Goal: Task Accomplishment & Management: Use online tool/utility

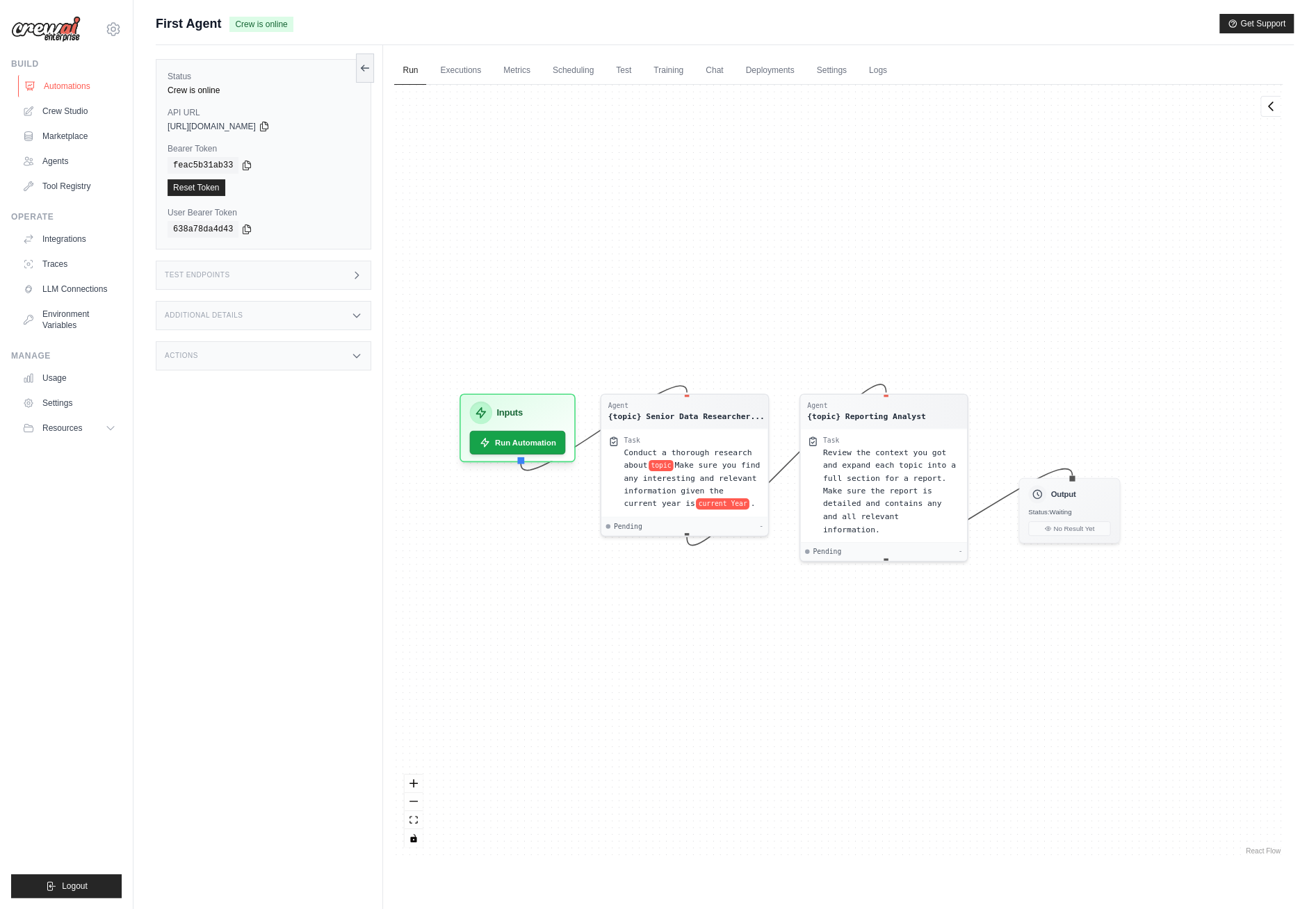
click at [65, 88] on link "Automations" at bounding box center [70, 86] width 105 height 22
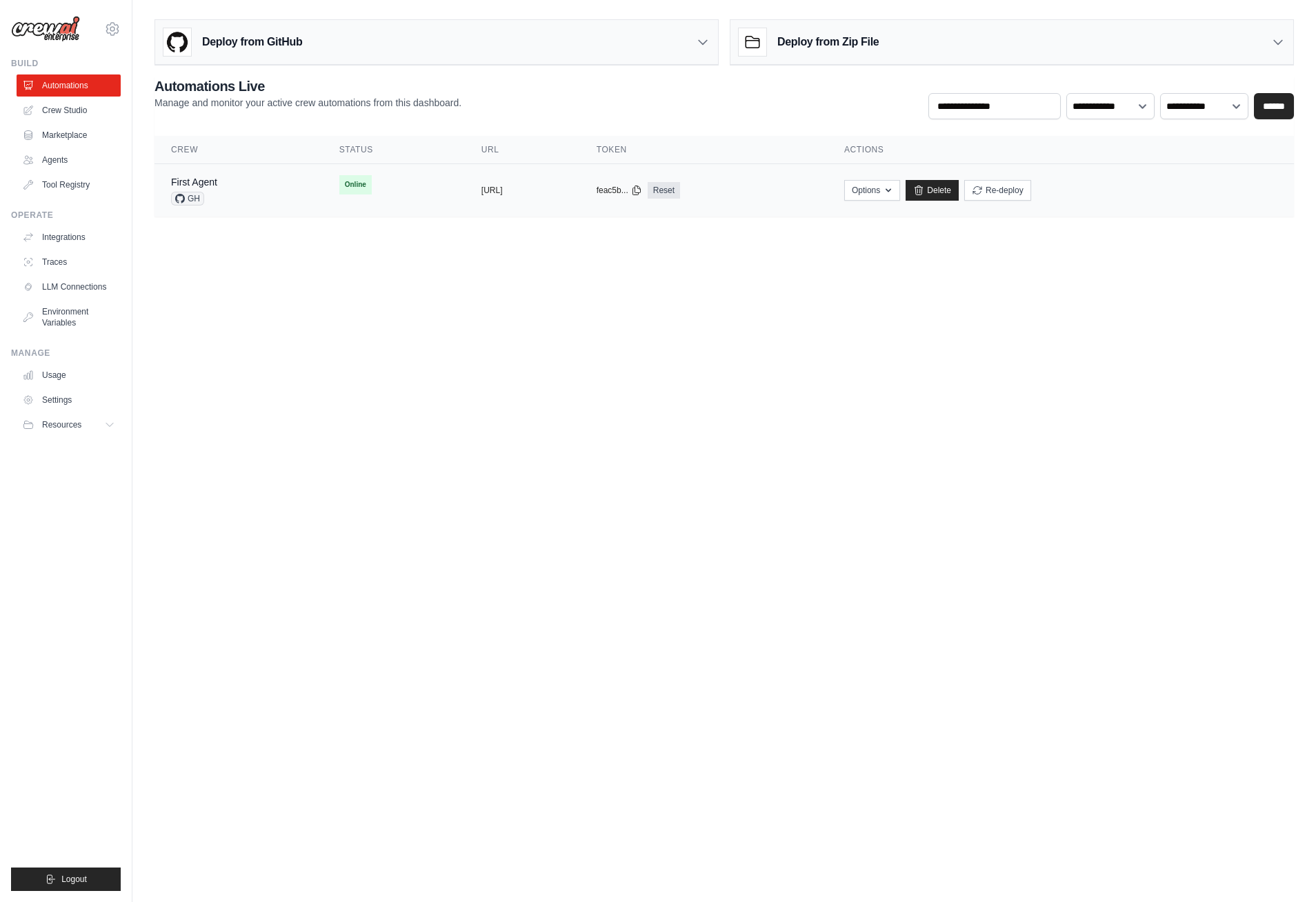
click at [490, 199] on td "copied https://first-agent-ce4038d4-182e-4" at bounding box center [522, 191] width 115 height 54
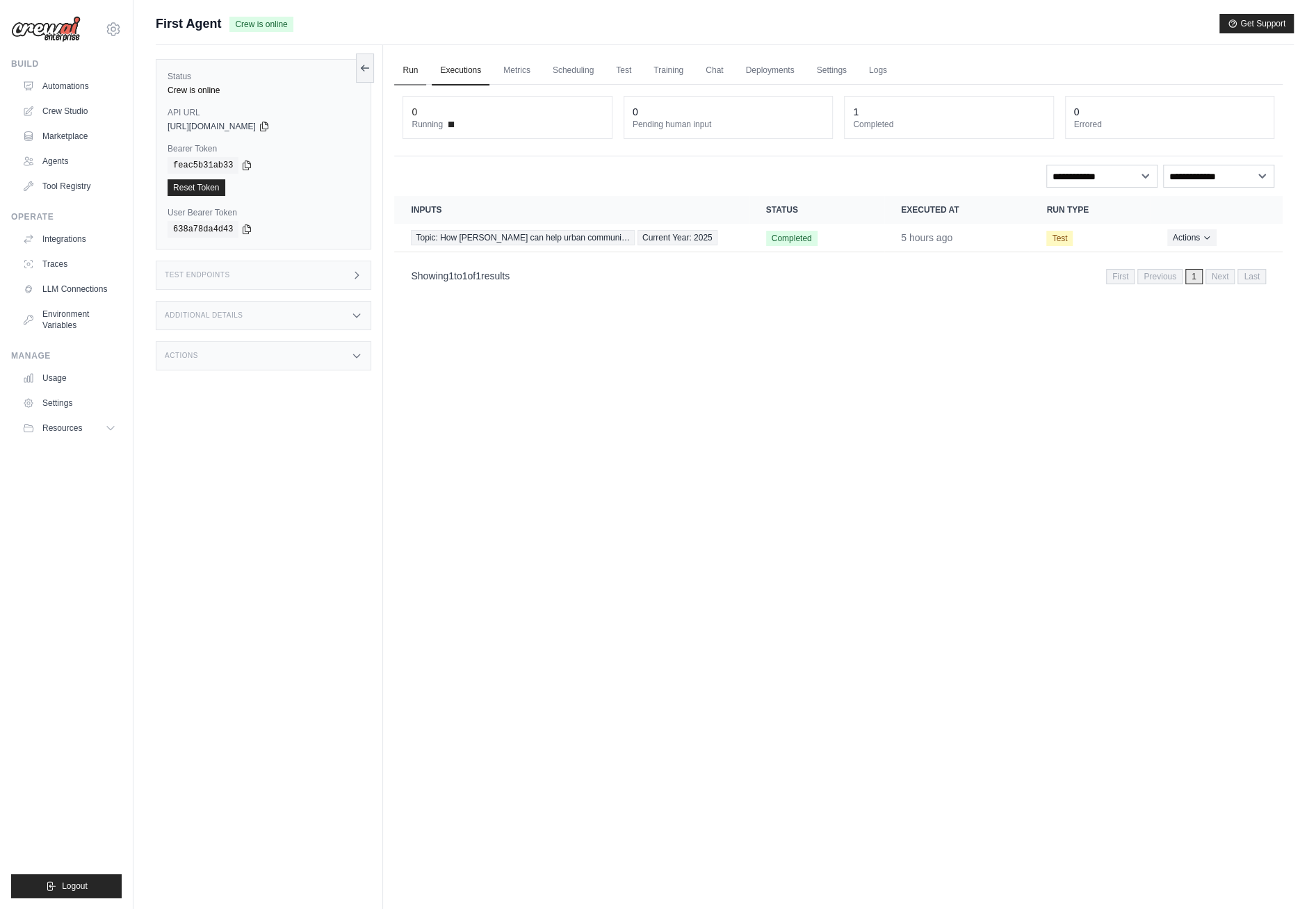
click at [415, 68] on link "Run" at bounding box center [411, 70] width 32 height 29
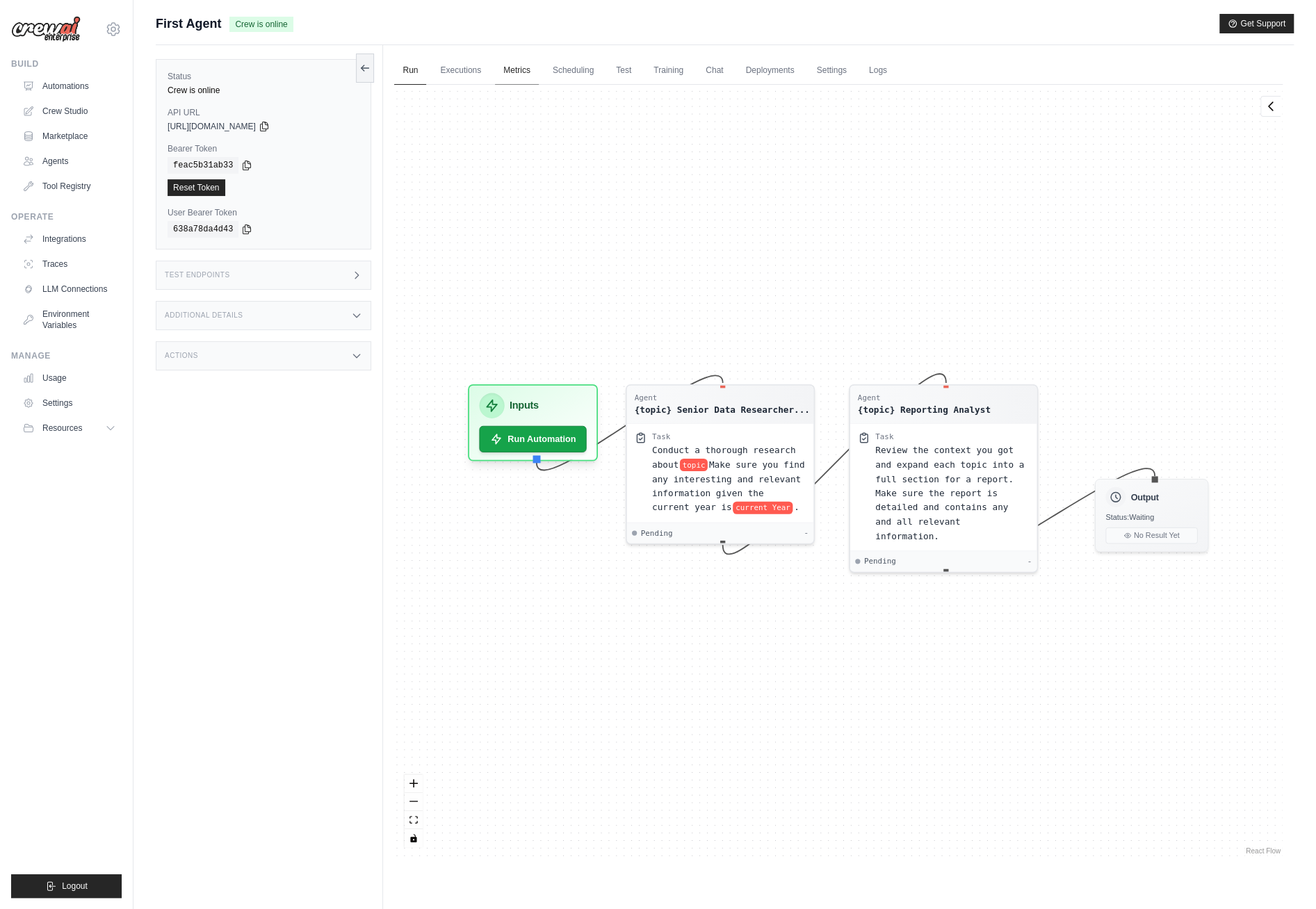
click at [510, 72] on link "Metrics" at bounding box center [518, 70] width 44 height 29
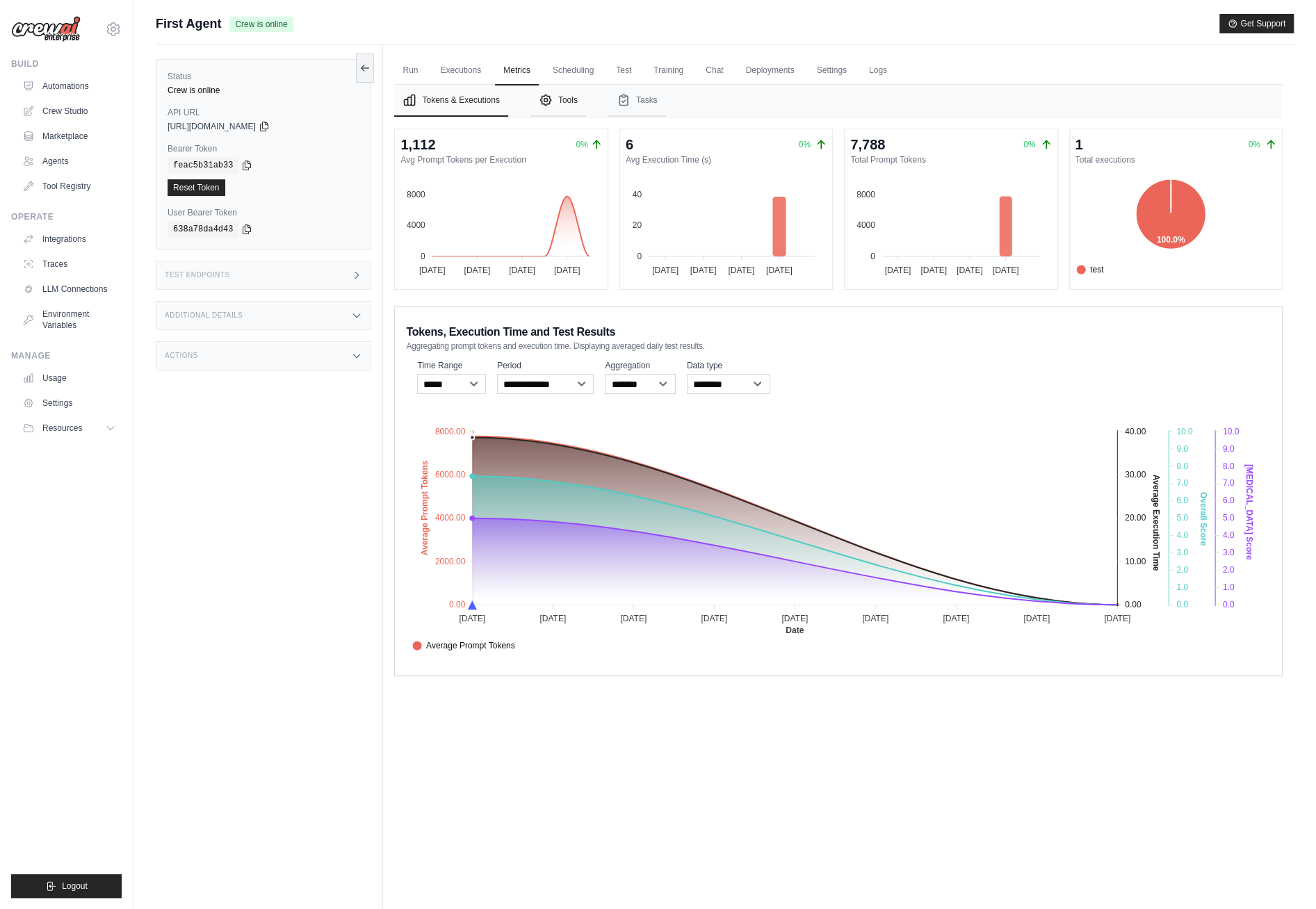
click at [564, 100] on button "Tools" at bounding box center [559, 101] width 56 height 32
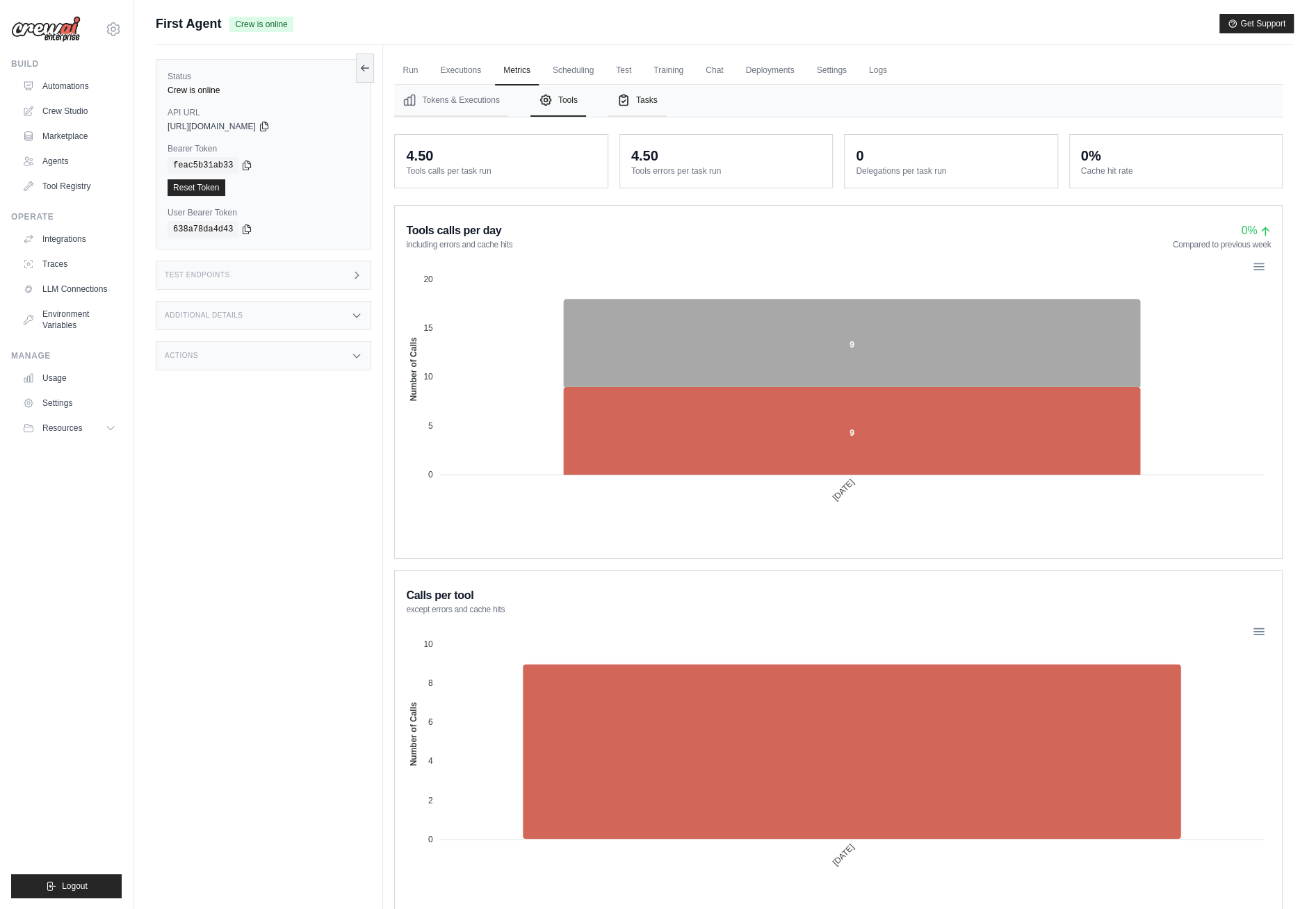
click at [637, 102] on button "Tasks" at bounding box center [638, 101] width 58 height 32
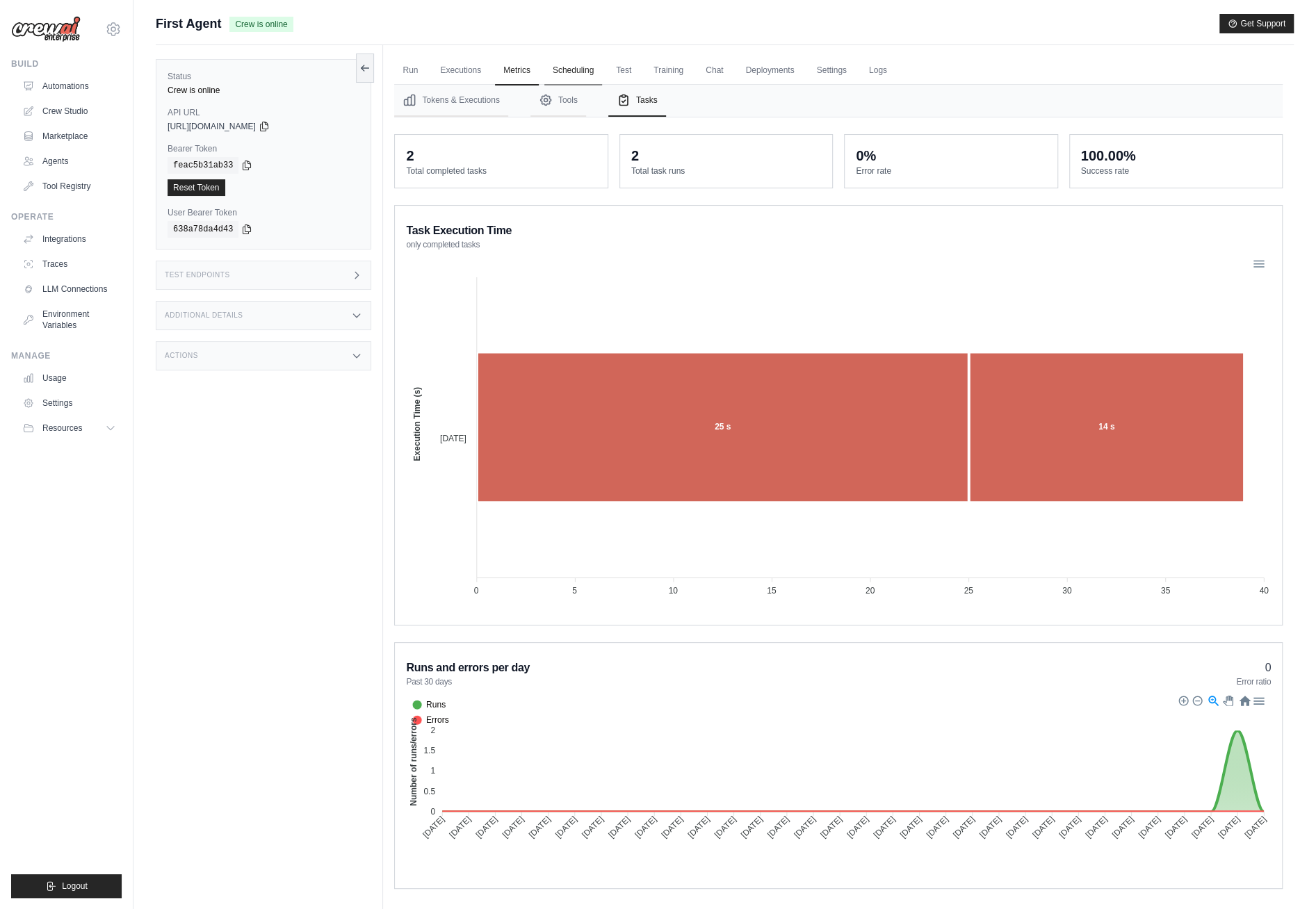
click at [585, 72] on link "Scheduling" at bounding box center [574, 70] width 58 height 29
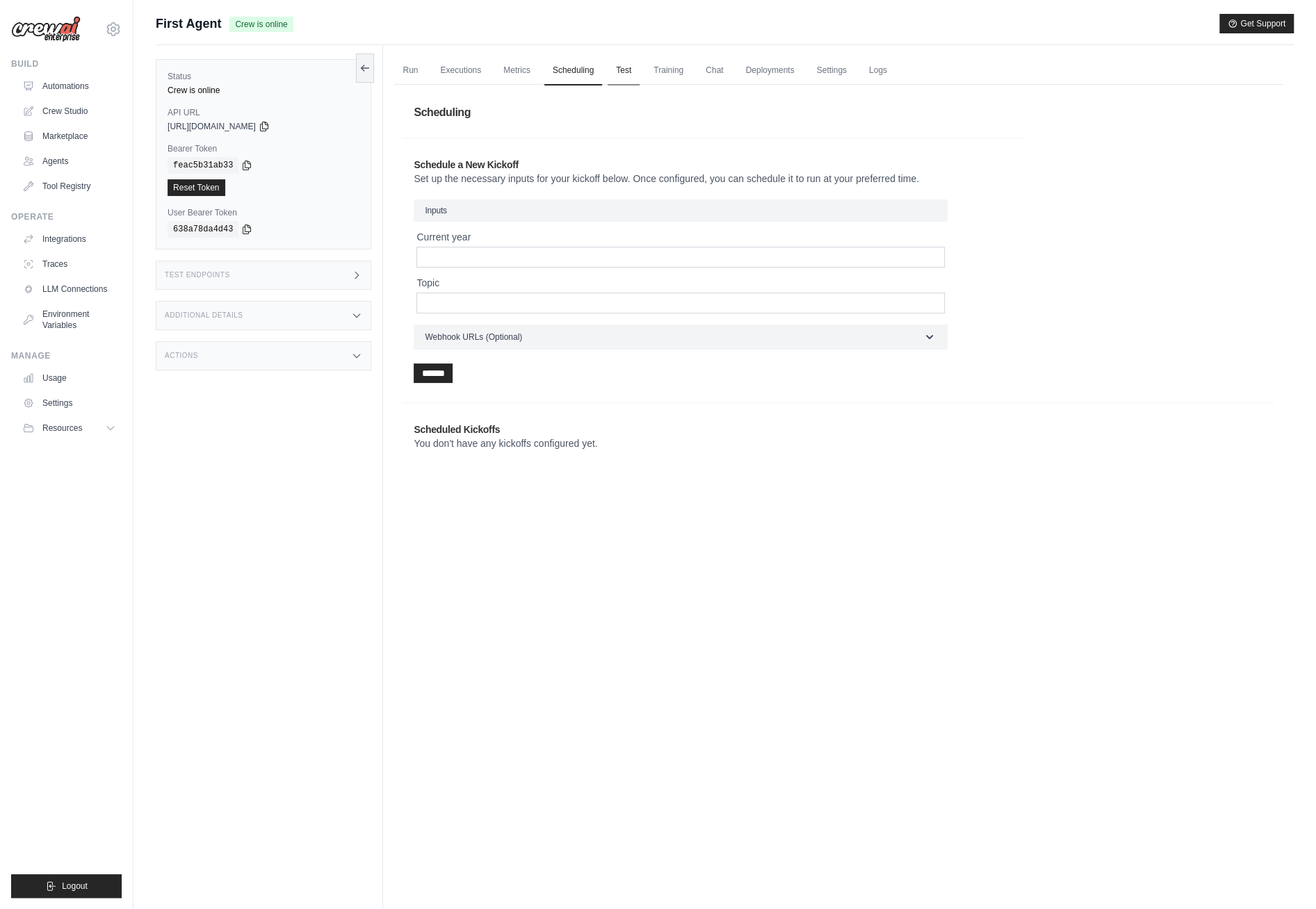
click at [633, 70] on link "Test" at bounding box center [624, 70] width 32 height 29
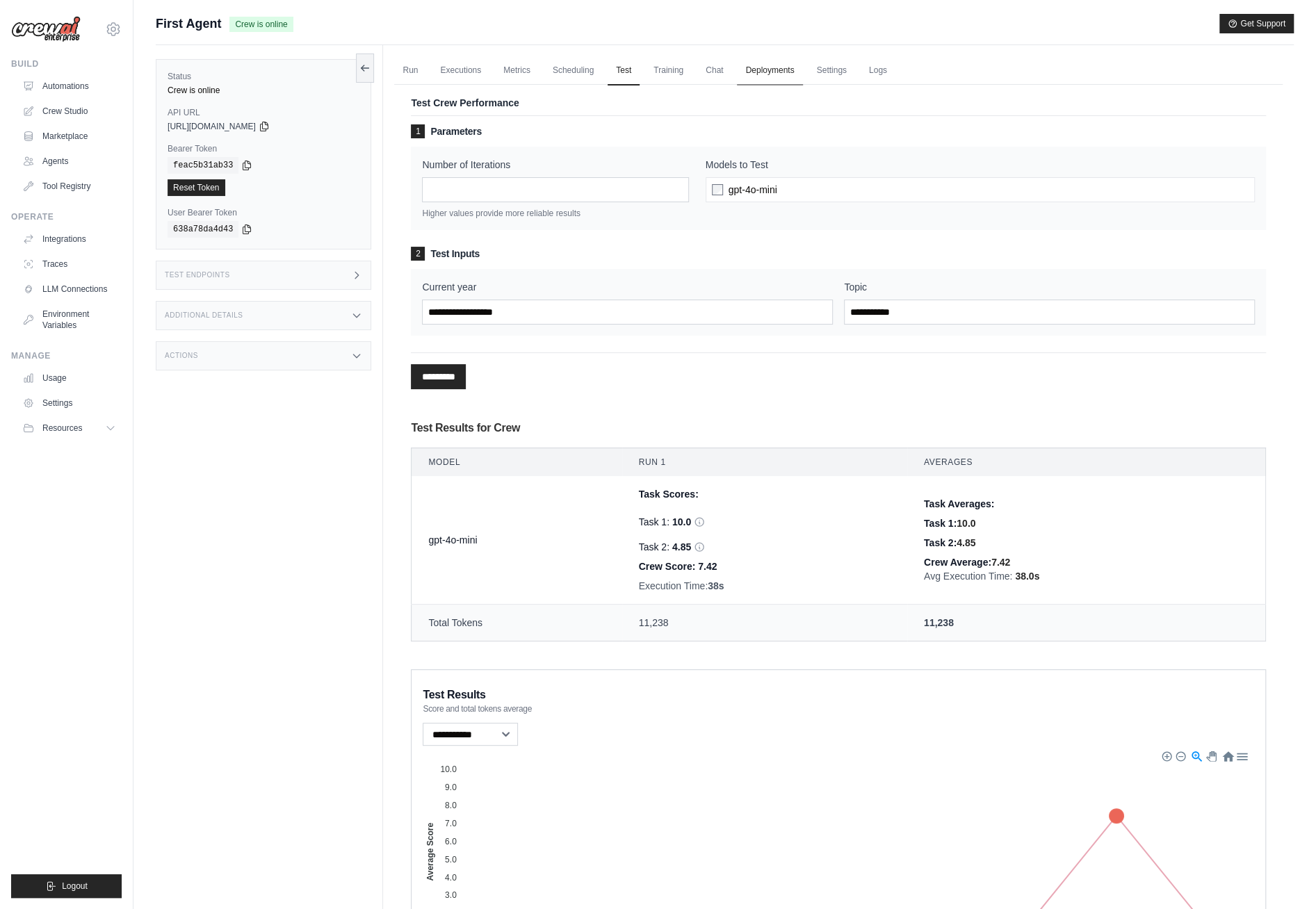
click at [755, 68] on link "Deployments" at bounding box center [769, 70] width 65 height 29
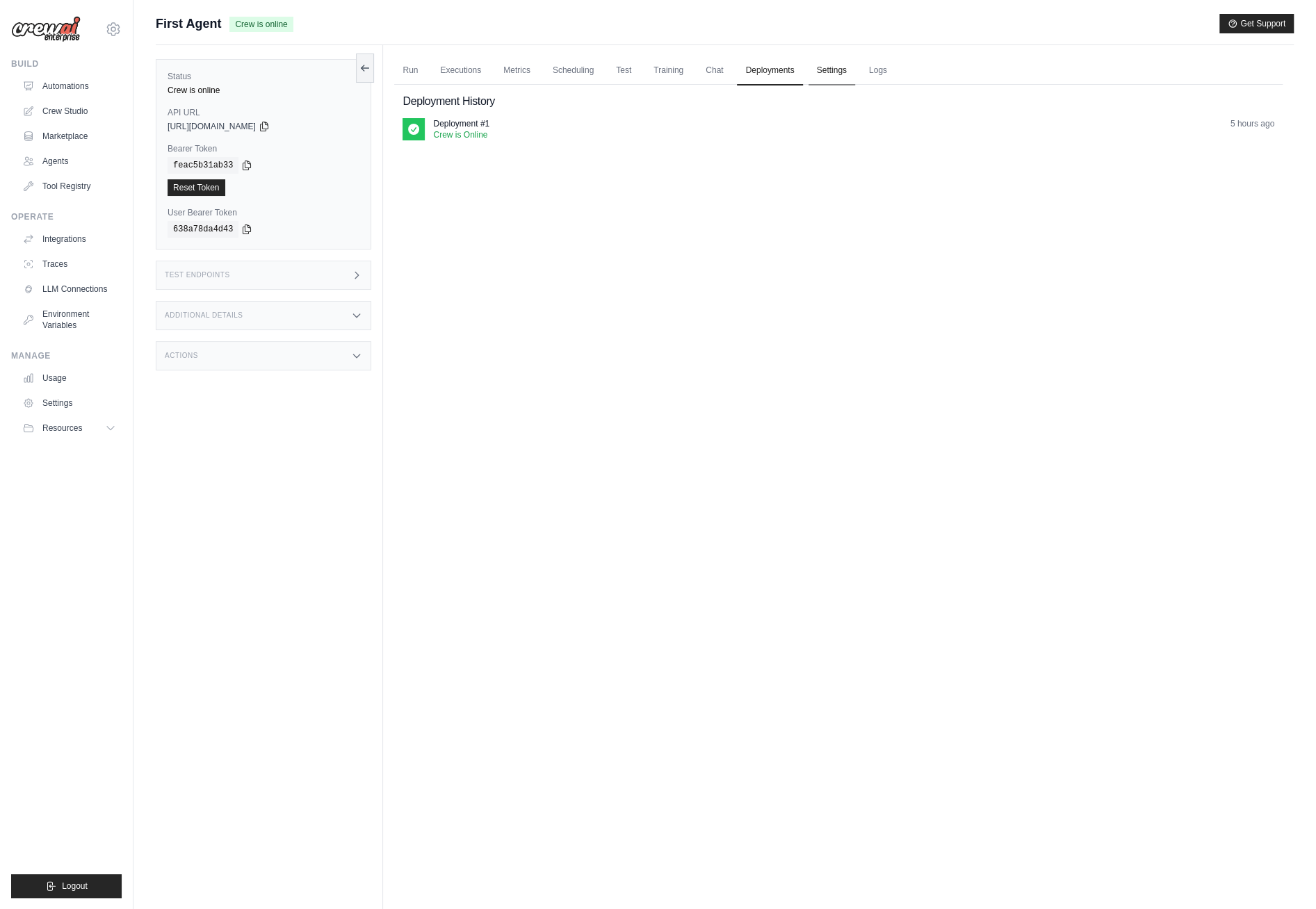
click at [833, 70] on link "Settings" at bounding box center [831, 70] width 47 height 29
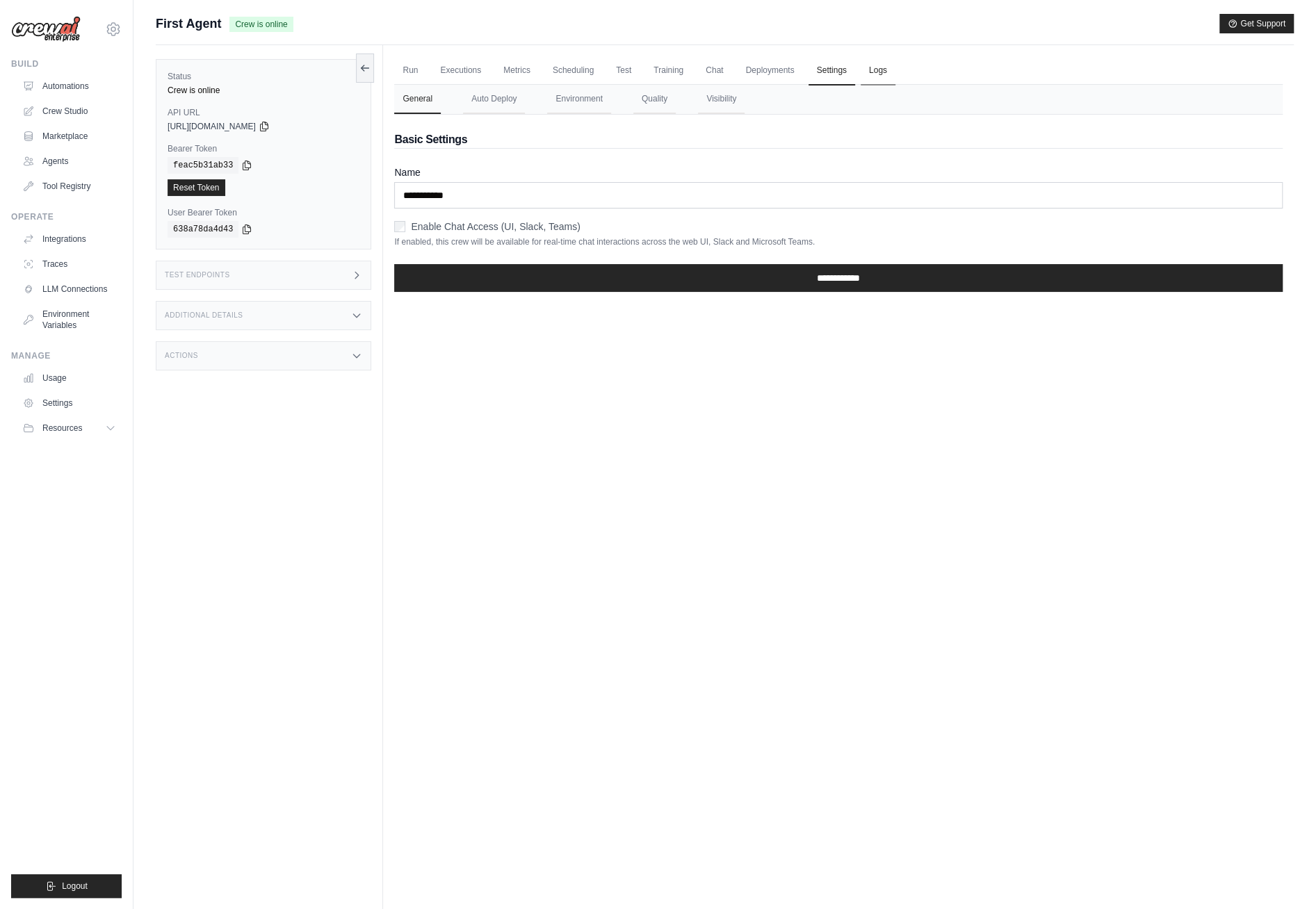
click at [890, 69] on link "Logs" at bounding box center [878, 70] width 35 height 29
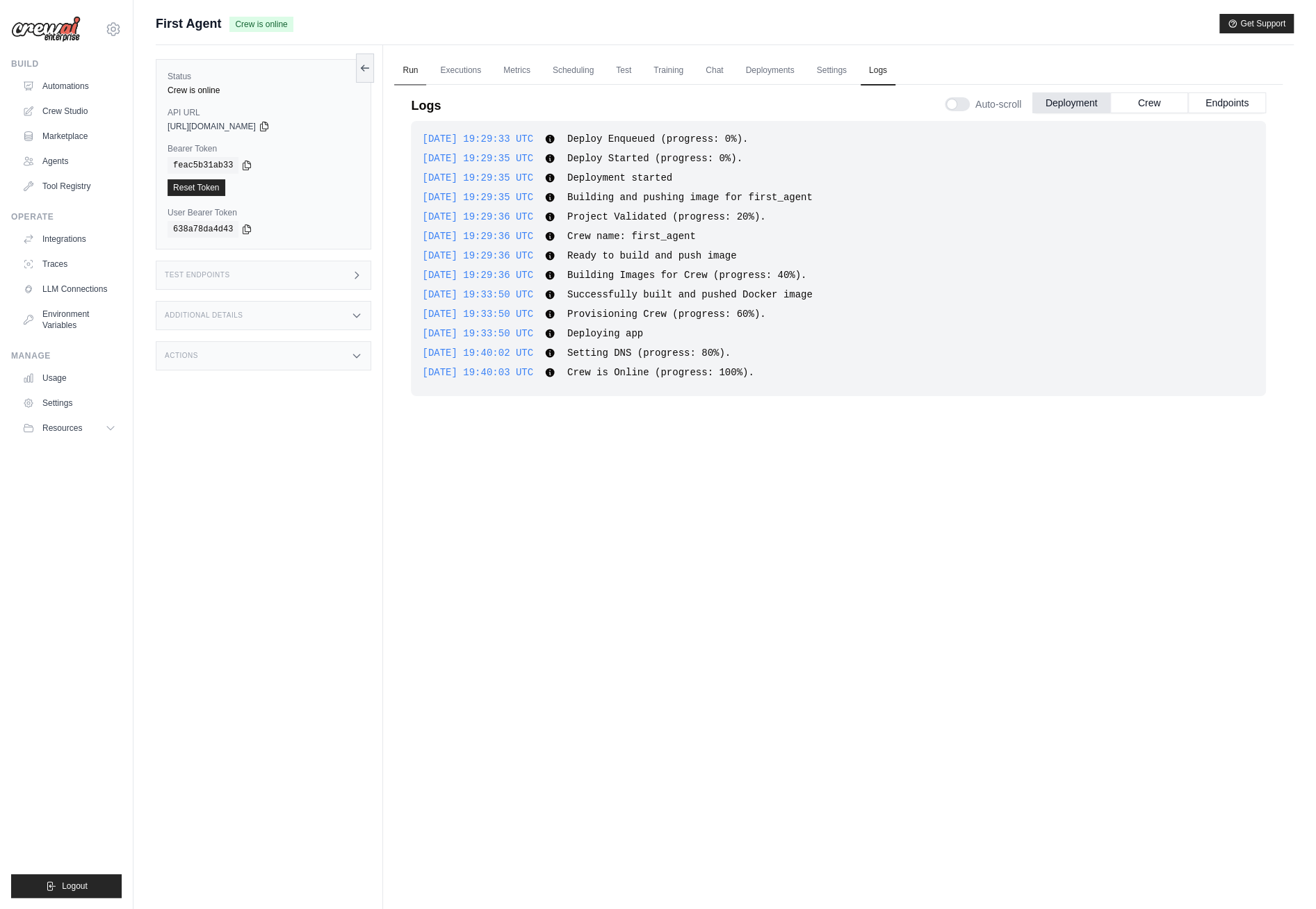
click at [414, 68] on link "Run" at bounding box center [411, 70] width 32 height 29
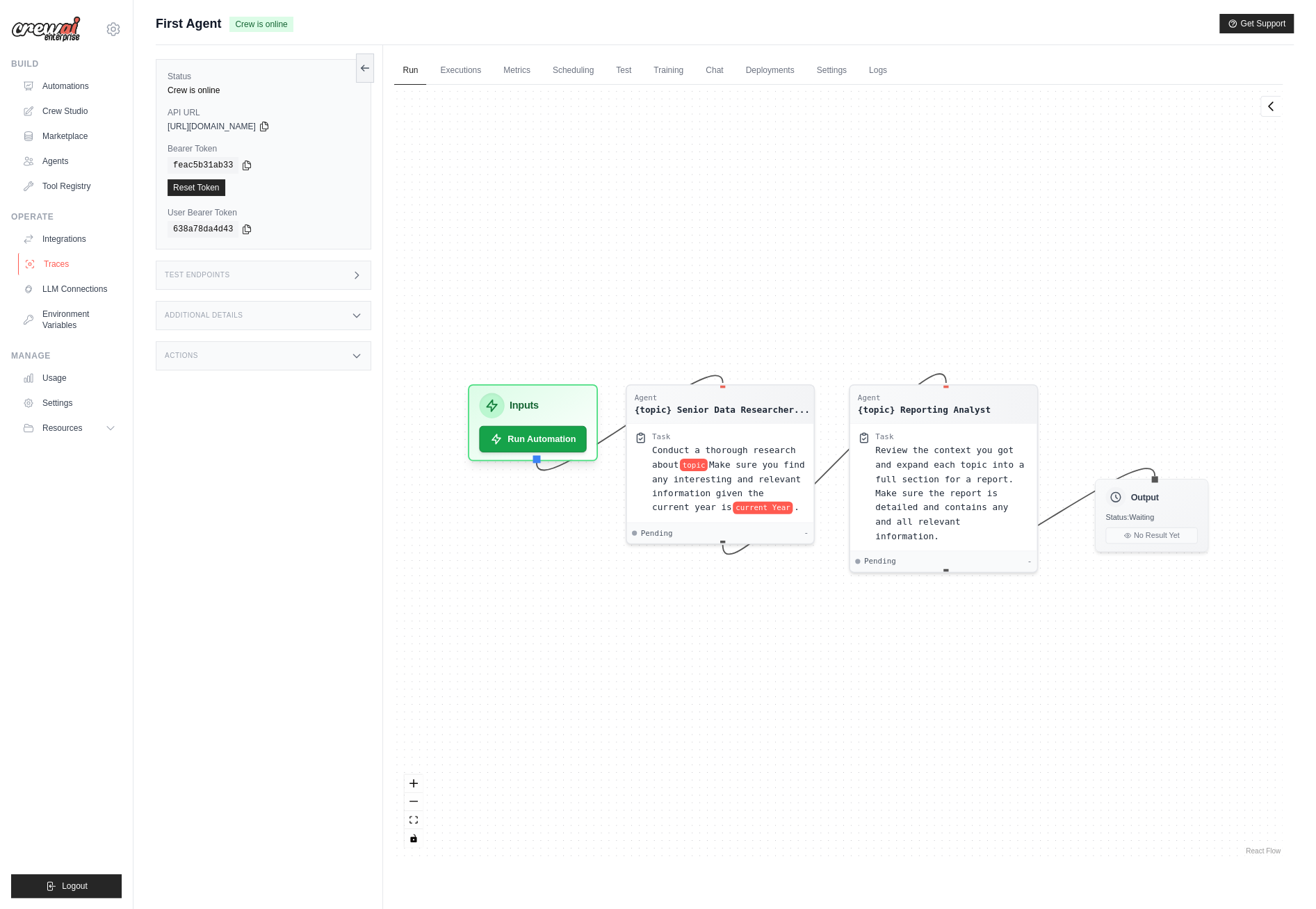
click at [85, 271] on link "Traces" at bounding box center [70, 264] width 105 height 22
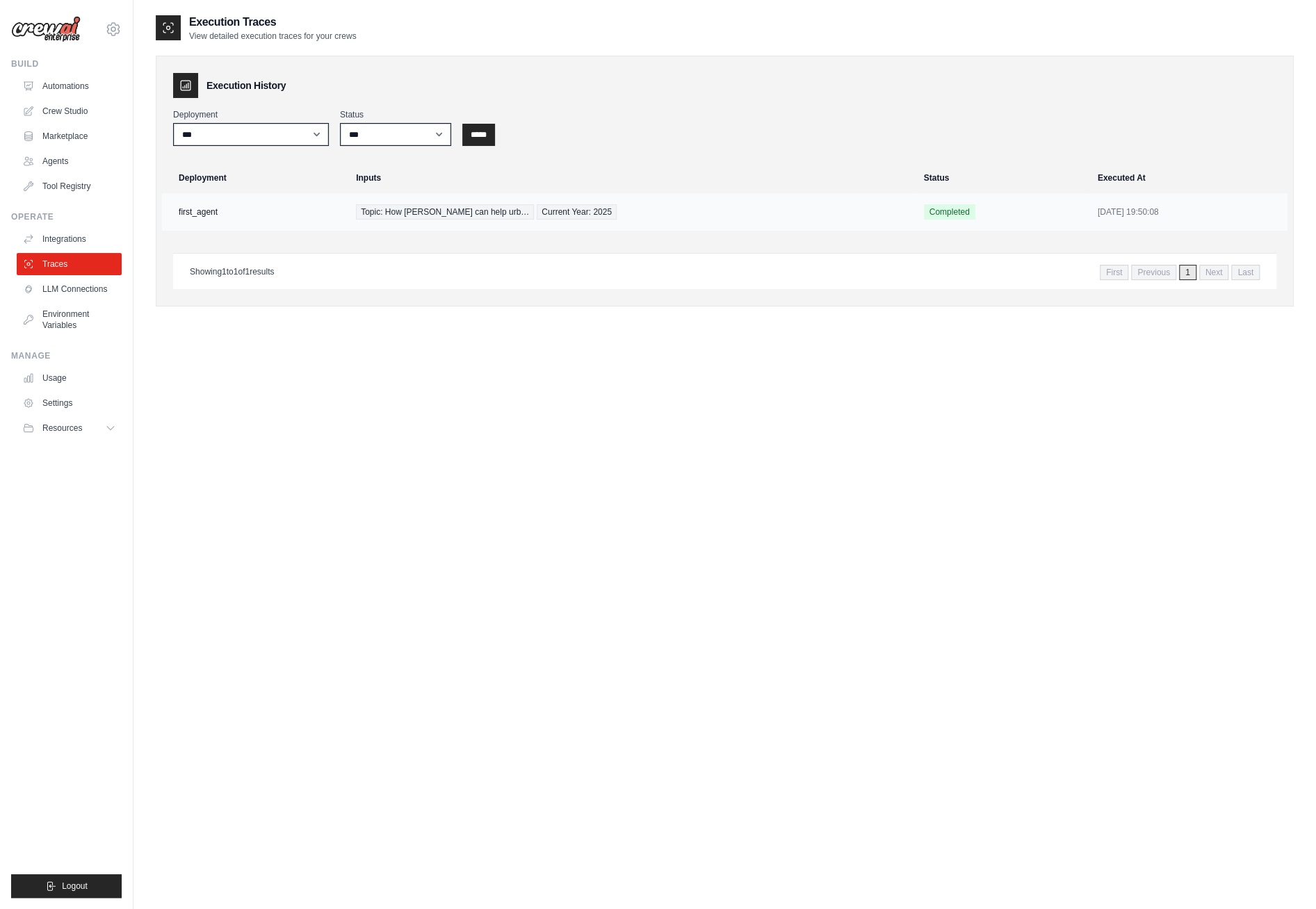
click at [314, 215] on td "first_agent" at bounding box center [255, 212] width 186 height 38
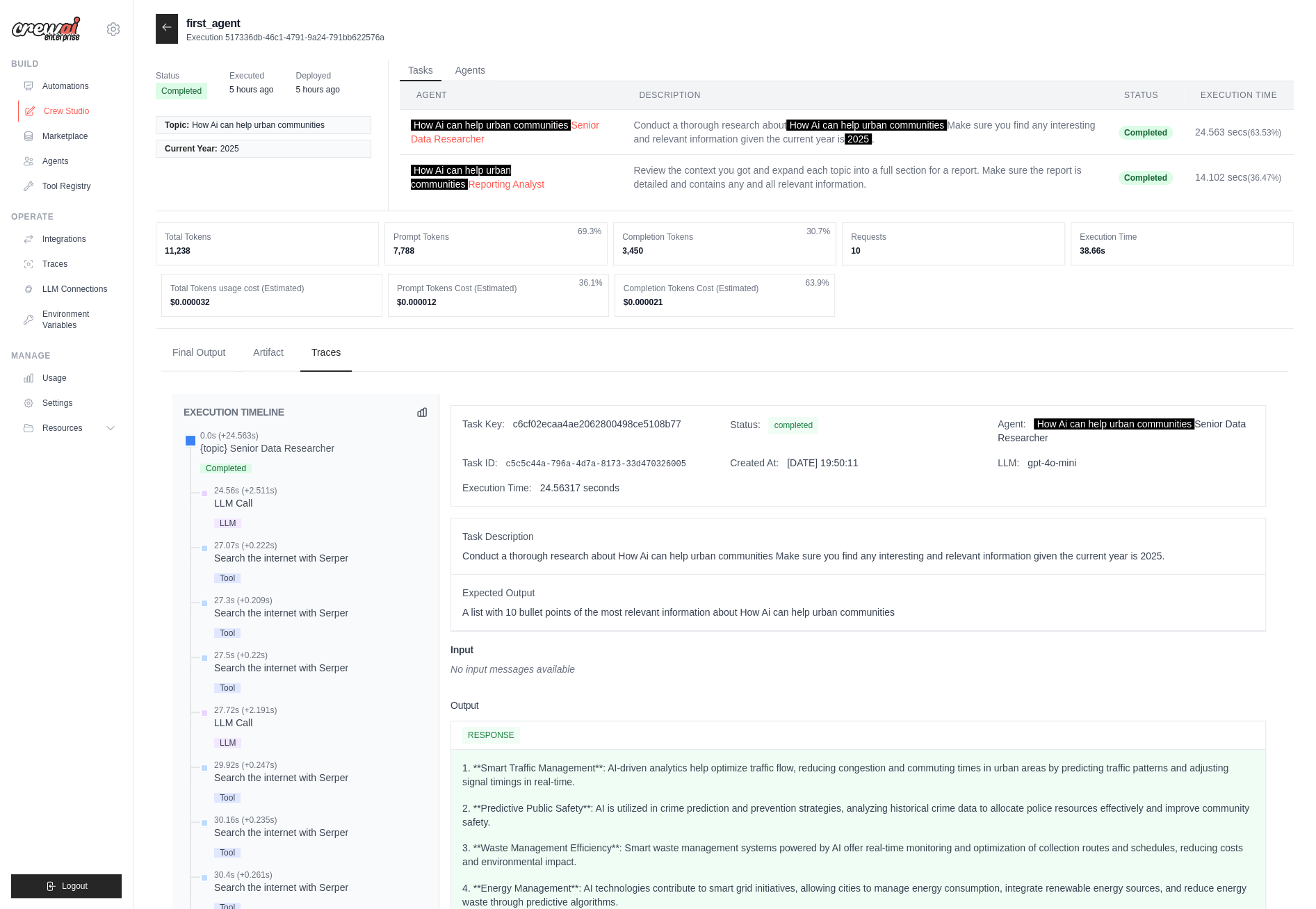
click at [72, 112] on link "Crew Studio" at bounding box center [70, 111] width 105 height 22
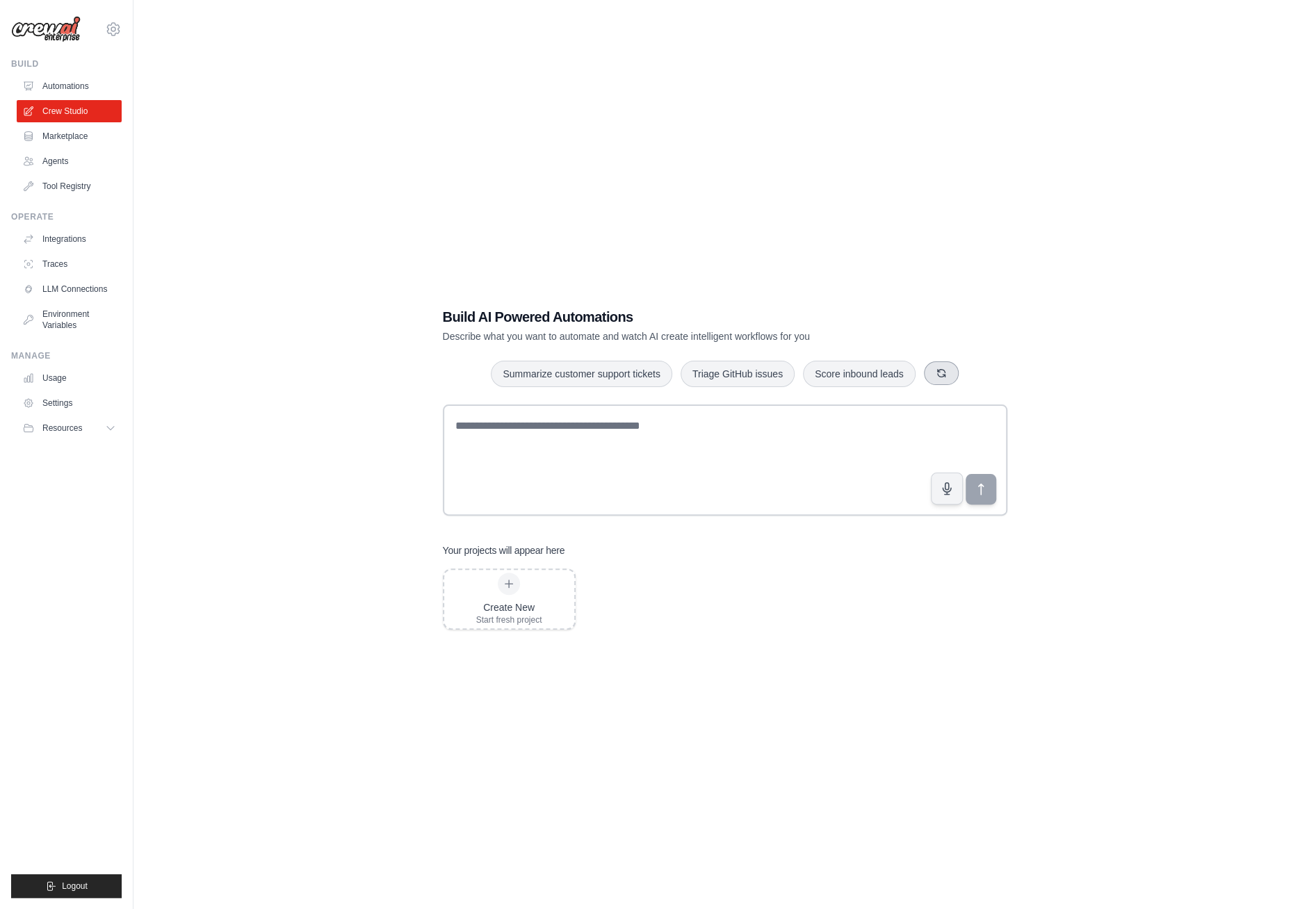
click at [946, 375] on button "button" at bounding box center [941, 374] width 35 height 24
click at [946, 375] on icon "button" at bounding box center [947, 374] width 8 height 8
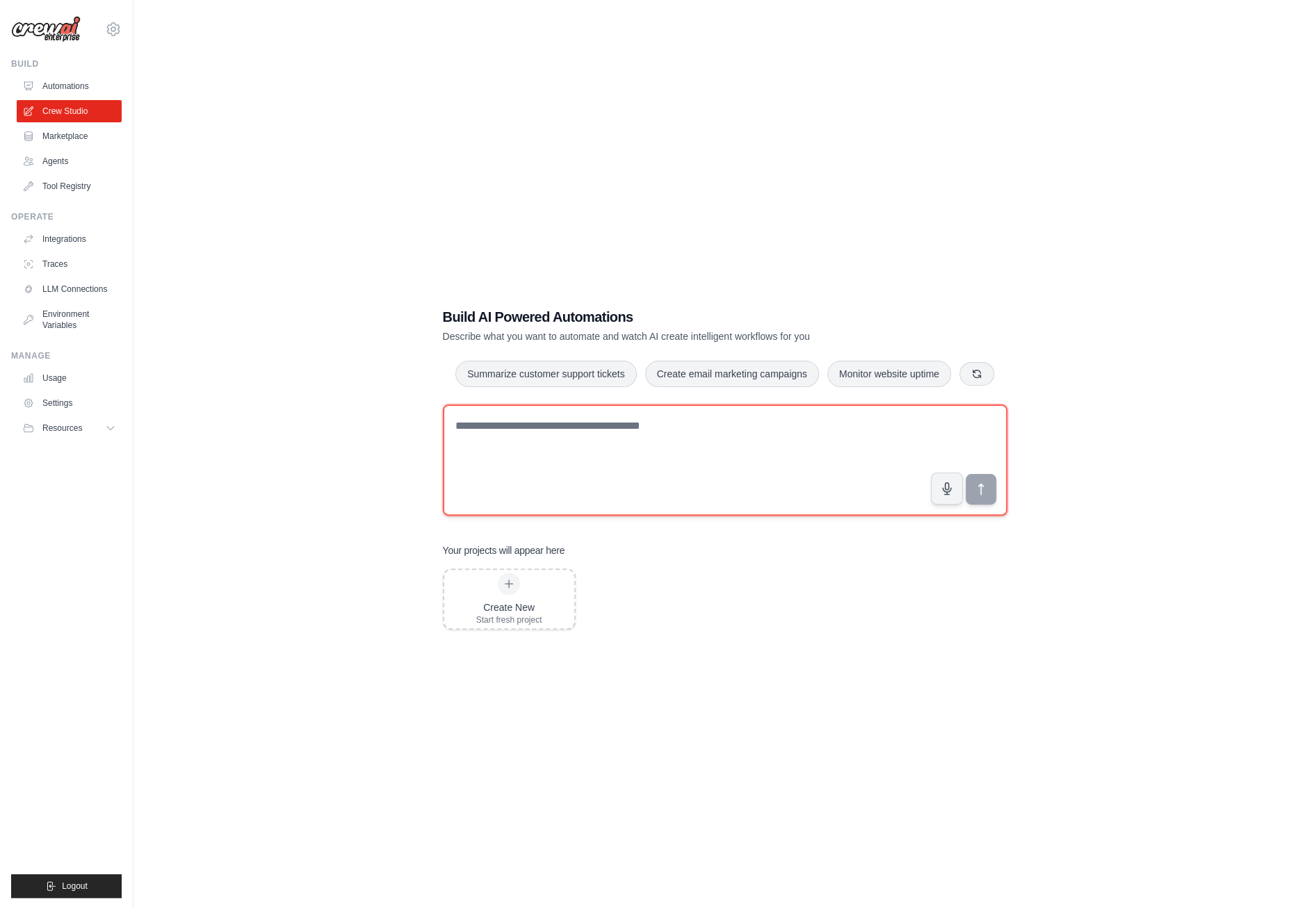
click at [596, 431] on textarea at bounding box center [724, 459] width 565 height 111
type textarea "*"
click at [678, 438] on textarea "**********" at bounding box center [724, 459] width 565 height 111
click at [532, 450] on textarea "**********" at bounding box center [724, 459] width 565 height 111
paste textarea "**********"
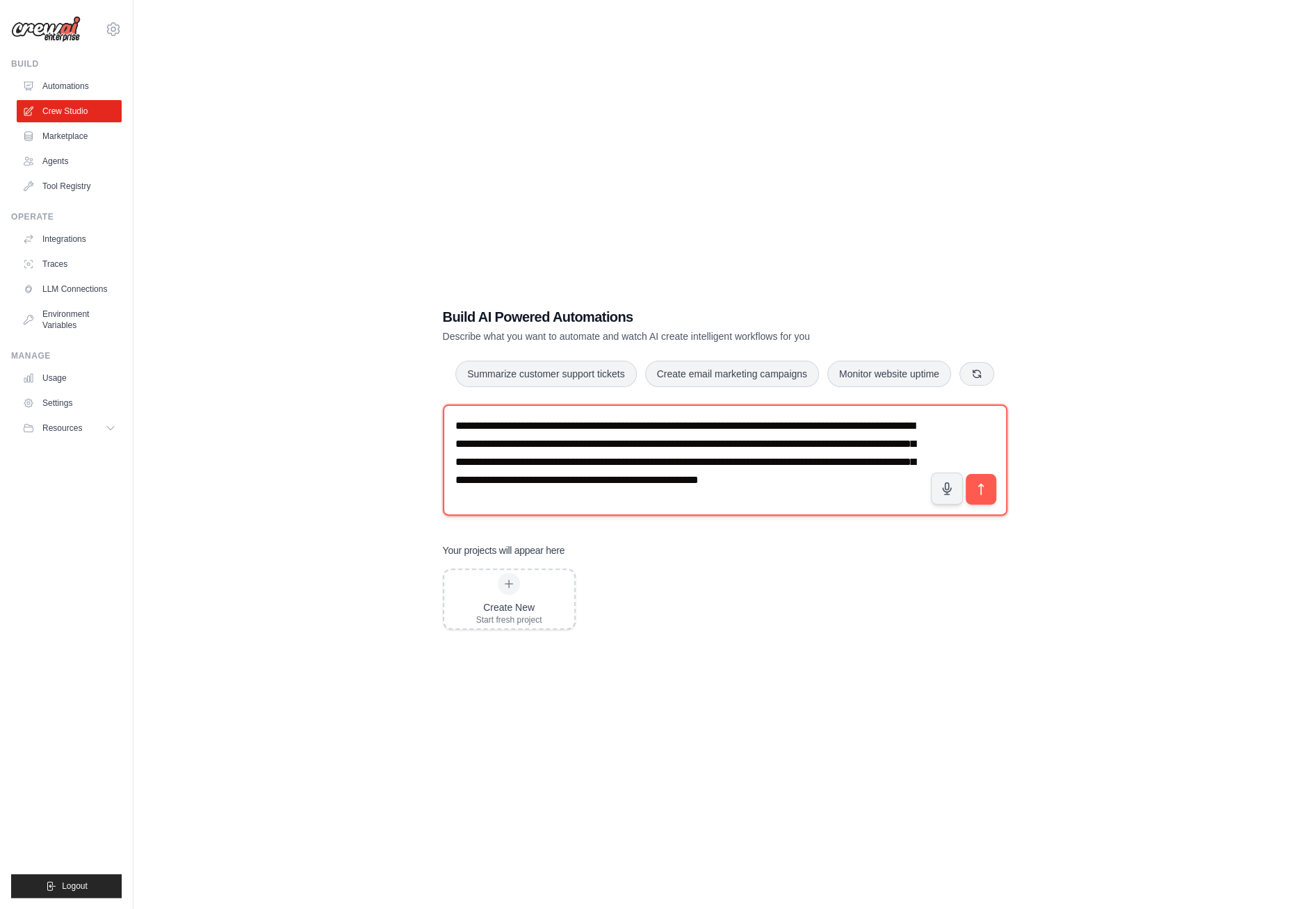
scroll to position [26, 0]
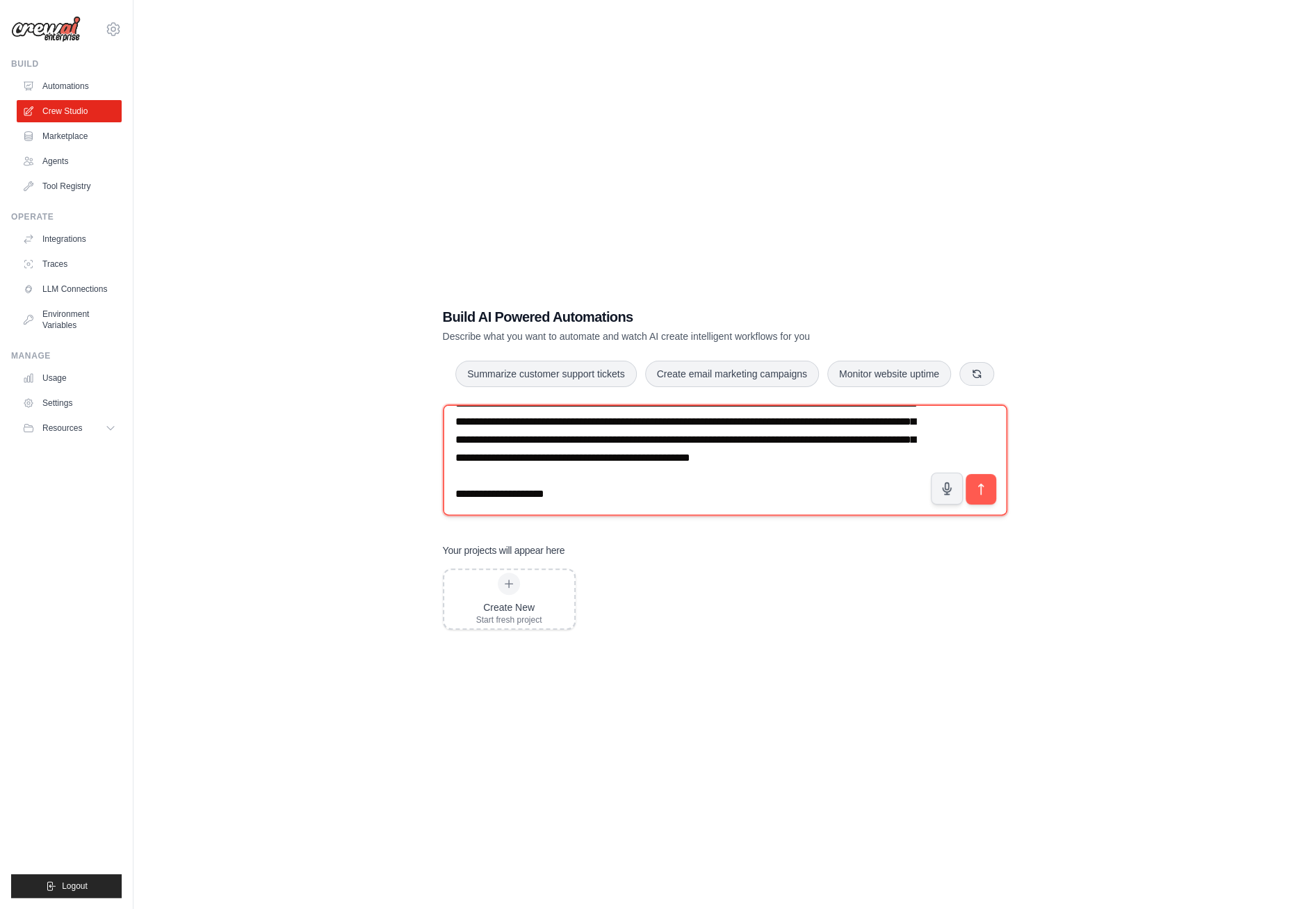
click at [611, 509] on textarea "**********" at bounding box center [724, 459] width 565 height 111
paste textarea "**********"
click at [581, 511] on textarea "**********" at bounding box center [724, 459] width 565 height 111
paste textarea "**********"
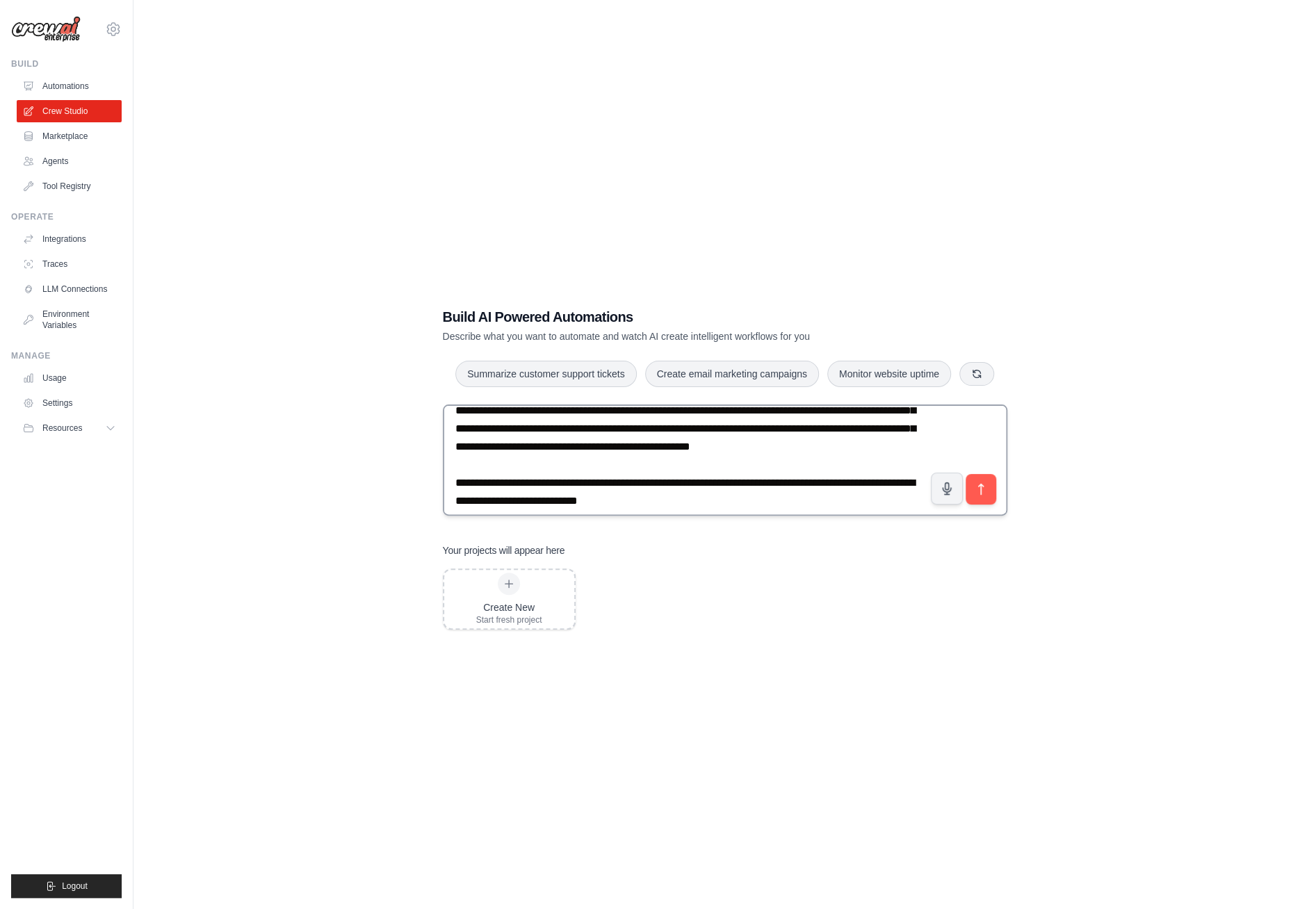
scroll to position [11, 0]
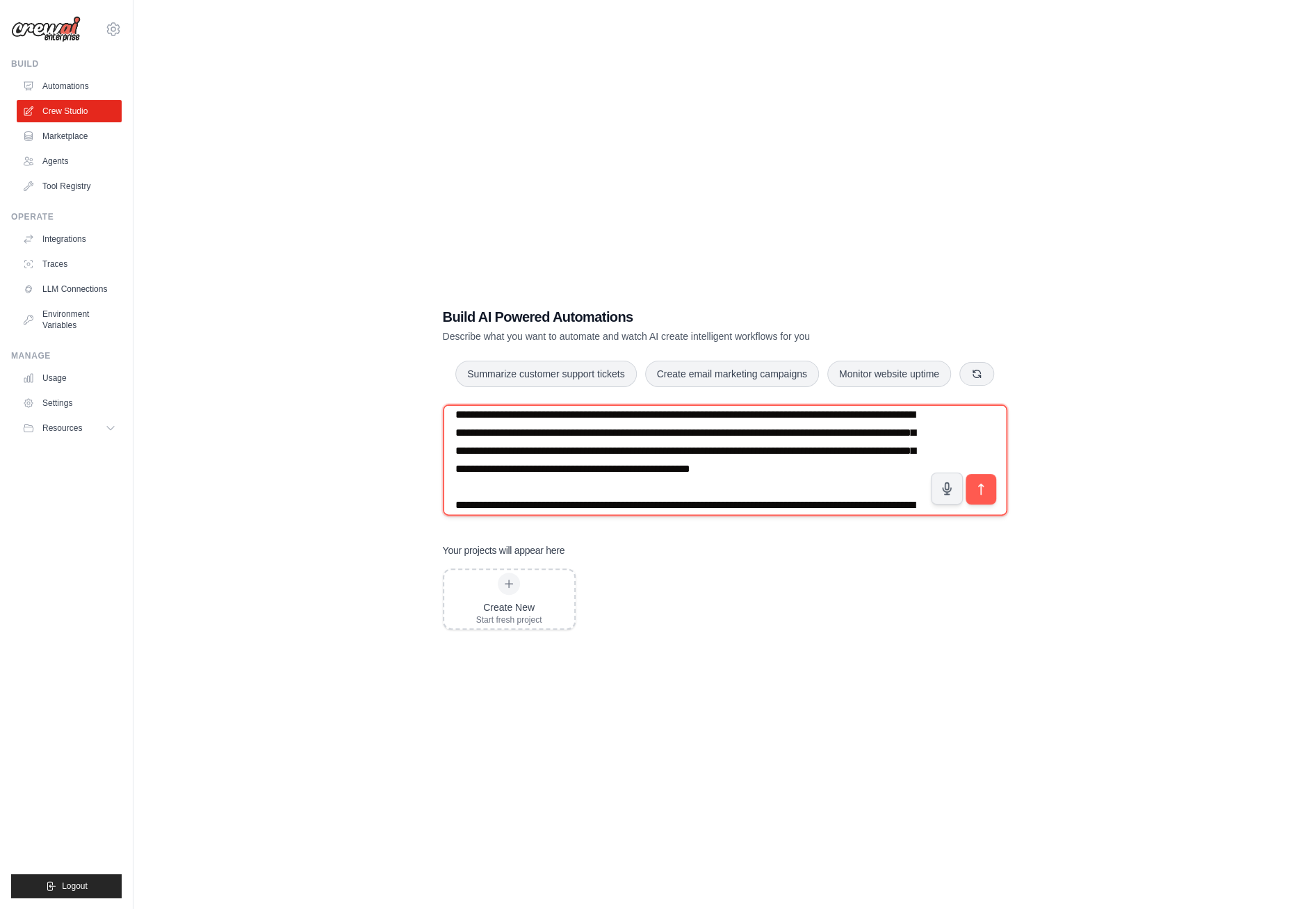
click at [682, 487] on textarea "**********" at bounding box center [724, 459] width 565 height 111
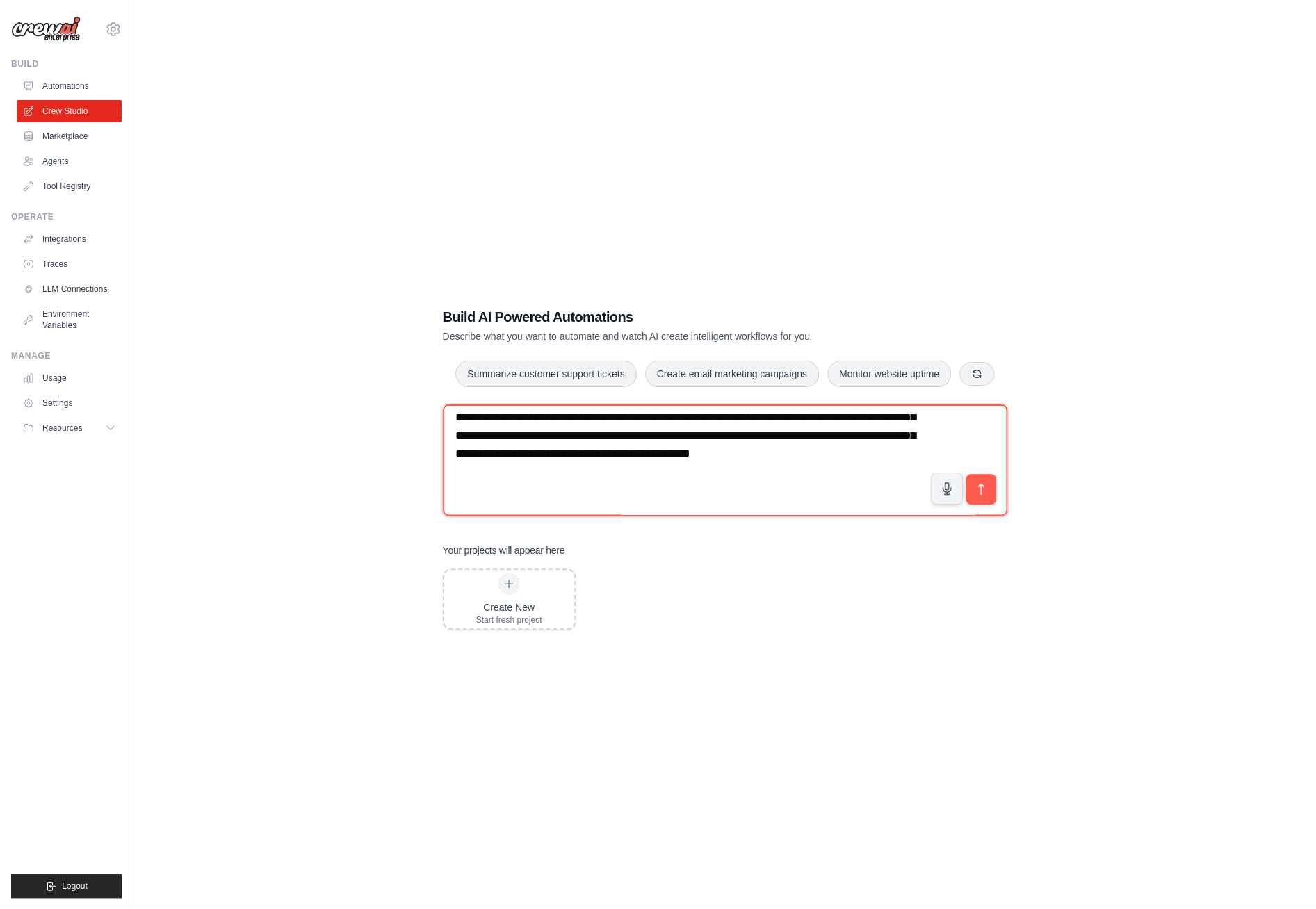
paste textarea "**********"
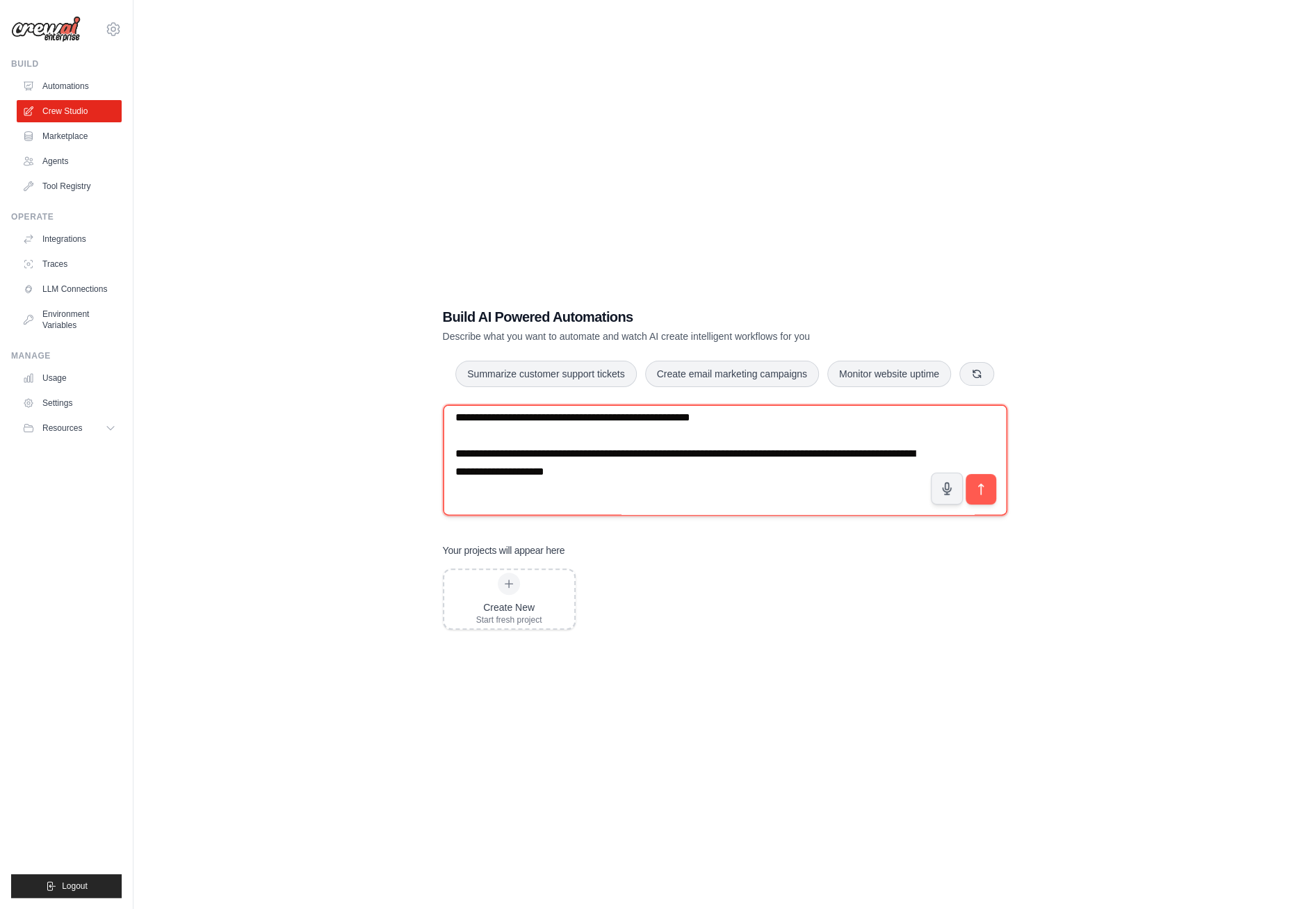
click at [669, 472] on textarea "**********" at bounding box center [724, 459] width 565 height 111
click at [750, 469] on textarea "**********" at bounding box center [724, 459] width 565 height 111
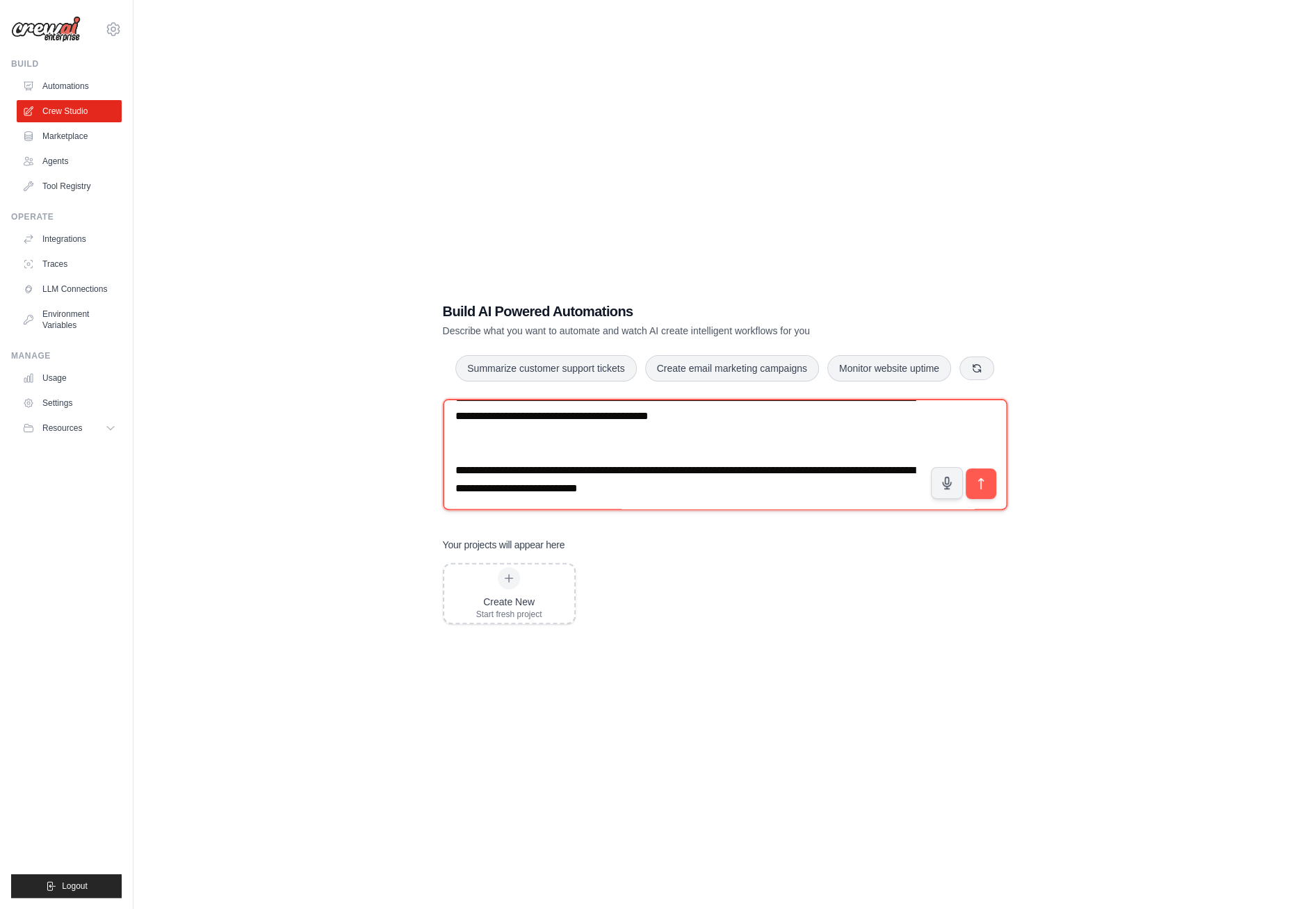
scroll to position [0, 0]
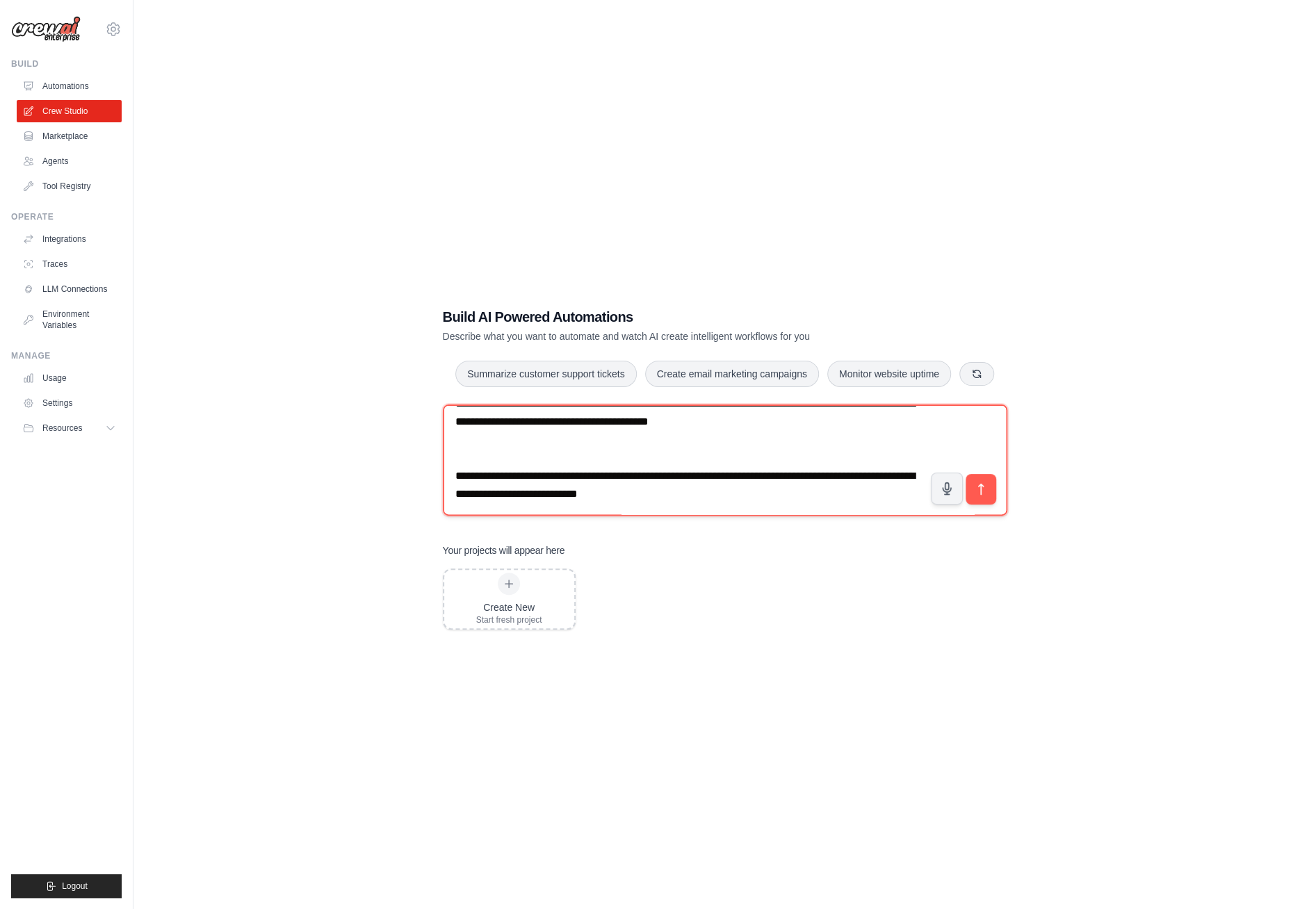
click at [467, 501] on textarea "**********" at bounding box center [724, 459] width 565 height 111
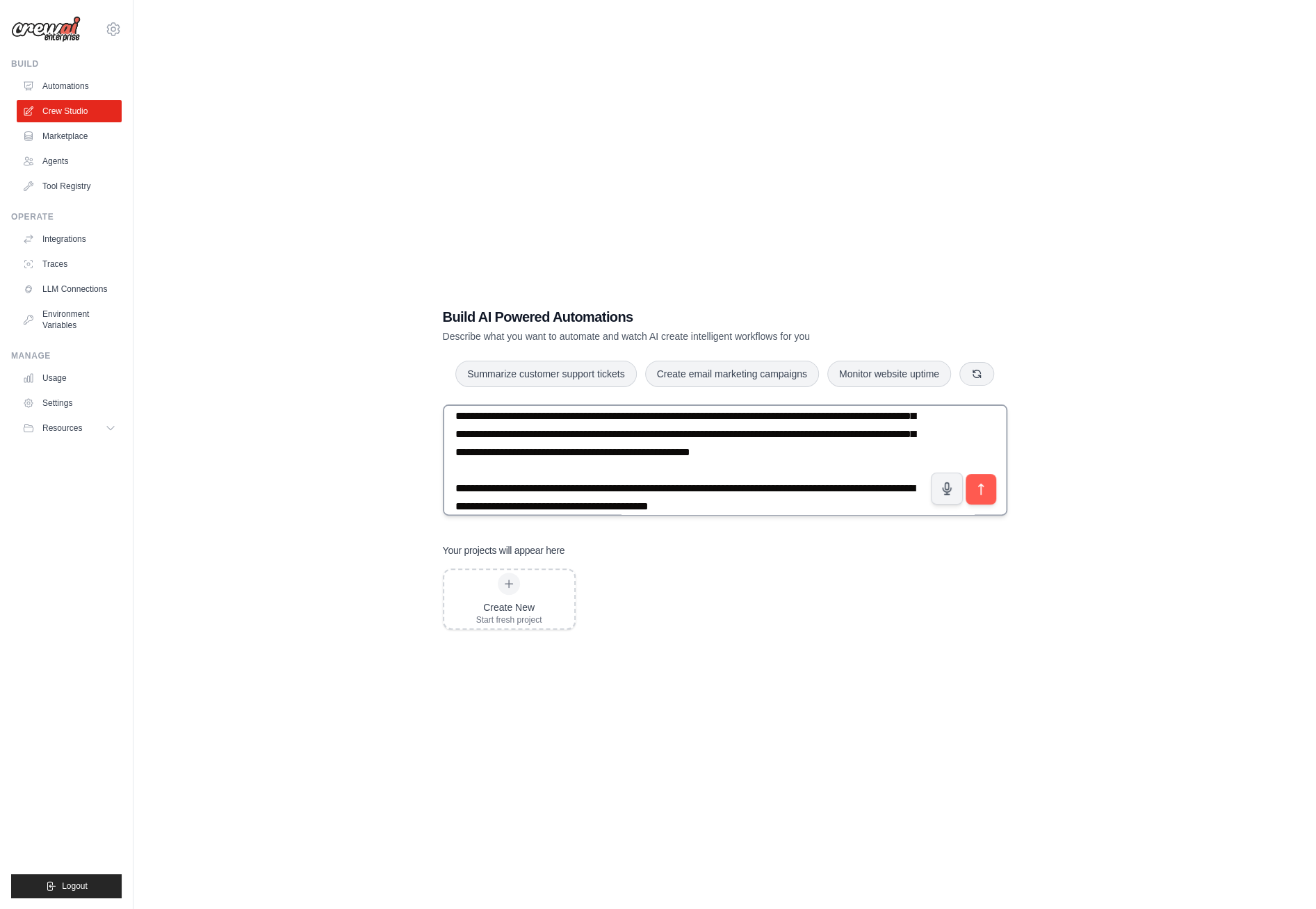
scroll to position [97, 0]
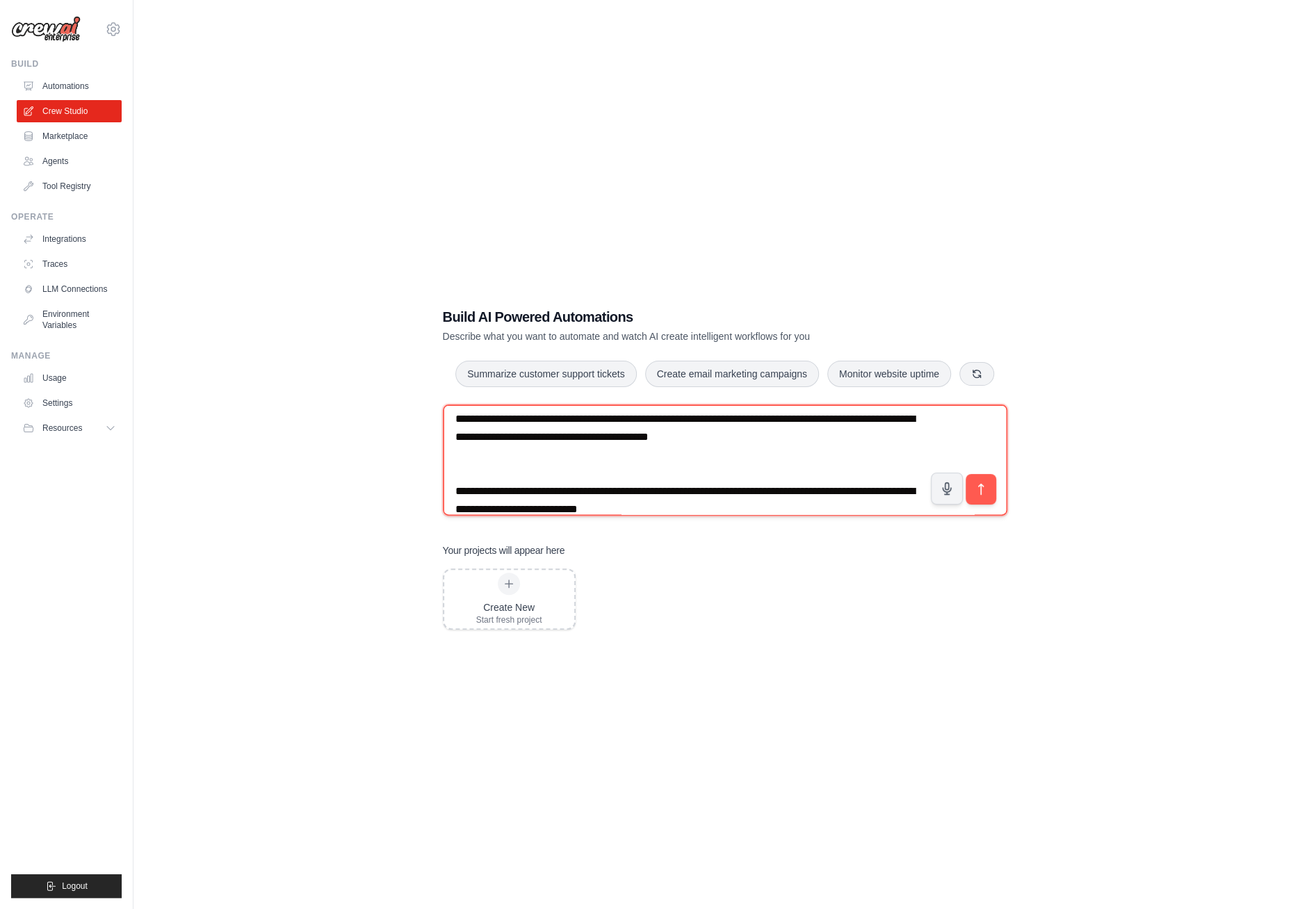
click at [471, 479] on textarea "**********" at bounding box center [724, 459] width 565 height 111
paste textarea "**********"
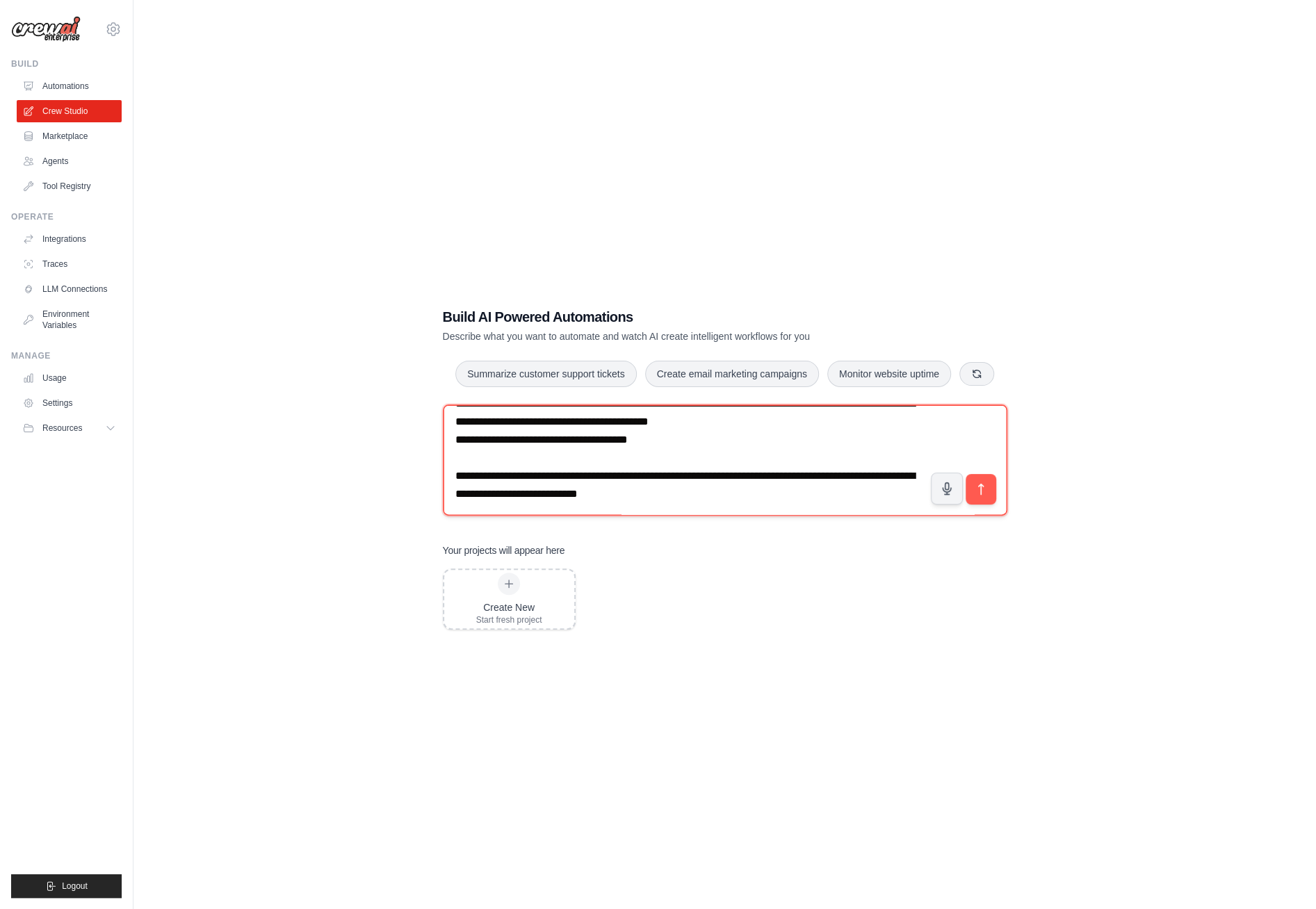
scroll to position [167, 0]
click at [477, 515] on textarea "**********" at bounding box center [724, 459] width 565 height 111
click at [481, 505] on textarea "**********" at bounding box center [724, 459] width 565 height 111
paste textarea "**********"
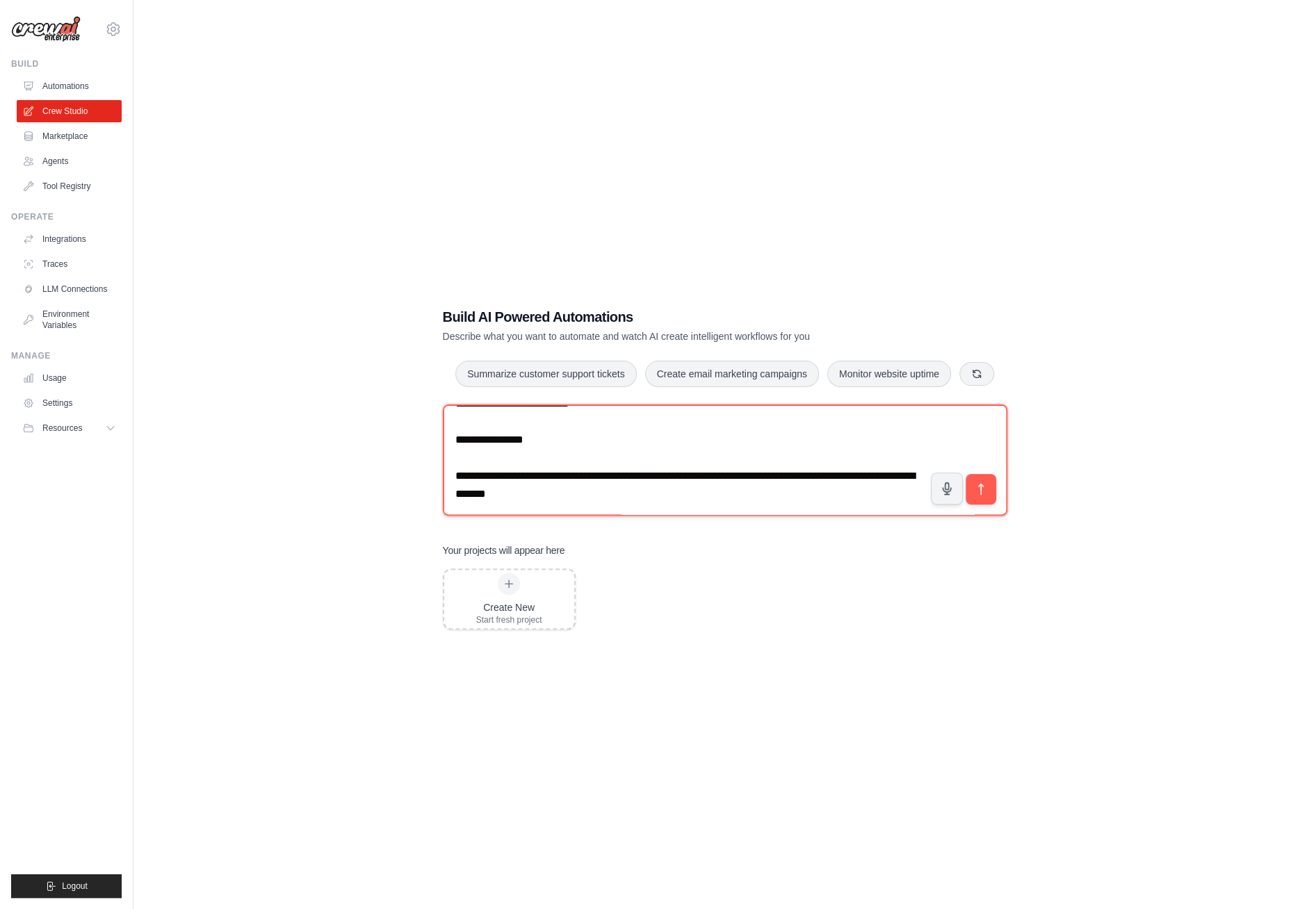
click at [510, 511] on textarea "**********" at bounding box center [724, 459] width 565 height 111
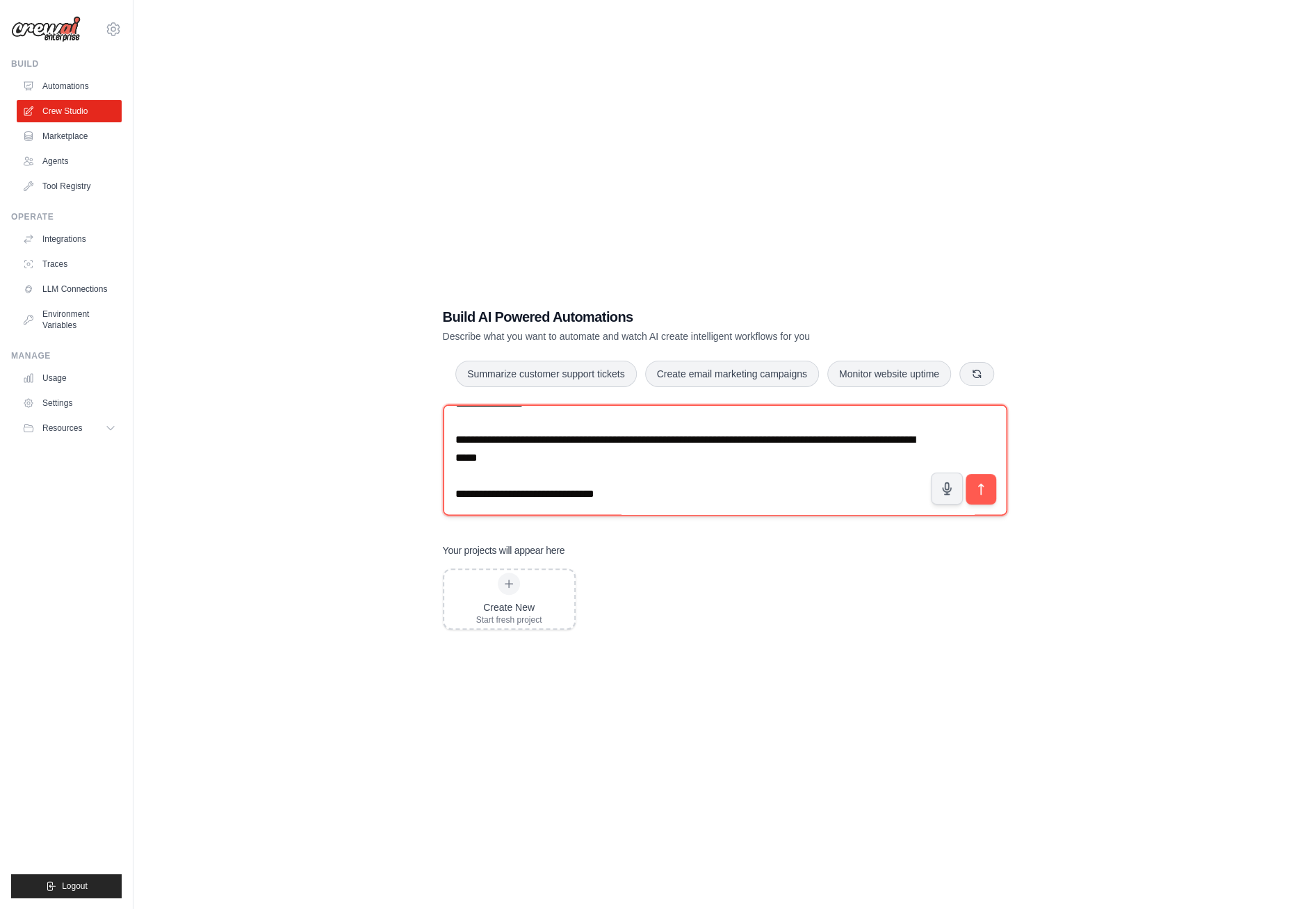
click at [658, 506] on textarea "**********" at bounding box center [724, 459] width 565 height 111
paste textarea "**********"
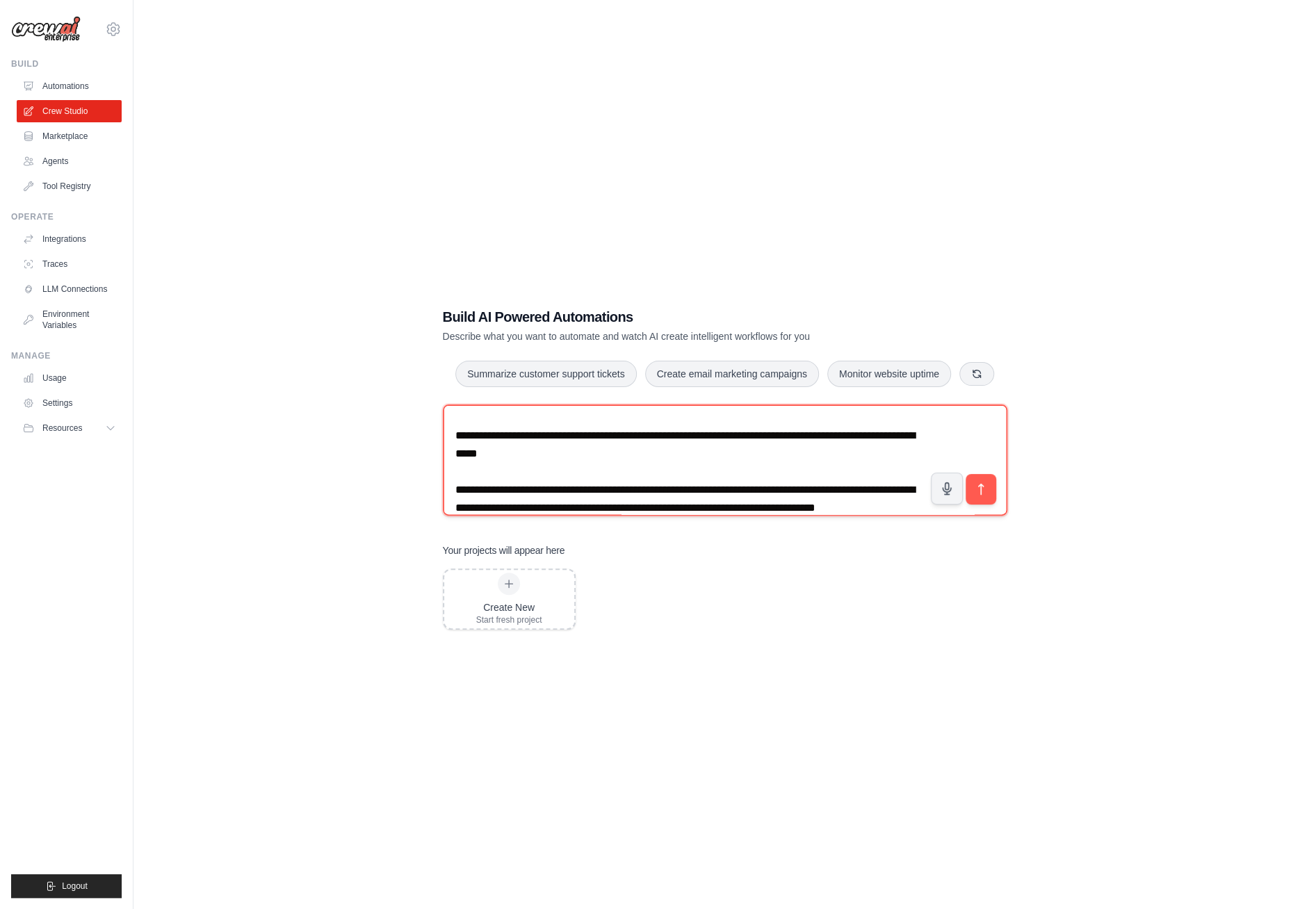
scroll to position [298, 0]
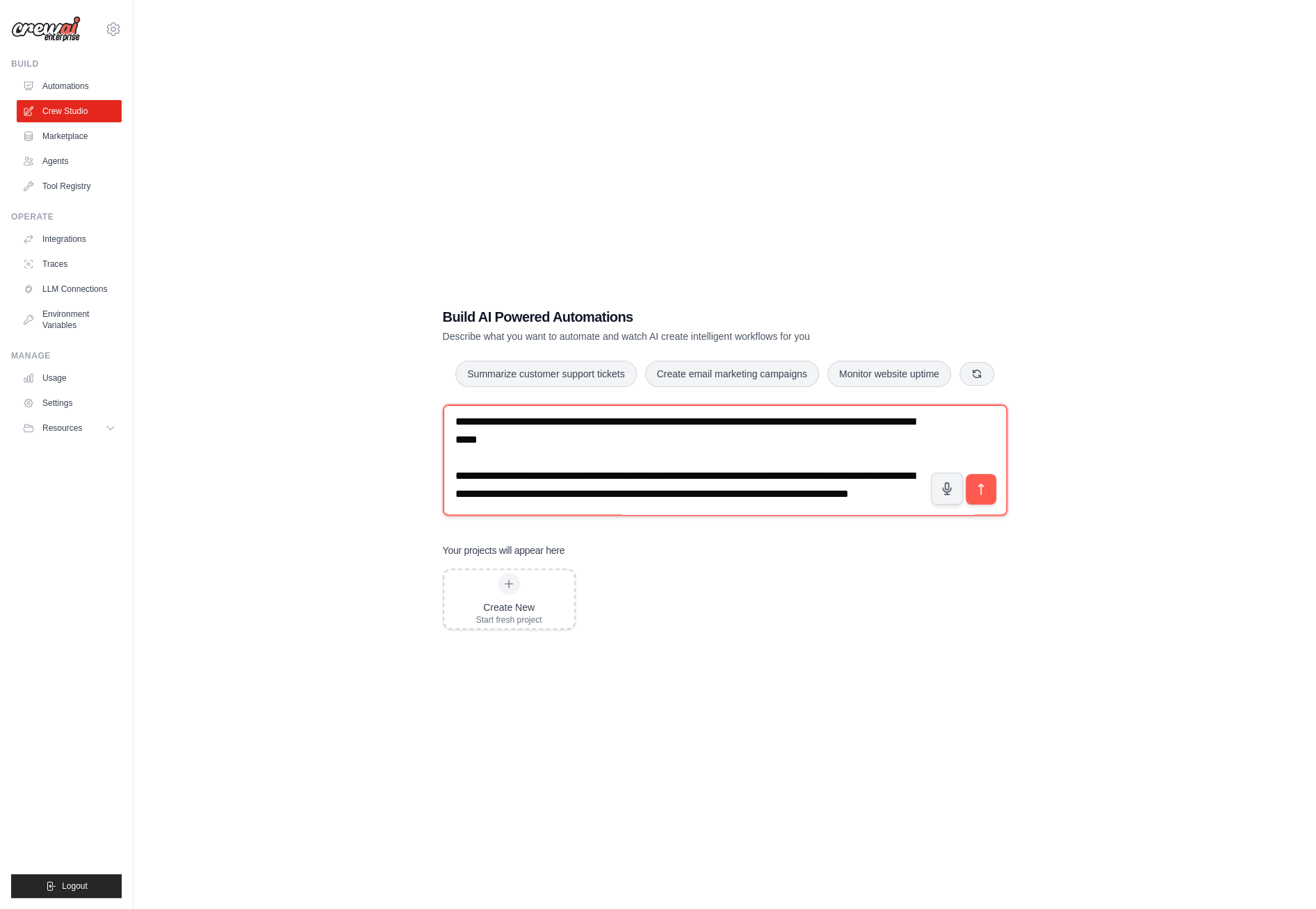
click at [641, 472] on textarea at bounding box center [724, 459] width 565 height 111
click at [767, 473] on textarea at bounding box center [724, 459] width 565 height 111
click at [882, 474] on textarea at bounding box center [724, 459] width 565 height 111
click at [830, 468] on textarea at bounding box center [724, 459] width 565 height 111
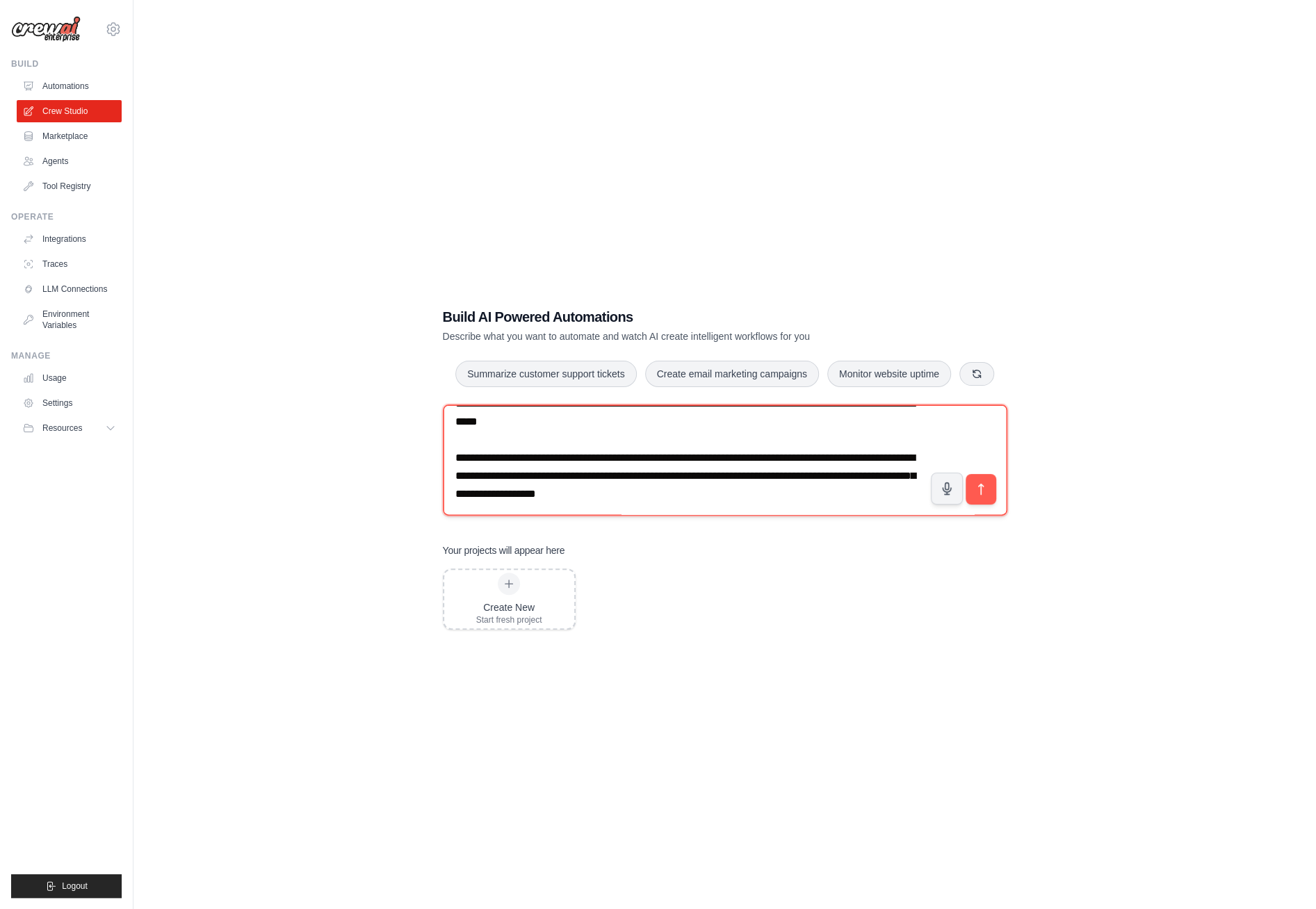
drag, startPoint x: 489, startPoint y: 488, endPoint x: 565, endPoint y: 492, distance: 76.1
click at [565, 492] on textarea at bounding box center [724, 459] width 565 height 111
click at [556, 492] on textarea at bounding box center [724, 459] width 565 height 111
click at [730, 488] on textarea at bounding box center [724, 459] width 565 height 111
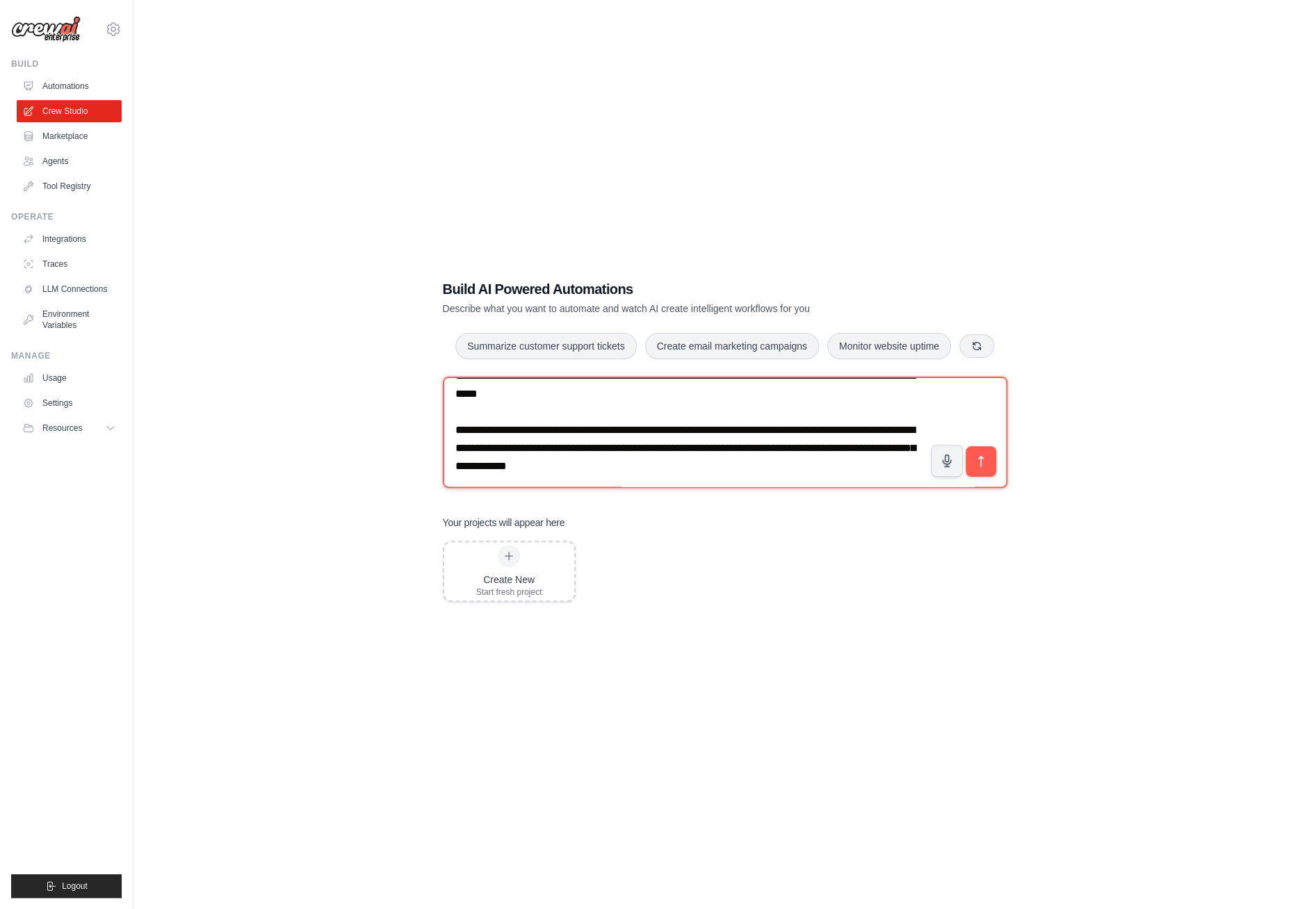
click at [640, 469] on textarea at bounding box center [724, 432] width 565 height 111
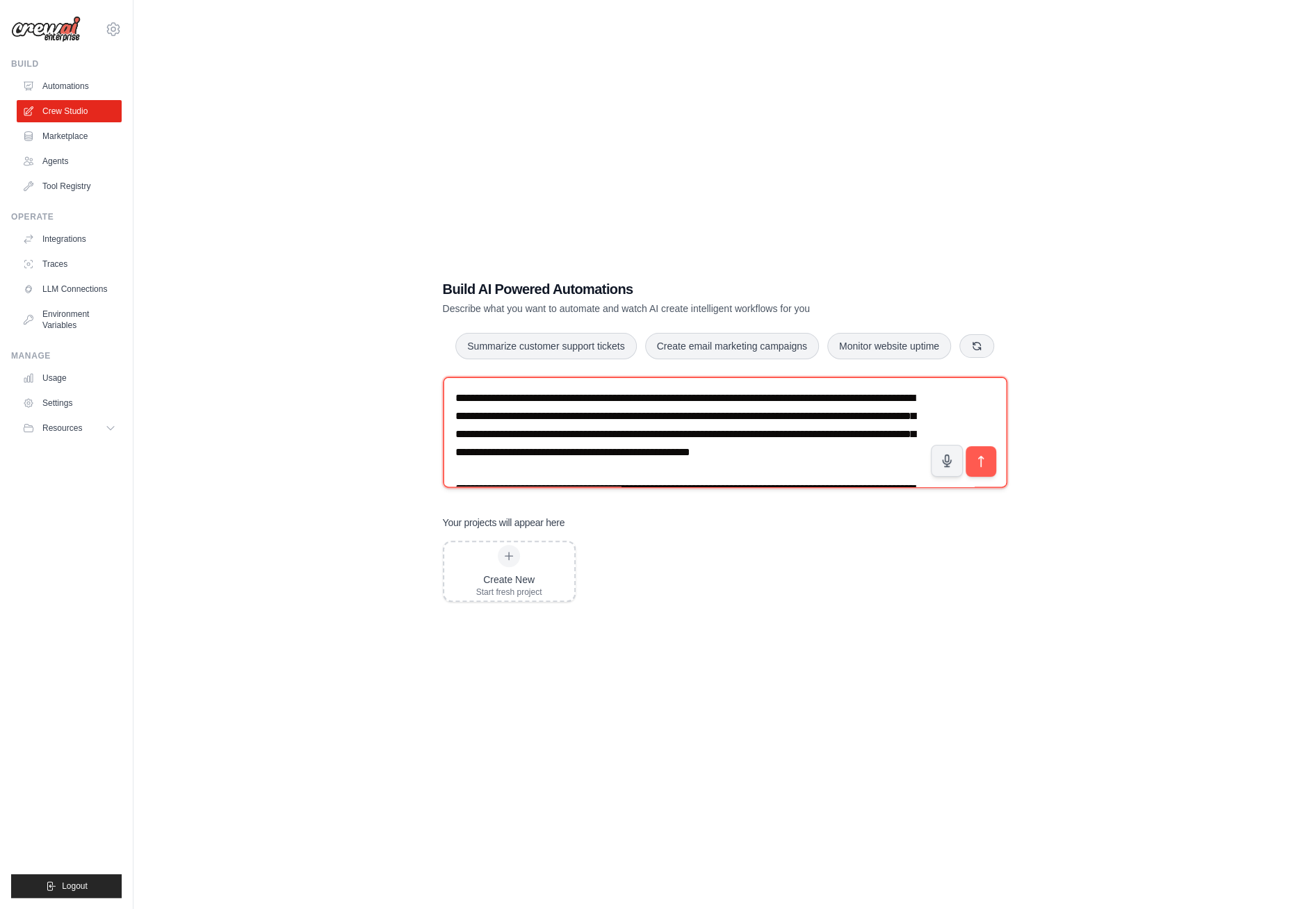
scroll to position [330, 0]
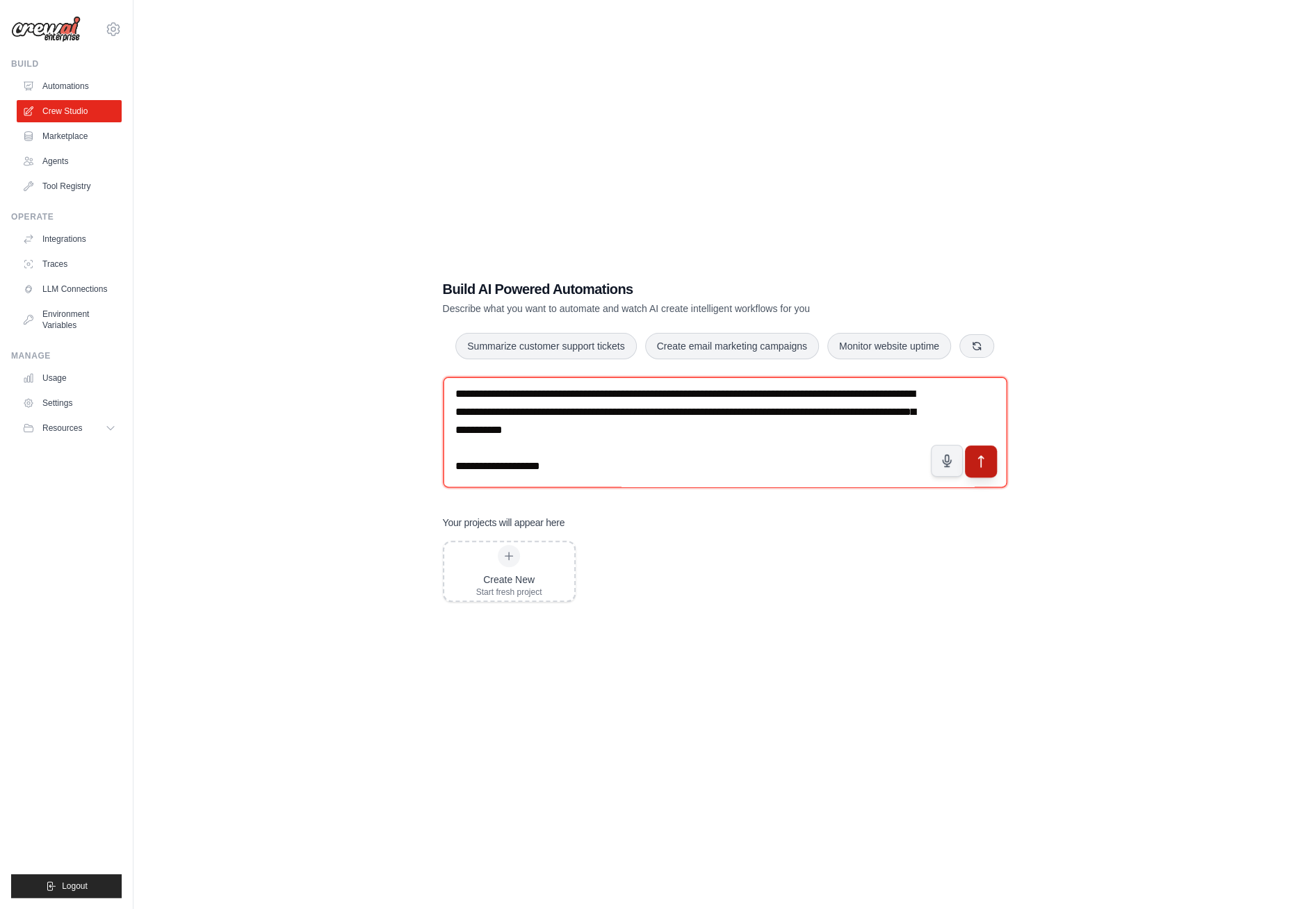
type textarea "**********"
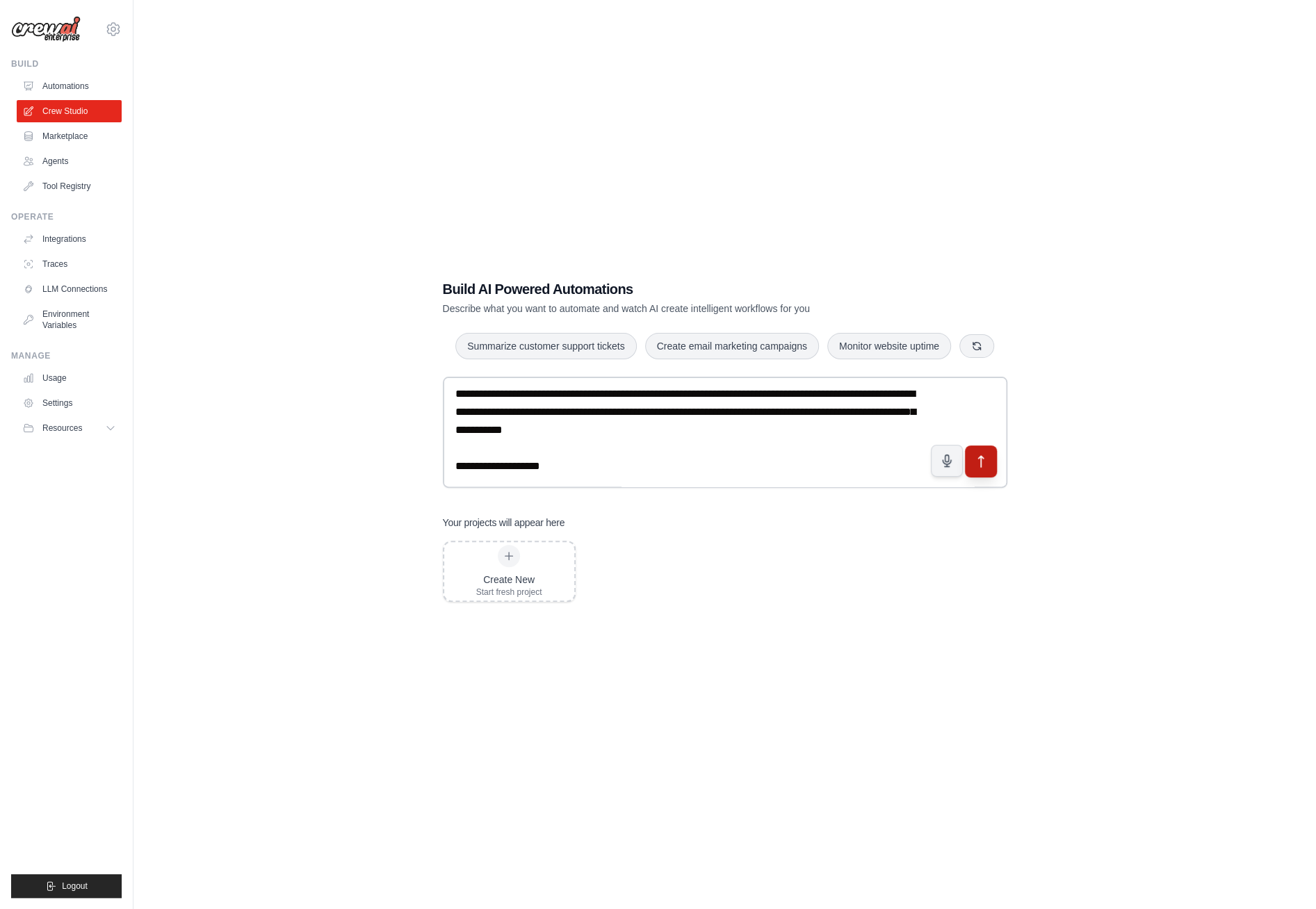
click at [986, 463] on icon "submit" at bounding box center [980, 461] width 15 height 15
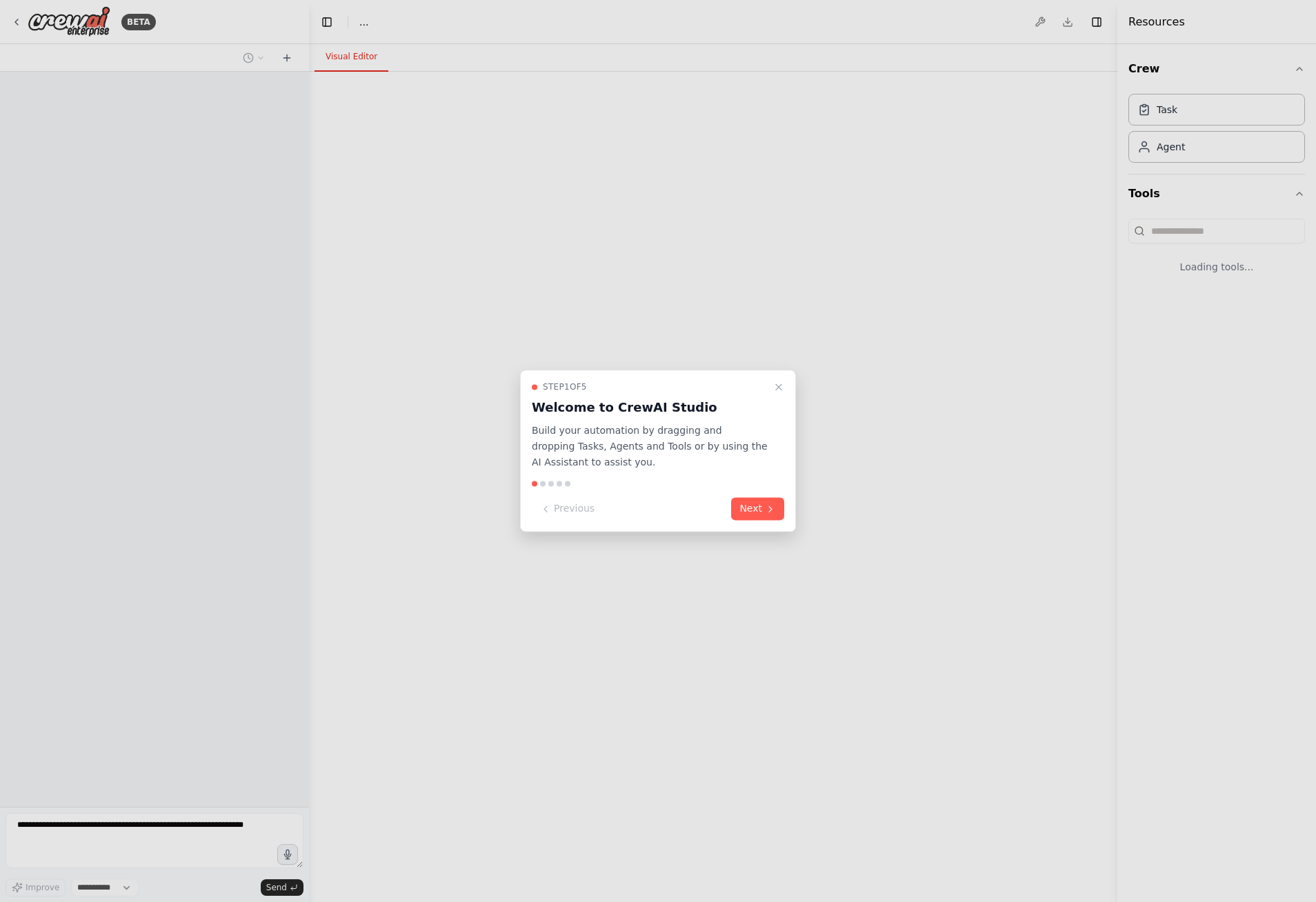
select select "****"
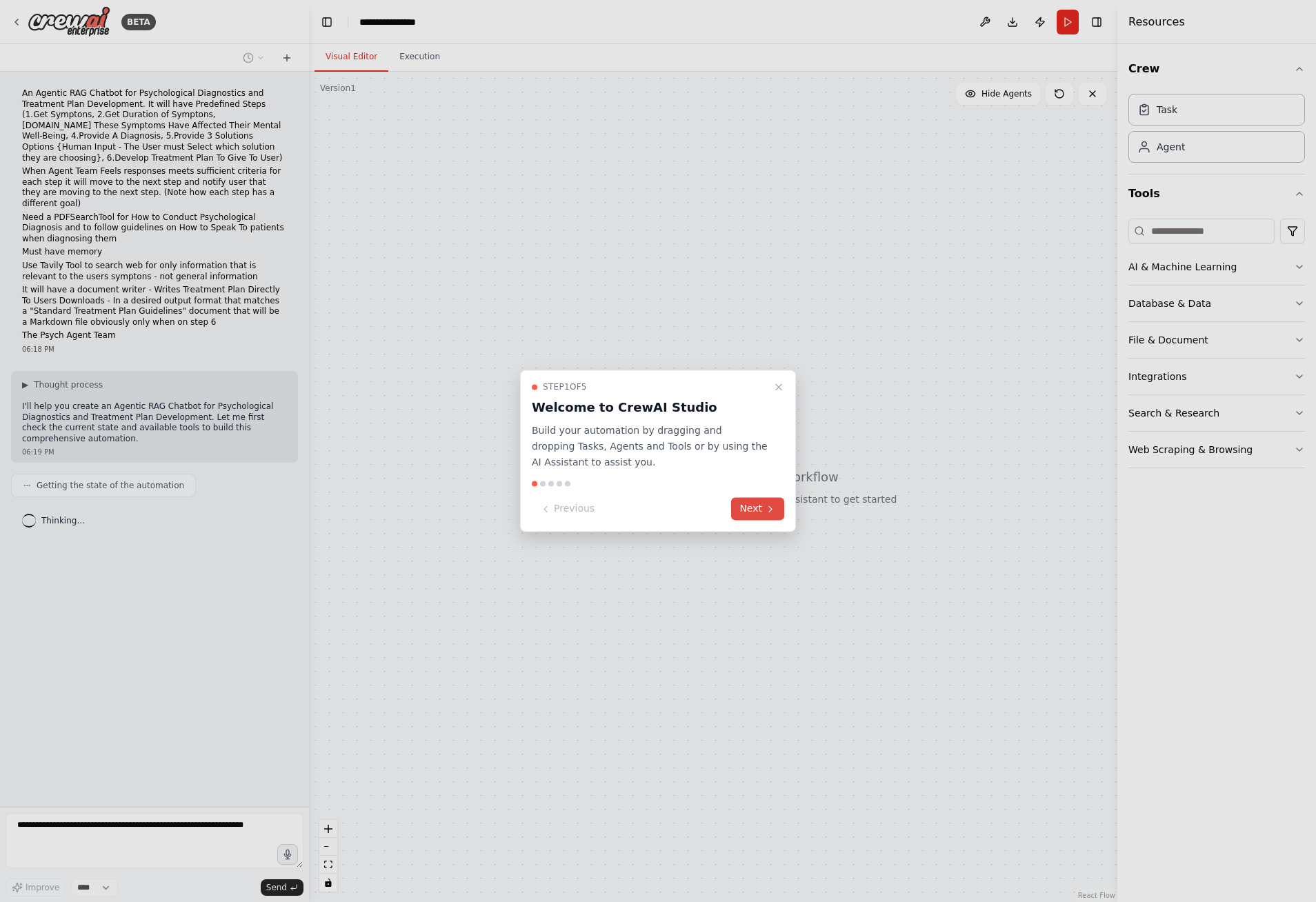
click at [765, 509] on icon at bounding box center [770, 508] width 11 height 11
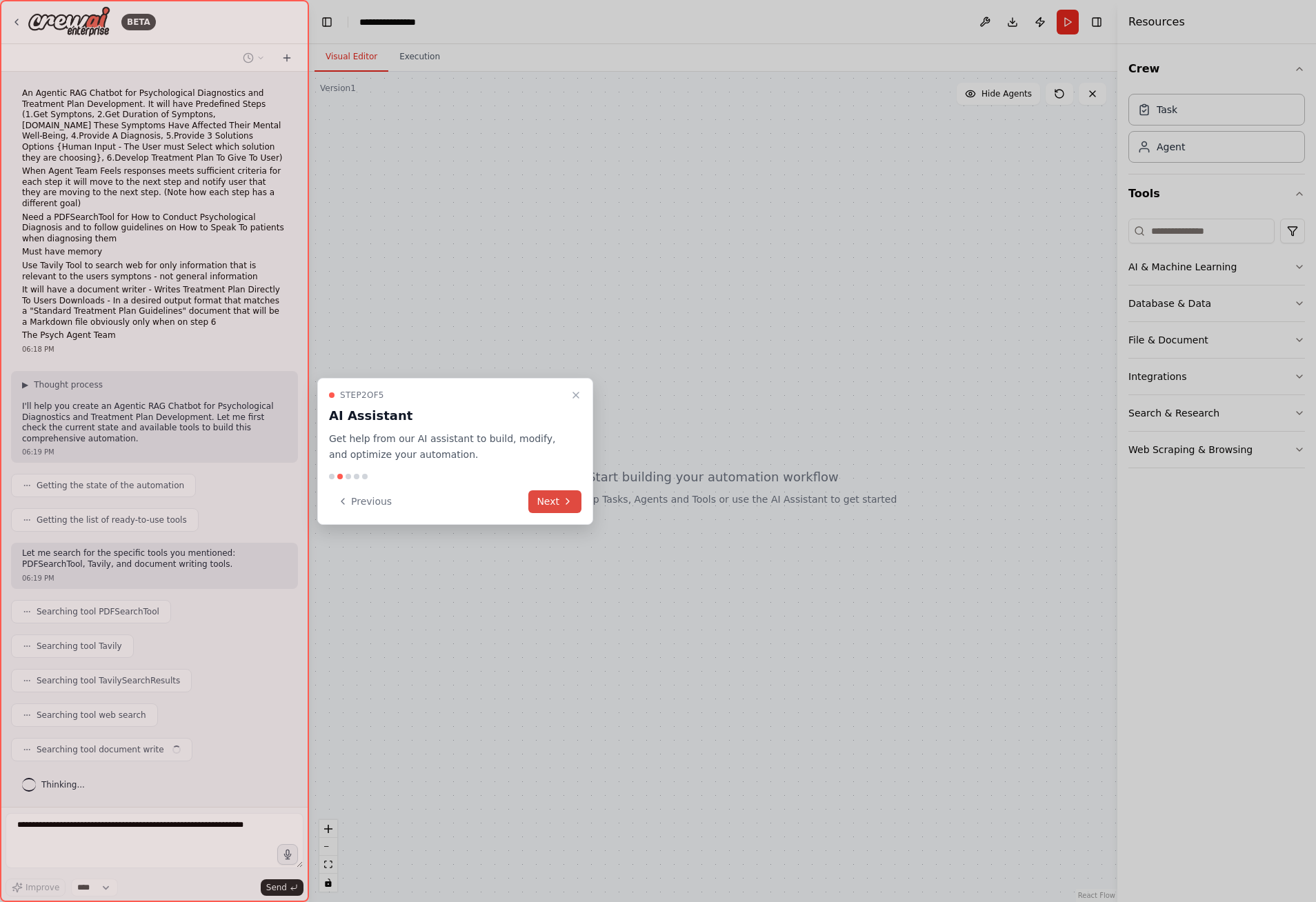
click at [555, 503] on button "Next" at bounding box center [555, 502] width 54 height 23
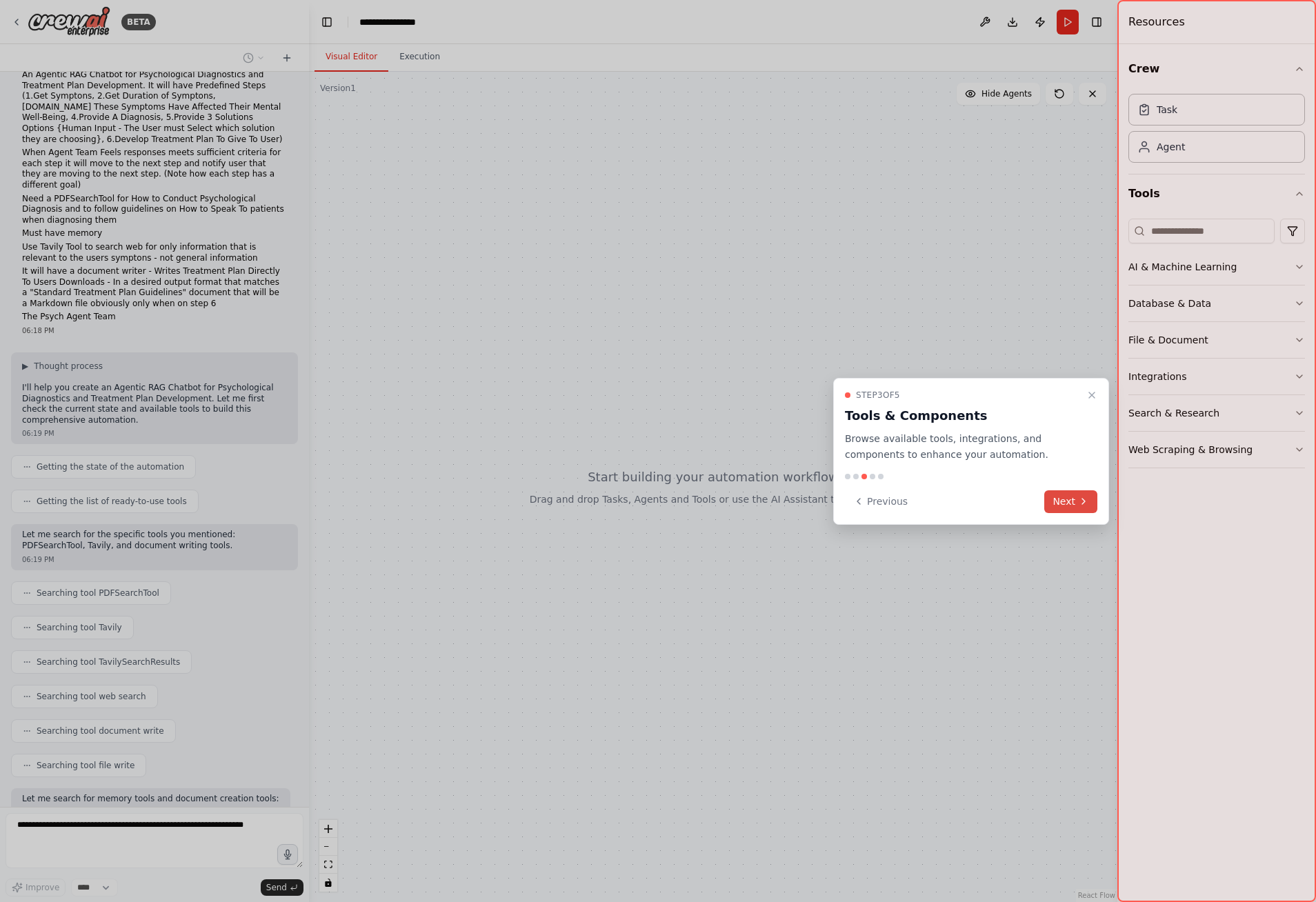
scroll to position [88, 0]
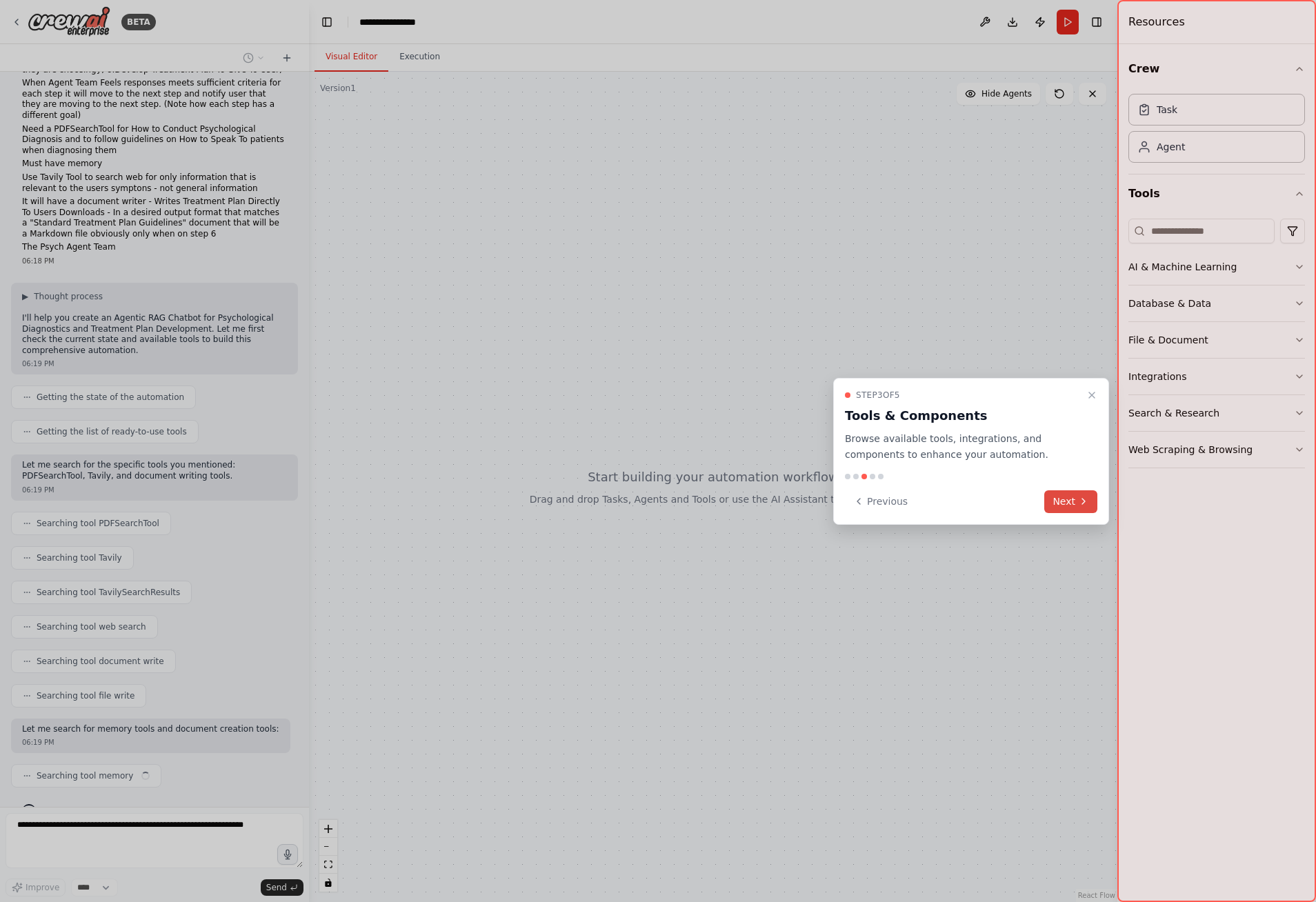
click at [1076, 505] on button "Next" at bounding box center [1071, 502] width 54 height 23
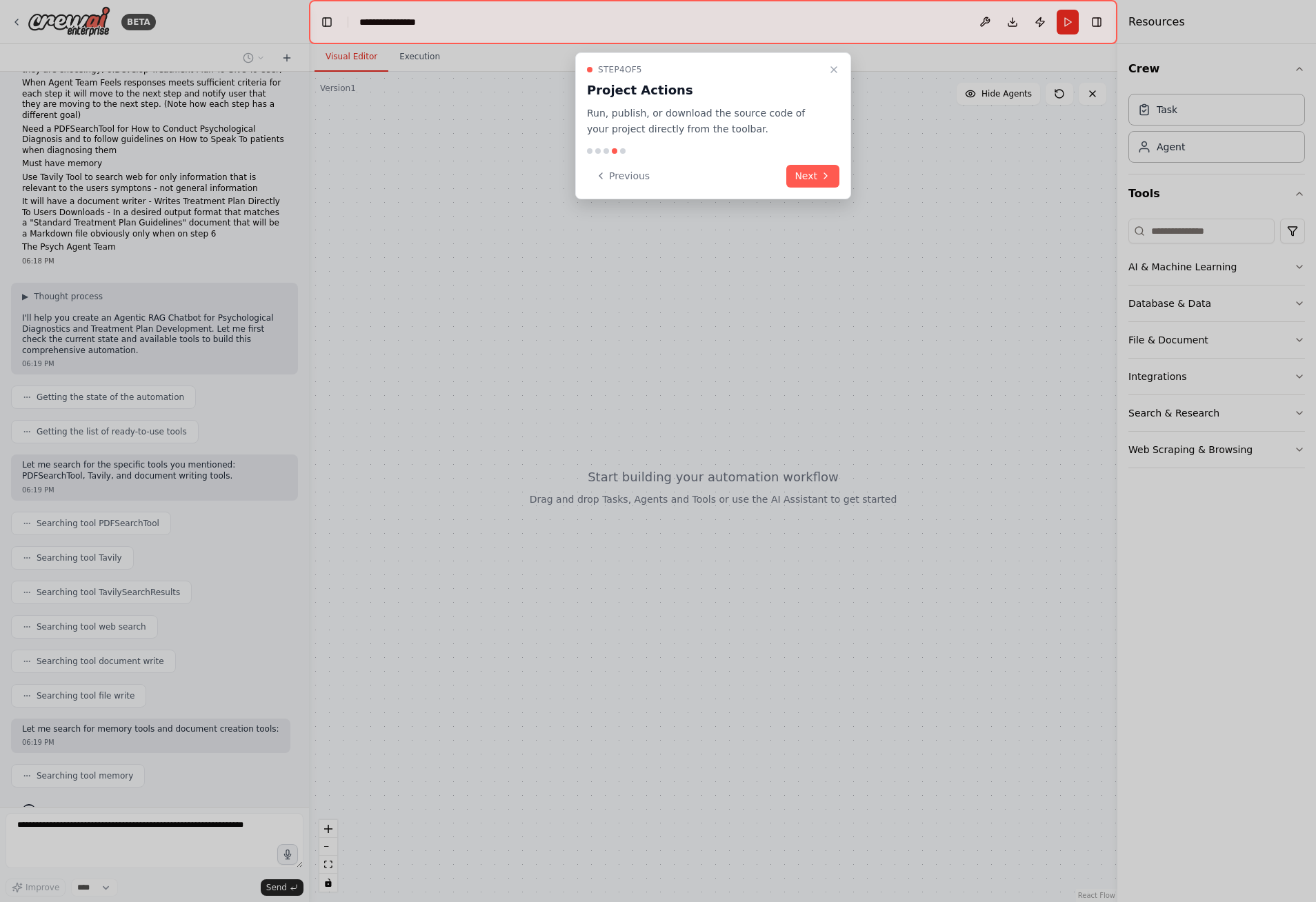
scroll to position [123, 0]
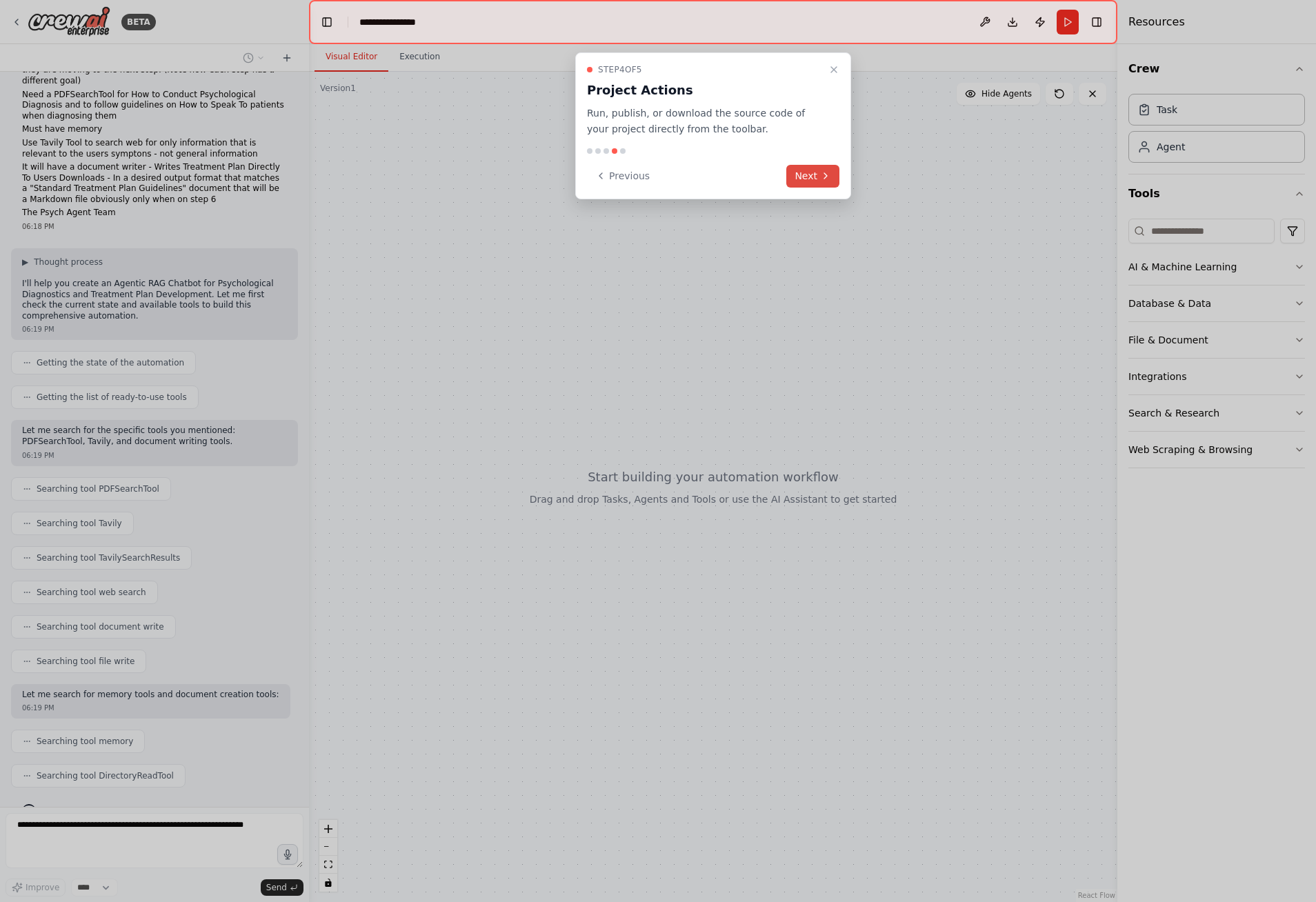
click at [823, 181] on button "Next" at bounding box center [813, 175] width 54 height 23
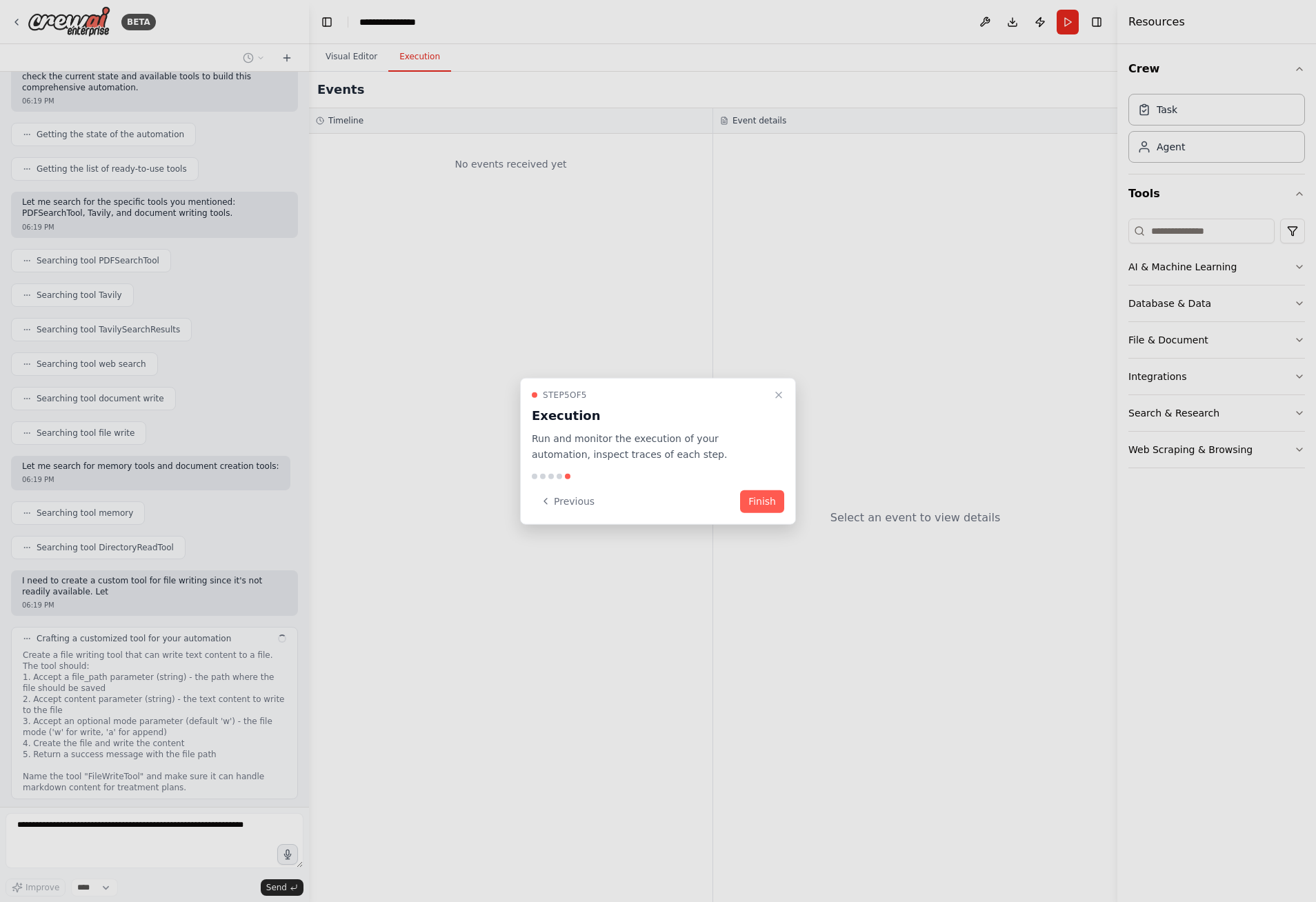
scroll to position [362, 0]
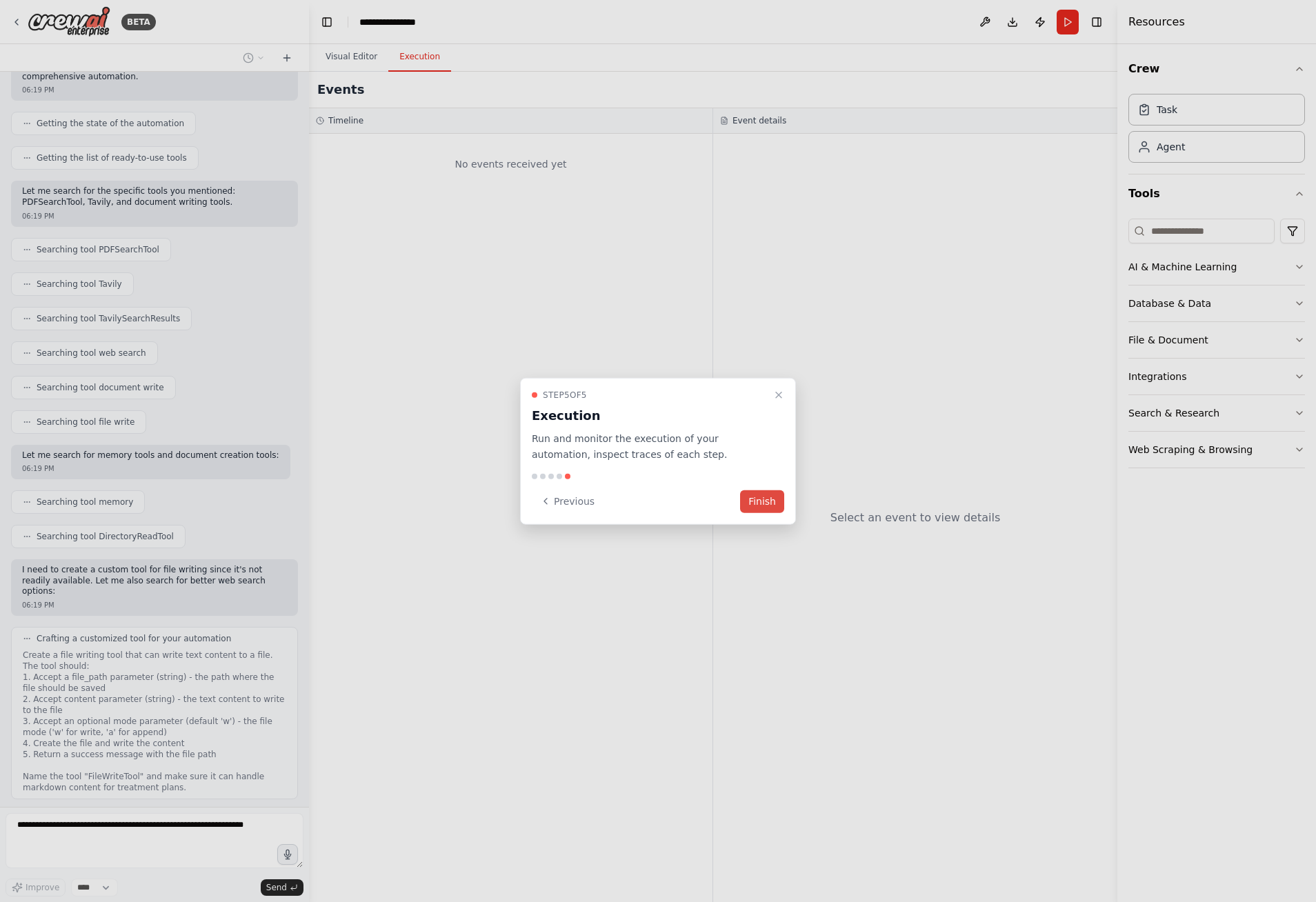
click at [763, 505] on button "Finish" at bounding box center [762, 501] width 45 height 23
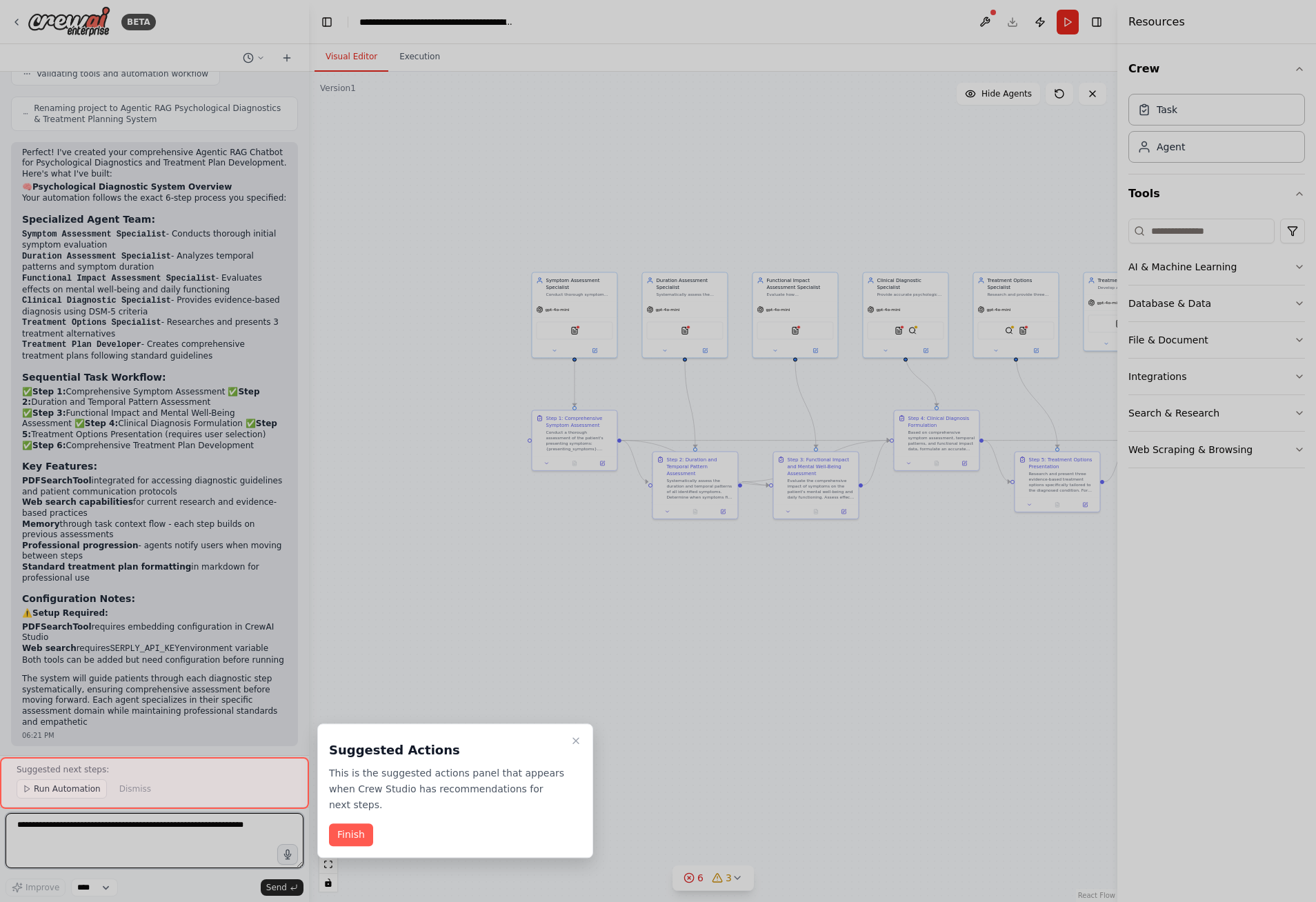
scroll to position [1805, 0]
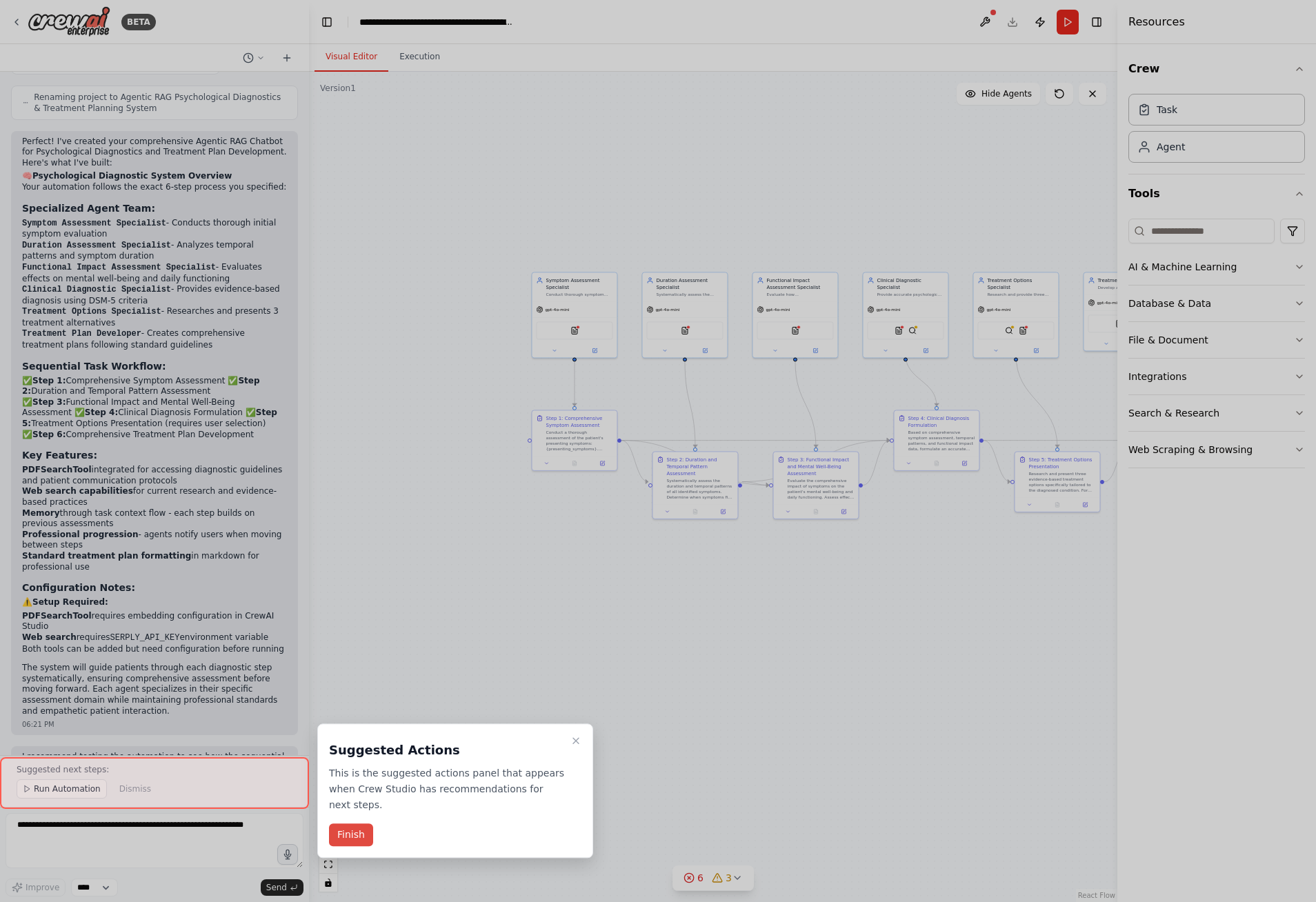
click at [356, 825] on button "Finish" at bounding box center [351, 836] width 45 height 23
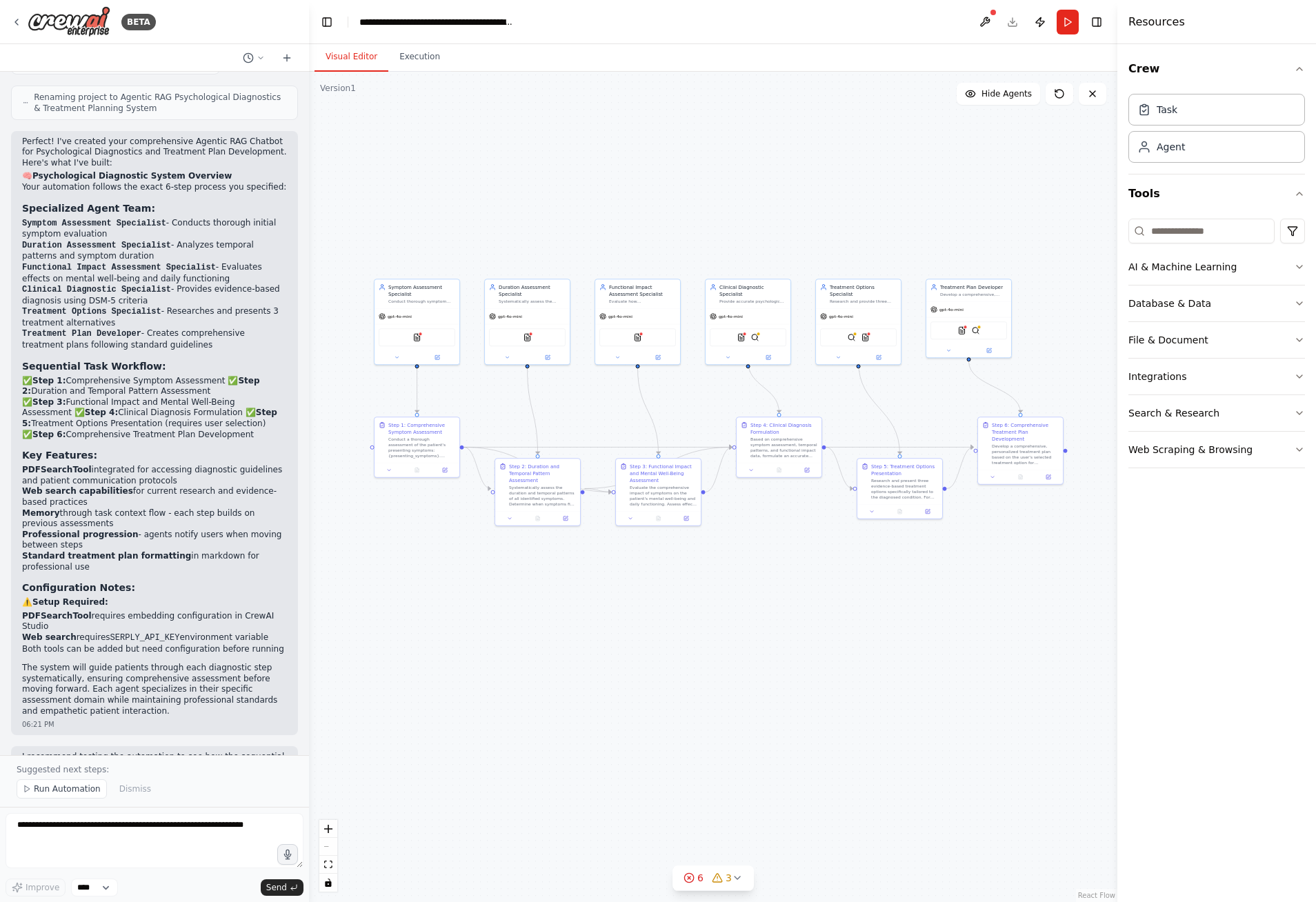
drag, startPoint x: 677, startPoint y: 184, endPoint x: 519, endPoint y: 191, distance: 158.2
click at [519, 191] on div ".deletable-edge-delete-btn { width: 20px; height: 20px; border: 0px solid #ffff…" at bounding box center [713, 487] width 809 height 831
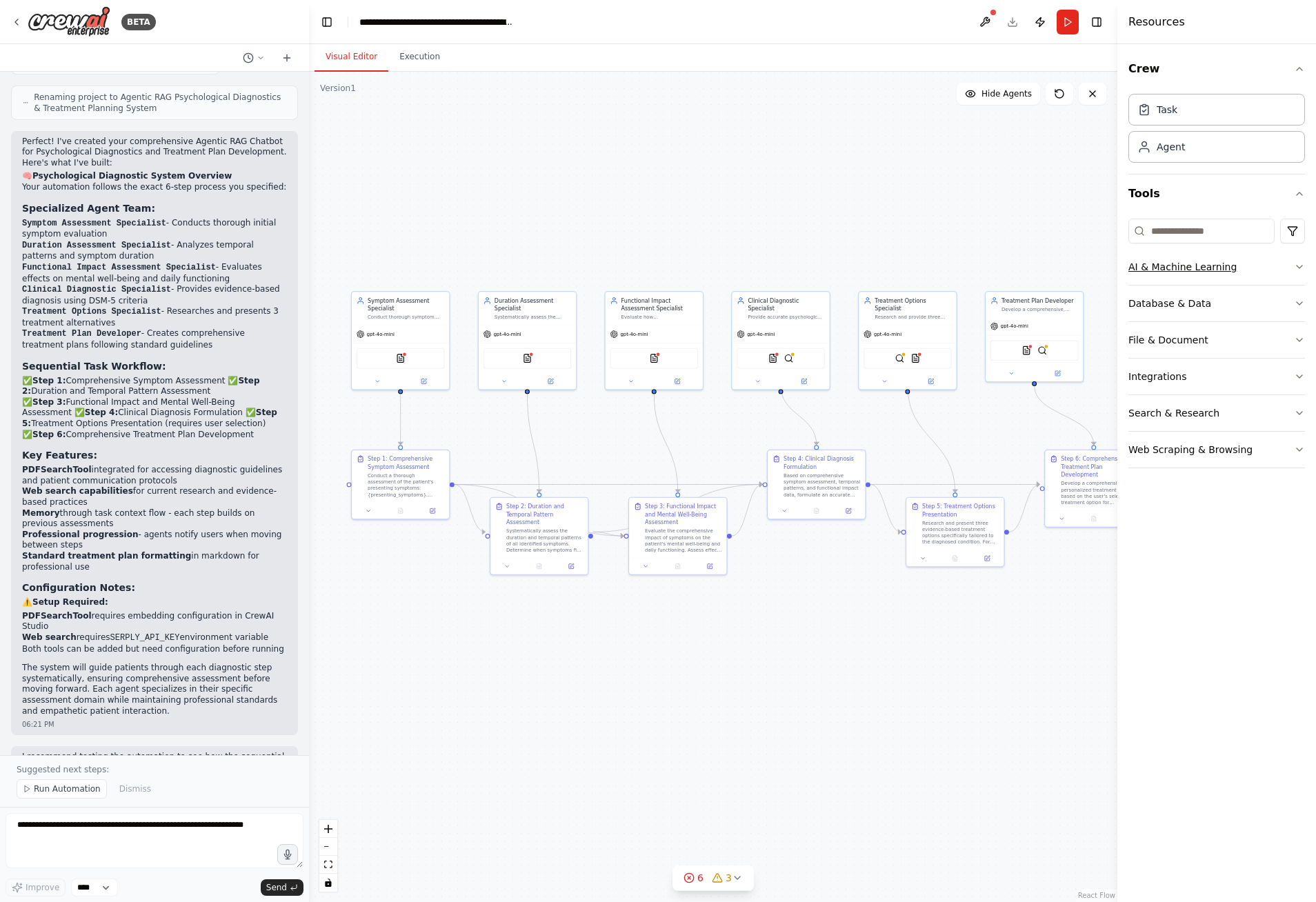
click at [1294, 271] on icon "button" at bounding box center [1299, 267] width 11 height 11
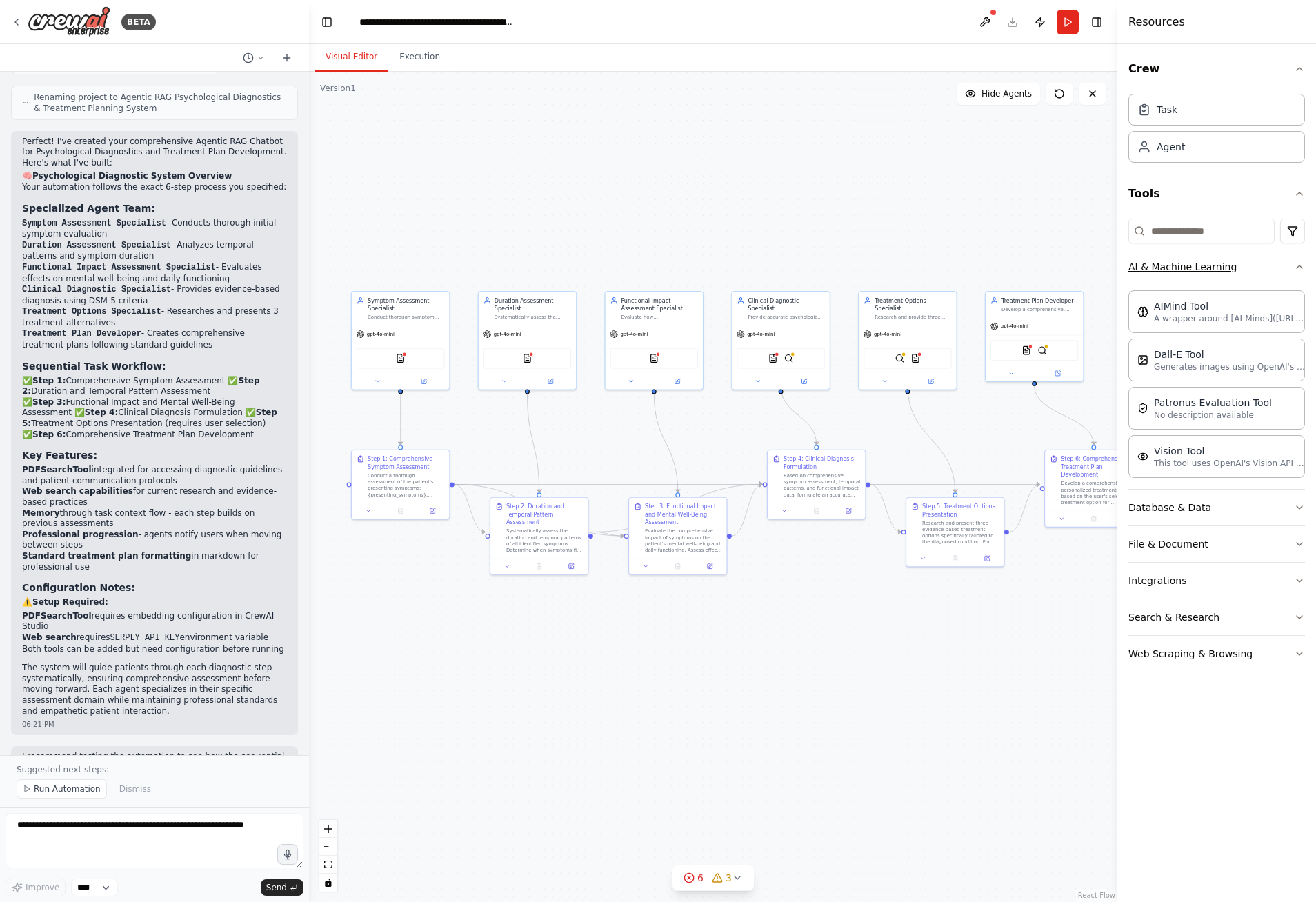
click at [1298, 268] on icon "button" at bounding box center [1299, 267] width 11 height 11
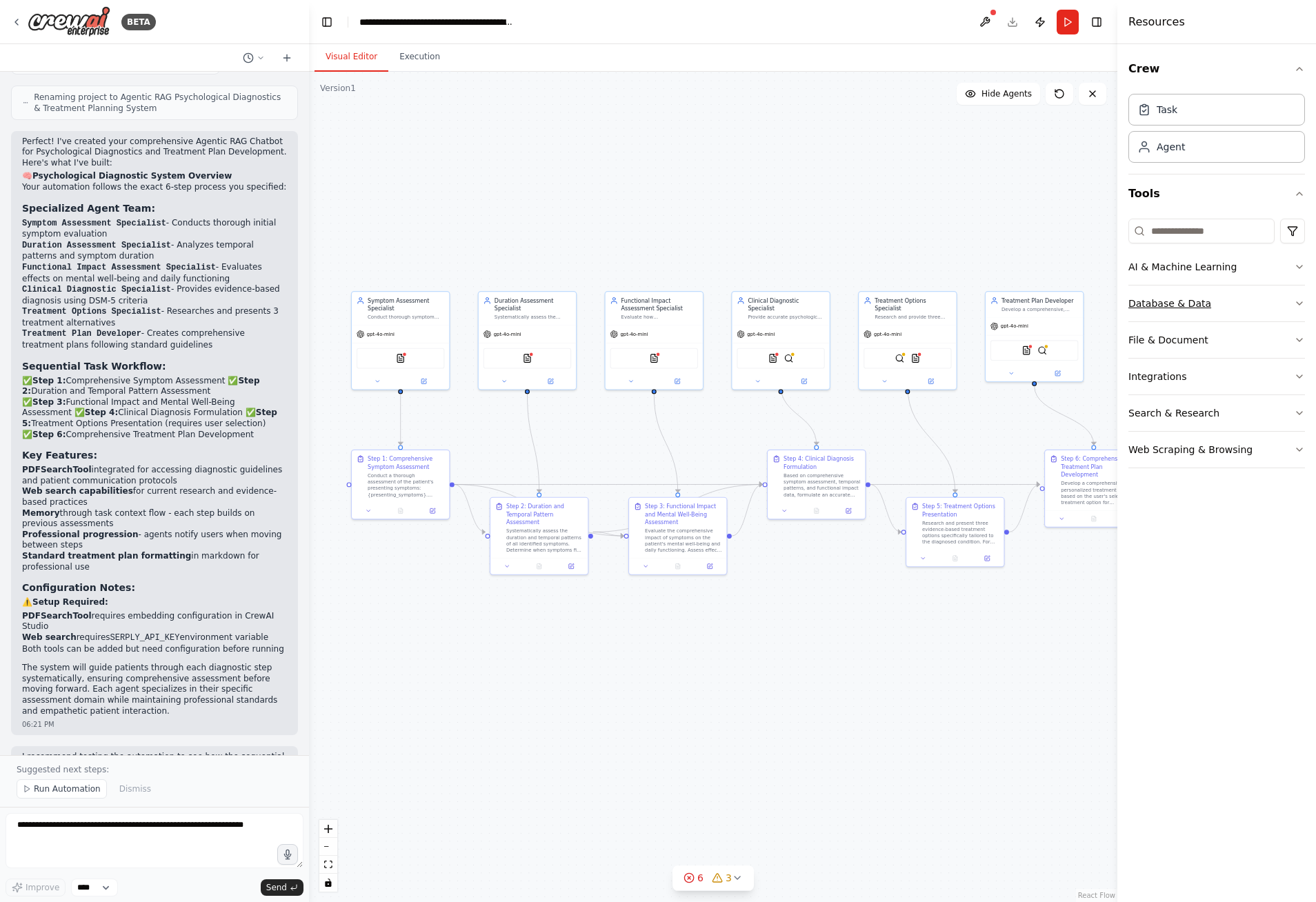
click at [1296, 303] on icon "button" at bounding box center [1299, 303] width 11 height 11
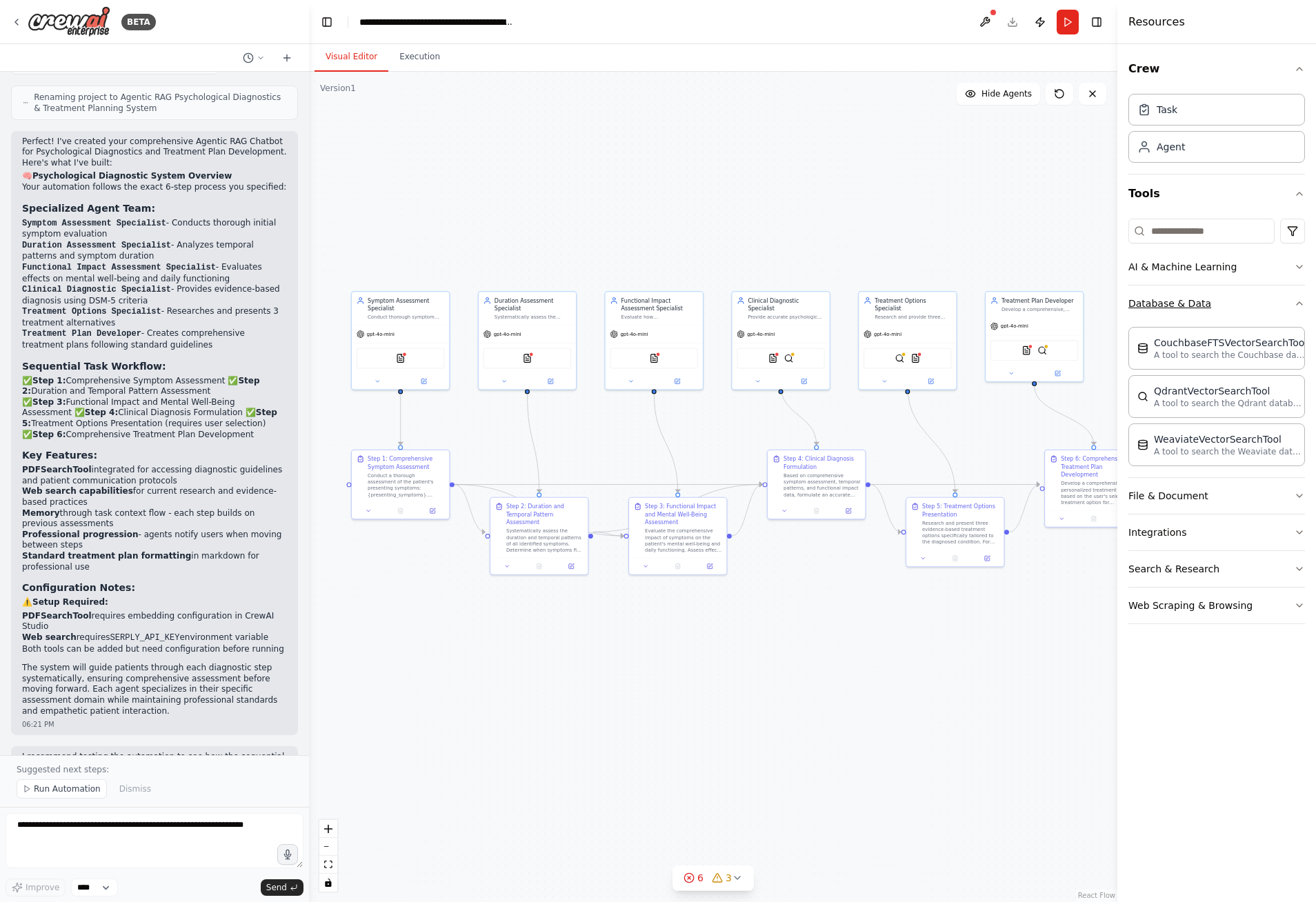
click at [1294, 303] on icon "button" at bounding box center [1299, 303] width 11 height 11
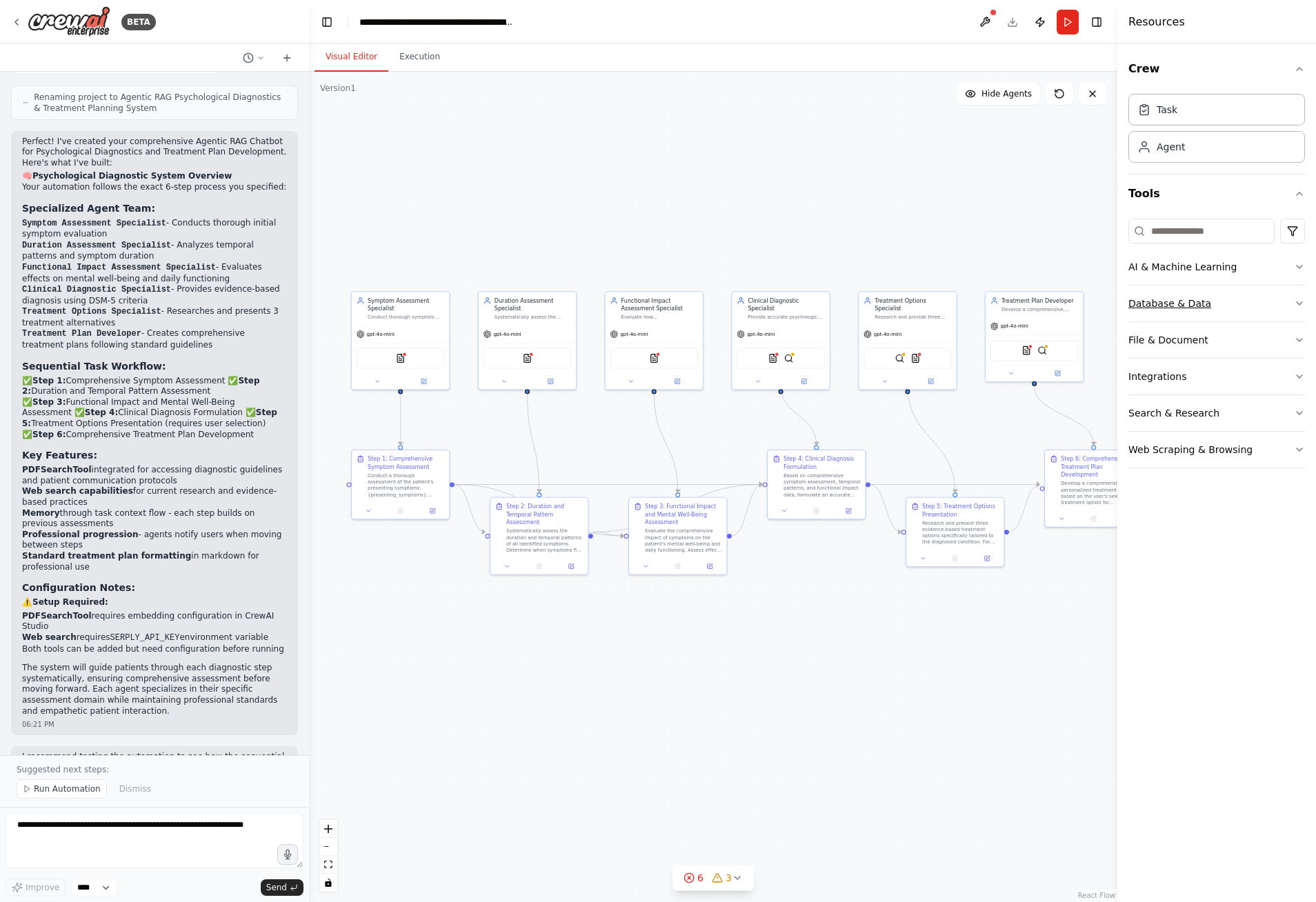
click at [1298, 305] on icon "button" at bounding box center [1299, 303] width 11 height 11
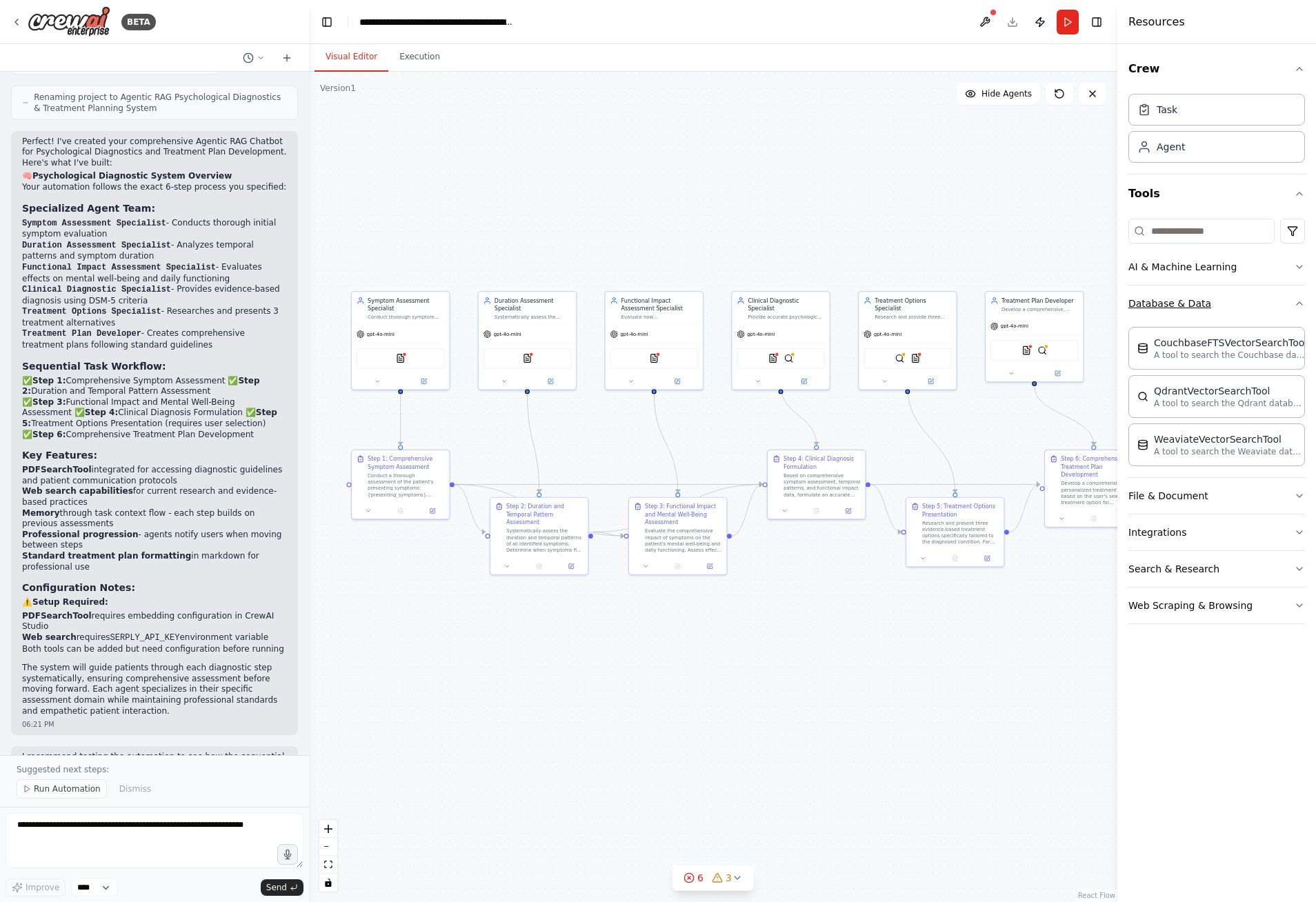
click at [1298, 305] on icon "button" at bounding box center [1299, 303] width 11 height 11
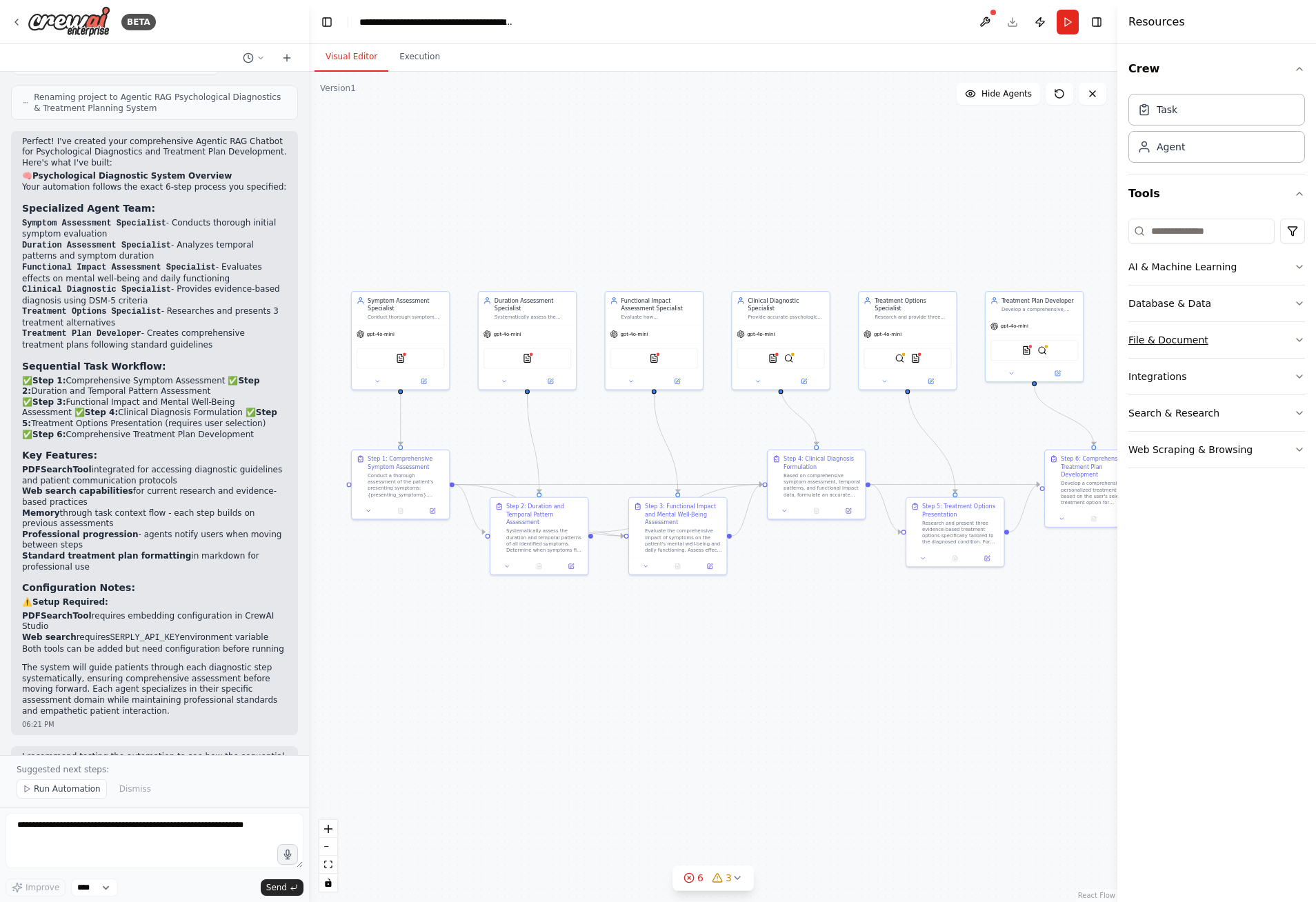
click at [1298, 339] on icon "button" at bounding box center [1299, 340] width 6 height 3
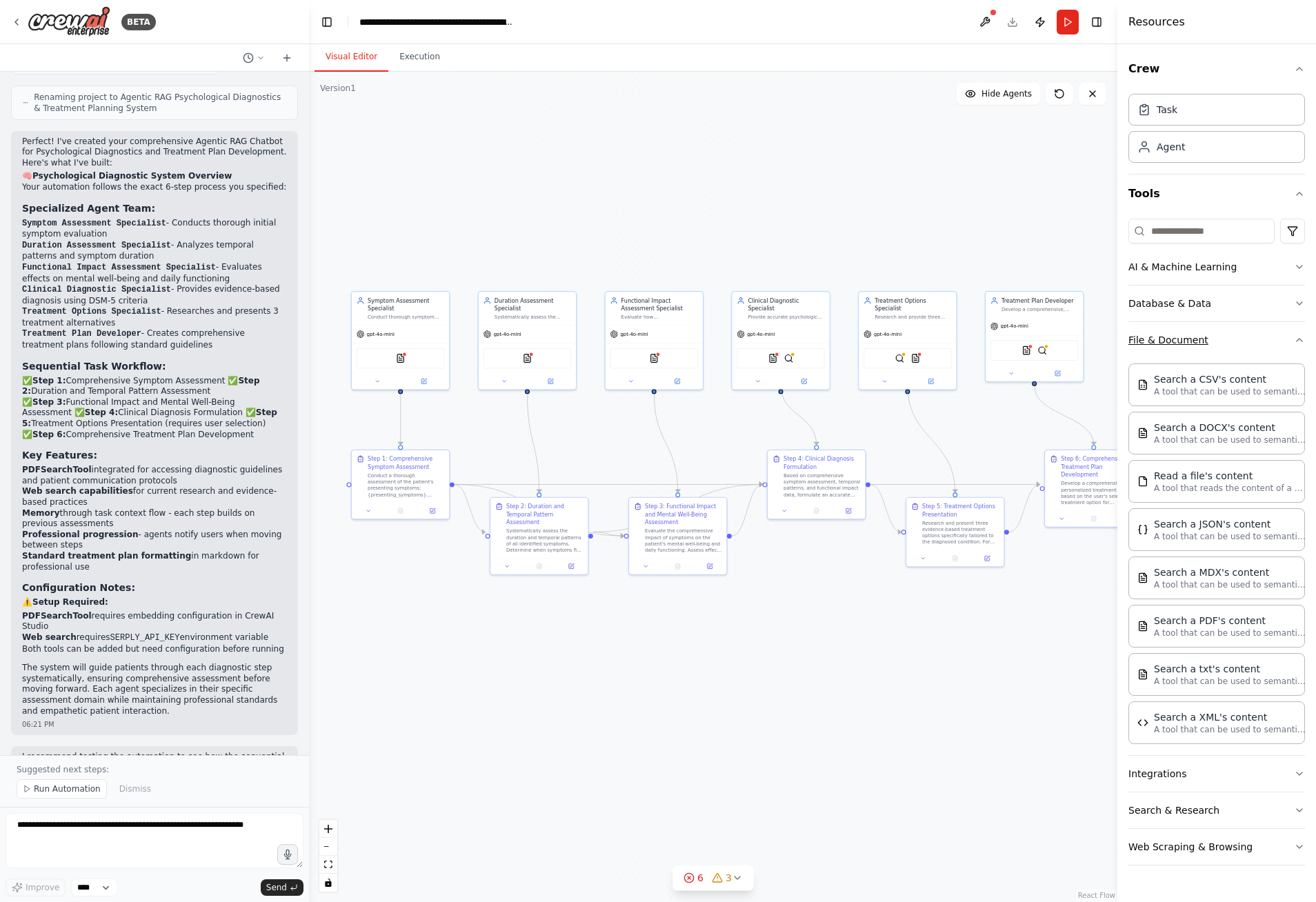
click at [1298, 339] on icon "button" at bounding box center [1299, 340] width 11 height 11
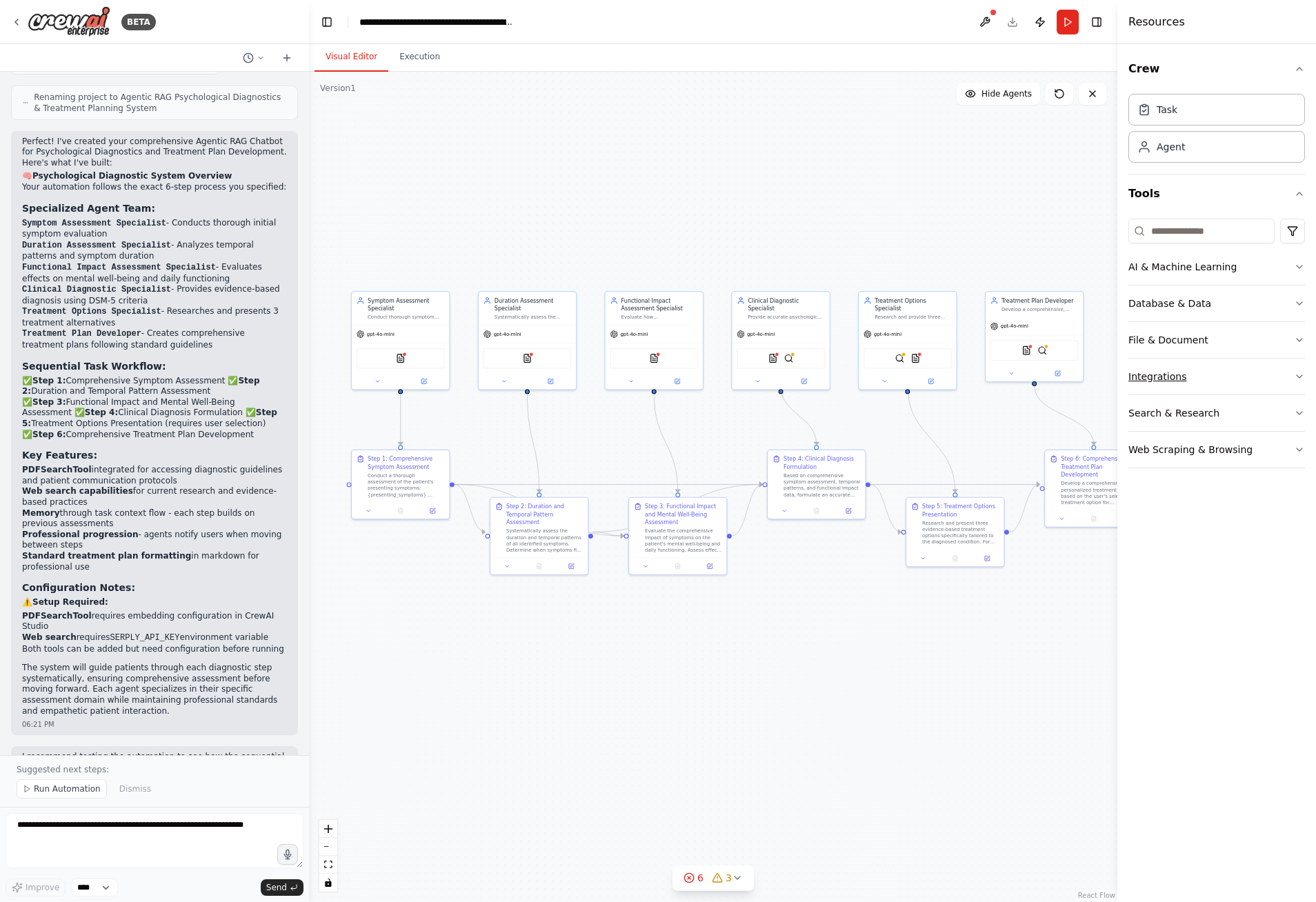
click at [1296, 379] on icon "button" at bounding box center [1299, 376] width 11 height 11
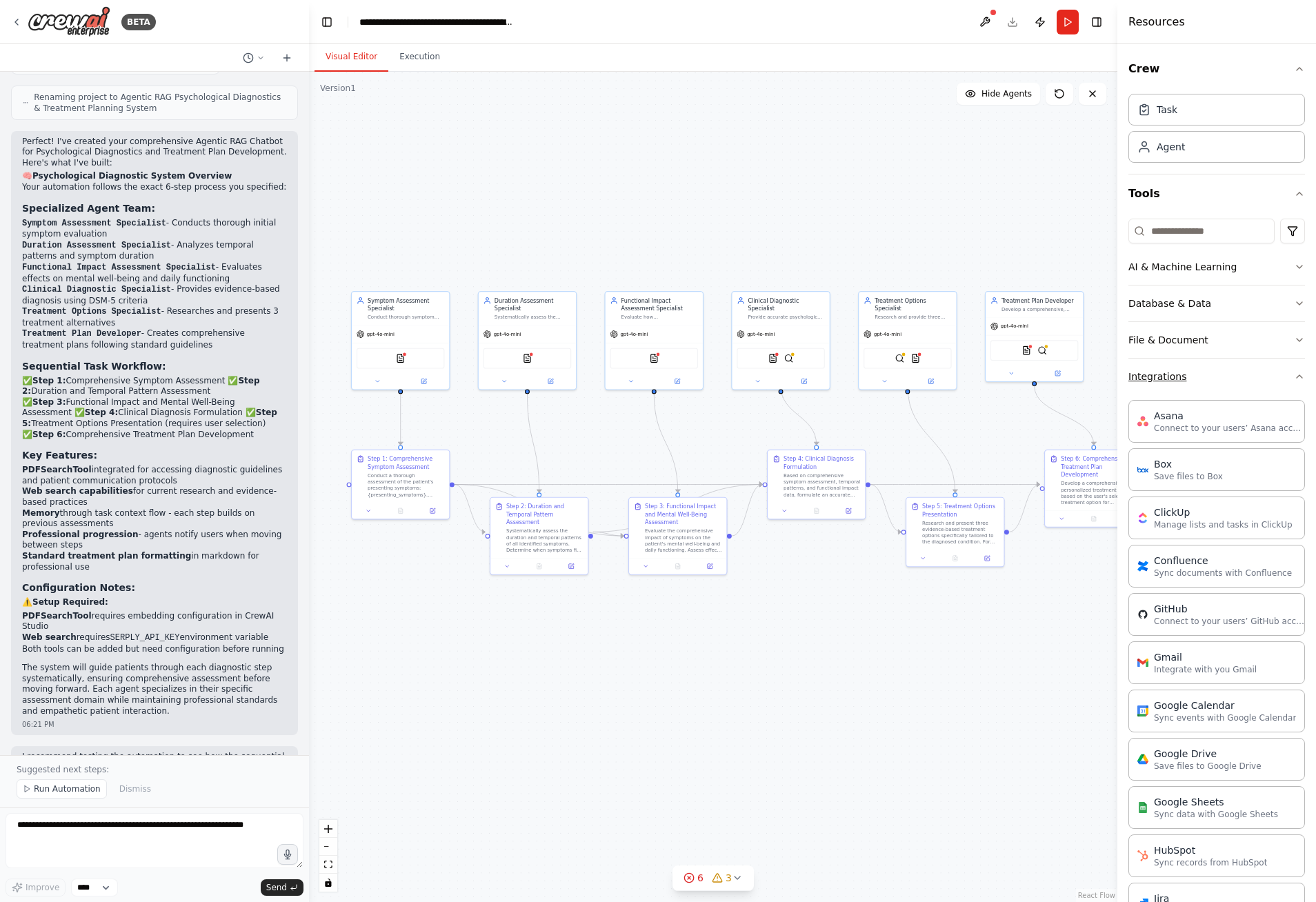
click at [1294, 377] on icon "button" at bounding box center [1299, 376] width 11 height 11
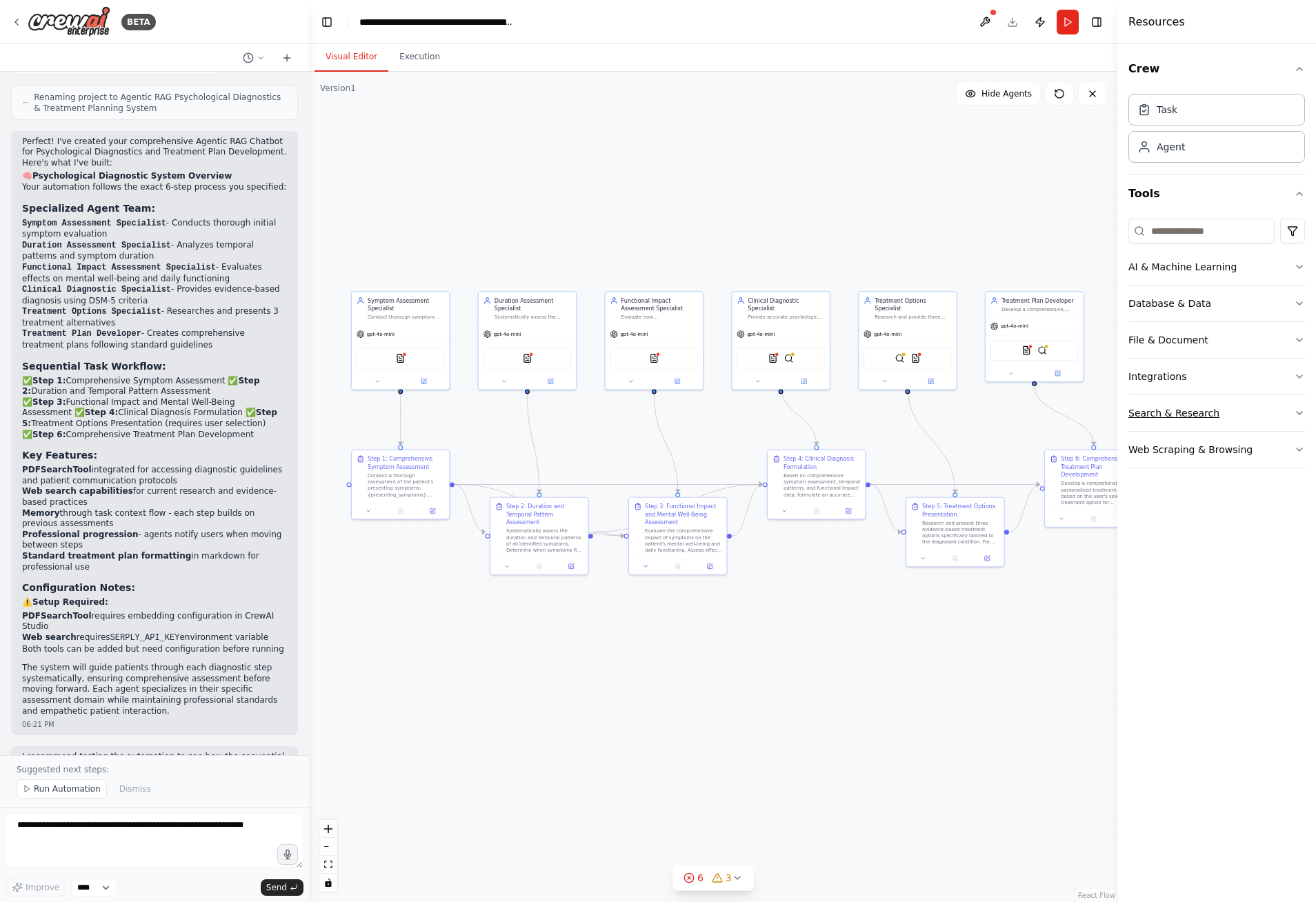
click at [1303, 414] on icon "button" at bounding box center [1299, 412] width 11 height 11
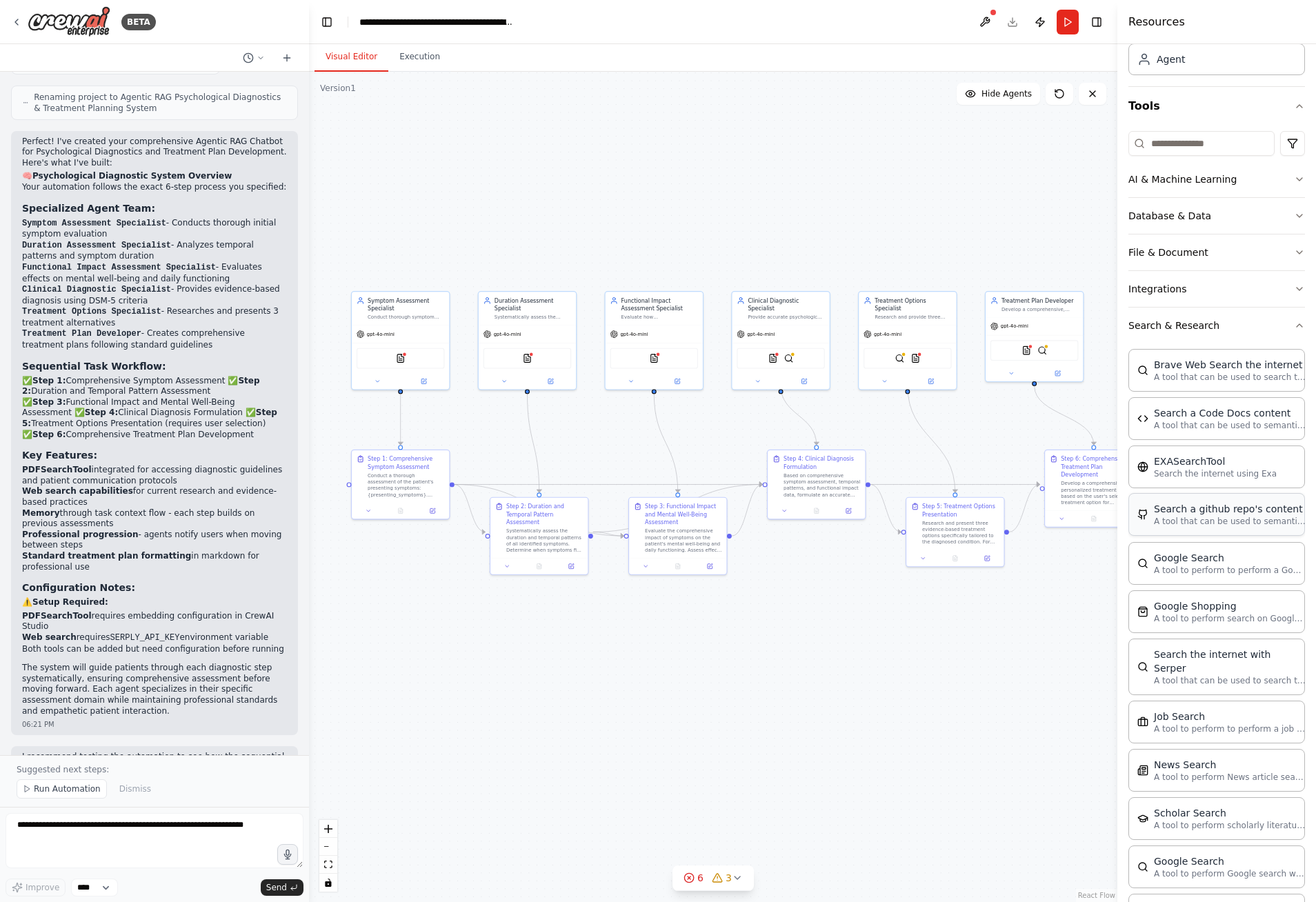
scroll to position [4, 0]
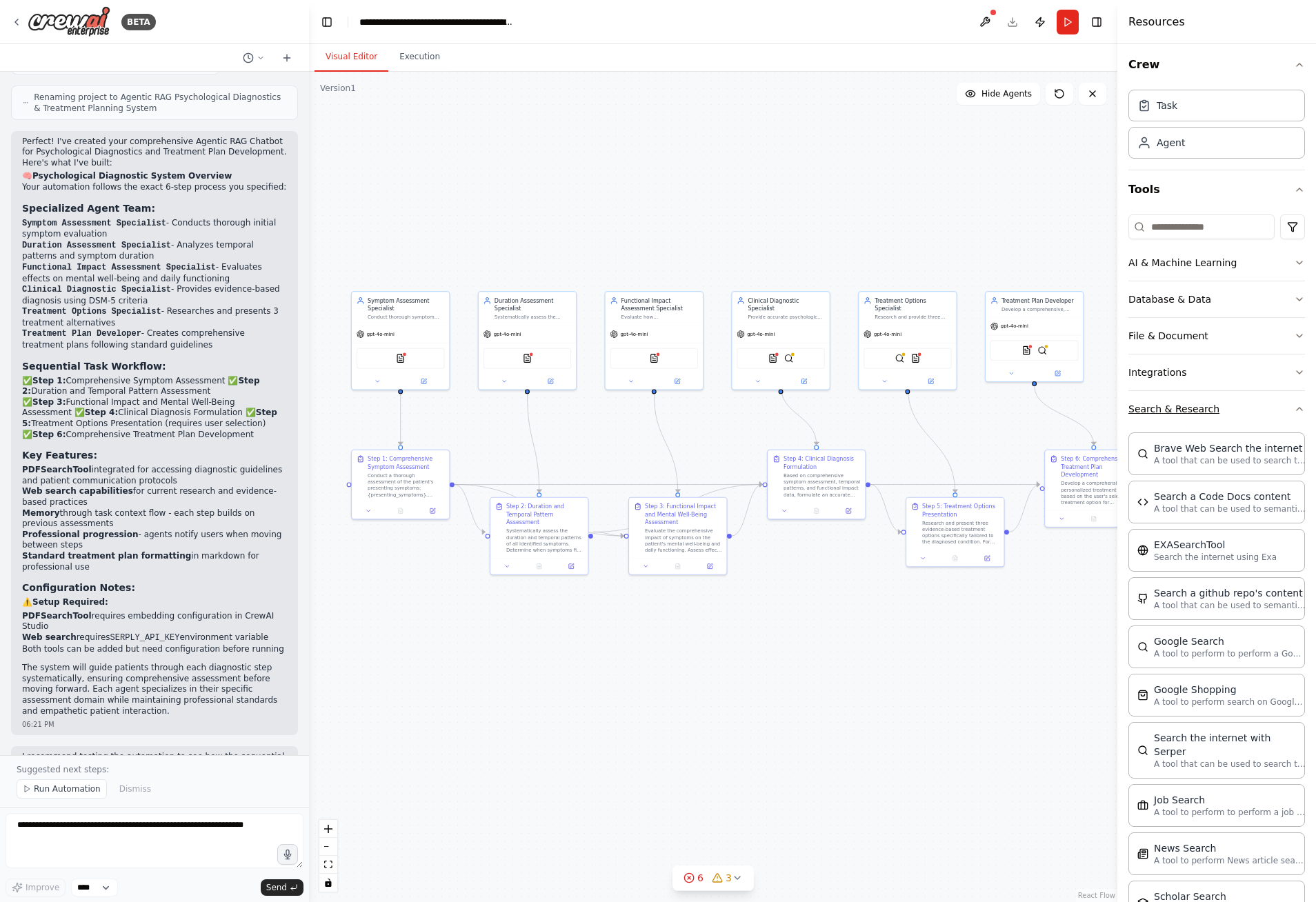
click at [1294, 408] on icon "button" at bounding box center [1299, 408] width 11 height 11
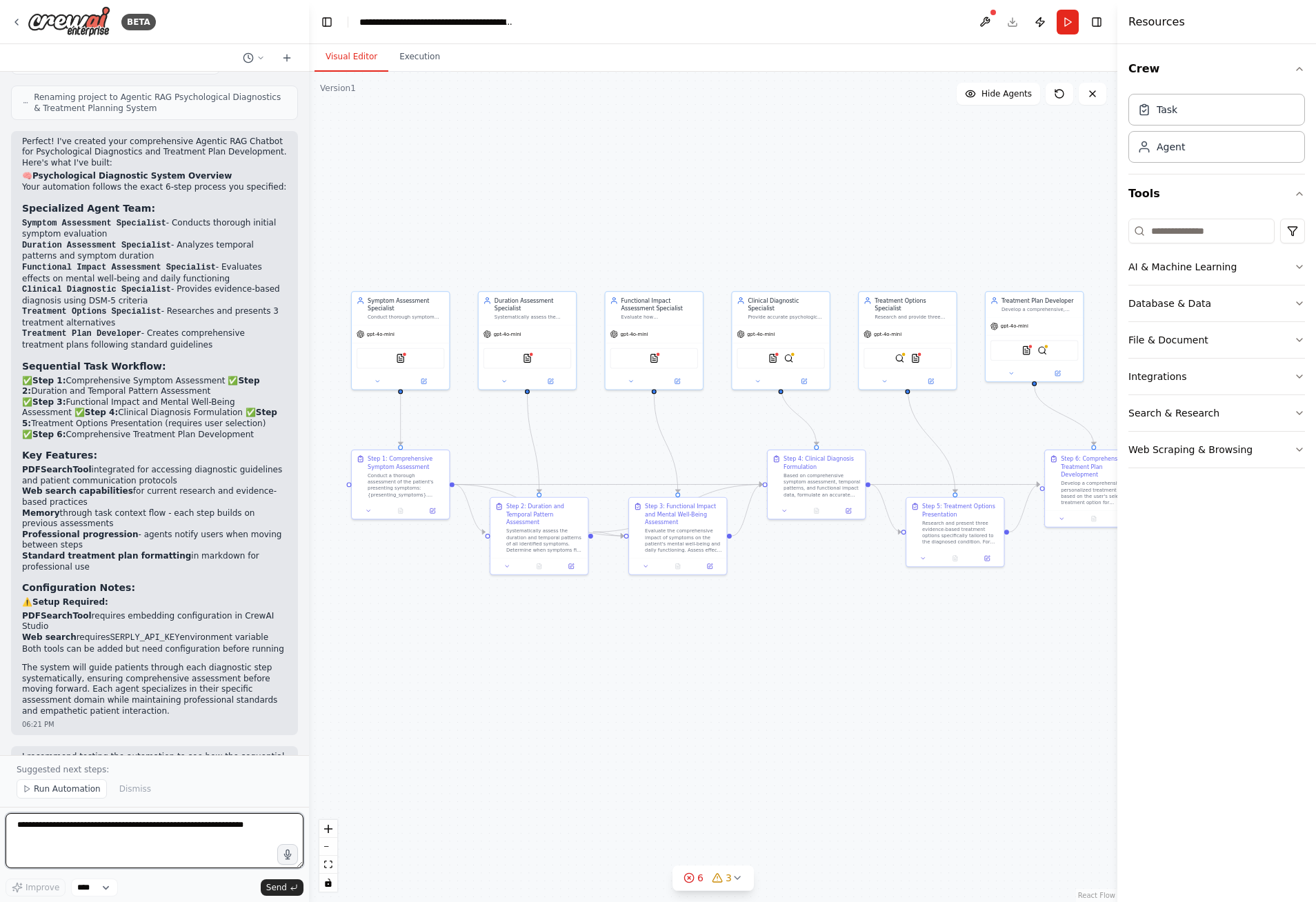
click at [89, 829] on textarea at bounding box center [155, 842] width 298 height 56
type textarea "**********"
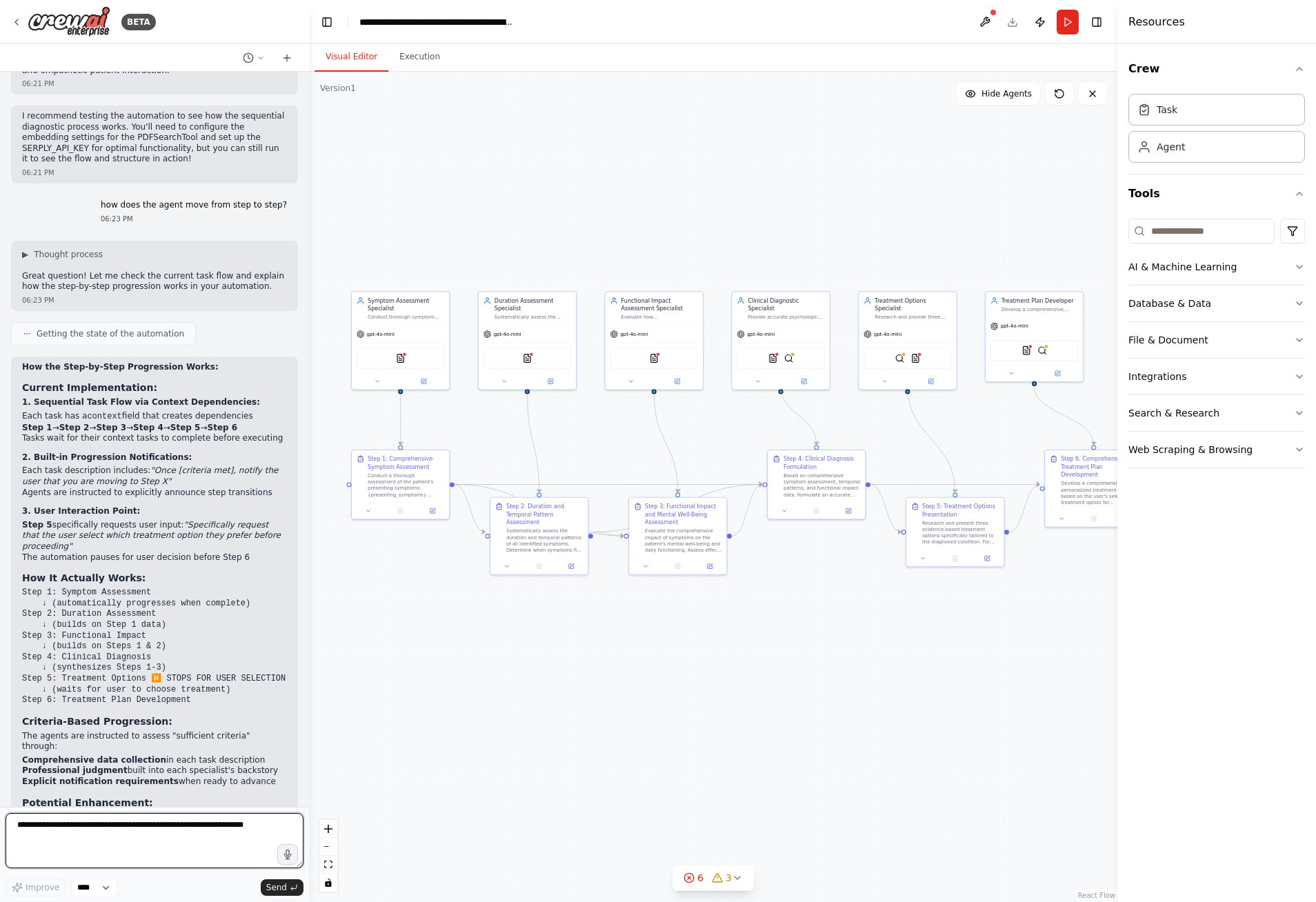
scroll to position [2457, 0]
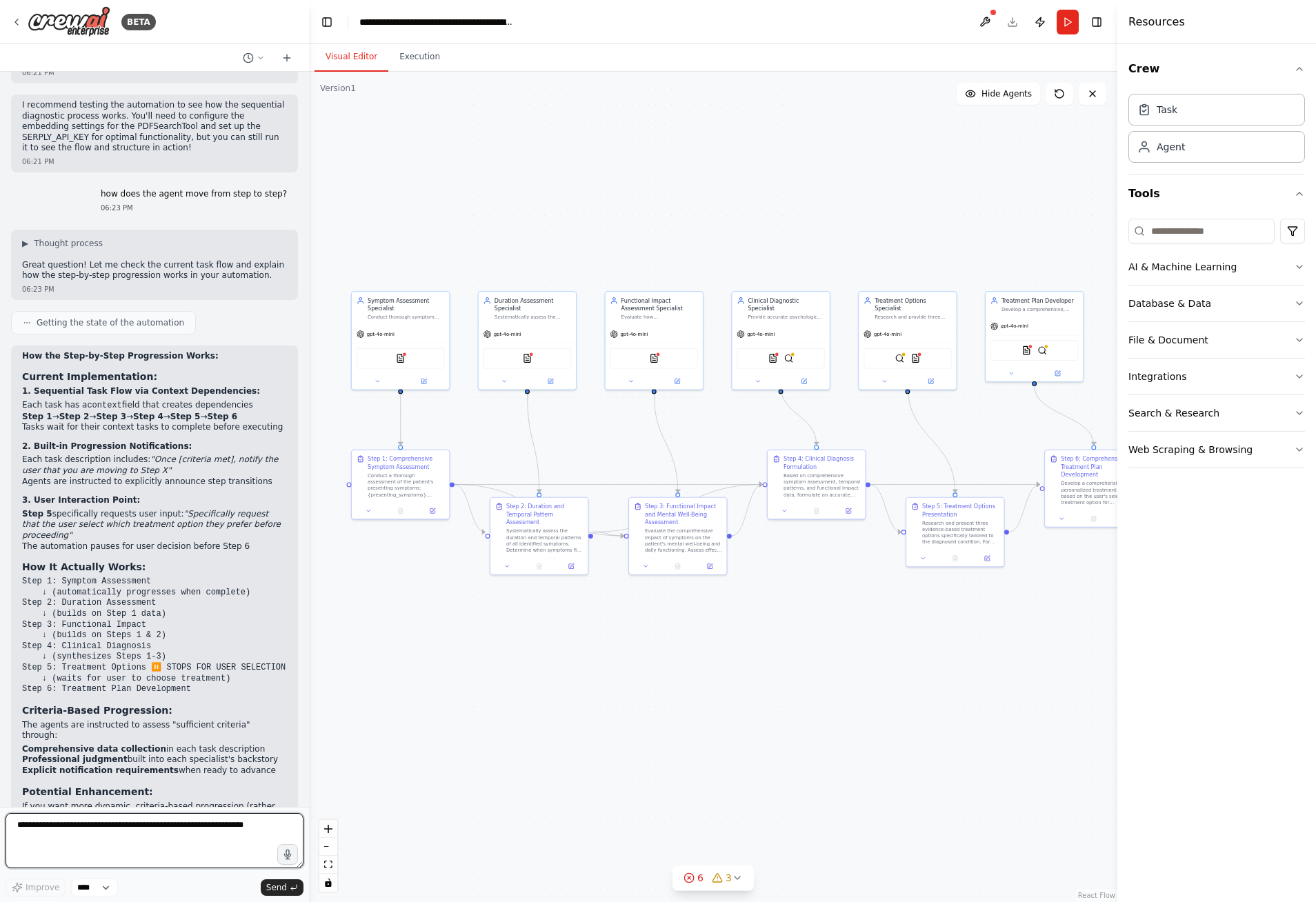
click at [163, 825] on textarea at bounding box center [155, 842] width 298 height 56
click at [246, 826] on textarea "**********" at bounding box center [155, 842] width 298 height 56
click at [152, 839] on textarea "**********" at bounding box center [155, 842] width 298 height 56
type textarea "**********"
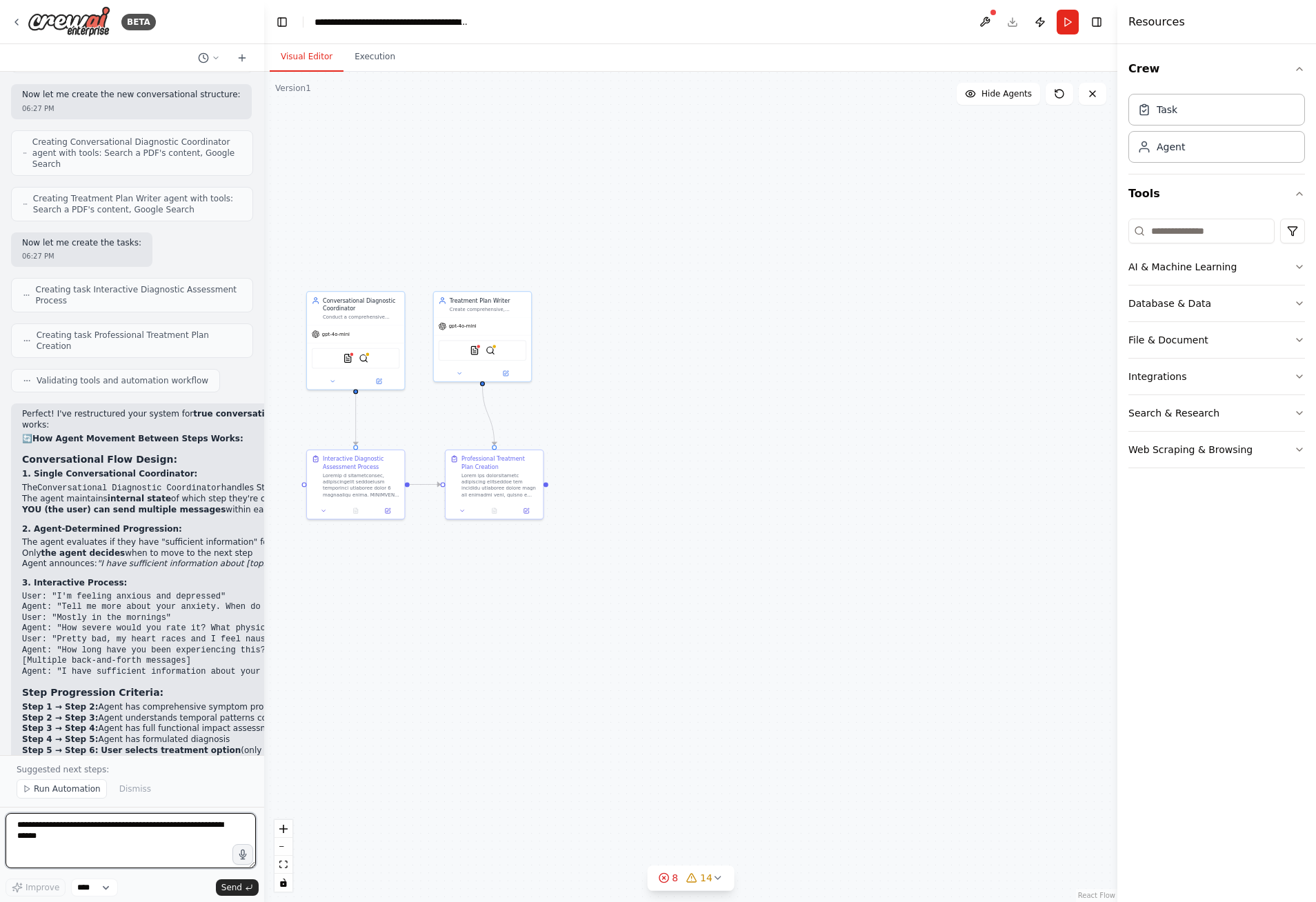
scroll to position [4262, 0]
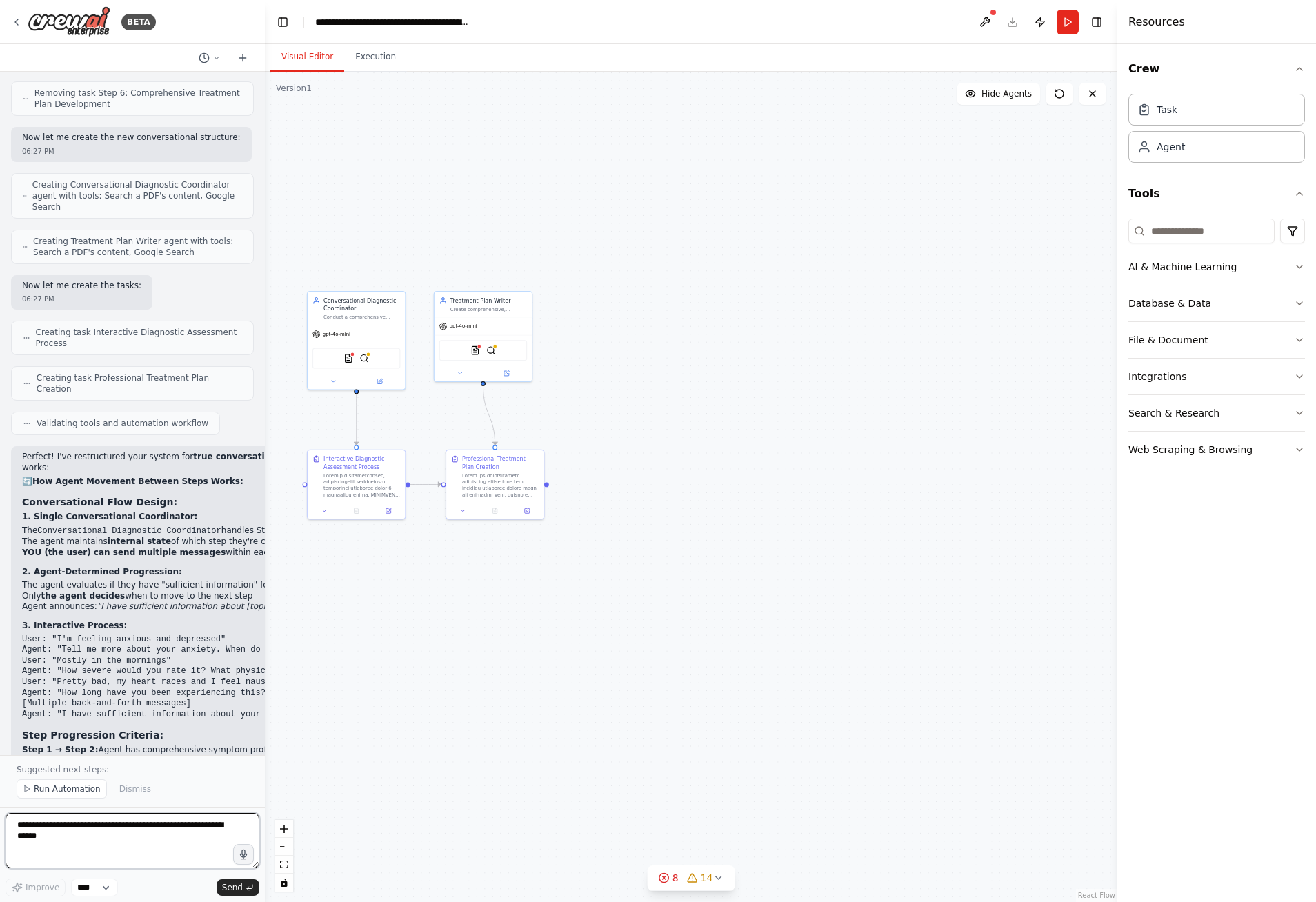
drag, startPoint x: 308, startPoint y: 460, endPoint x: 265, endPoint y: 421, distance: 58.1
click at [265, 421] on div "BETA An Agentic RAG Chatbot for Psychological Diagnostics and Treatment Plan De…" at bounding box center [658, 451] width 1316 height 902
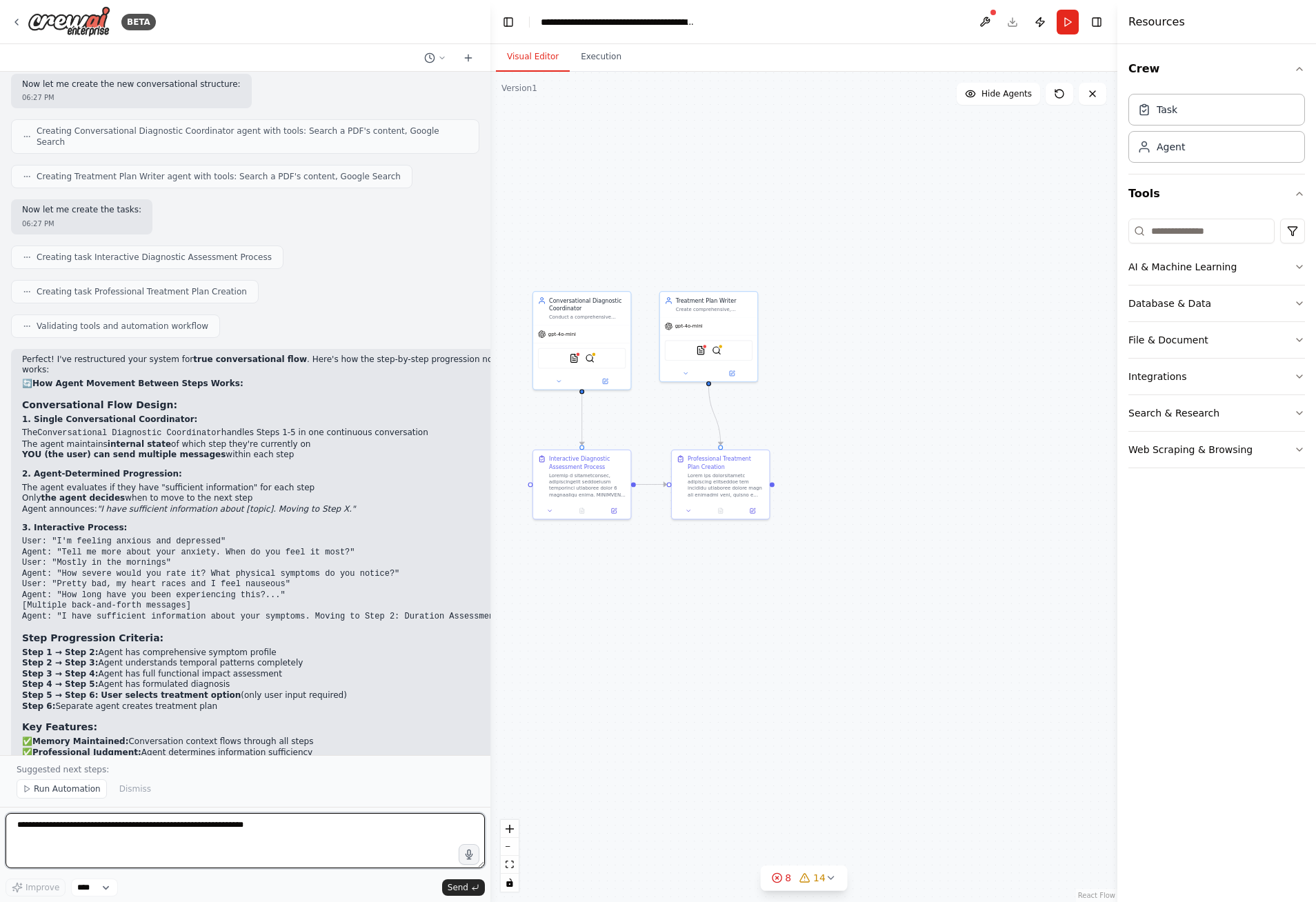
scroll to position [3405, 0]
drag, startPoint x: 262, startPoint y: 516, endPoint x: 488, endPoint y: 504, distance: 226.3
click at [488, 504] on div "BETA An Agentic RAG Chatbot for Psychological Diagnostics and Treatment Plan De…" at bounding box center [658, 451] width 1316 height 902
click at [591, 319] on div "Conversational Diagnostic Coordinator Conduct a comprehensive psychological dia…" at bounding box center [579, 306] width 97 height 33
click at [563, 219] on div ".deletable-edge-delete-btn { width: 20px; height: 20px; border: 0px solid #ffff…" at bounding box center [802, 487] width 629 height 831
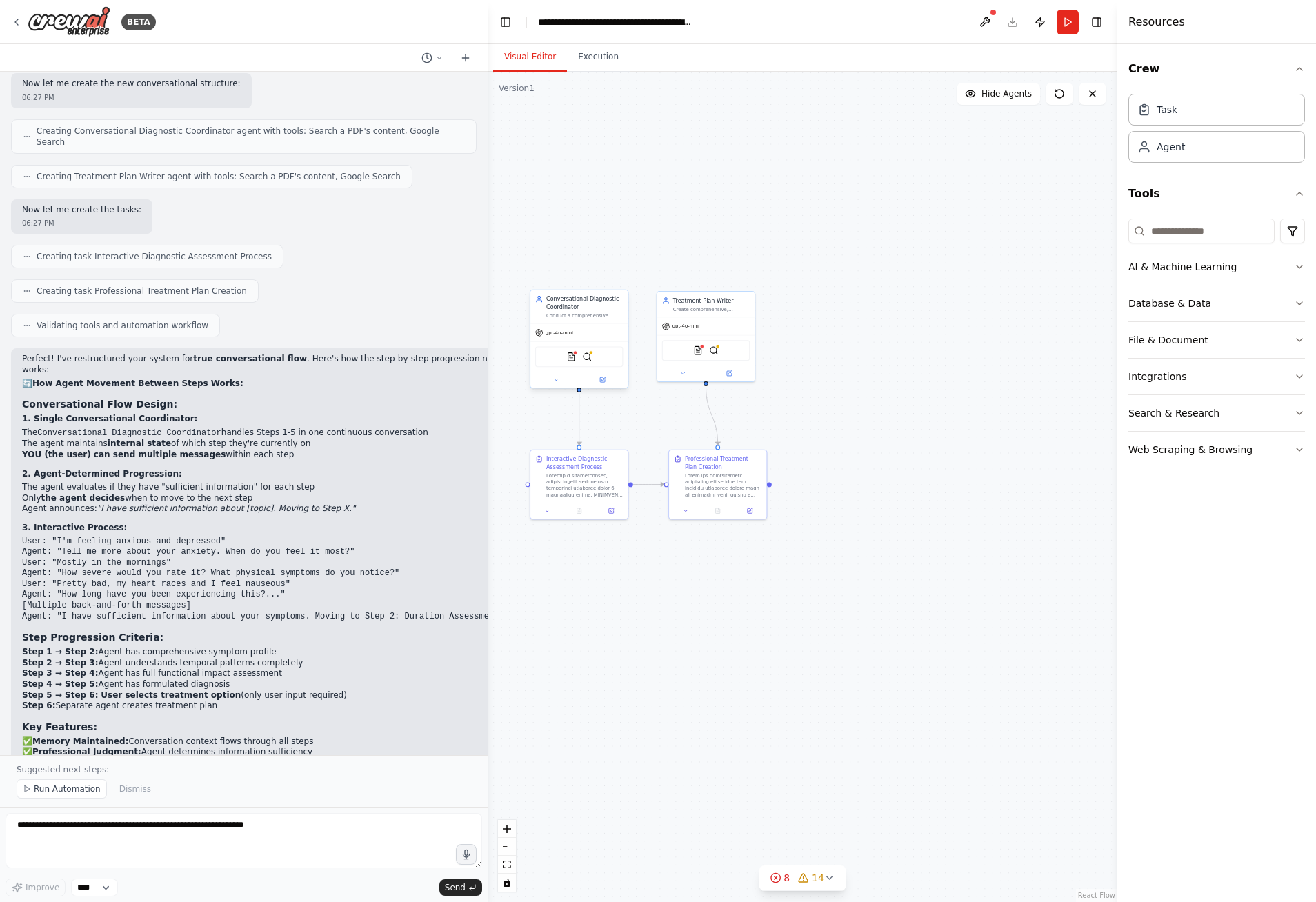
click at [580, 332] on div "gpt-4o-mini" at bounding box center [579, 332] width 97 height 17
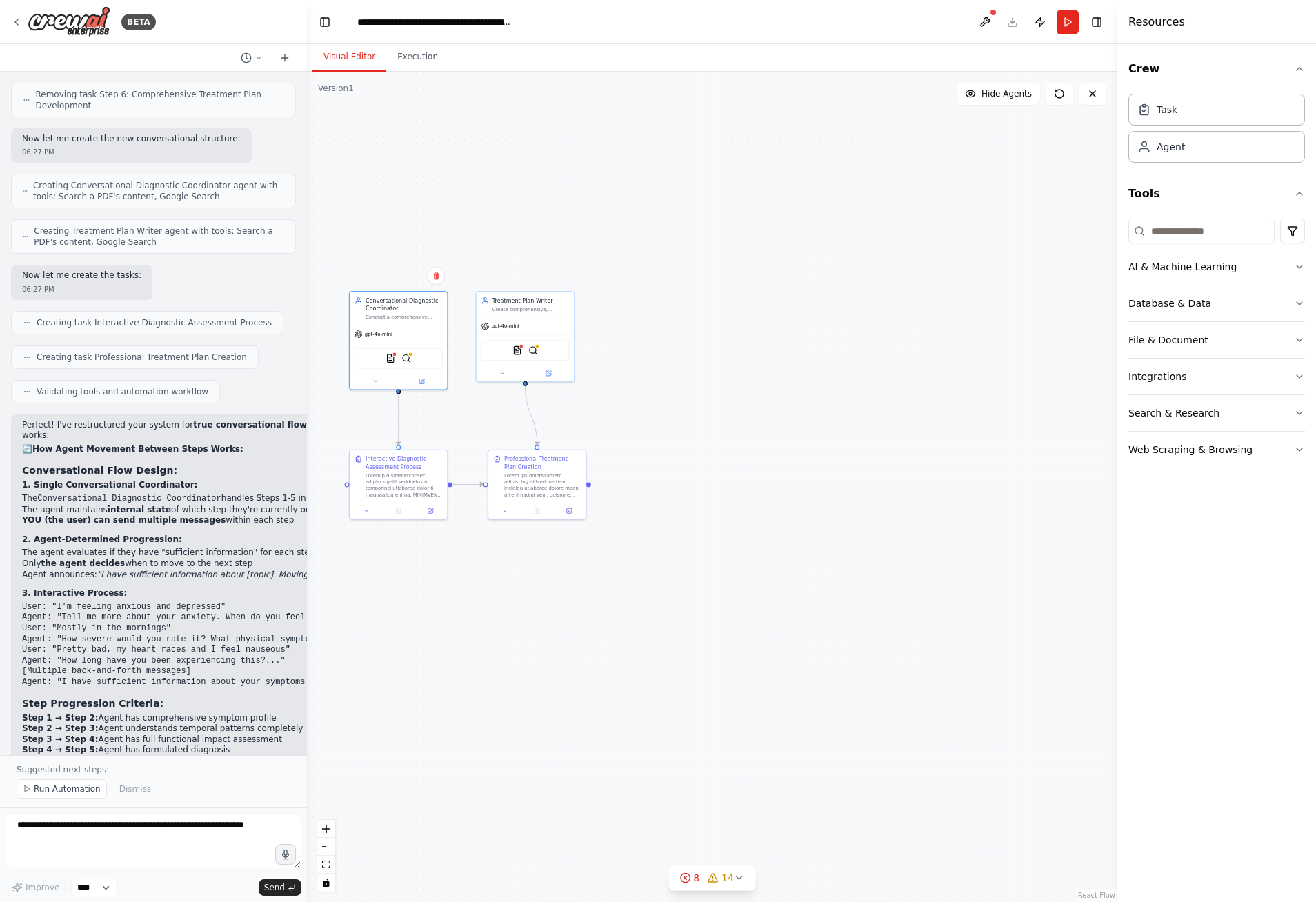
scroll to position [4012, 0]
drag, startPoint x: 487, startPoint y: 327, endPoint x: 307, endPoint y: 289, distance: 184.0
click at [307, 289] on div "BETA An Agentic RAG Chatbot for Psychological Diagnostics and Treatment Plan De…" at bounding box center [658, 451] width 1316 height 902
click at [519, 349] on img at bounding box center [517, 349] width 10 height 10
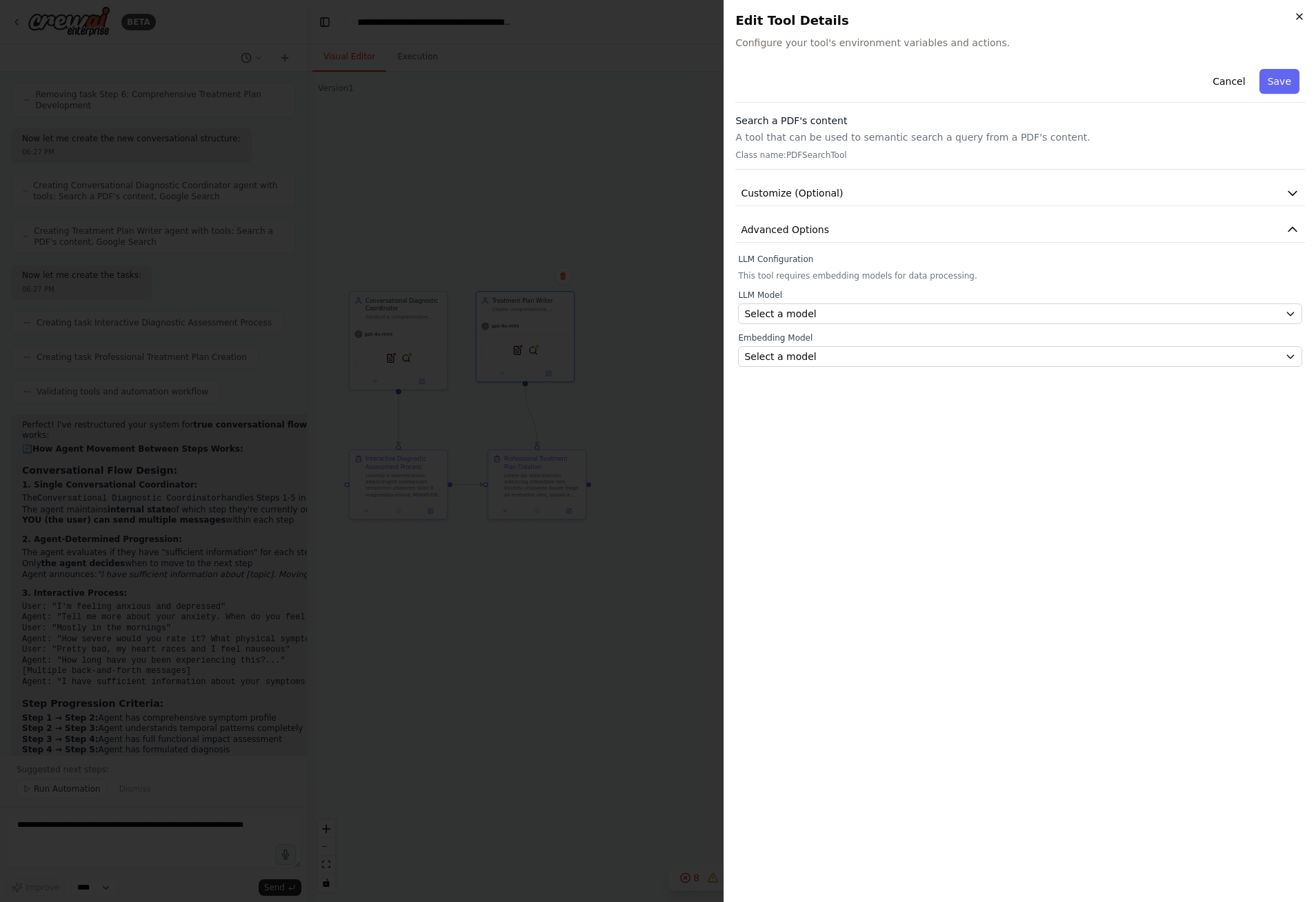
click at [1301, 18] on icon "button" at bounding box center [1299, 17] width 6 height 6
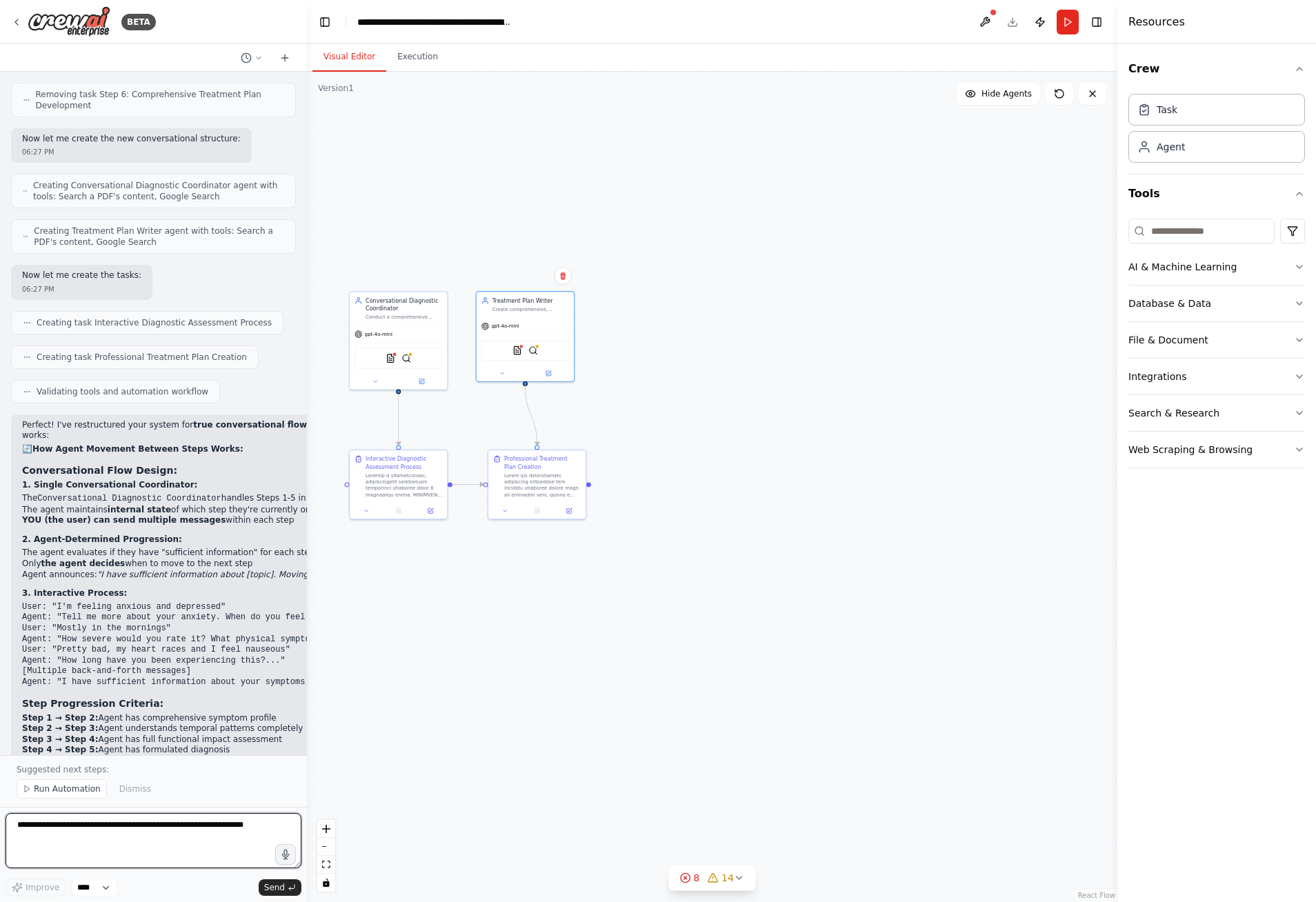
click at [112, 836] on textarea at bounding box center [154, 842] width 296 height 56
click at [387, 358] on img at bounding box center [390, 357] width 10 height 10
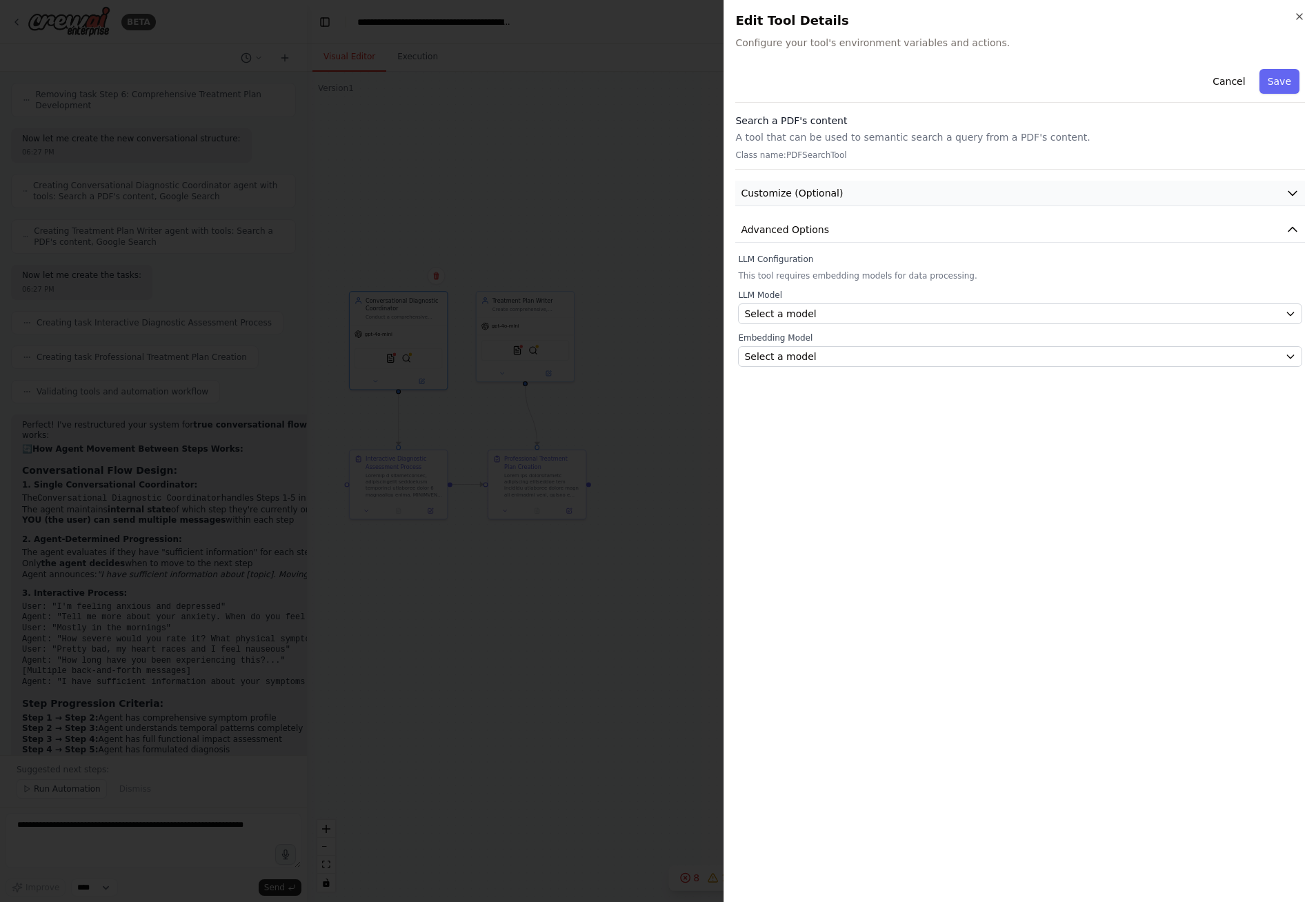
click at [1293, 194] on icon "button" at bounding box center [1292, 193] width 8 height 4
click at [1293, 194] on icon "button" at bounding box center [1292, 193] width 14 height 14
click at [673, 367] on div at bounding box center [658, 451] width 1316 height 902
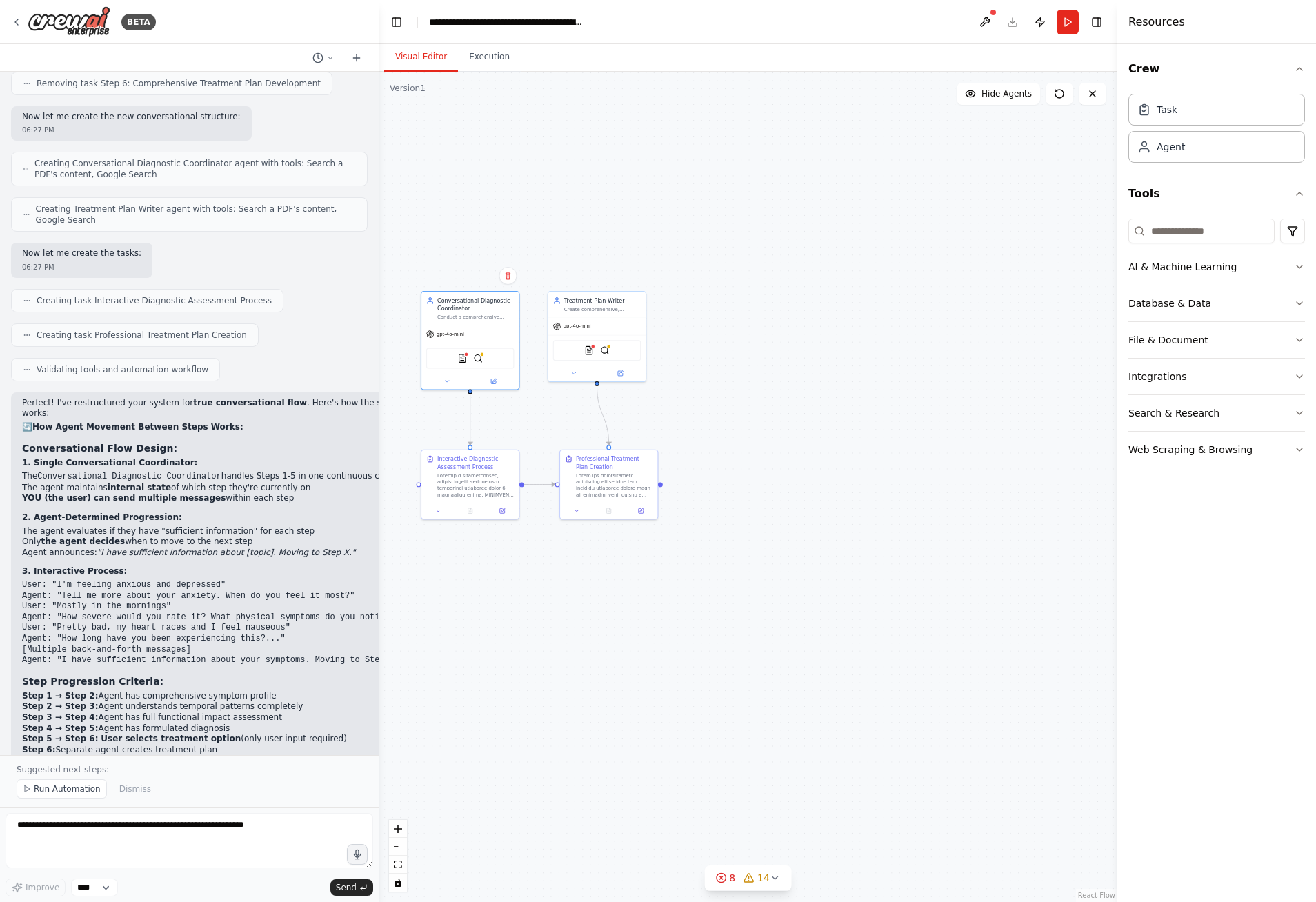
scroll to position [3763, 0]
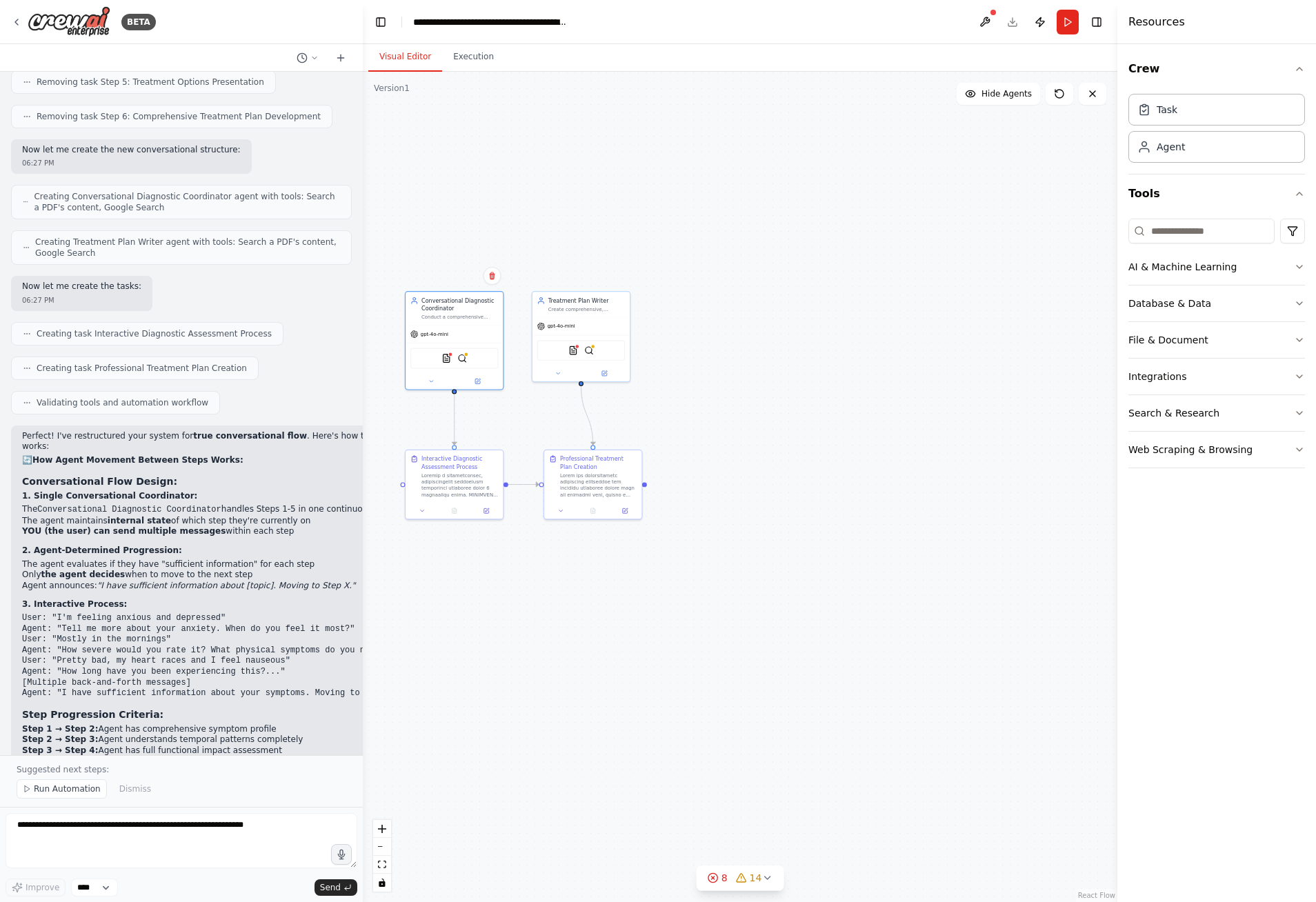
drag, startPoint x: 304, startPoint y: 561, endPoint x: 363, endPoint y: 541, distance: 62.3
click at [363, 541] on div "BETA An Agentic RAG Chatbot for Psychological Diagnostics and Treatment Plan De…" at bounding box center [658, 451] width 1316 height 902
click at [462, 332] on div "gpt-4o-mini" at bounding box center [454, 332] width 97 height 17
click at [1219, 117] on div "Task" at bounding box center [1217, 109] width 176 height 32
click at [1214, 157] on div "Agent" at bounding box center [1217, 147] width 176 height 32
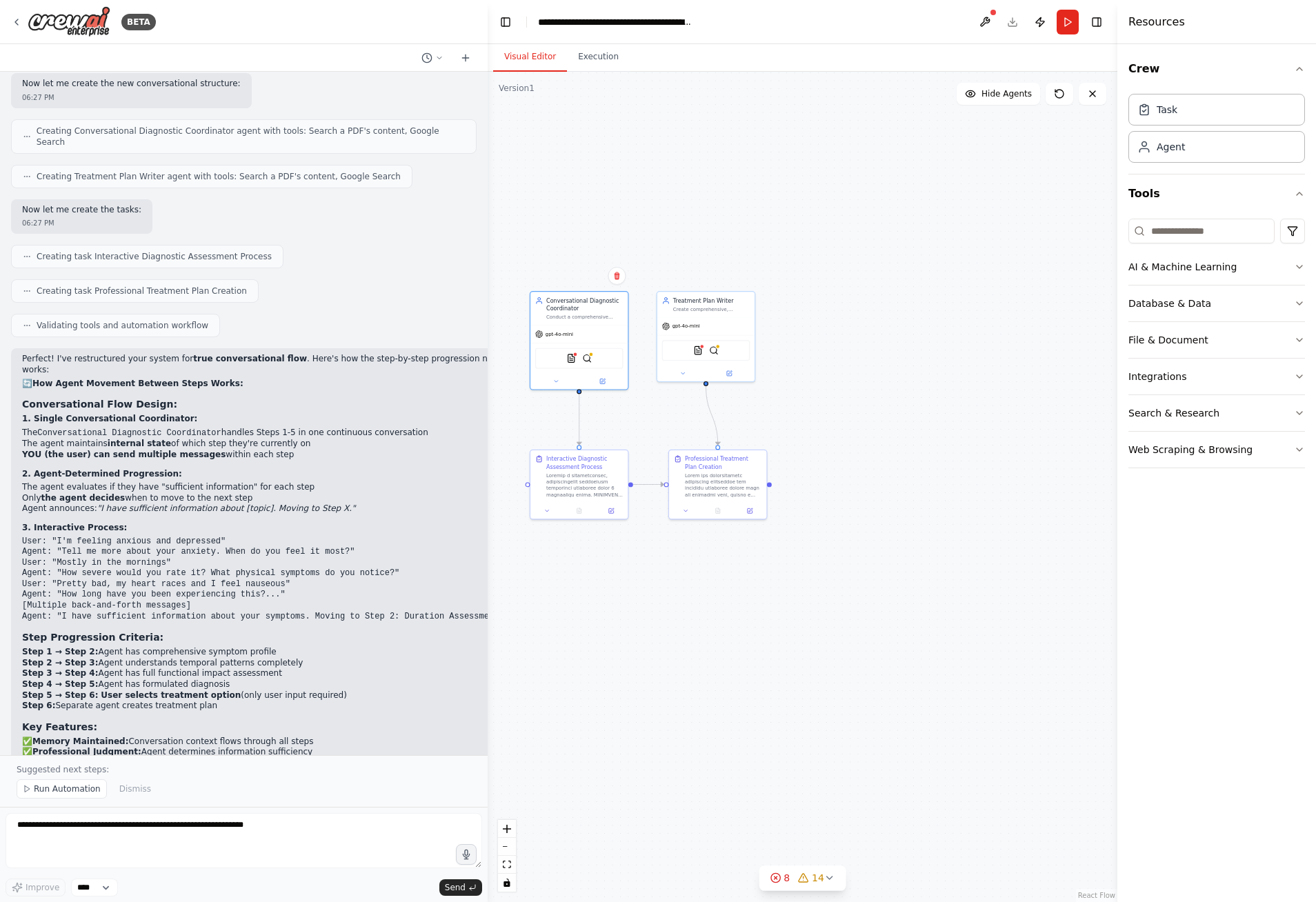
scroll to position [3416, 0]
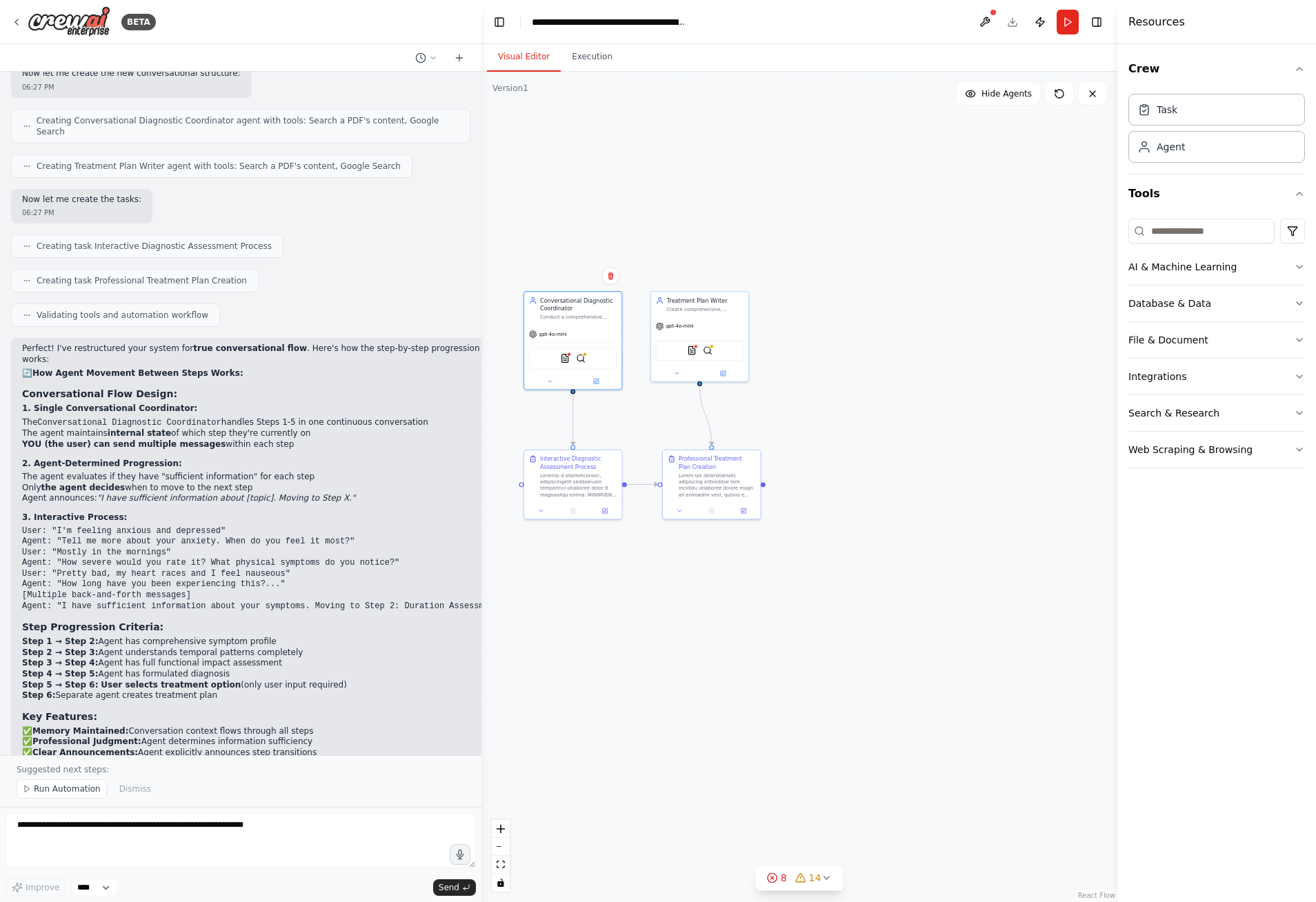
drag, startPoint x: 361, startPoint y: 498, endPoint x: 482, endPoint y: 519, distance: 122.8
click at [482, 519] on div "BETA An Agentic RAG Chatbot for Psychological Diagnostics and Treatment Plan De…" at bounding box center [658, 451] width 1316 height 902
click at [75, 830] on textarea at bounding box center [241, 842] width 471 height 56
type textarea "**********"
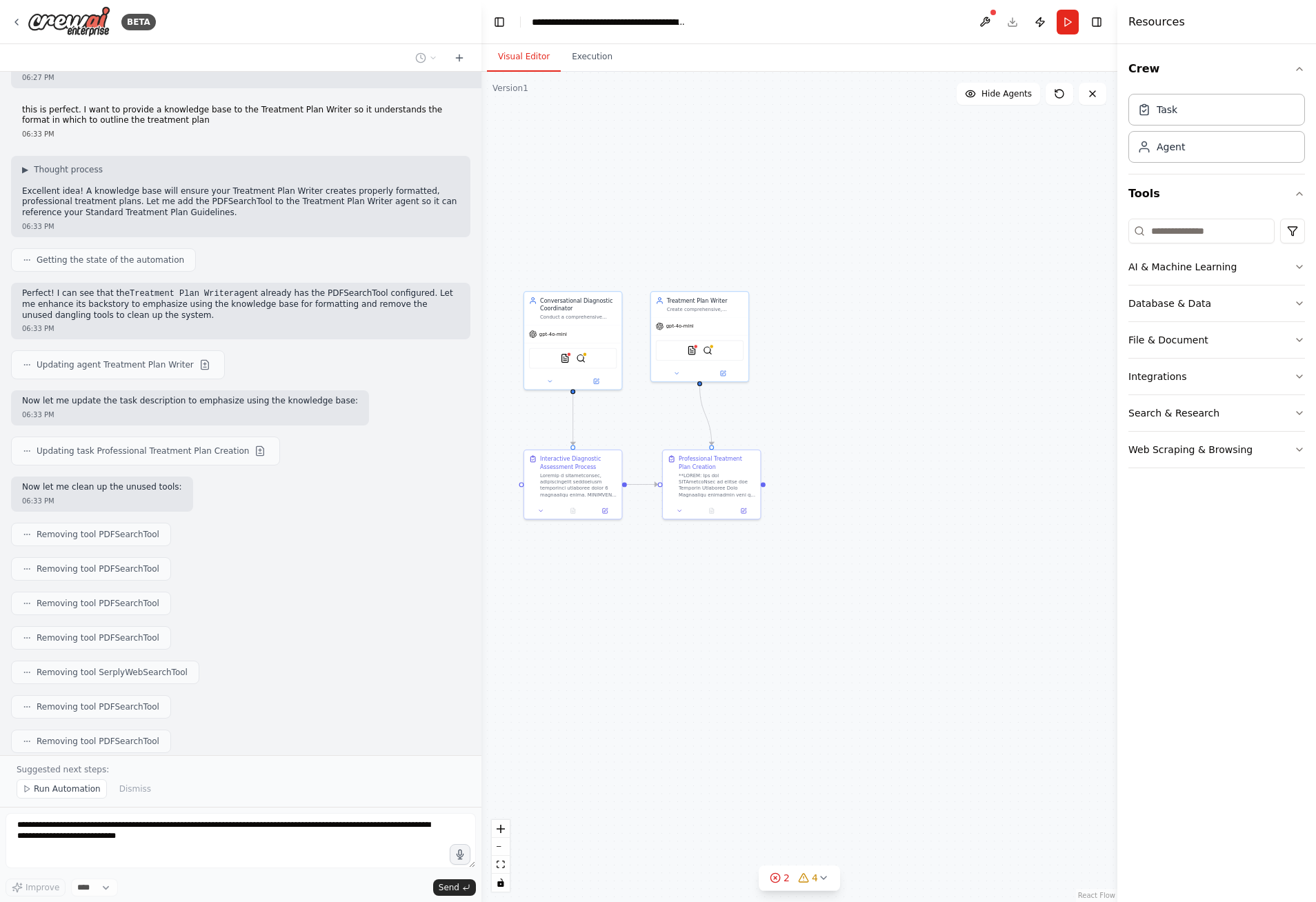
scroll to position [4179, 0]
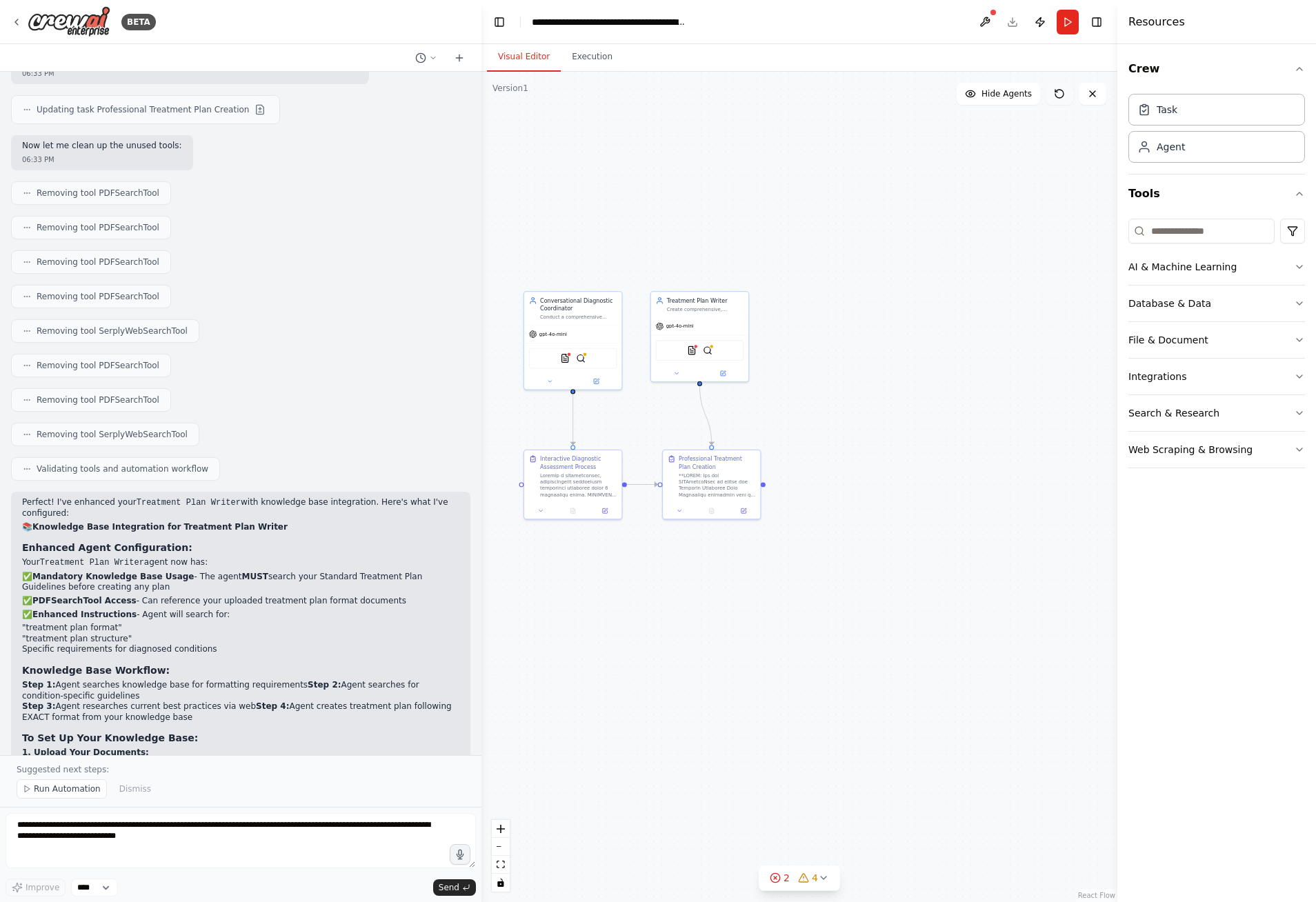
click at [1062, 97] on icon at bounding box center [1058, 93] width 11 height 11
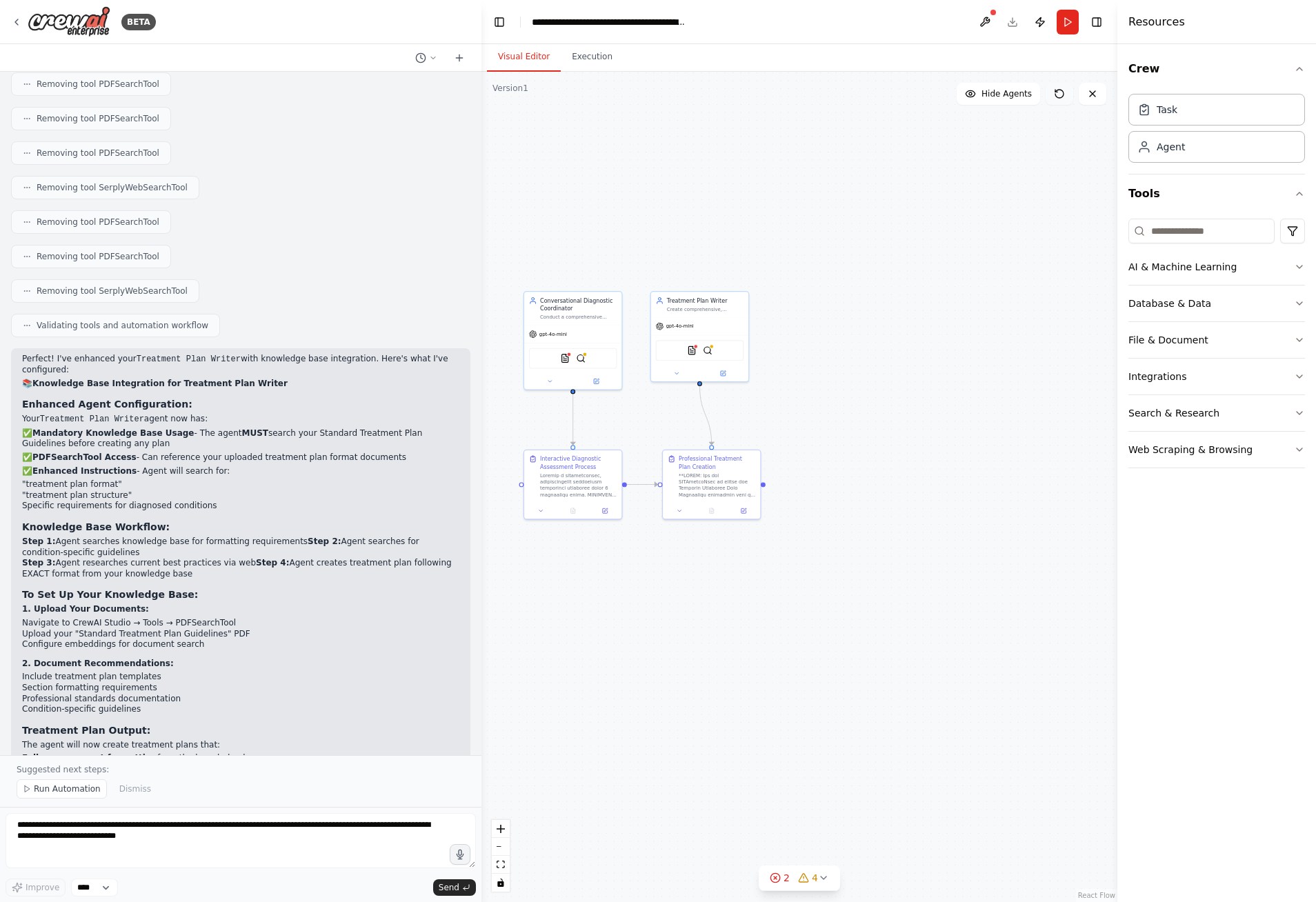
click at [1061, 96] on icon at bounding box center [1059, 93] width 8 height 8
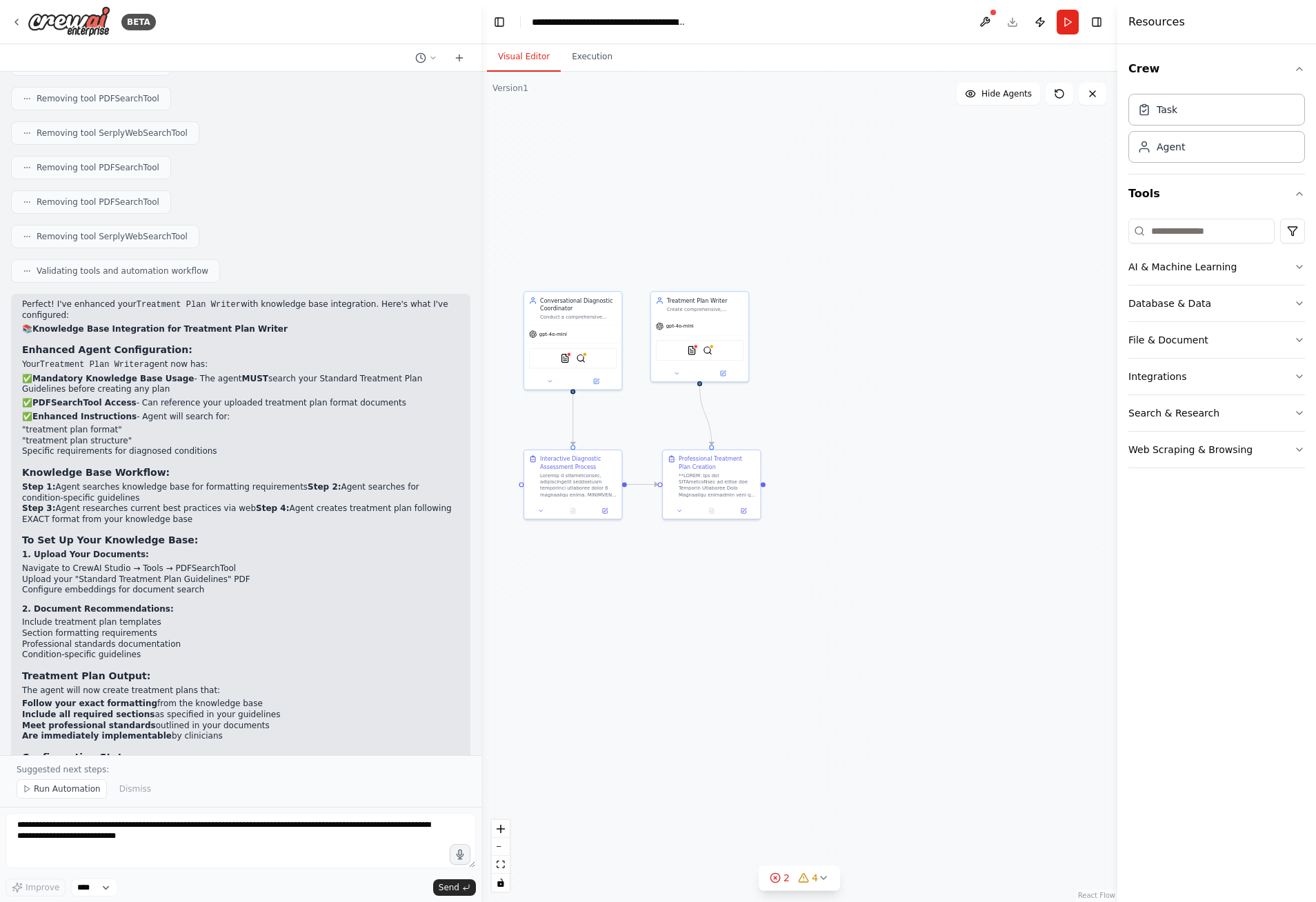
scroll to position [4724, 0]
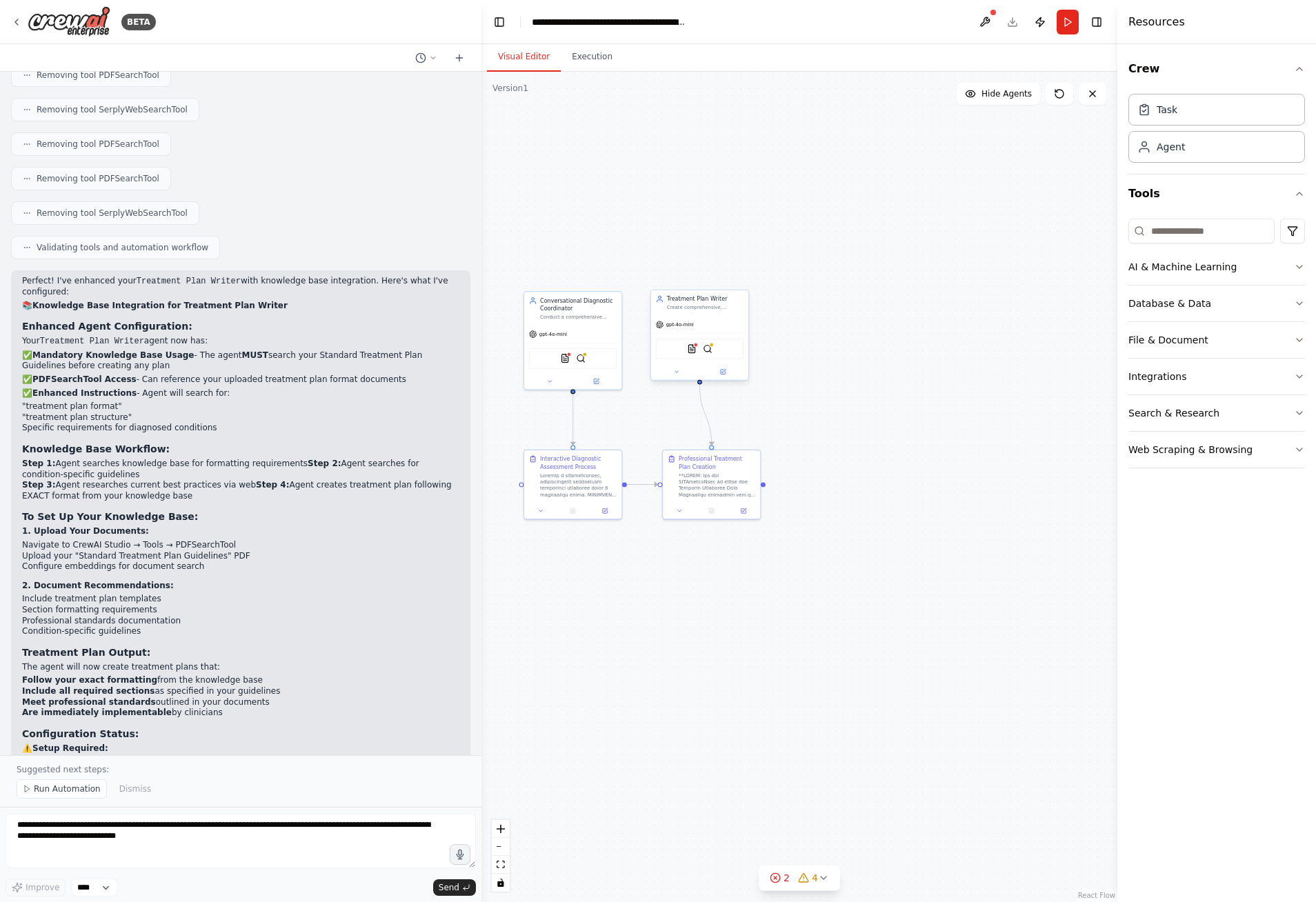
click at [702, 312] on div "Treatment Plan Writer Create comprehensive, professional treatment plans in mar…" at bounding box center [700, 303] width 97 height 26
click at [677, 374] on icon at bounding box center [676, 372] width 6 height 6
click at [796, 565] on icon "button" at bounding box center [795, 563] width 8 height 8
click at [795, 579] on icon "button" at bounding box center [795, 583] width 8 height 8
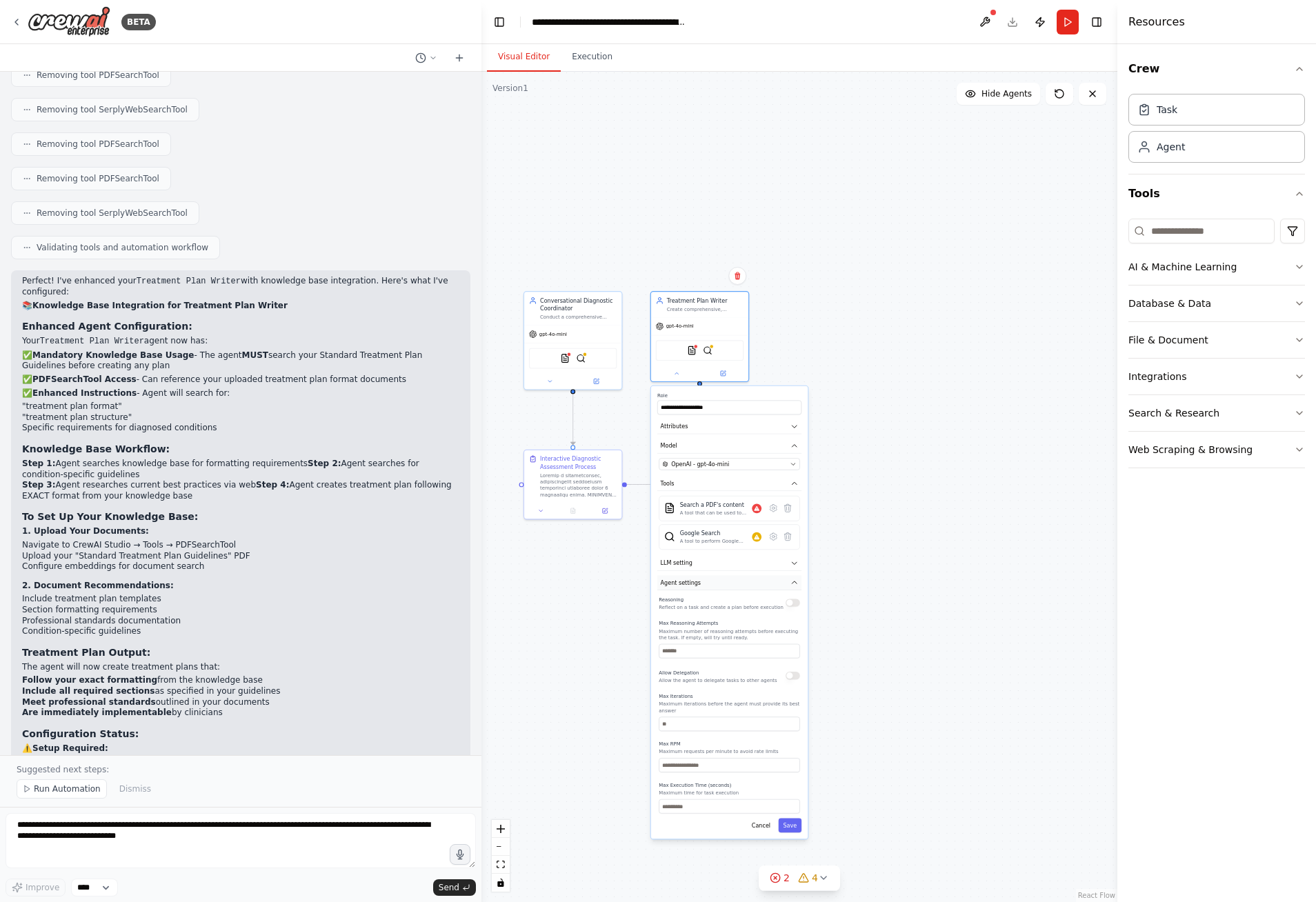
click at [797, 582] on icon "button" at bounding box center [794, 583] width 5 height 2
click at [1229, 233] on input at bounding box center [1202, 231] width 147 height 25
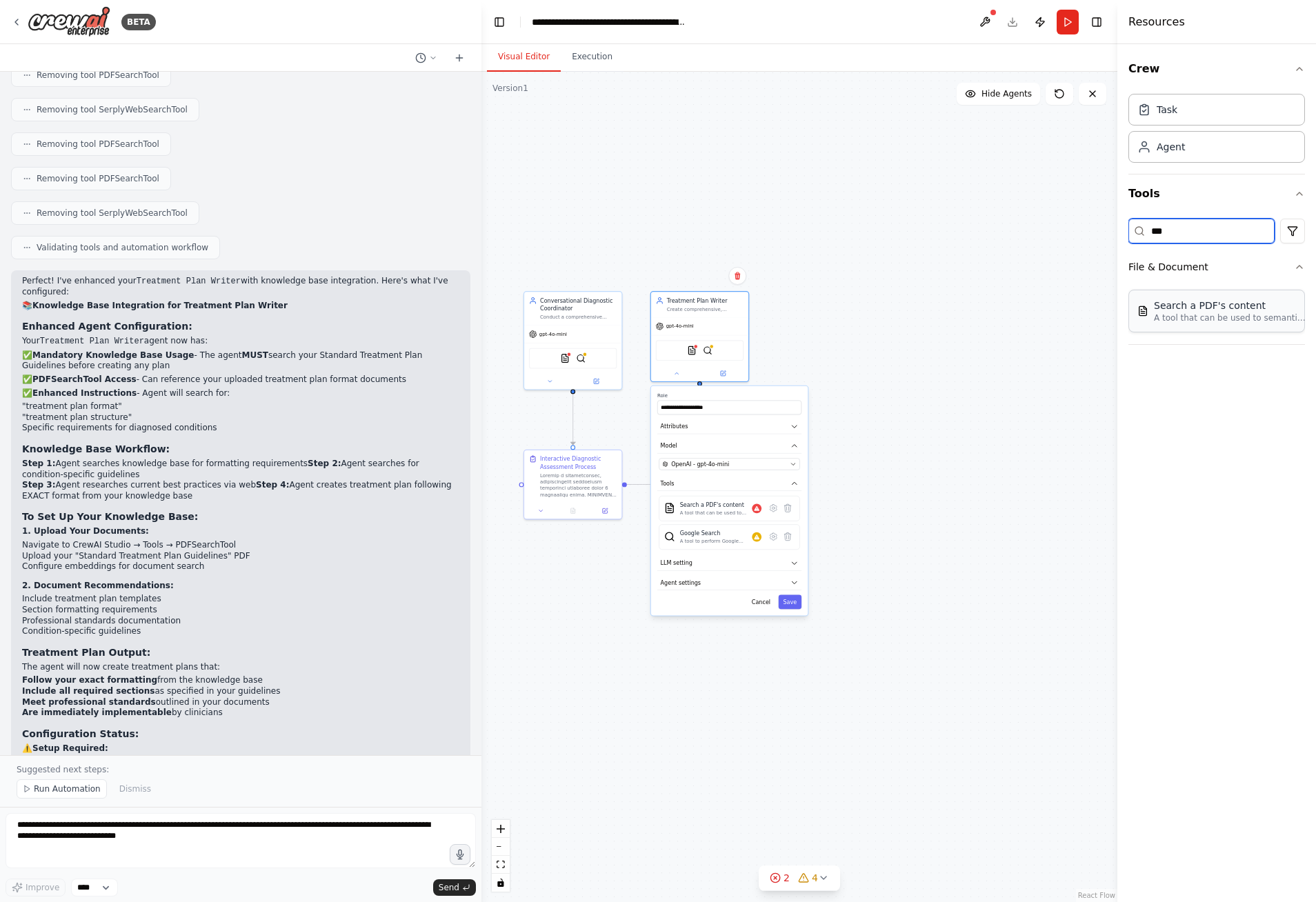
type input "***"
click at [1213, 323] on div "Search a PDF's content A tool that can be used to semantic search a query from …" at bounding box center [1217, 310] width 176 height 43
click at [1201, 312] on p "A tool that can be used to semantic search a query from a PDF's content." at bounding box center [1229, 317] width 152 height 11
click at [1181, 325] on div "Search a PDF's content A tool that can be used to semantic search a query from …" at bounding box center [1217, 310] width 176 height 43
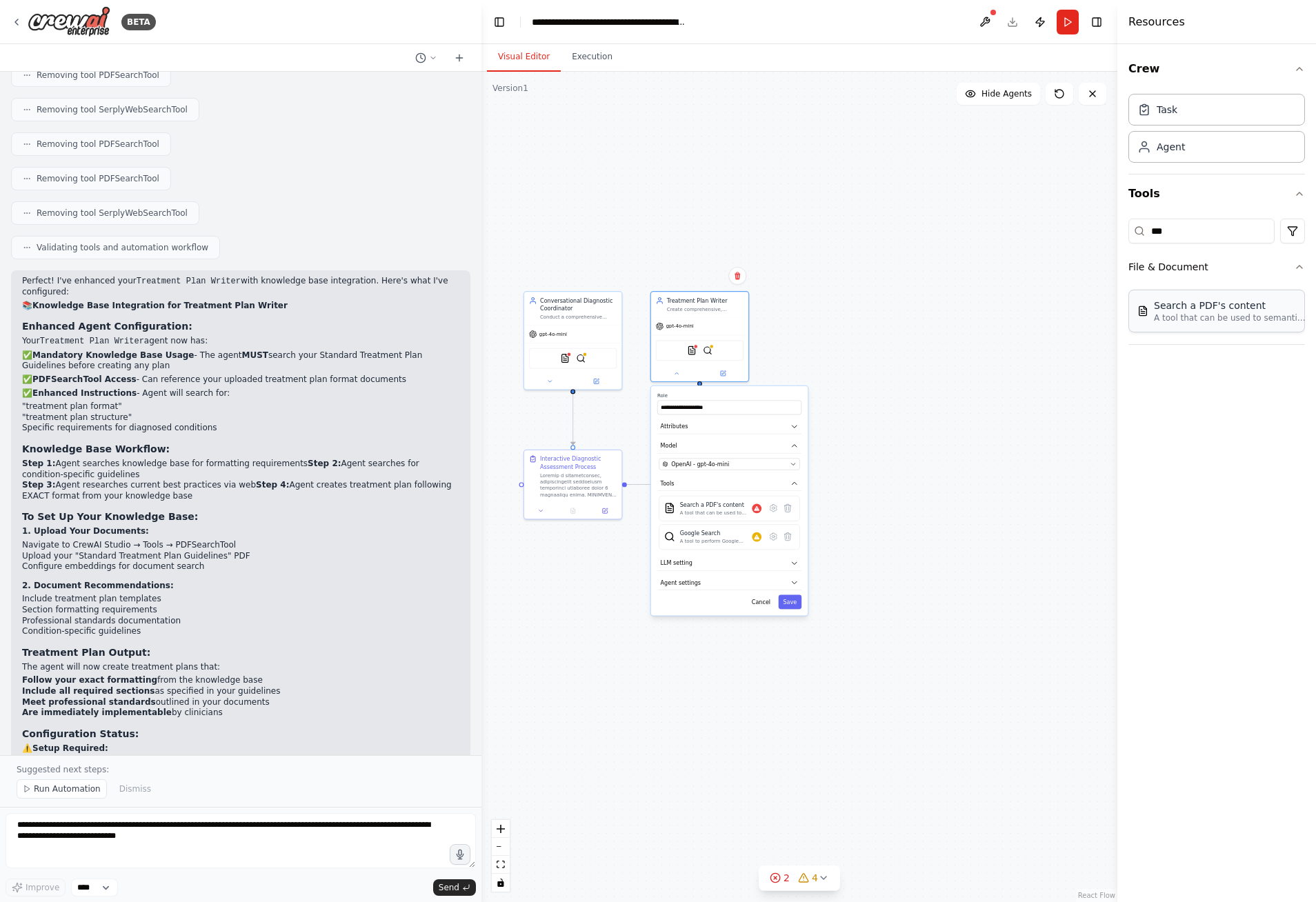
click at [1181, 325] on div "Search a PDF's content A tool that can be used to semantic search a query from …" at bounding box center [1217, 310] width 176 height 43
click at [774, 508] on icon at bounding box center [773, 508] width 2 height 2
click at [793, 445] on icon "button" at bounding box center [794, 446] width 5 height 2
click at [793, 445] on icon "button" at bounding box center [795, 446] width 8 height 8
click at [795, 467] on icon "button" at bounding box center [794, 467] width 5 height 2
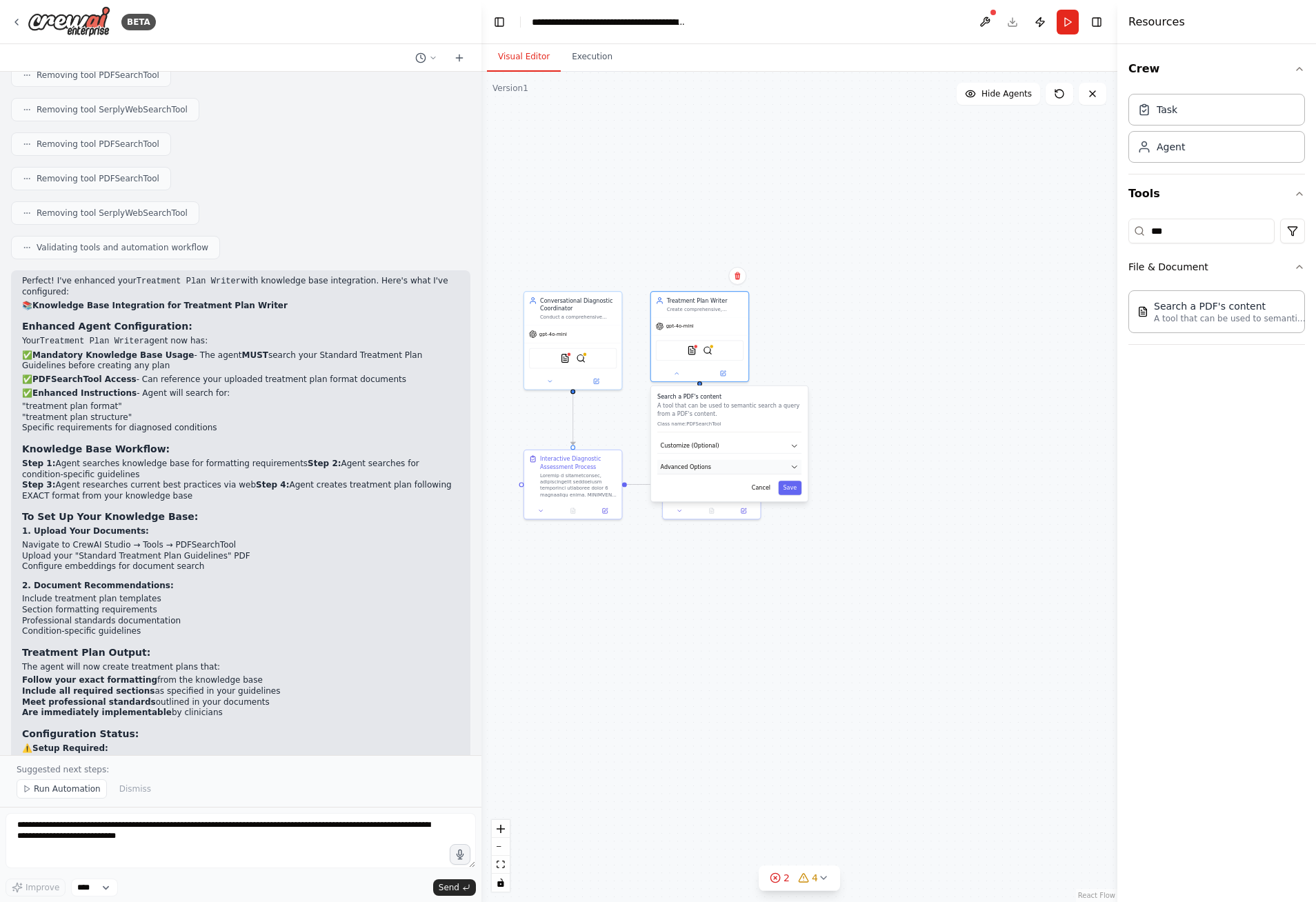
click at [795, 467] on icon "button" at bounding box center [794, 467] width 5 height 2
click at [793, 515] on icon "button" at bounding box center [792, 515] width 3 height 2
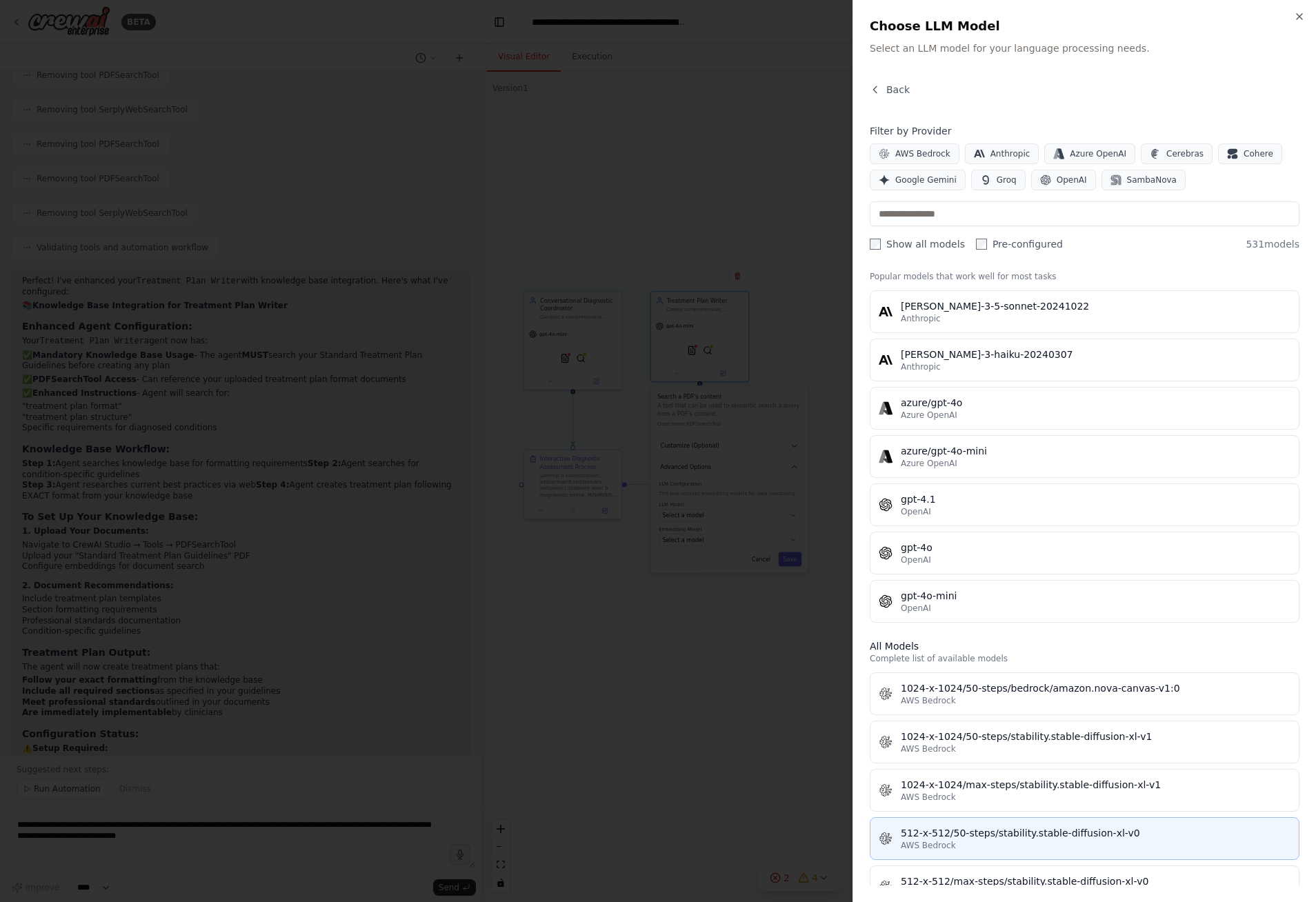
scroll to position [0, 0]
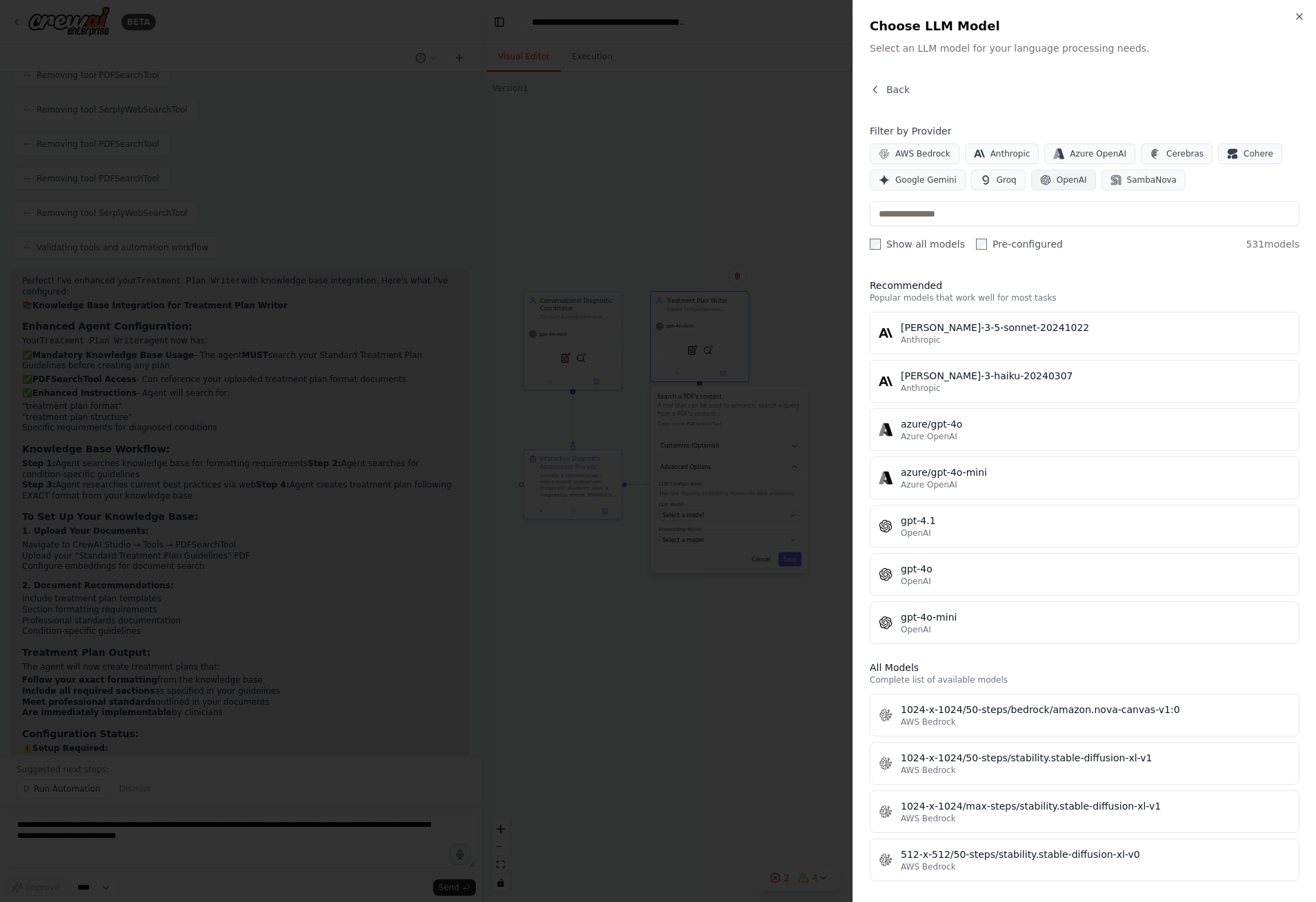
click at [1056, 180] on span "OpenAI" at bounding box center [1071, 179] width 31 height 11
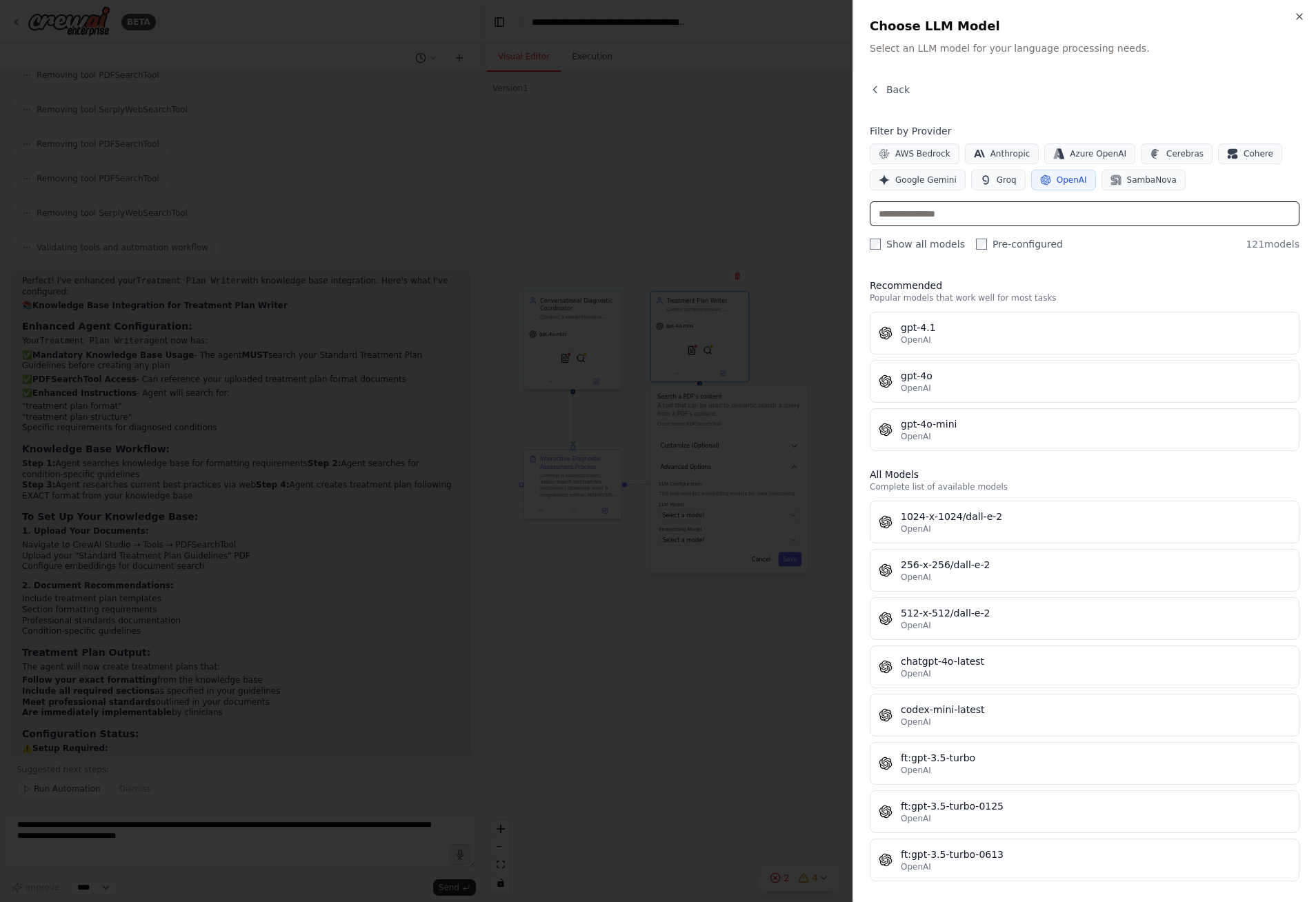
click at [1031, 212] on input "text" at bounding box center [1085, 213] width 430 height 25
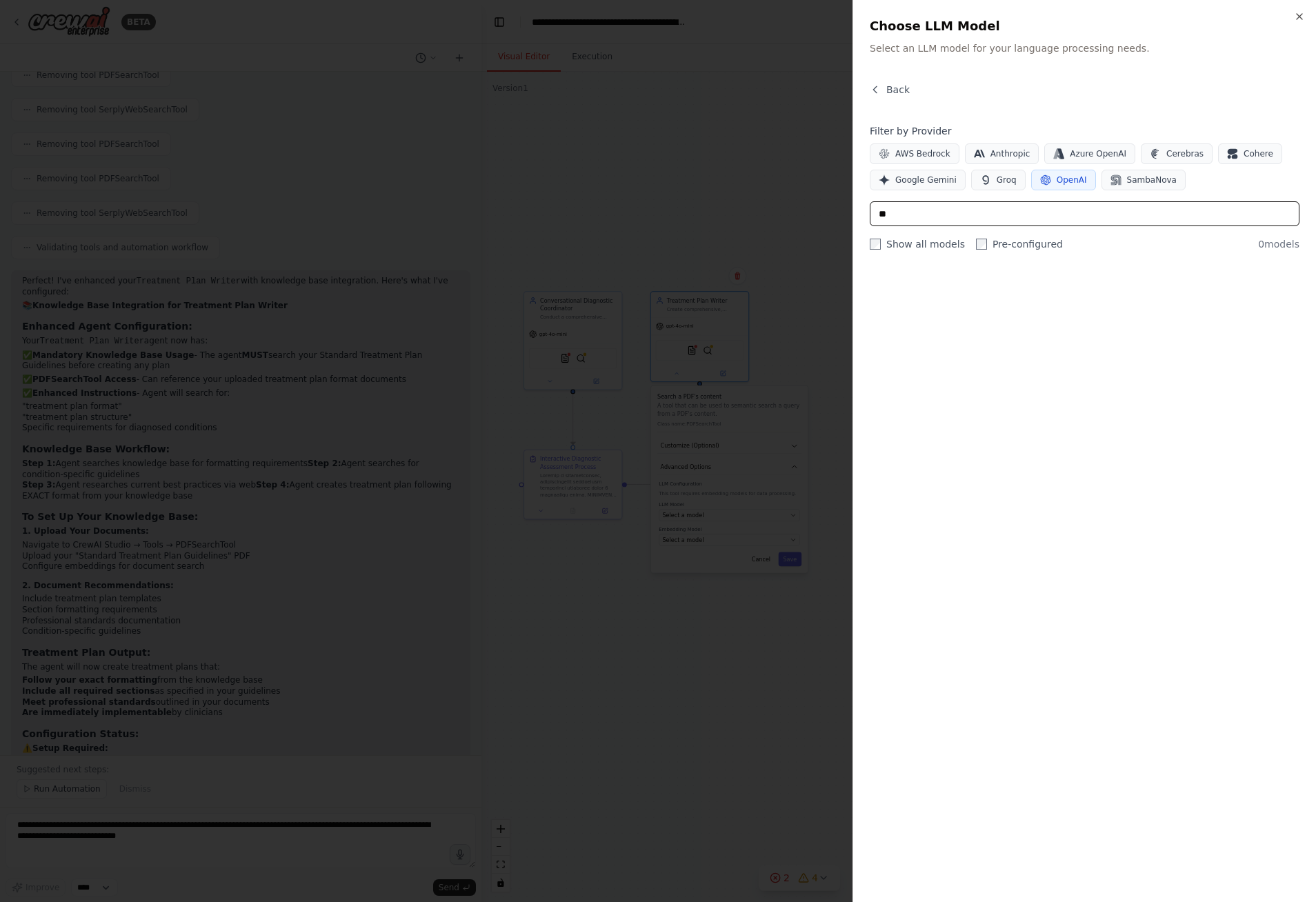
type input "*"
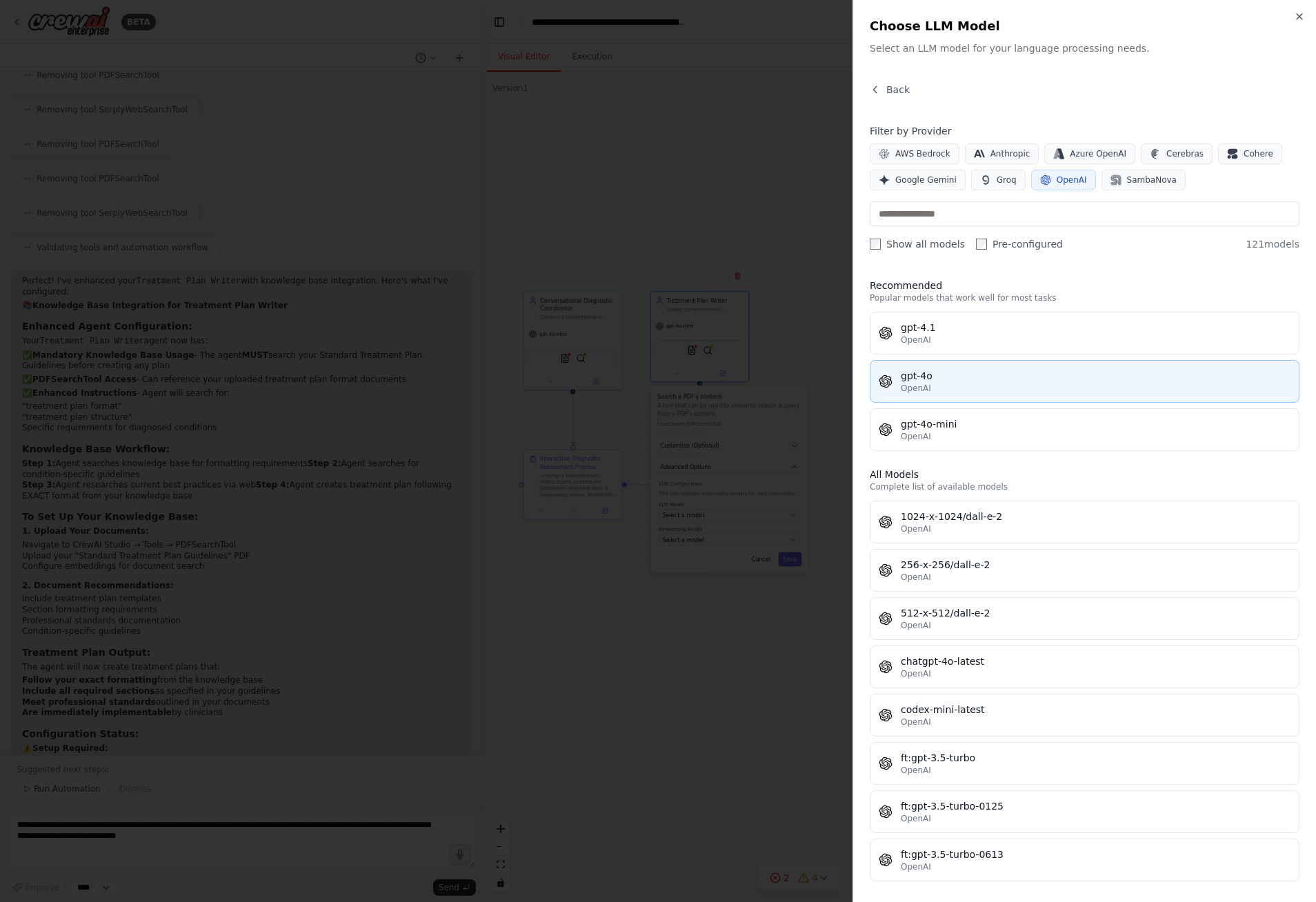
click at [1004, 380] on div "gpt-4o" at bounding box center [1095, 376] width 389 height 14
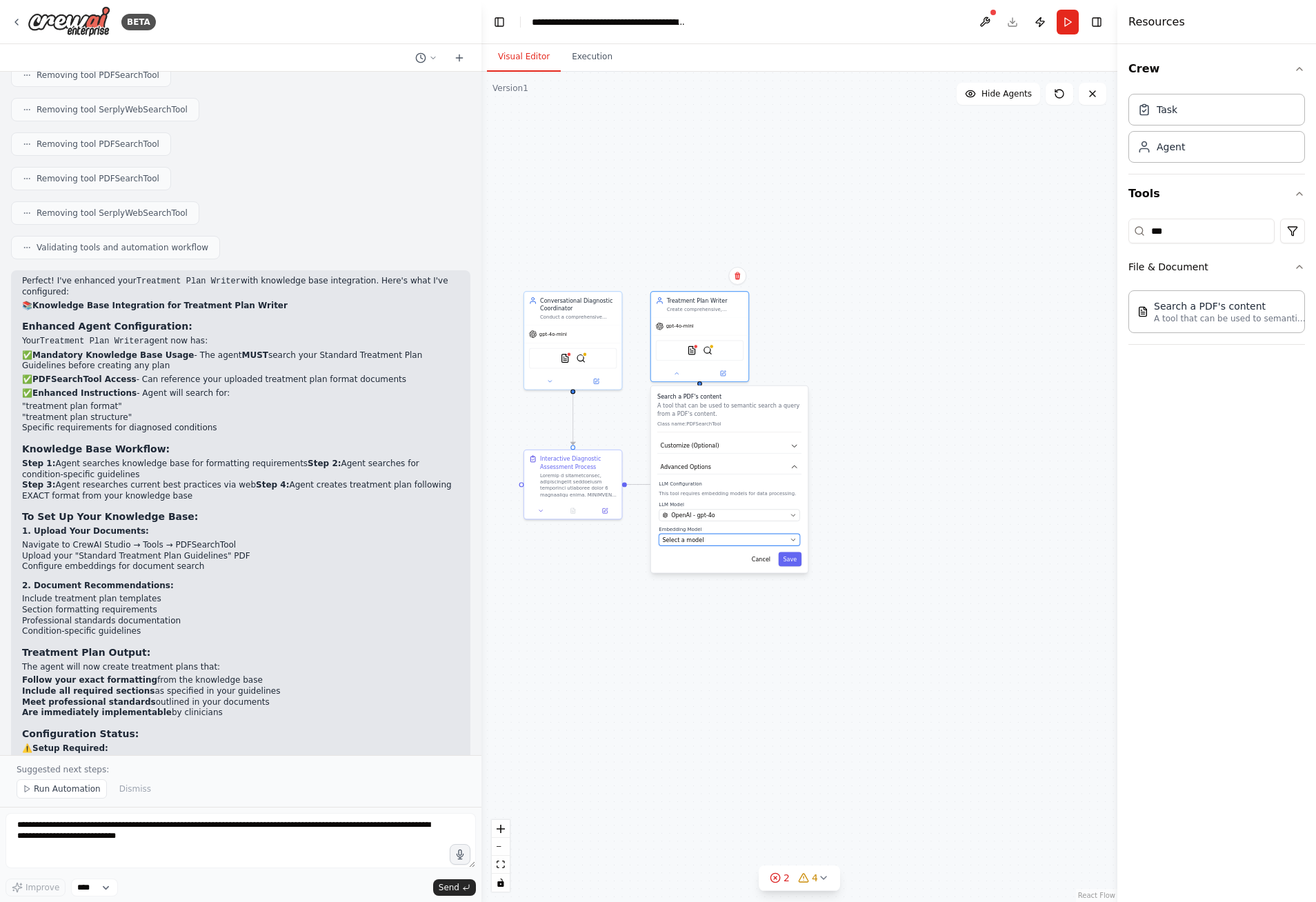
click at [792, 536] on icon "button" at bounding box center [793, 539] width 6 height 6
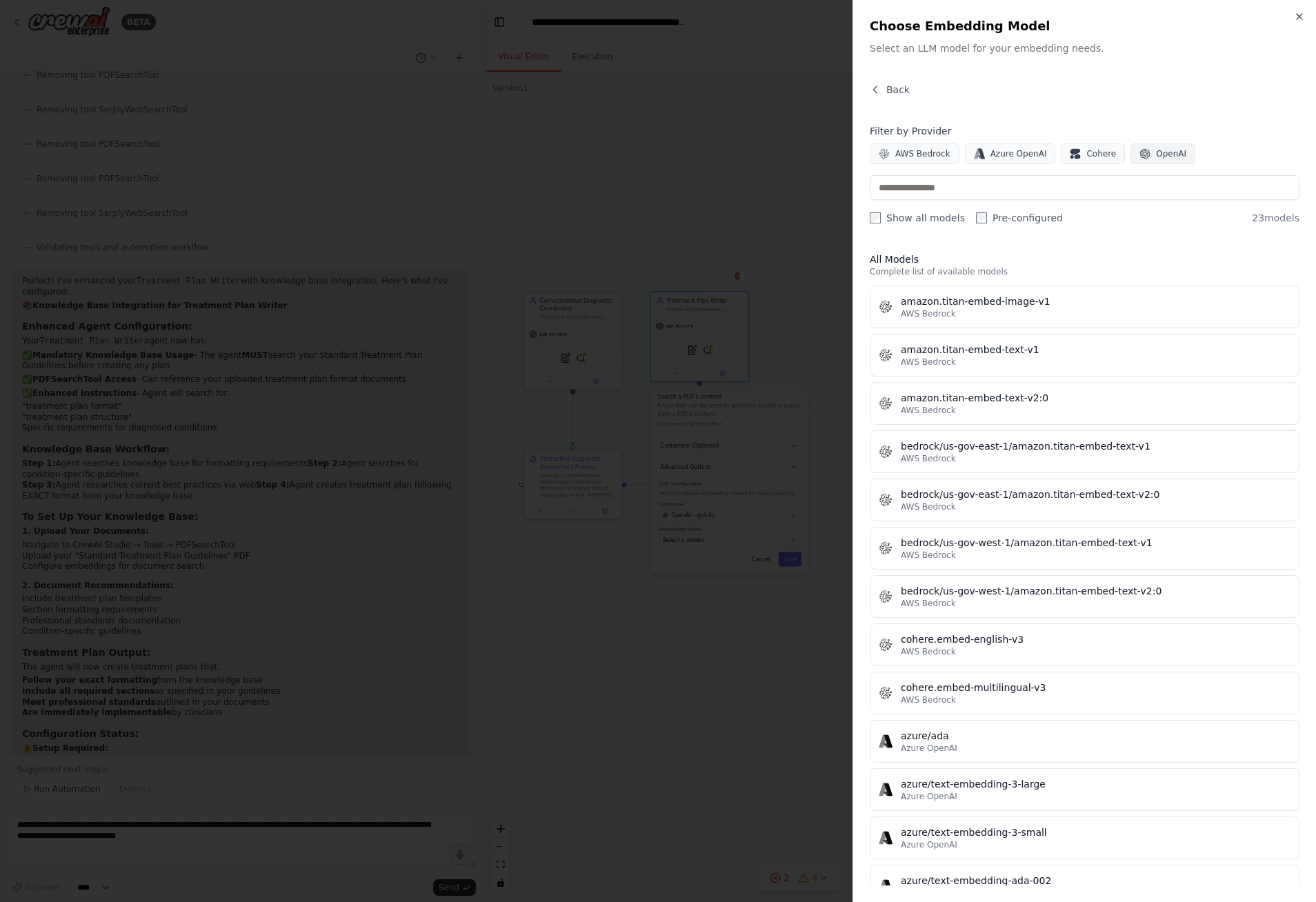
click at [1155, 157] on span "OpenAI" at bounding box center [1170, 154] width 31 height 11
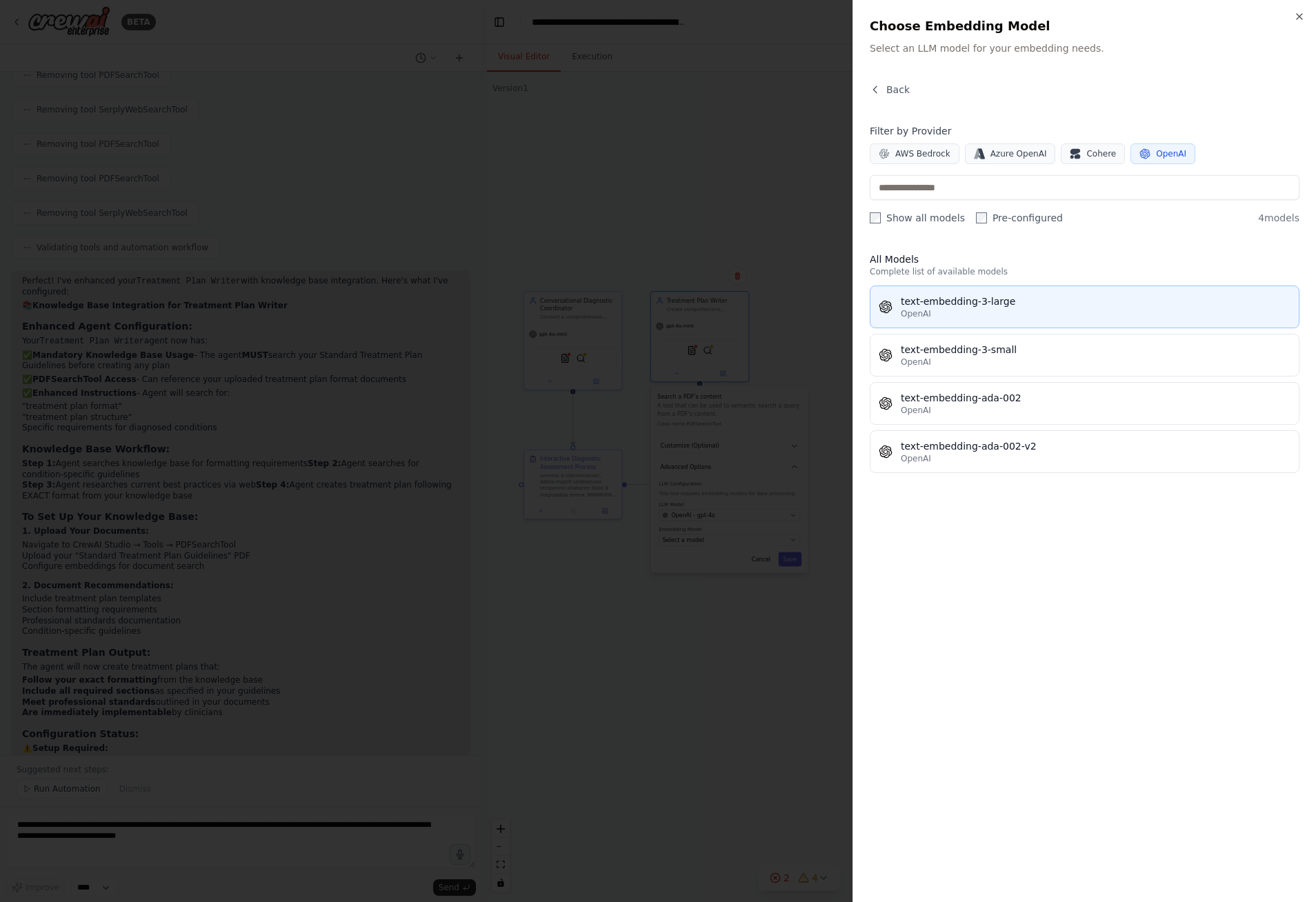
click at [1078, 307] on div "text-embedding-3-large" at bounding box center [1095, 301] width 389 height 14
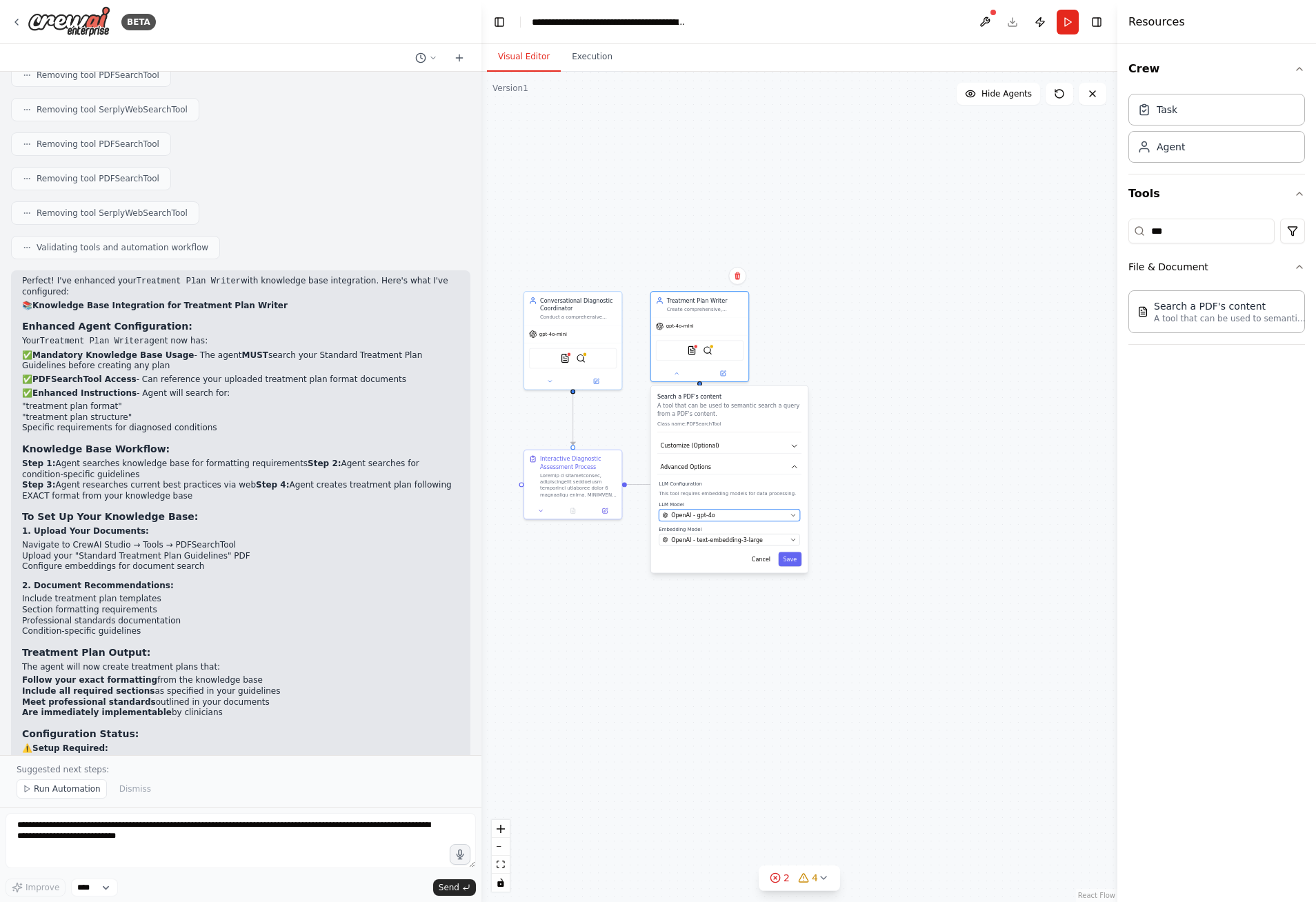
click at [793, 514] on icon "button" at bounding box center [792, 515] width 3 height 2
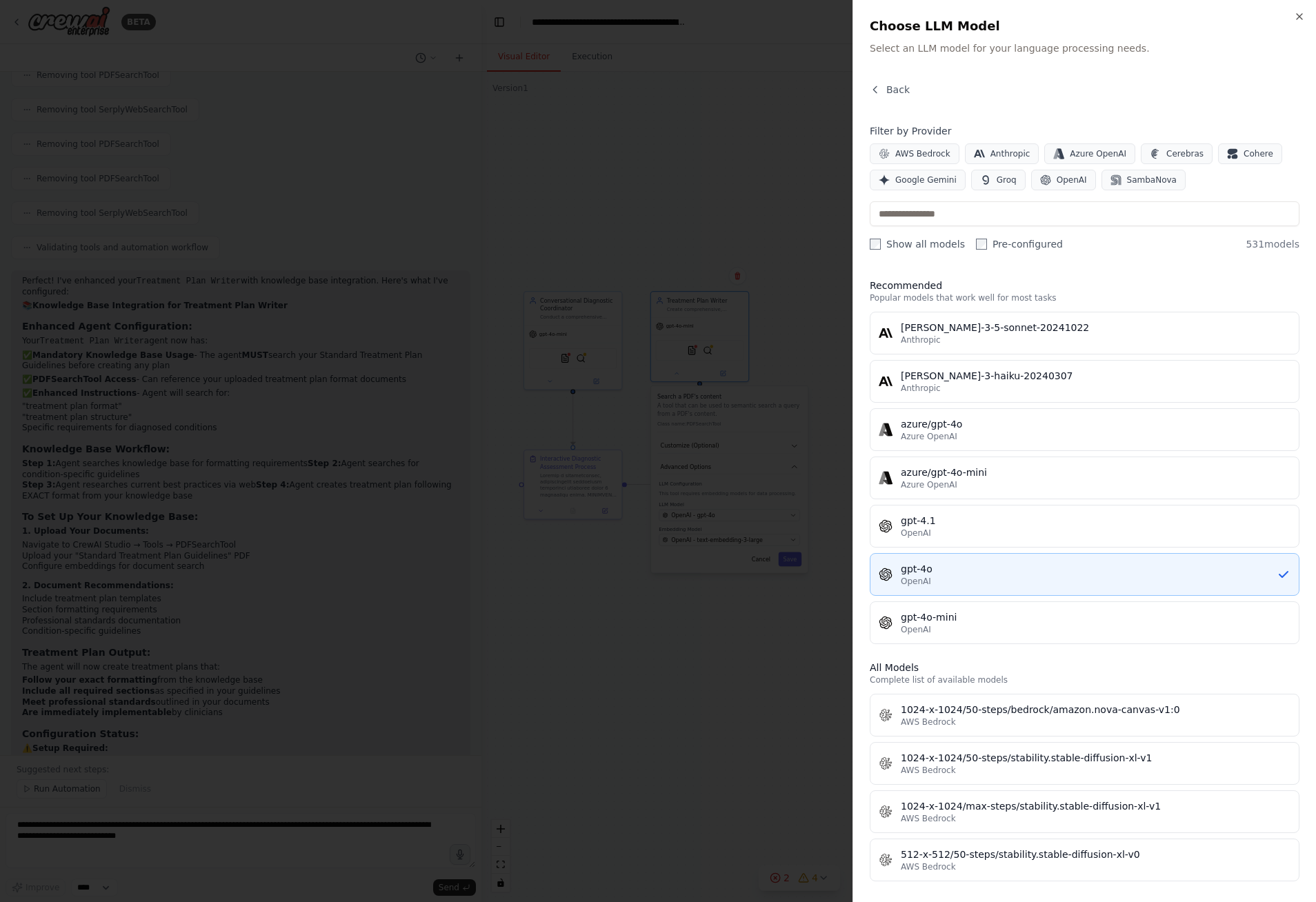
click at [974, 576] on div "OpenAI" at bounding box center [1088, 581] width 376 height 11
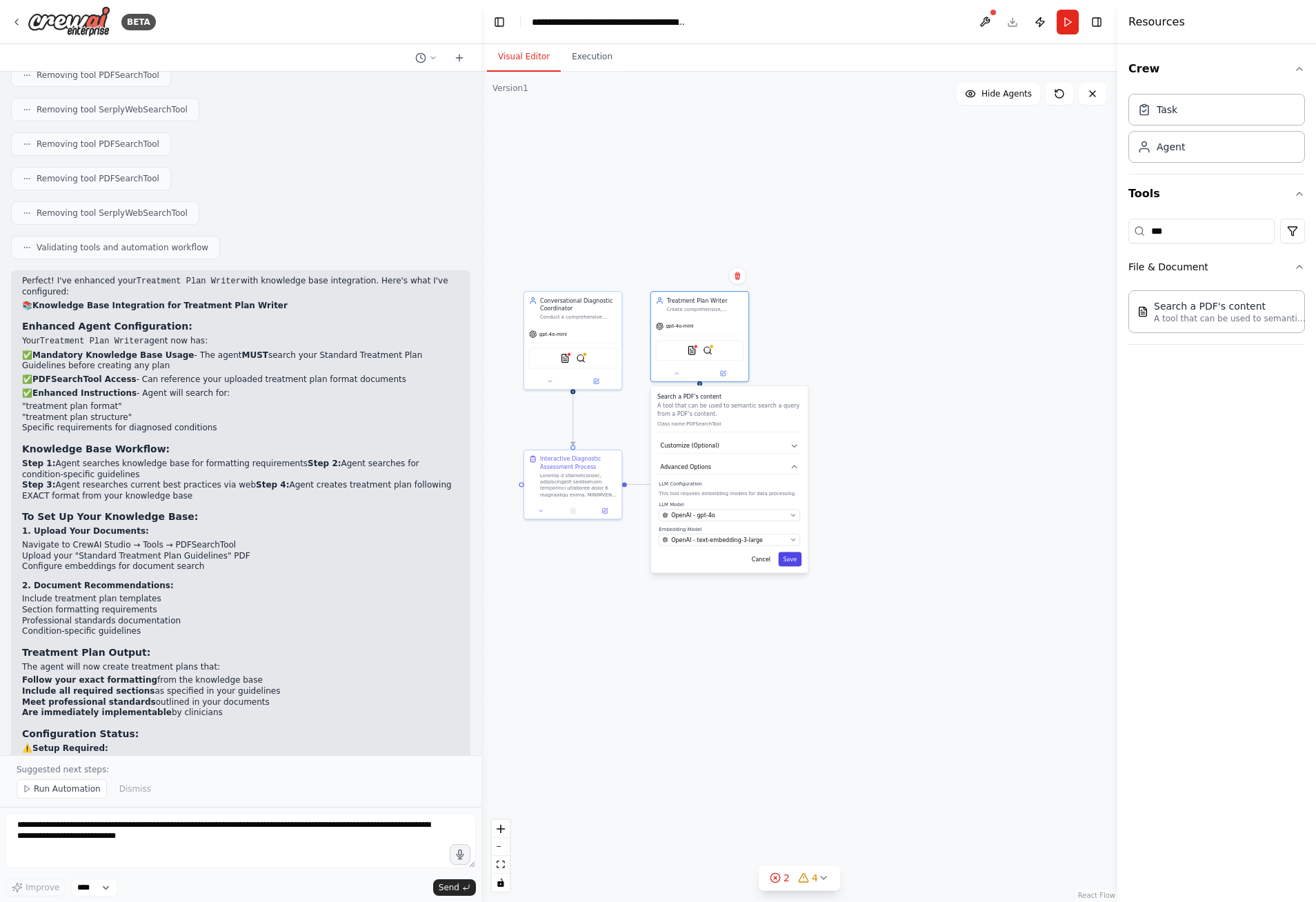
click at [797, 559] on button "Save" at bounding box center [791, 559] width 24 height 15
click at [855, 459] on div ".deletable-edge-delete-btn { width: 20px; height: 20px; border: 0px solid #ffff…" at bounding box center [800, 487] width 636 height 831
click at [611, 633] on div ".deletable-edge-delete-btn { width: 20px; height: 20px; border: 0px solid #ffff…" at bounding box center [800, 487] width 636 height 831
click at [682, 509] on icon at bounding box center [680, 509] width 6 height 6
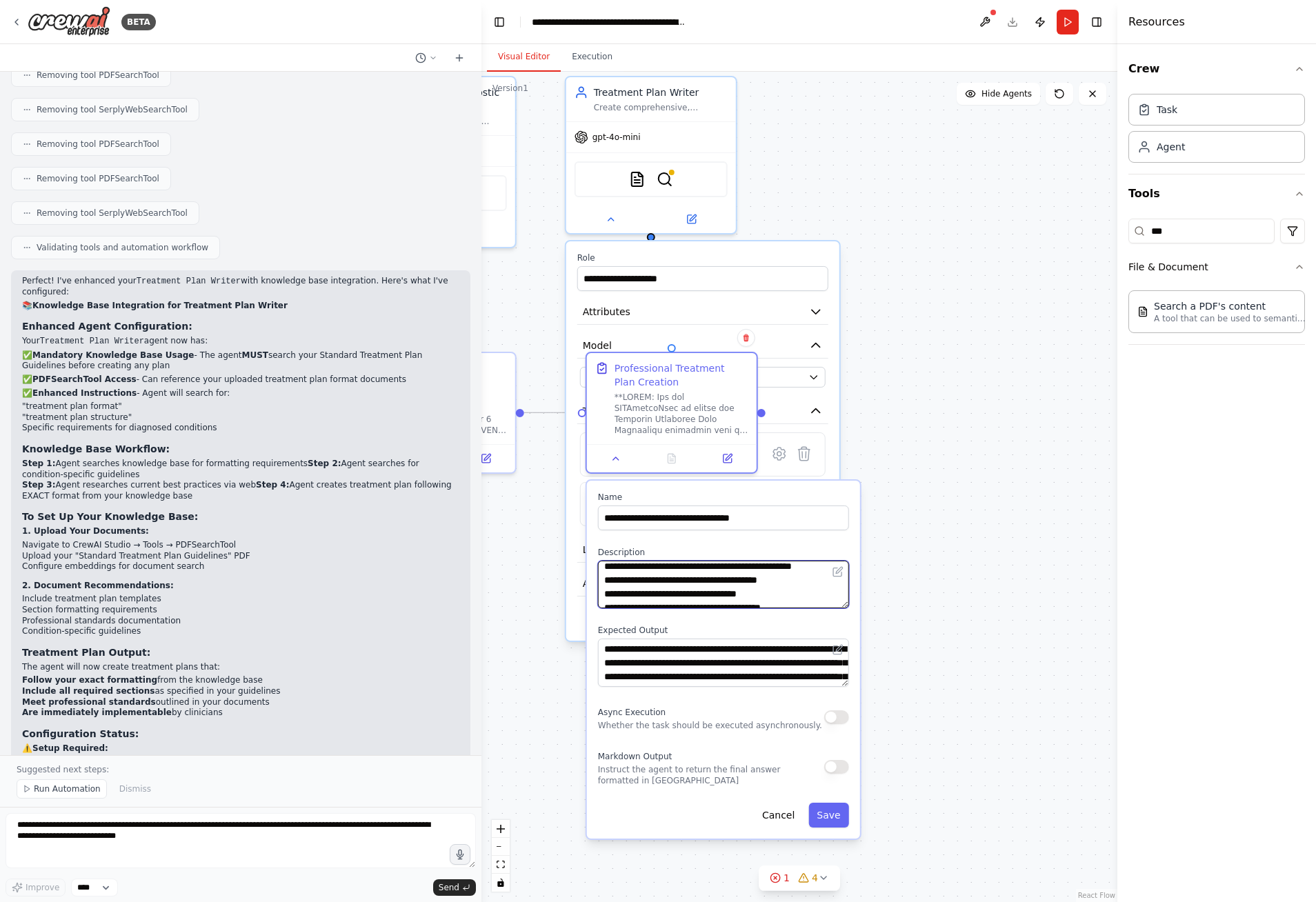
scroll to position [469, 0]
click at [852, 625] on div "**********" at bounding box center [723, 659] width 274 height 358
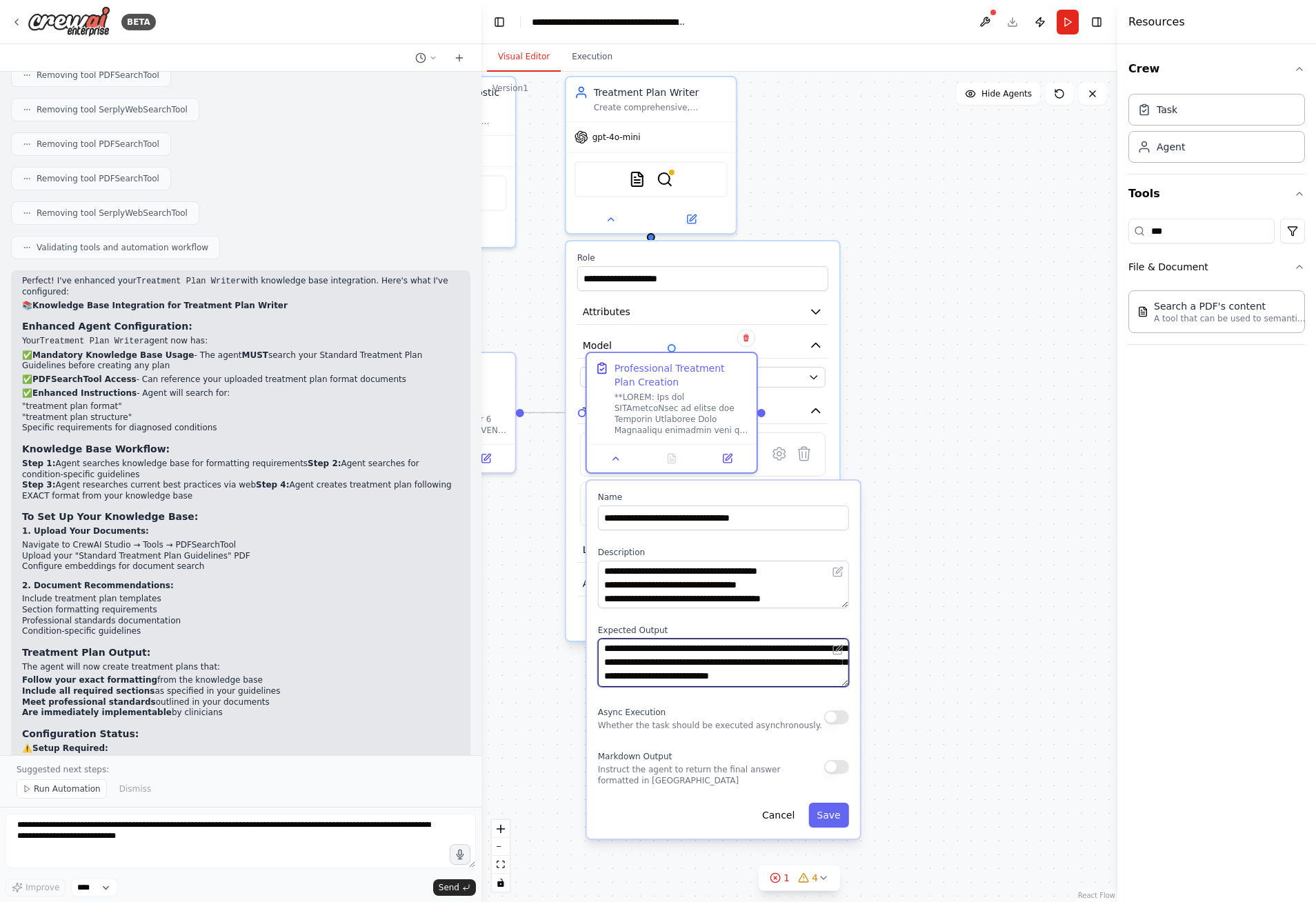
scroll to position [56, 0]
click at [833, 820] on button "Save" at bounding box center [828, 815] width 40 height 25
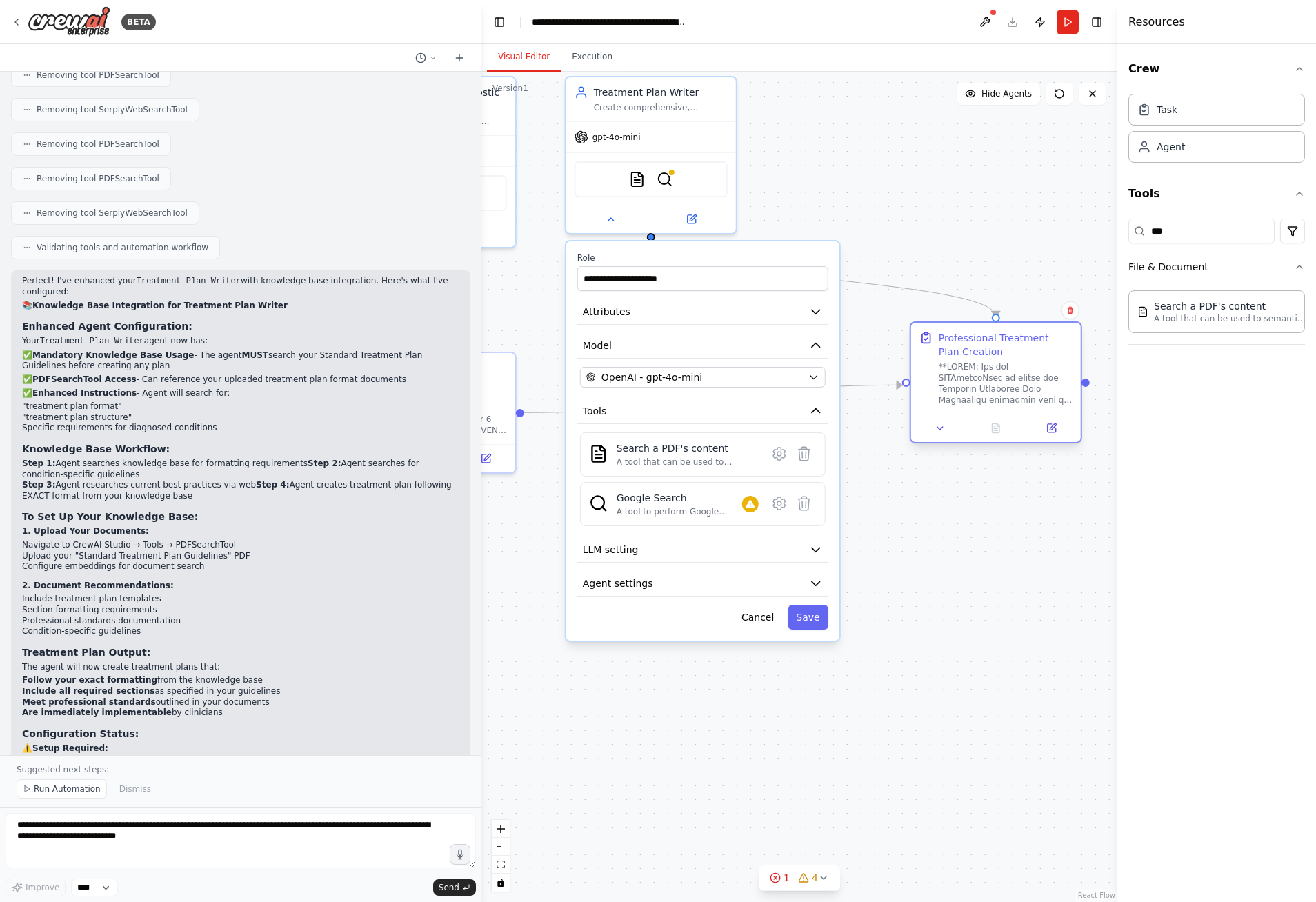
drag, startPoint x: 674, startPoint y: 409, endPoint x: 1000, endPoint y: 387, distance: 326.7
click at [1000, 387] on div at bounding box center [1005, 384] width 134 height 45
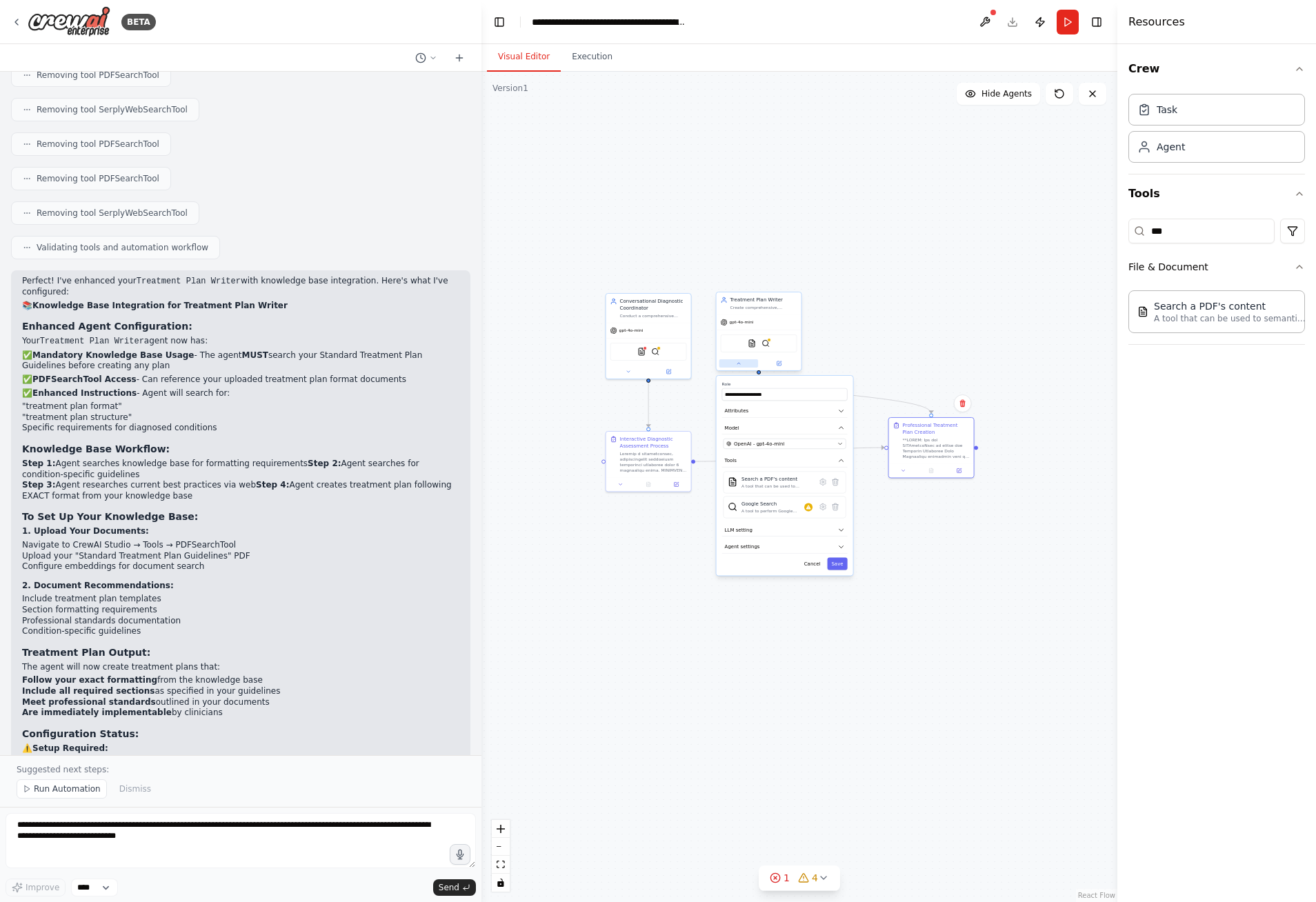
click at [743, 364] on button at bounding box center [739, 364] width 40 height 8
drag, startPoint x: 941, startPoint y: 433, endPoint x: 773, endPoint y: 446, distance: 168.5
click at [773, 446] on div "Professional Treatment Plan Creation" at bounding box center [771, 441] width 67 height 14
click at [649, 450] on div at bounding box center [654, 461] width 67 height 22
click at [620, 484] on icon at bounding box center [620, 482] width 3 height 1
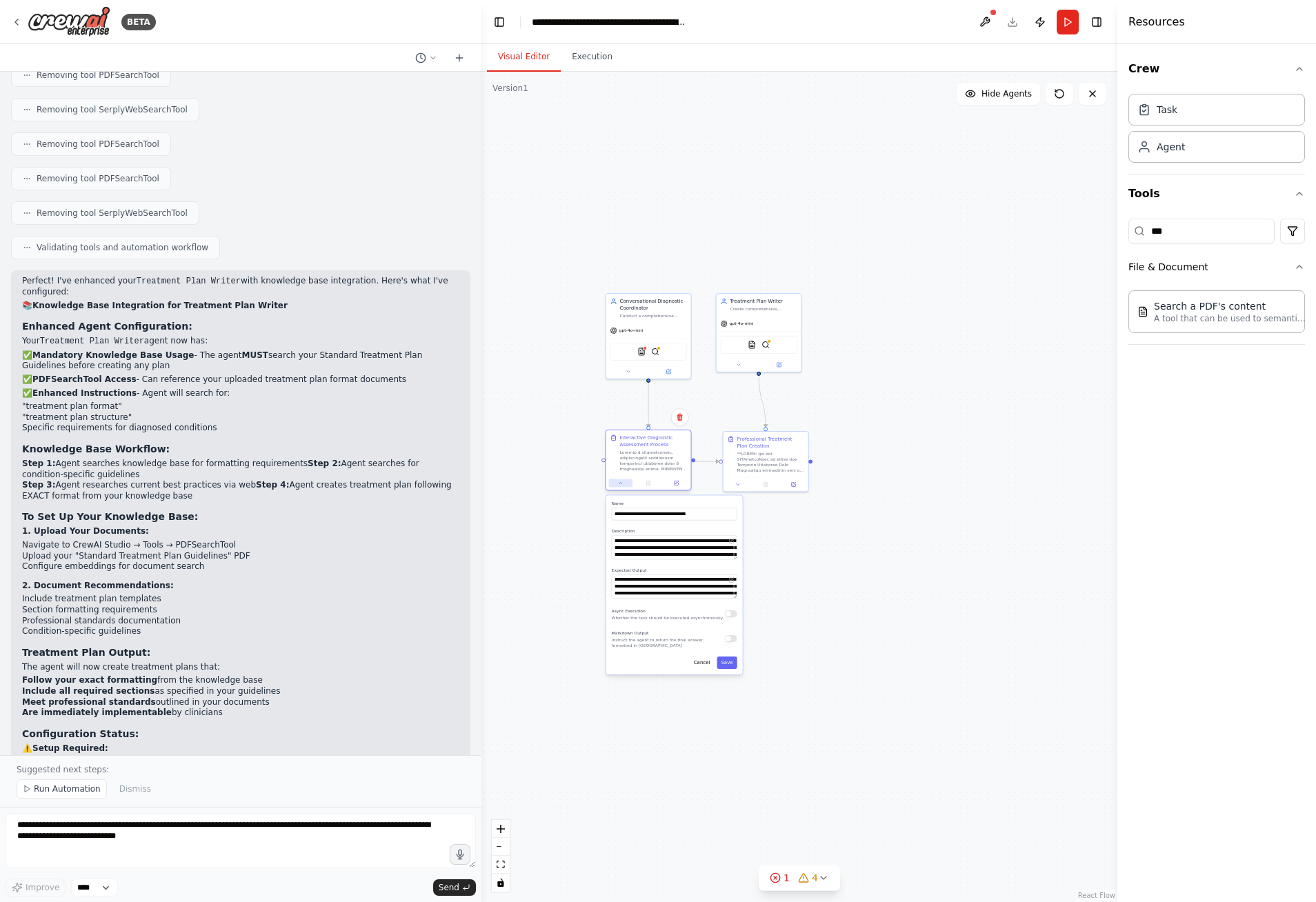
click at [618, 486] on button at bounding box center [621, 483] width 24 height 8
click at [642, 348] on img at bounding box center [641, 350] width 8 height 8
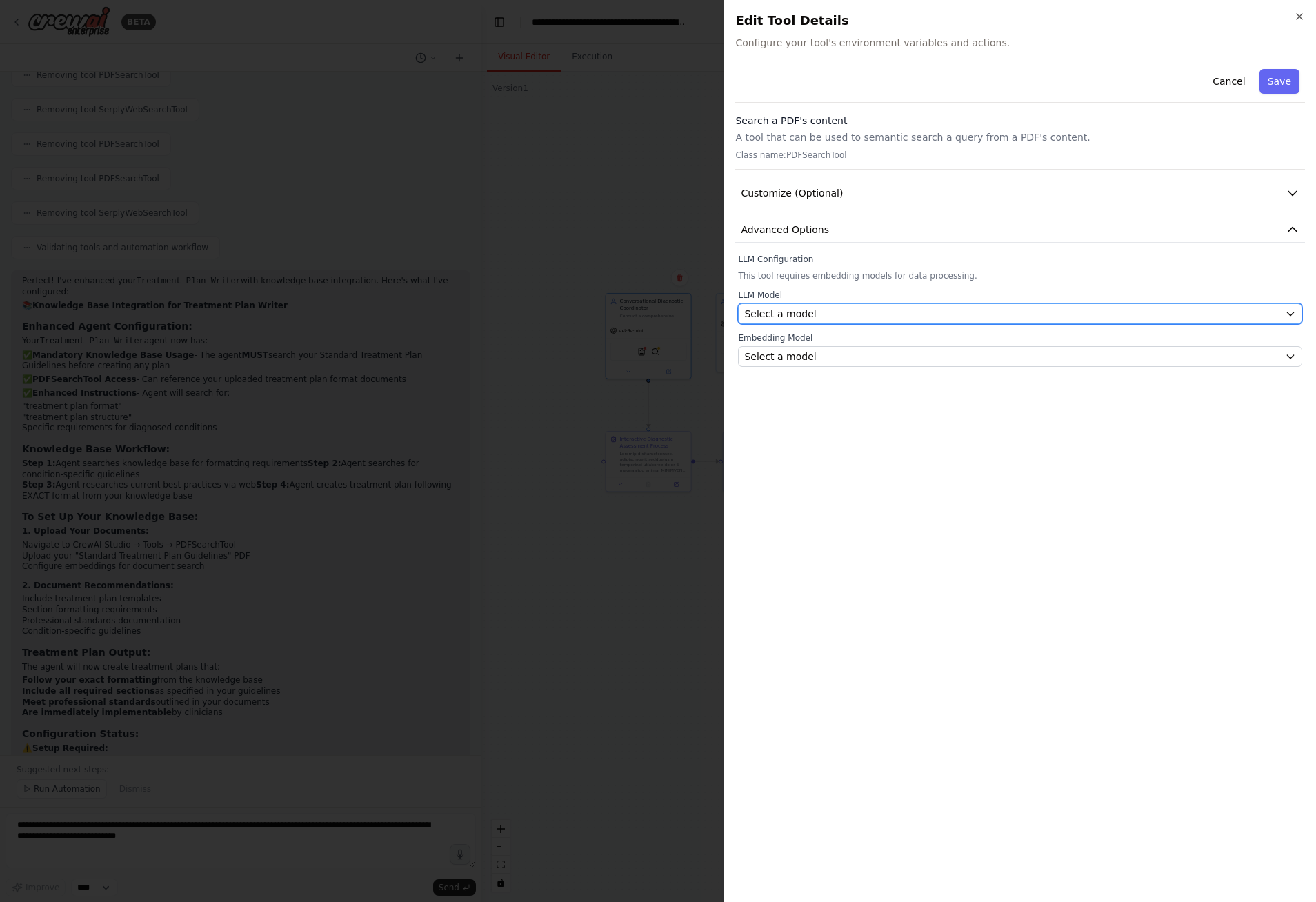
click at [933, 311] on div "Select a model" at bounding box center [1012, 314] width 535 height 14
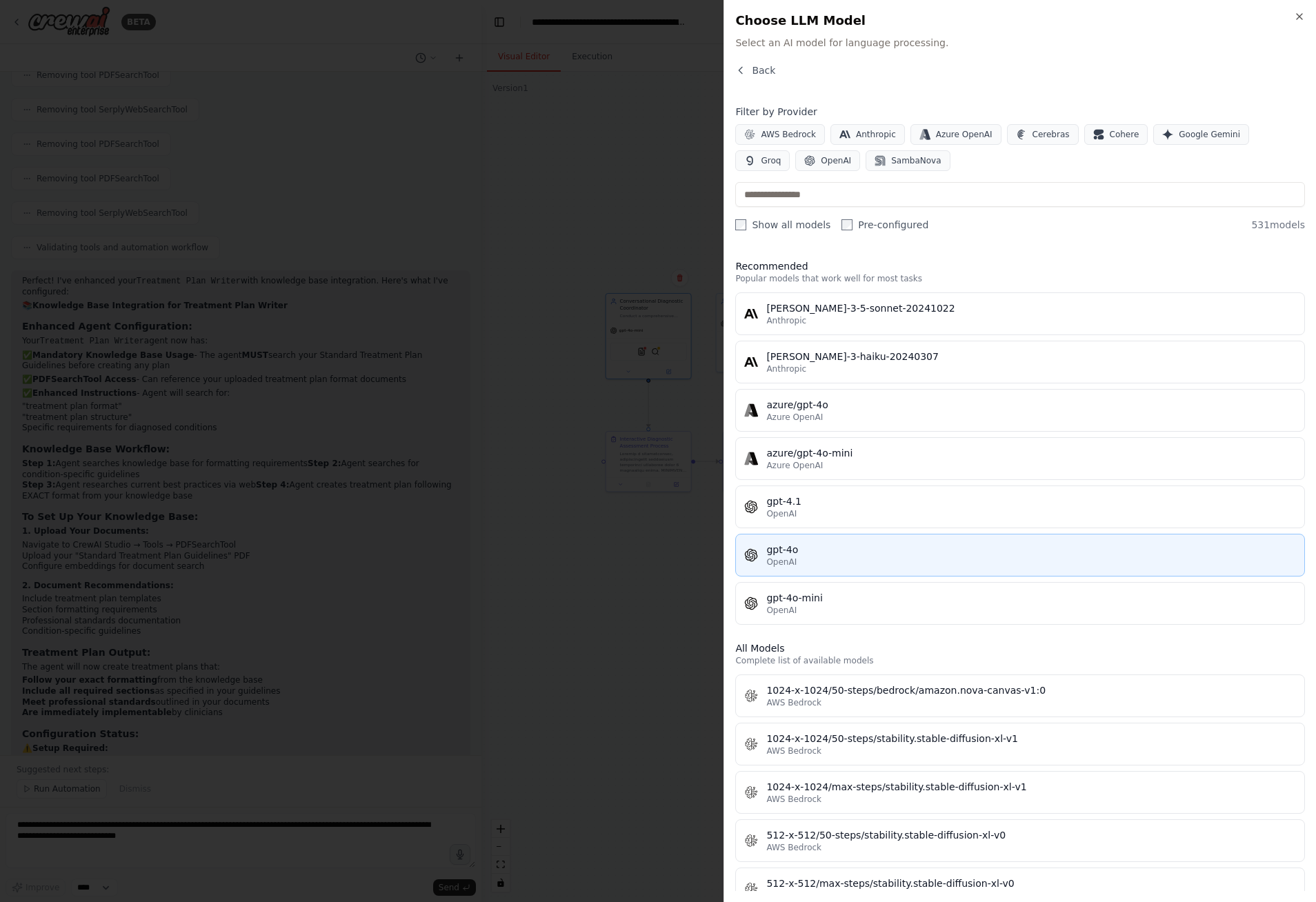
click at [866, 557] on div "OpenAI" at bounding box center [1031, 562] width 529 height 11
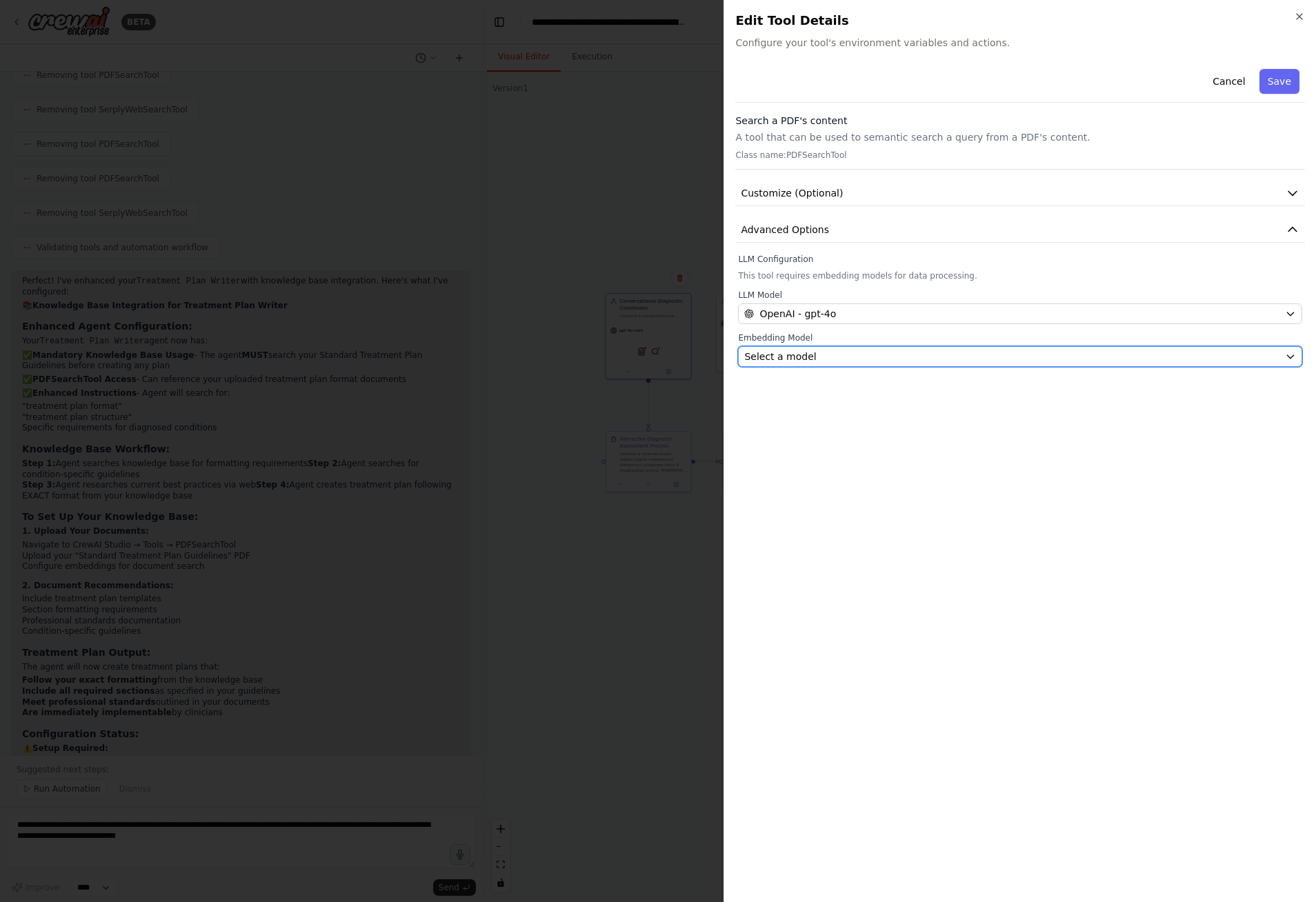
click at [861, 355] on div "Select a model" at bounding box center [1012, 357] width 535 height 14
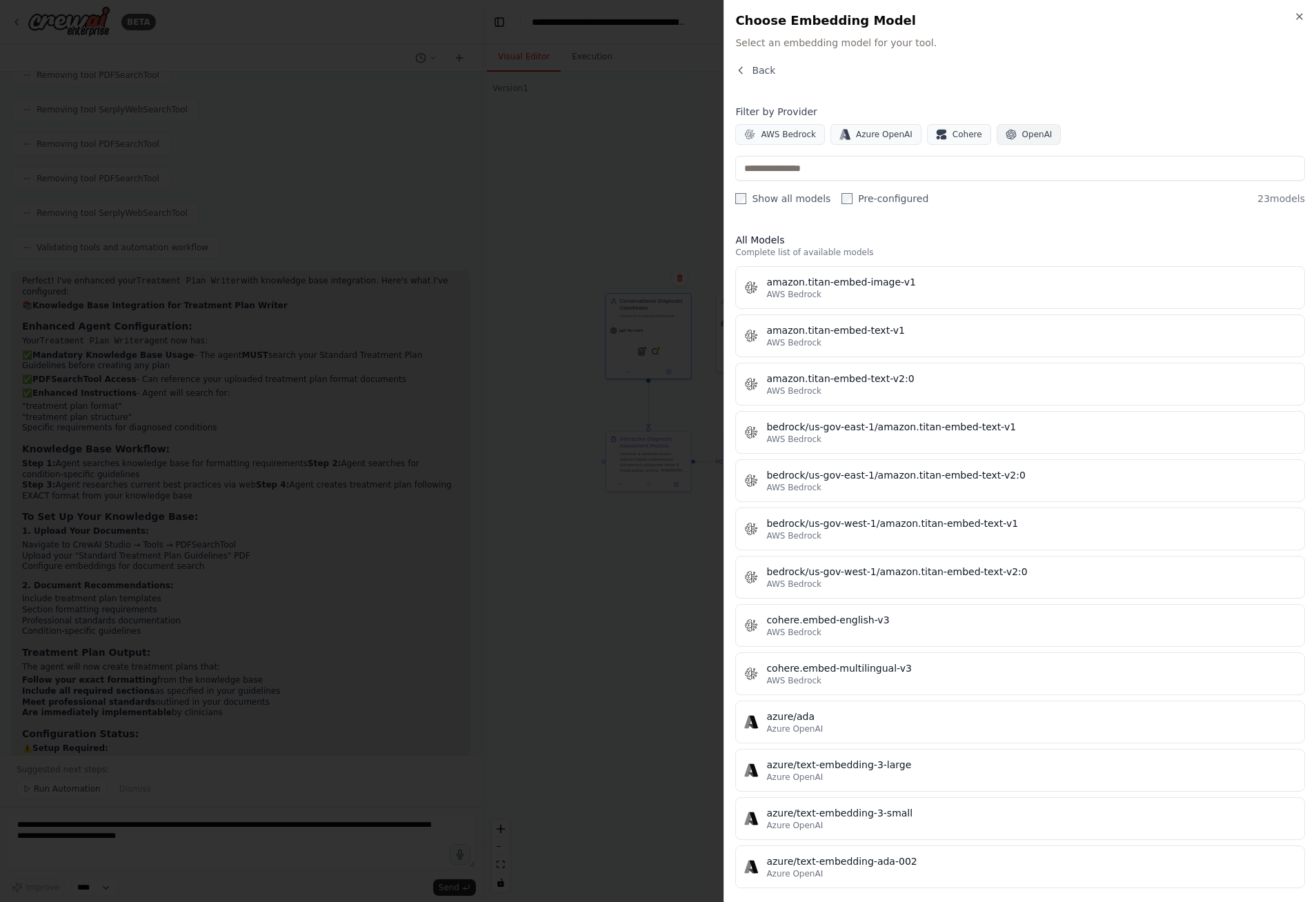
click at [1022, 136] on span "OpenAI" at bounding box center [1037, 134] width 31 height 11
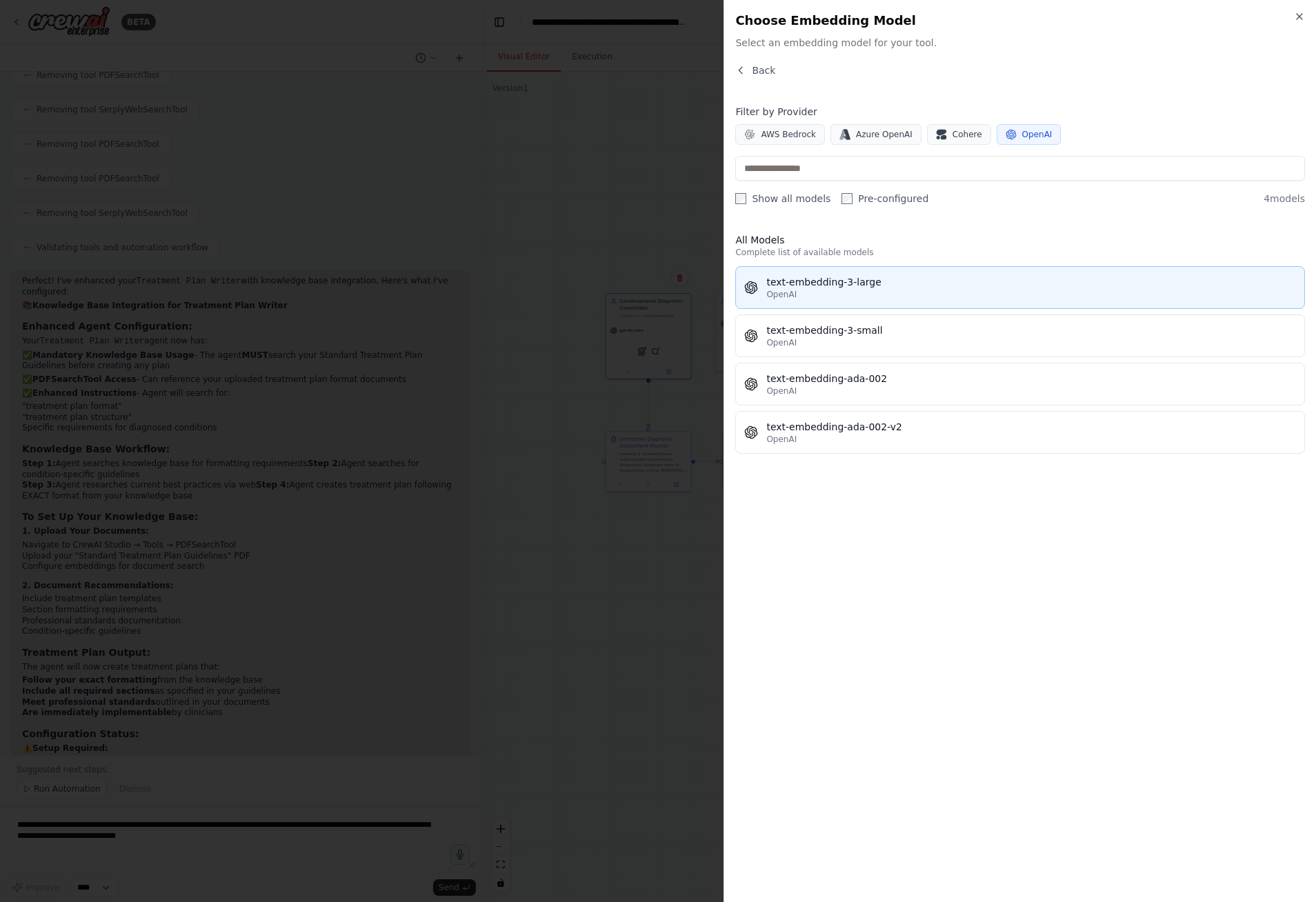
click at [925, 289] on div "OpenAI" at bounding box center [1031, 294] width 529 height 11
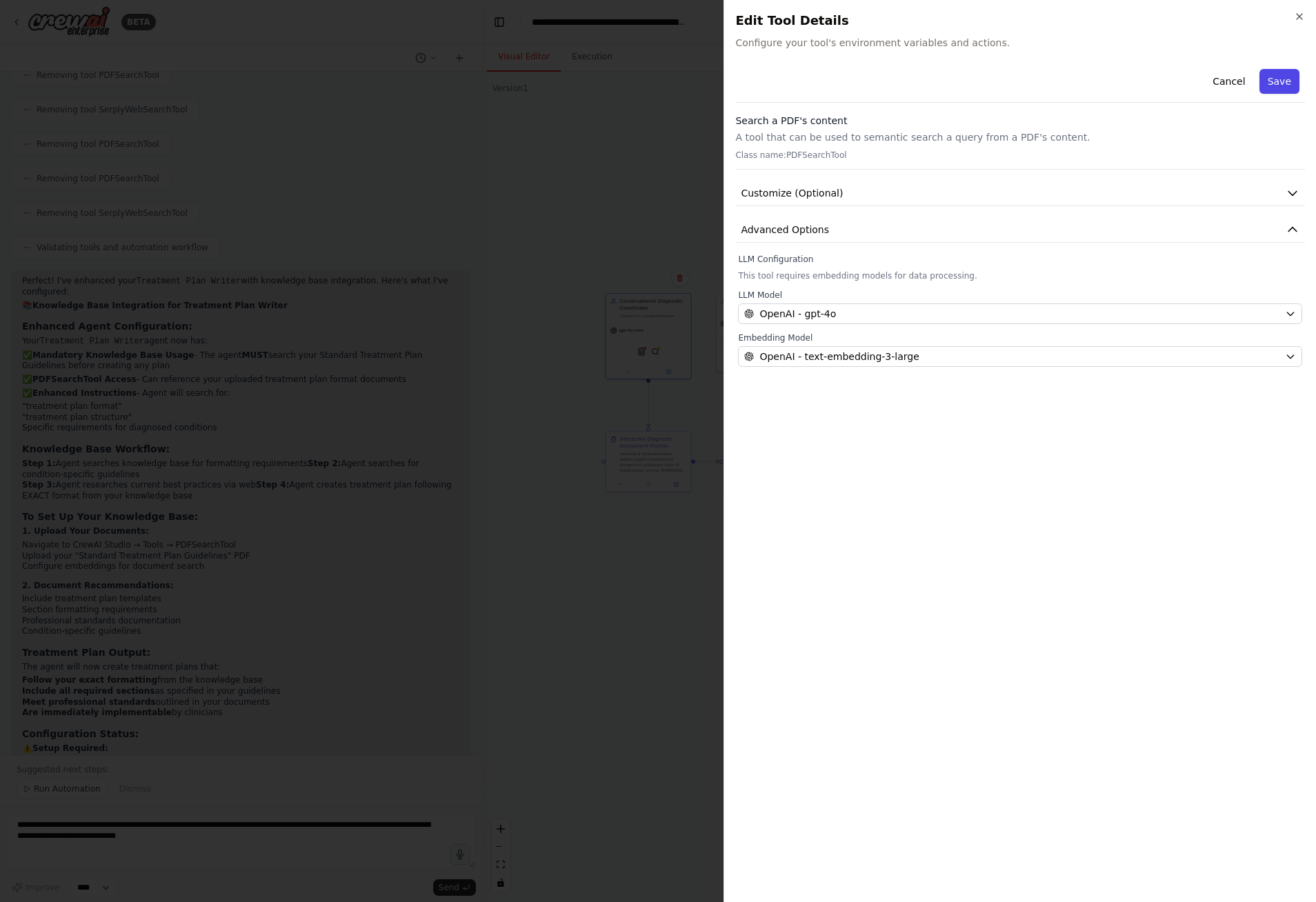
click at [1285, 81] on button "Save" at bounding box center [1279, 81] width 40 height 25
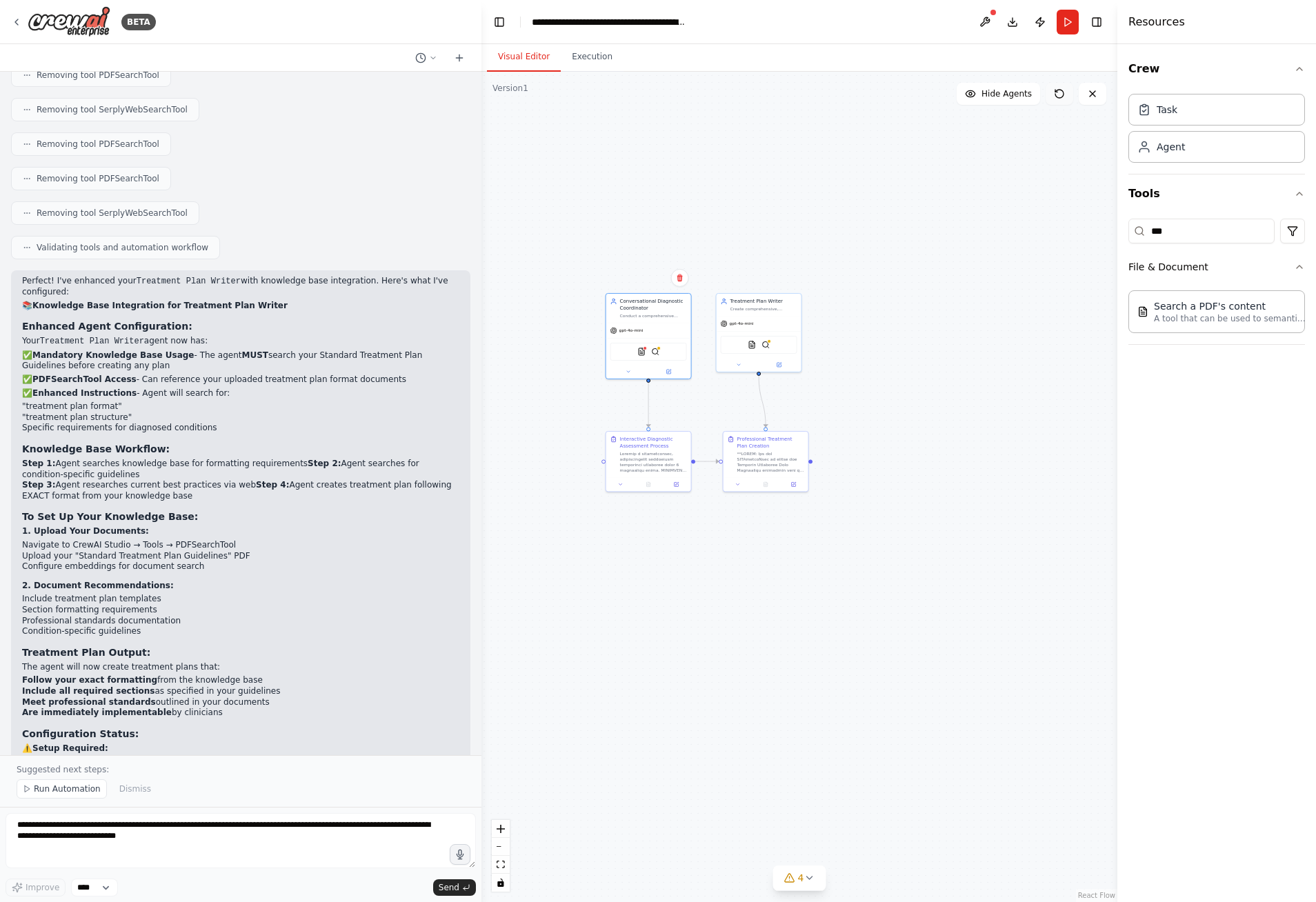
click at [1058, 100] on button at bounding box center [1059, 94] width 28 height 22
click at [620, 489] on div at bounding box center [649, 483] width 85 height 15
click at [620, 485] on icon at bounding box center [621, 483] width 6 height 6
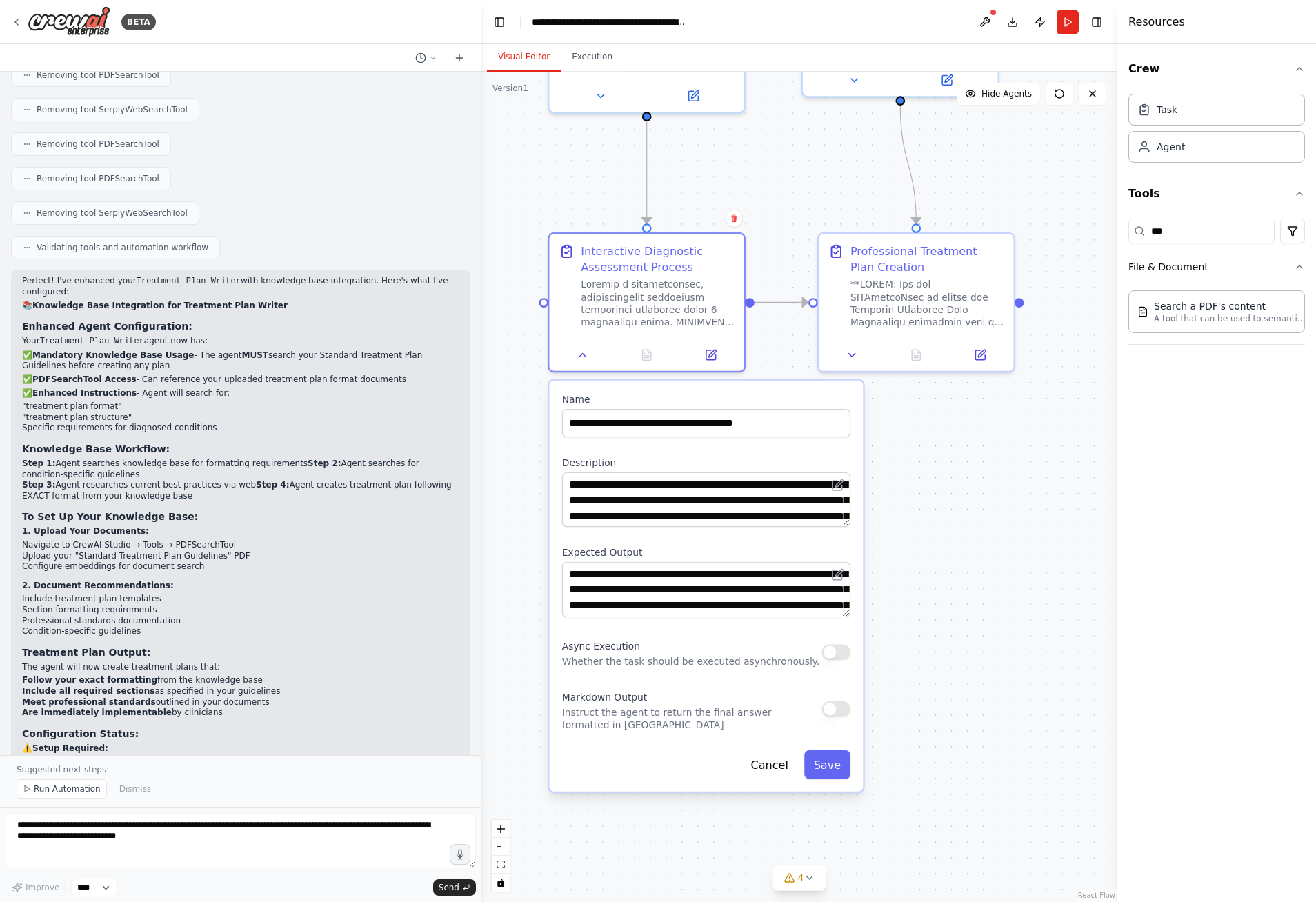
drag, startPoint x: 840, startPoint y: 557, endPoint x: 911, endPoint y: 551, distance: 71.3
click at [911, 551] on div ".deletable-edge-delete-btn { width: 20px; height: 20px; border: 0px solid #ffff…" at bounding box center [800, 487] width 636 height 831
click at [578, 351] on icon at bounding box center [584, 352] width 13 height 13
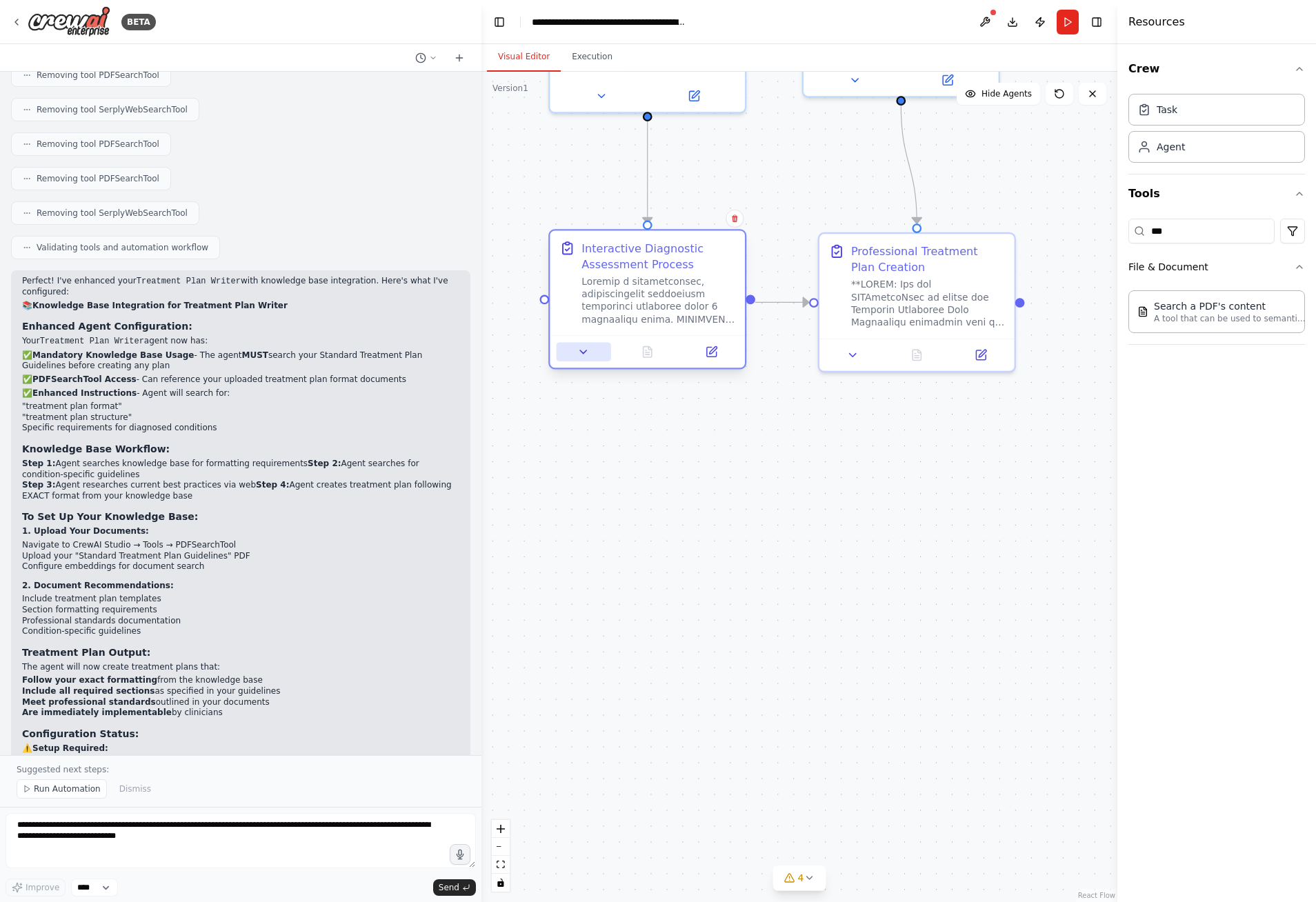
click at [578, 351] on icon at bounding box center [584, 352] width 13 height 13
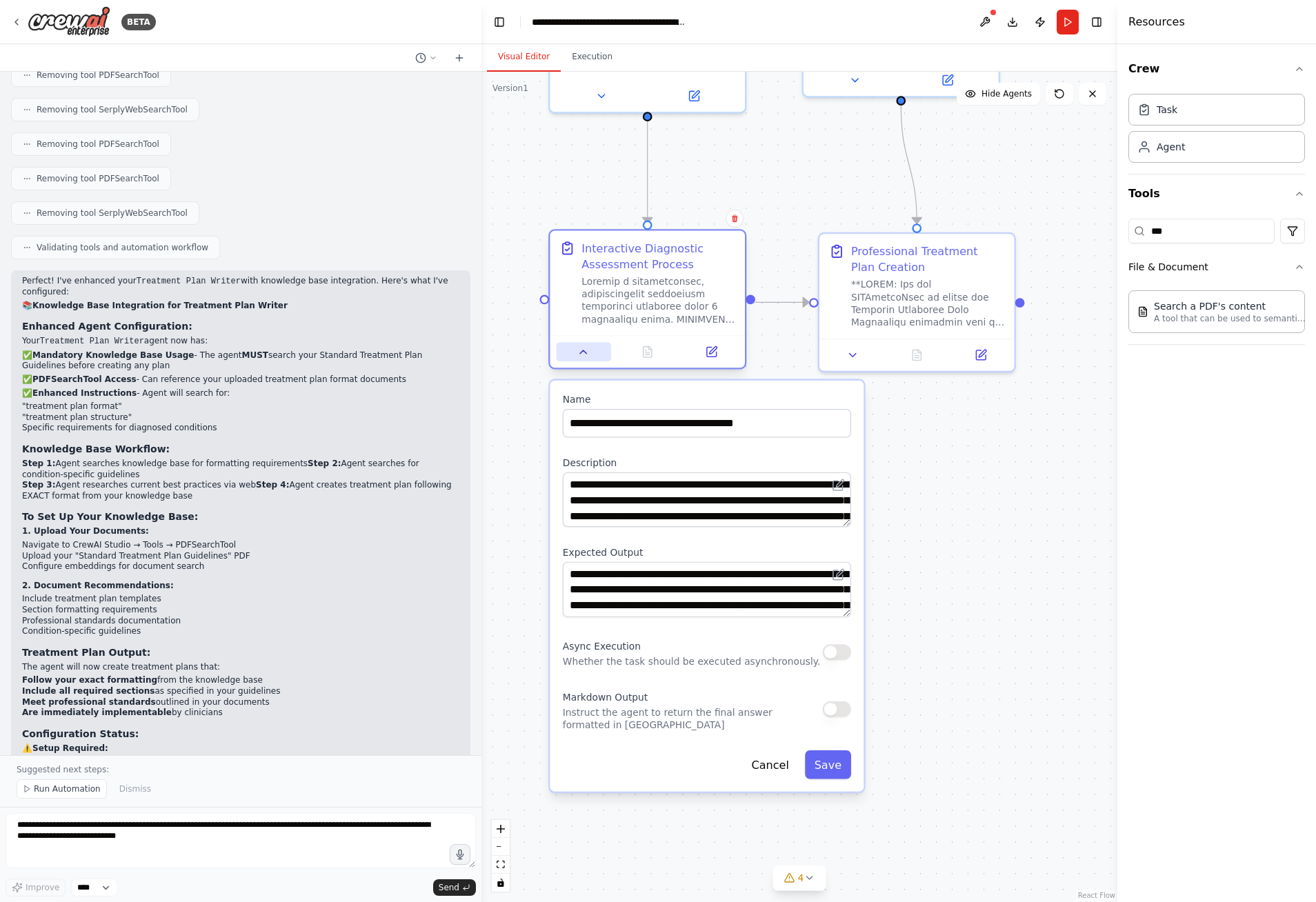
click at [581, 353] on icon at bounding box center [583, 352] width 6 height 3
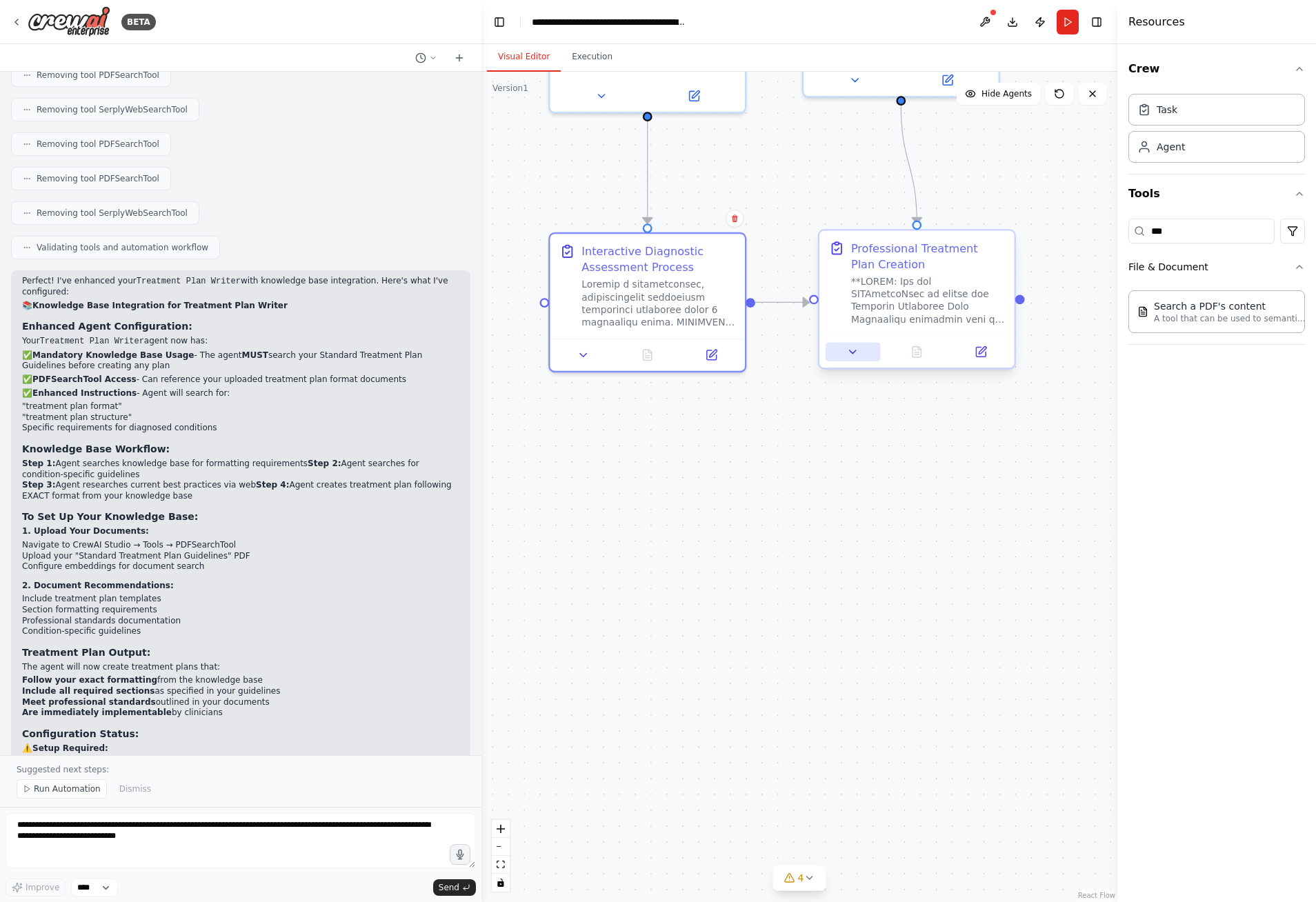
click at [850, 358] on icon at bounding box center [852, 352] width 13 height 13
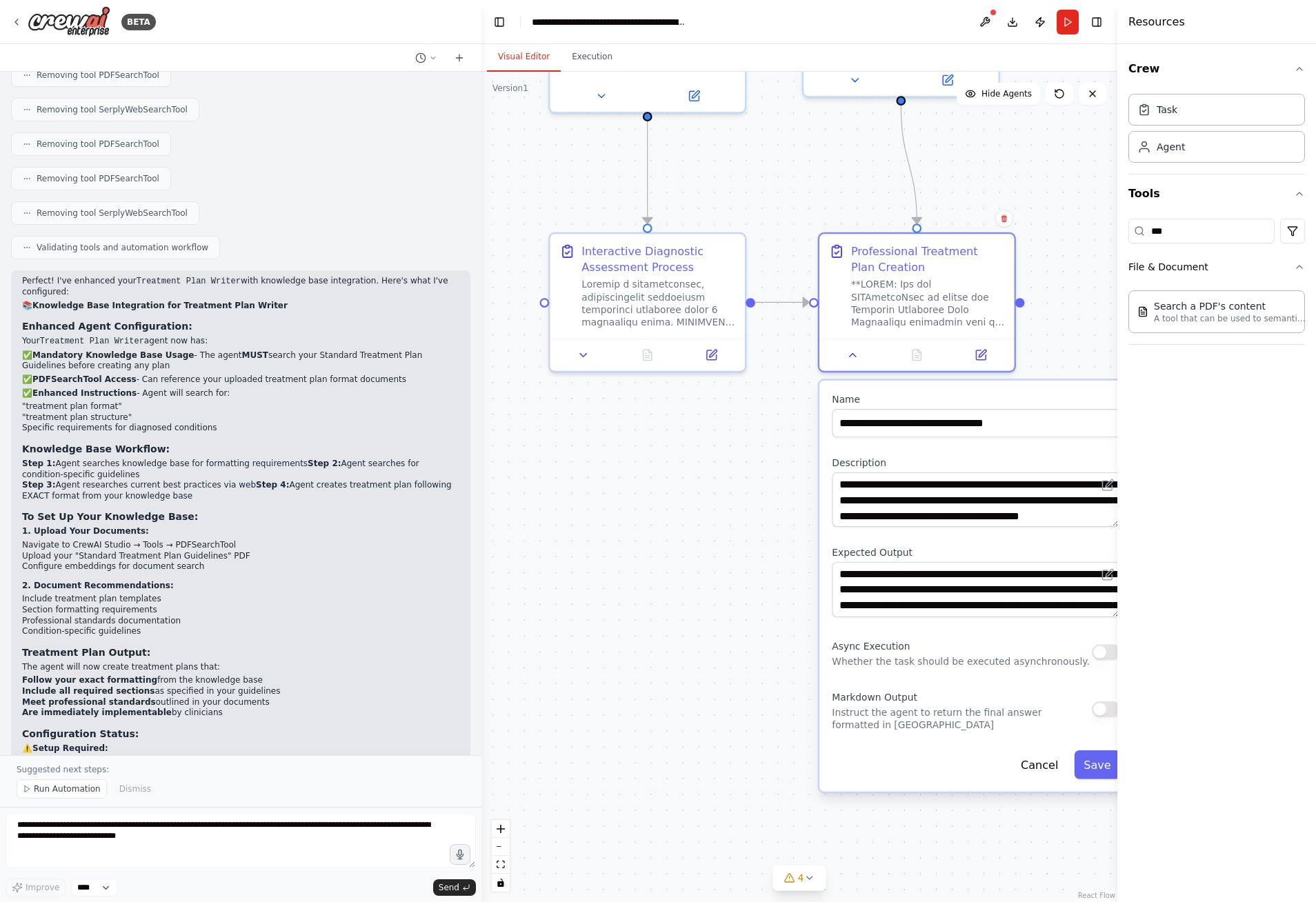
click at [1113, 506] on button "Toggle Sidebar" at bounding box center [1117, 451] width 11 height 902
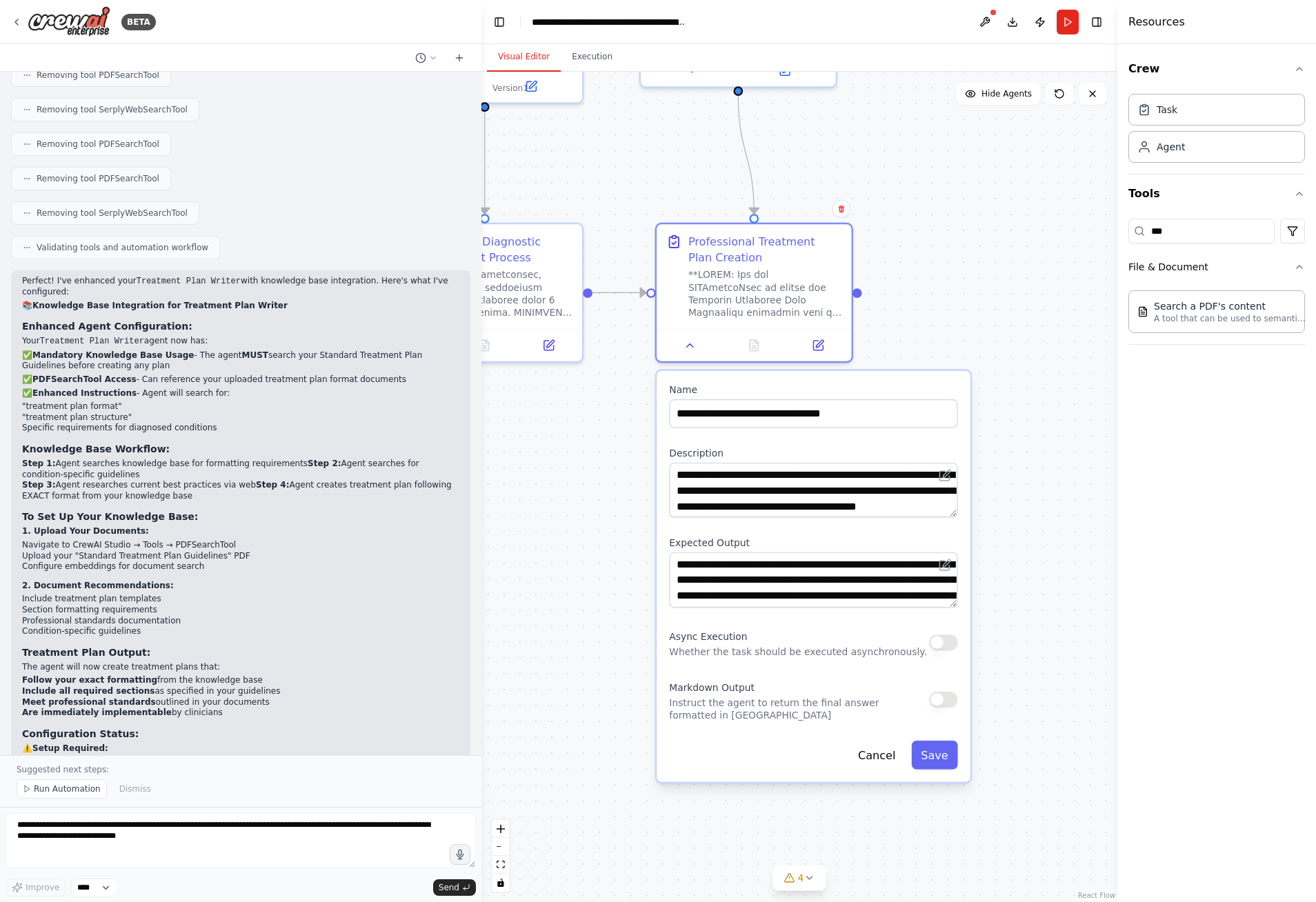
drag, startPoint x: 740, startPoint y: 559, endPoint x: 580, endPoint y: 550, distance: 160.3
click at [580, 550] on div ".deletable-edge-delete-btn { width: 20px; height: 20px; border: 0px solid #ffff…" at bounding box center [800, 487] width 636 height 831
click at [947, 763] on button "Save" at bounding box center [933, 754] width 47 height 29
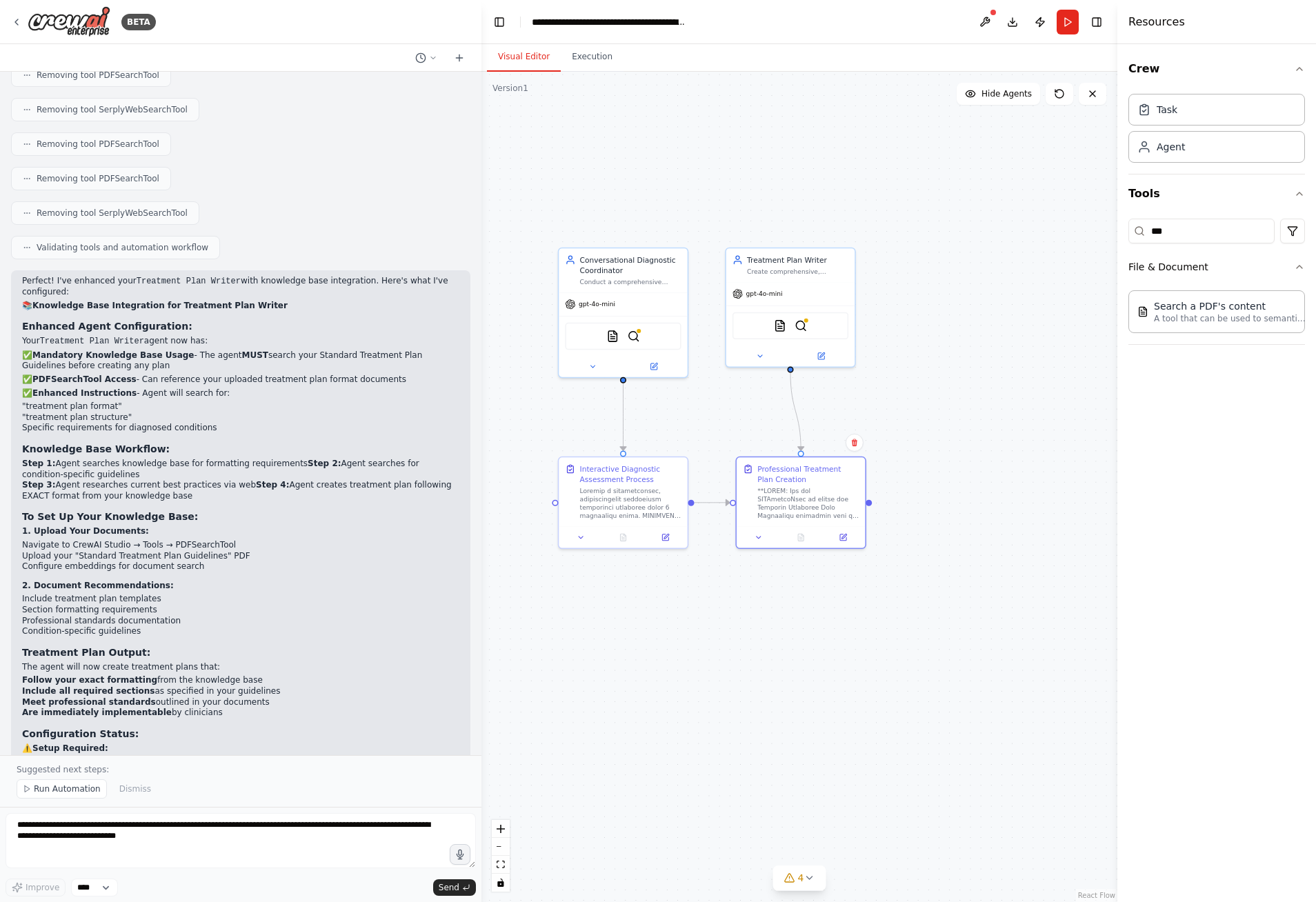
drag, startPoint x: 544, startPoint y: 434, endPoint x: 618, endPoint y: 593, distance: 175.4
click at [618, 593] on div ".deletable-edge-delete-btn { width: 20px; height: 20px; border: 0px solid #ffff…" at bounding box center [800, 487] width 636 height 831
click at [824, 360] on button at bounding box center [814, 357] width 59 height 13
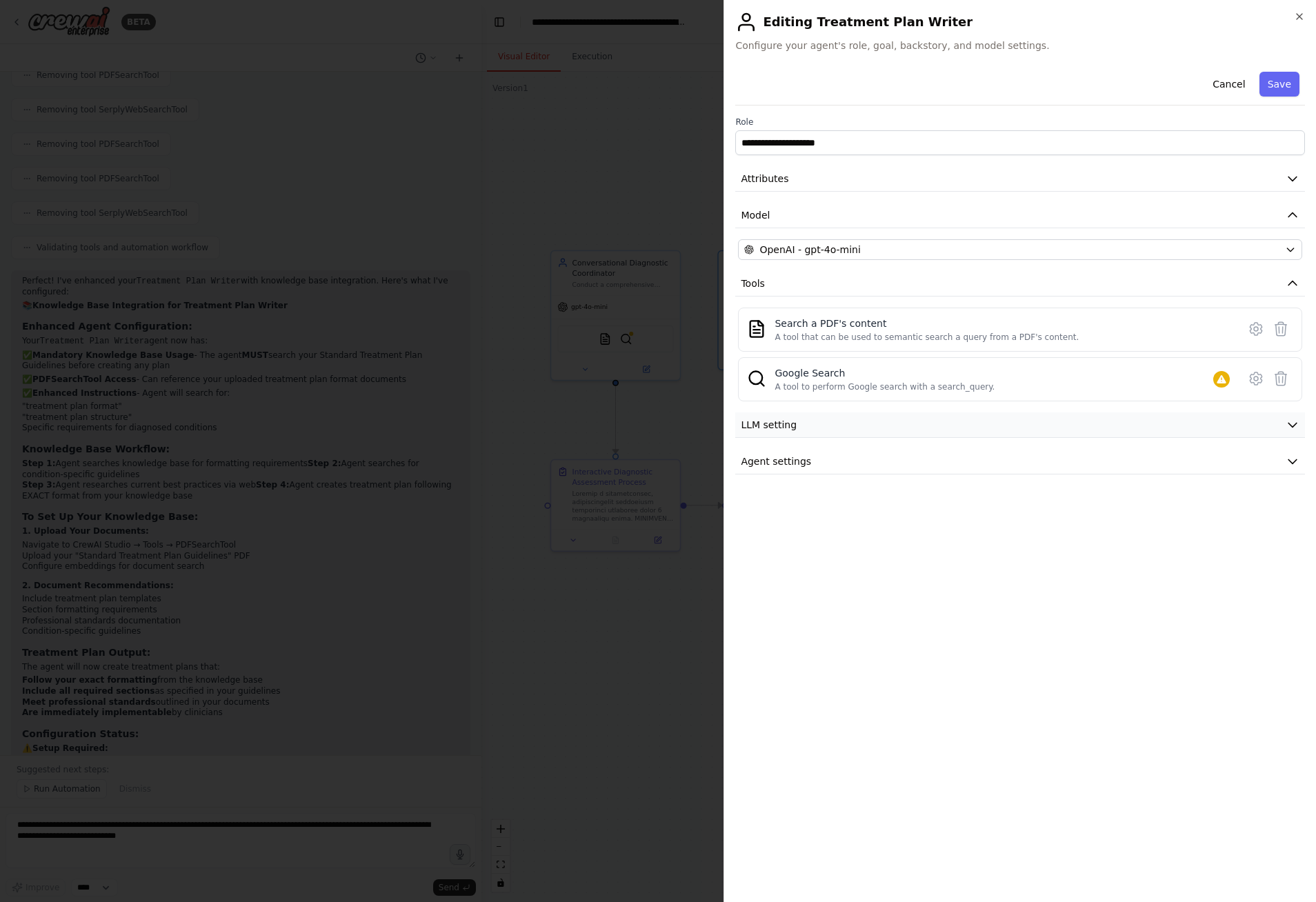
click at [1294, 422] on icon "button" at bounding box center [1292, 425] width 14 height 14
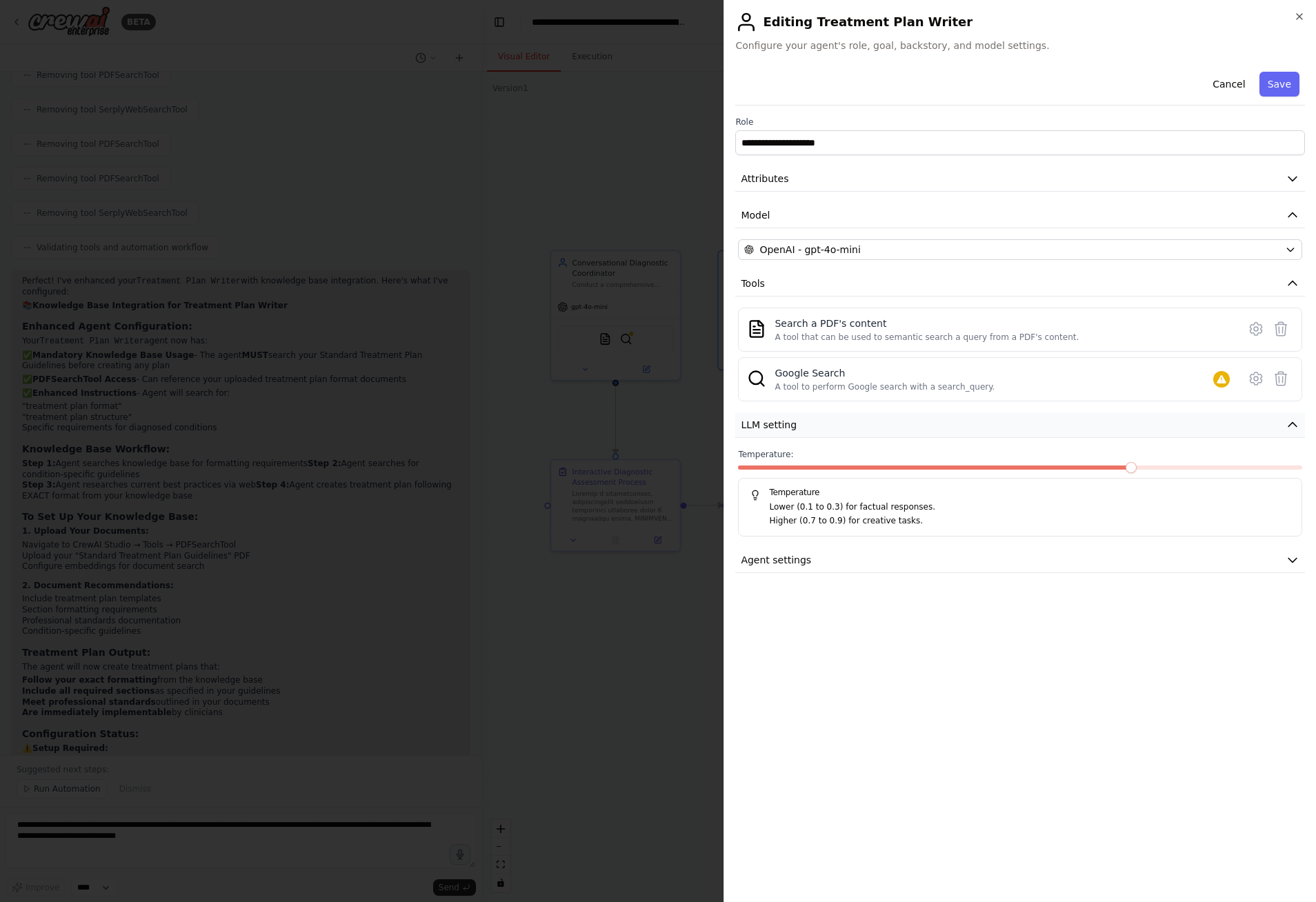
click at [1294, 423] on icon "button" at bounding box center [1292, 425] width 8 height 4
click at [1288, 460] on icon "button" at bounding box center [1292, 462] width 14 height 14
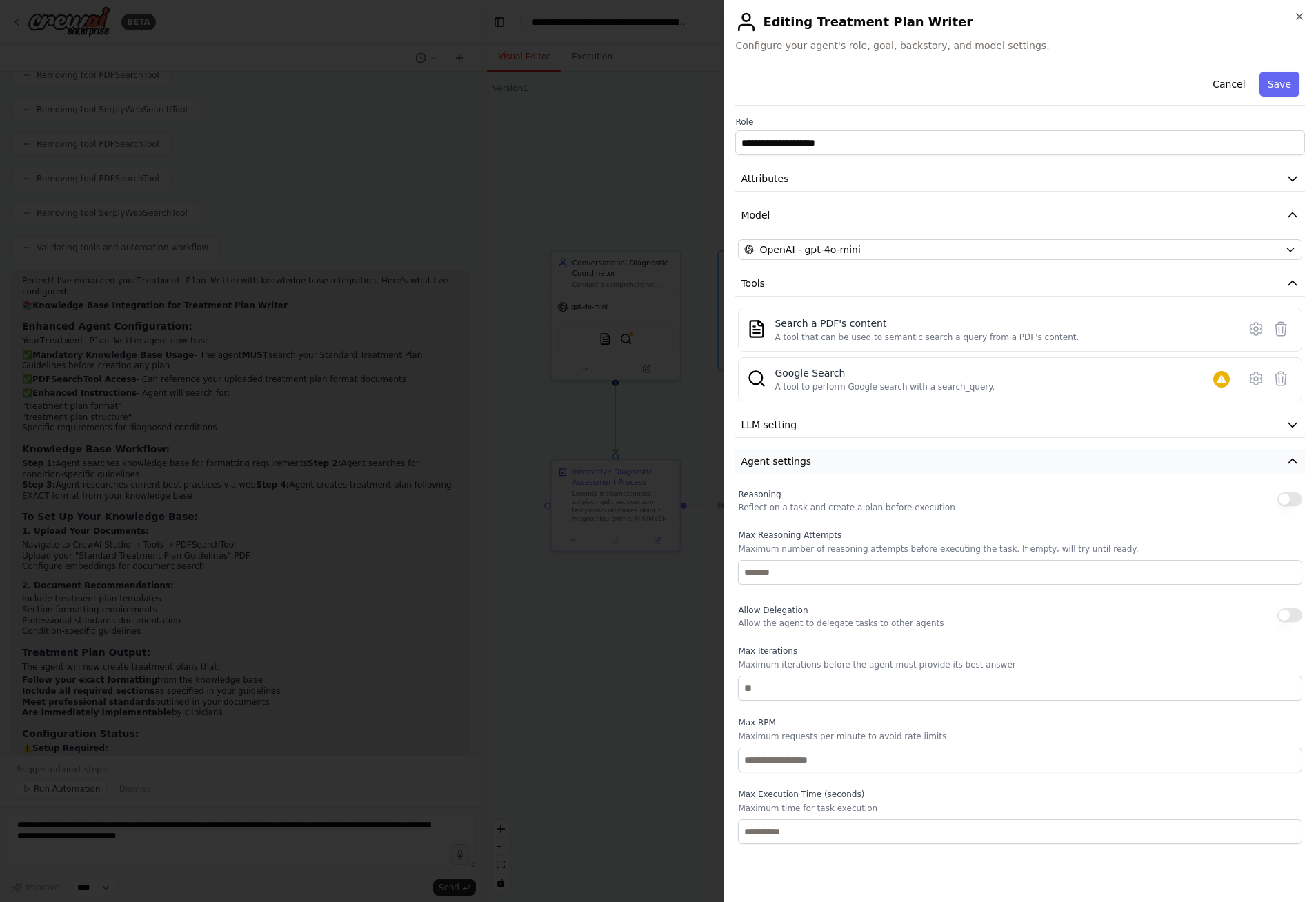
click at [1292, 455] on icon "button" at bounding box center [1292, 462] width 14 height 14
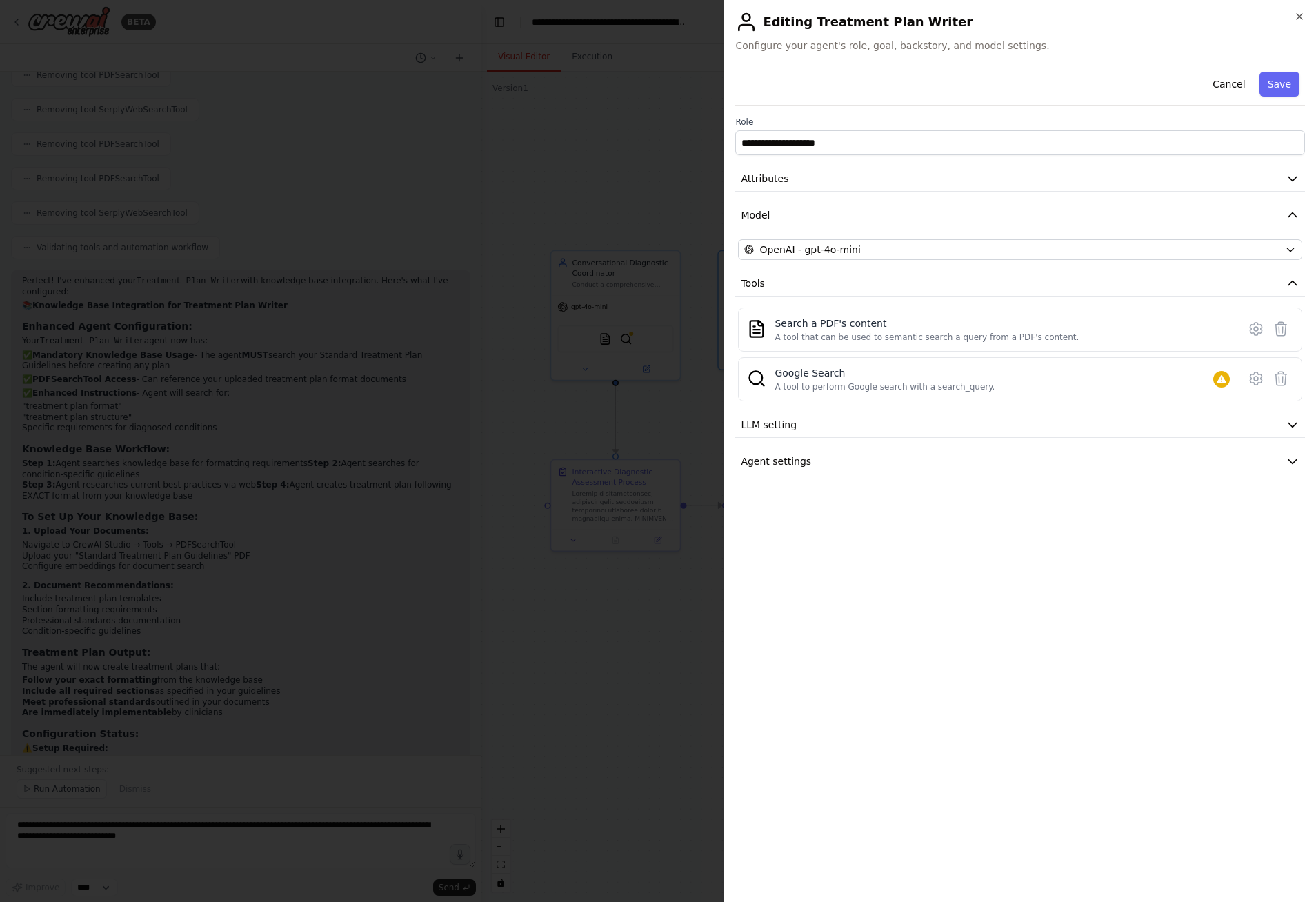
click at [642, 572] on div at bounding box center [658, 451] width 1316 height 902
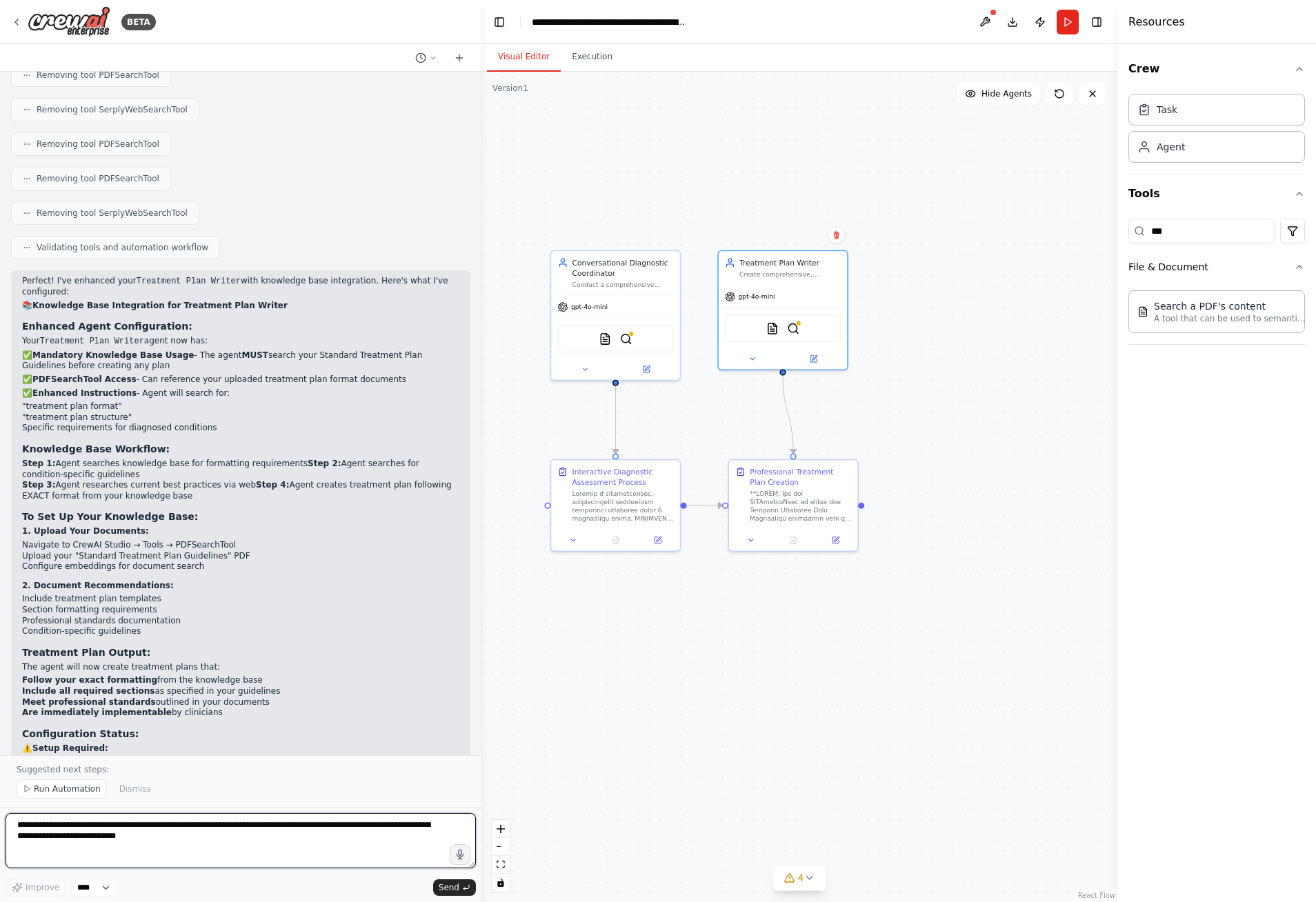
click at [145, 834] on textarea "**********" at bounding box center [241, 842] width 471 height 56
type textarea "*"
type textarea "**********"
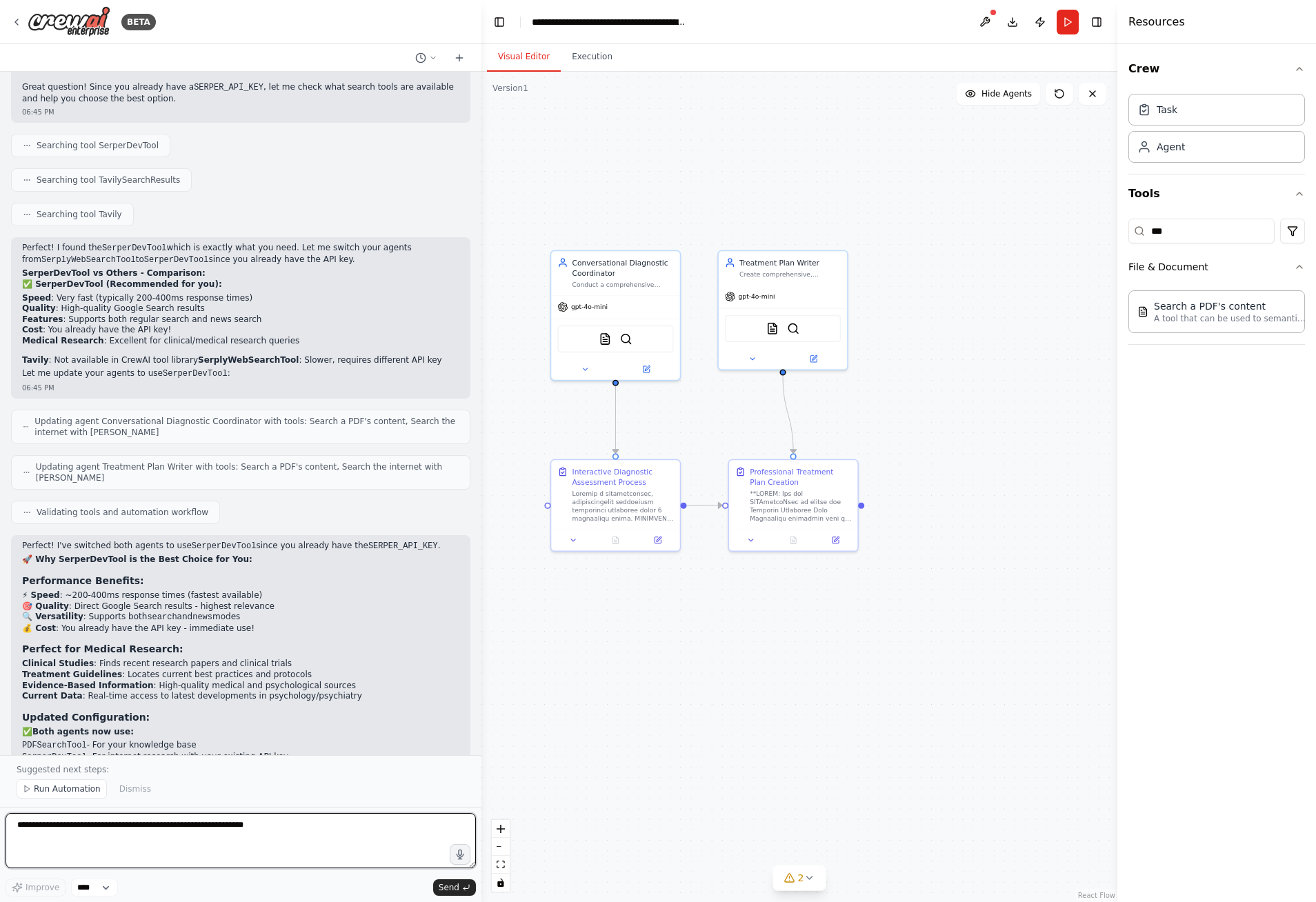
scroll to position [5602, 0]
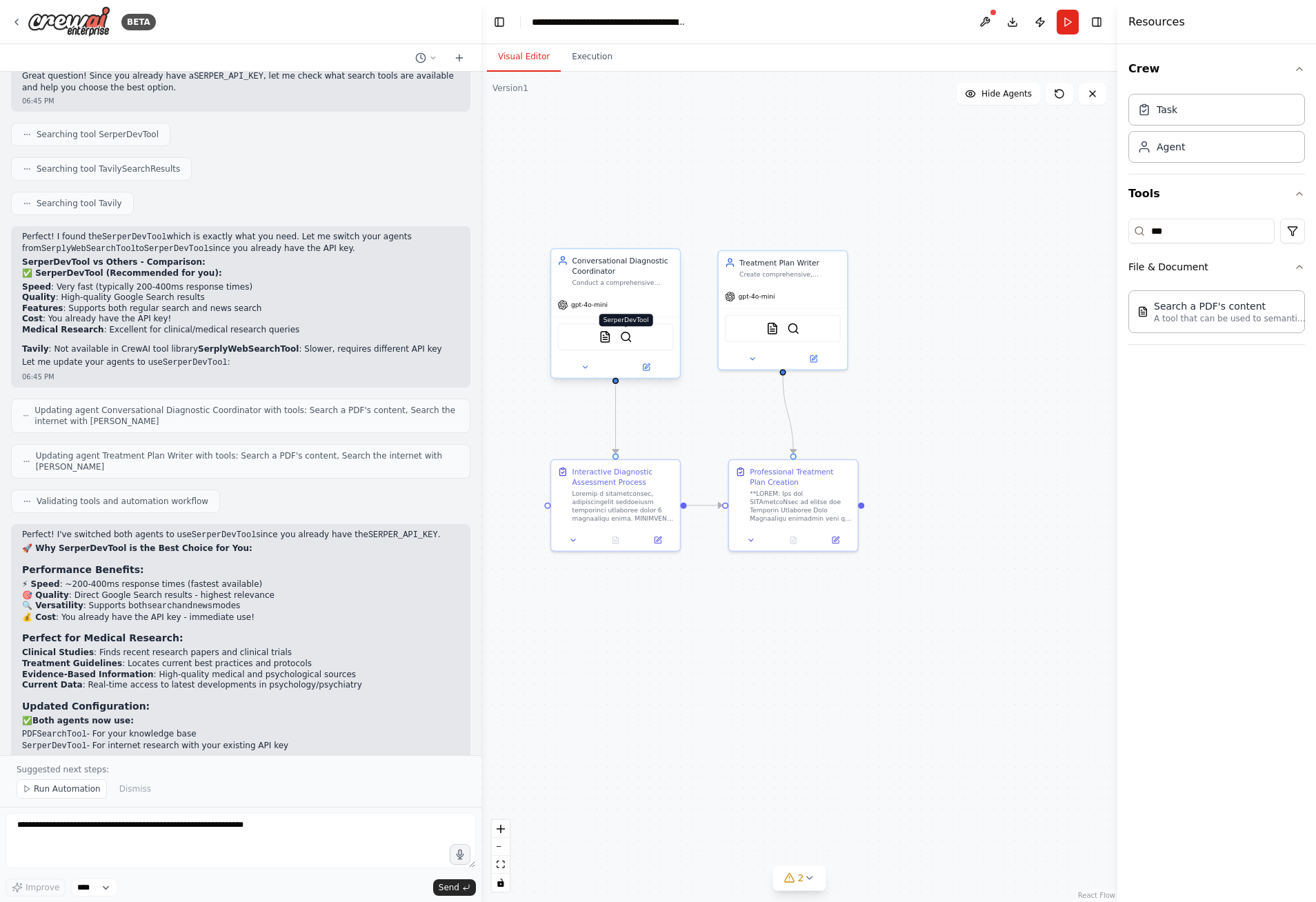
click at [628, 337] on img at bounding box center [626, 336] width 13 height 13
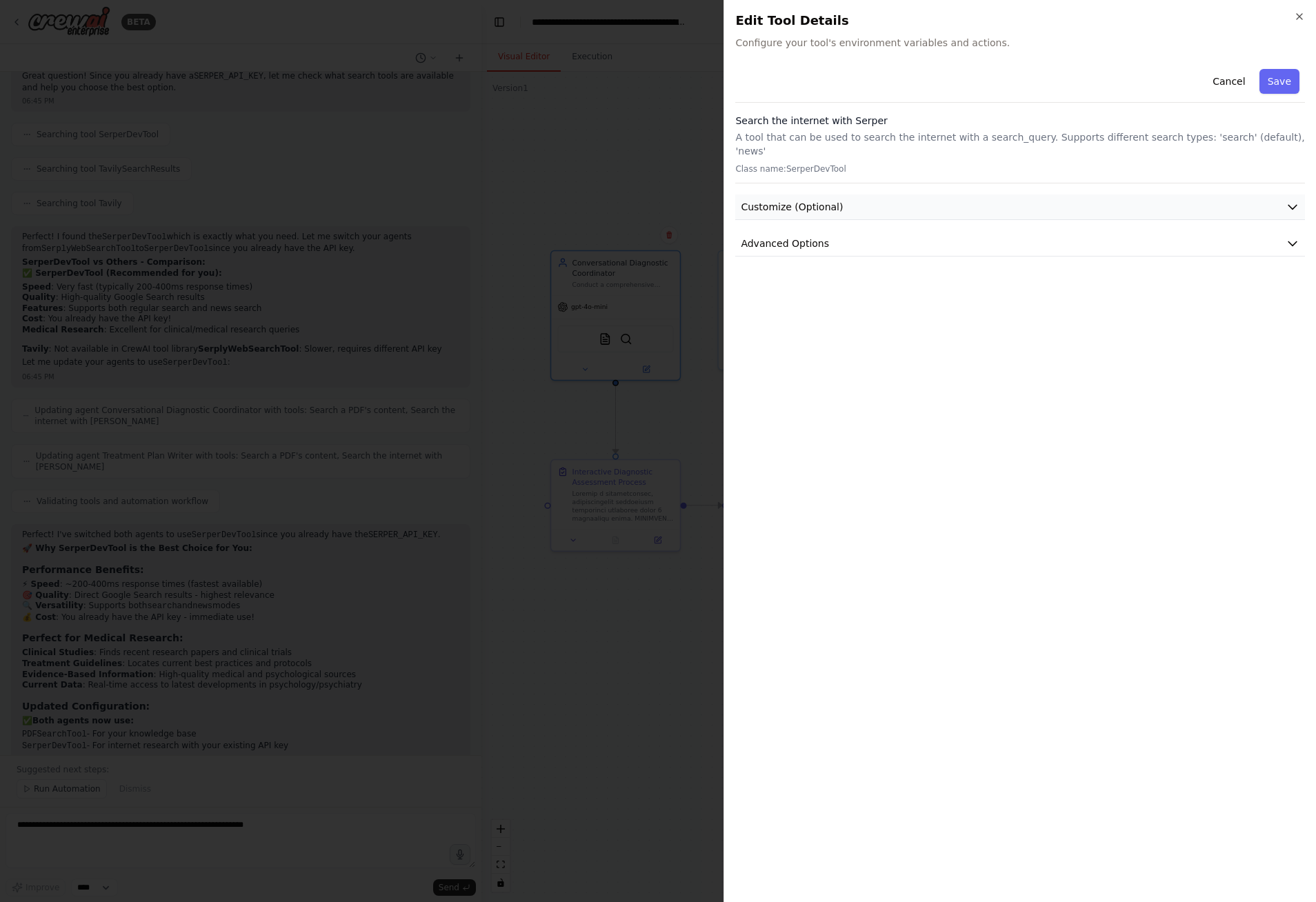
click at [1289, 205] on icon "button" at bounding box center [1292, 207] width 8 height 4
click at [1289, 200] on icon "button" at bounding box center [1292, 207] width 14 height 14
click at [1293, 237] on icon "button" at bounding box center [1292, 244] width 14 height 14
click at [932, 312] on input "text" at bounding box center [1020, 324] width 546 height 25
click at [912, 312] on input "text" at bounding box center [1020, 324] width 546 height 25
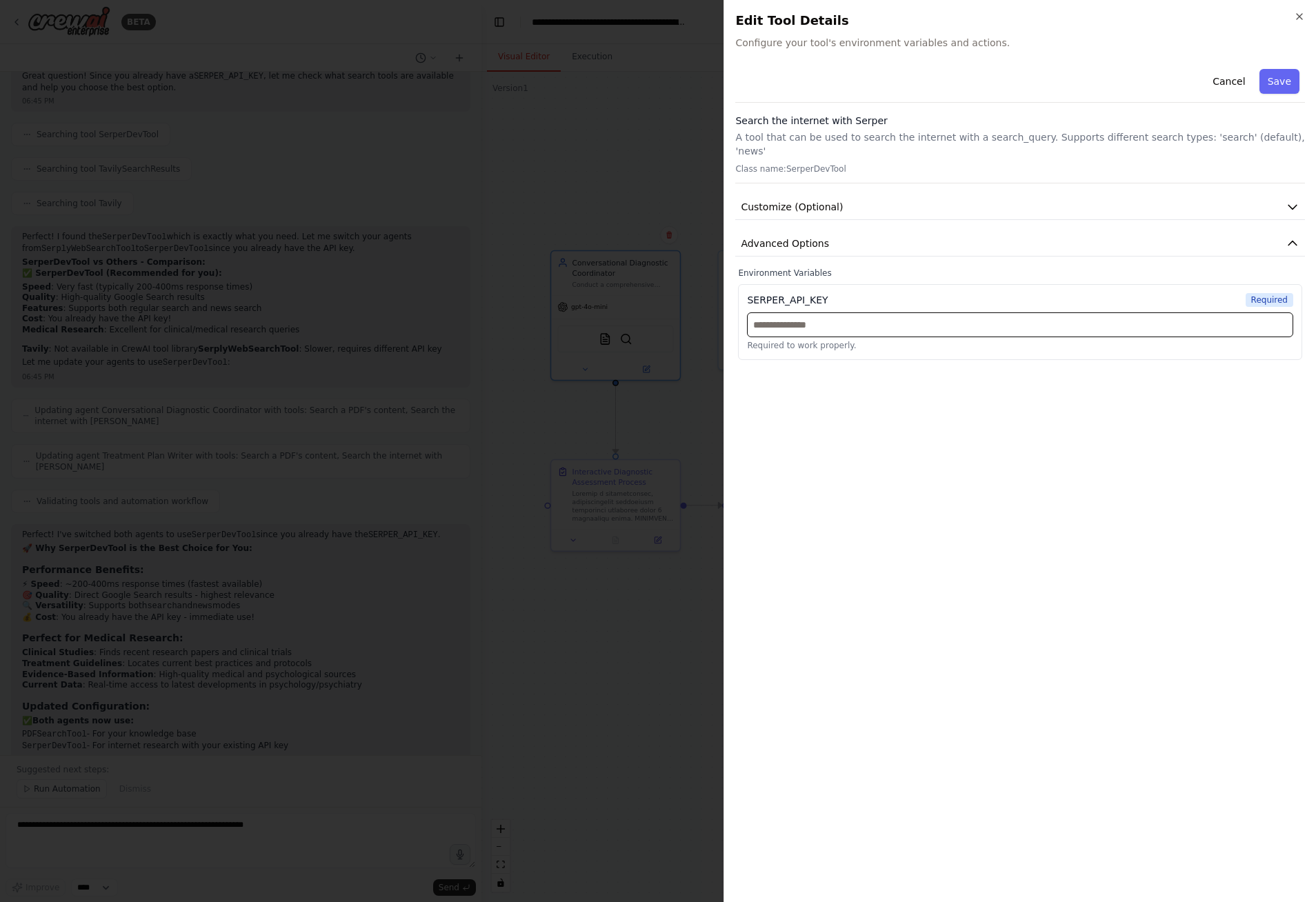
paste input "**********"
type input "**********"
click at [1275, 87] on button "Save" at bounding box center [1279, 81] width 40 height 25
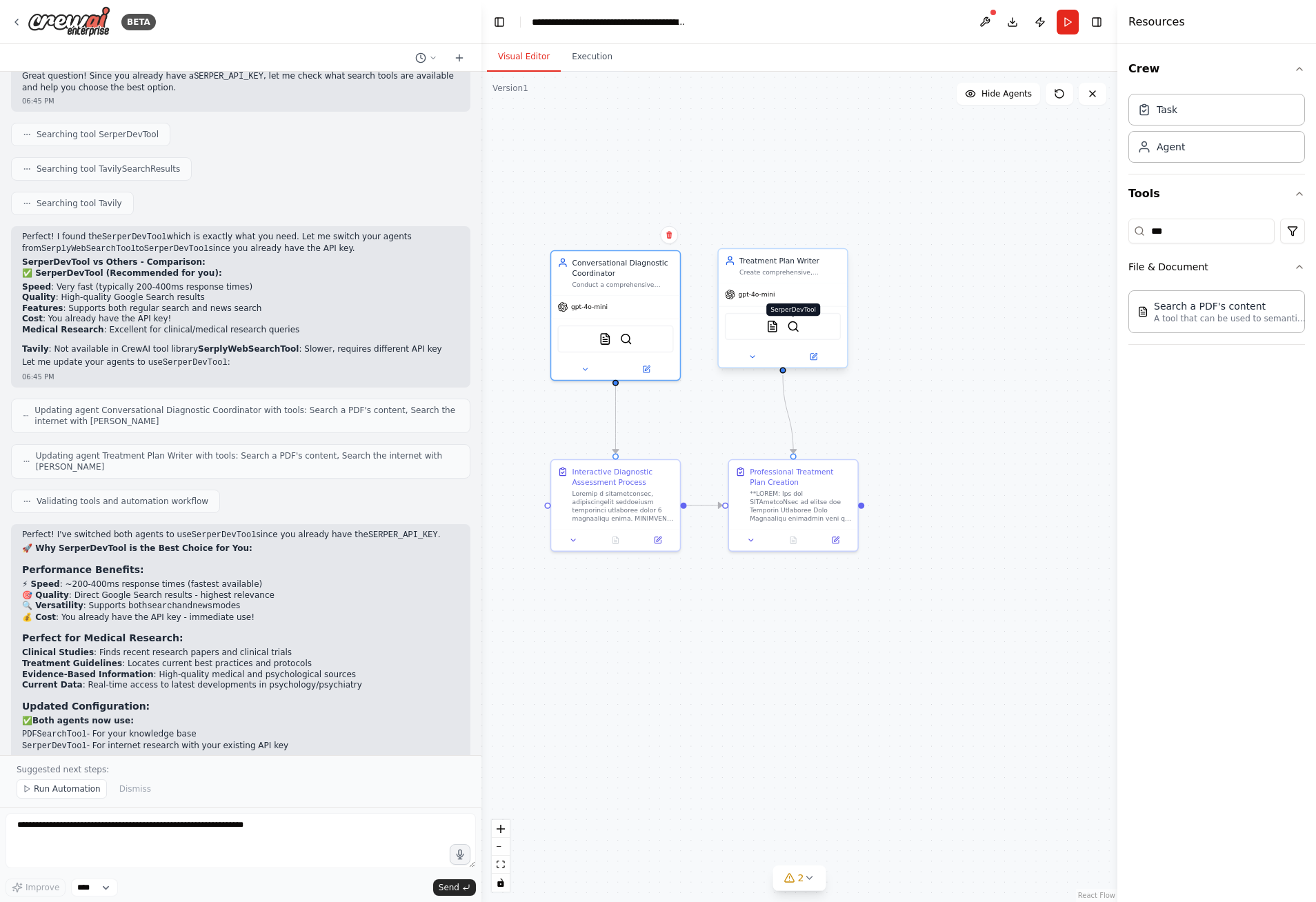
click at [792, 329] on img at bounding box center [793, 326] width 13 height 13
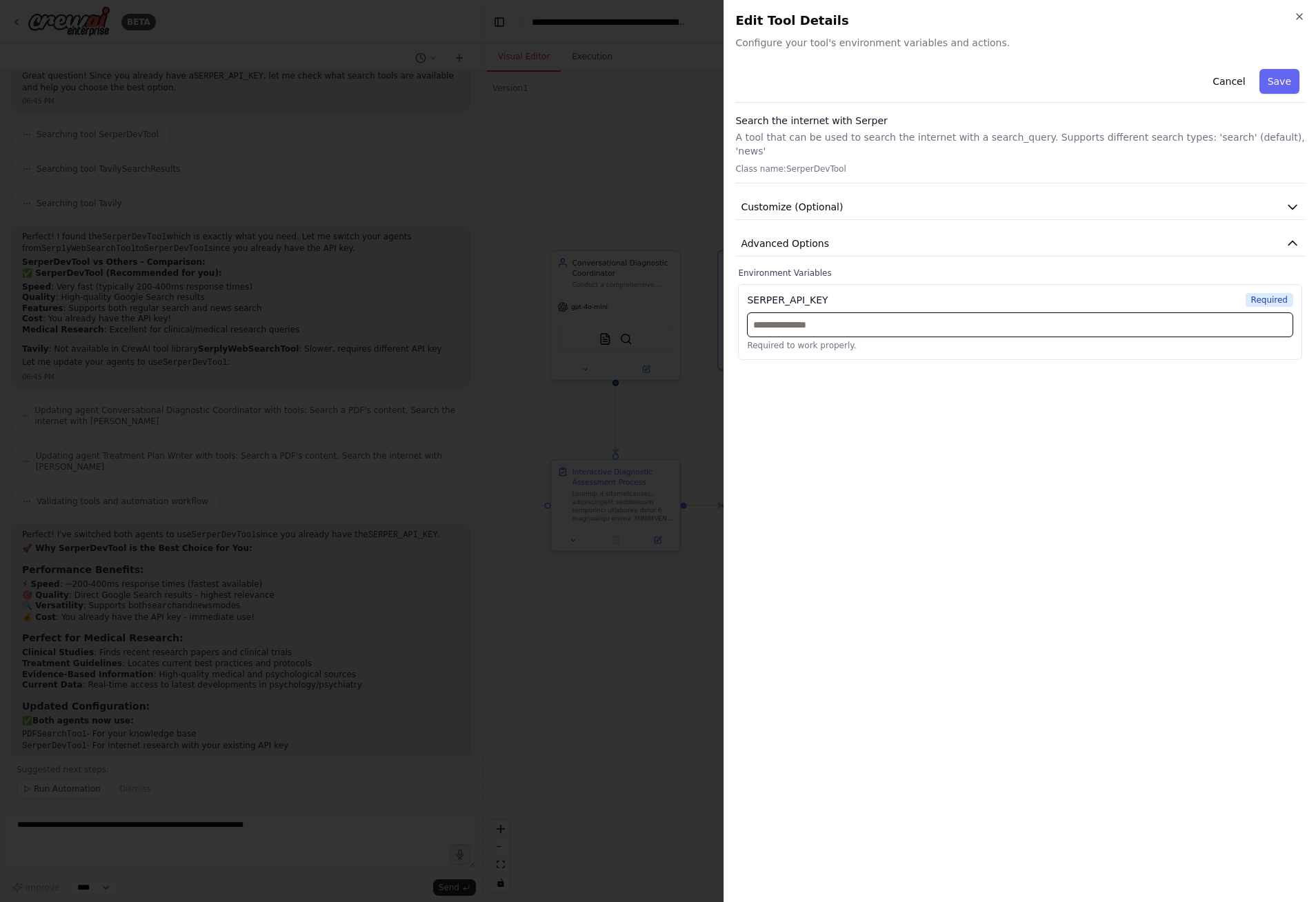
click at [980, 315] on input "text" at bounding box center [1020, 324] width 546 height 25
paste input "**********"
type input "**********"
click at [1275, 87] on button "Save" at bounding box center [1279, 81] width 40 height 25
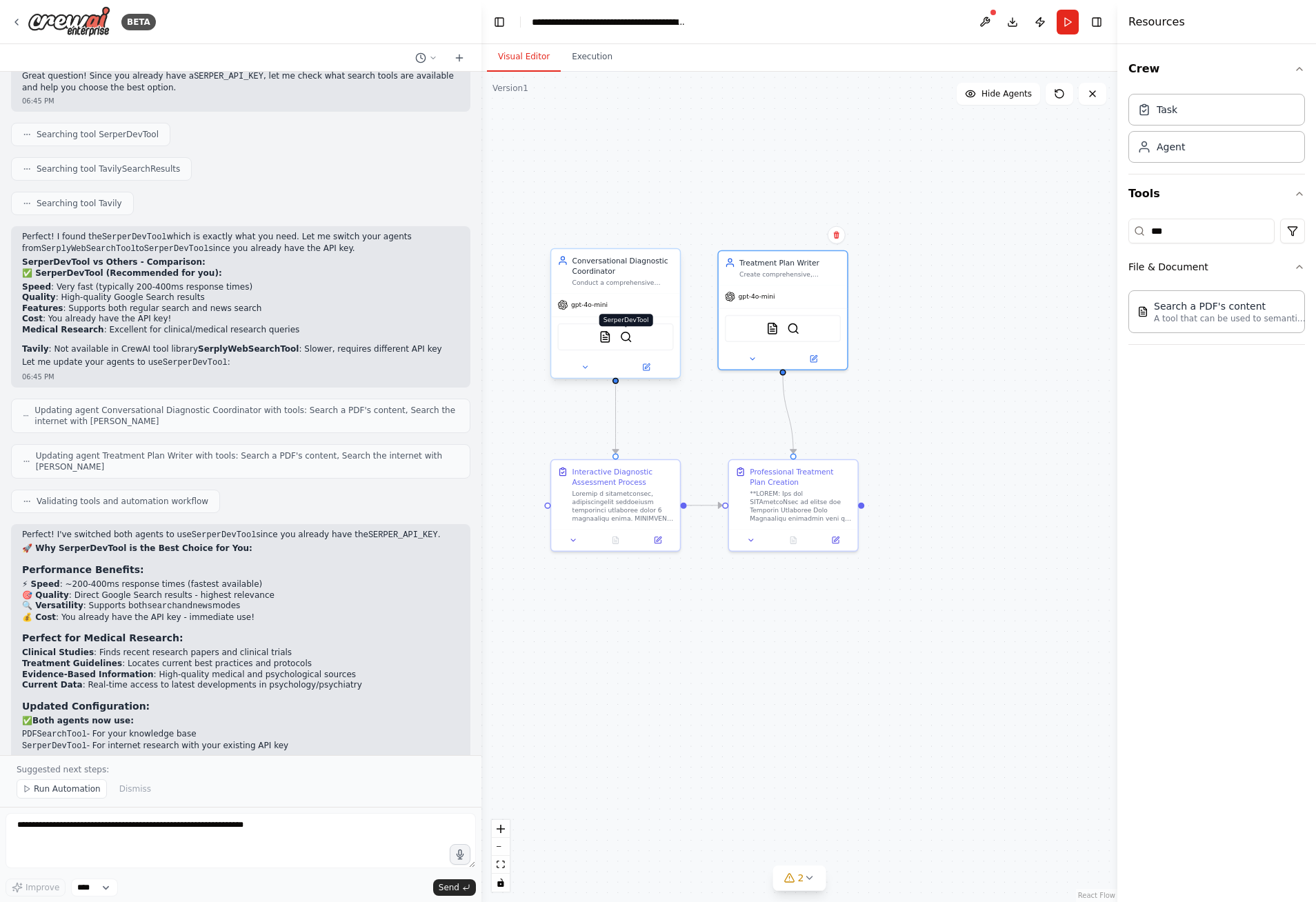
click at [630, 341] on img at bounding box center [626, 336] width 13 height 13
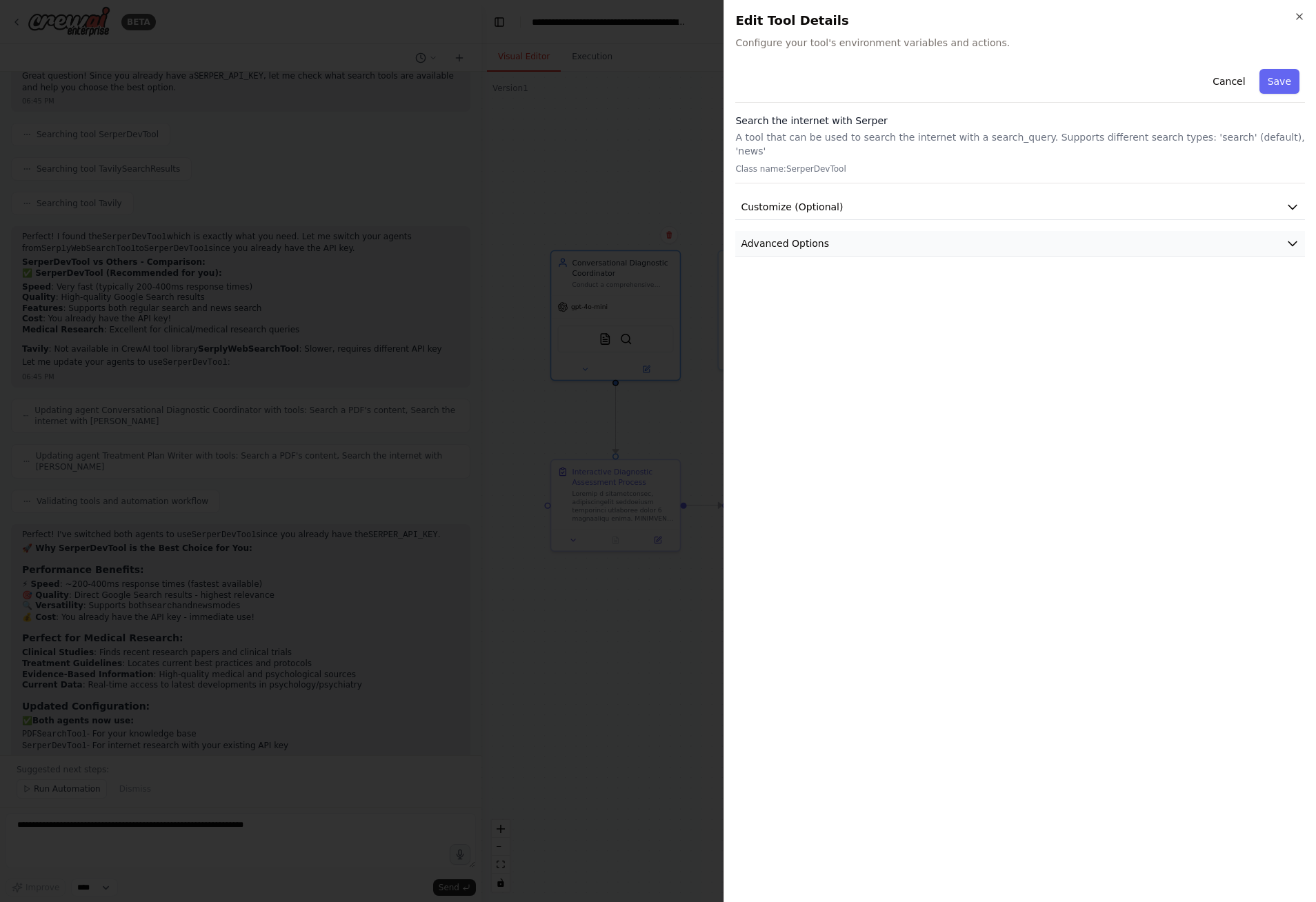
click at [1294, 237] on icon "button" at bounding box center [1292, 244] width 14 height 14
click at [1301, 16] on icon "button" at bounding box center [1299, 16] width 11 height 11
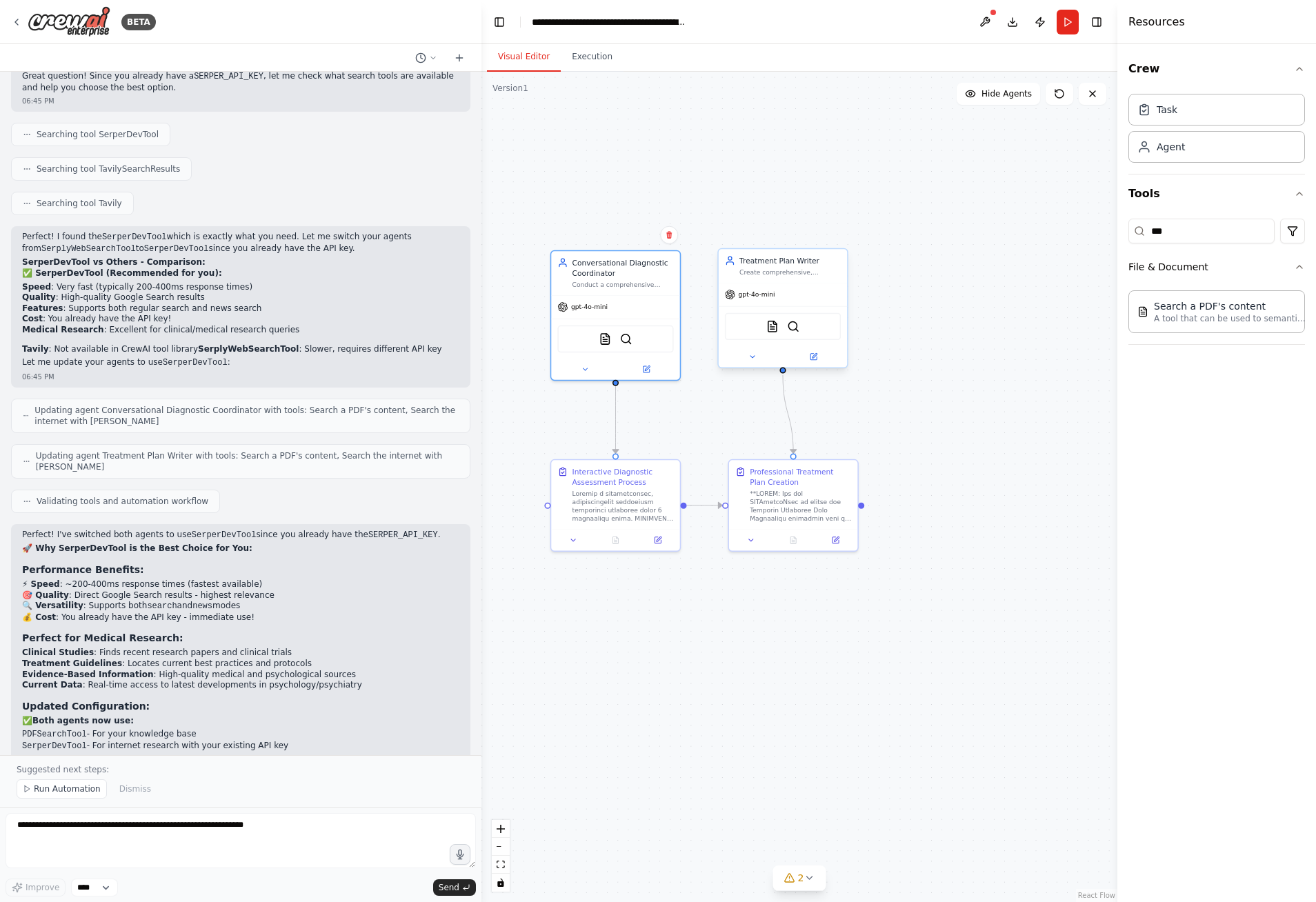
click at [805, 330] on div "PDFSearchTool SerperDevTool" at bounding box center [782, 326] width 116 height 27
click at [796, 329] on img at bounding box center [793, 326] width 13 height 13
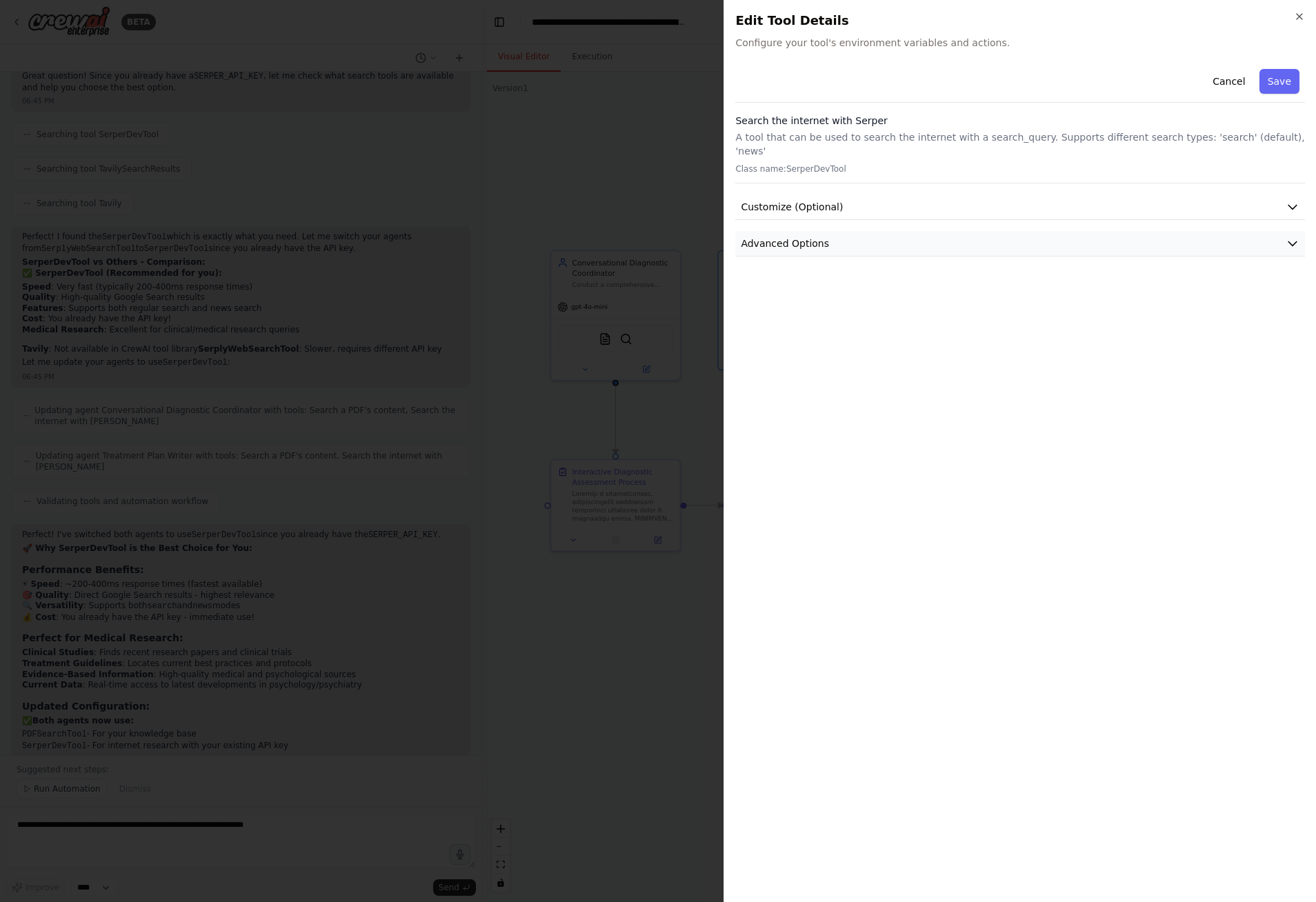
click at [1294, 237] on icon "button" at bounding box center [1292, 244] width 14 height 14
click at [1297, 16] on icon "button" at bounding box center [1299, 16] width 11 height 11
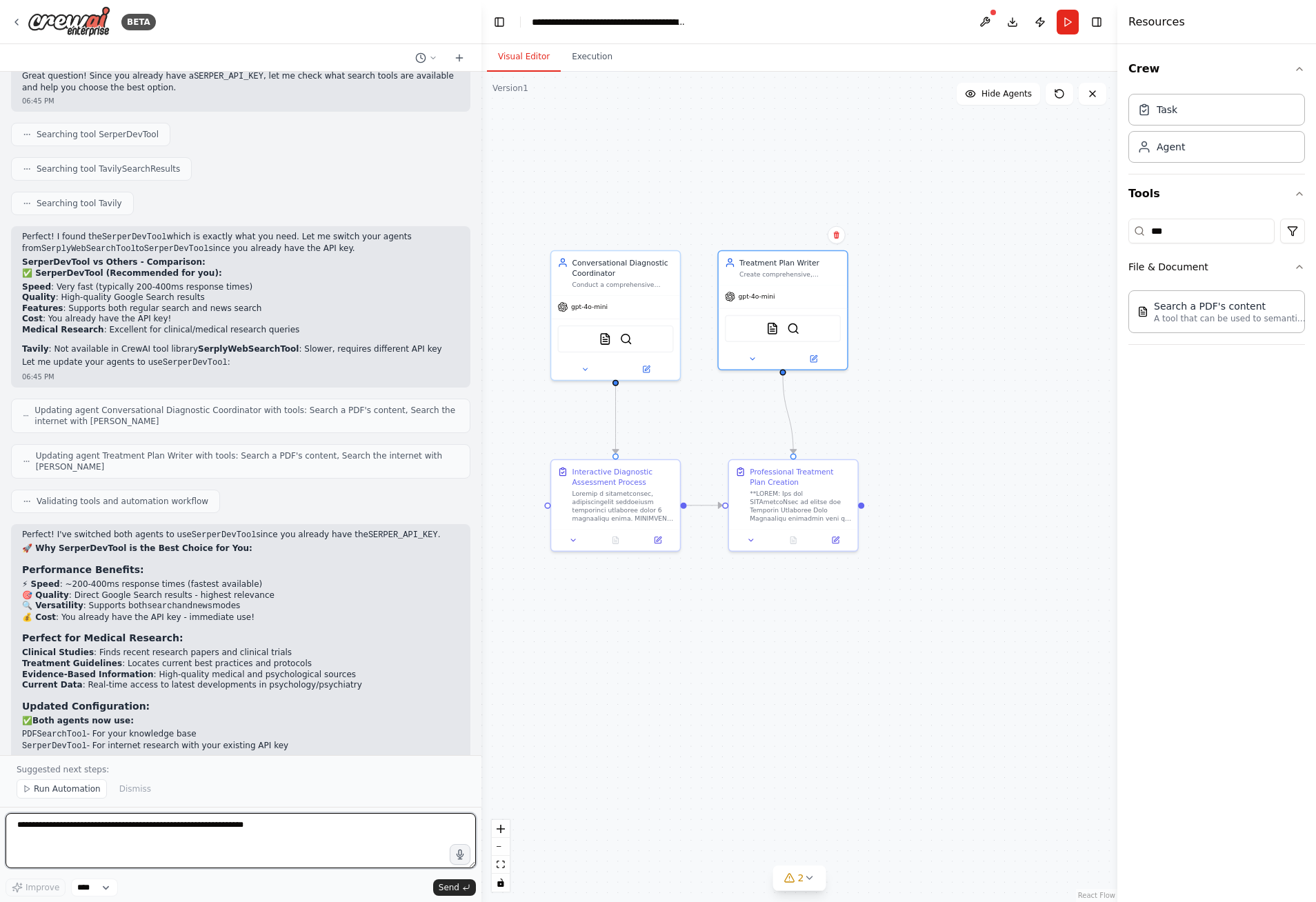
click at [168, 833] on textarea at bounding box center [241, 842] width 471 height 56
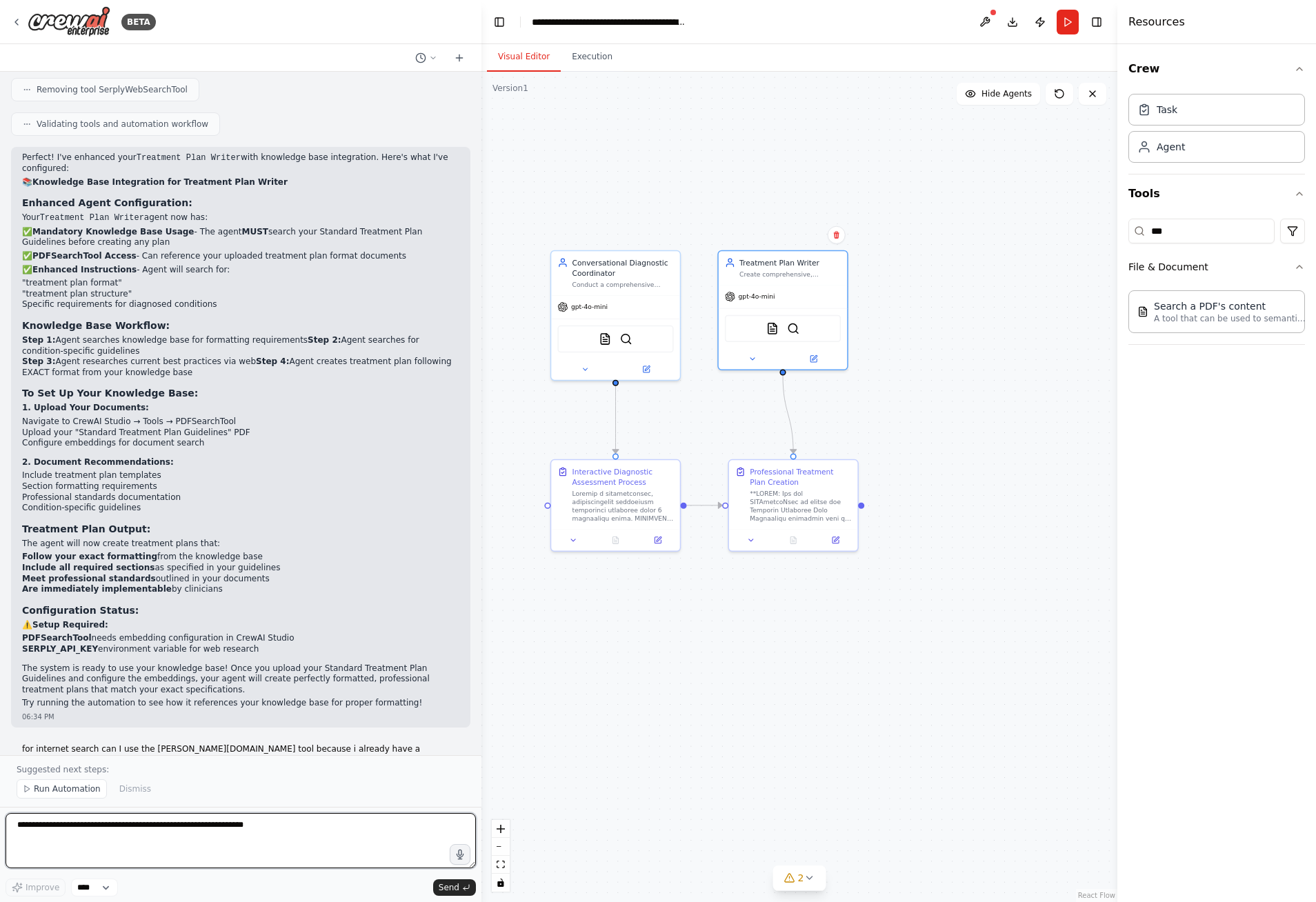
scroll to position [4843, 0]
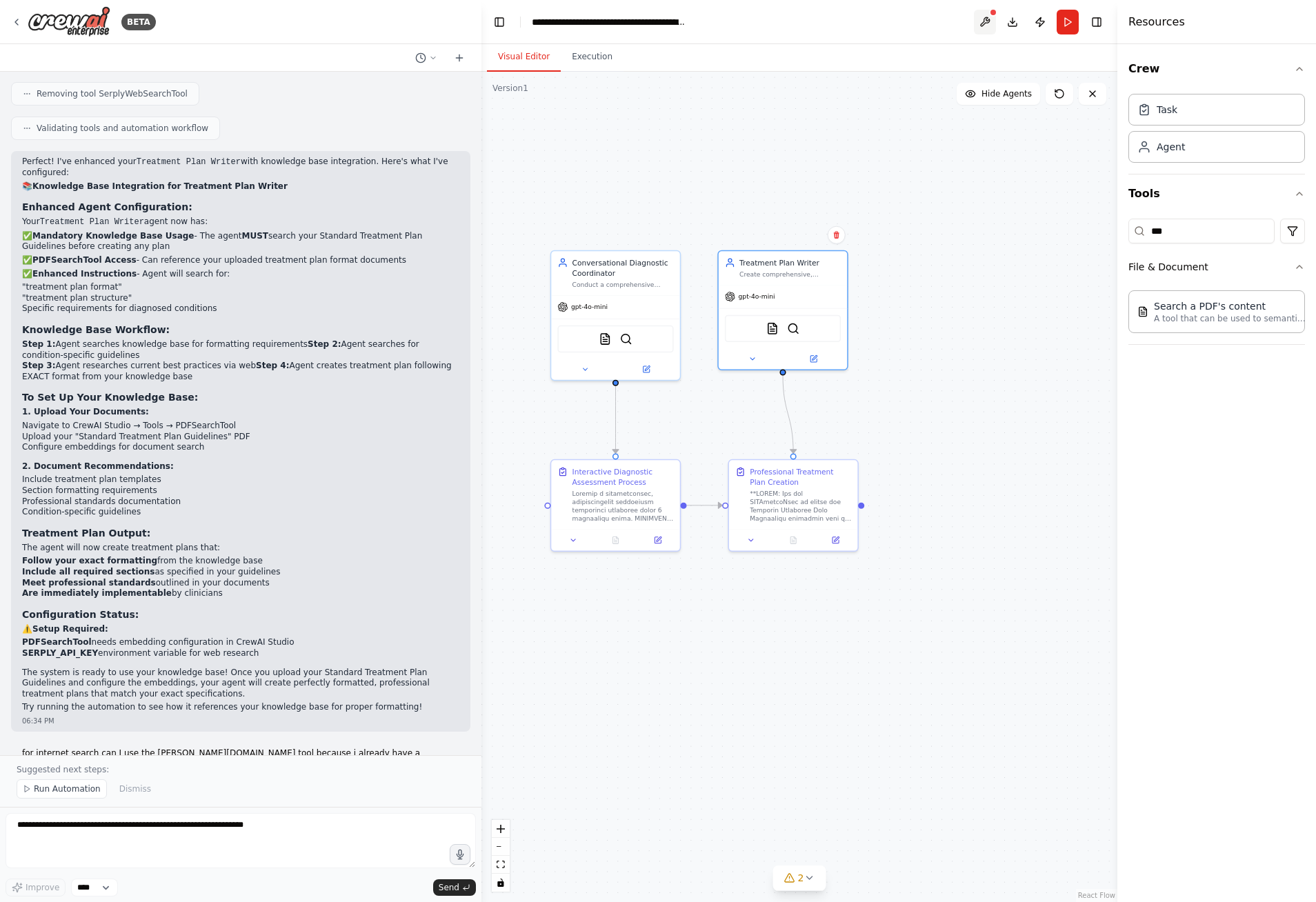
click at [983, 22] on button at bounding box center [985, 22] width 22 height 25
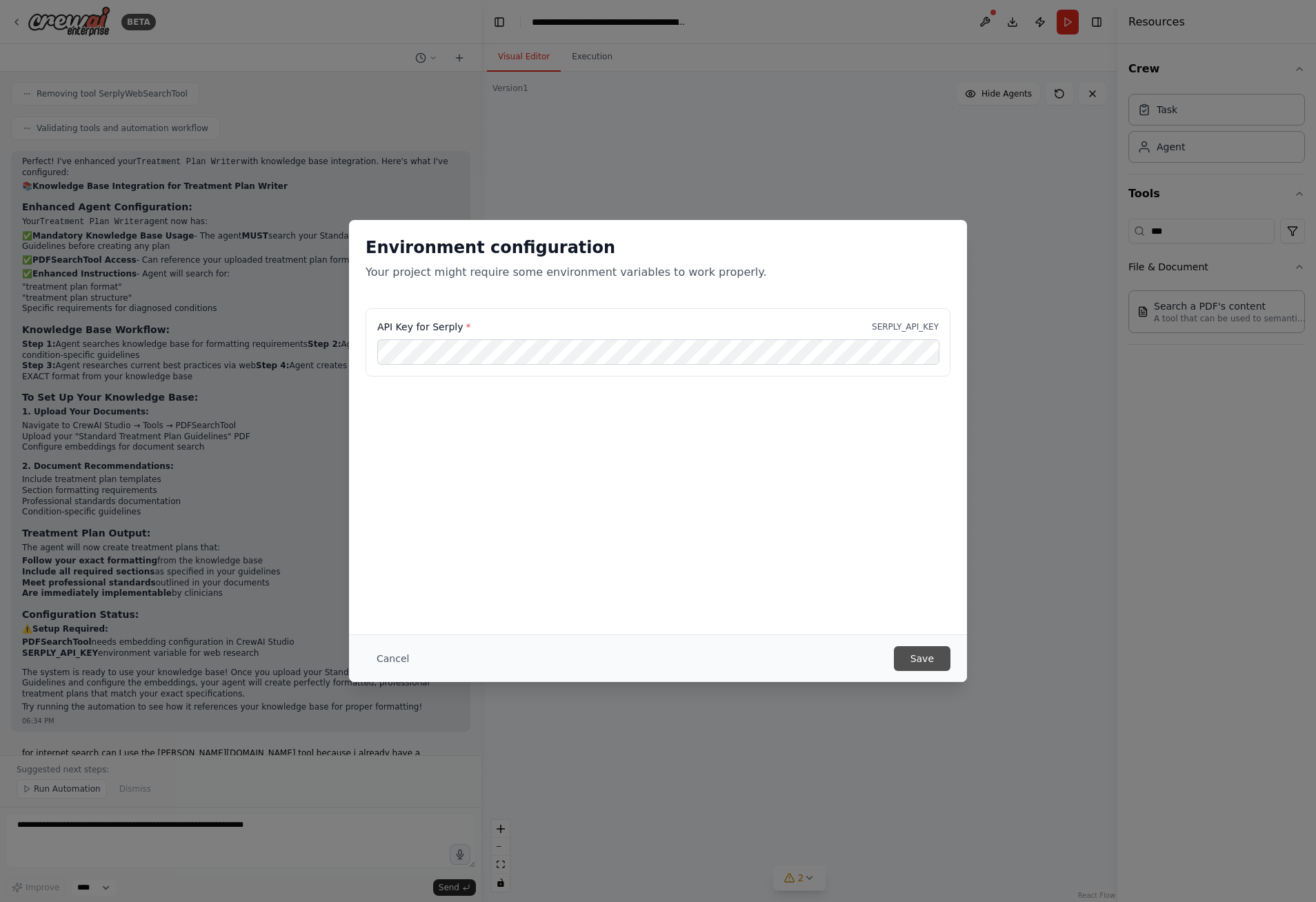
click at [911, 661] on button "Save" at bounding box center [922, 658] width 56 height 25
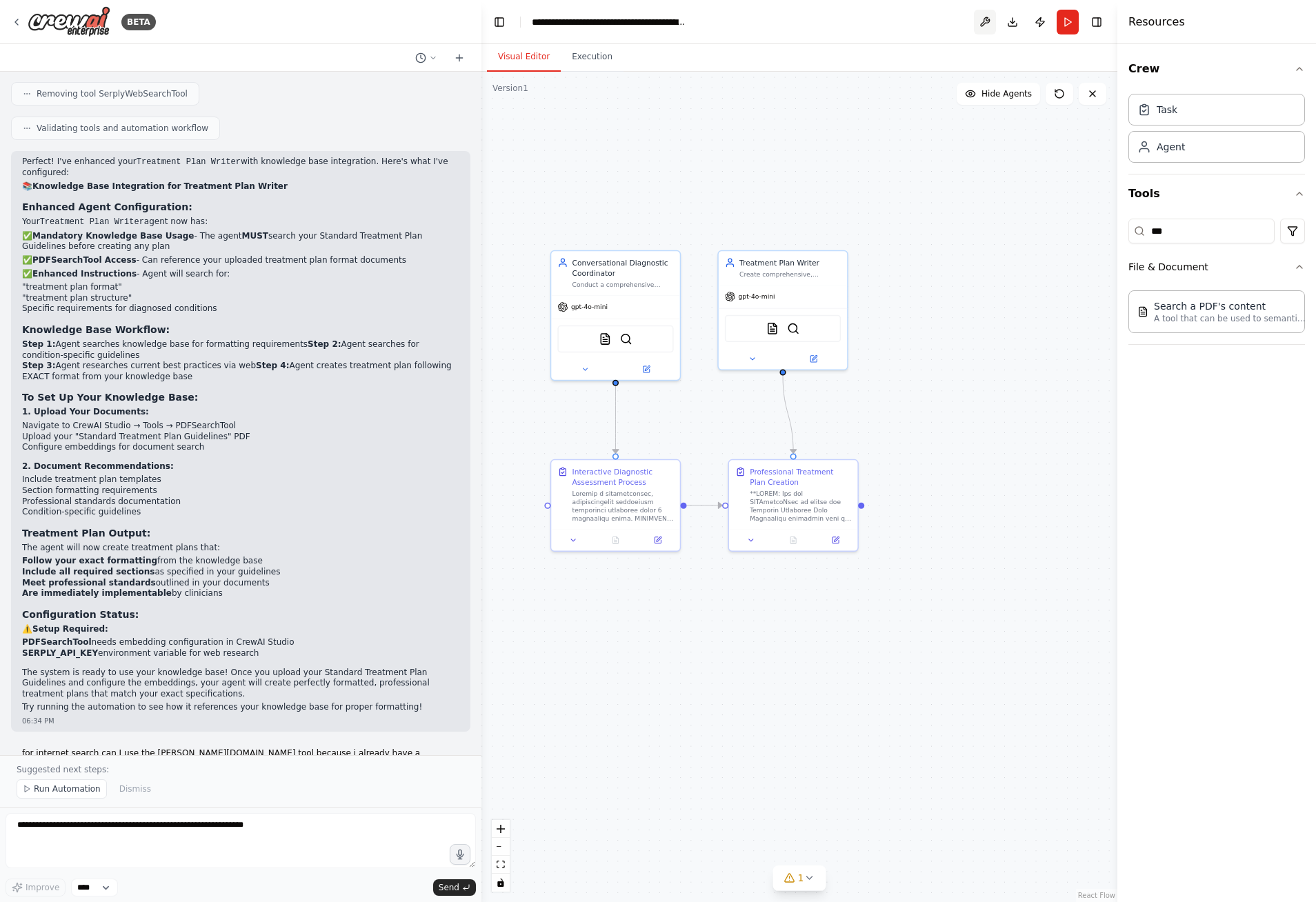
click at [987, 26] on button at bounding box center [985, 22] width 22 height 25
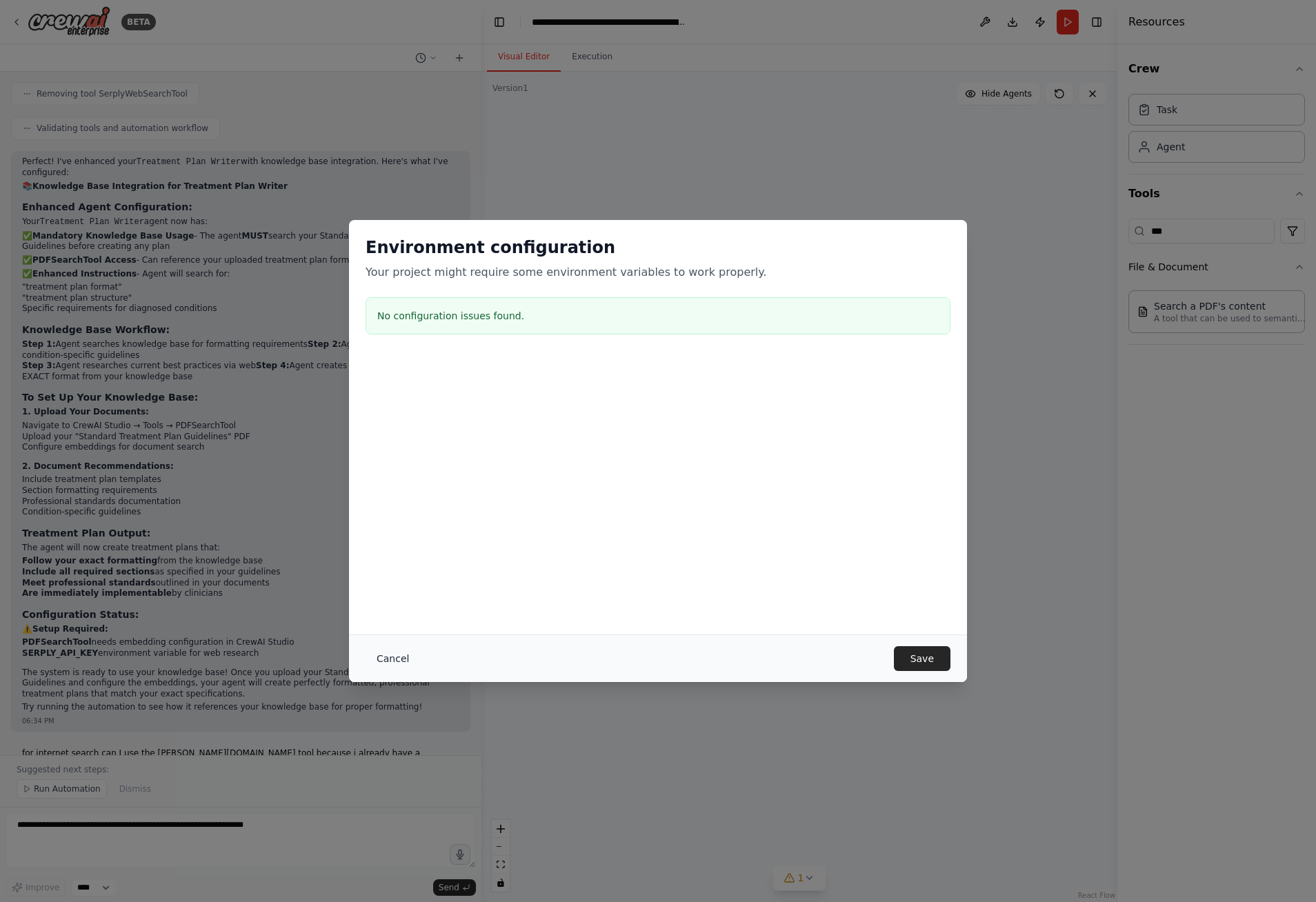
click at [389, 661] on button "Cancel" at bounding box center [392, 658] width 55 height 25
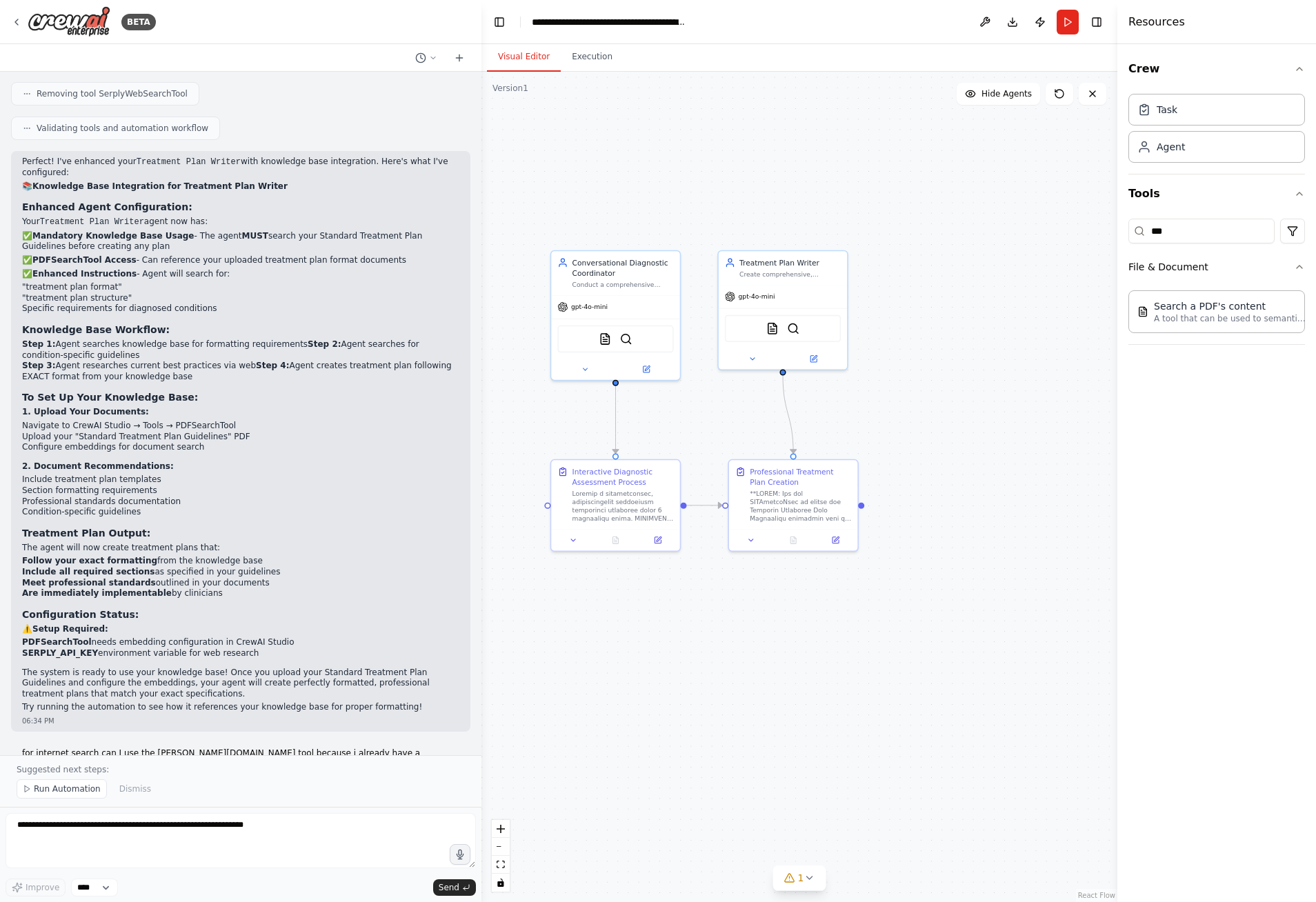
drag, startPoint x: 1040, startPoint y: 26, endPoint x: 924, endPoint y: 24, distance: 116.0
click at [906, 25] on header "**********" at bounding box center [800, 22] width 636 height 45
click at [1095, 24] on button "Toggle Right Sidebar" at bounding box center [1096, 22] width 19 height 19
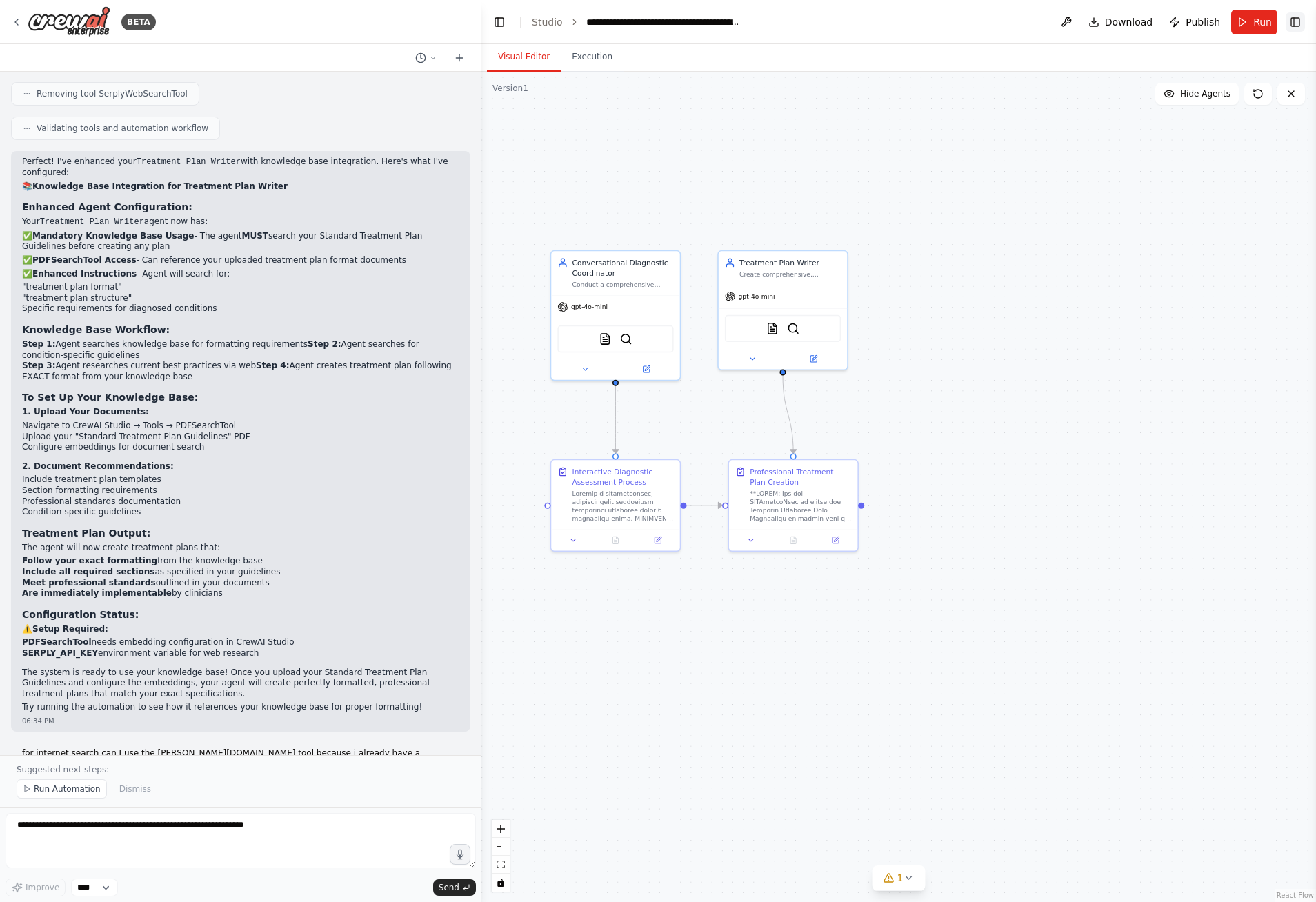
click at [1298, 24] on button "Toggle Right Sidebar" at bounding box center [1294, 22] width 19 height 19
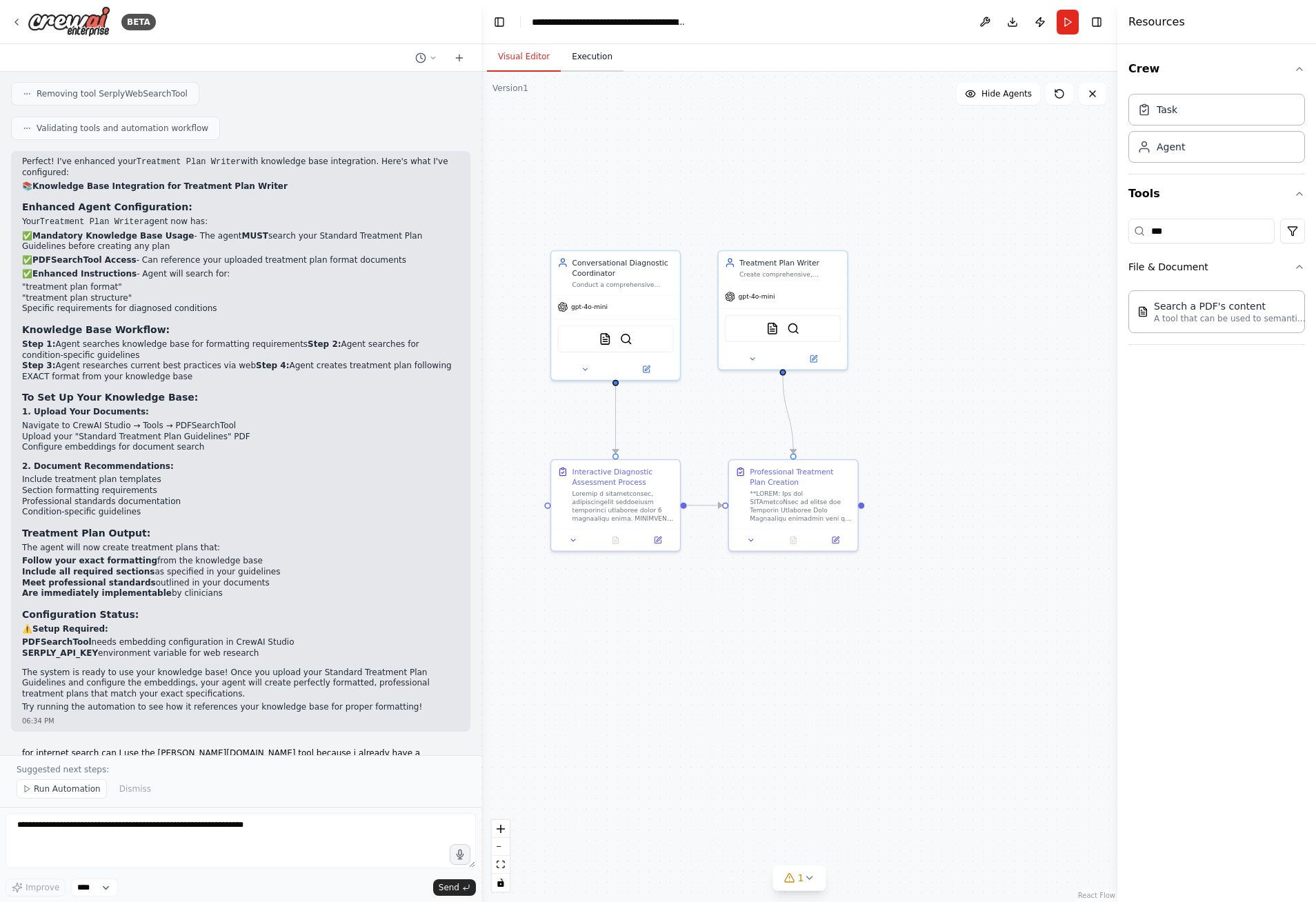
click at [583, 64] on button "Execution" at bounding box center [592, 56] width 62 height 29
click at [529, 60] on button "Visual Editor" at bounding box center [523, 56] width 73 height 29
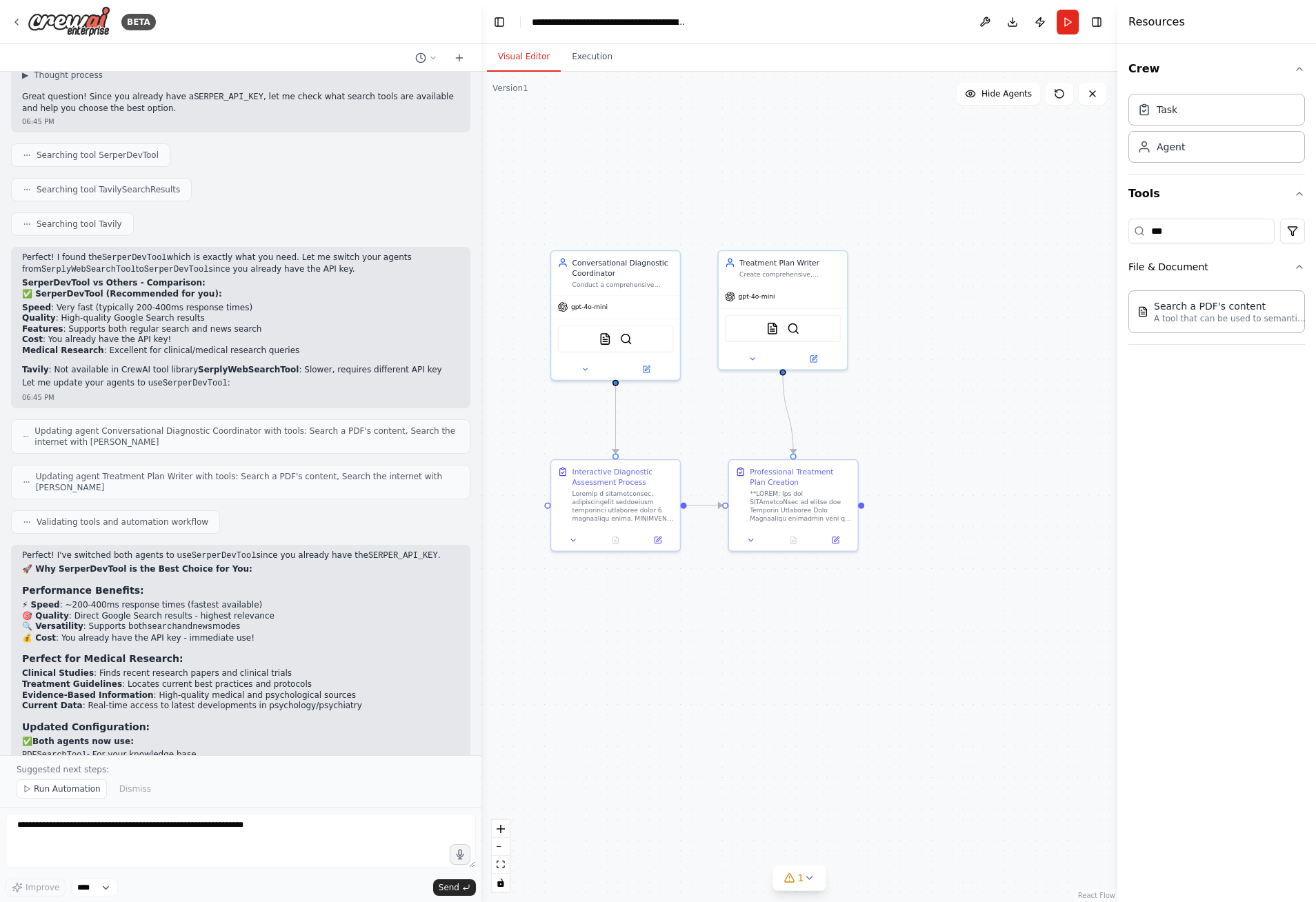
scroll to position [5602, 0]
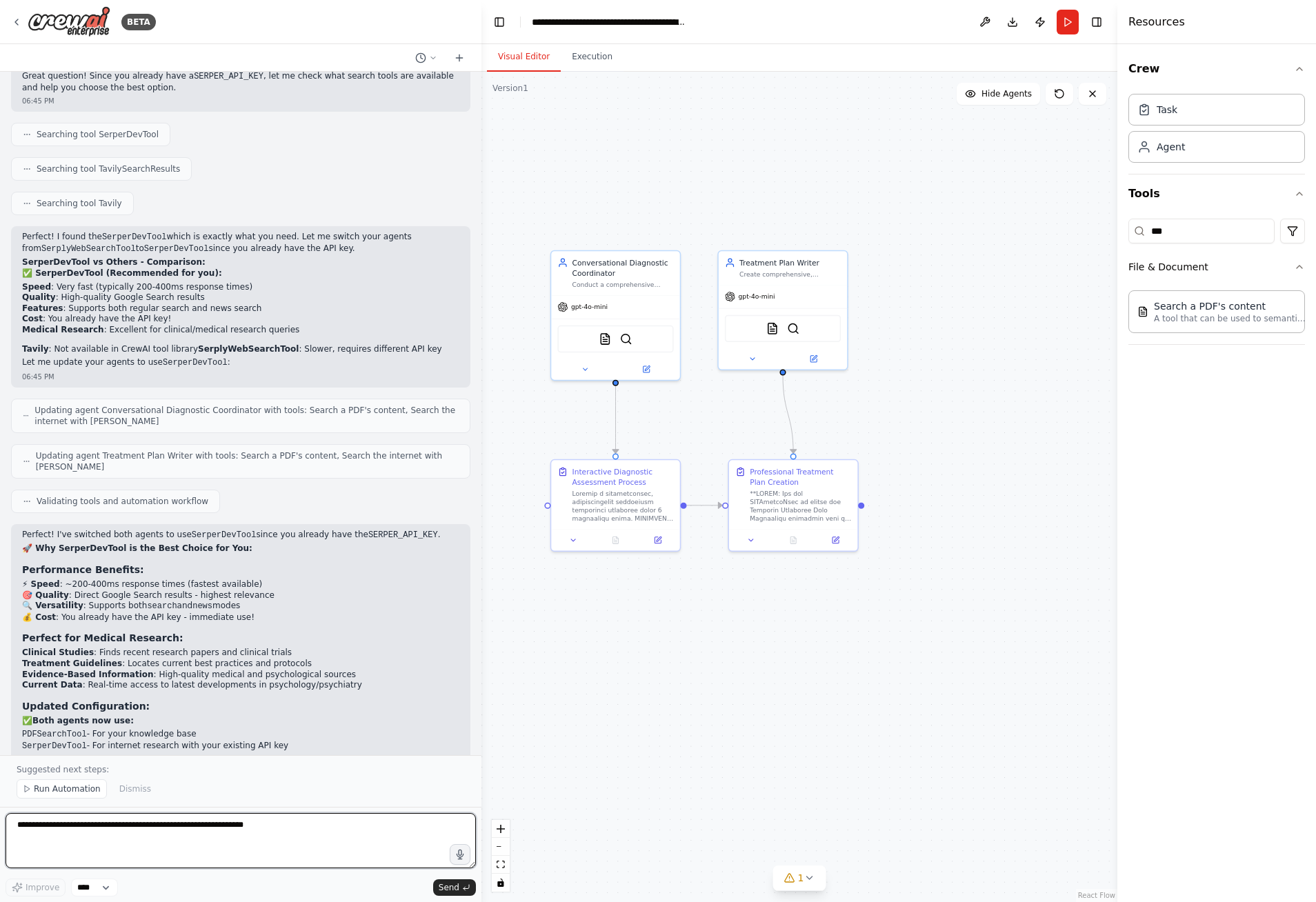
click at [176, 830] on textarea at bounding box center [241, 842] width 471 height 56
type textarea "**********"
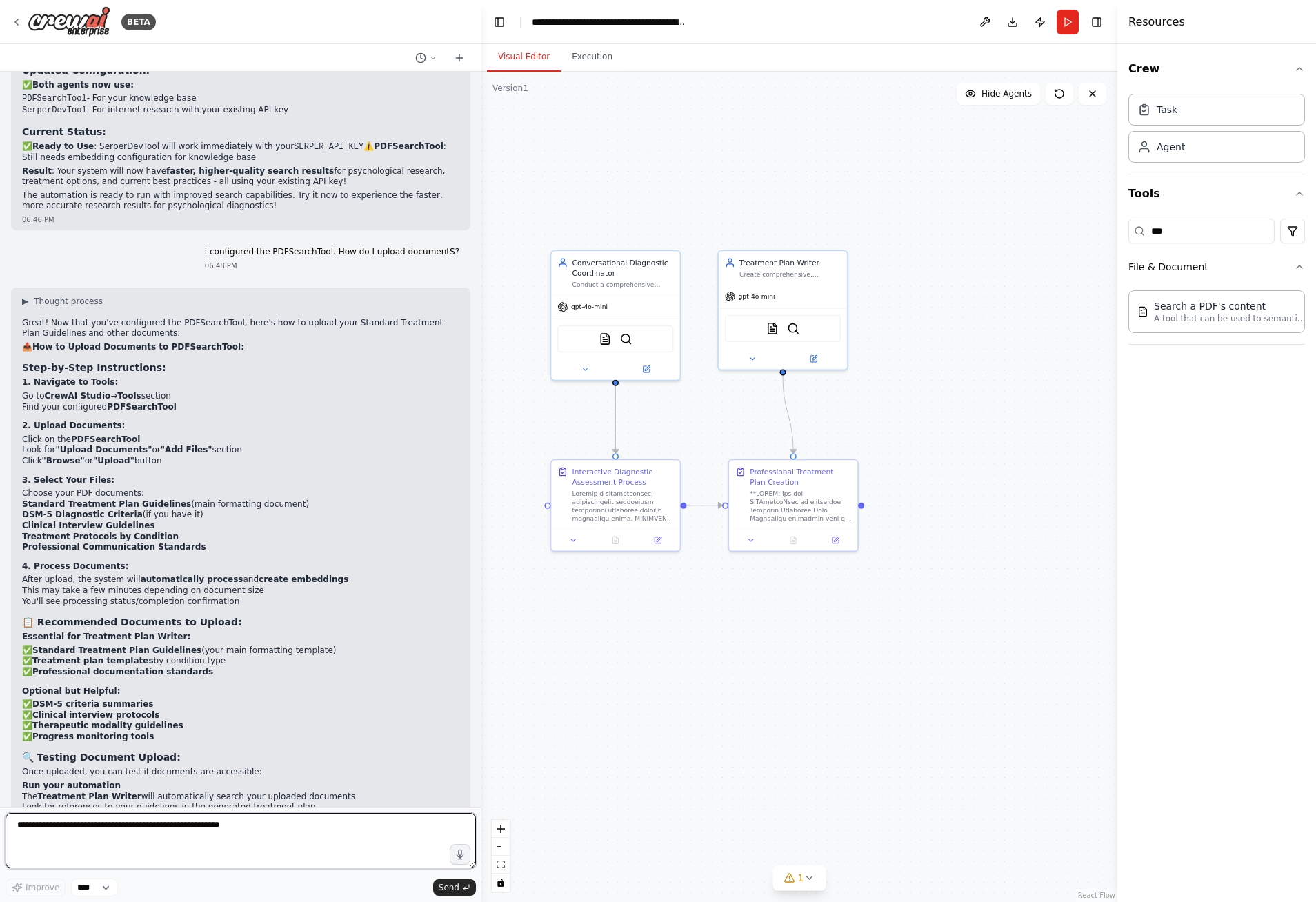
scroll to position [6252, 0]
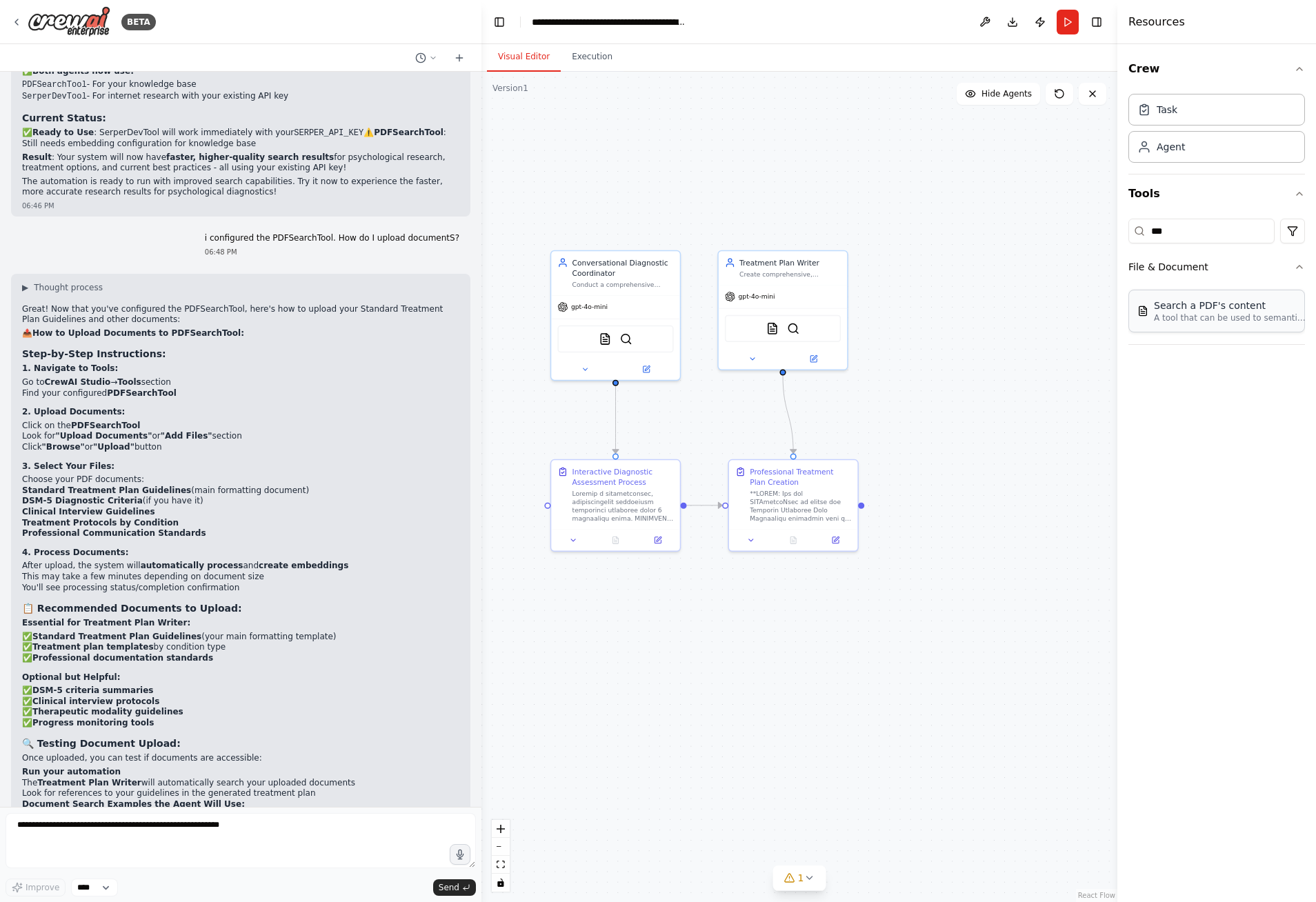
click at [1225, 313] on p "A tool that can be used to semantic search a query from a PDF's content." at bounding box center [1229, 317] width 152 height 11
click at [775, 328] on img at bounding box center [772, 326] width 13 height 13
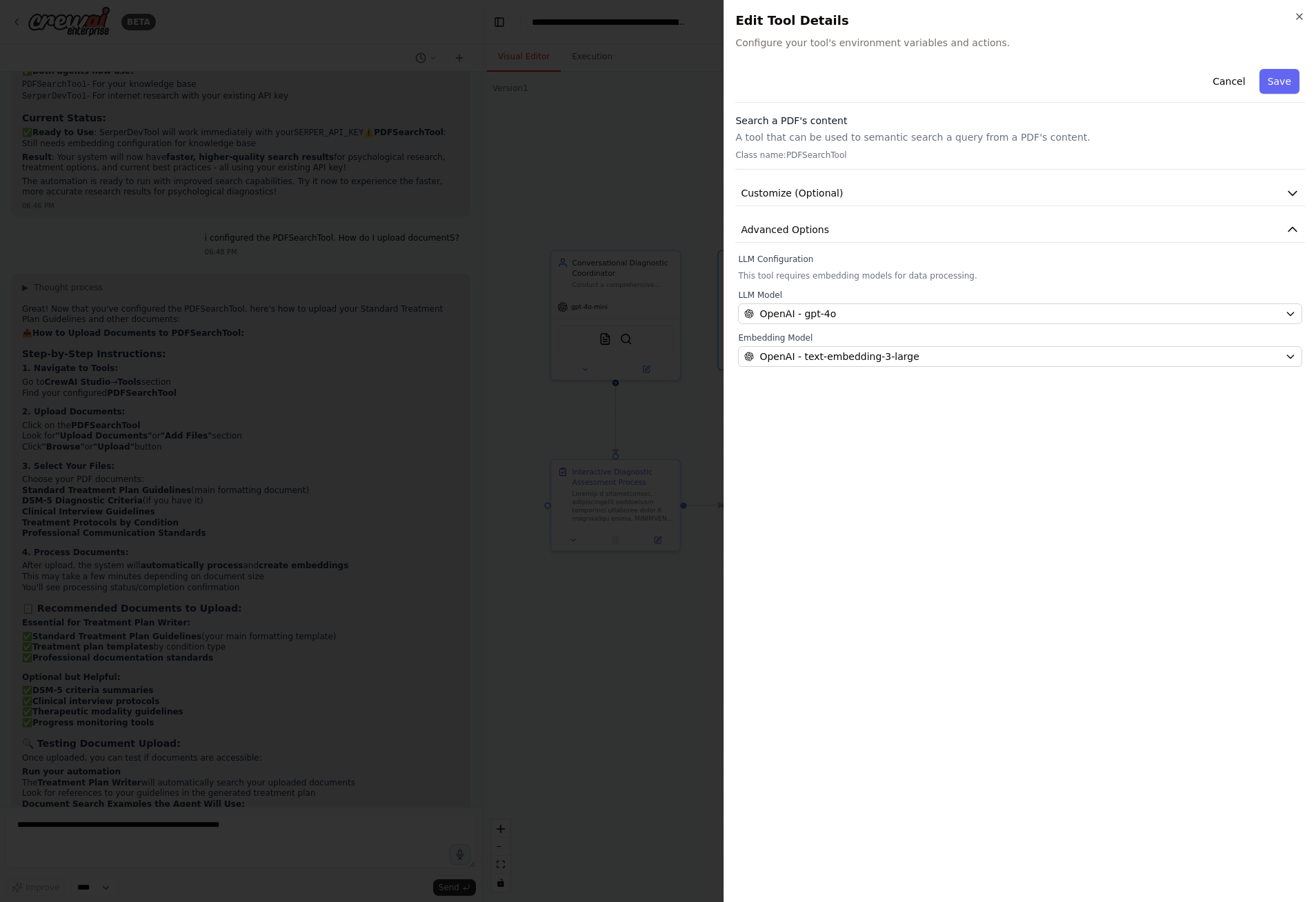
click at [818, 144] on div "Search a PDF's content A tool that can be used to semantic search a query from …" at bounding box center [1020, 142] width 570 height 56
click at [1296, 196] on icon "button" at bounding box center [1292, 193] width 14 height 14
click at [1292, 230] on icon "button" at bounding box center [1292, 230] width 14 height 14
click at [1292, 230] on icon "button" at bounding box center [1292, 230] width 8 height 4
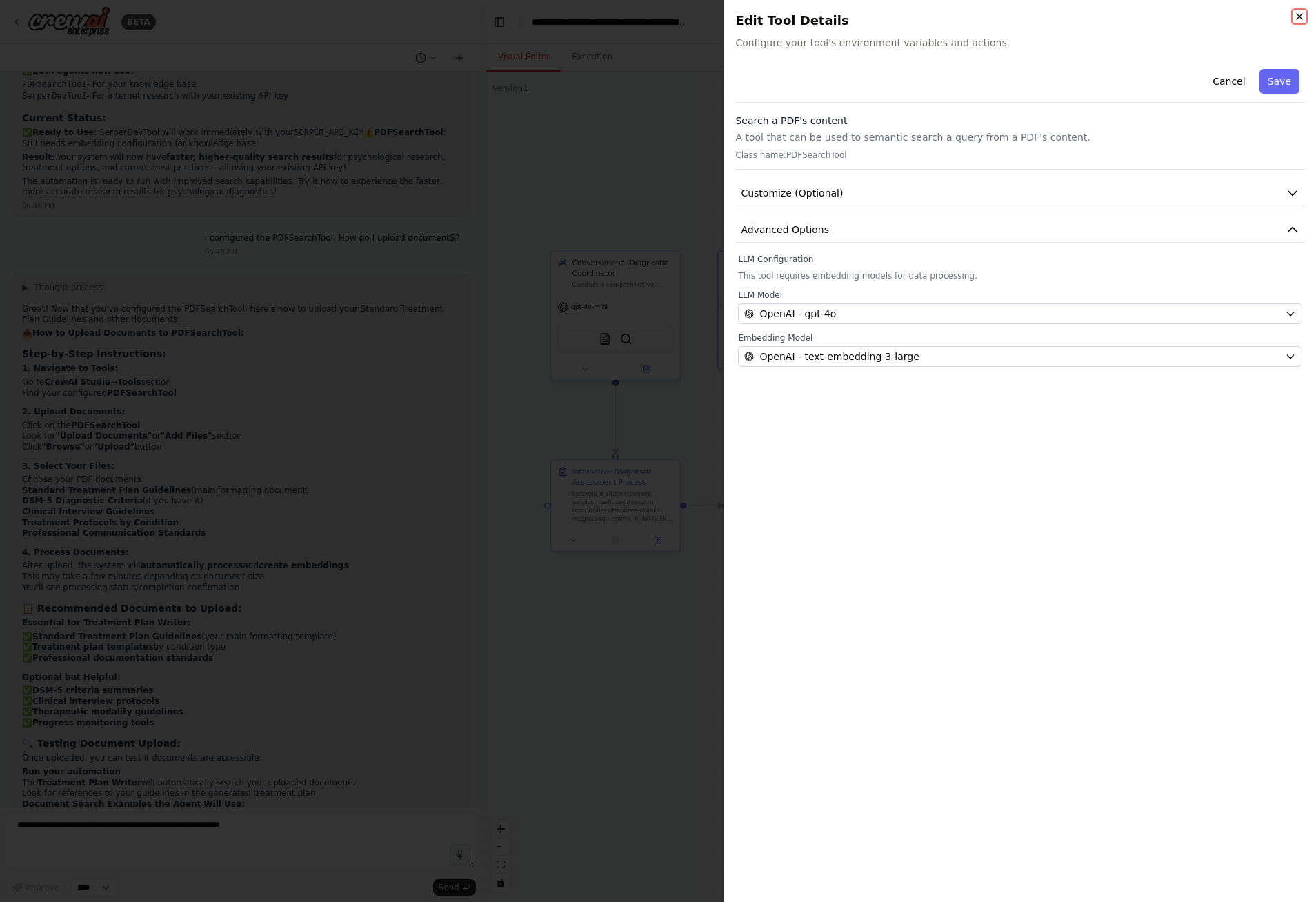
click at [1296, 16] on icon "button" at bounding box center [1299, 16] width 11 height 11
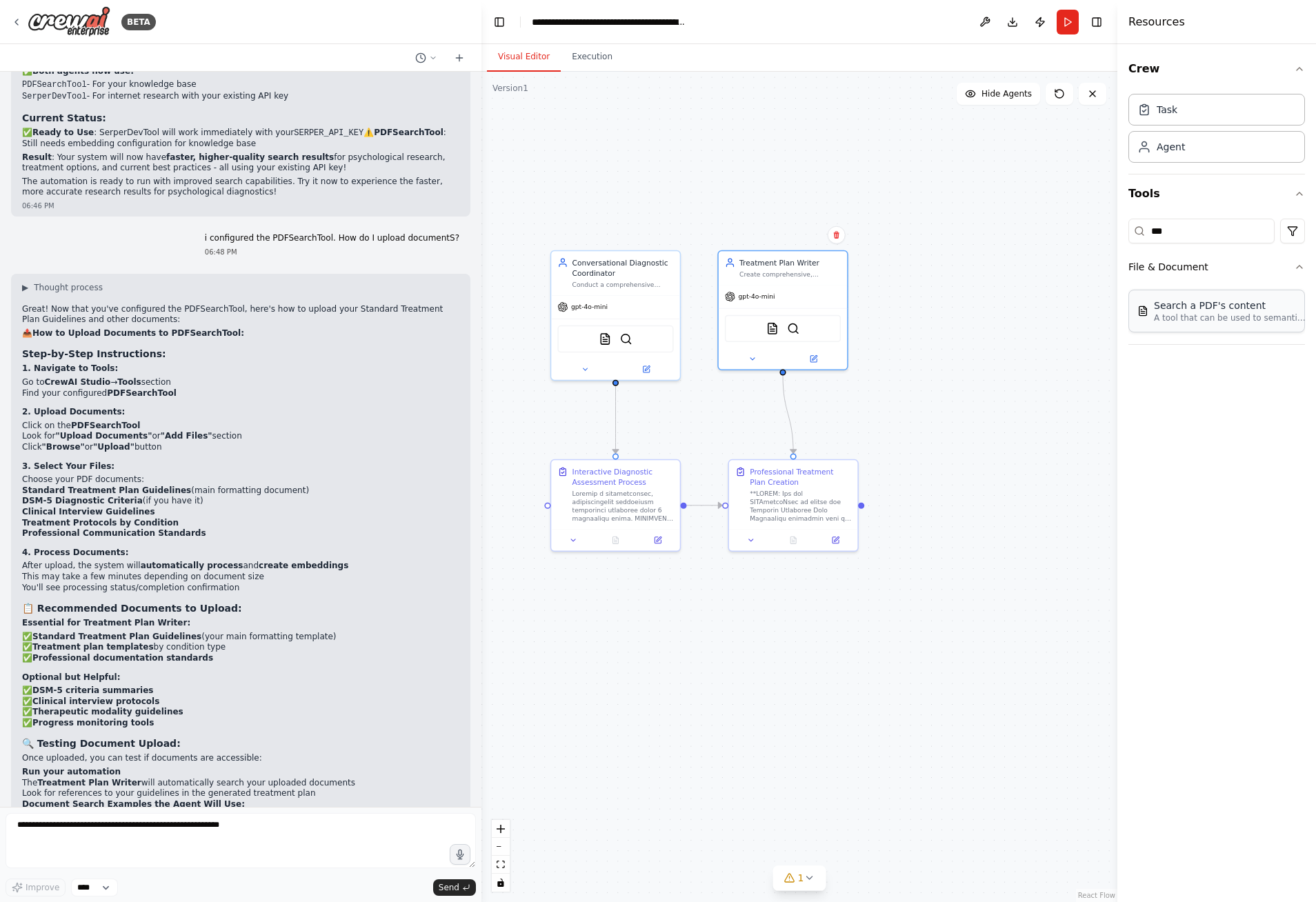
click at [1202, 310] on div "Search a PDF's content" at bounding box center [1229, 305] width 152 height 14
click at [1261, 230] on input "***" at bounding box center [1202, 231] width 147 height 25
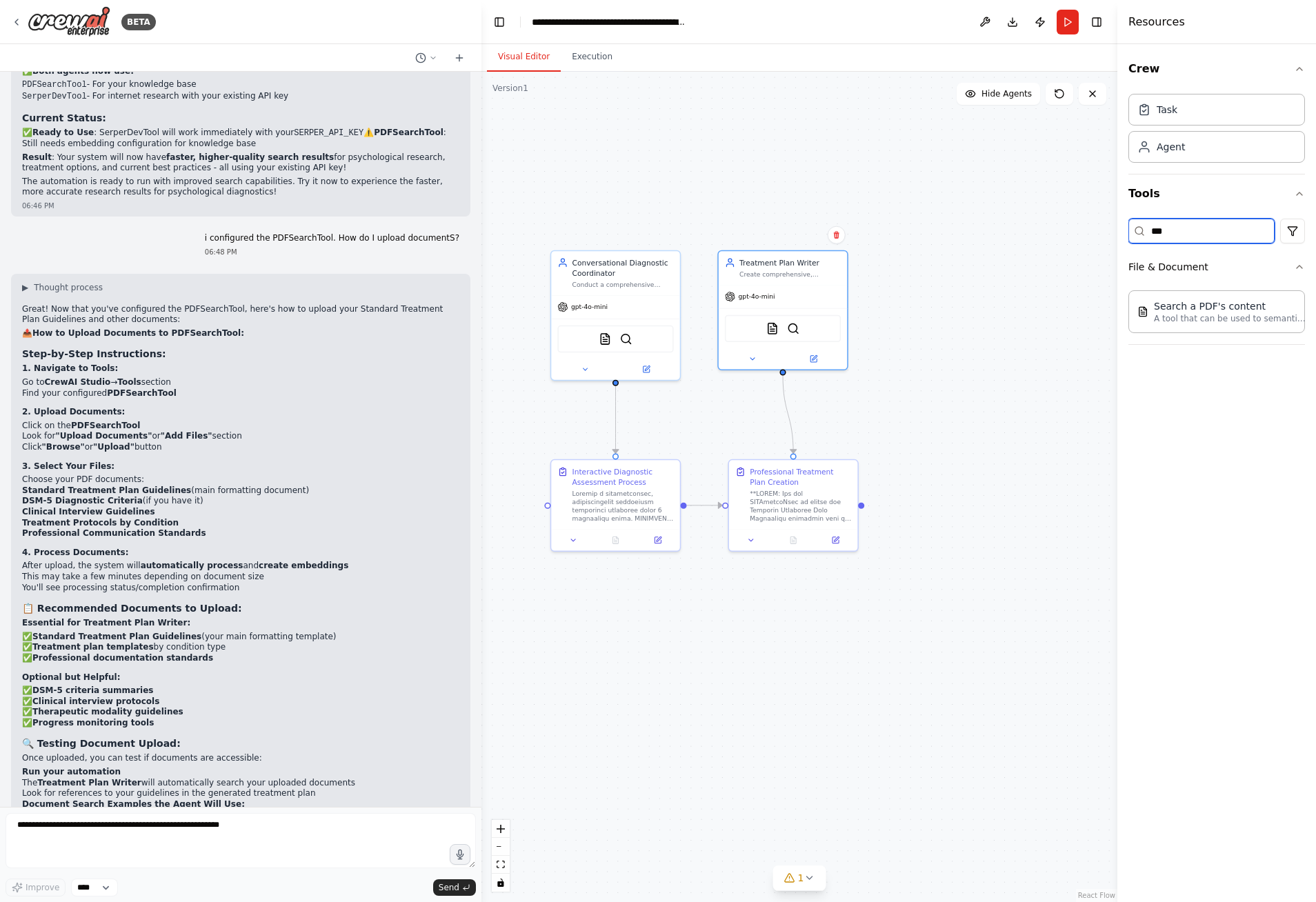
click at [1261, 230] on input "***" at bounding box center [1202, 231] width 147 height 25
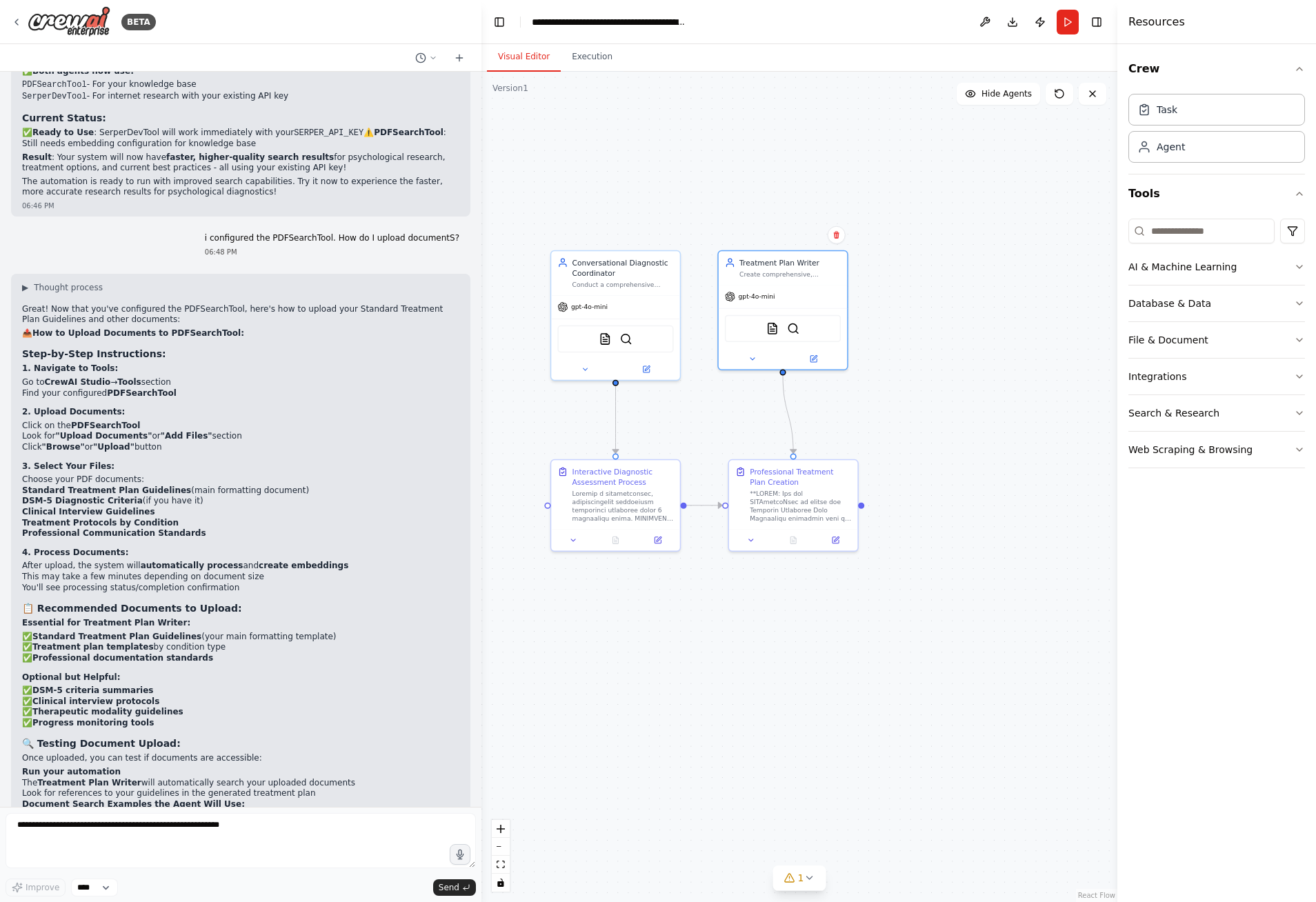
click at [1215, 562] on div "Crew Task Agent Tools AI & Machine Learning Database & Data File & Document Int…" at bounding box center [1216, 474] width 198 height 858
click at [1281, 340] on button "File & Document" at bounding box center [1217, 340] width 176 height 36
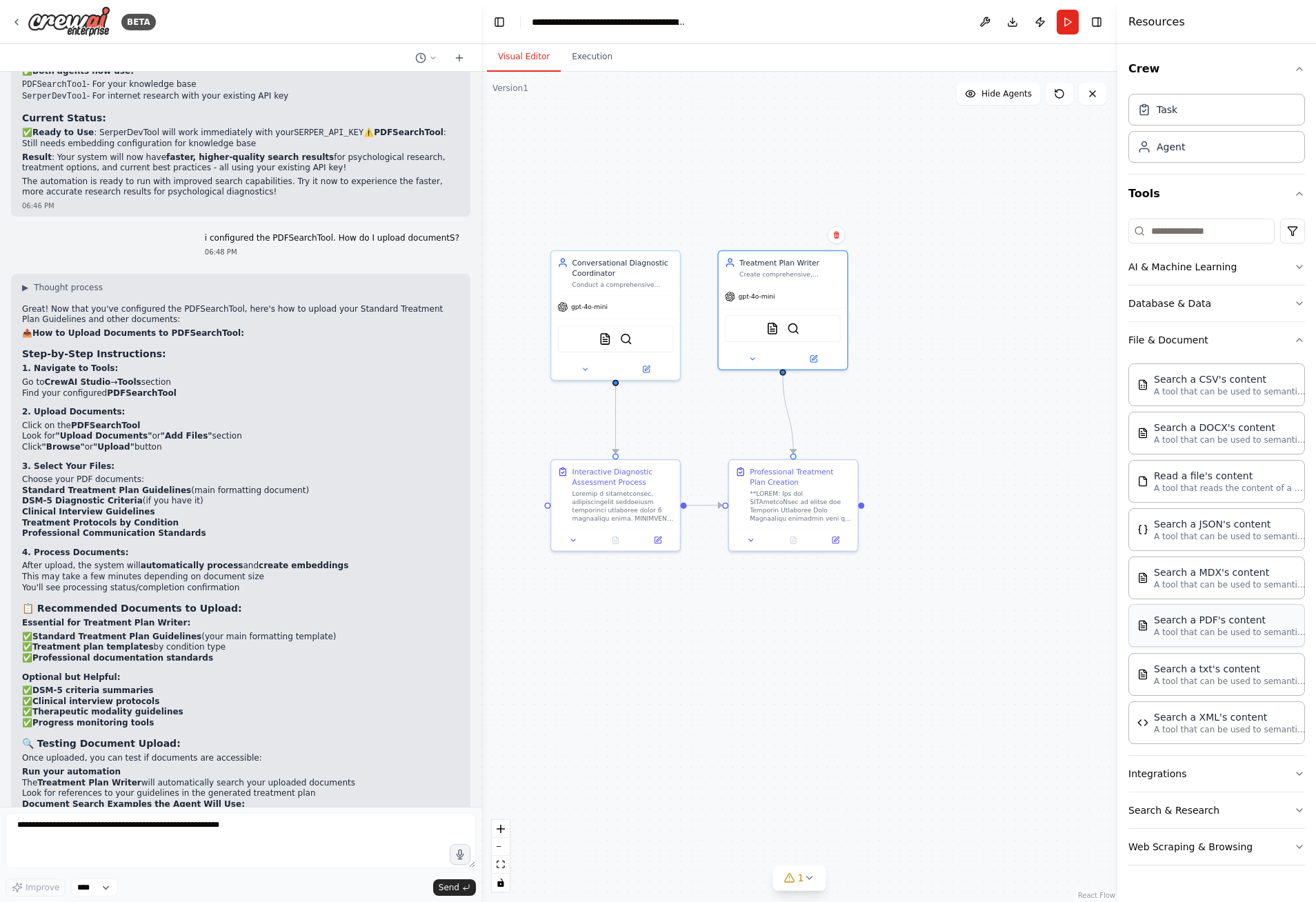
click at [1213, 629] on p "A tool that can be used to semantic search a query from a PDF's content." at bounding box center [1229, 632] width 152 height 11
drag, startPoint x: 1213, startPoint y: 629, endPoint x: 1195, endPoint y: 616, distance: 22.2
click at [1195, 616] on div "Search a PDF's content A tool that can be used to semantic search a query from …" at bounding box center [1229, 625] width 152 height 25
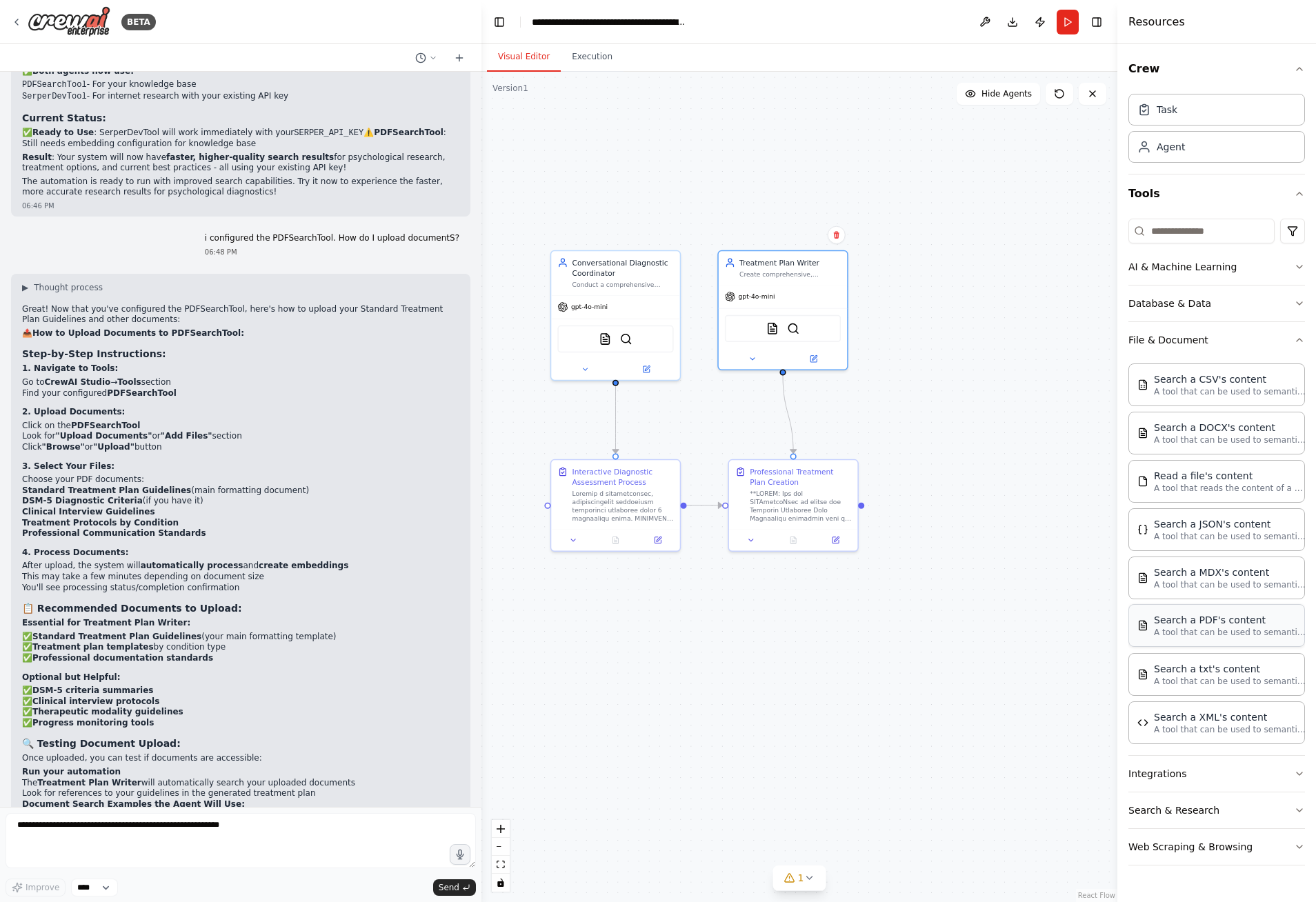
click at [1195, 616] on div "Search a PDF's content" at bounding box center [1229, 620] width 152 height 14
click at [812, 878] on icon at bounding box center [809, 877] width 11 height 11
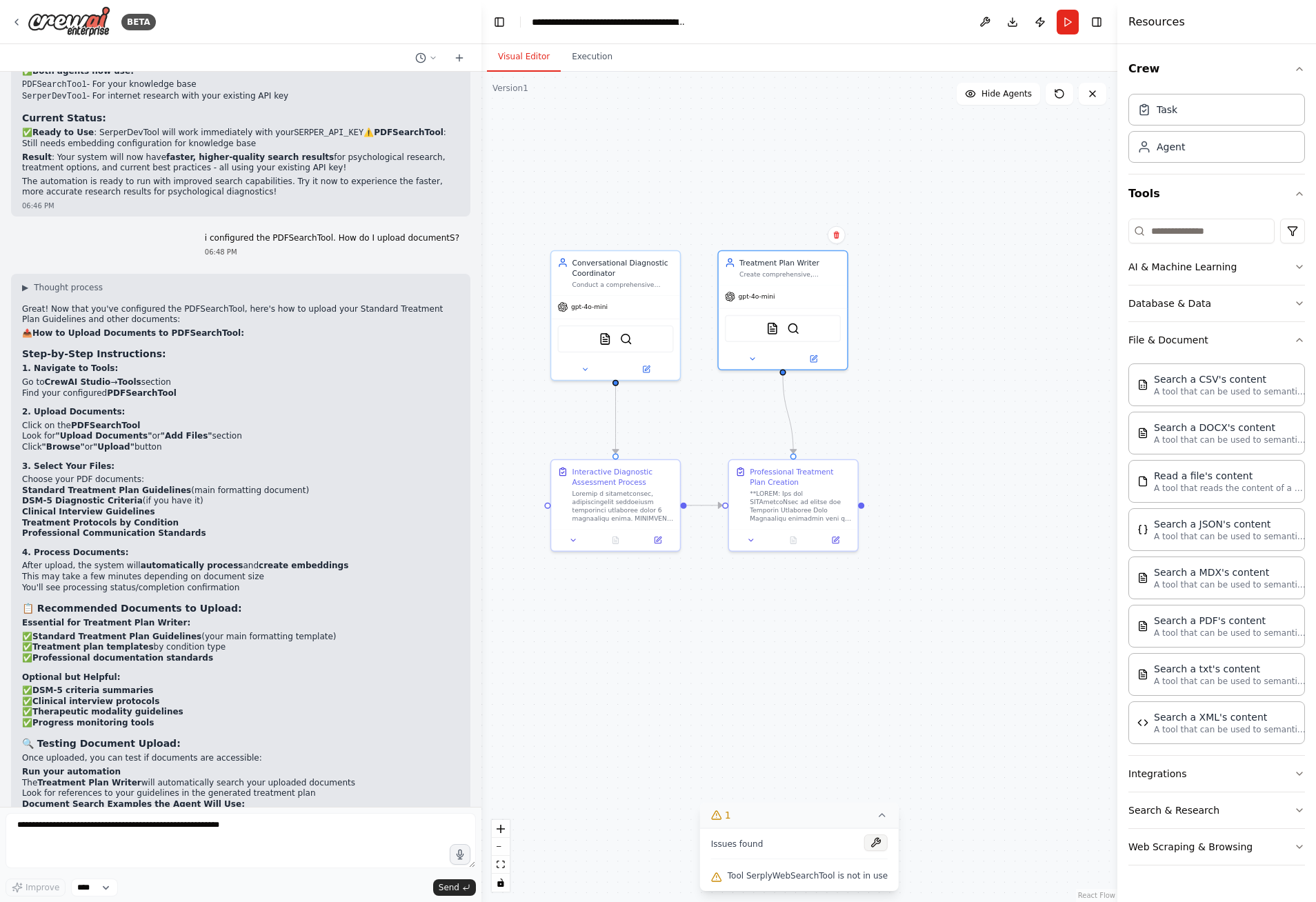
click at [866, 847] on button at bounding box center [876, 843] width 24 height 17
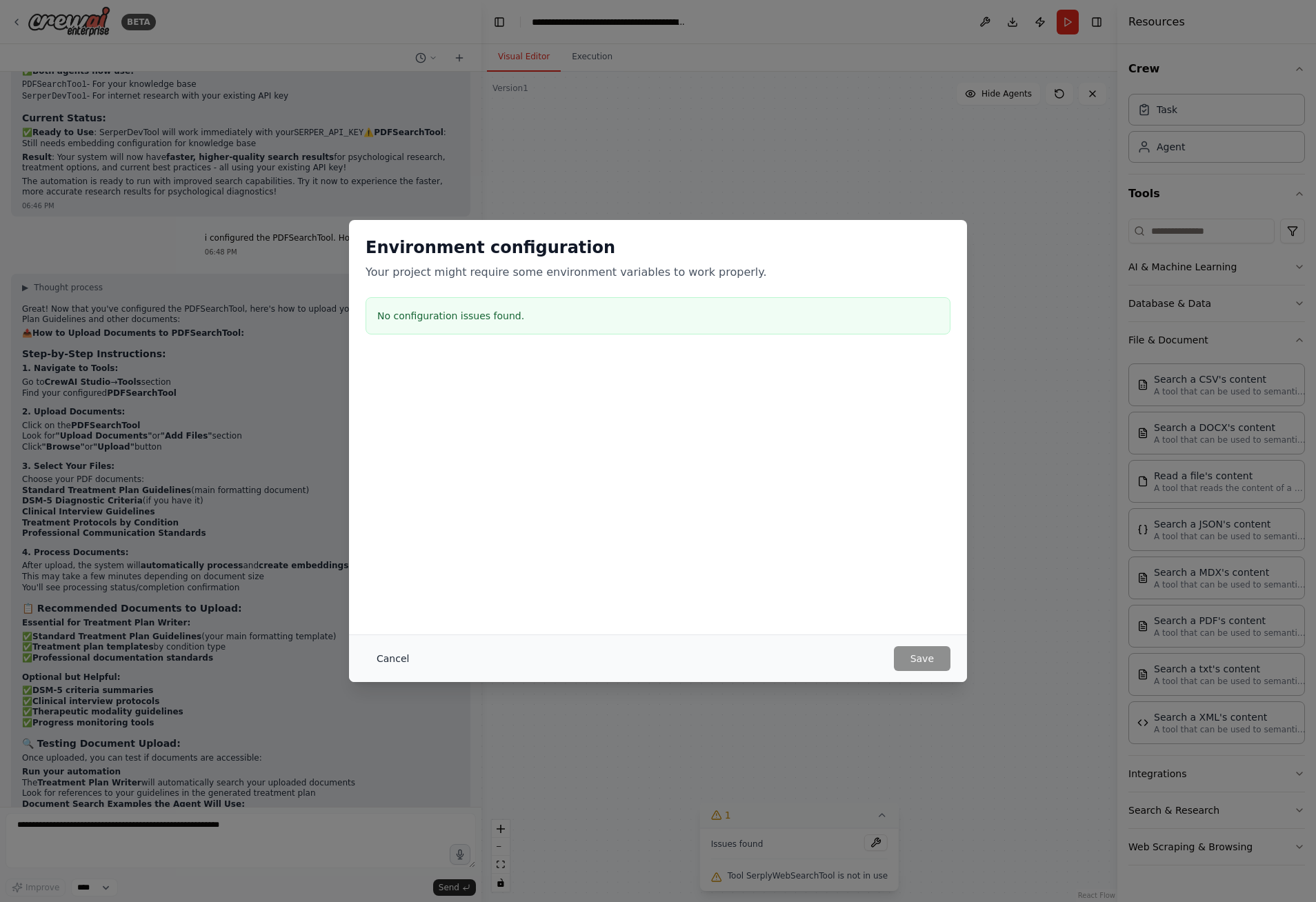
click at [384, 661] on button "Cancel" at bounding box center [392, 658] width 55 height 25
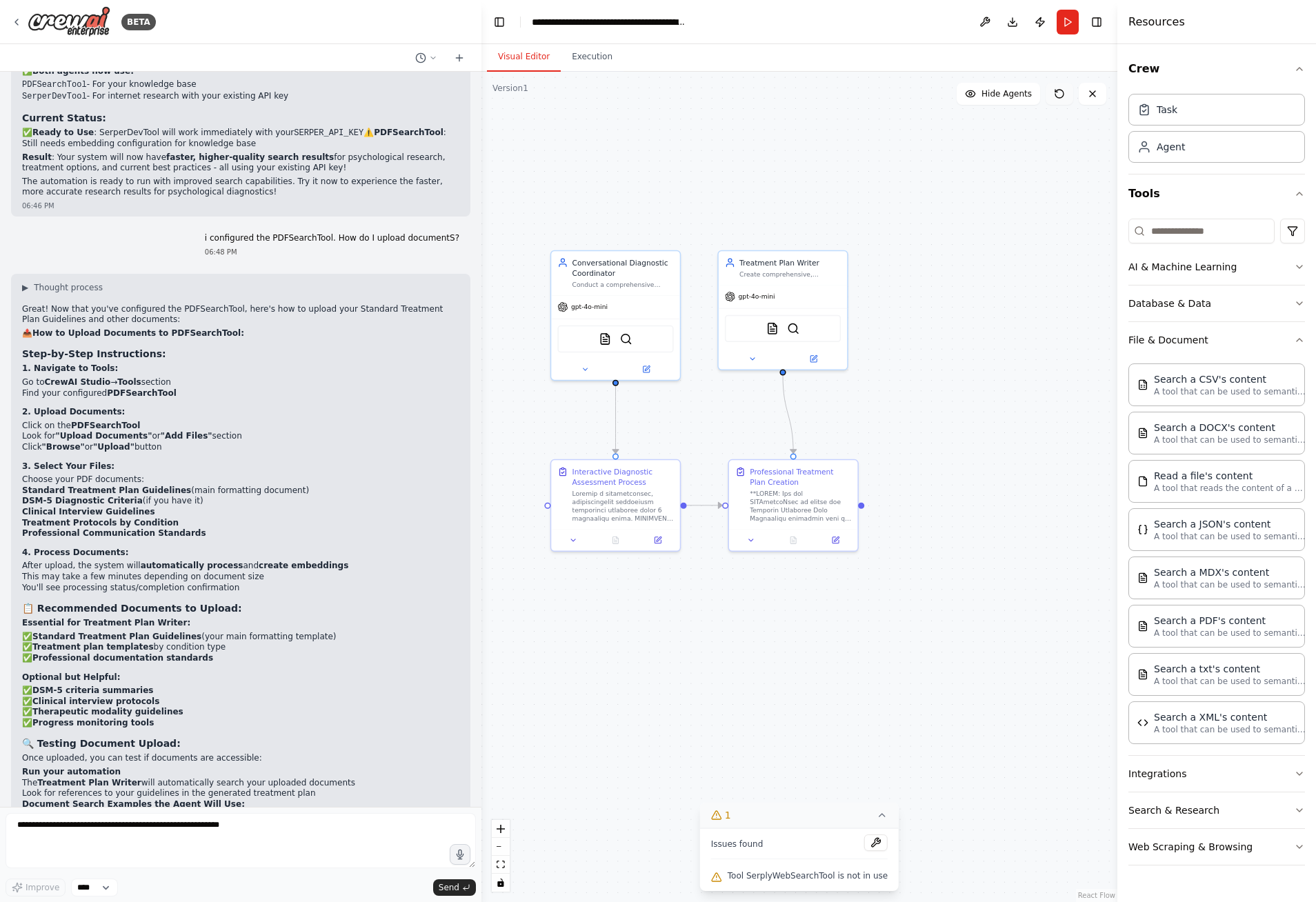
click at [1060, 103] on button at bounding box center [1059, 94] width 28 height 22
click at [877, 820] on icon at bounding box center [882, 815] width 11 height 11
click at [807, 884] on icon at bounding box center [809, 877] width 11 height 11
drag, startPoint x: 755, startPoint y: 876, endPoint x: 831, endPoint y: 874, distance: 76.0
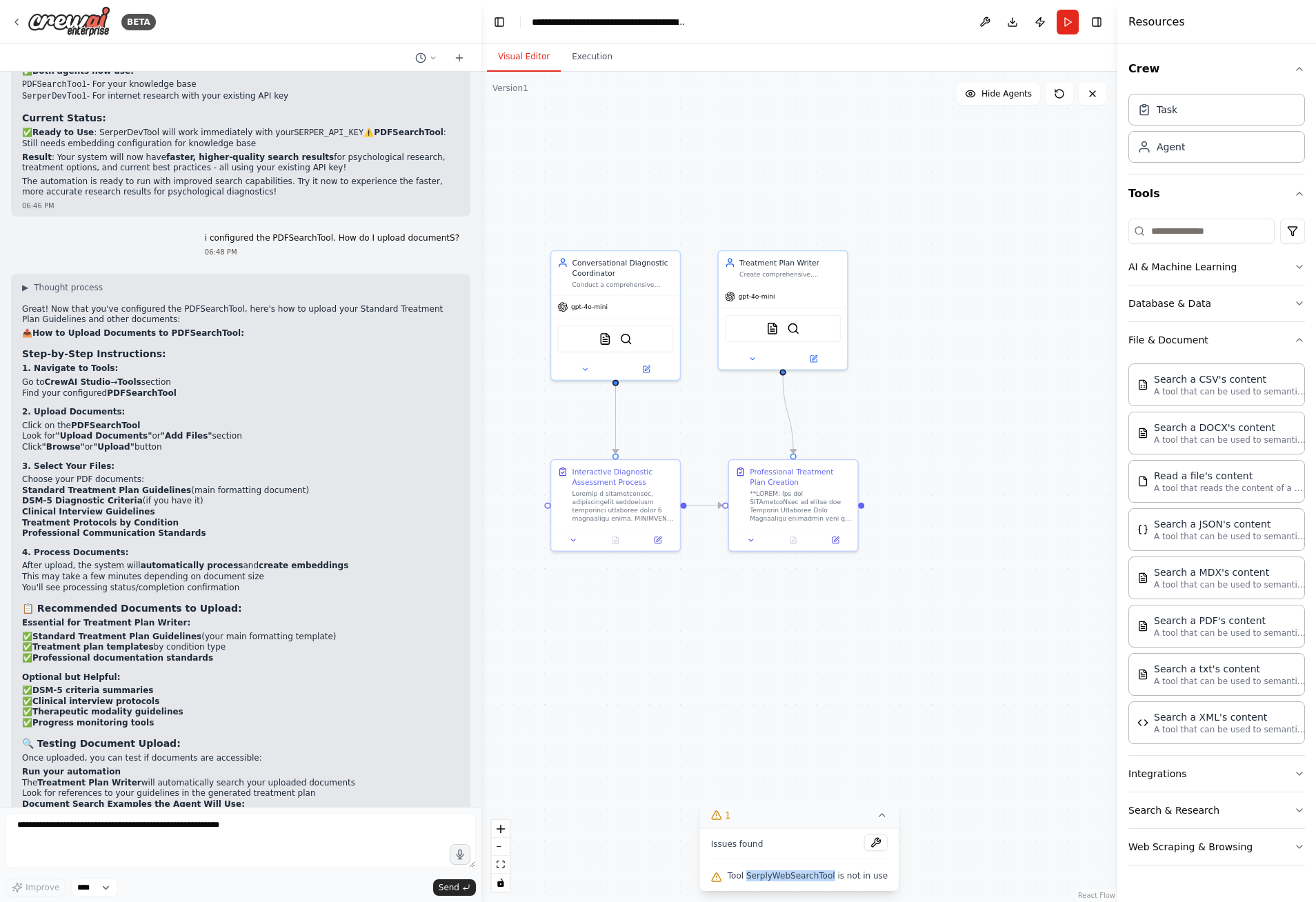
click at [831, 874] on span "Tool SerplyWebSearchTool is not in use" at bounding box center [807, 875] width 160 height 11
copy span "SerplyWebSearchTool"
click at [115, 832] on textarea "**********" at bounding box center [241, 842] width 471 height 56
type textarea "*"
click at [585, 374] on button at bounding box center [585, 367] width 59 height 13
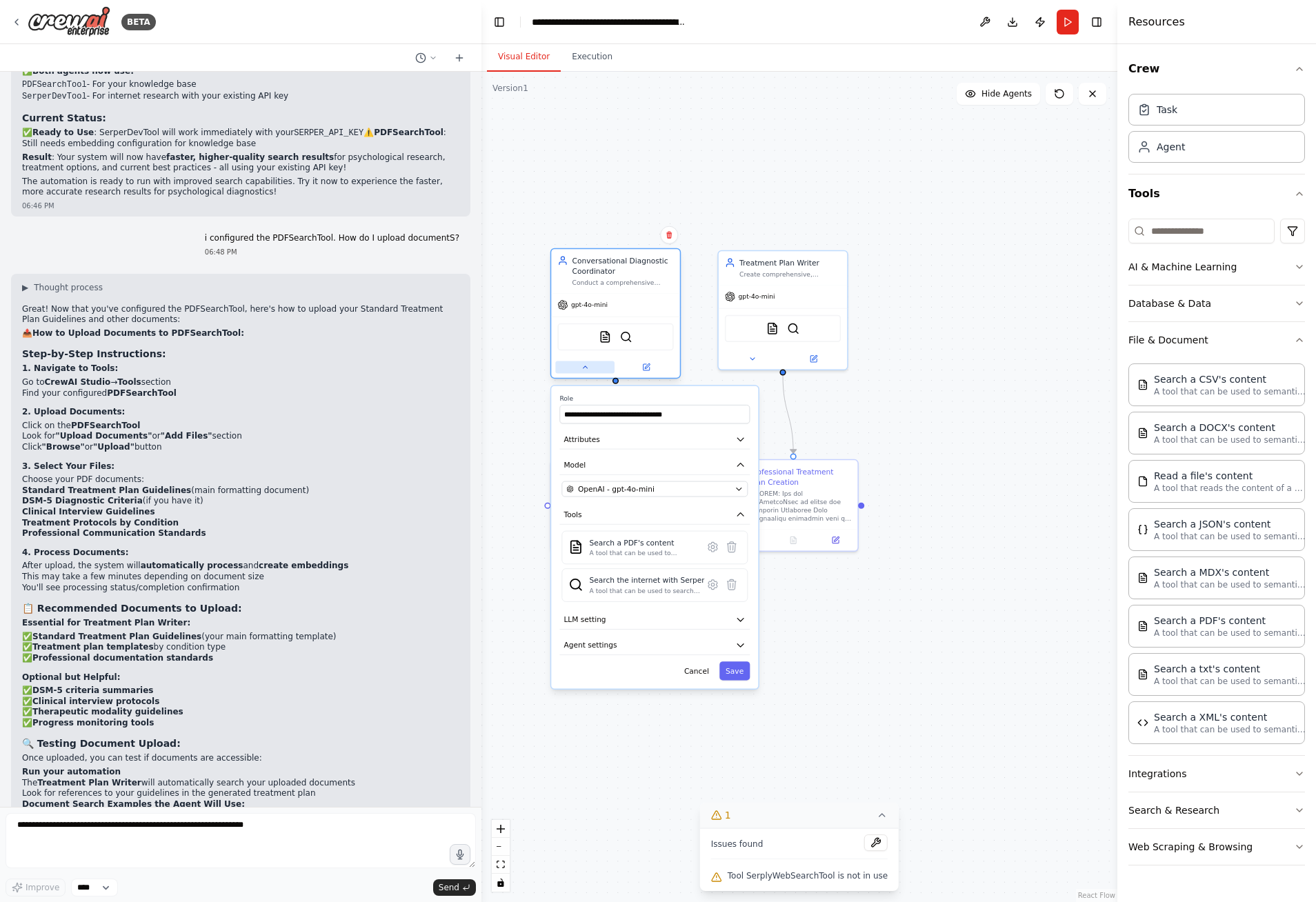
click at [585, 370] on icon at bounding box center [585, 367] width 8 height 8
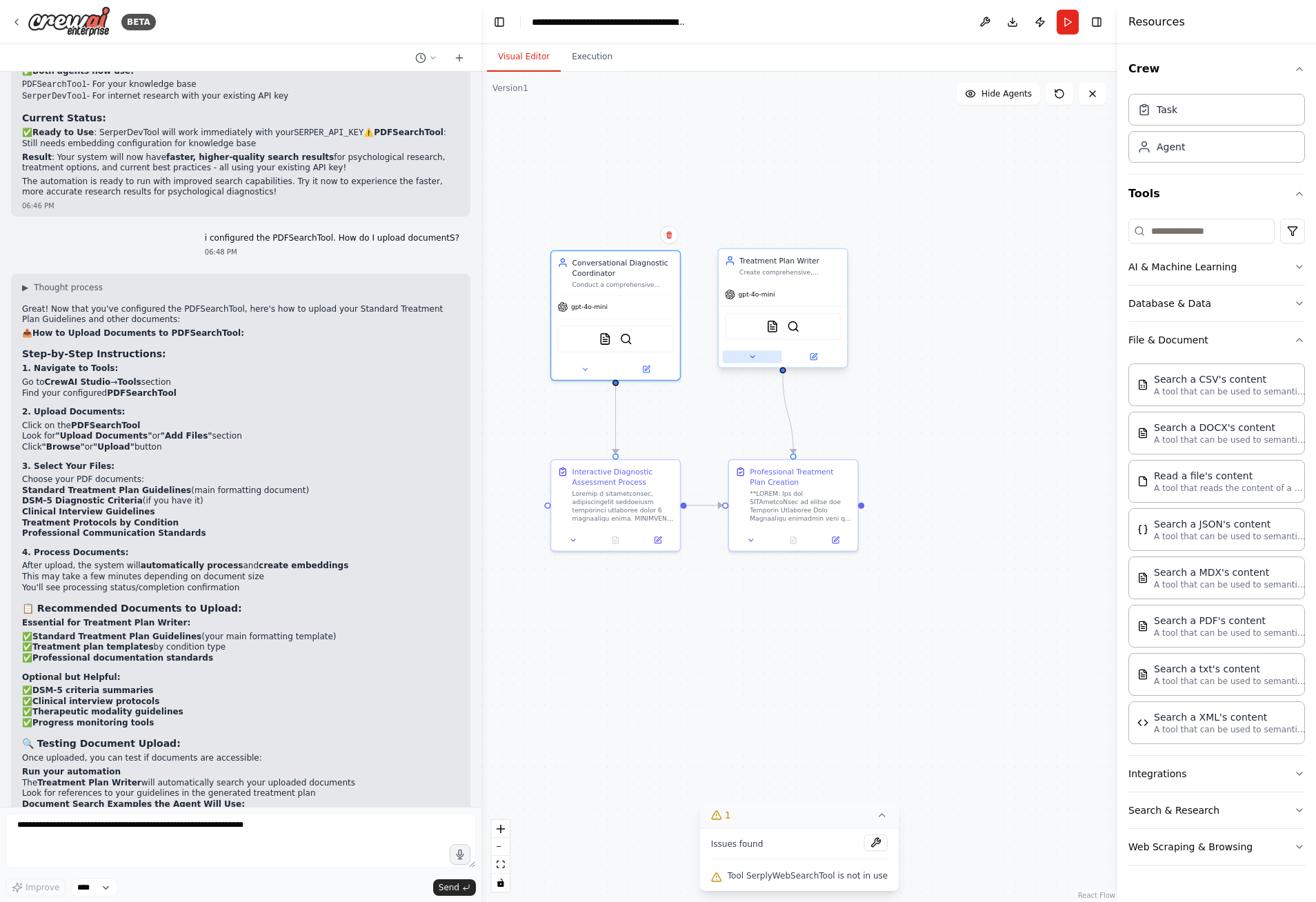
click at [747, 362] on button at bounding box center [752, 357] width 59 height 13
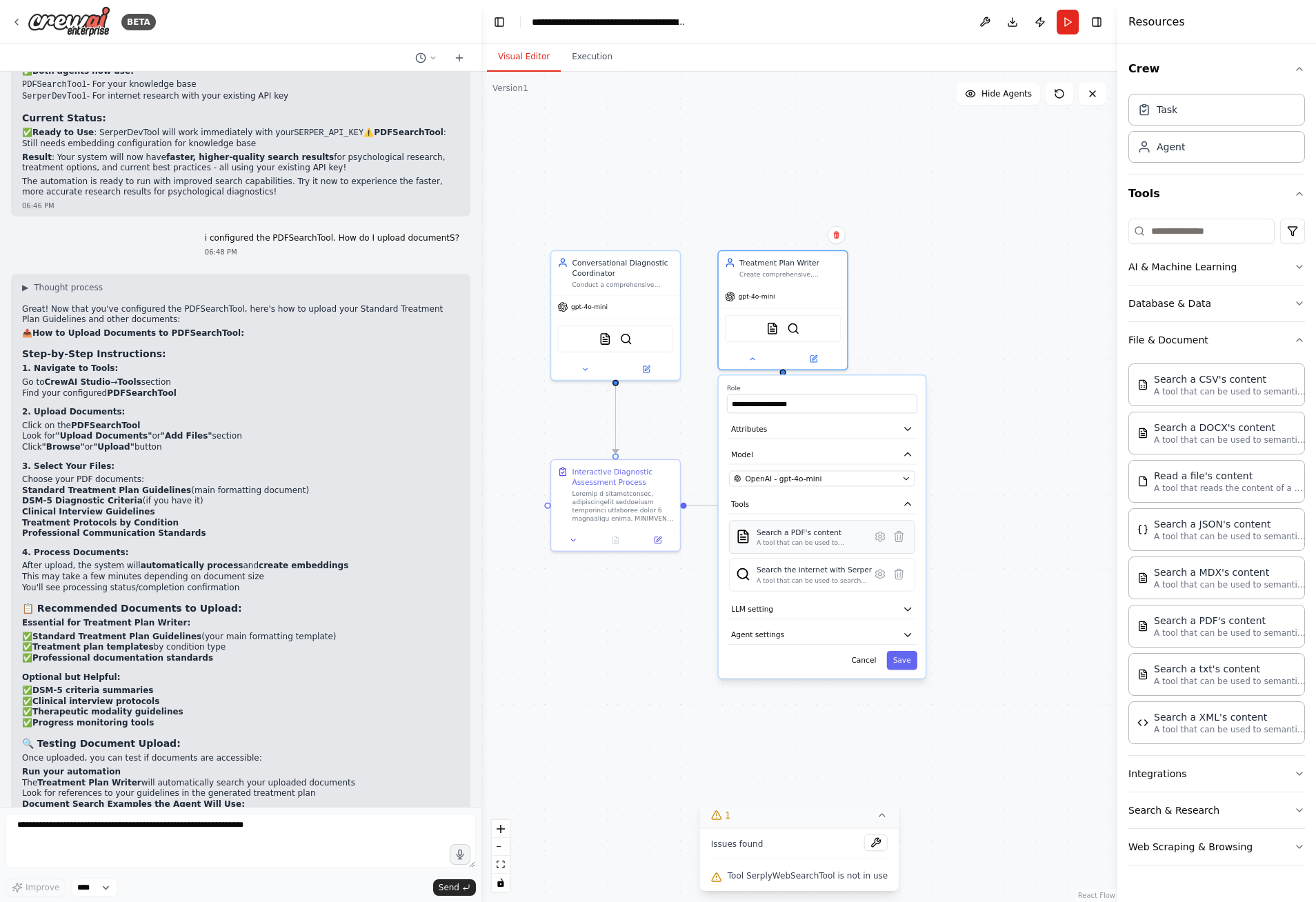
click at [787, 540] on div "A tool that can be used to semantic search a query from a PDF's content." at bounding box center [810, 543] width 108 height 8
click at [881, 537] on icon at bounding box center [879, 537] width 9 height 10
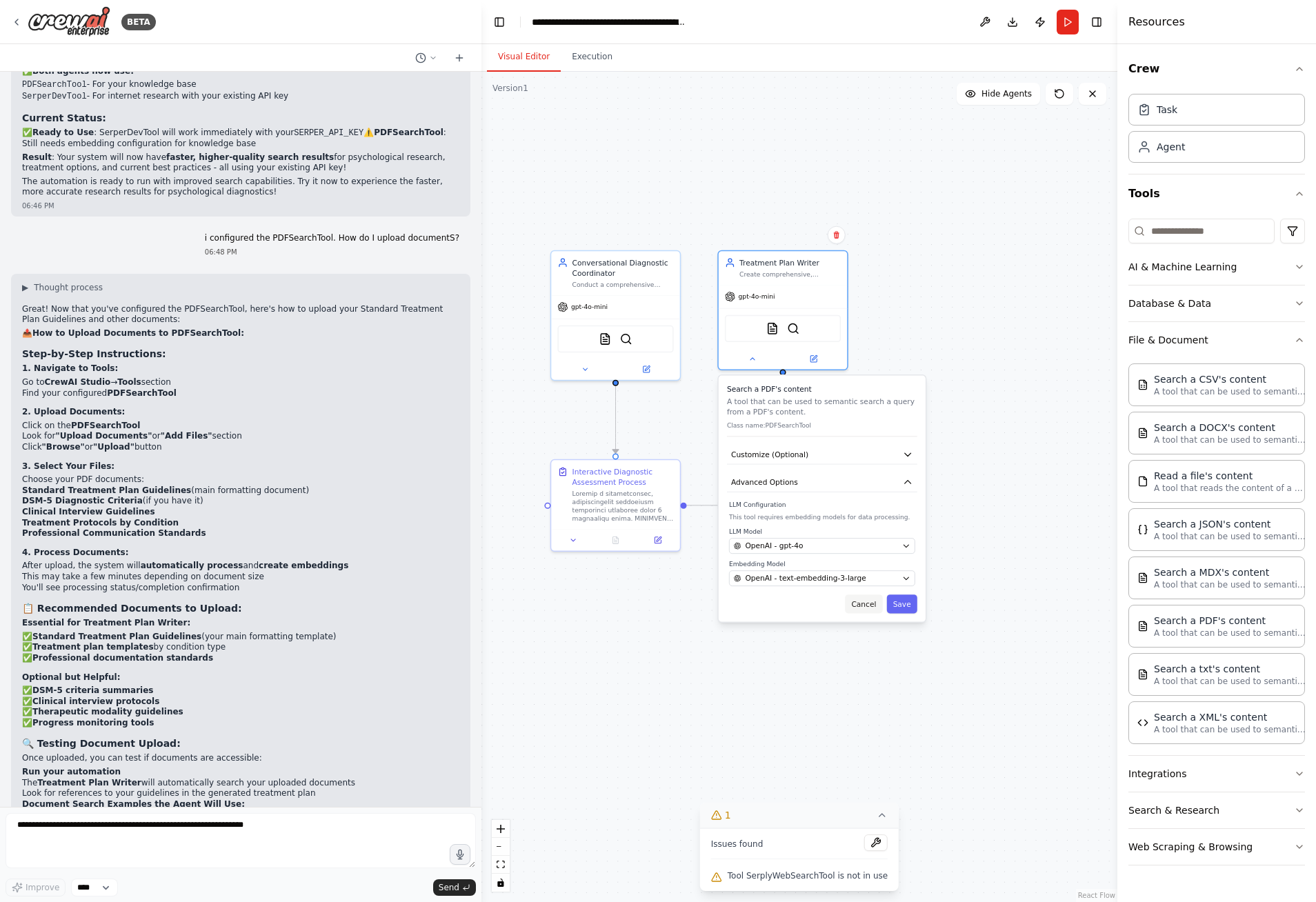
click at [861, 608] on button "Cancel" at bounding box center [864, 604] width 38 height 19
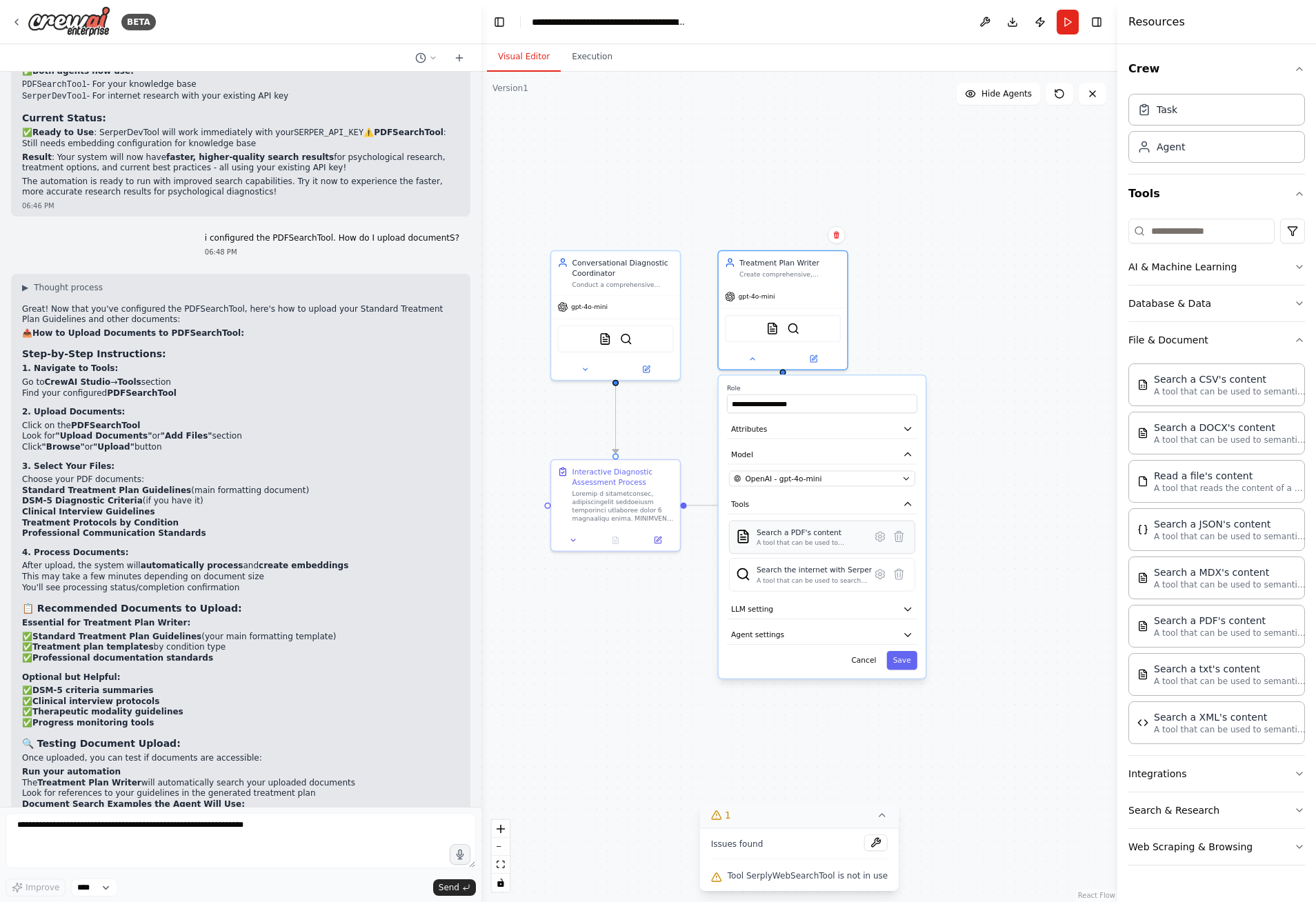
click at [789, 541] on div "A tool that can be used to semantic search a query from a PDF's content." at bounding box center [810, 543] width 108 height 8
click at [909, 613] on button "LLM setting" at bounding box center [822, 609] width 190 height 19
click at [911, 631] on icon "button" at bounding box center [908, 634] width 10 height 10
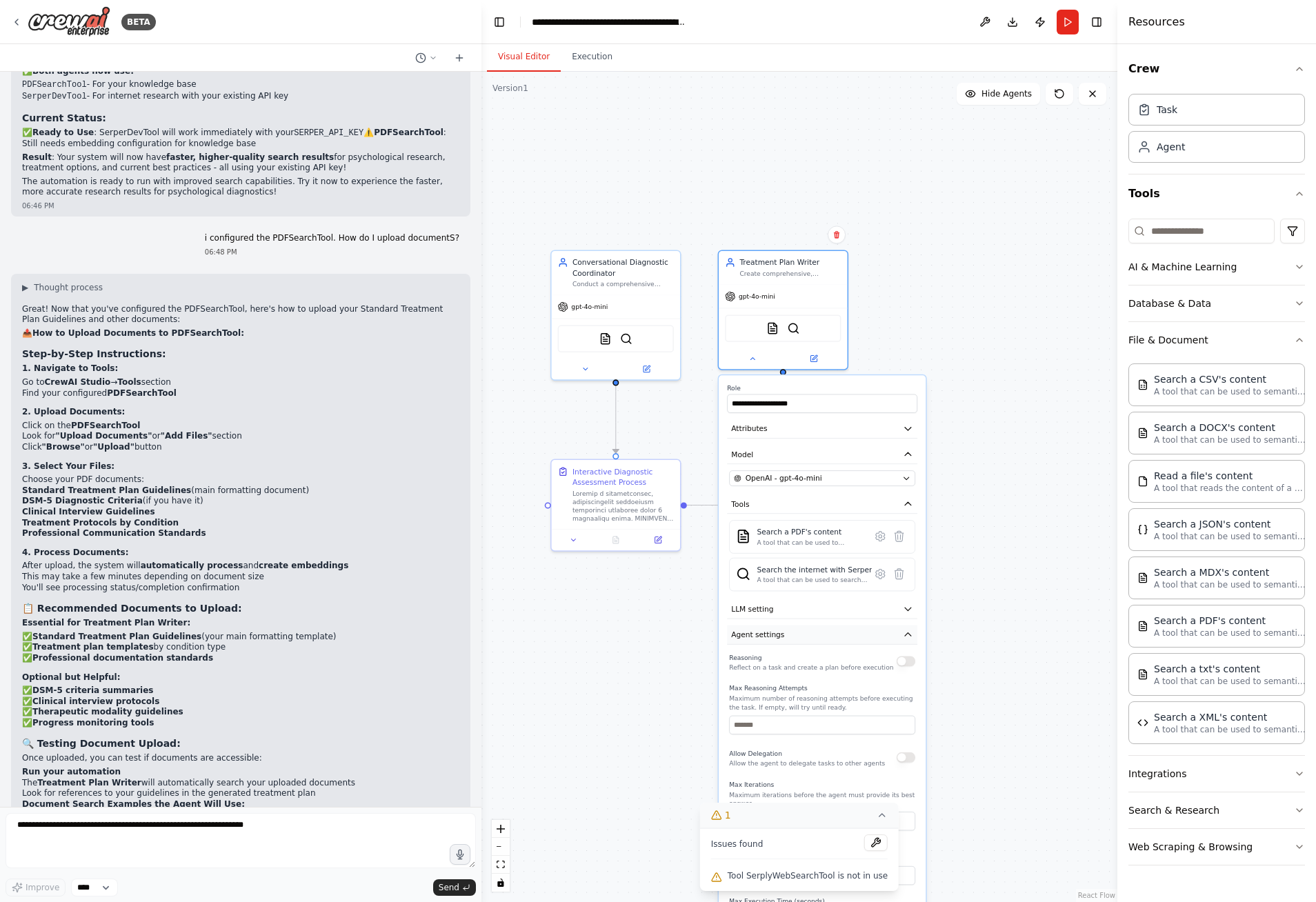
click at [907, 635] on icon "button" at bounding box center [908, 634] width 10 height 10
click at [910, 428] on icon "button" at bounding box center [908, 428] width 6 height 3
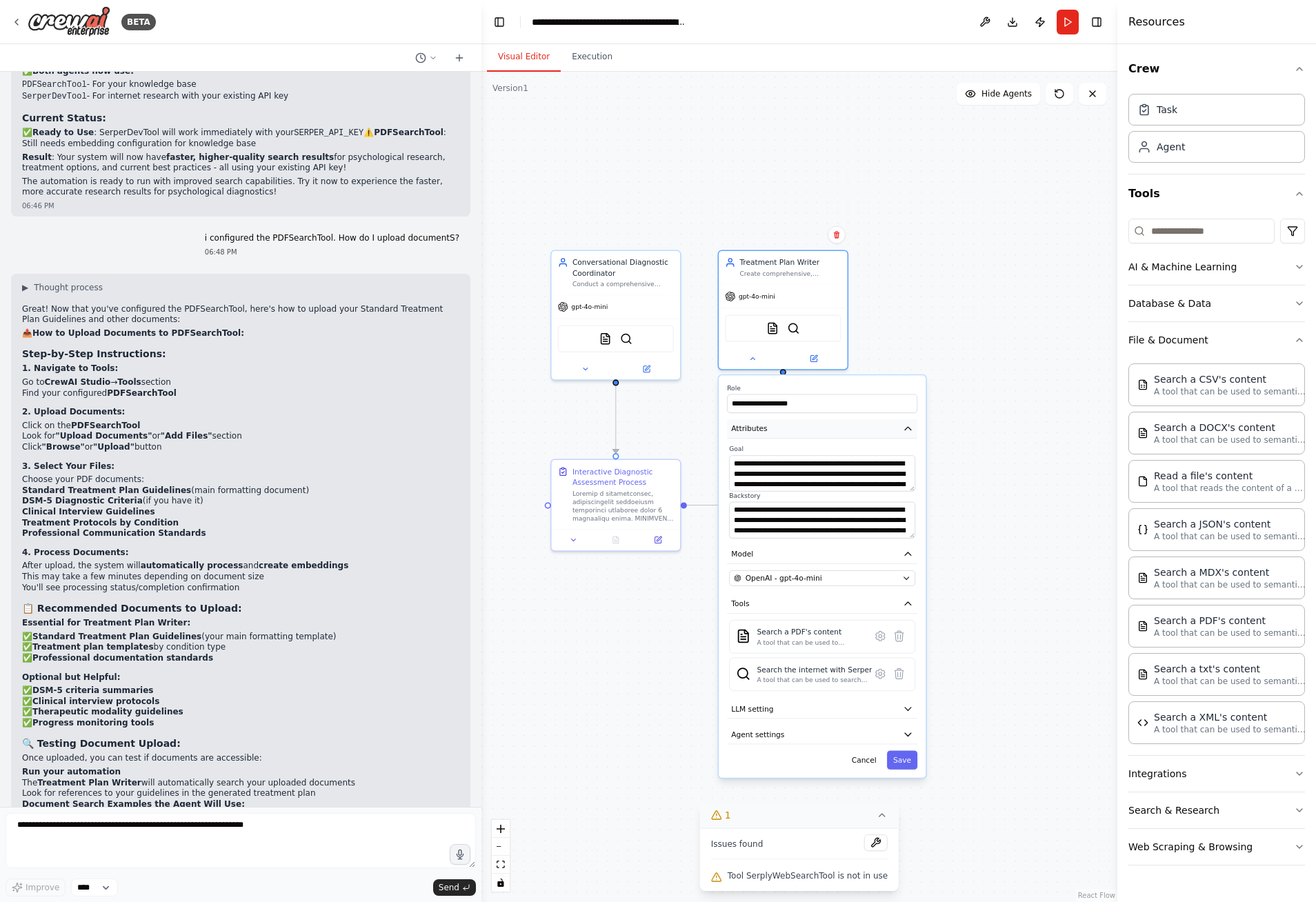
click at [910, 428] on icon "button" at bounding box center [908, 428] width 6 height 3
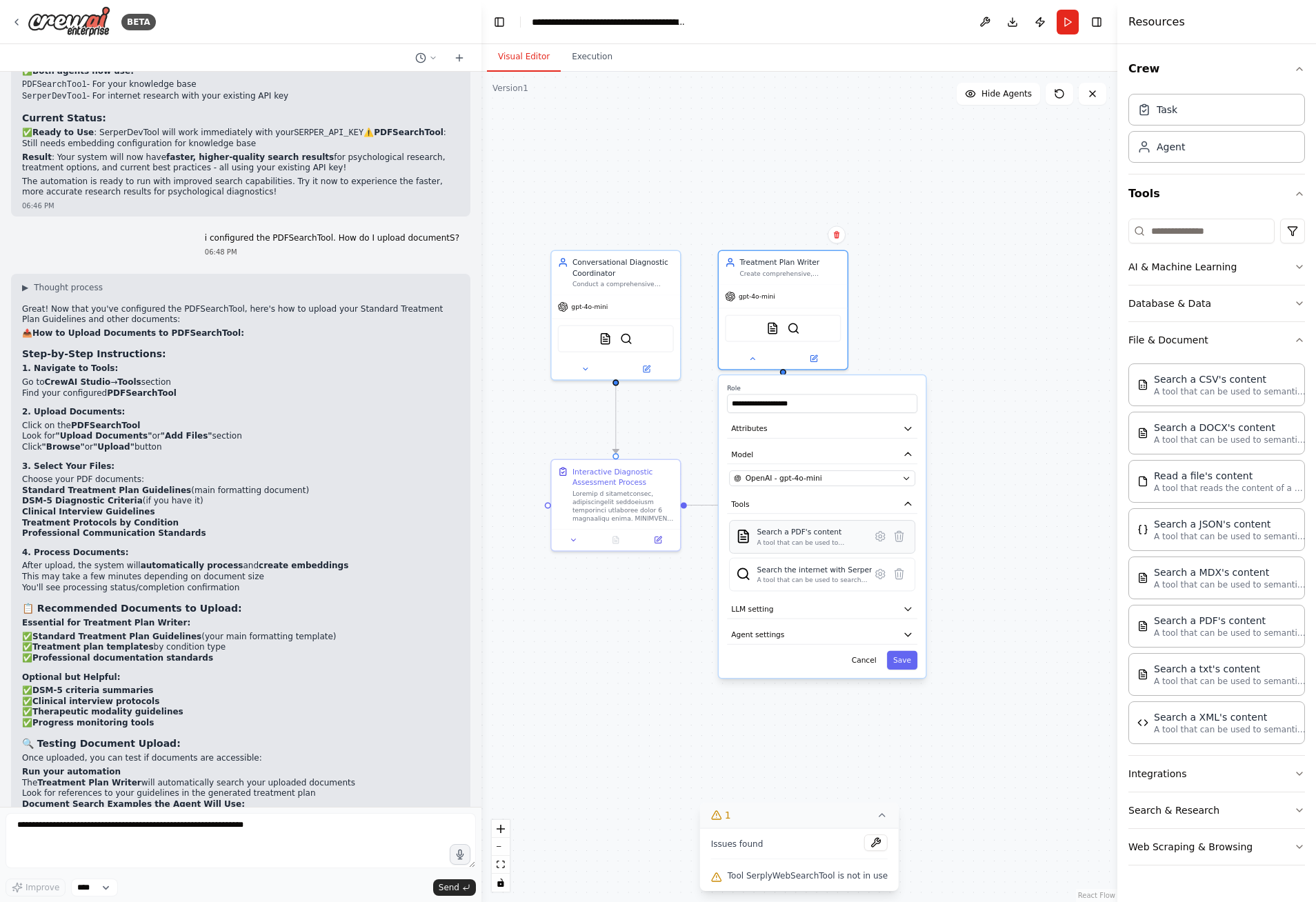
click at [805, 543] on div "A tool that can be used to semantic search a query from a PDF's content." at bounding box center [810, 543] width 108 height 8
click at [881, 534] on icon at bounding box center [880, 535] width 3 height 3
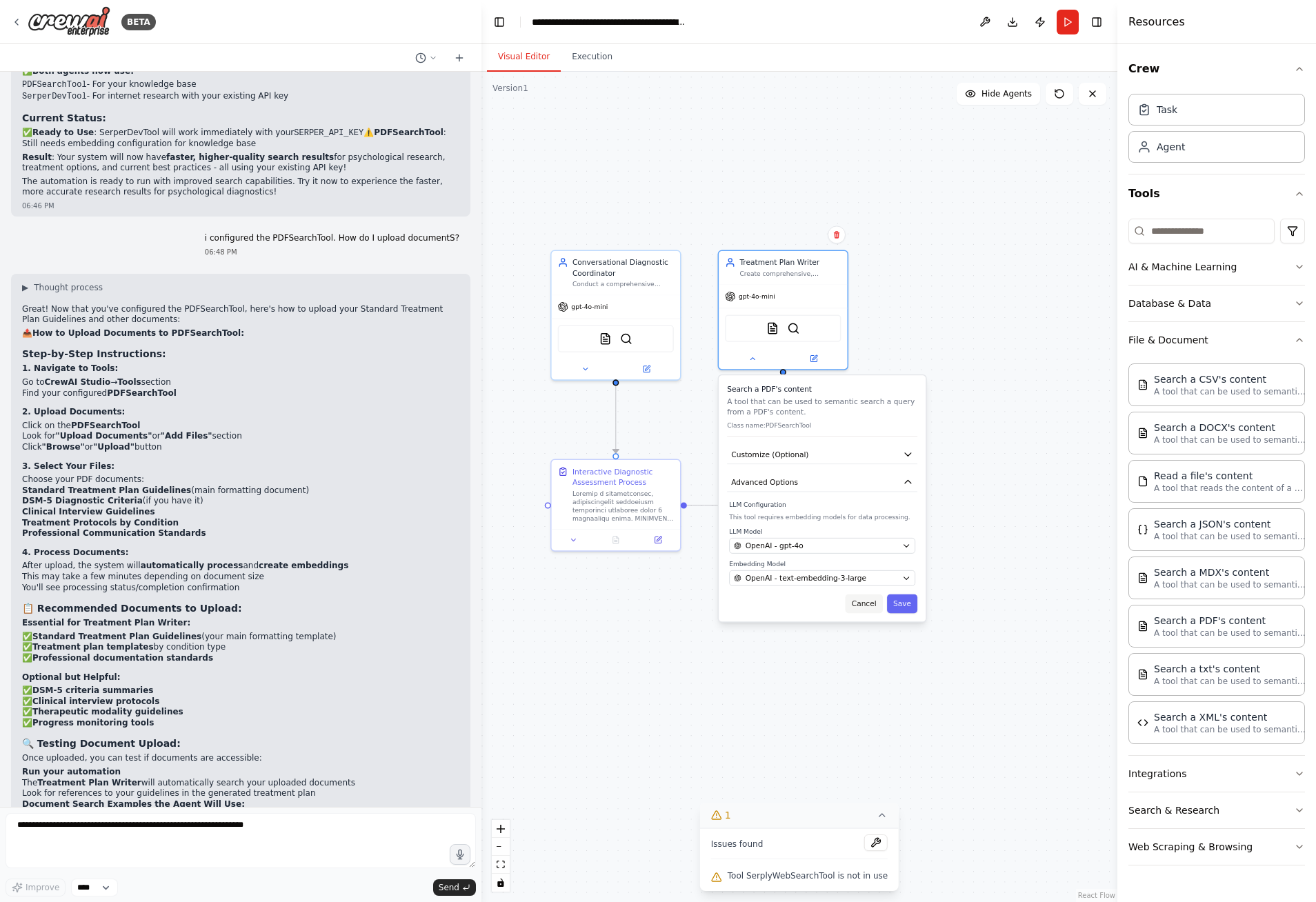
click at [874, 604] on button "Cancel" at bounding box center [864, 604] width 38 height 19
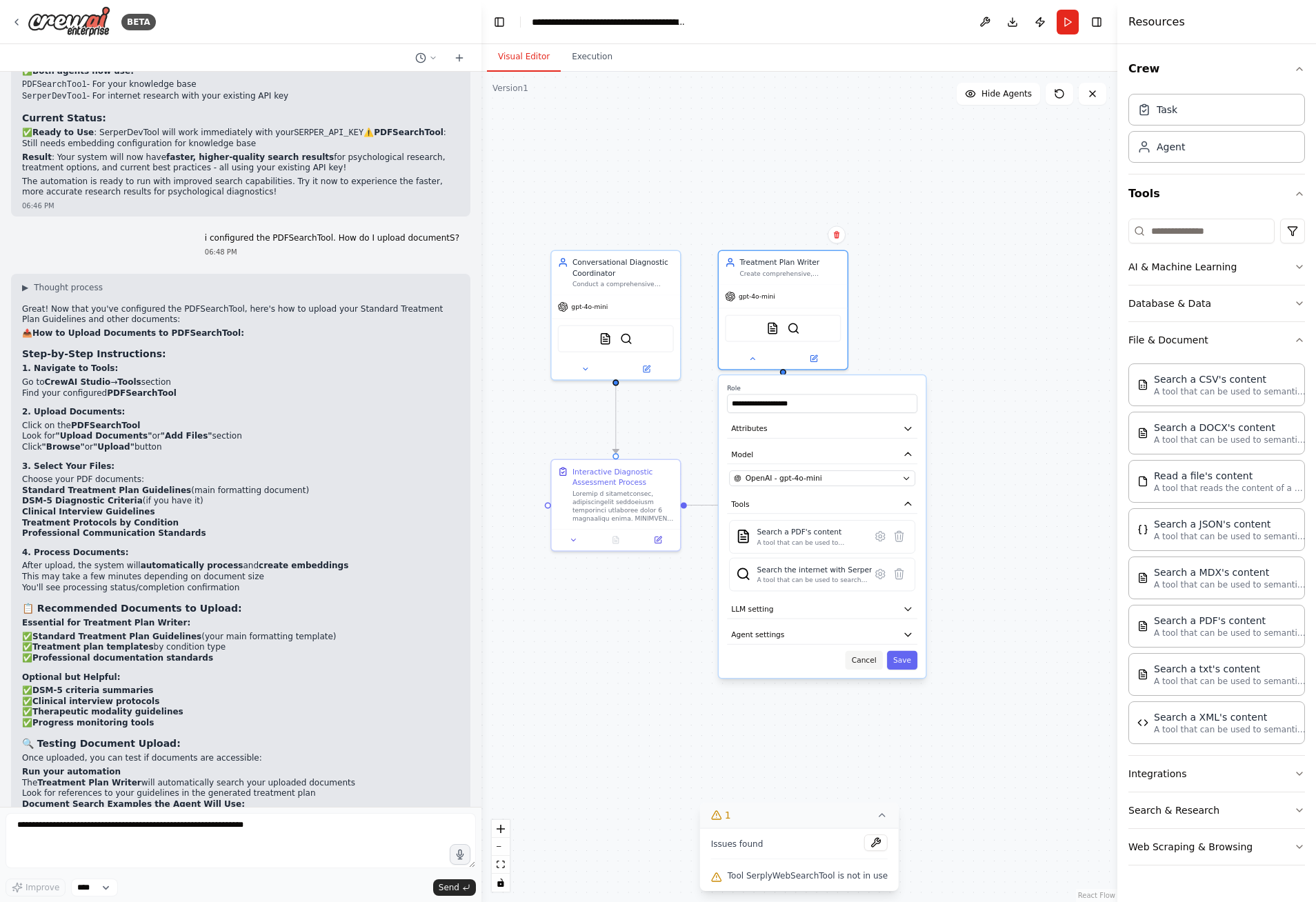
click at [867, 660] on button "Cancel" at bounding box center [864, 660] width 38 height 19
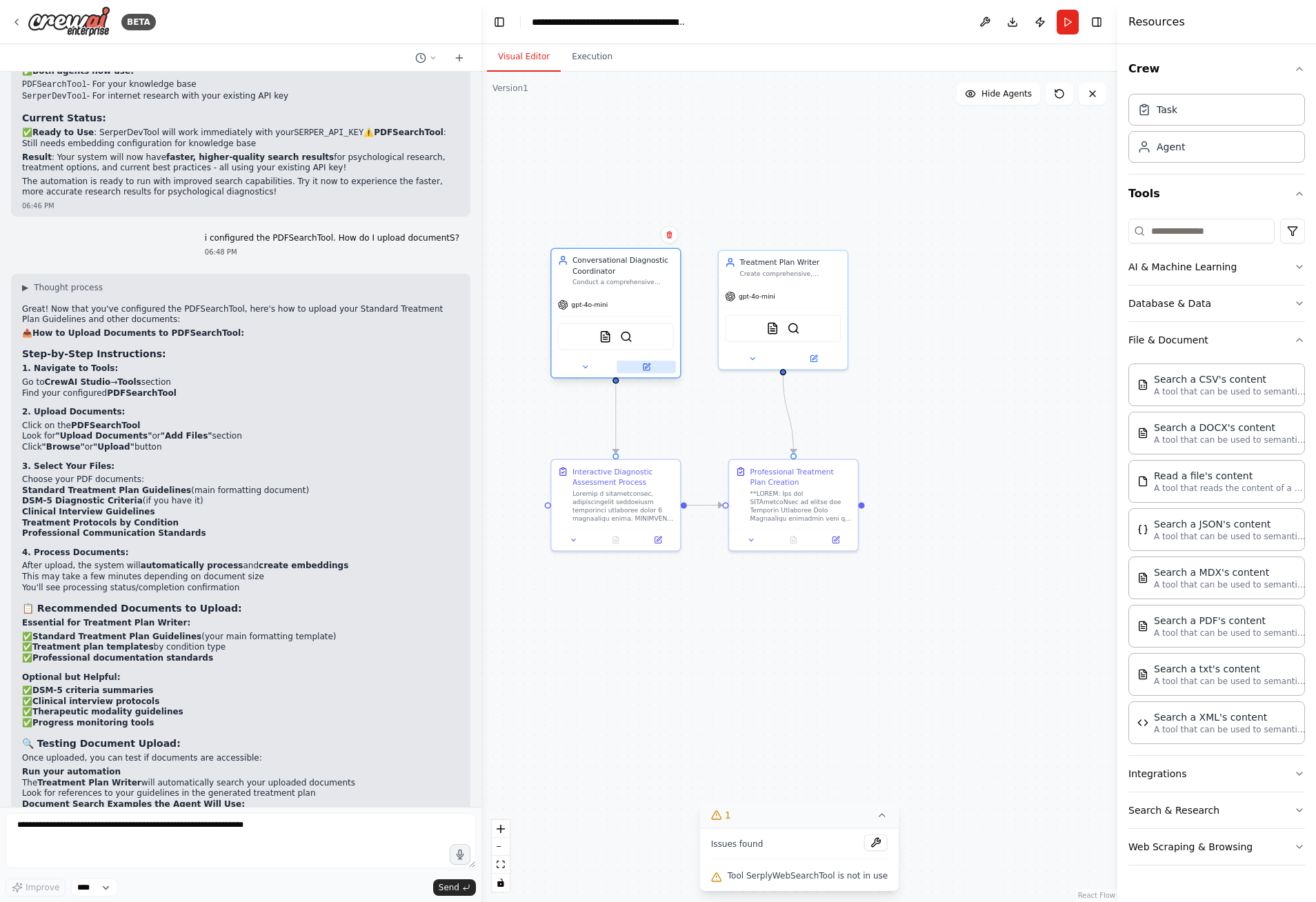
click at [653, 367] on button at bounding box center [646, 367] width 59 height 13
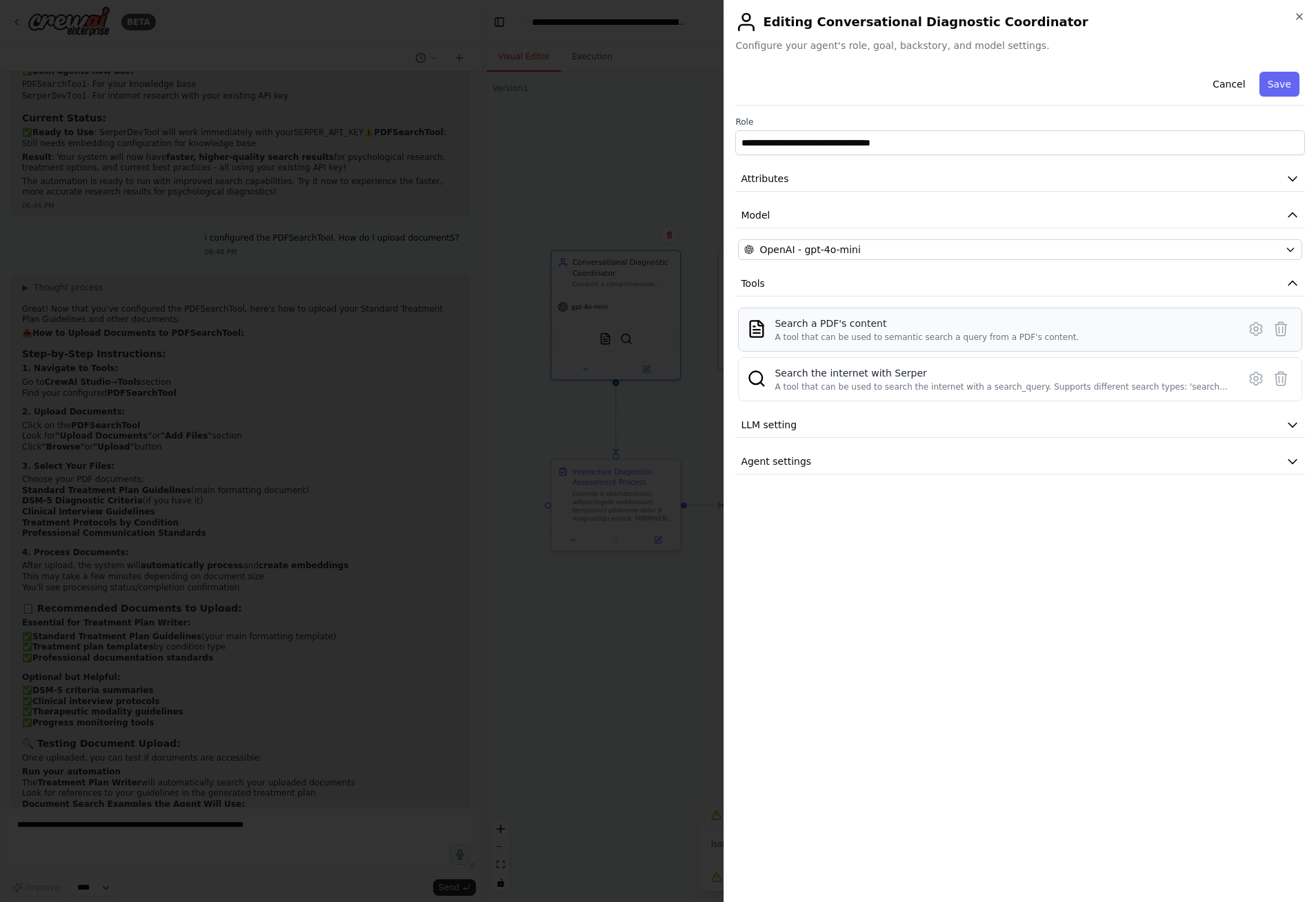
click at [802, 332] on div "A tool that can be used to semantic search a query from a PDF's content." at bounding box center [927, 337] width 304 height 11
click at [749, 326] on img at bounding box center [756, 328] width 19 height 19
click at [1258, 328] on icon at bounding box center [1256, 329] width 4 height 4
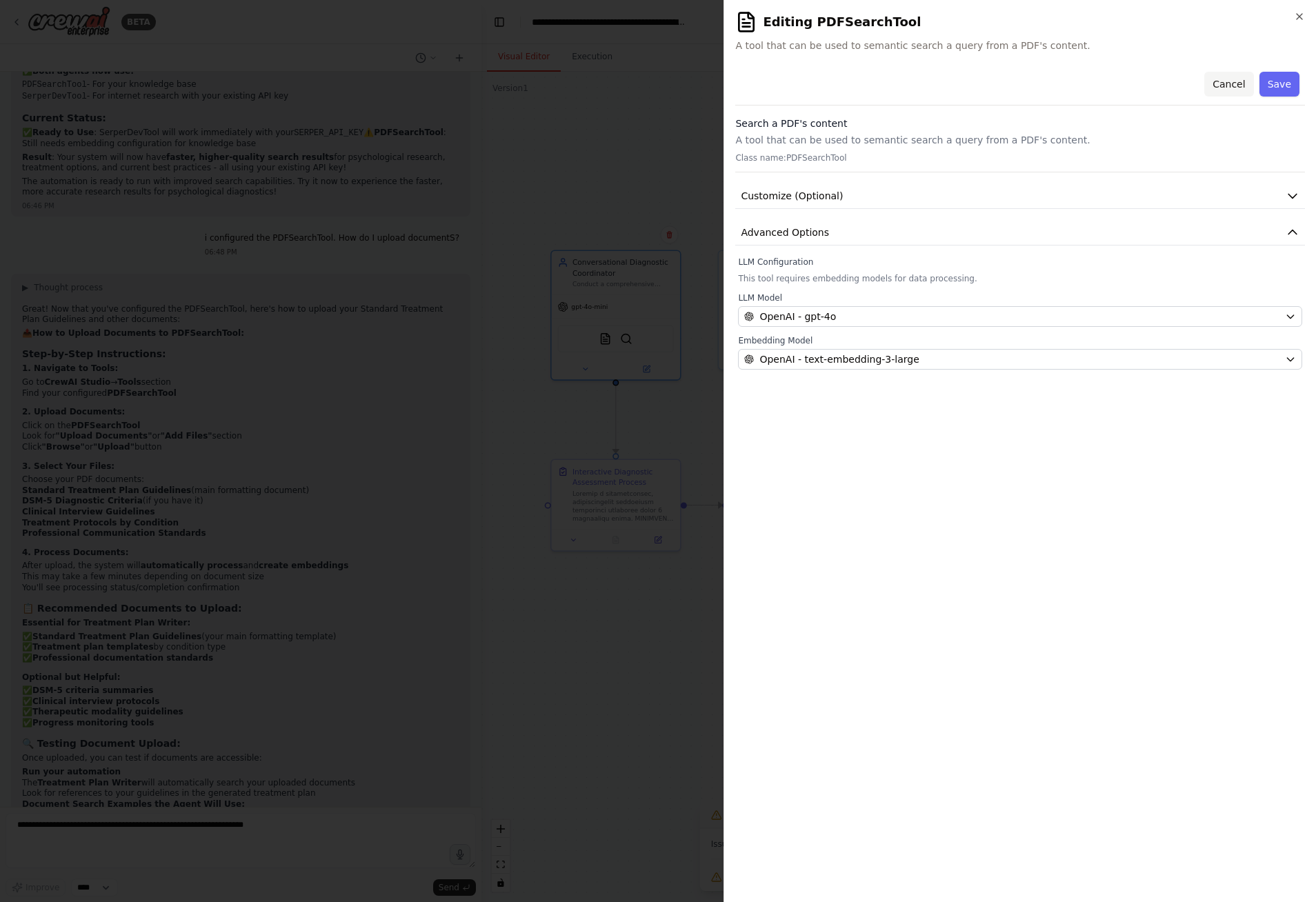
click at [1223, 87] on button "Cancel" at bounding box center [1228, 83] width 49 height 25
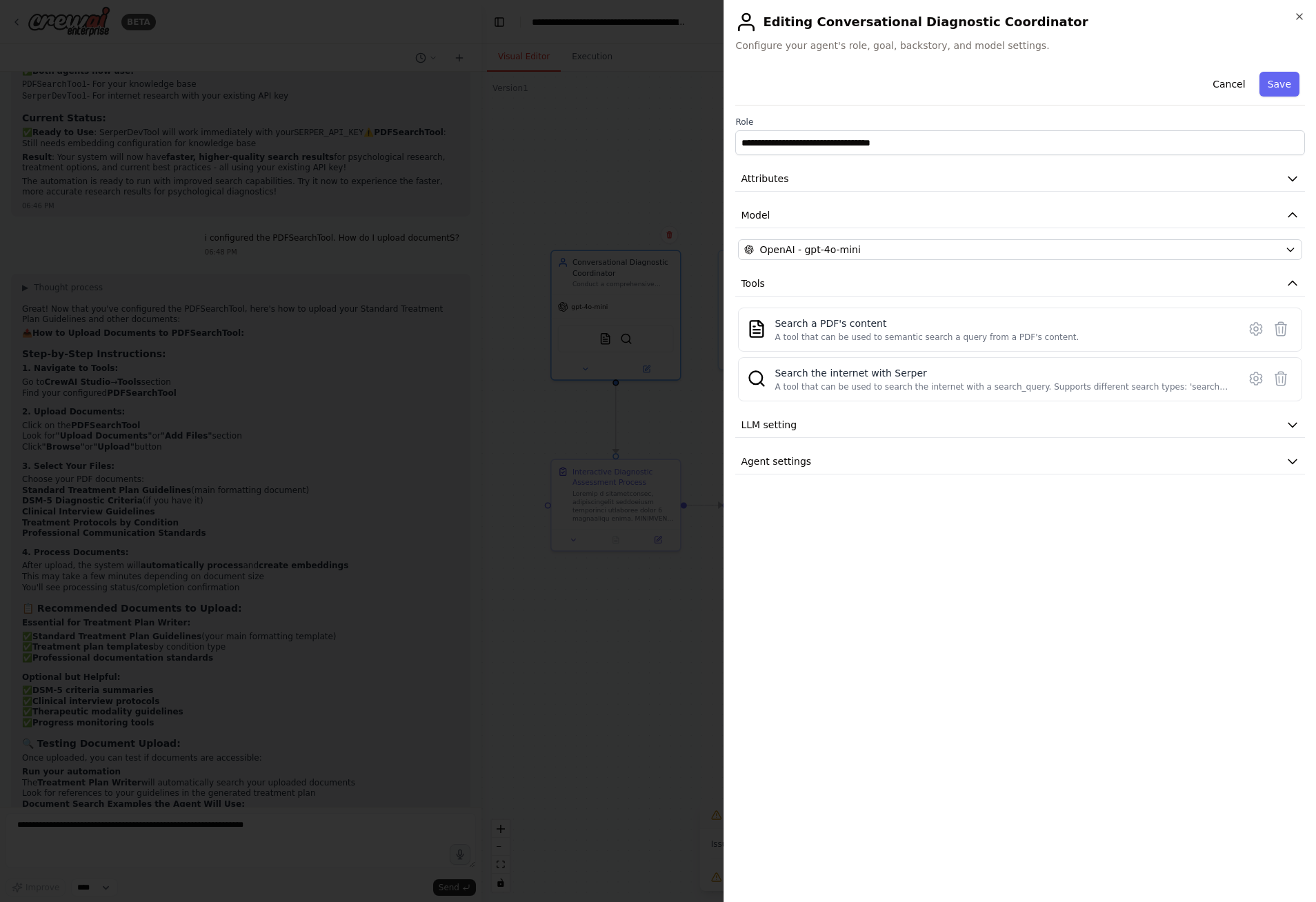
click at [1223, 87] on button "Cancel" at bounding box center [1228, 83] width 49 height 25
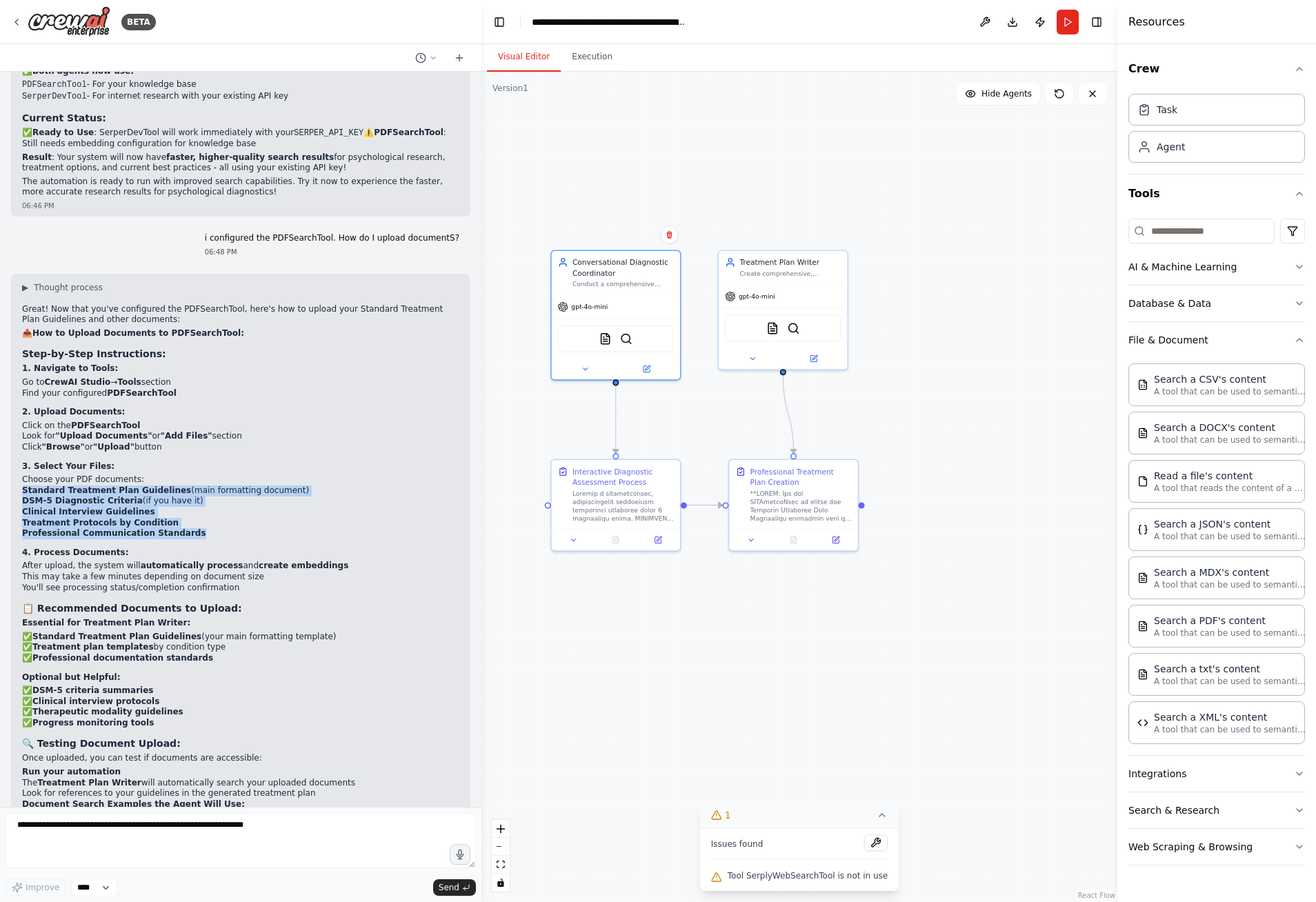
drag, startPoint x: 23, startPoint y: 369, endPoint x: 180, endPoint y: 411, distance: 162.5
click at [180, 486] on ul "Standard Treatment Plan Guidelines (main formatting document) DSM-5 Diagnostic …" at bounding box center [240, 512] width 437 height 54
copy ul "Standard Treatment Plan Guidelines (main formatting document) DSM-5 Diagnostic …"
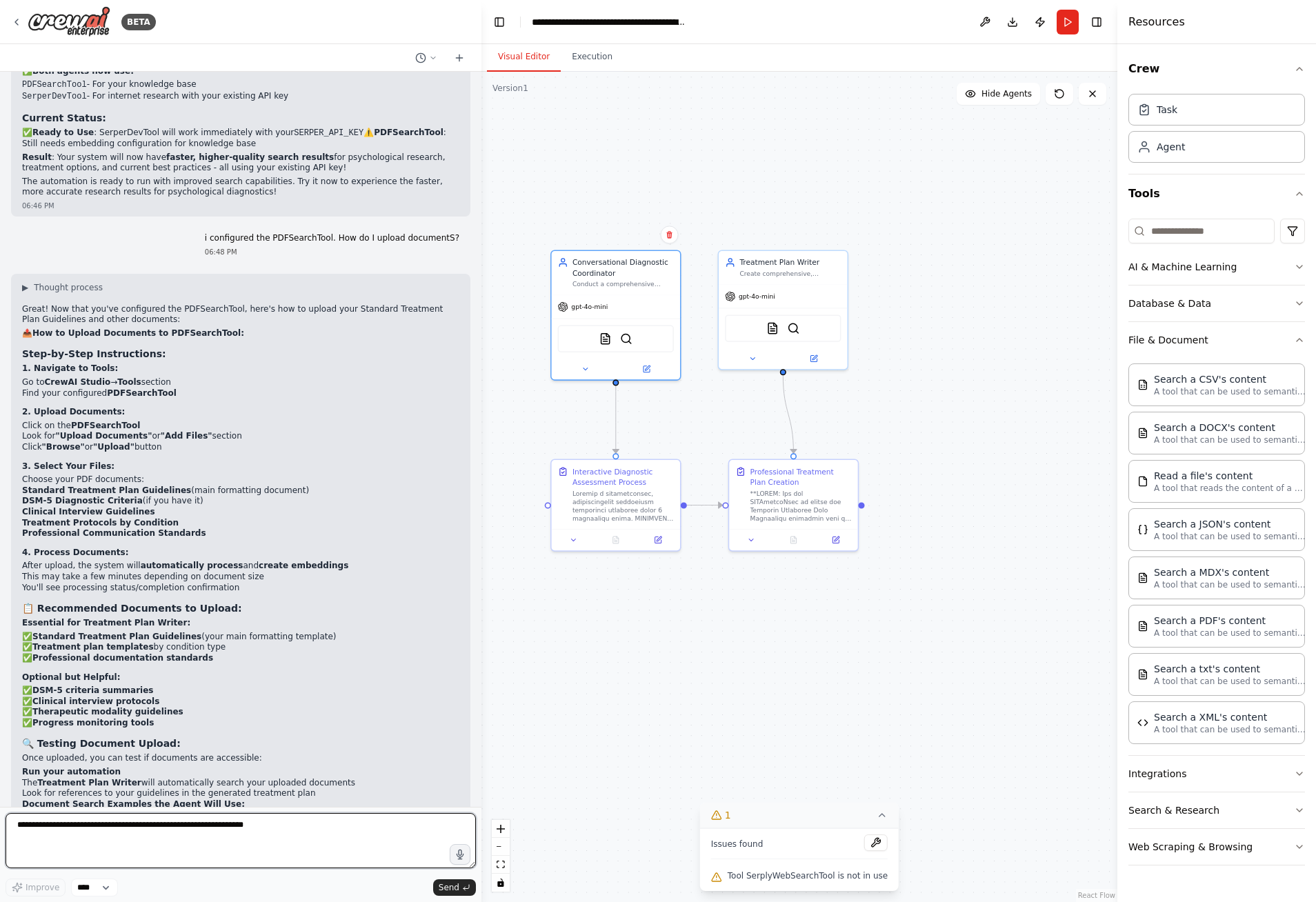
click at [207, 827] on textarea at bounding box center [241, 842] width 471 height 56
type textarea "*"
type textarea "**********"
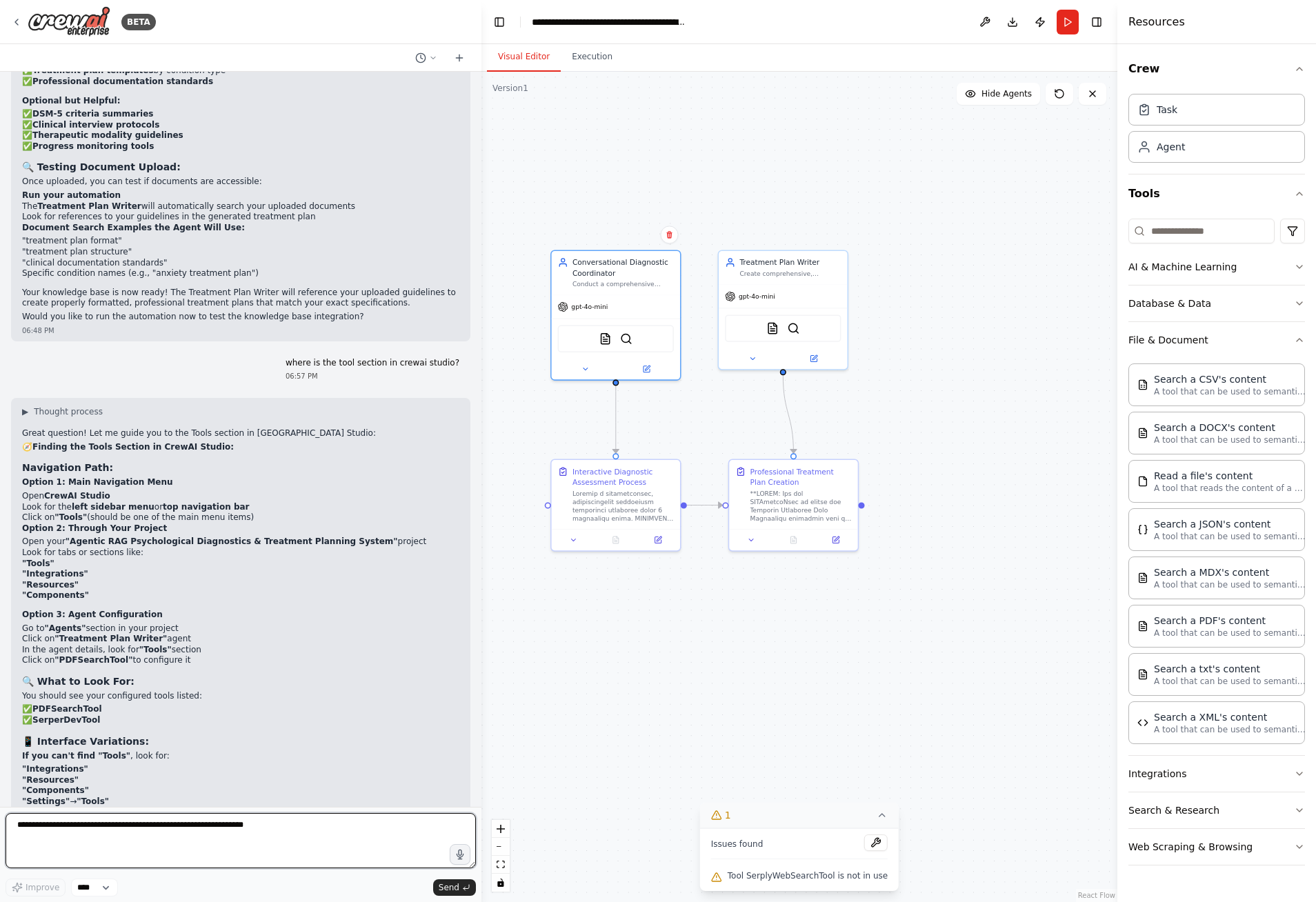
scroll to position [6839, 0]
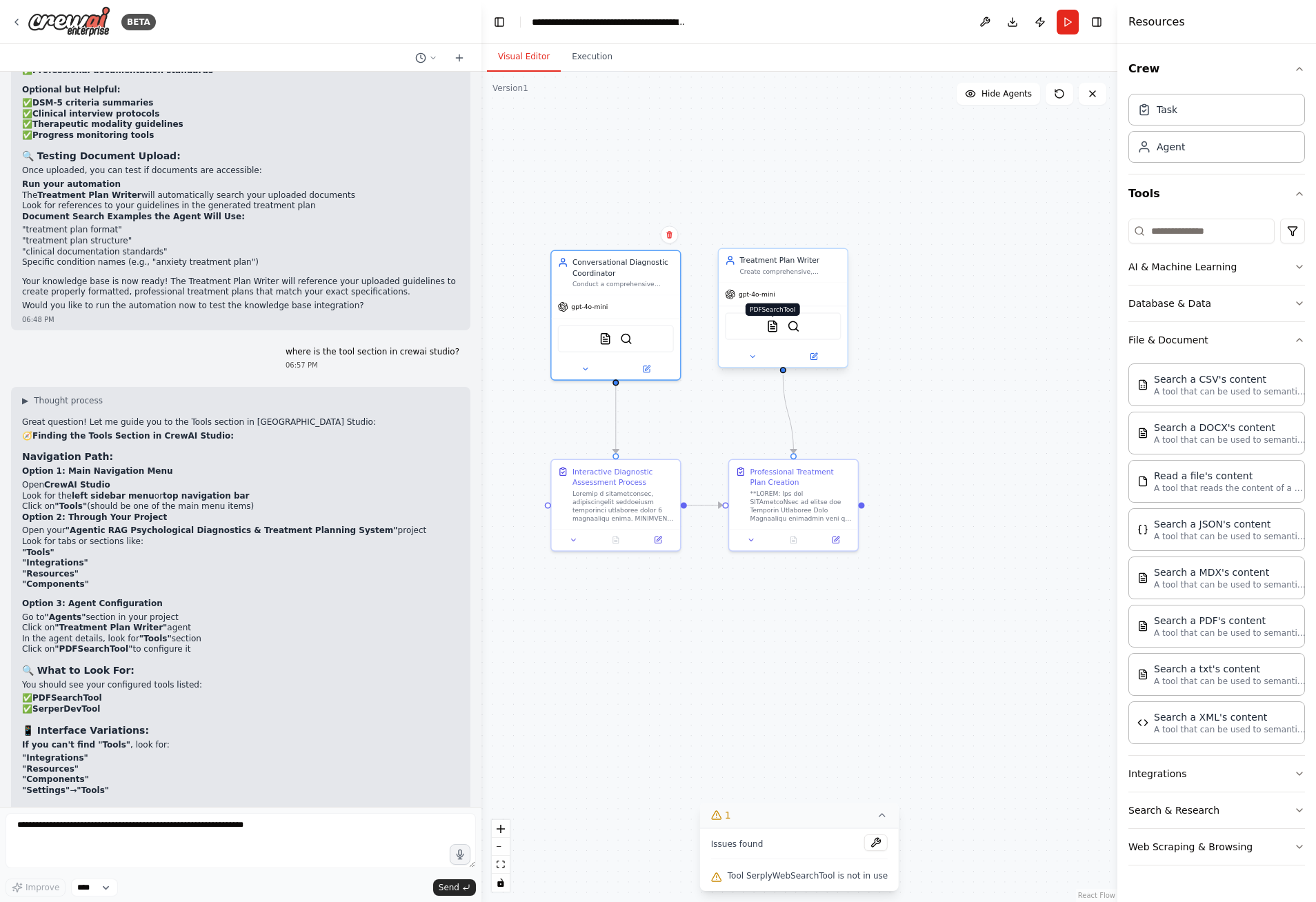
click at [775, 325] on img at bounding box center [772, 326] width 13 height 13
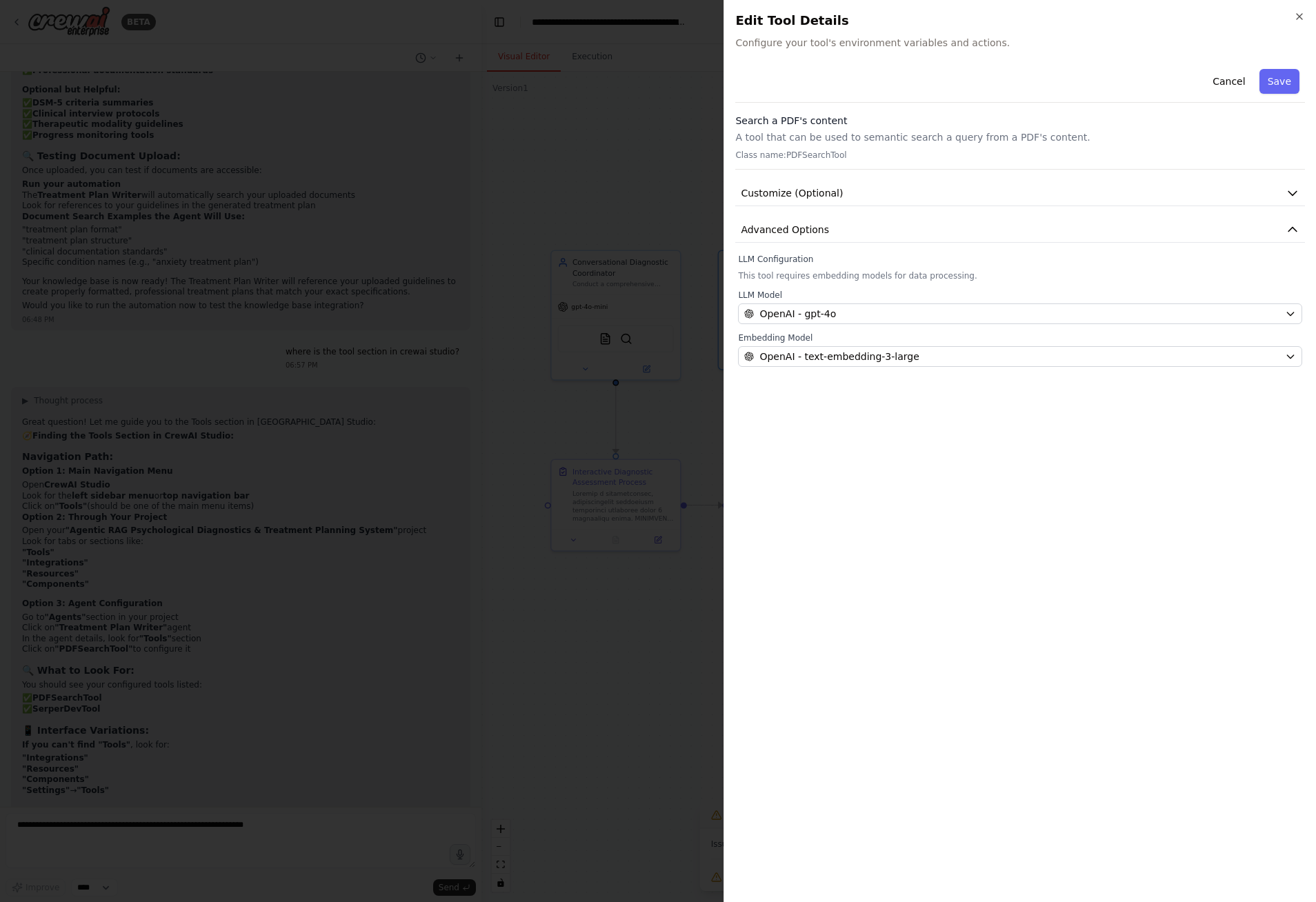
click at [282, 587] on div at bounding box center [658, 451] width 1316 height 902
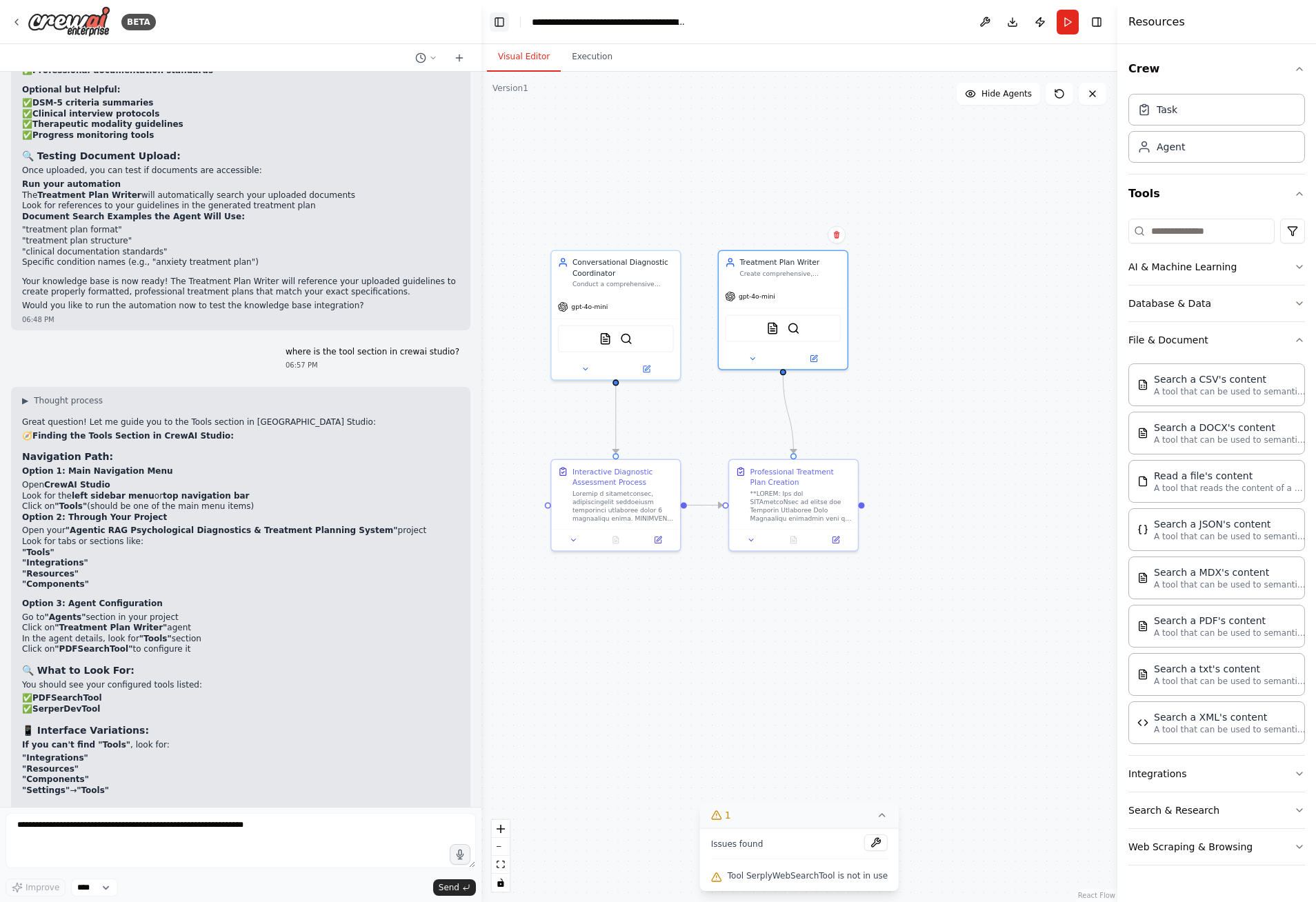
click at [505, 23] on button "Toggle Left Sidebar" at bounding box center [498, 22] width 19 height 19
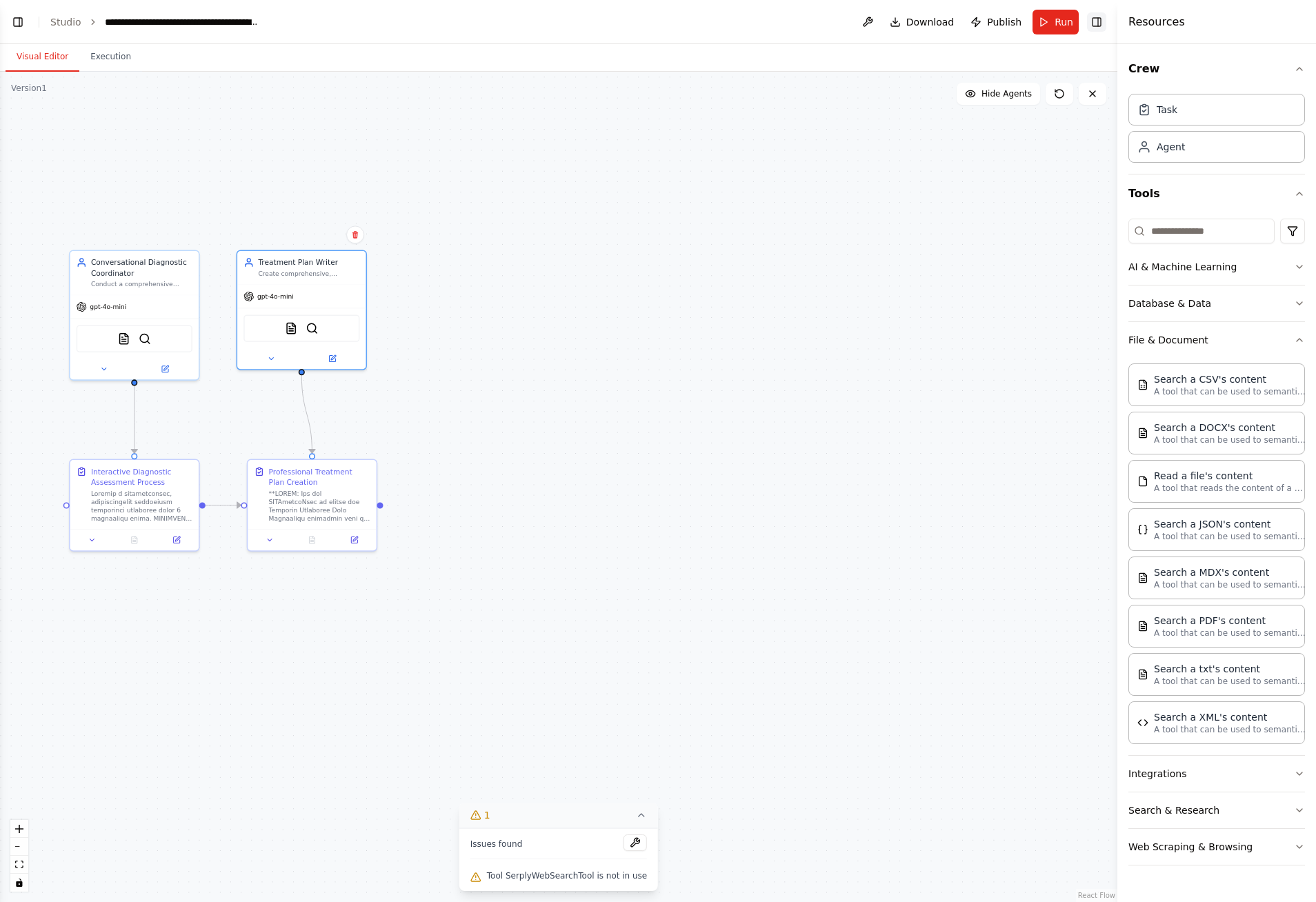
click at [1104, 20] on button "Toggle Right Sidebar" at bounding box center [1096, 22] width 19 height 19
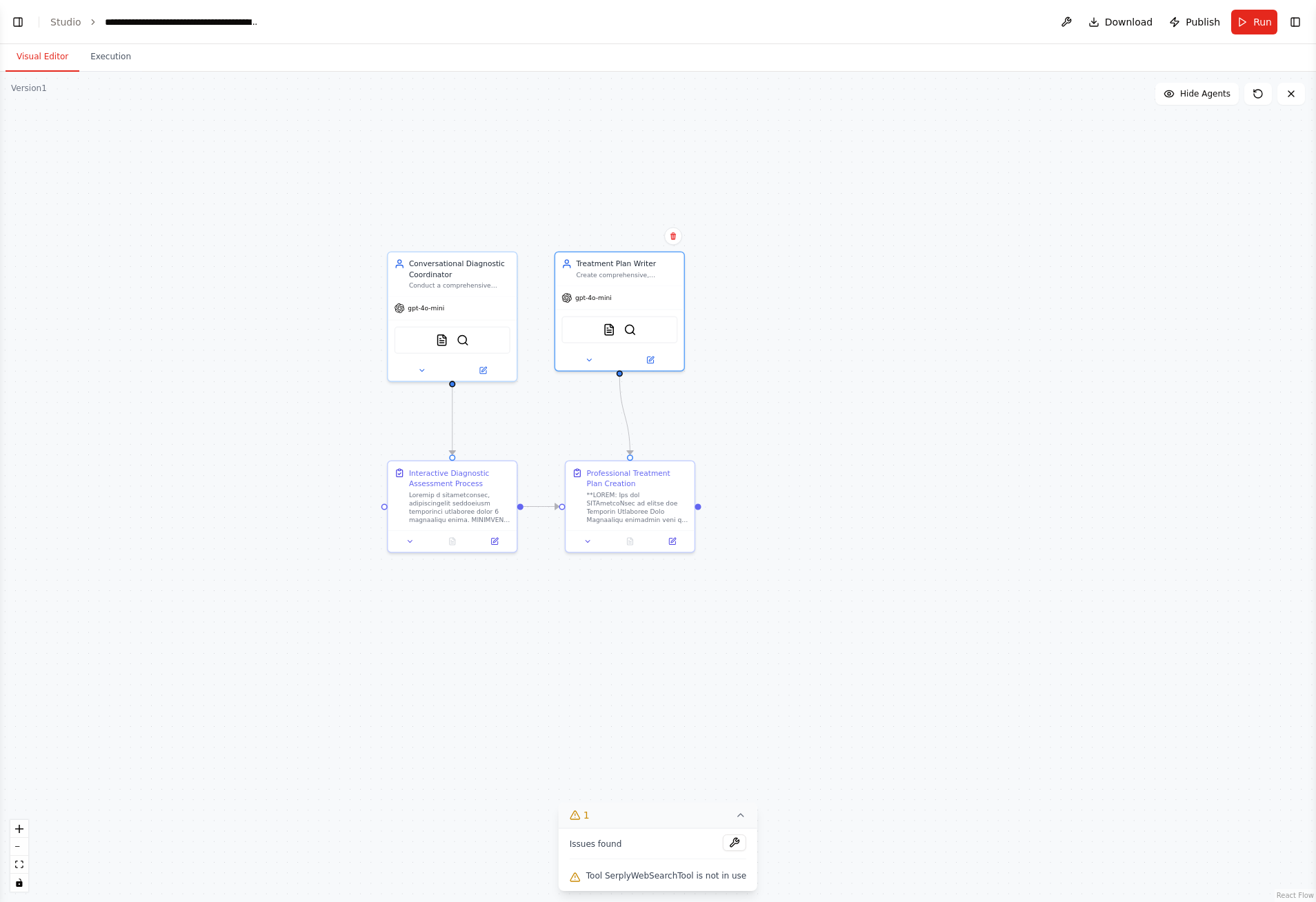
drag, startPoint x: 120, startPoint y: 664, endPoint x: 438, endPoint y: 666, distance: 318.0
click at [438, 666] on div ".deletable-edge-delete-btn { width: 20px; height: 20px; border: 0px solid #ffff…" at bounding box center [658, 487] width 1316 height 831
click at [348, 632] on div ".deletable-edge-delete-btn { width: 20px; height: 20px; border: 0px solid #ffff…" at bounding box center [658, 487] width 1316 height 831
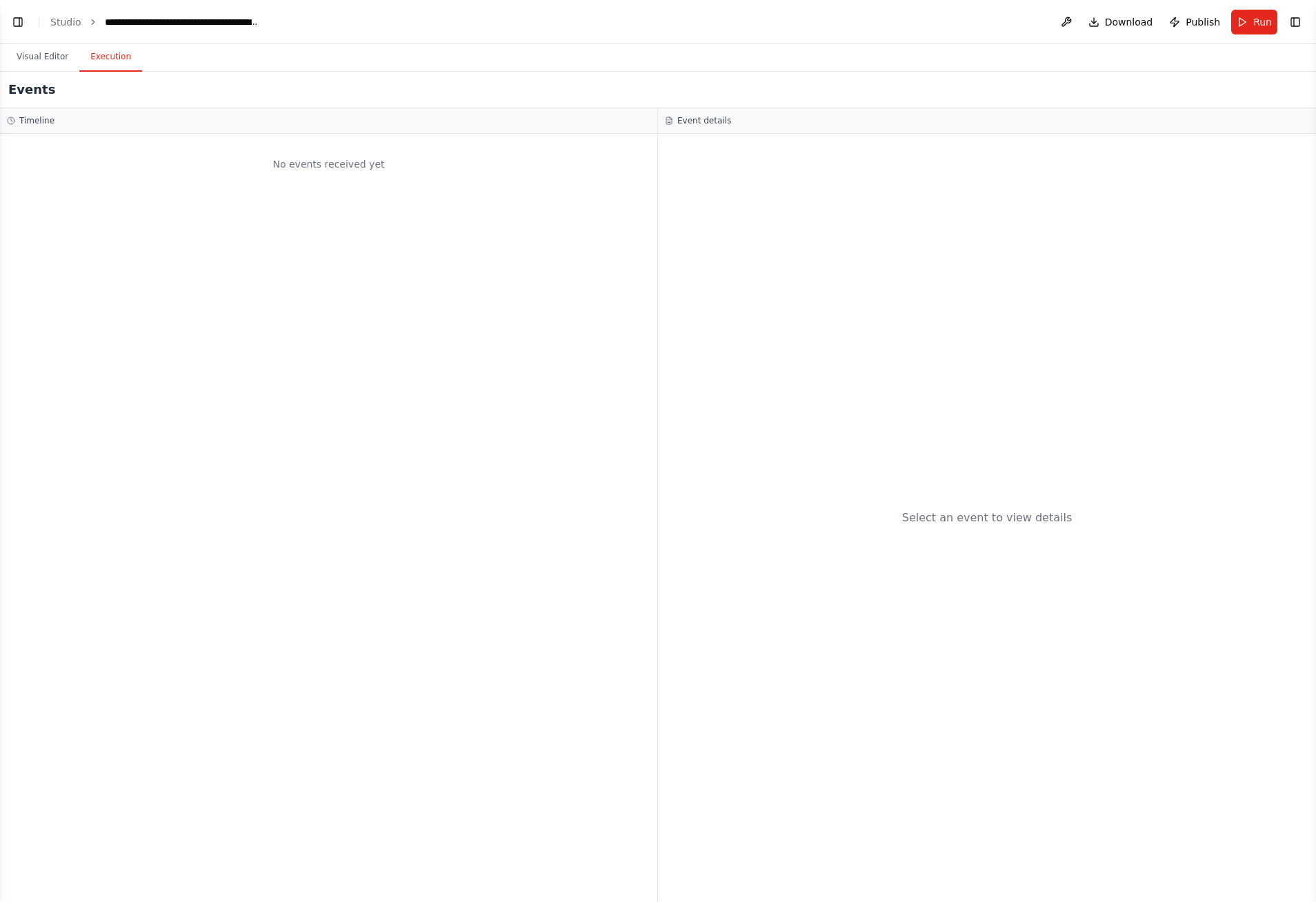
click at [104, 56] on button "Execution" at bounding box center [110, 56] width 62 height 29
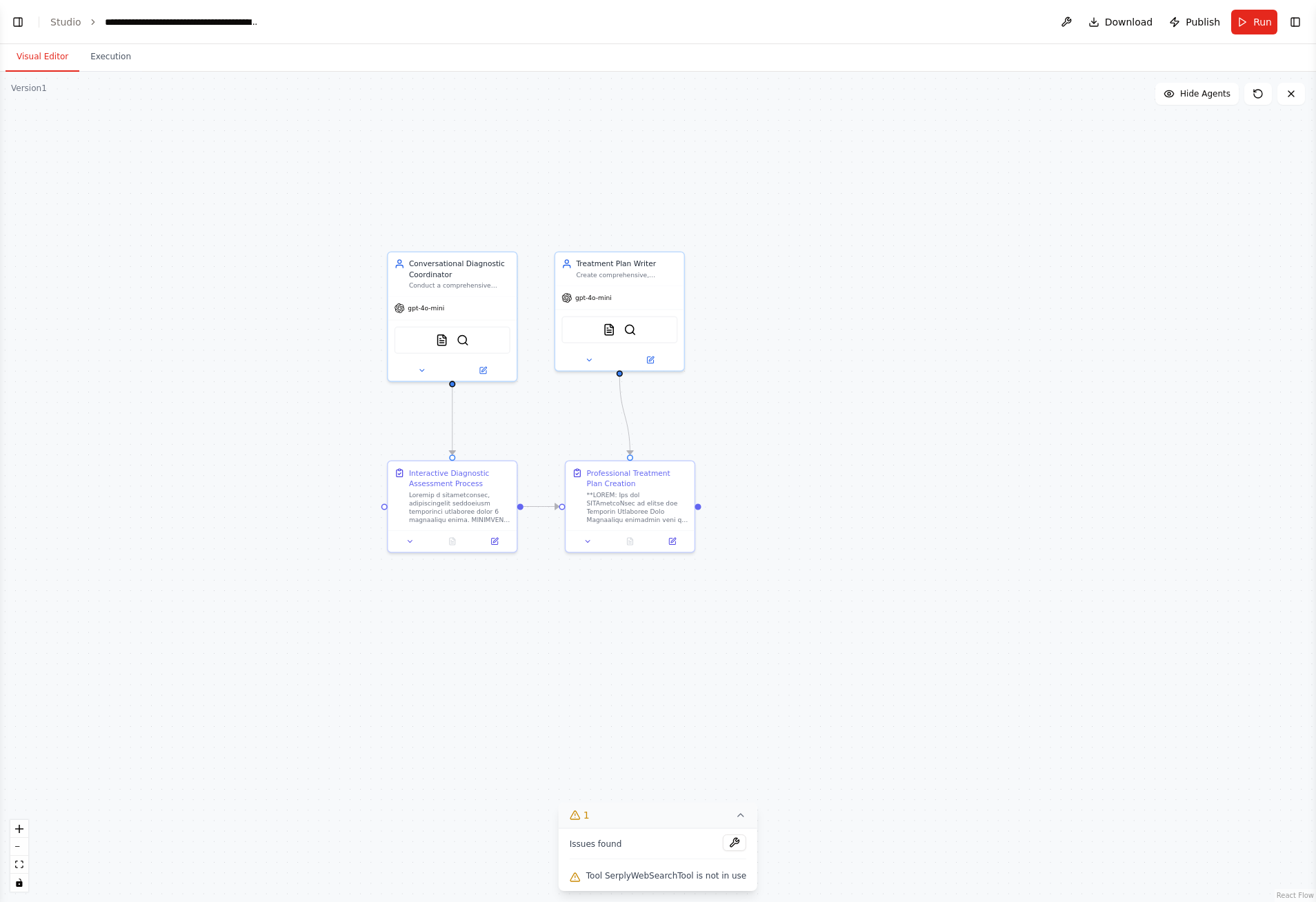
click at [55, 60] on button "Visual Editor" at bounding box center [43, 56] width 73 height 29
click at [19, 22] on button "Toggle Left Sidebar" at bounding box center [17, 22] width 19 height 19
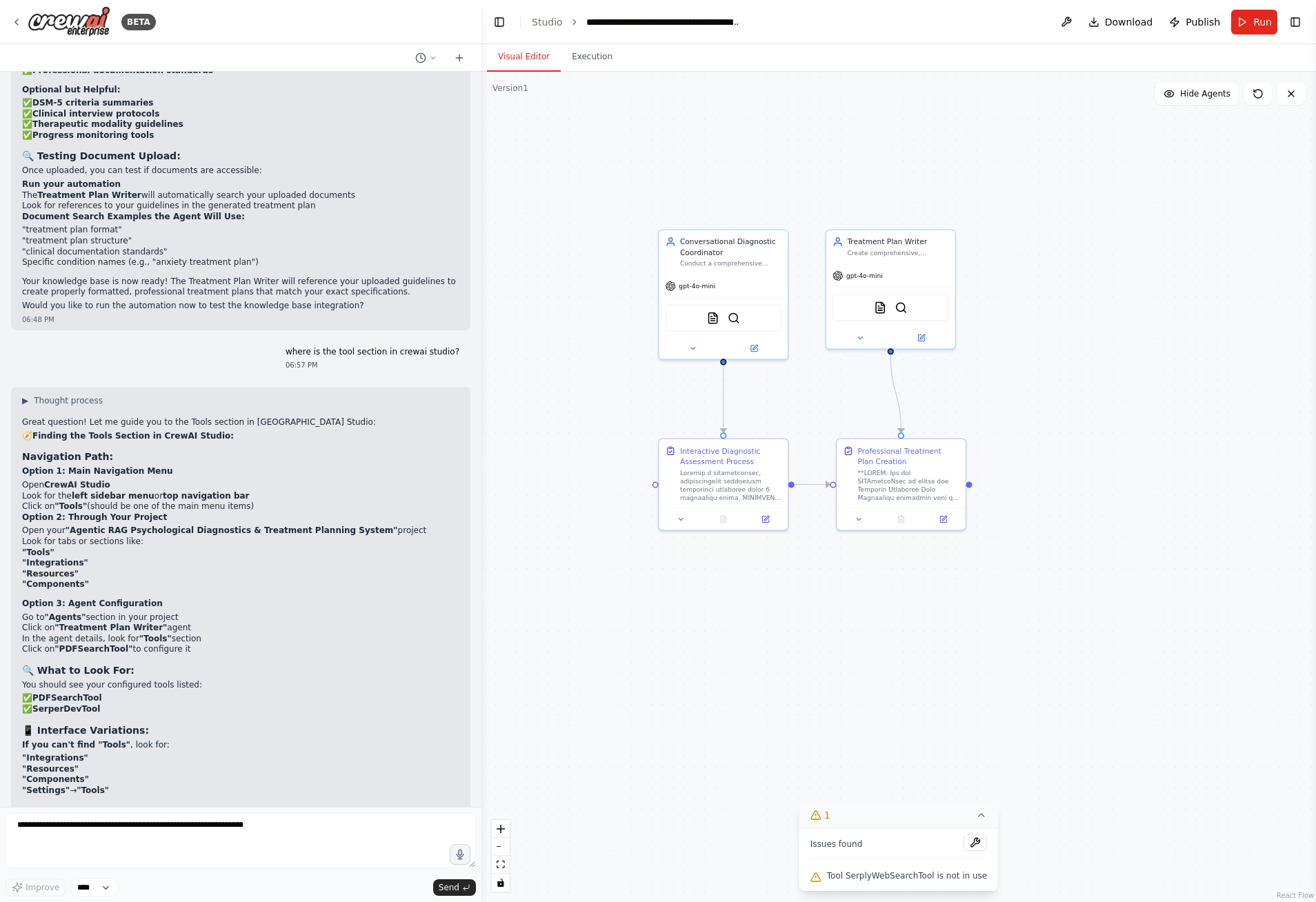
drag, startPoint x: 777, startPoint y: 422, endPoint x: 607, endPoint y: 400, distance: 171.4
click at [607, 400] on div ".deletable-edge-delete-btn { width: 20px; height: 20px; border: 0px solid #ffff…" at bounding box center [899, 487] width 834 height 831
click at [888, 261] on div "Treatment Plan Writer Create comprehensive, professional treatment plans in mar…" at bounding box center [890, 245] width 128 height 34
click at [1301, 25] on button "Toggle Right Sidebar" at bounding box center [1294, 22] width 19 height 19
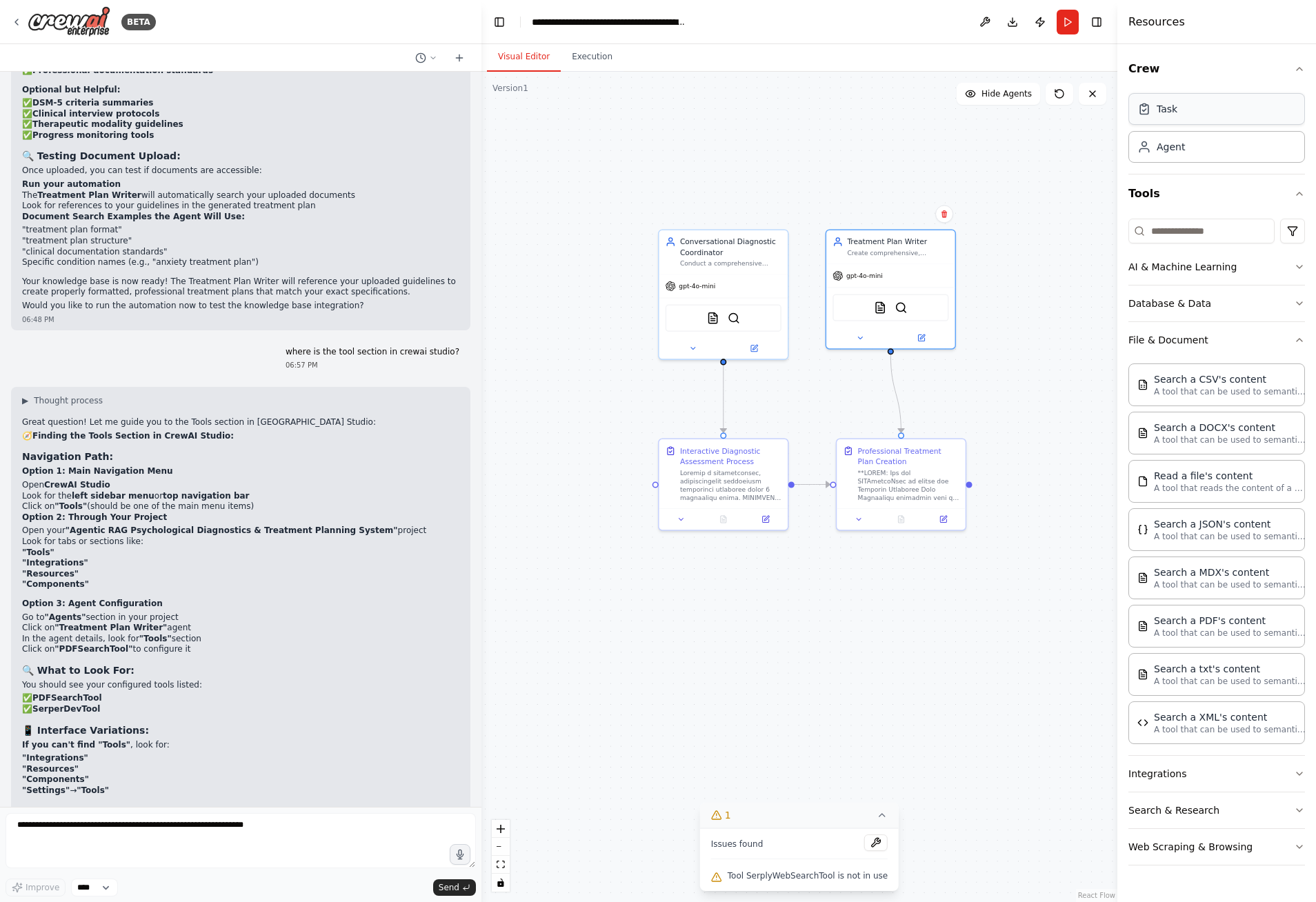
click at [1215, 114] on div "Task" at bounding box center [1217, 109] width 176 height 32
click at [1200, 147] on div "Agent" at bounding box center [1217, 147] width 176 height 32
drag, startPoint x: 1200, startPoint y: 147, endPoint x: 1002, endPoint y: 169, distance: 199.2
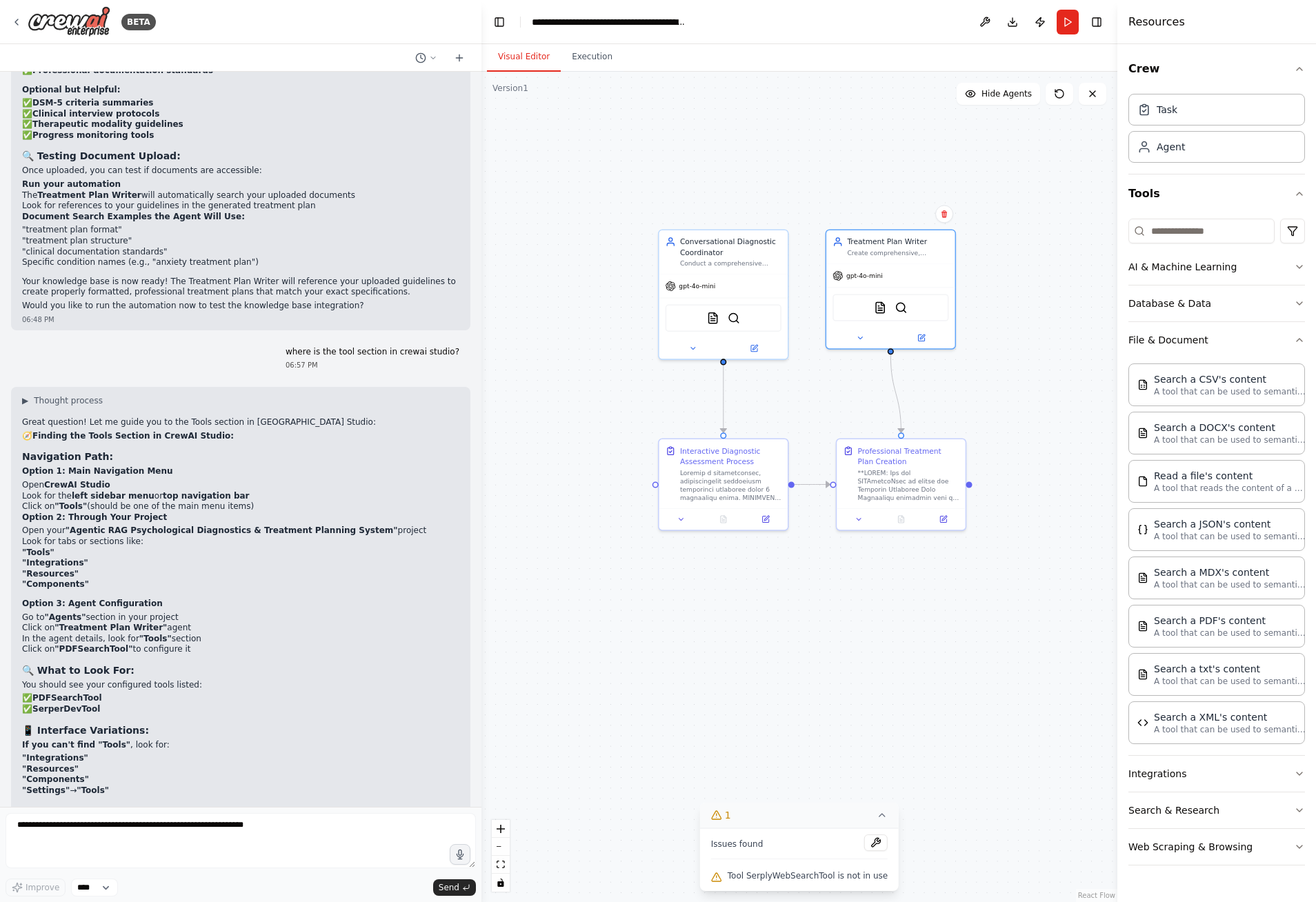
click at [1002, 169] on div "BETA An Agentic RAG Chatbot for Psychological Diagnostics and Treatment Plan De…" at bounding box center [658, 451] width 1316 height 902
click at [1226, 150] on div "Agent" at bounding box center [1217, 147] width 176 height 32
click at [1215, 631] on p "A tool that can be used to semantic search a query from a PDF's content." at bounding box center [1229, 632] width 152 height 11
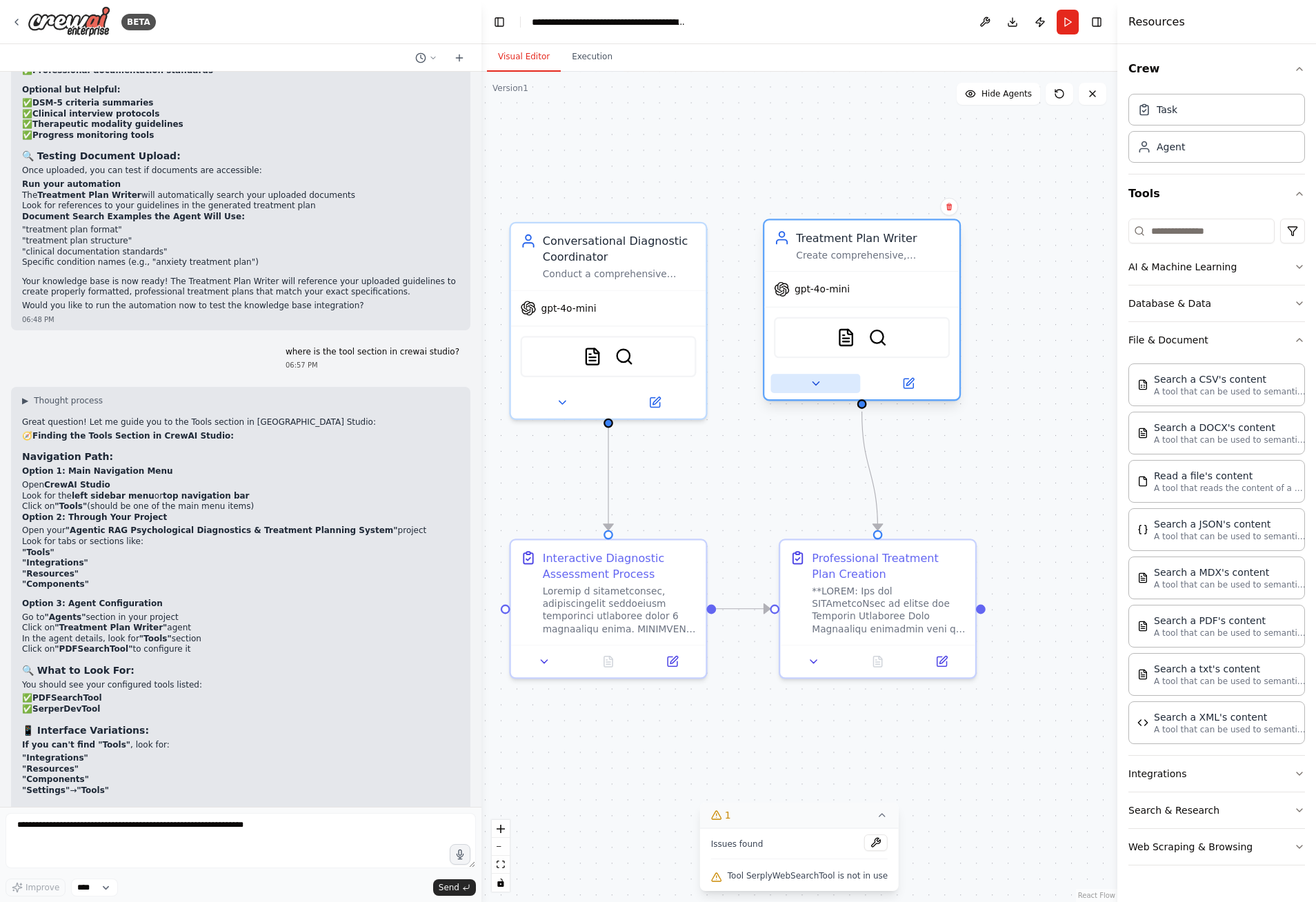
click at [814, 383] on icon at bounding box center [816, 384] width 6 height 3
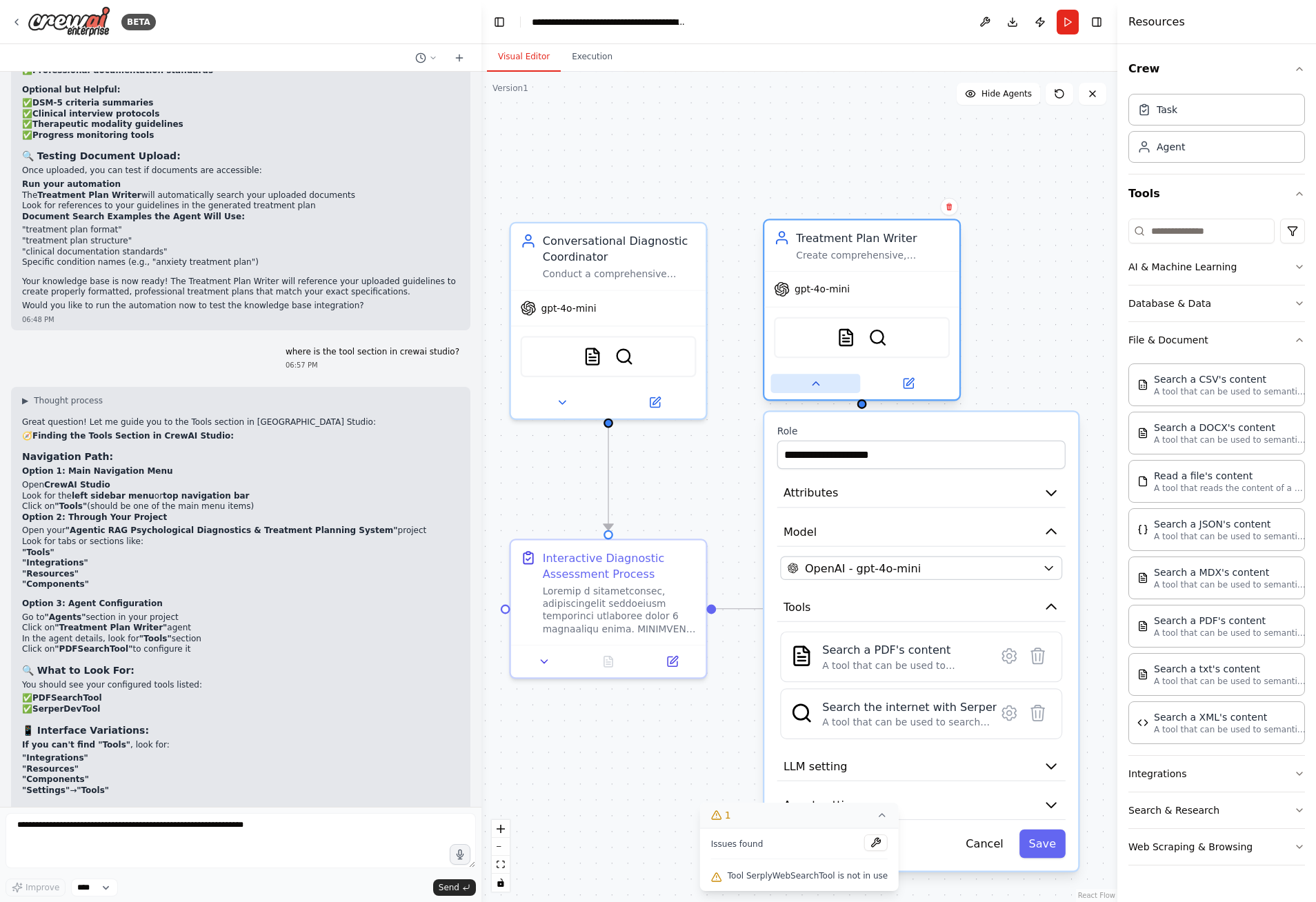
click at [814, 380] on icon at bounding box center [815, 384] width 13 height 13
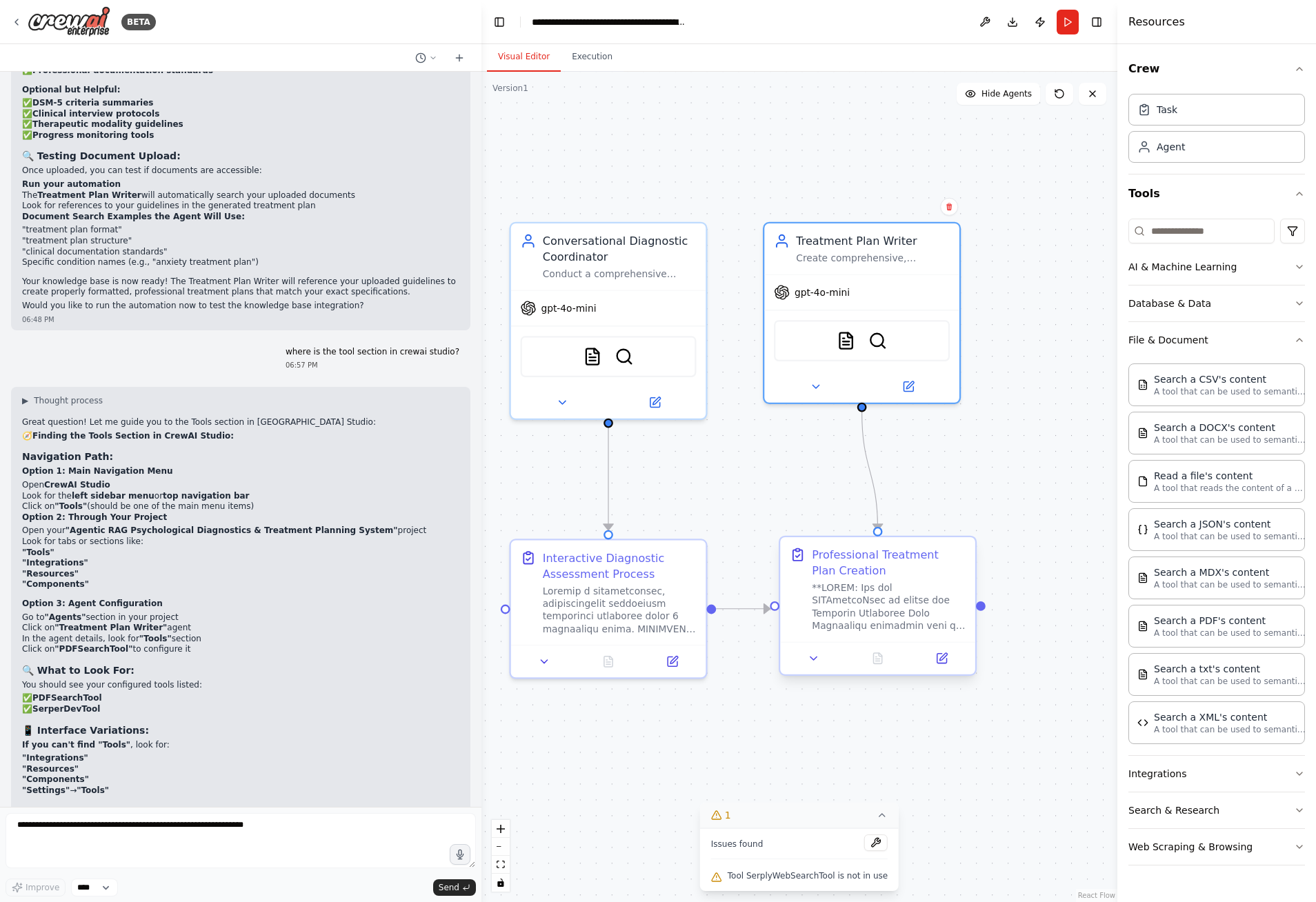
click at [814, 669] on div at bounding box center [877, 658] width 195 height 33
click at [809, 657] on icon at bounding box center [814, 658] width 13 height 13
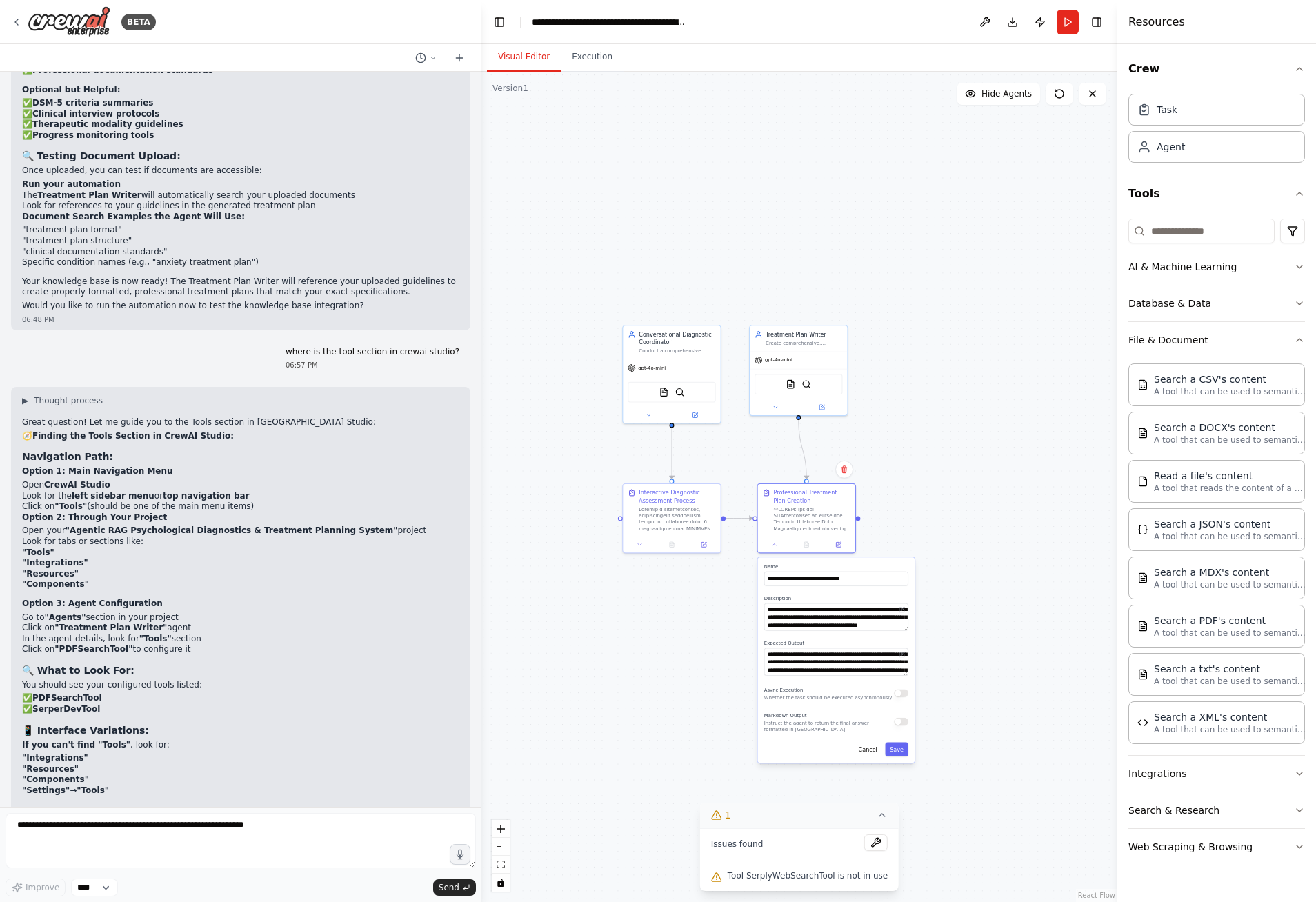
drag, startPoint x: 709, startPoint y: 738, endPoint x: 705, endPoint y: 624, distance: 114.1
click at [705, 624] on div ".deletable-edge-delete-btn { width: 20px; height: 20px; border: 0px solid #ffff…" at bounding box center [800, 487] width 636 height 831
click at [771, 546] on icon at bounding box center [773, 546] width 6 height 6
click at [833, 548] on icon at bounding box center [836, 546] width 6 height 6
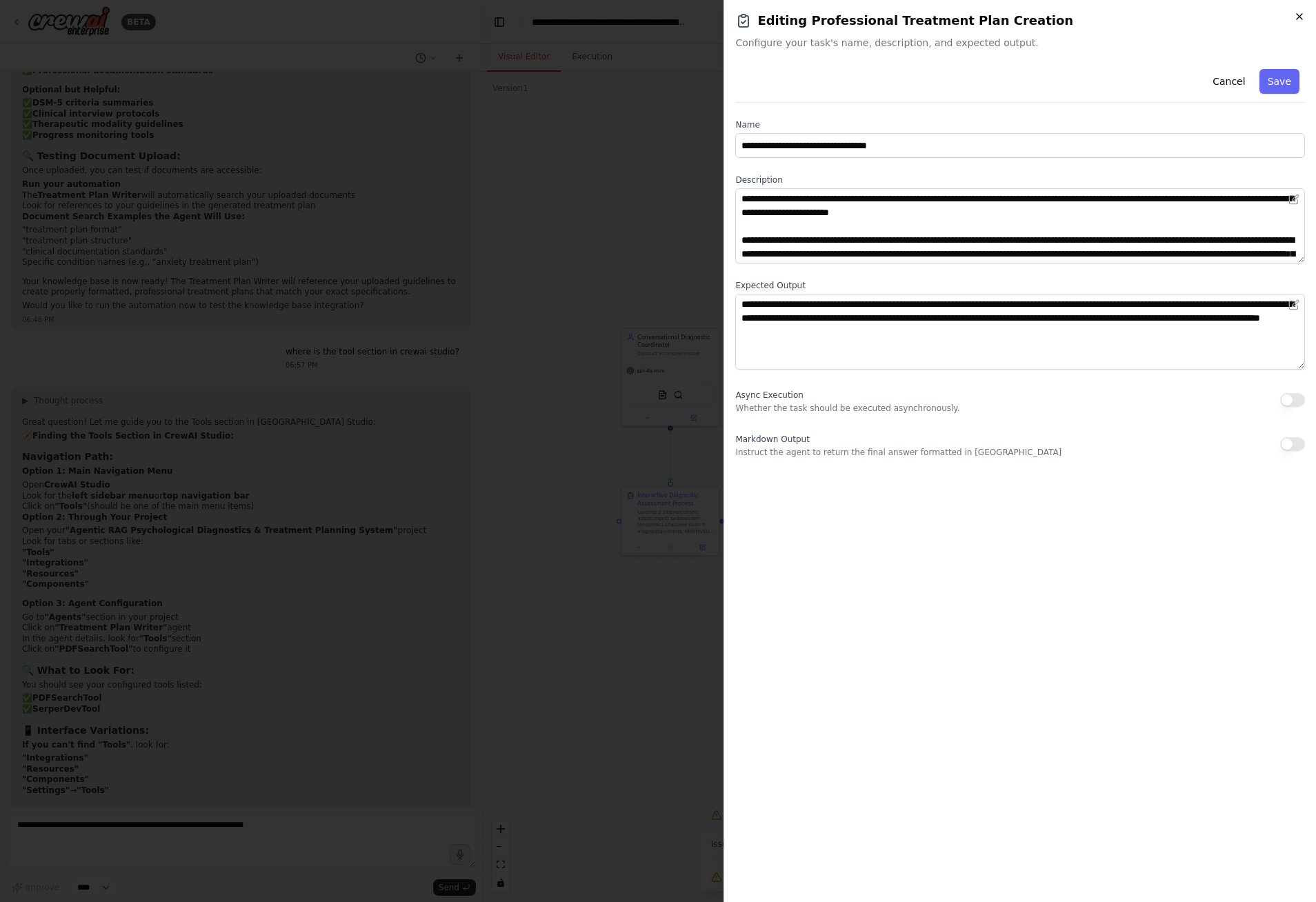
click at [1301, 16] on icon "button" at bounding box center [1299, 16] width 11 height 11
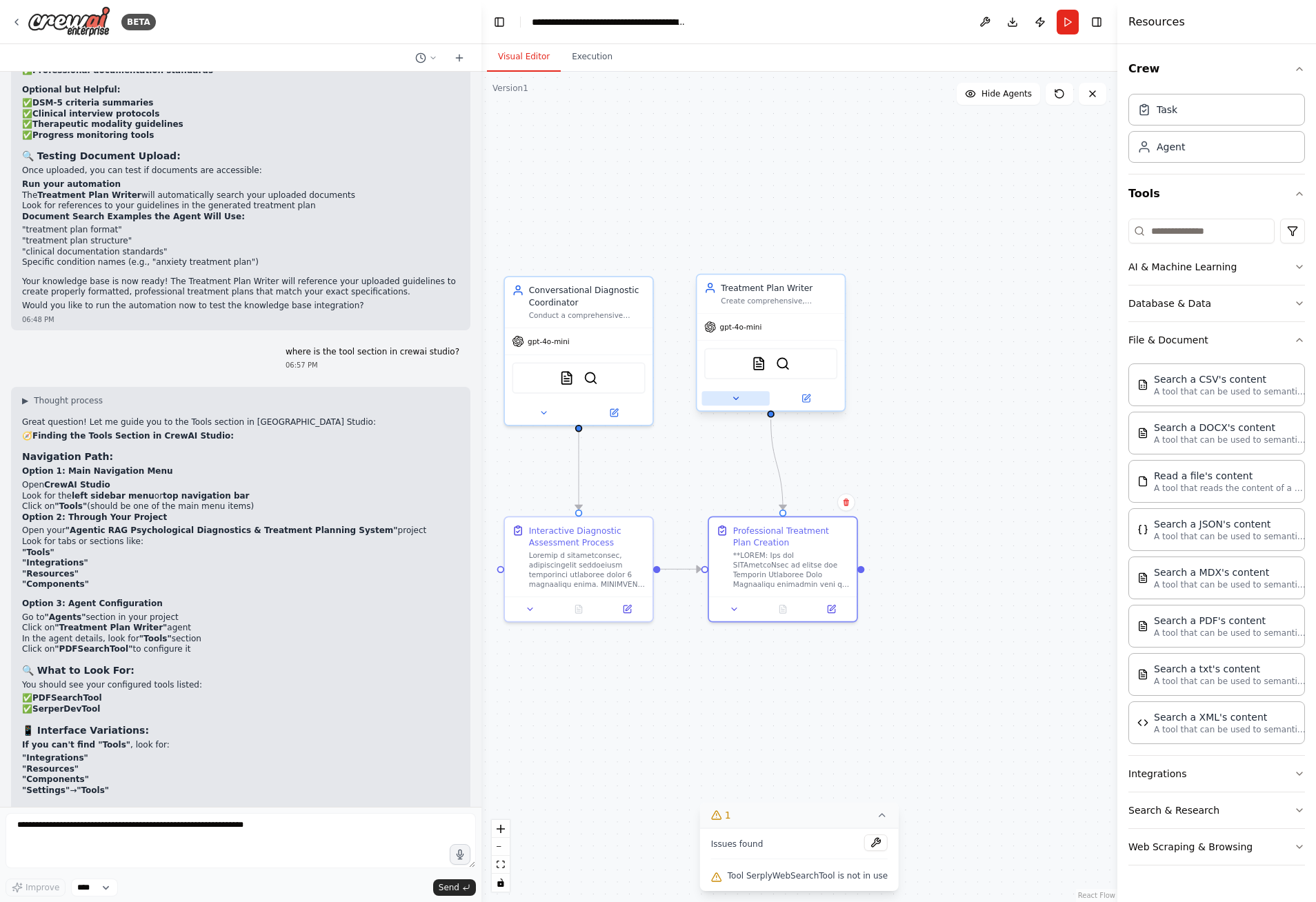
click at [740, 394] on icon at bounding box center [736, 398] width 10 height 10
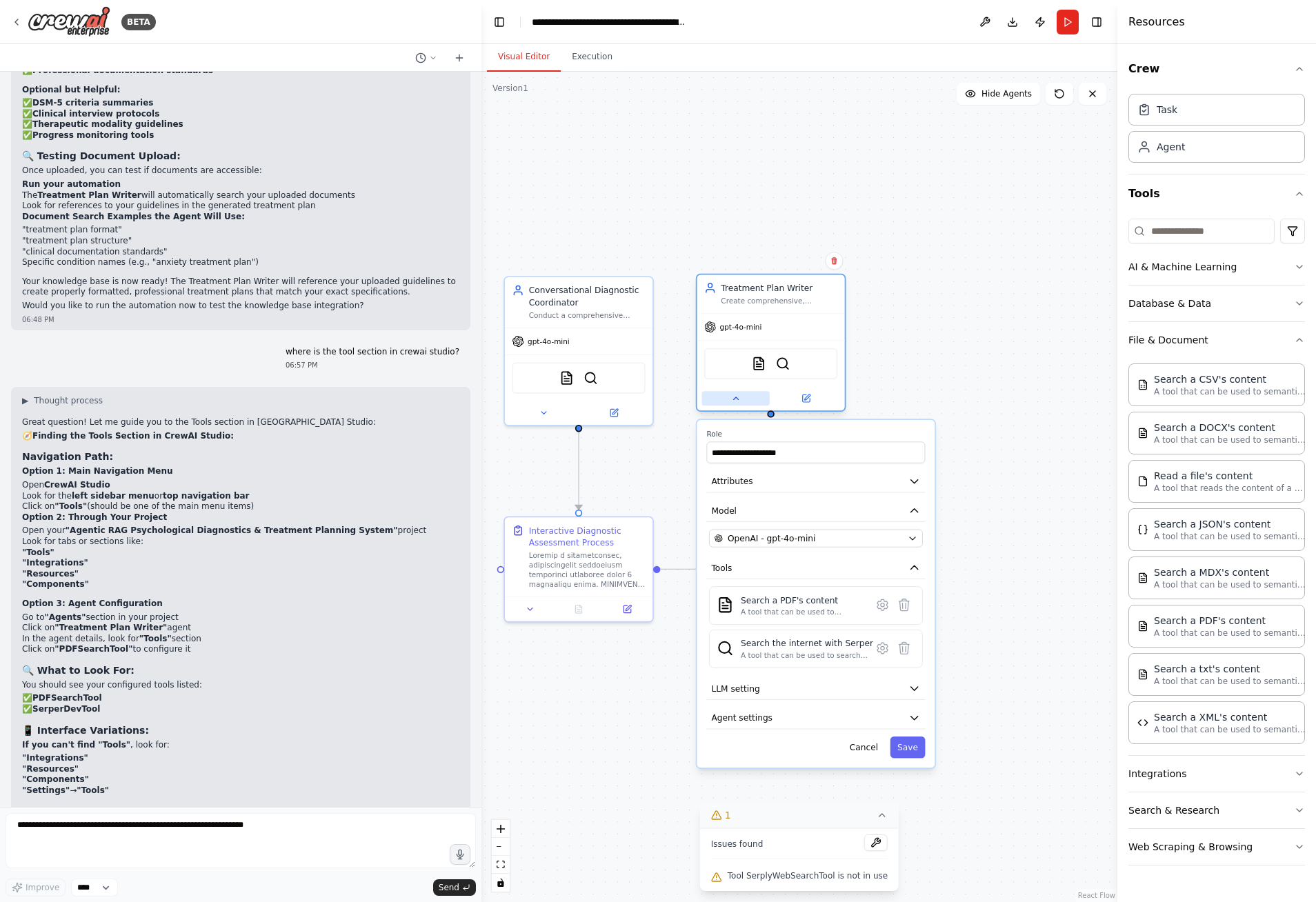
click at [739, 400] on icon at bounding box center [736, 398] width 10 height 10
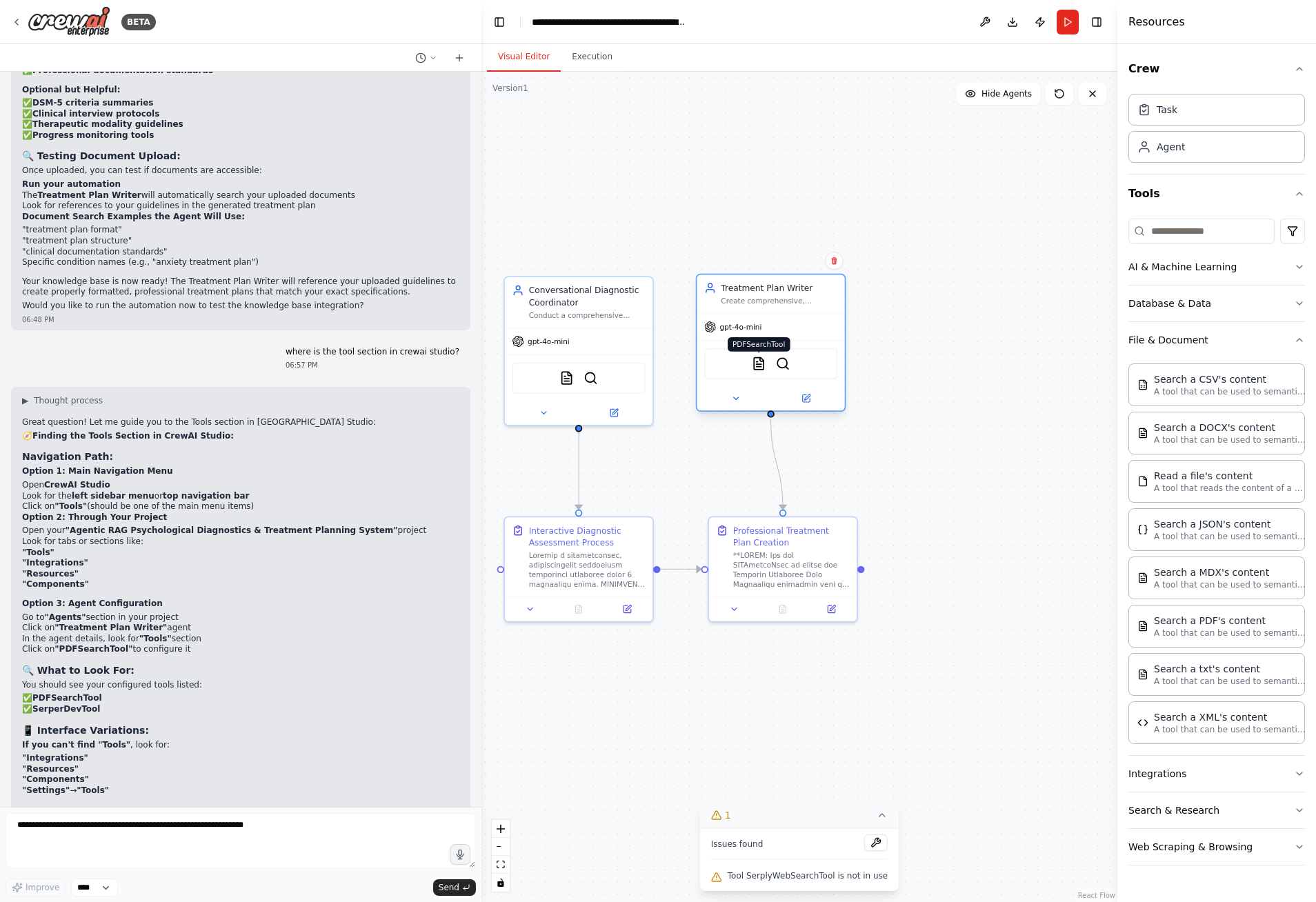
click at [761, 364] on img at bounding box center [759, 364] width 15 height 15
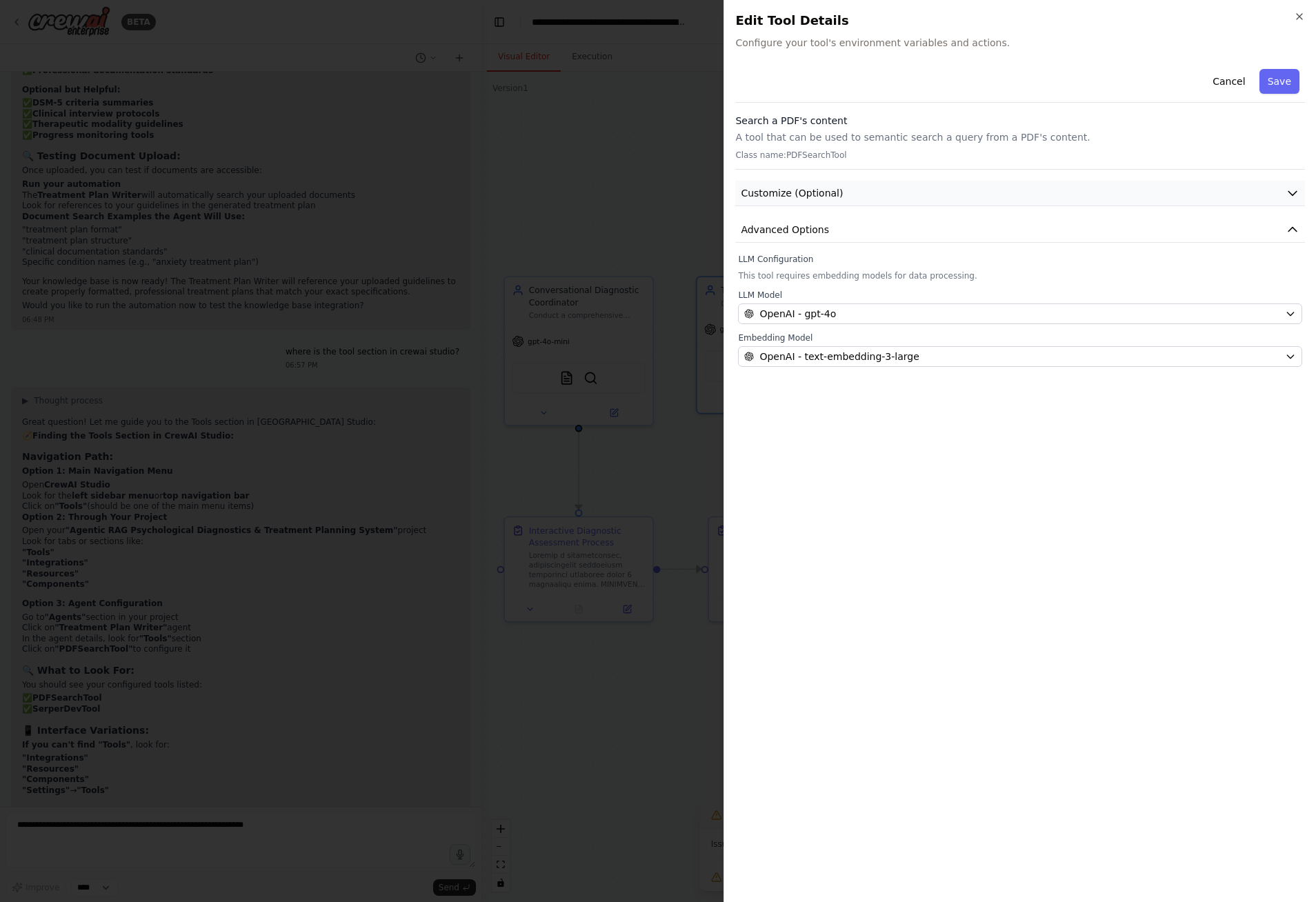
click at [1291, 190] on icon "button" at bounding box center [1292, 193] width 14 height 14
click at [543, 830] on div at bounding box center [658, 451] width 1316 height 902
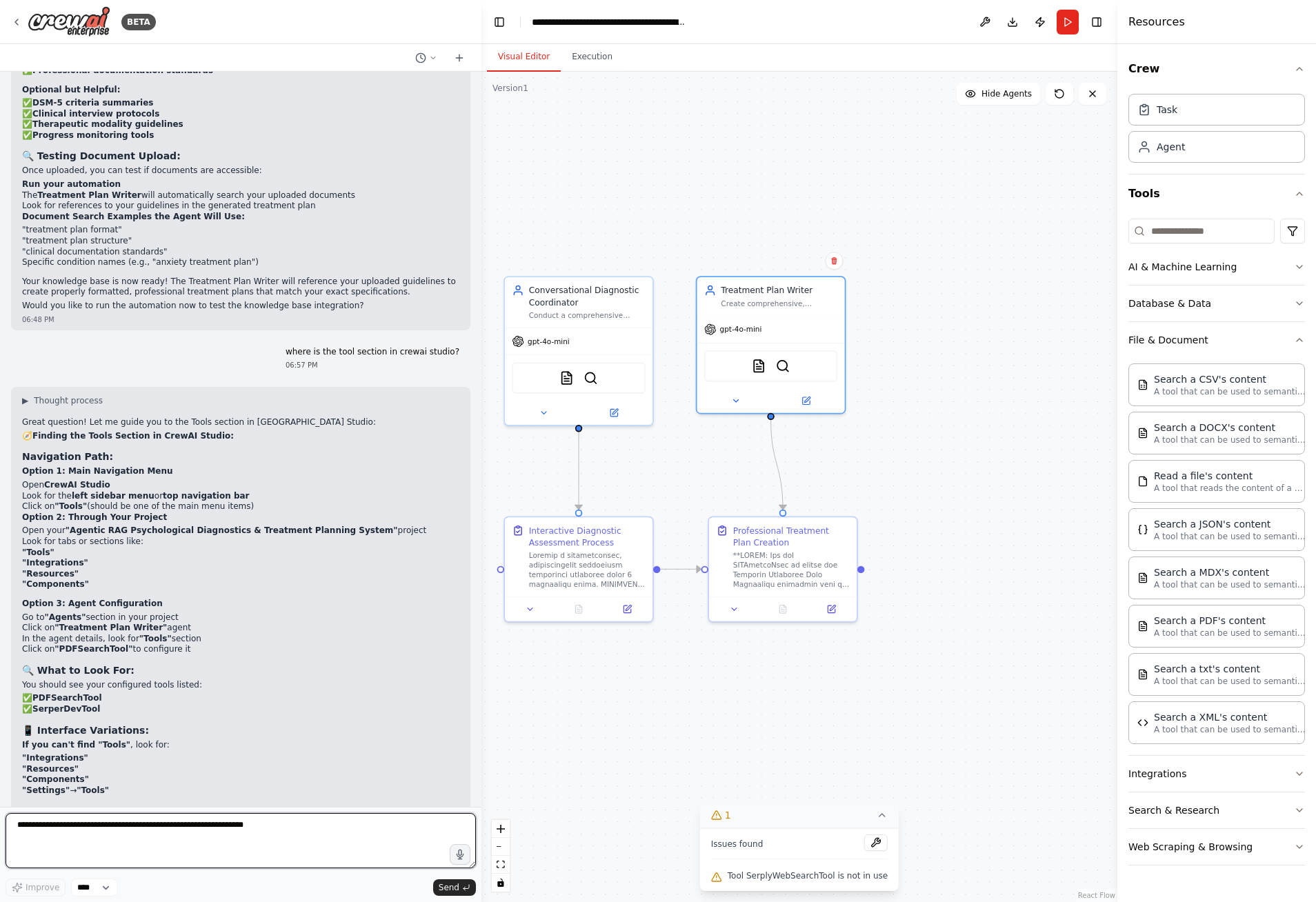
click at [272, 824] on textarea at bounding box center [241, 842] width 471 height 56
click at [110, 889] on select "****" at bounding box center [94, 888] width 47 height 18
click at [165, 887] on div "Improve **** Send" at bounding box center [241, 888] width 471 height 18
click at [318, 829] on textarea "**********" at bounding box center [241, 842] width 471 height 56
click at [321, 828] on textarea "**********" at bounding box center [241, 842] width 471 height 56
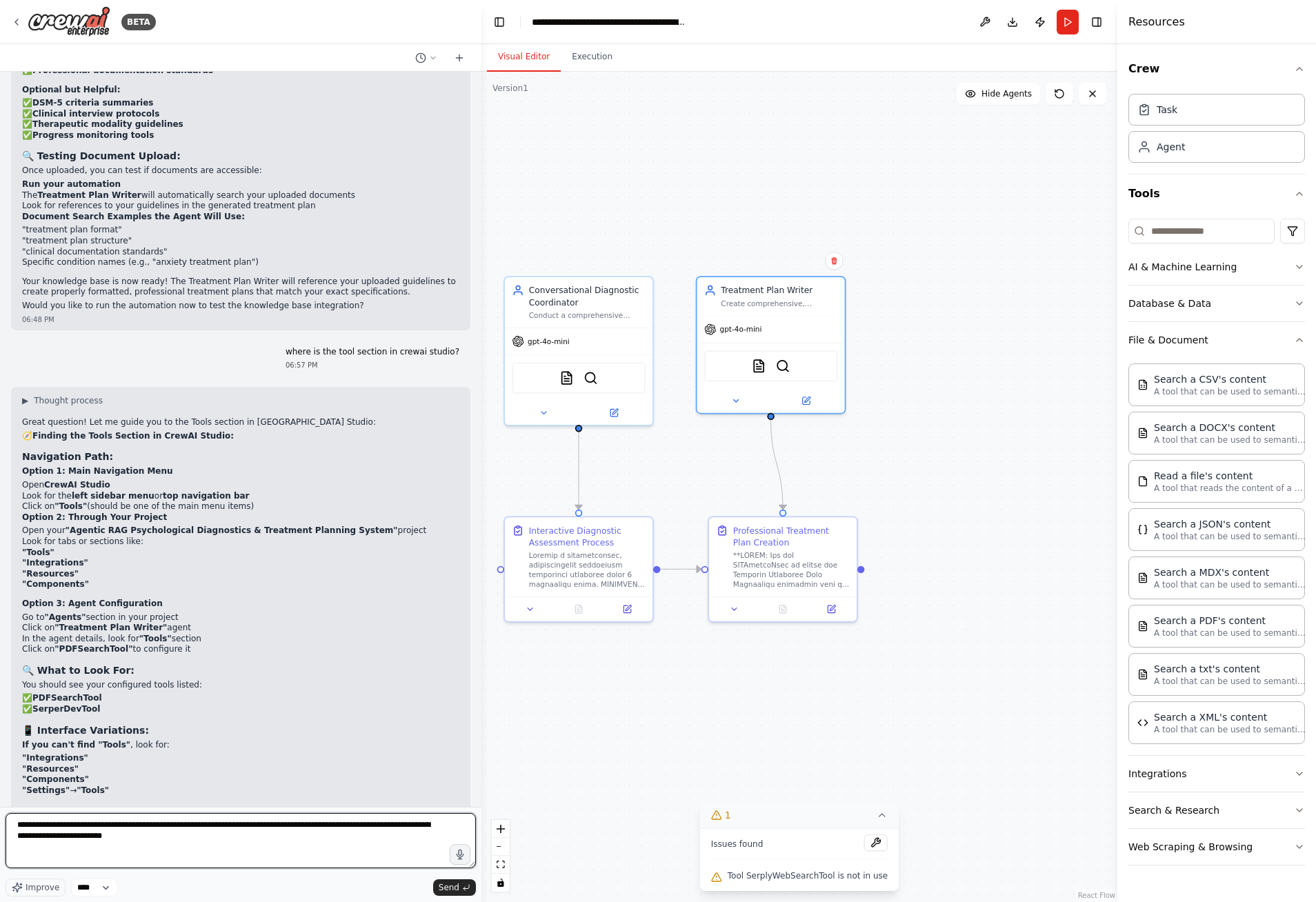
type textarea "**********"
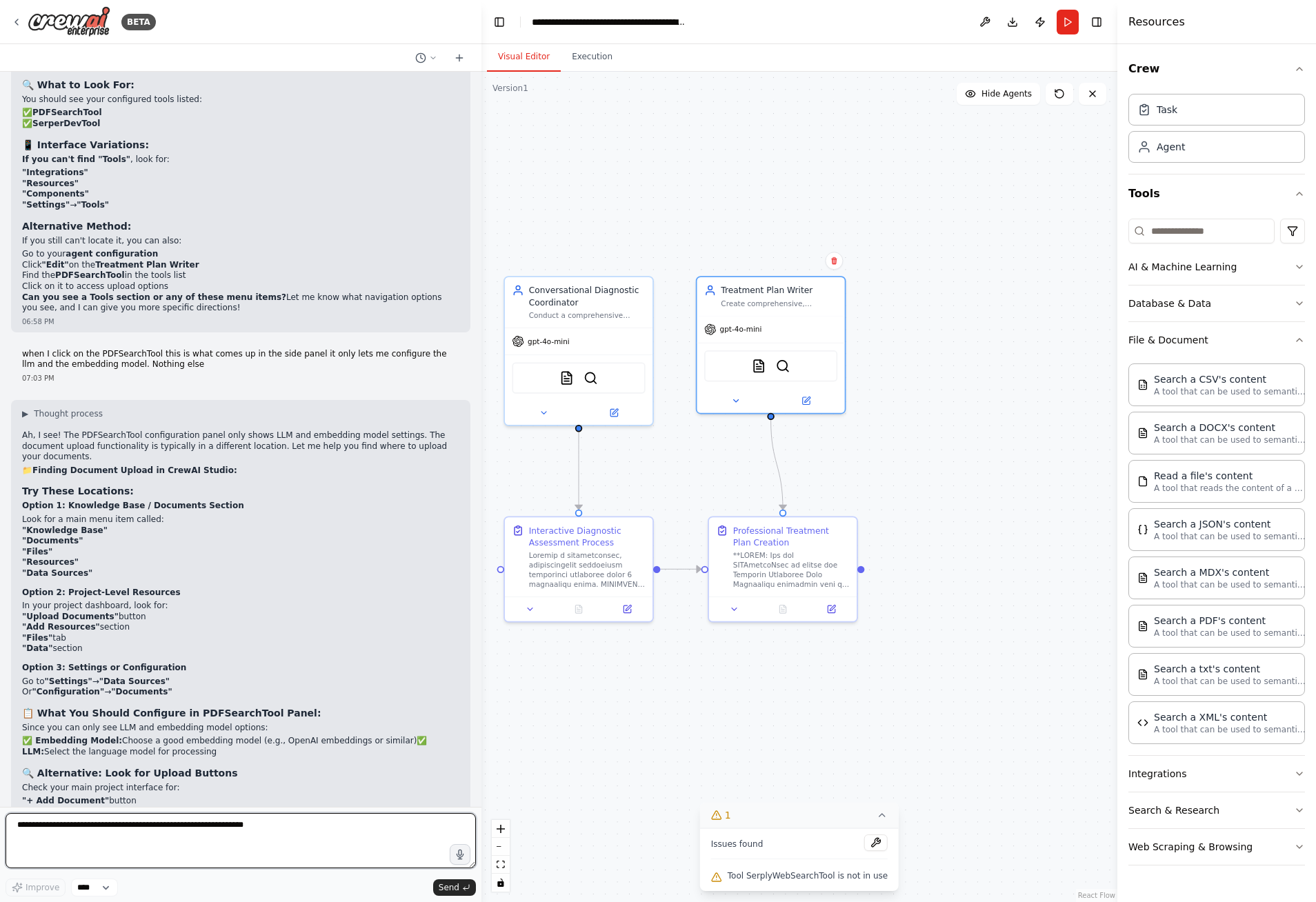
scroll to position [7436, 0]
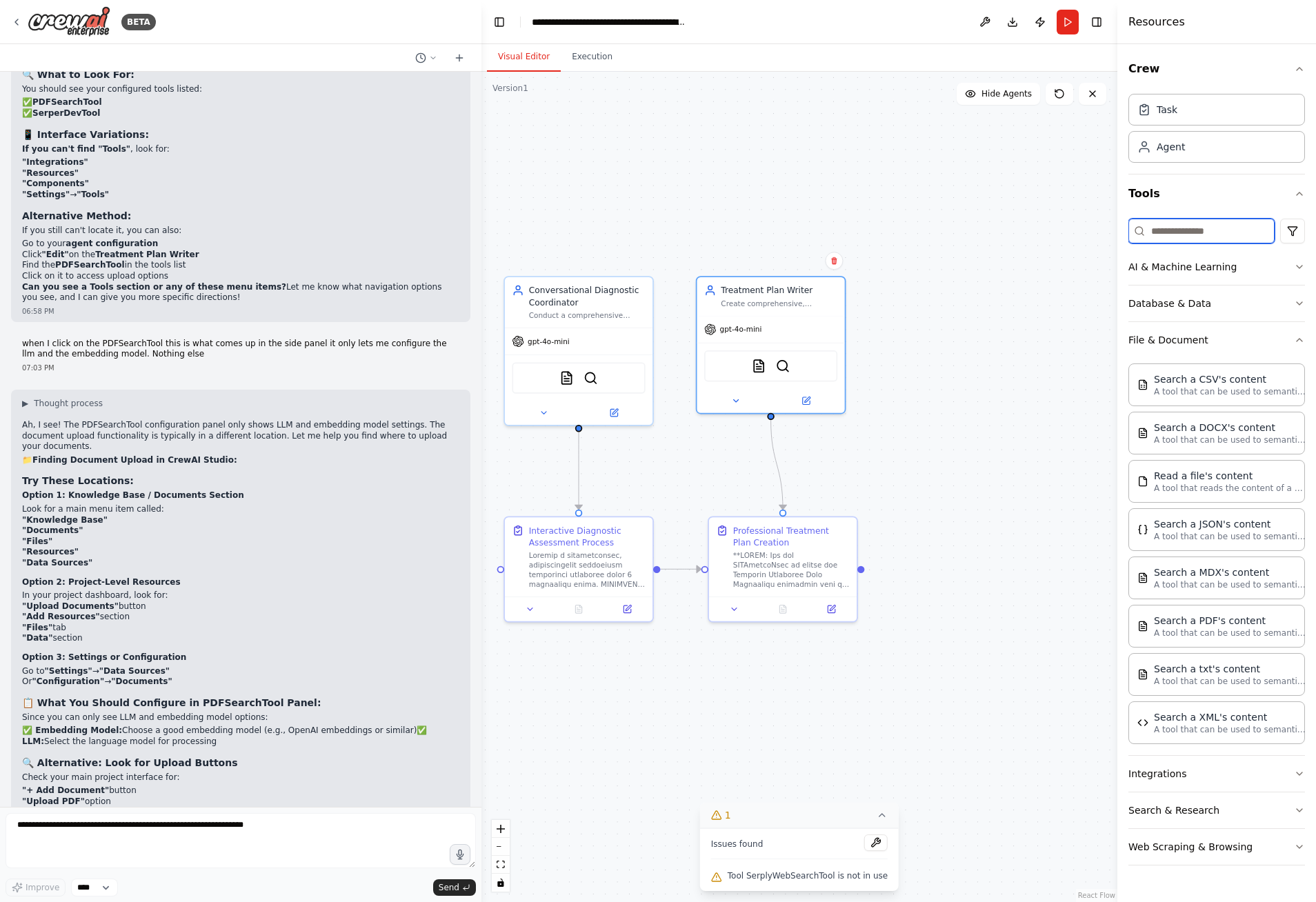
click at [1199, 233] on input at bounding box center [1202, 231] width 147 height 25
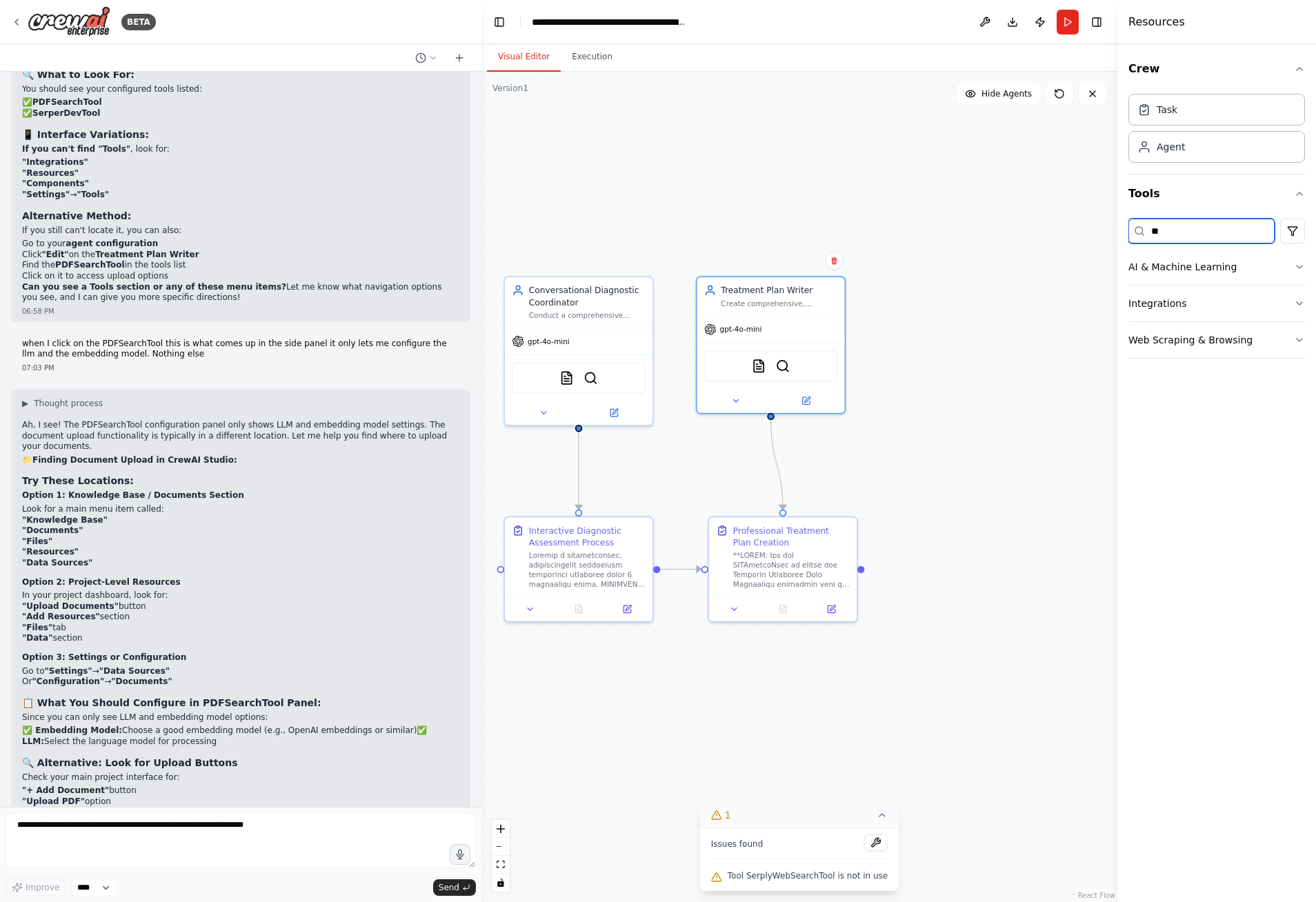
type input "*"
click at [1058, 165] on div ".deletable-edge-delete-btn { width: 20px; height: 20px; border: 0px solid #ffff…" at bounding box center [800, 487] width 636 height 831
click at [1092, 22] on button "Toggle Right Sidebar" at bounding box center [1096, 22] width 19 height 19
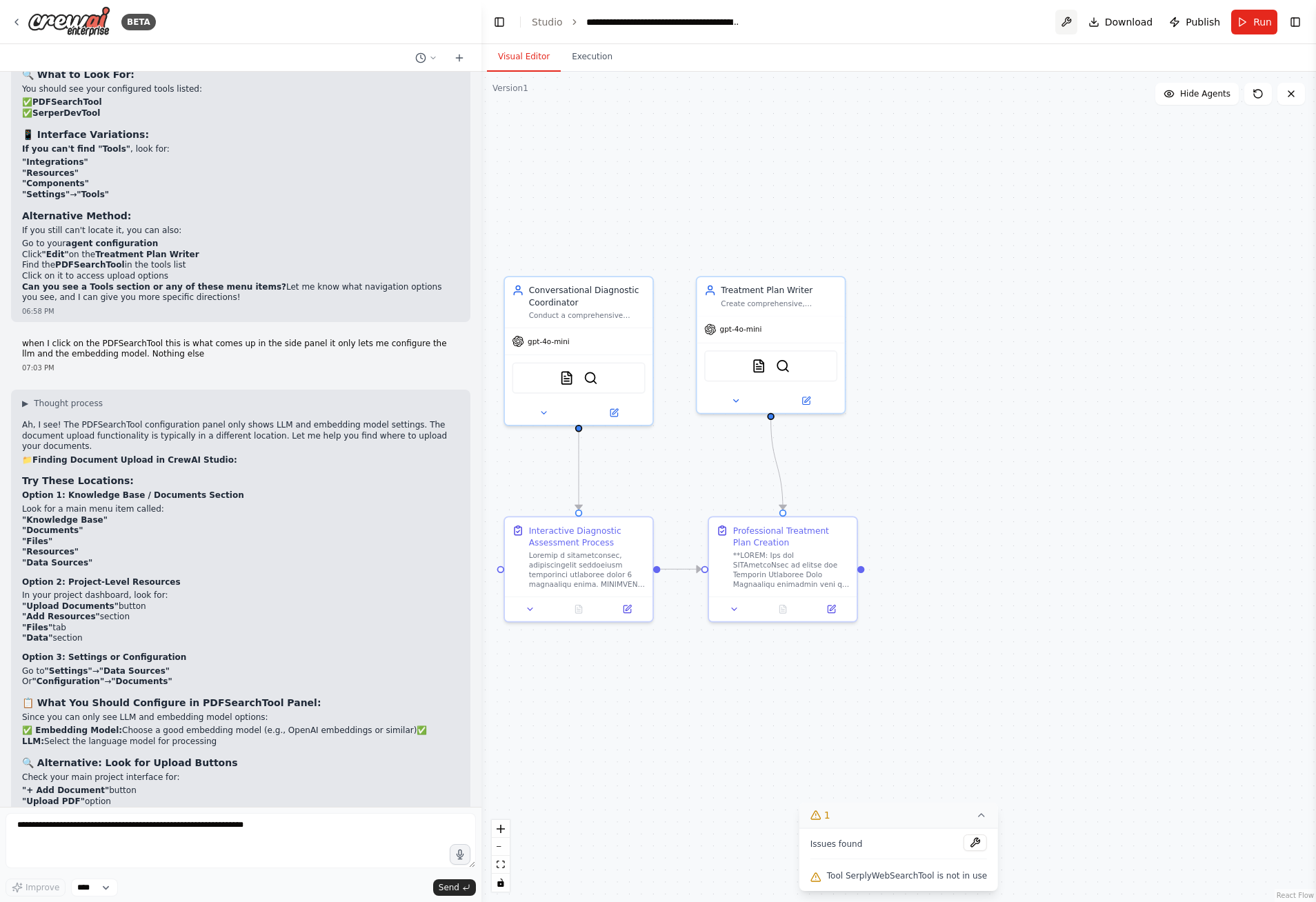
click at [1075, 24] on button at bounding box center [1066, 22] width 22 height 25
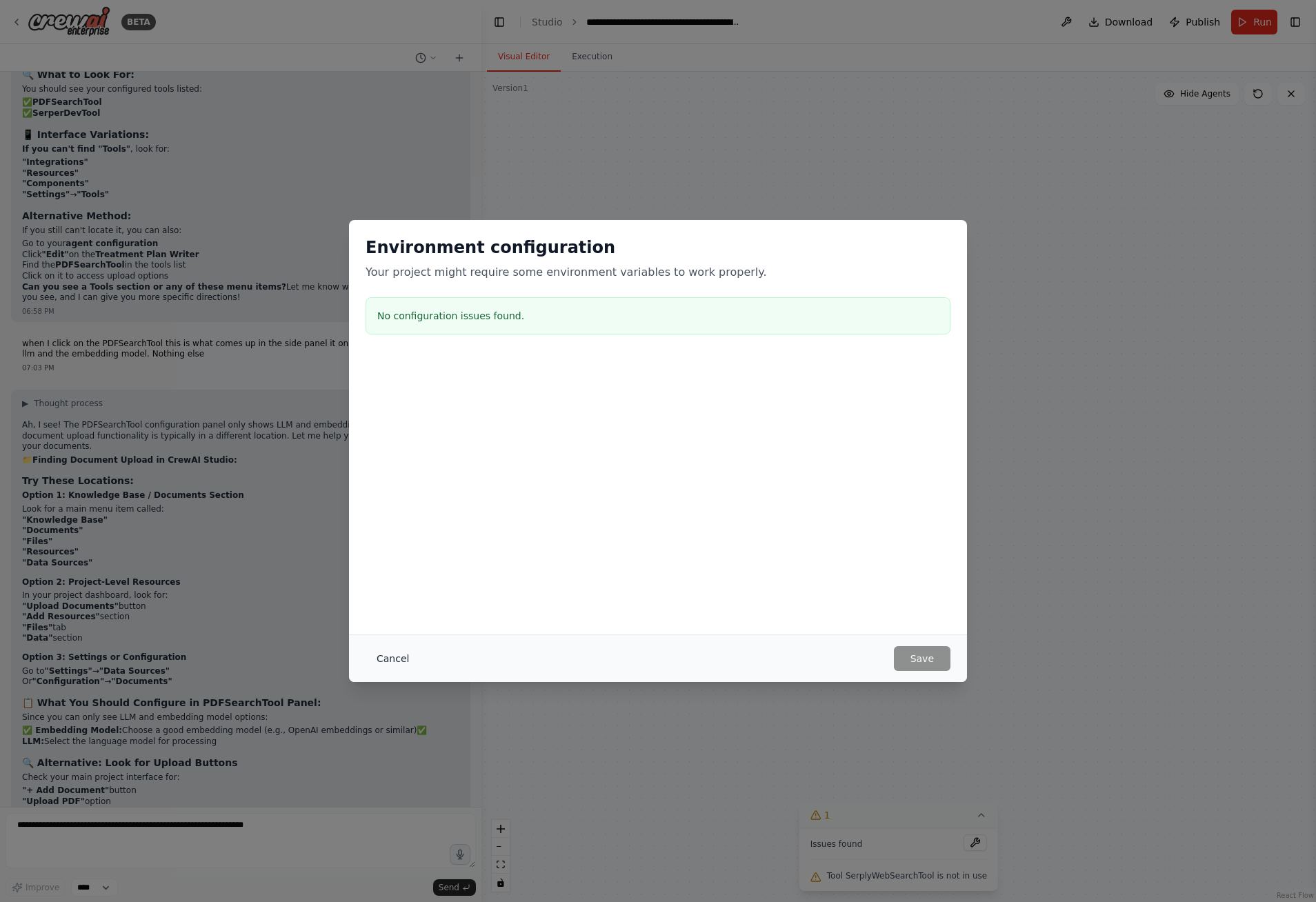
click at [396, 656] on button "Cancel" at bounding box center [392, 658] width 55 height 25
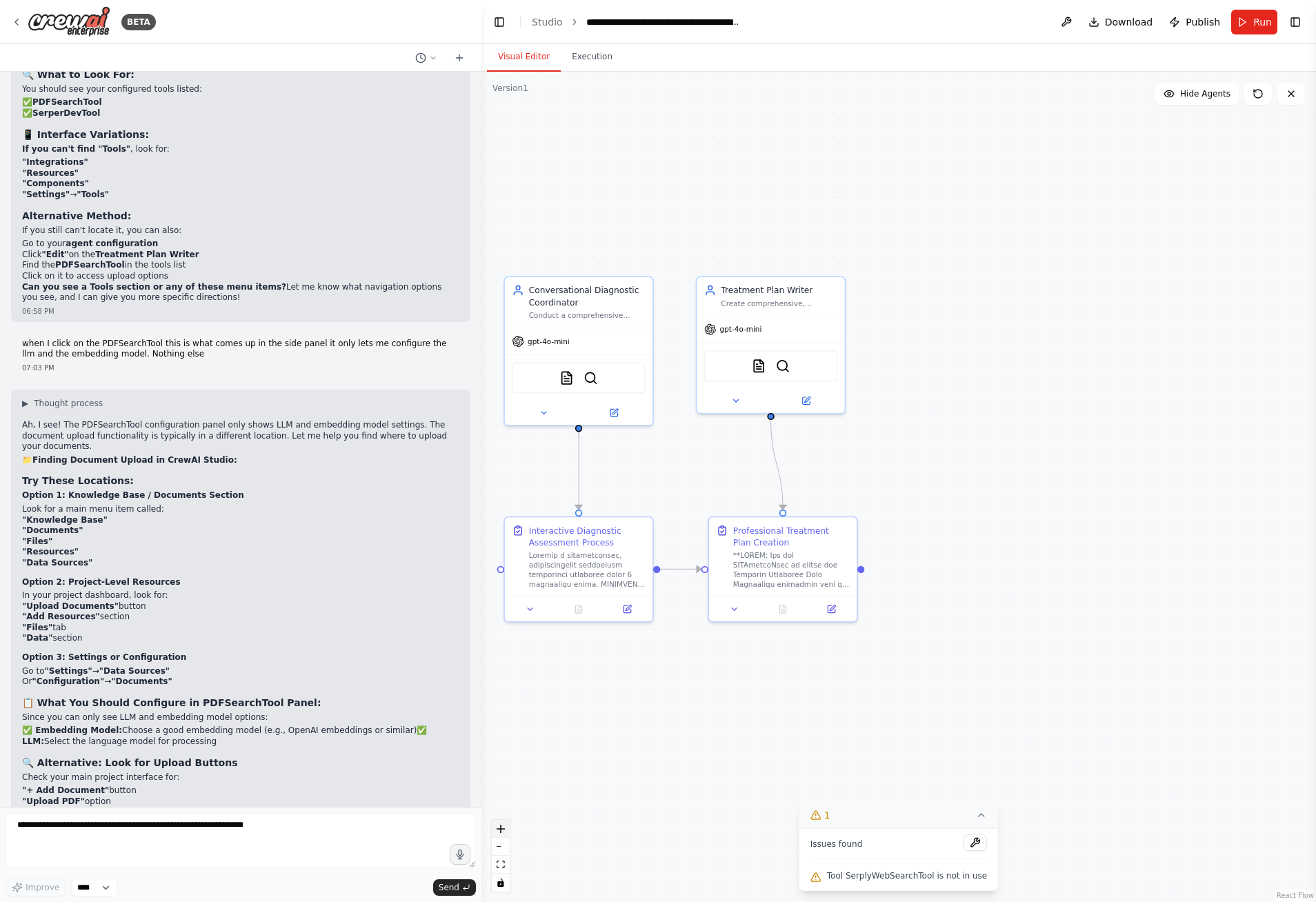
click at [504, 830] on button "zoom in" at bounding box center [500, 829] width 18 height 18
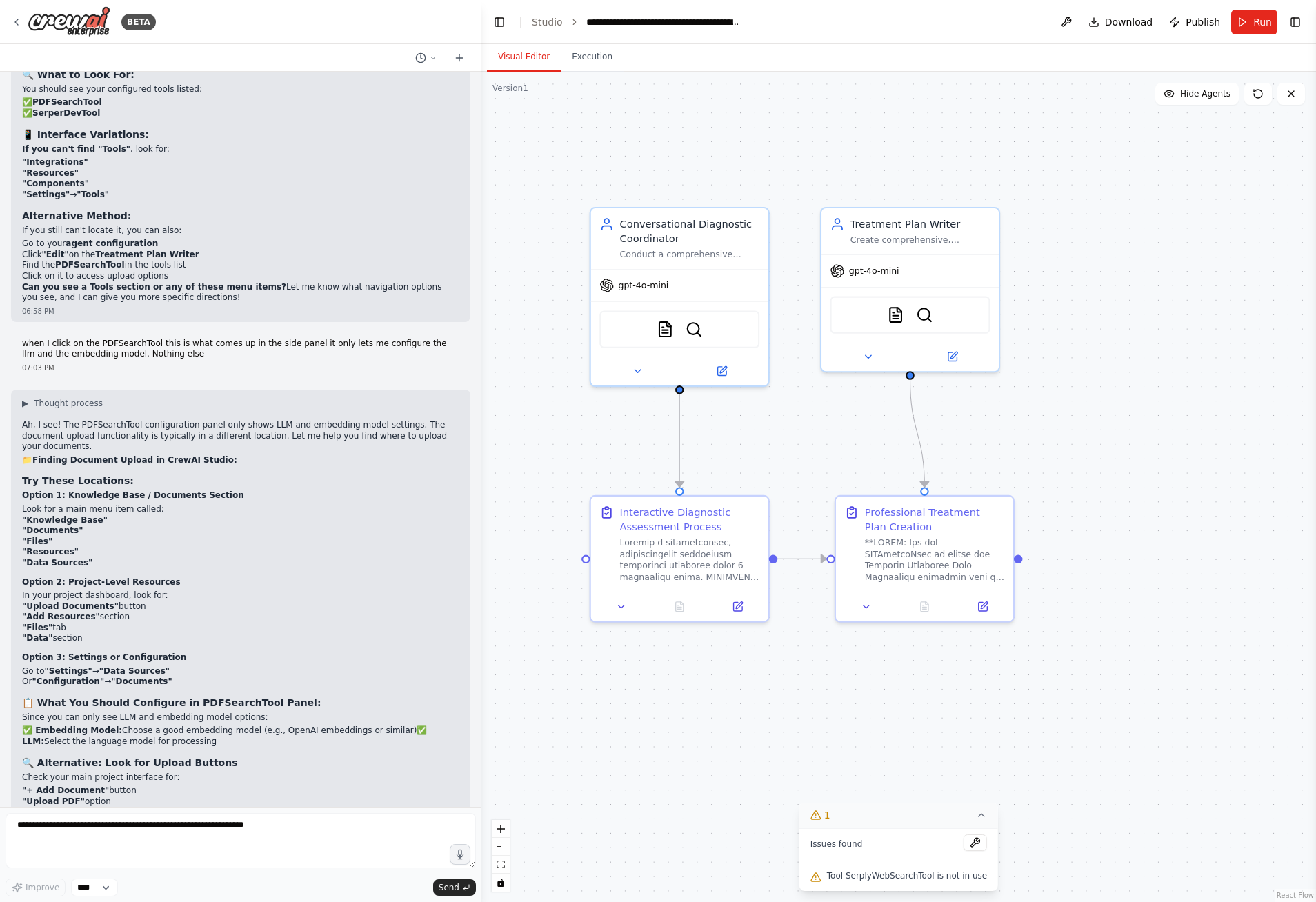
drag, startPoint x: 559, startPoint y: 752, endPoint x: 720, endPoint y: 728, distance: 162.8
click at [720, 728] on div ".deletable-edge-delete-btn { width: 20px; height: 20px; border: 0px solid #ffff…" at bounding box center [899, 487] width 834 height 831
click at [550, 17] on link "Studio" at bounding box center [547, 22] width 31 height 11
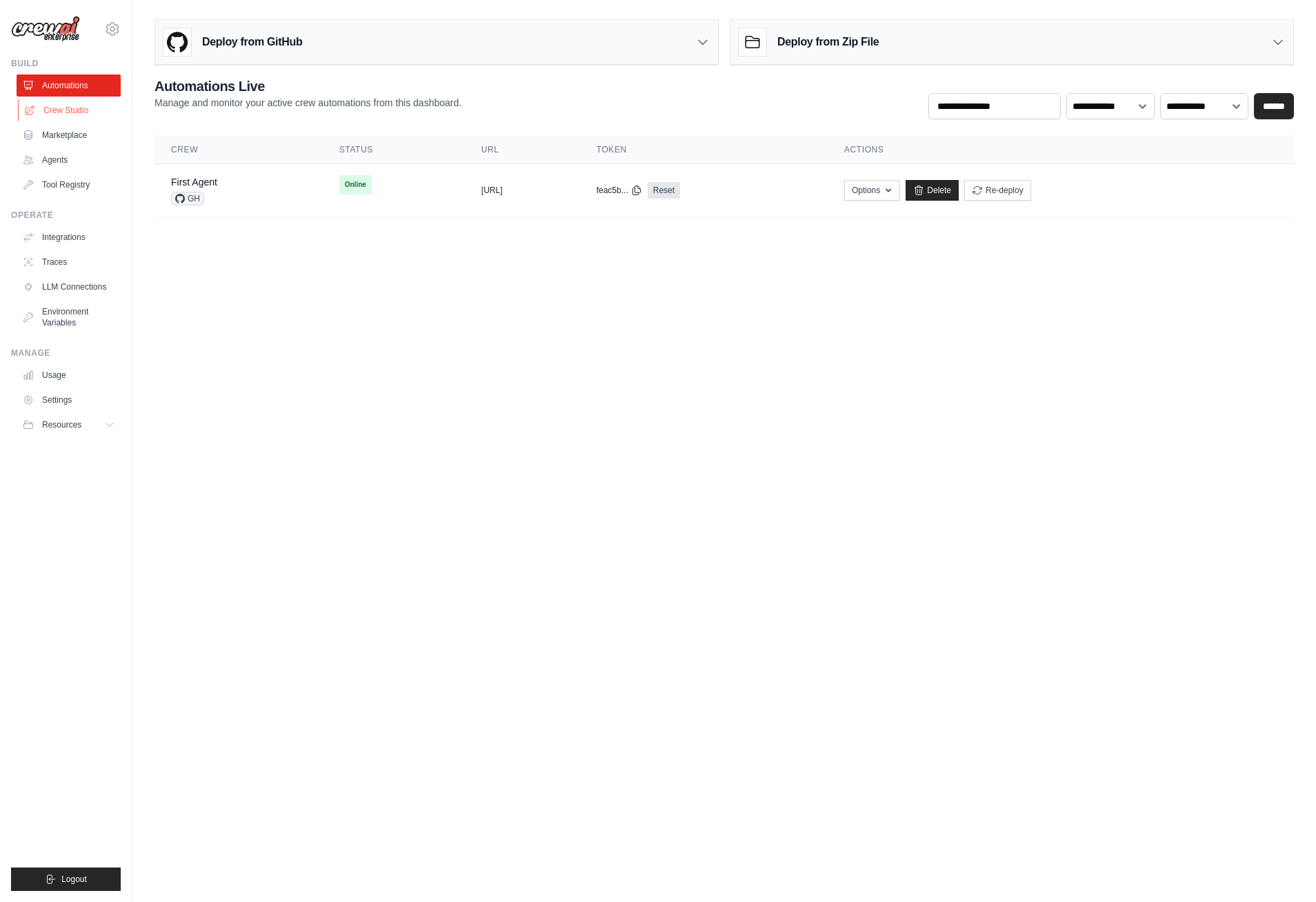
click at [72, 108] on link "Crew Studio" at bounding box center [69, 110] width 104 height 22
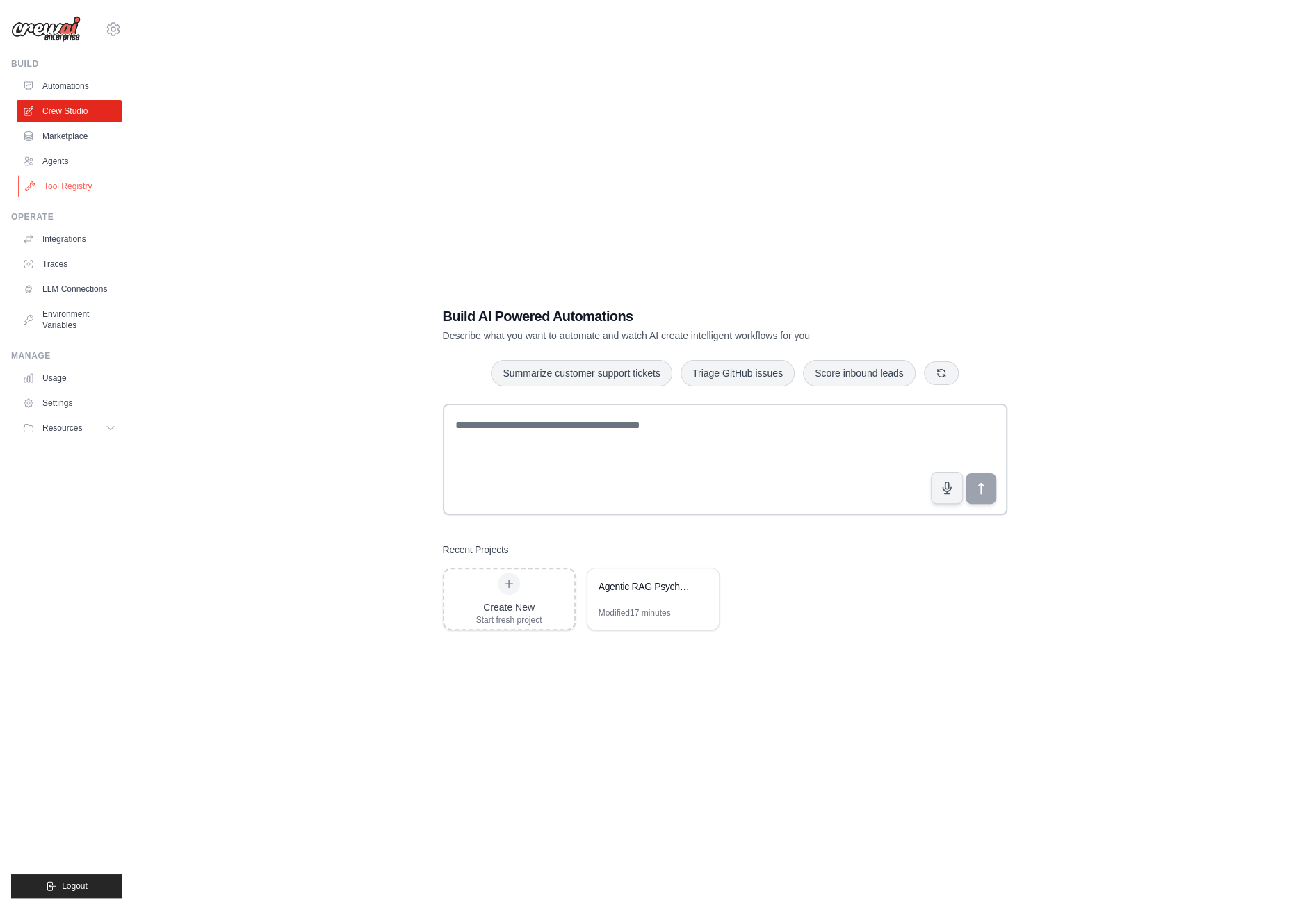
click at [68, 185] on link "Tool Registry" at bounding box center [70, 186] width 105 height 22
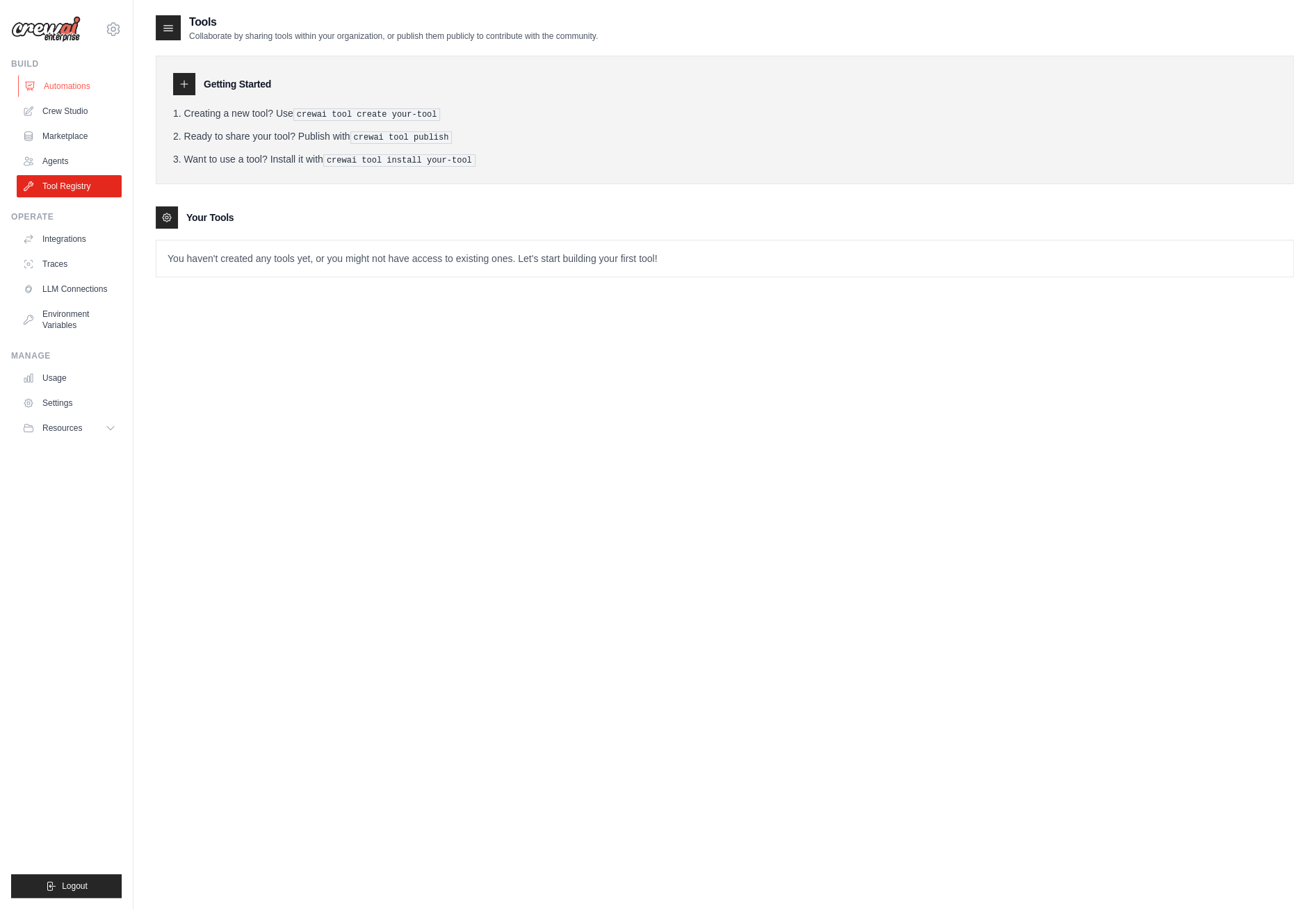
click at [53, 85] on link "Automations" at bounding box center [70, 86] width 105 height 22
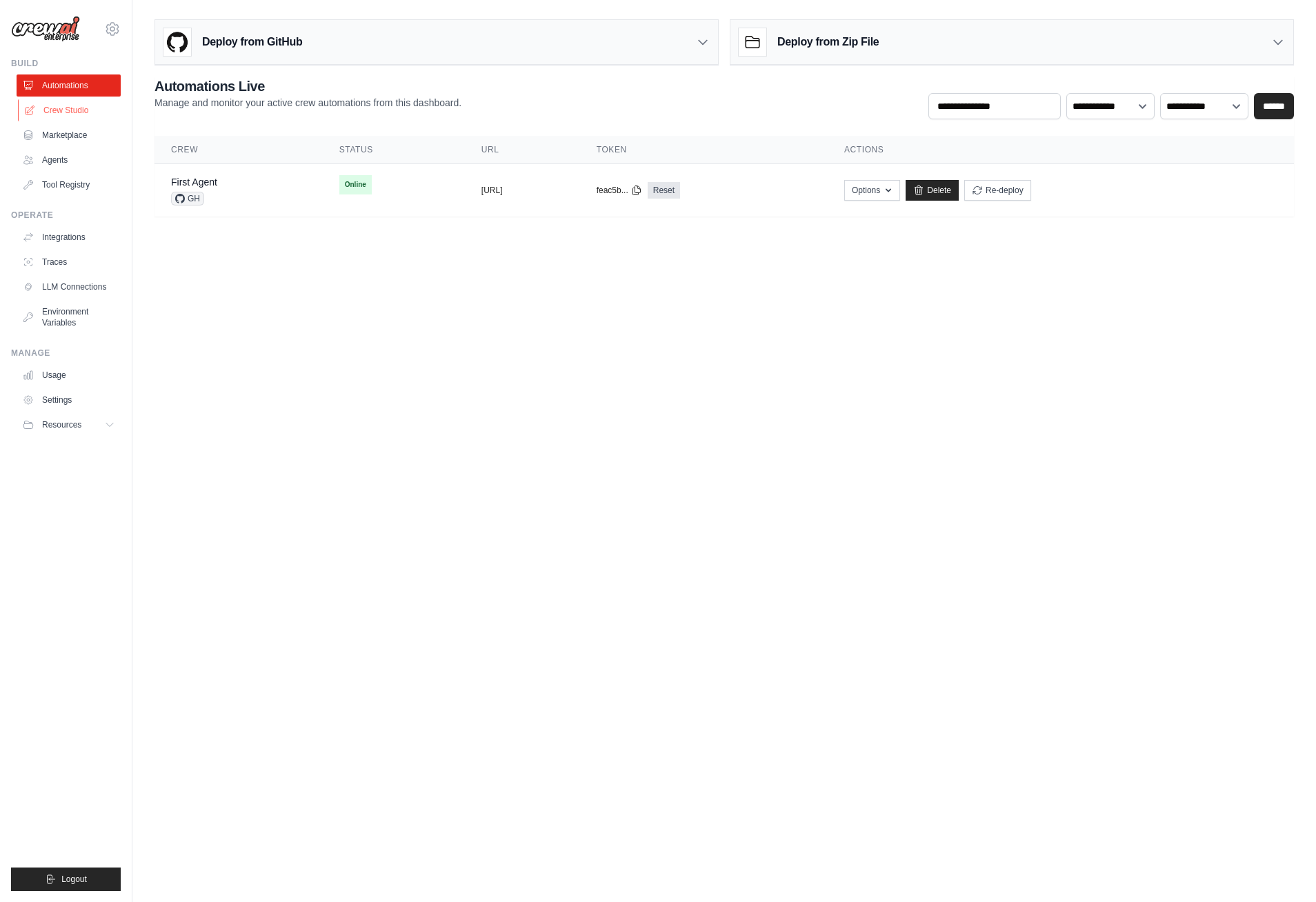
click at [78, 112] on link "Crew Studio" at bounding box center [69, 110] width 104 height 22
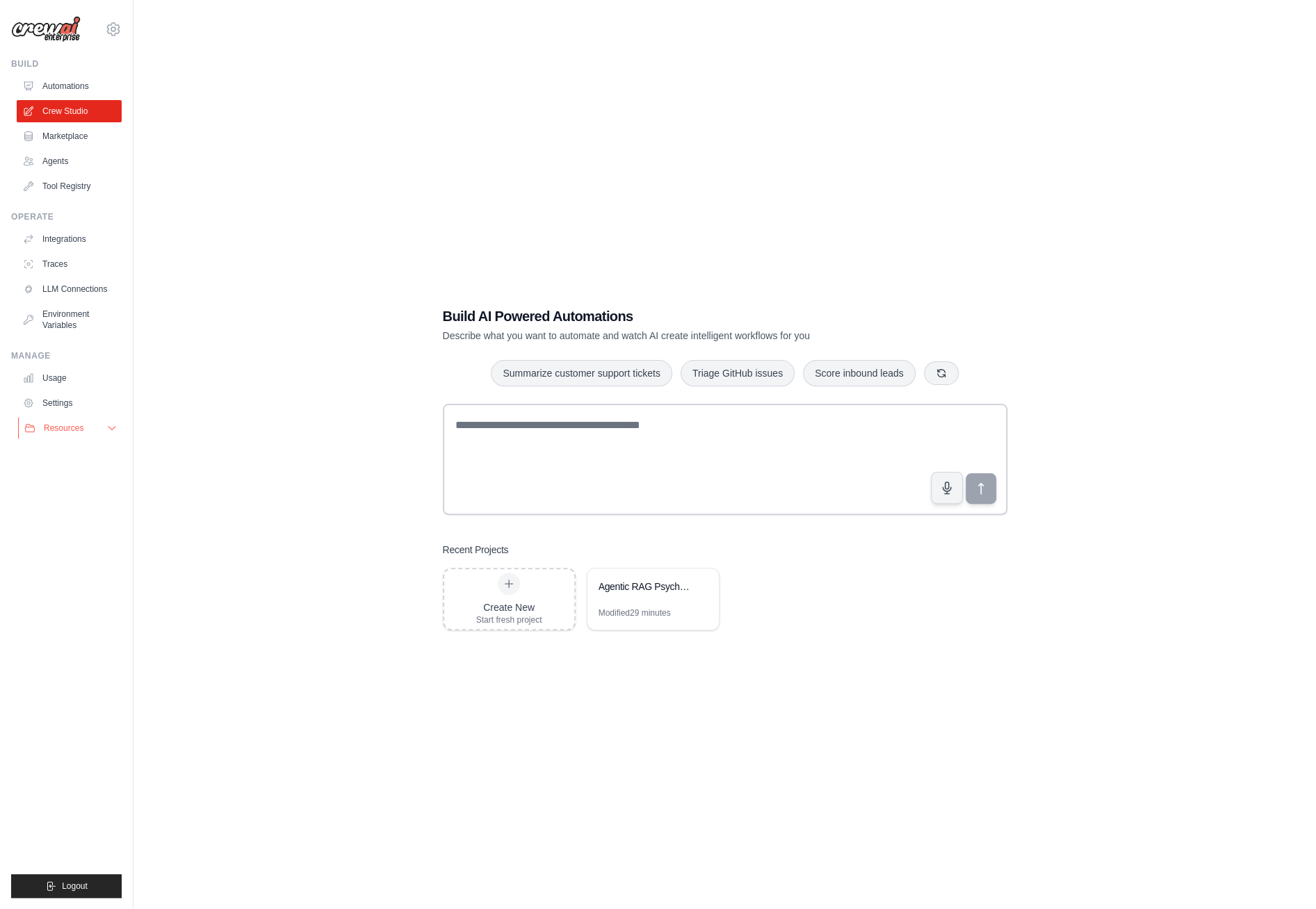
click at [64, 432] on span "Resources" at bounding box center [64, 428] width 40 height 11
click at [70, 406] on link "Settings" at bounding box center [70, 404] width 105 height 22
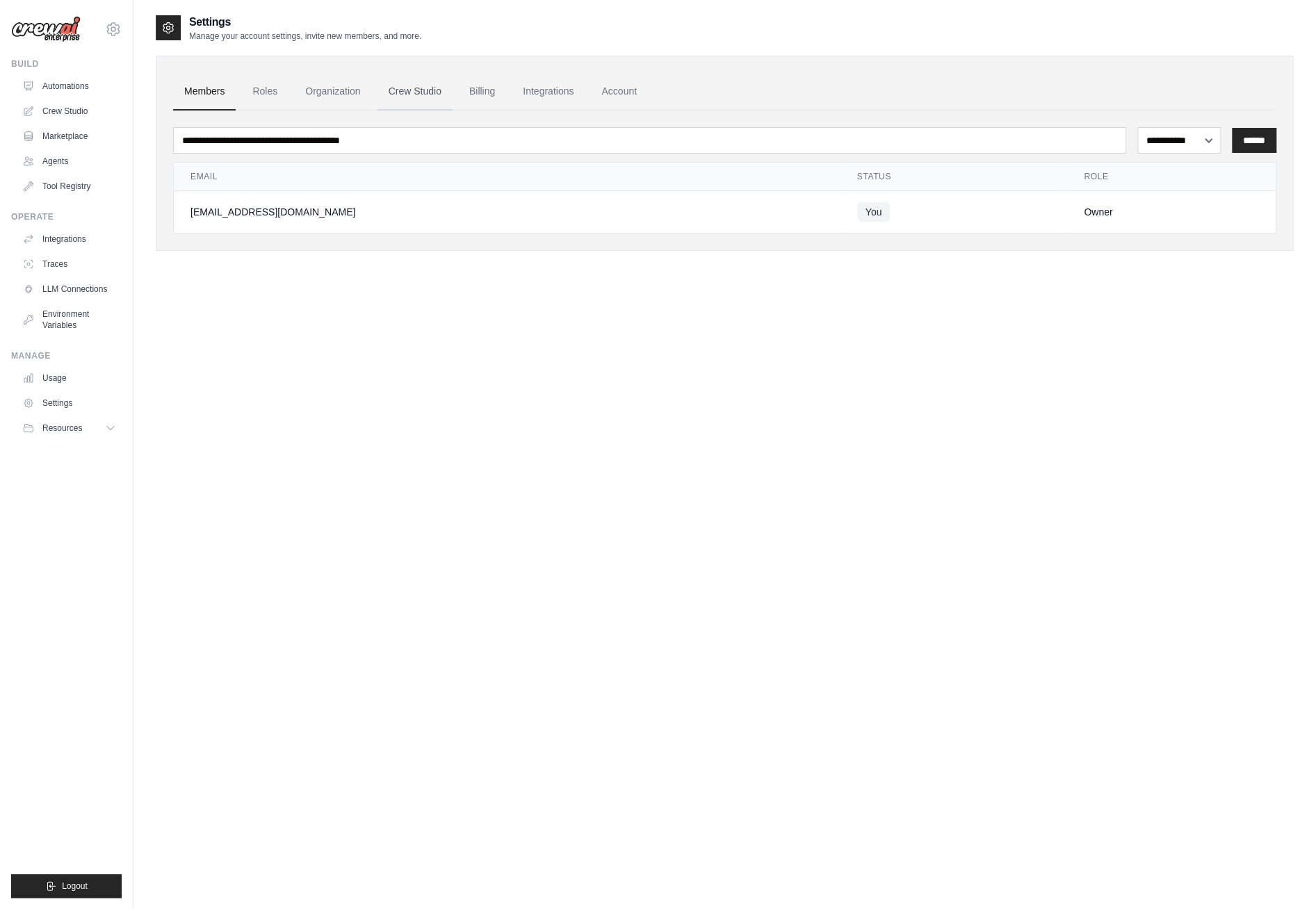
click at [431, 93] on link "Crew Studio" at bounding box center [415, 92] width 75 height 38
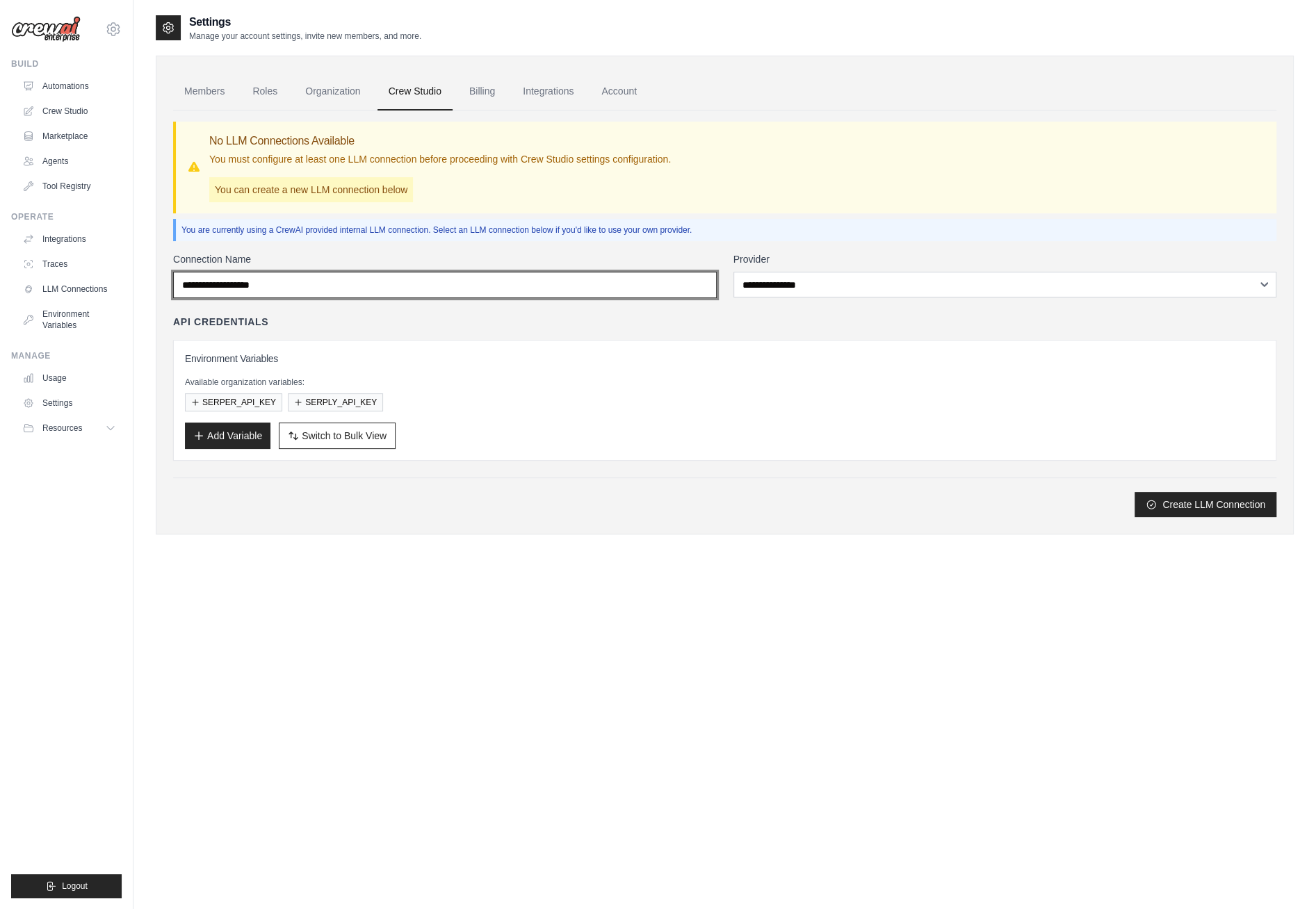
click at [540, 283] on input "Connection Name" at bounding box center [445, 285] width 544 height 26
click at [623, 325] on div "API Credentials" at bounding box center [724, 322] width 1103 height 14
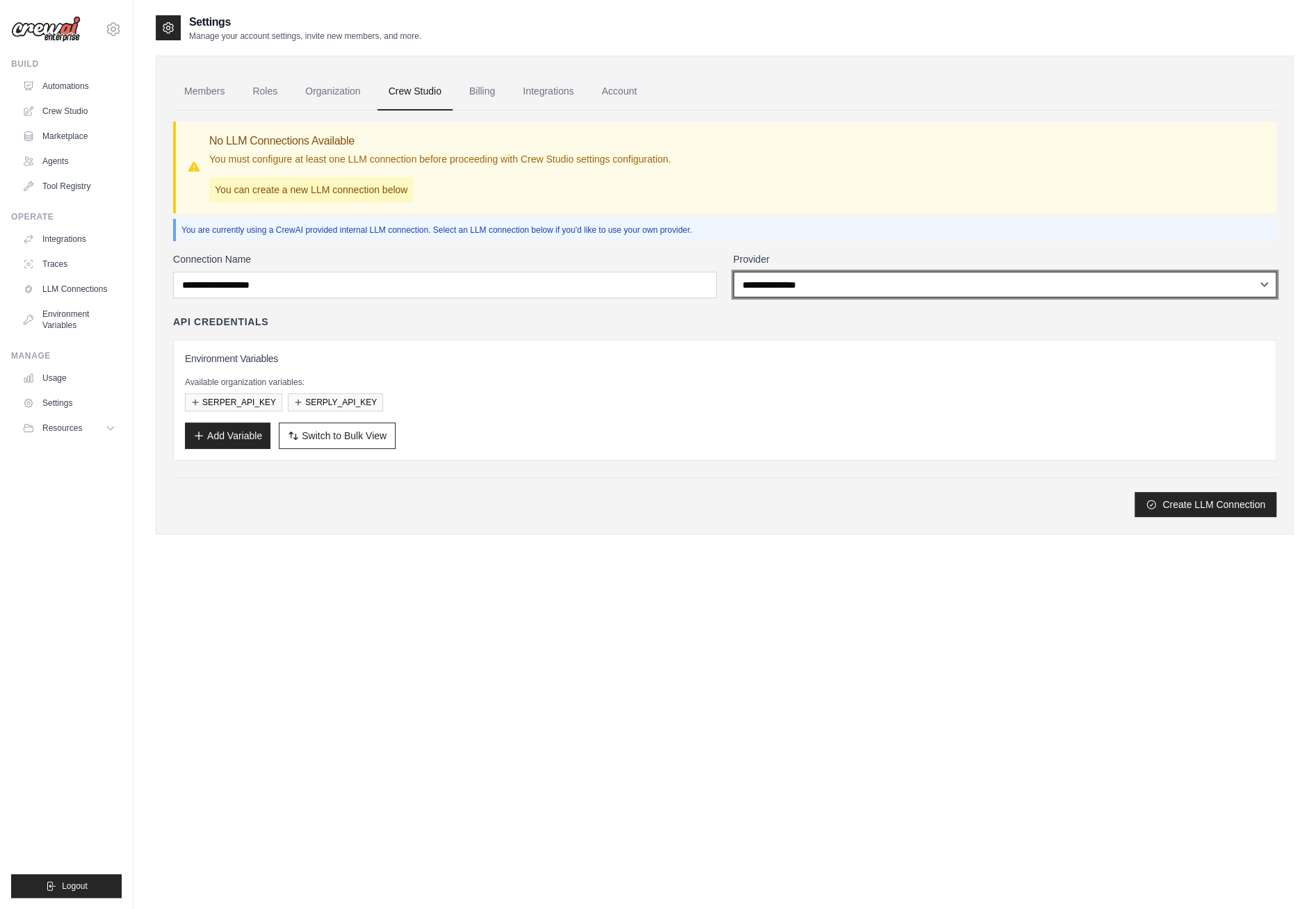
click at [799, 282] on select "**********" at bounding box center [1005, 285] width 544 height 26
click at [560, 317] on div "API Credentials" at bounding box center [724, 322] width 1103 height 14
click at [196, 95] on link "Members" at bounding box center [204, 92] width 63 height 38
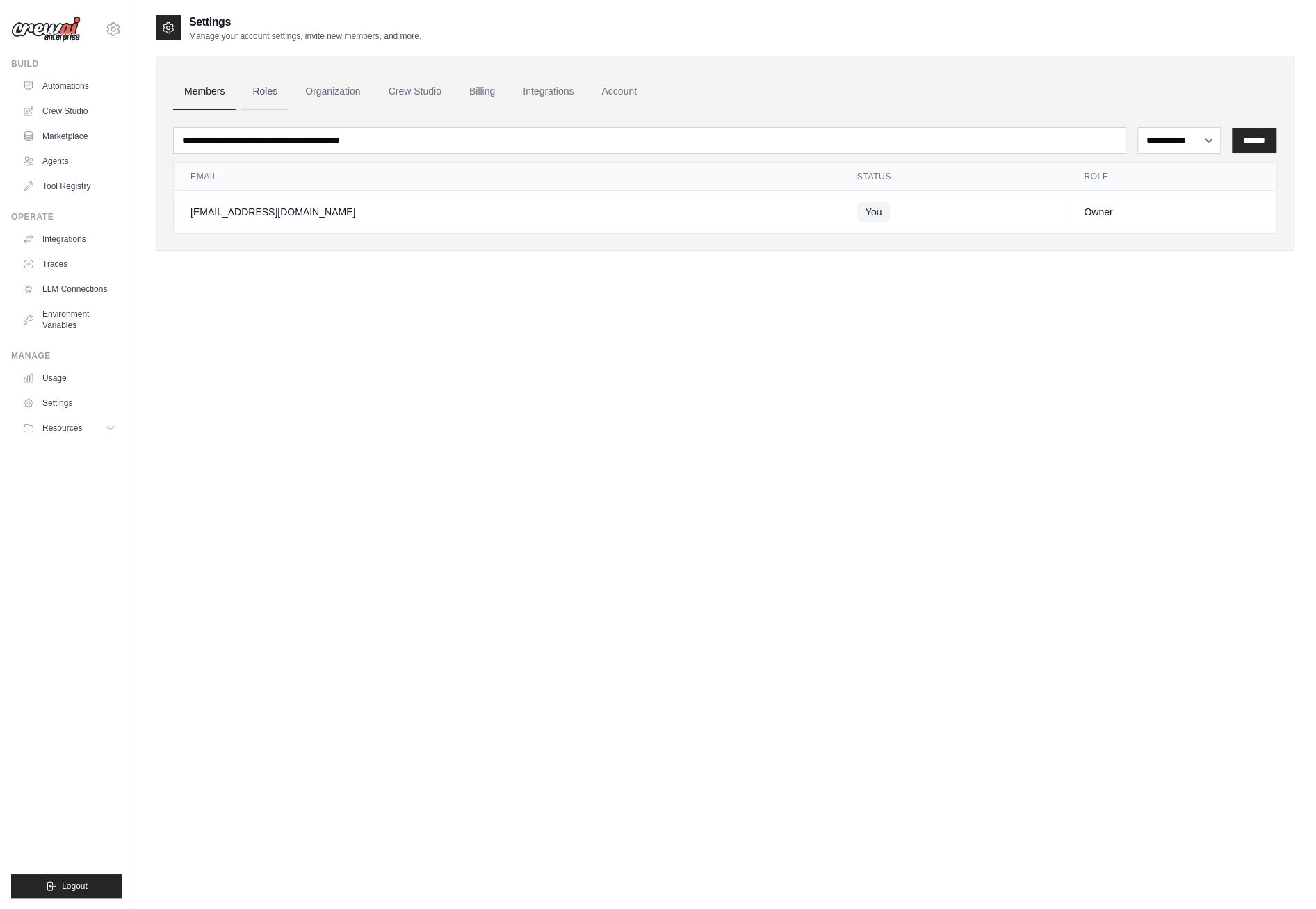
click at [264, 90] on link "Roles" at bounding box center [264, 92] width 47 height 38
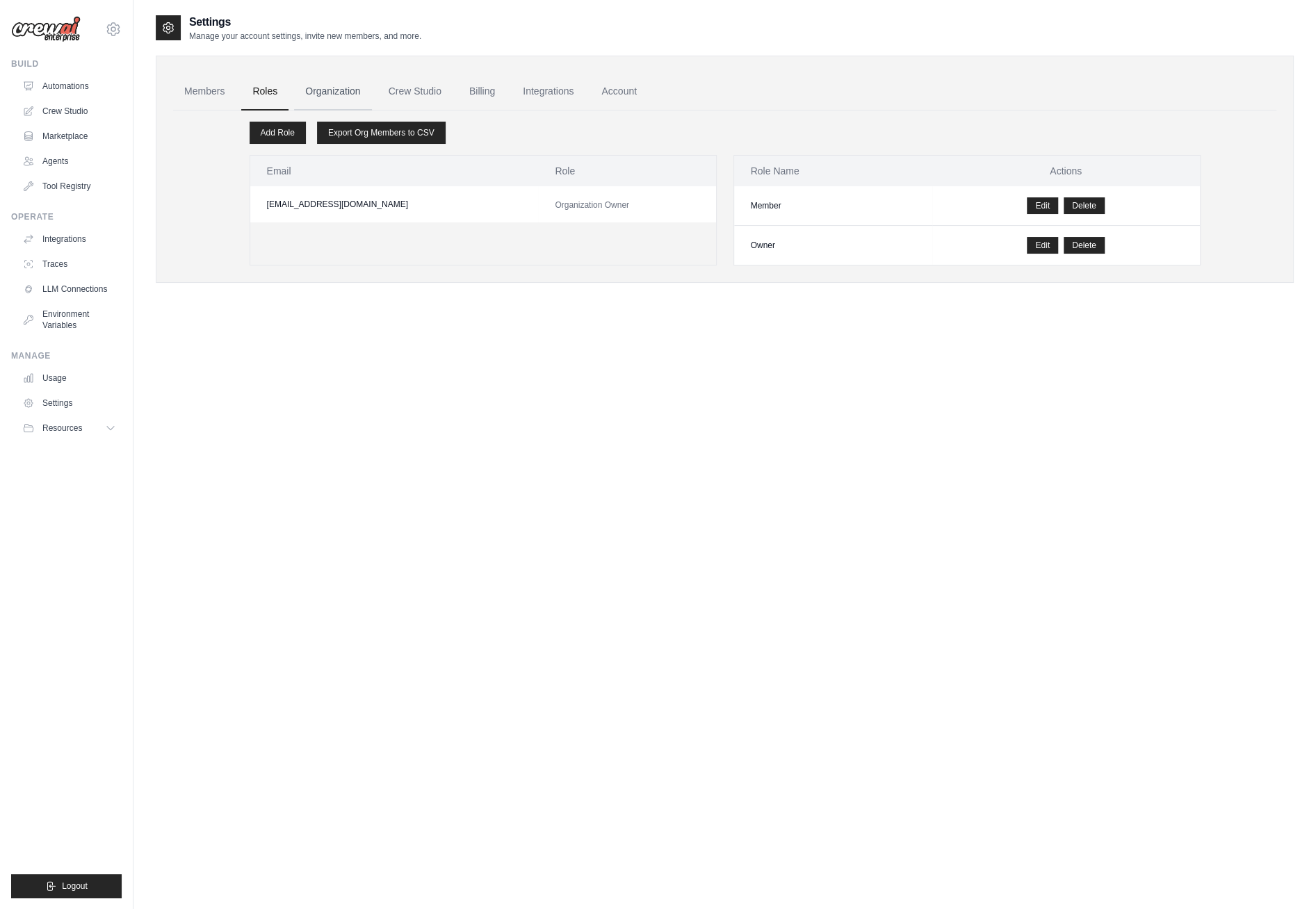
click at [340, 88] on link "Organization" at bounding box center [332, 92] width 77 height 38
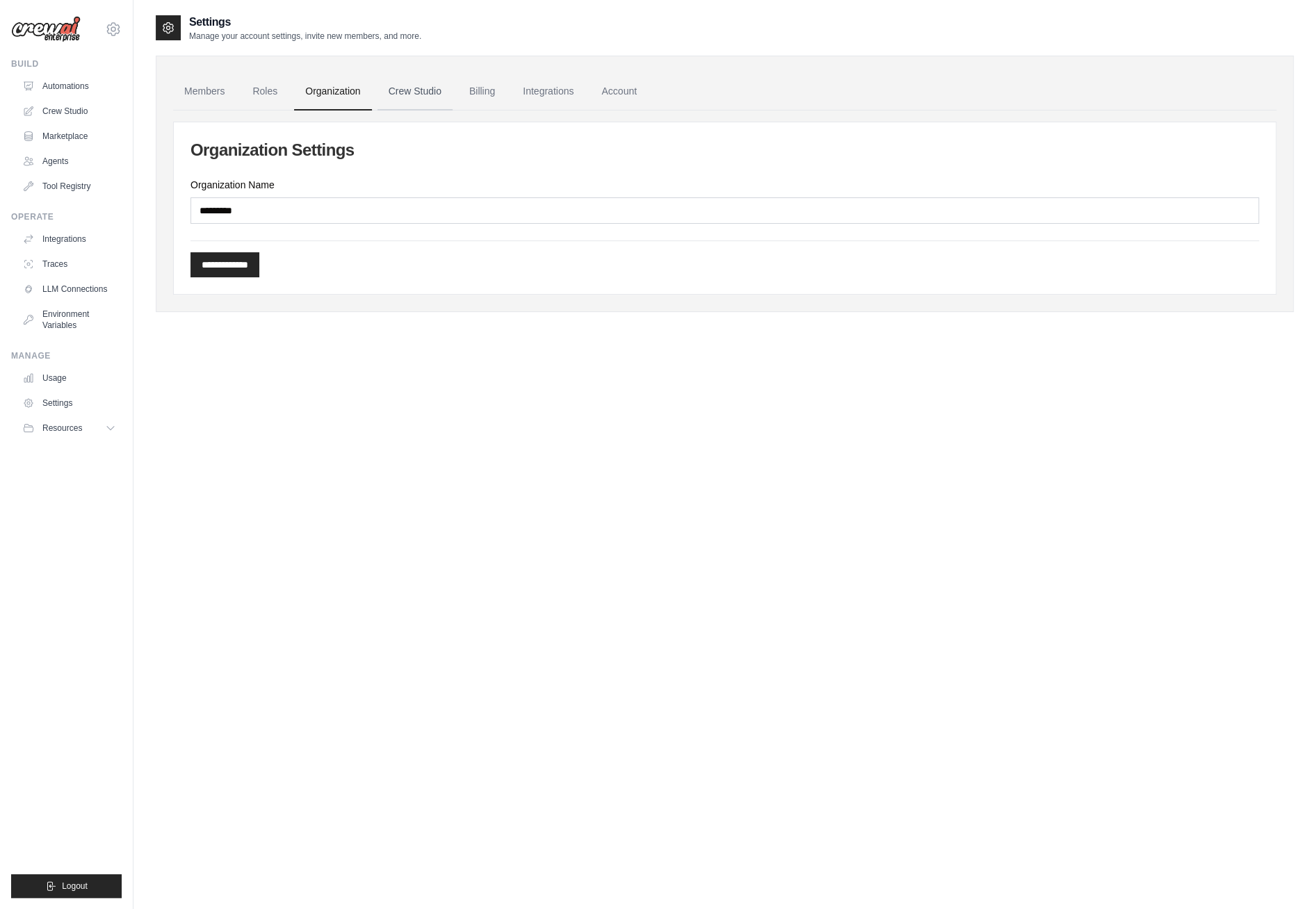
click at [413, 91] on link "Crew Studio" at bounding box center [415, 92] width 75 height 38
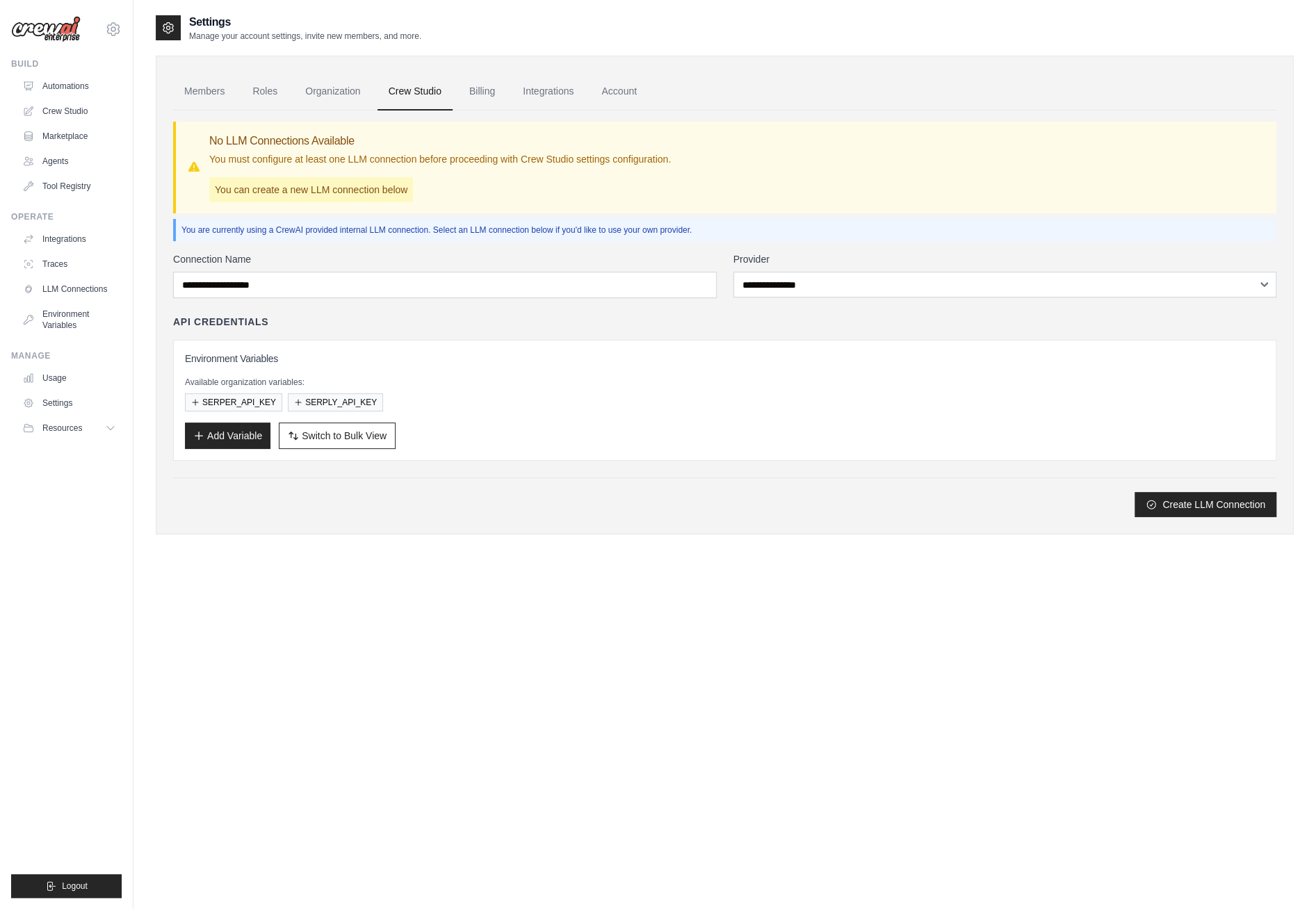
click at [475, 91] on link "Billing" at bounding box center [483, 92] width 48 height 38
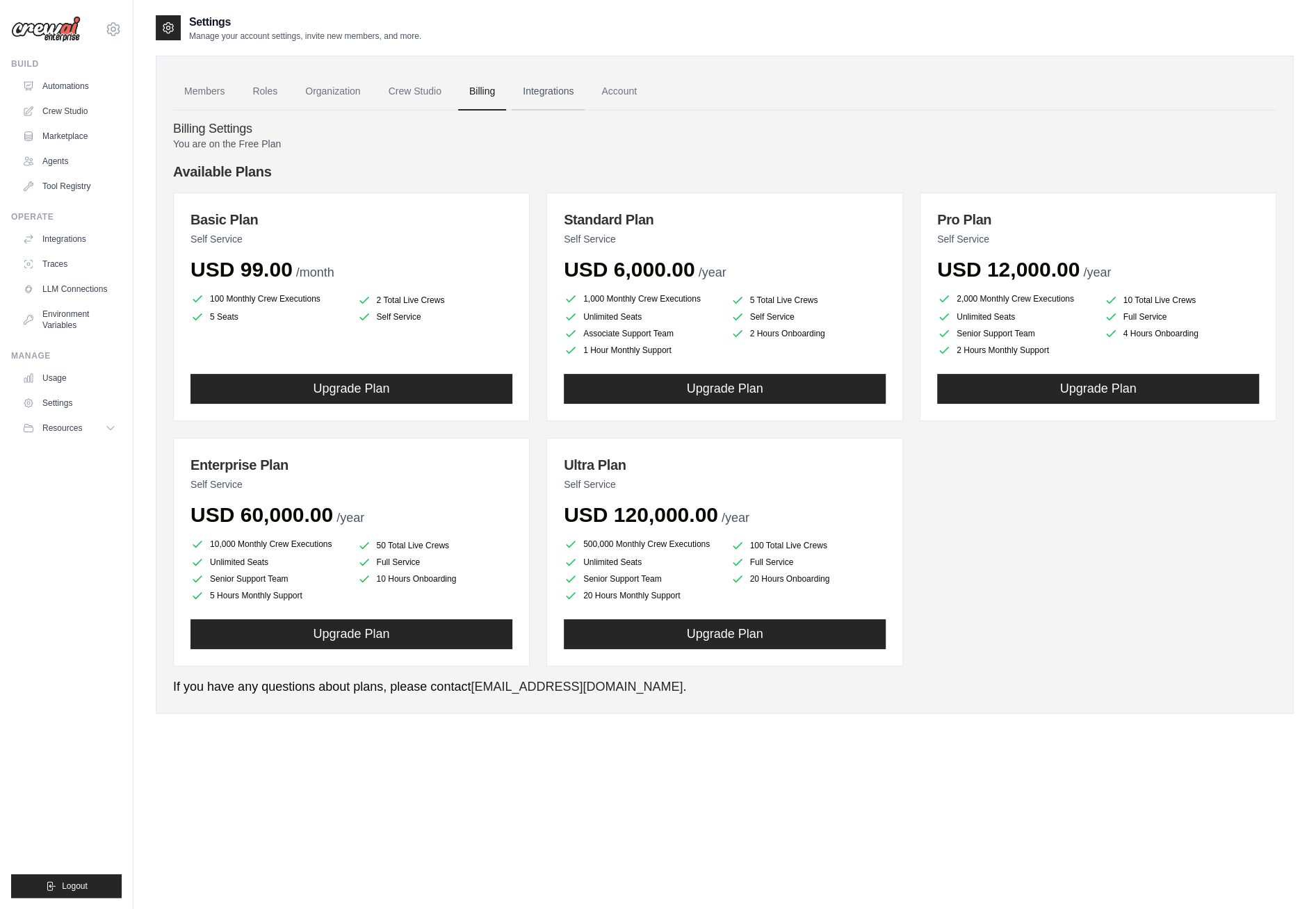
click at [555, 95] on link "Integrations" at bounding box center [548, 92] width 73 height 38
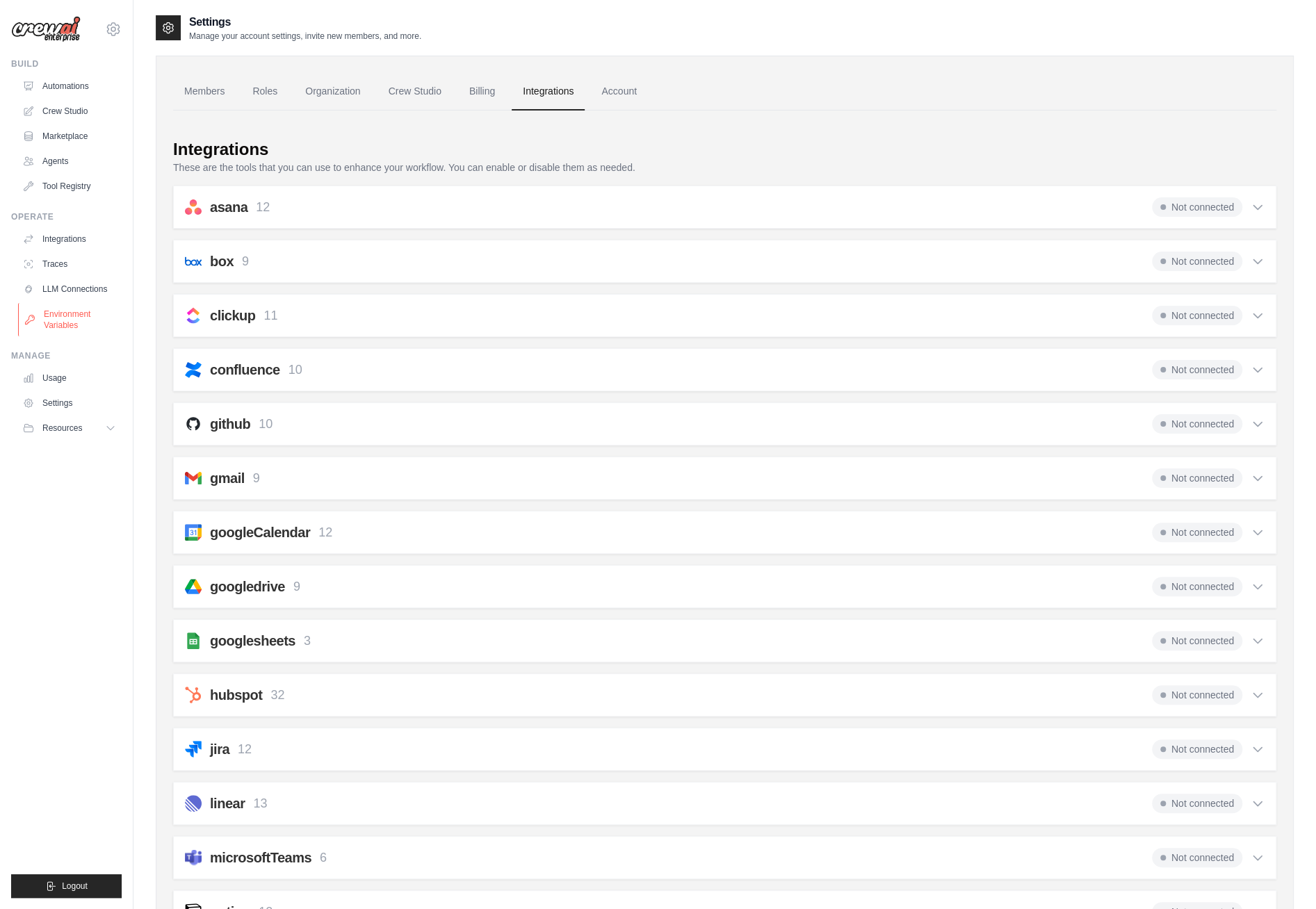
click at [73, 312] on link "Environment Variables" at bounding box center [70, 319] width 105 height 33
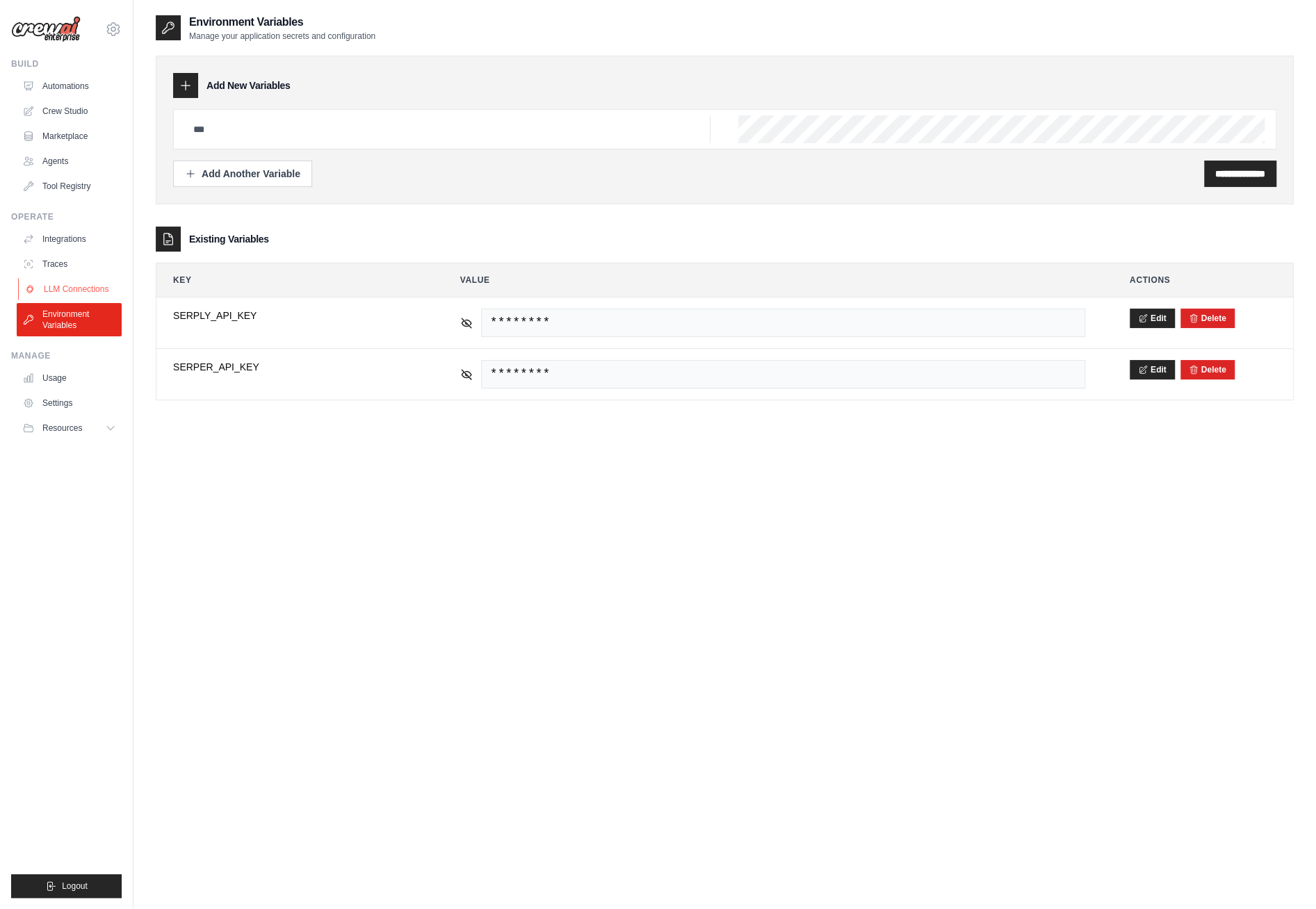
click at [72, 284] on link "LLM Connections" at bounding box center [70, 289] width 105 height 22
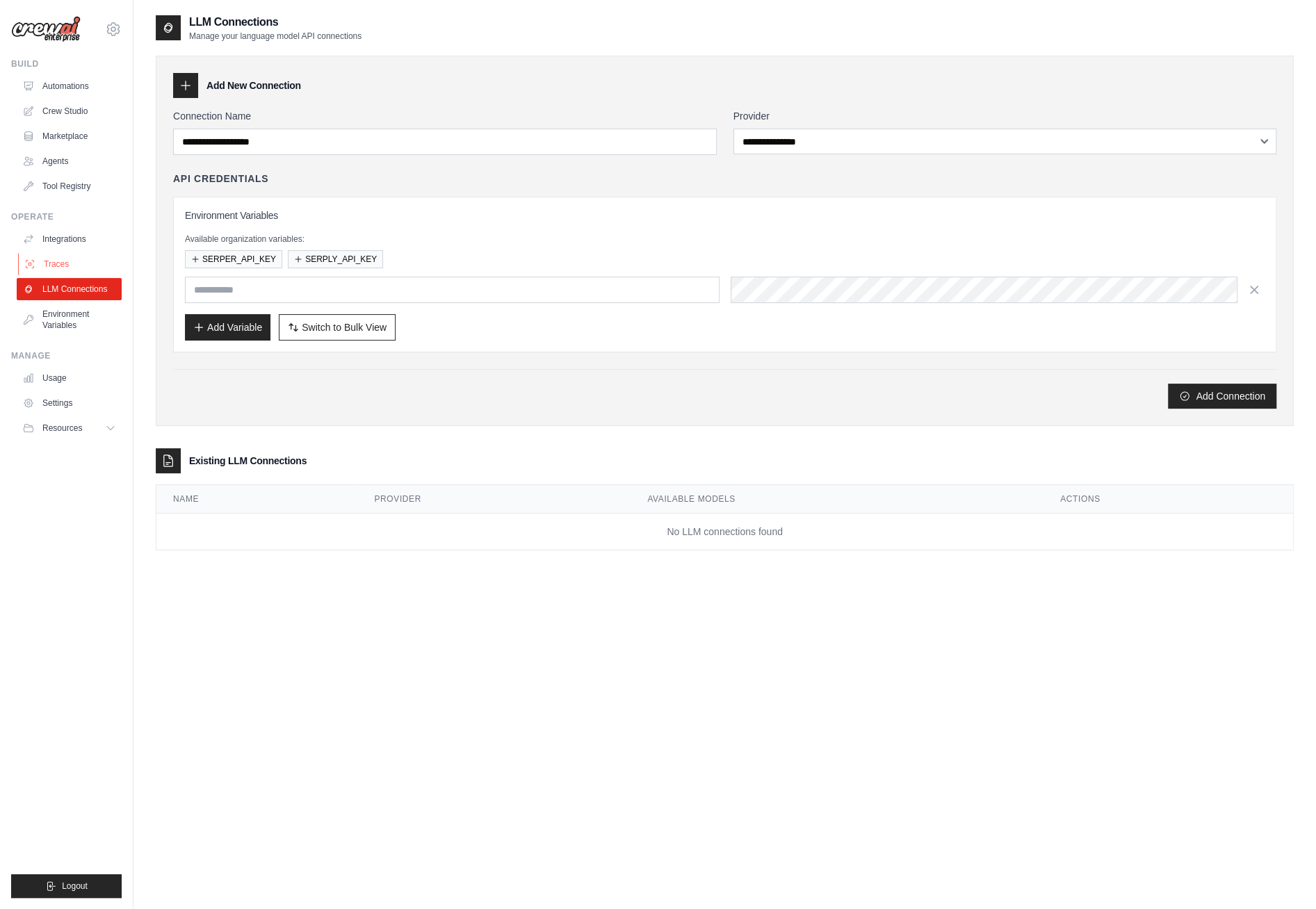
click at [65, 262] on link "Traces" at bounding box center [70, 264] width 105 height 22
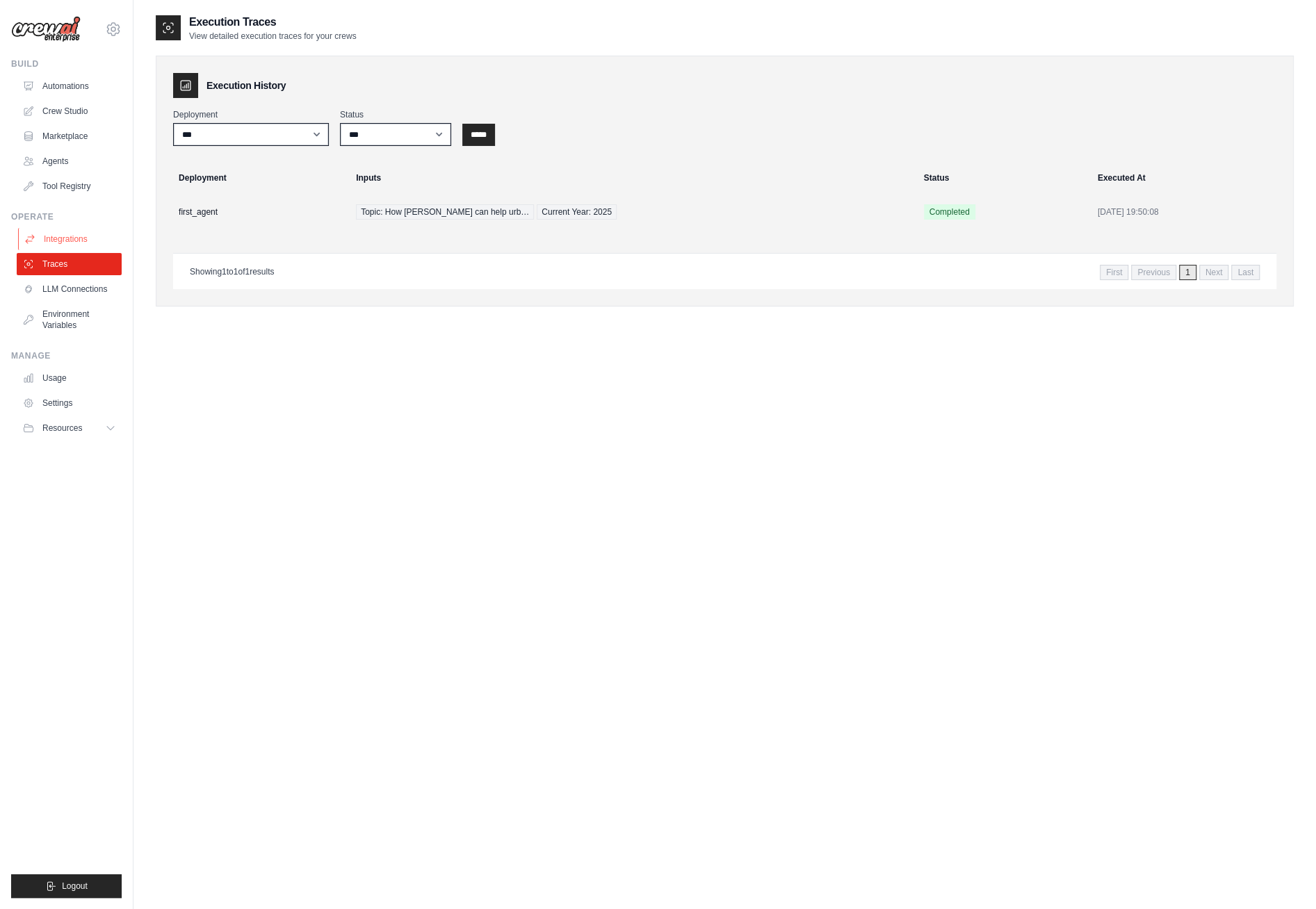
click at [72, 235] on link "Integrations" at bounding box center [70, 239] width 105 height 22
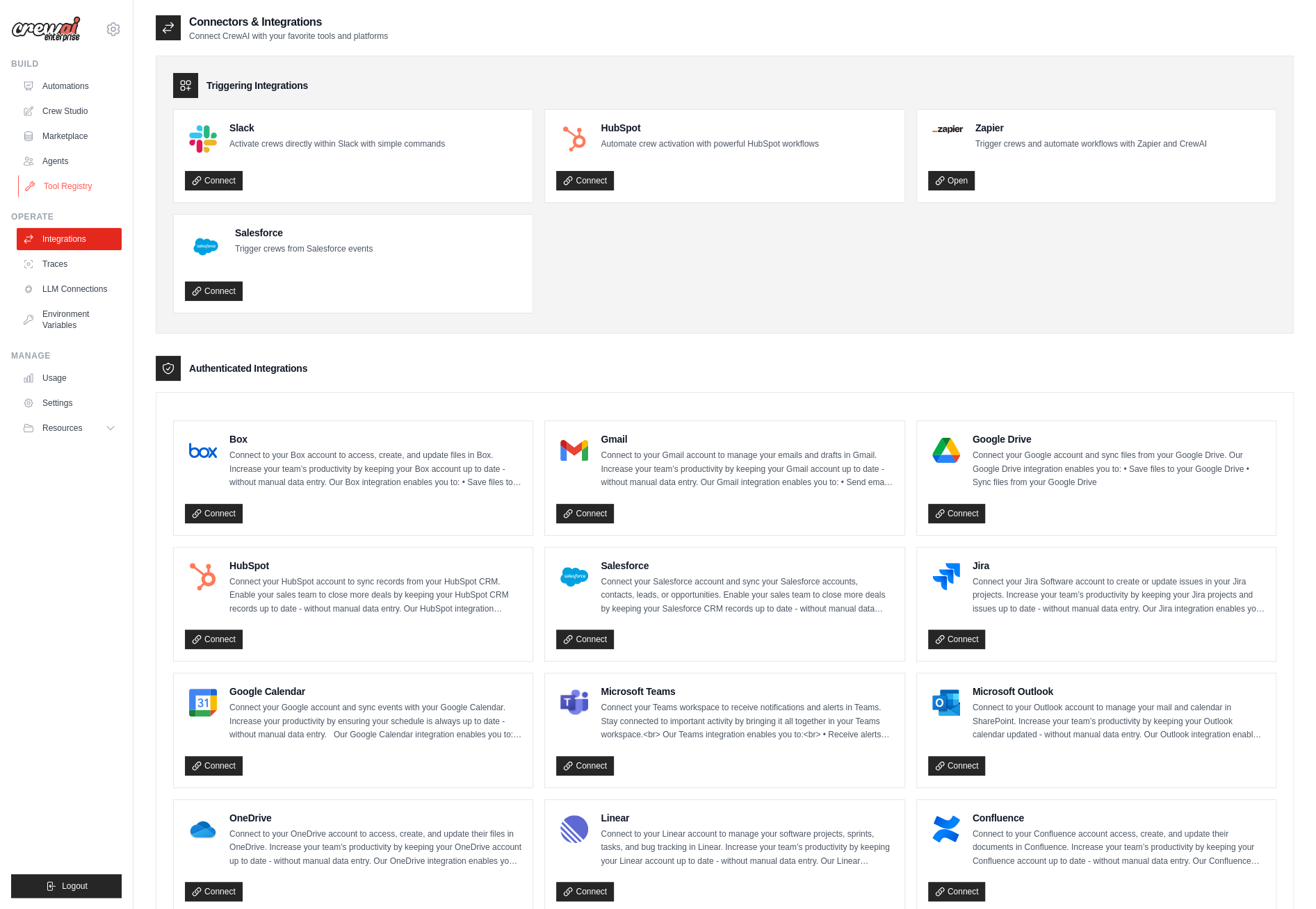
click at [76, 184] on link "Tool Registry" at bounding box center [70, 186] width 105 height 22
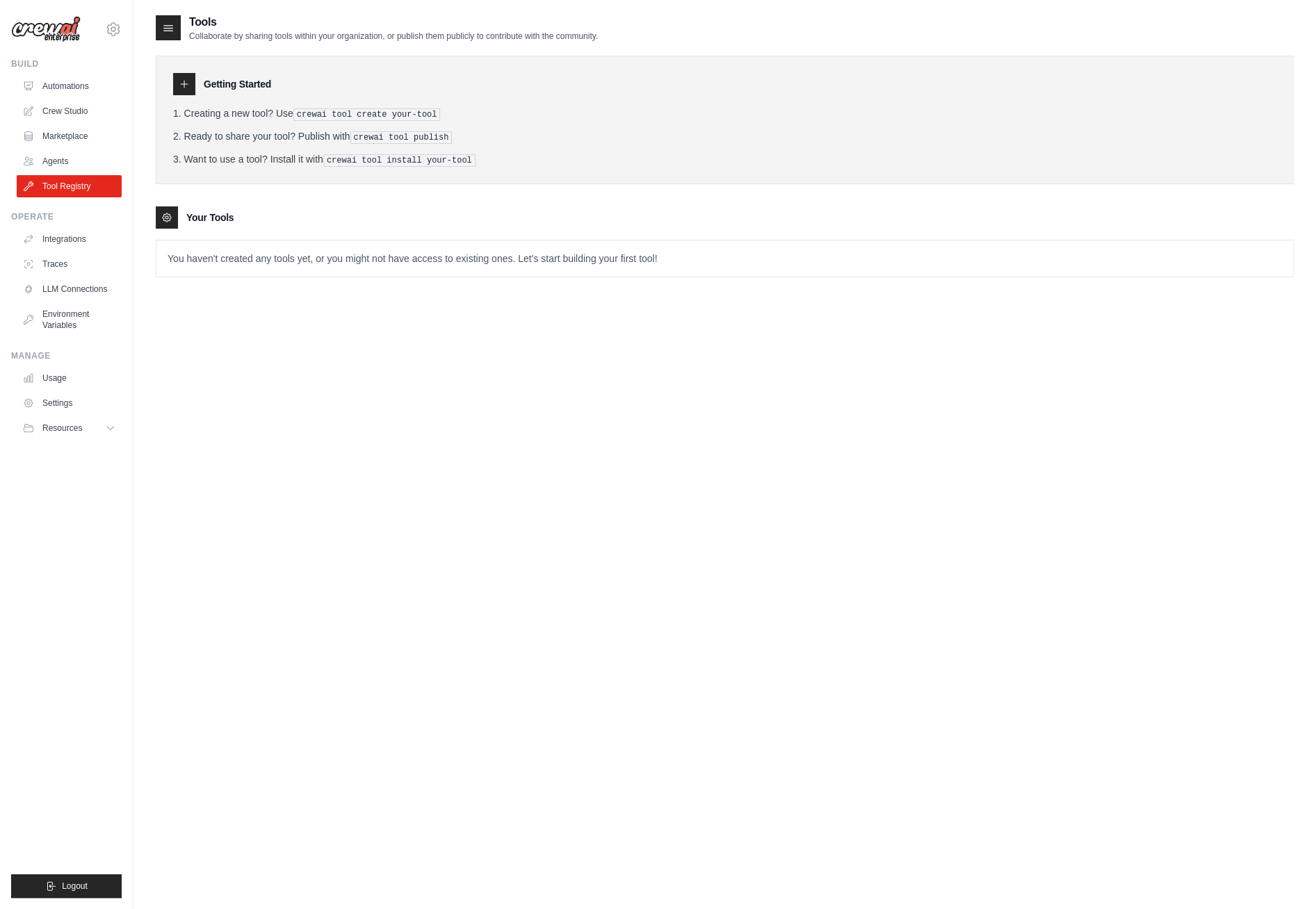
click at [183, 84] on icon at bounding box center [184, 84] width 11 height 11
click at [312, 120] on li "Creating a new tool? Use crewai tool create your-tool" at bounding box center [724, 113] width 1103 height 15
click at [372, 139] on pre "crewai tool publish" at bounding box center [402, 138] width 102 height 13
click at [169, 35] on div at bounding box center [168, 27] width 25 height 25
drag, startPoint x: 173, startPoint y: 29, endPoint x: 304, endPoint y: 30, distance: 131.0
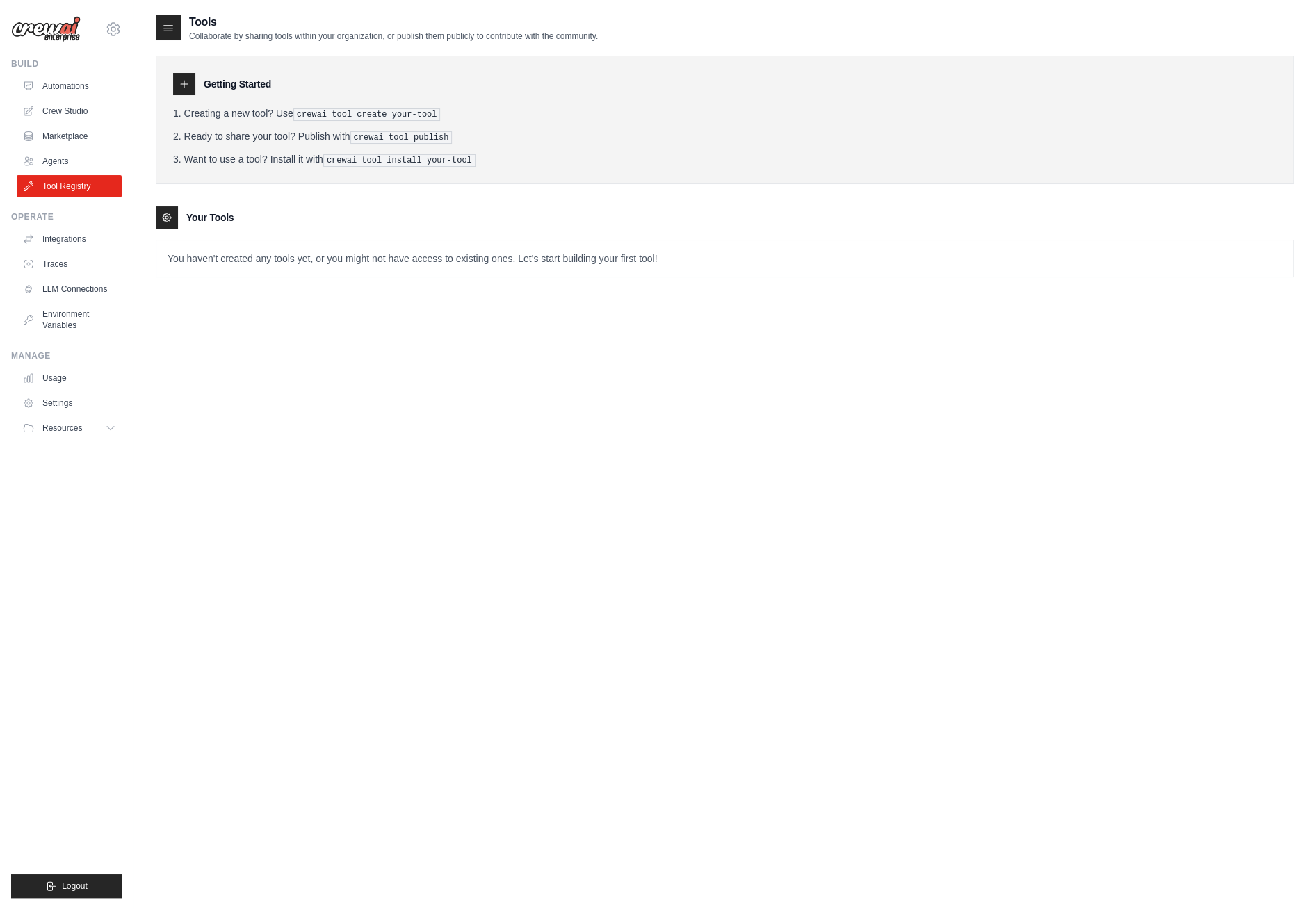
click at [176, 27] on div at bounding box center [168, 27] width 25 height 25
drag, startPoint x: 396, startPoint y: 29, endPoint x: 504, endPoint y: 40, distance: 108.6
click at [413, 29] on h2 "Tools" at bounding box center [393, 22] width 409 height 17
click at [66, 157] on link "Agents" at bounding box center [70, 161] width 105 height 22
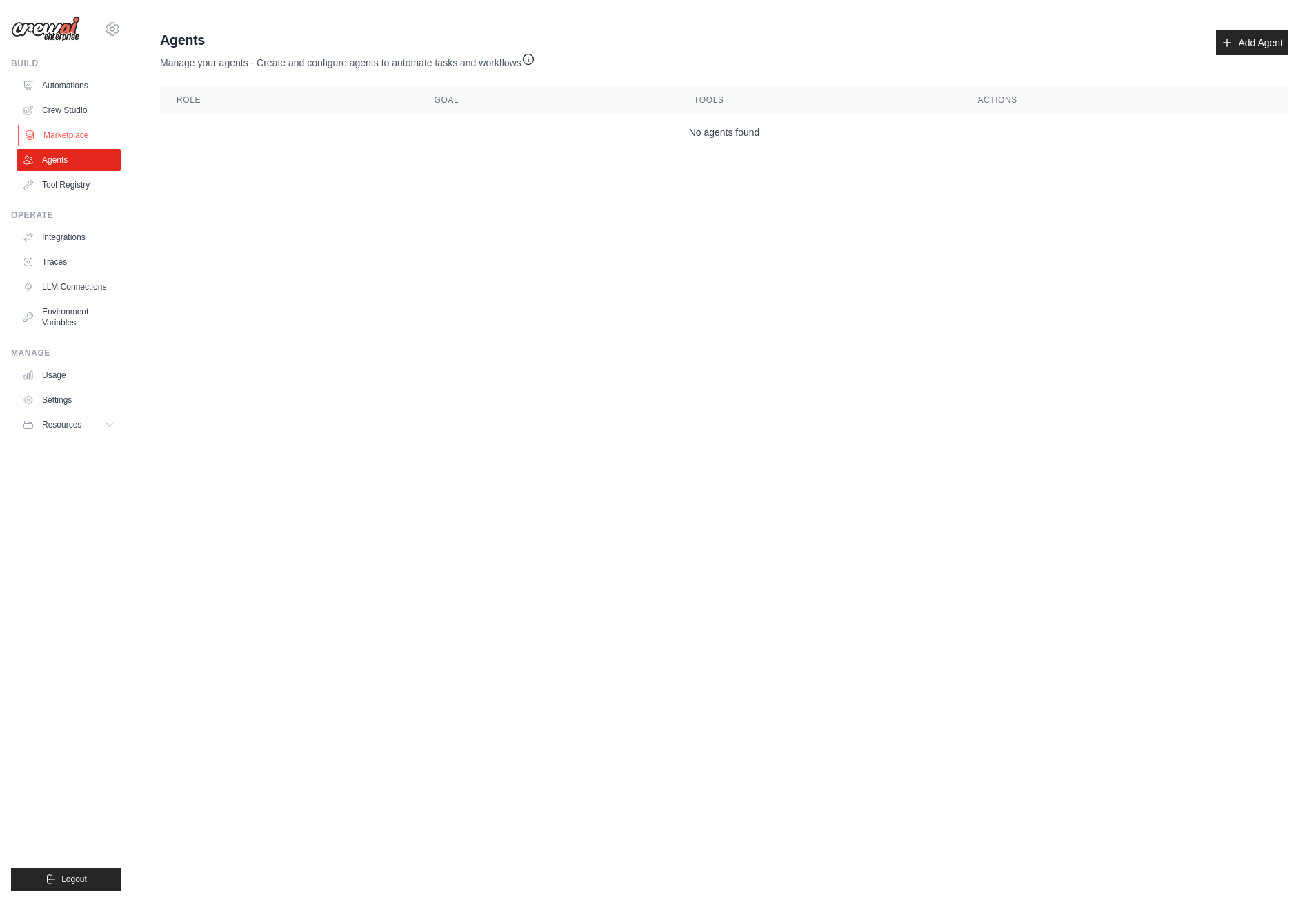
click at [69, 137] on link "Marketplace" at bounding box center [69, 135] width 104 height 22
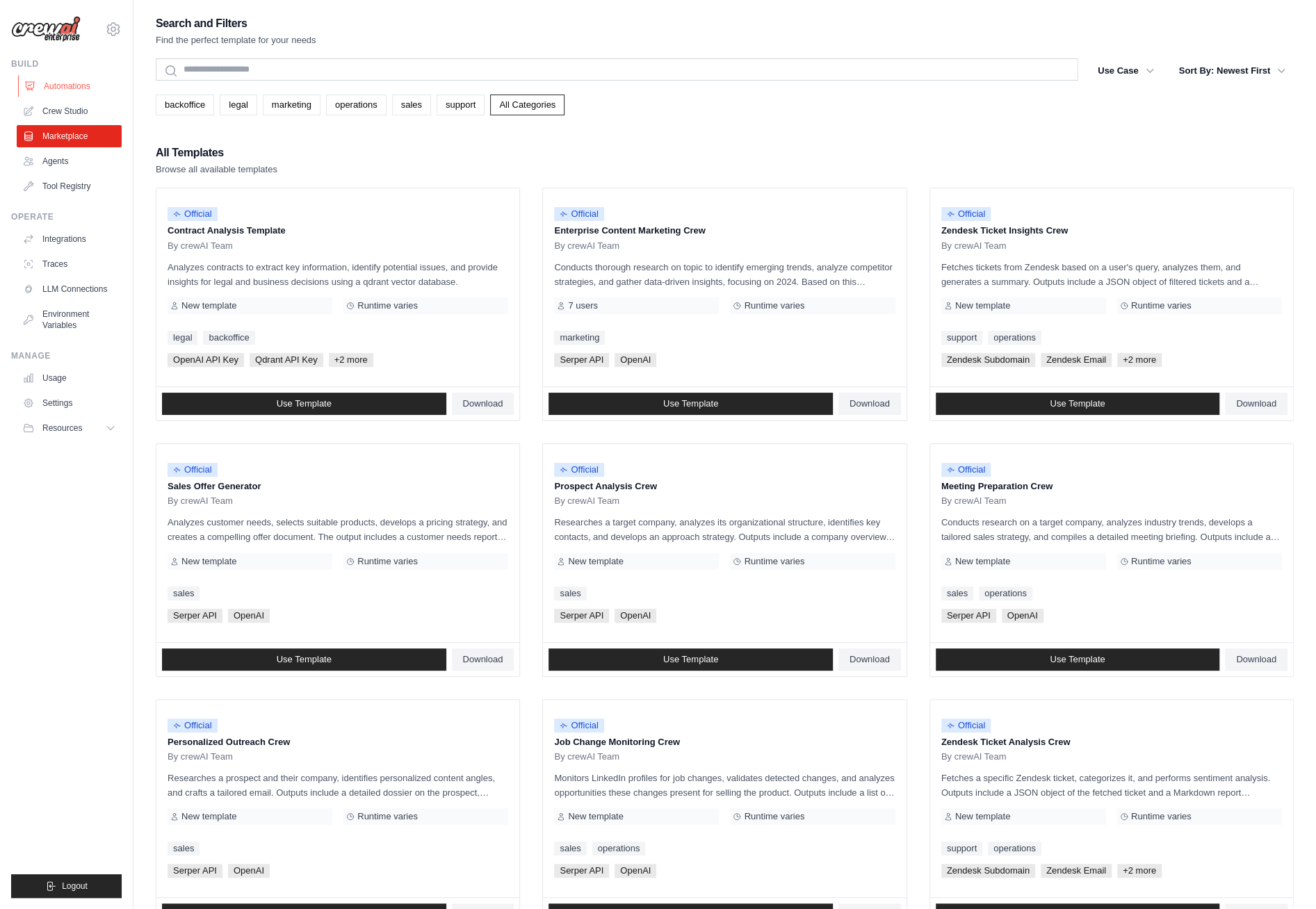
click at [72, 88] on link "Automations" at bounding box center [70, 86] width 105 height 22
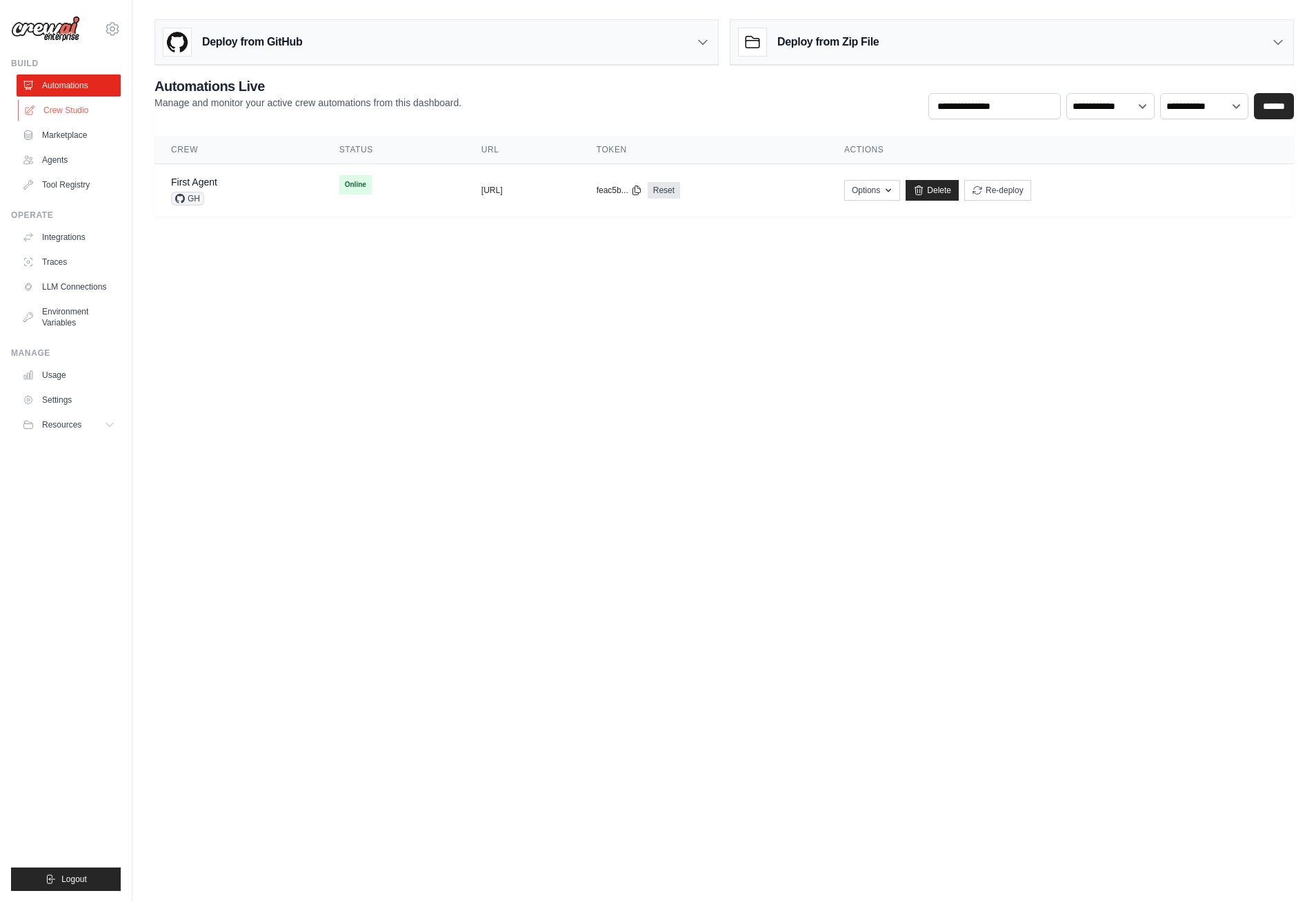
click at [77, 111] on link "Crew Studio" at bounding box center [69, 110] width 104 height 22
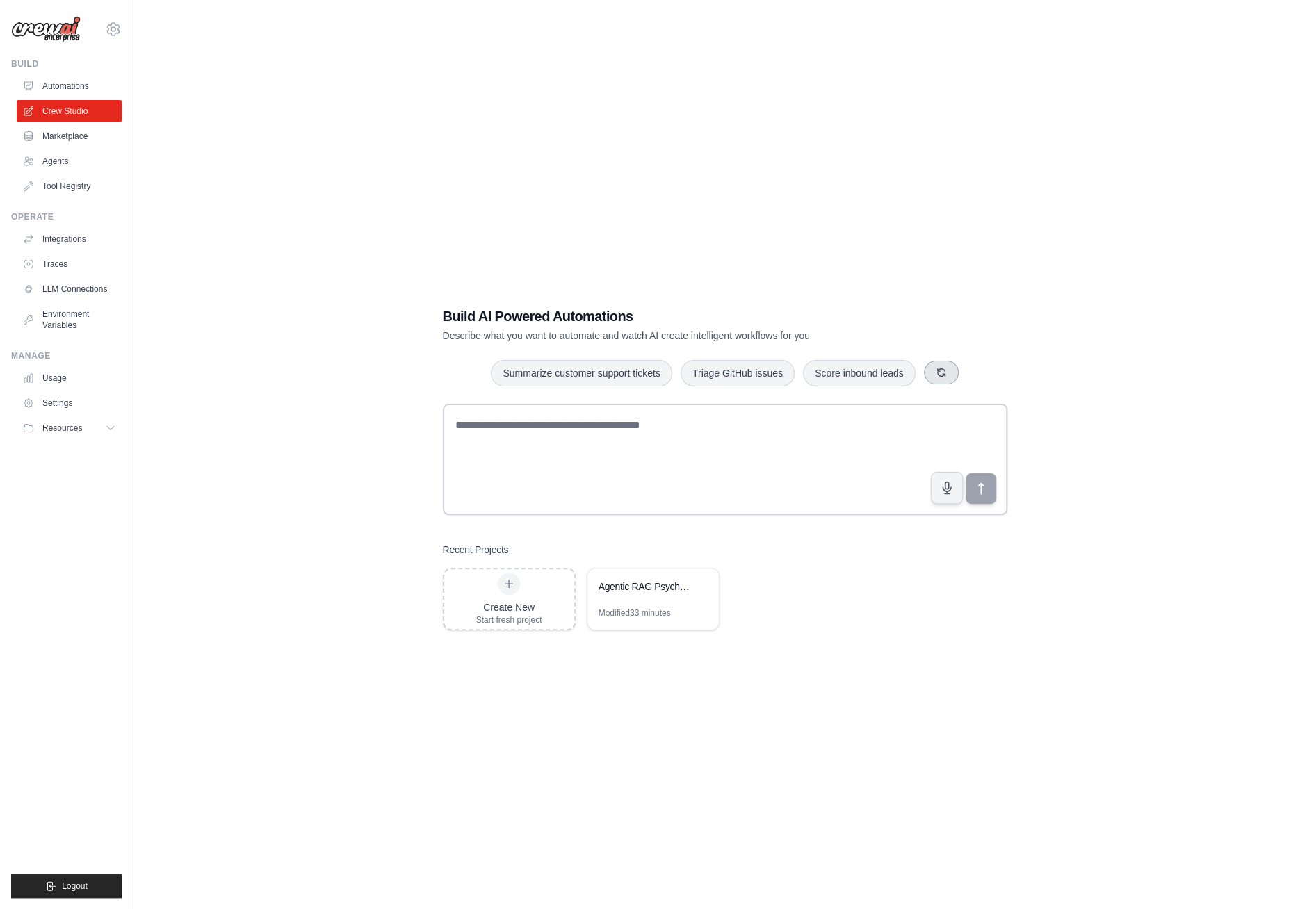
click at [942, 379] on button "button" at bounding box center [941, 373] width 35 height 24
click at [70, 86] on link "Automations" at bounding box center [70, 86] width 105 height 22
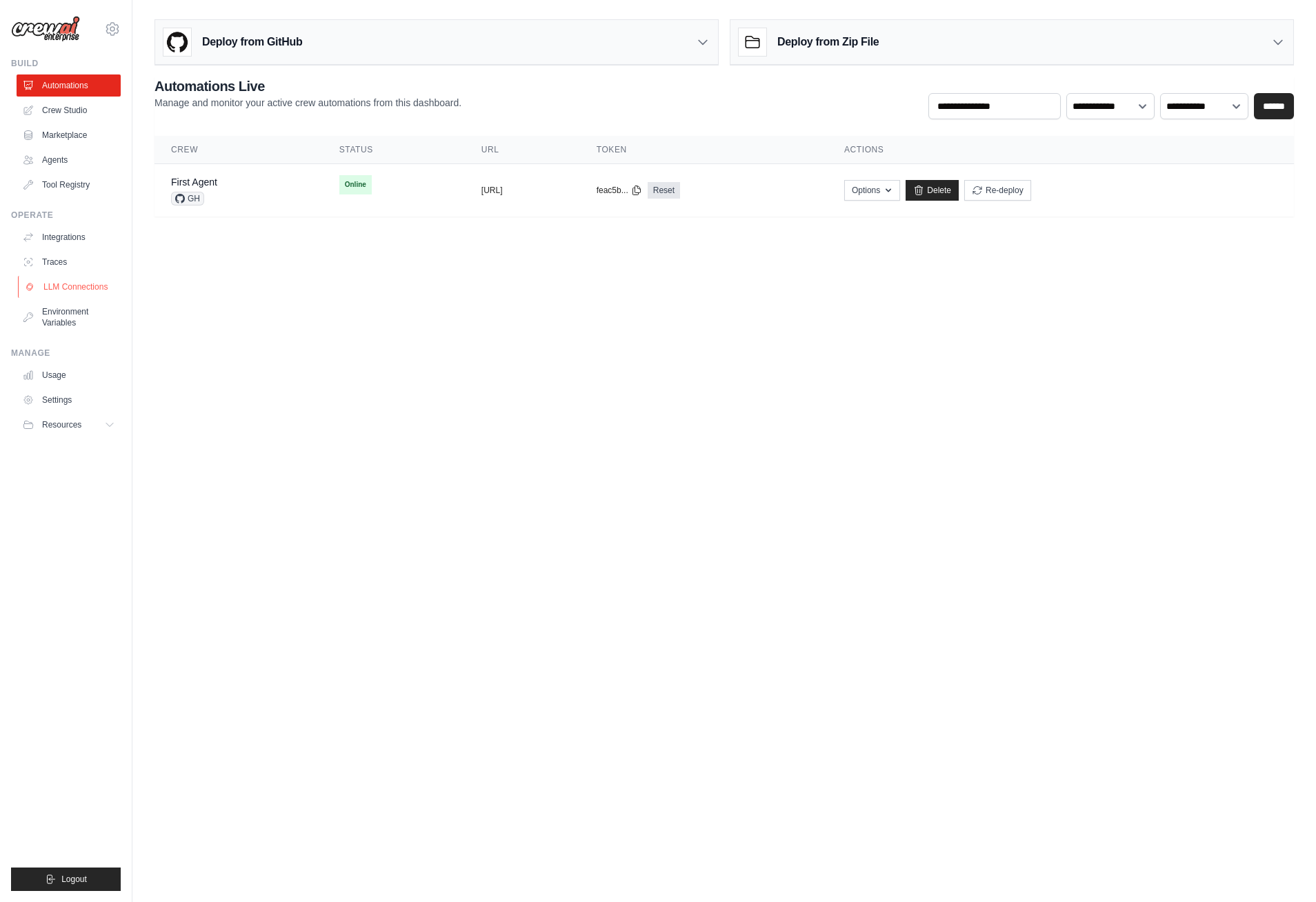
click at [80, 291] on link "LLM Connections" at bounding box center [69, 286] width 104 height 22
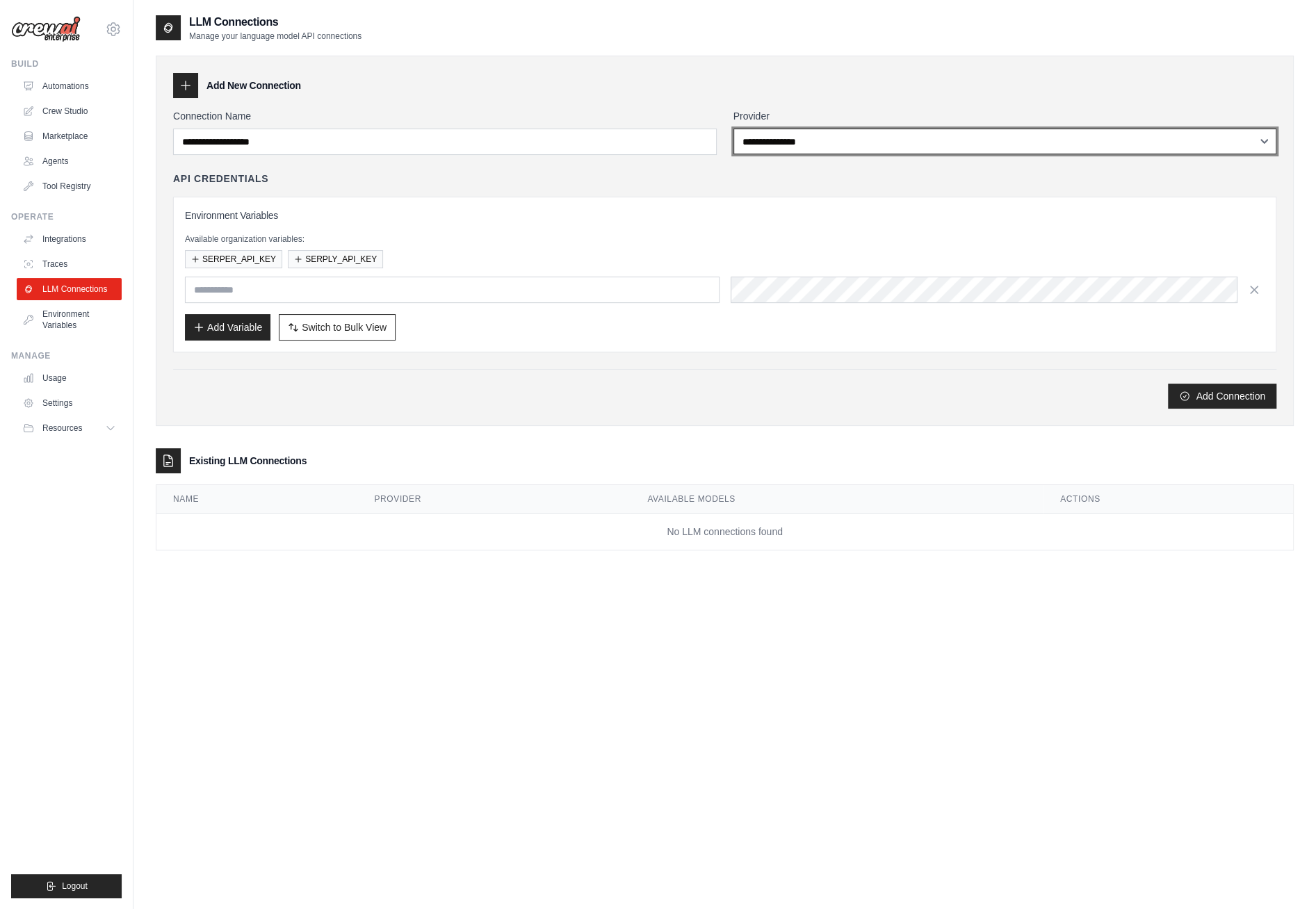
click at [800, 137] on select "**********" at bounding box center [1005, 142] width 544 height 26
select select "******"
click at [733, 129] on select "**********" at bounding box center [1005, 142] width 544 height 26
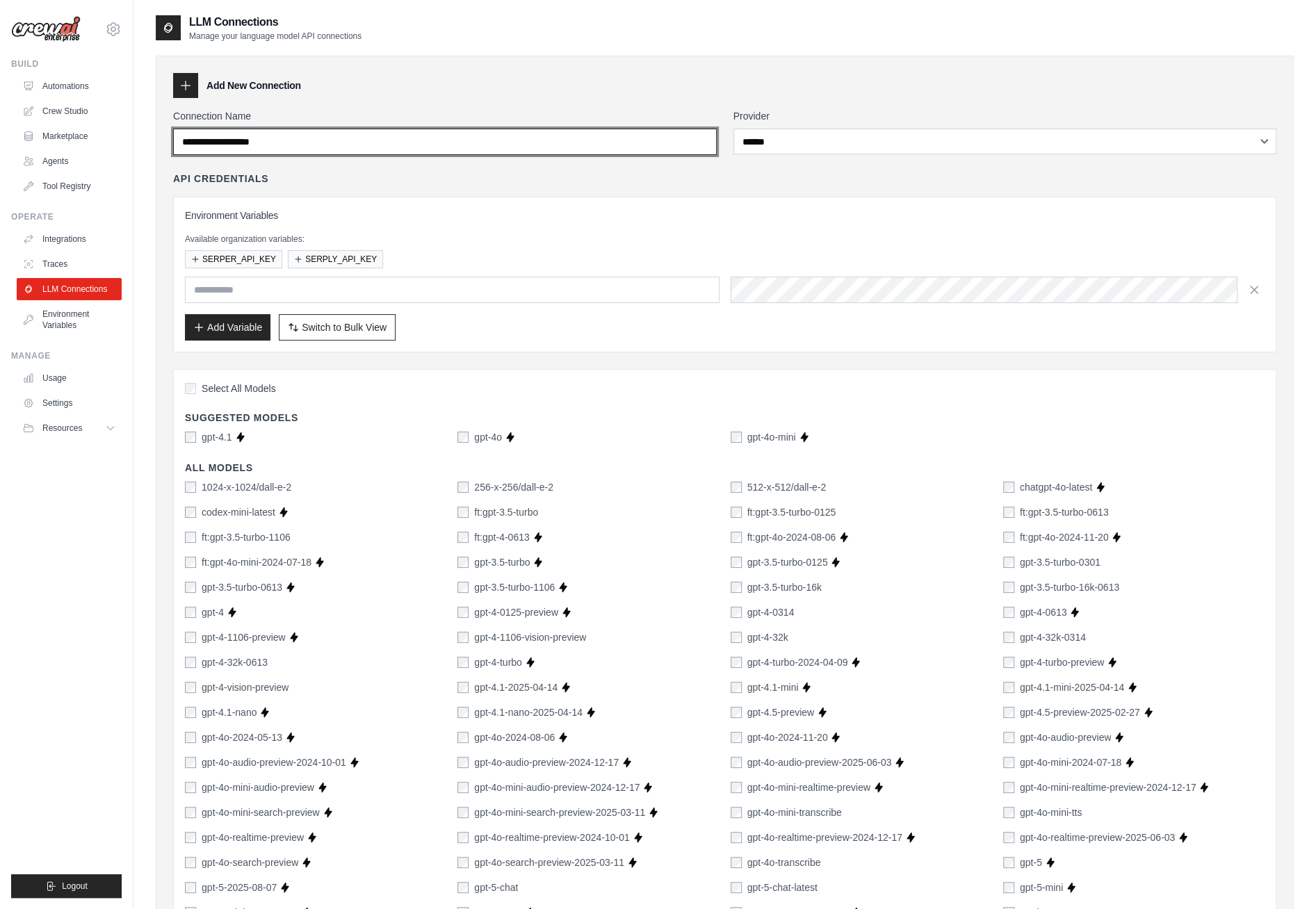
click at [300, 142] on input "Connection Name" at bounding box center [445, 142] width 544 height 26
click at [59, 191] on link "Tool Registry" at bounding box center [70, 186] width 105 height 22
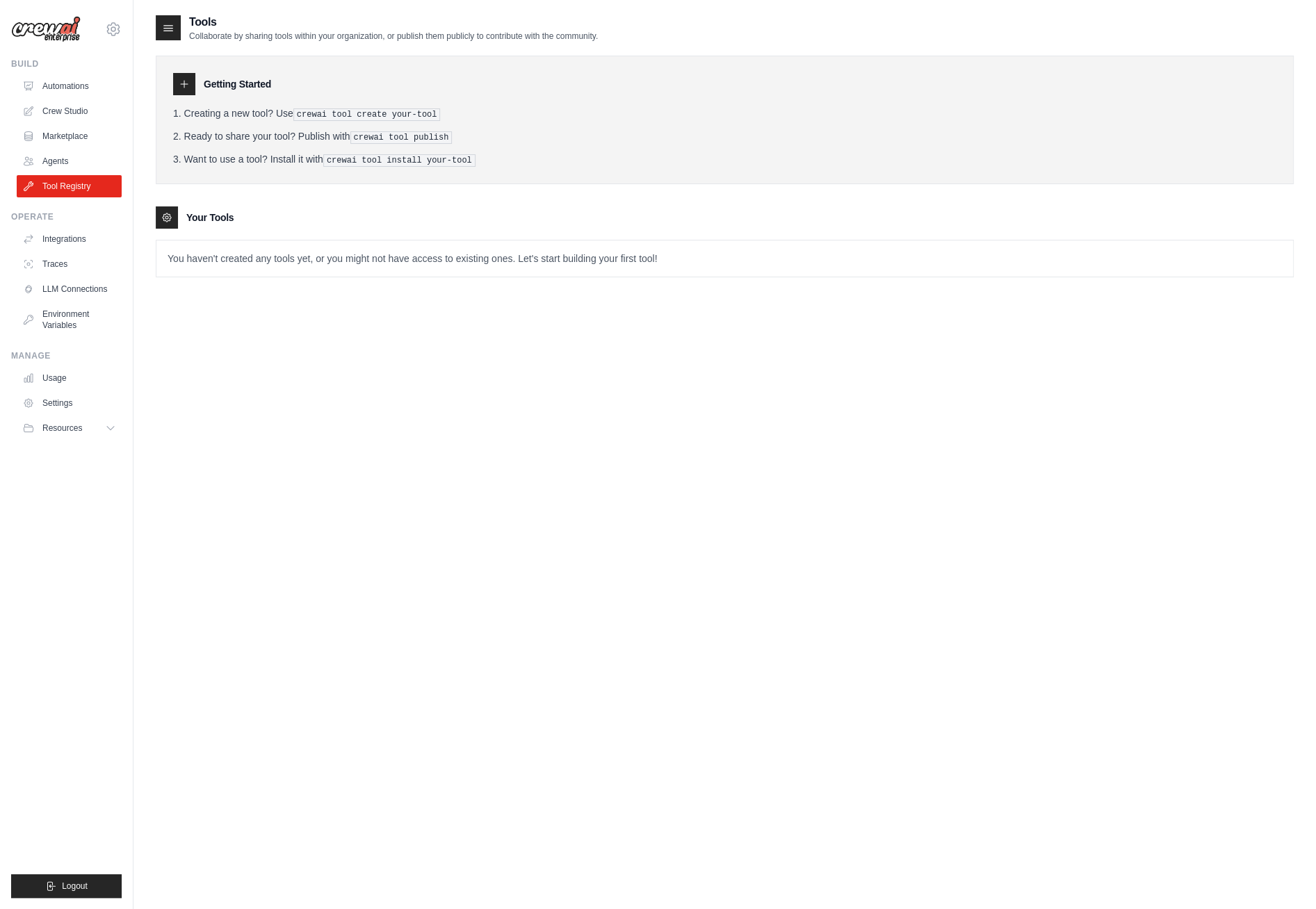
click at [259, 157] on li "Want to use a tool? Install it with crewai tool install your-tool" at bounding box center [724, 159] width 1103 height 15
click at [303, 155] on li "Want to use a tool? Install it with crewai tool install your-tool" at bounding box center [724, 159] width 1103 height 15
click at [172, 29] on icon at bounding box center [168, 28] width 14 height 14
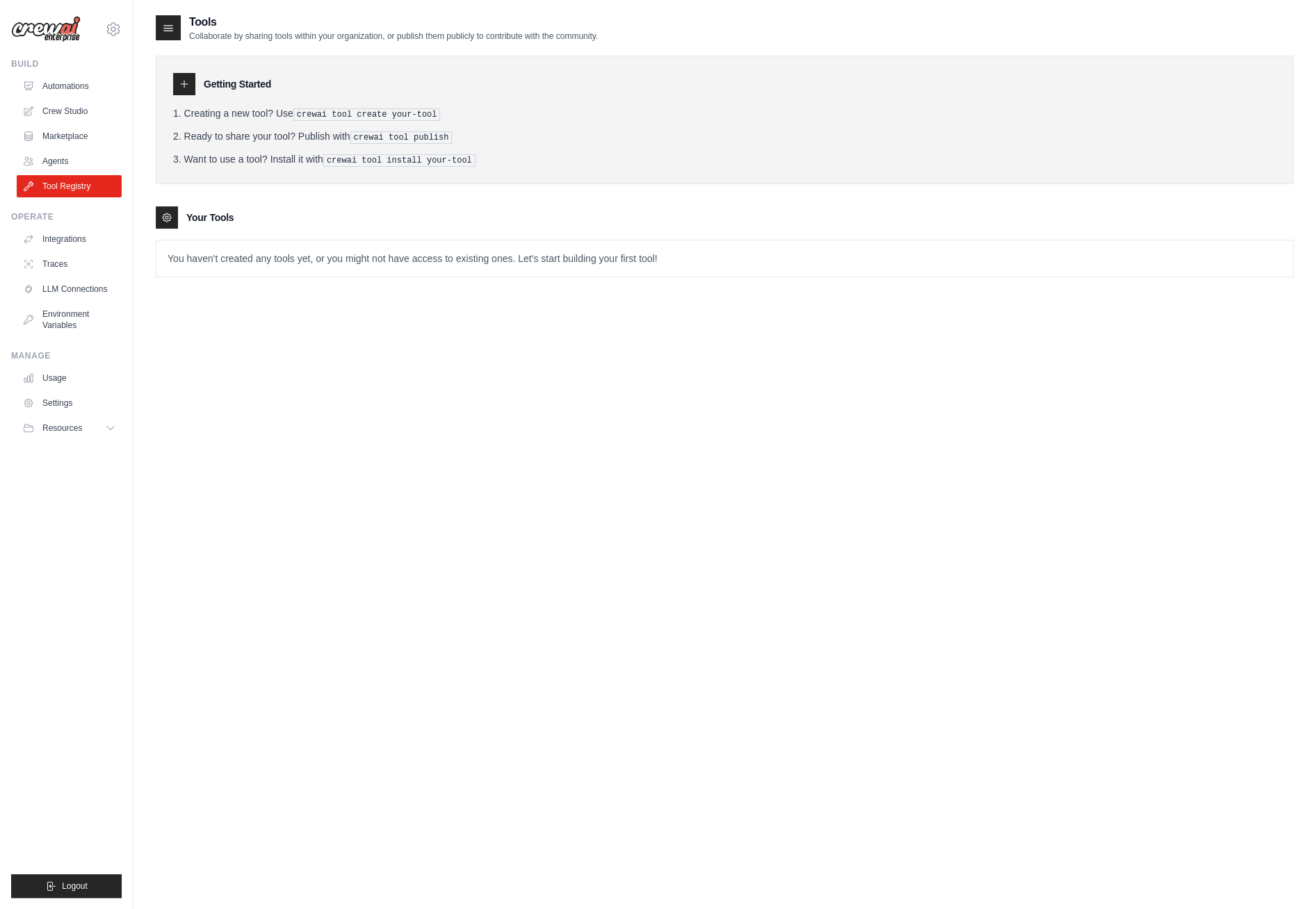
click at [172, 29] on icon at bounding box center [168, 28] width 14 height 14
drag, startPoint x: 172, startPoint y: 29, endPoint x: 165, endPoint y: 31, distance: 7.3
click at [165, 31] on icon at bounding box center [168, 29] width 9 height 6
click at [168, 30] on icon at bounding box center [168, 28] width 14 height 14
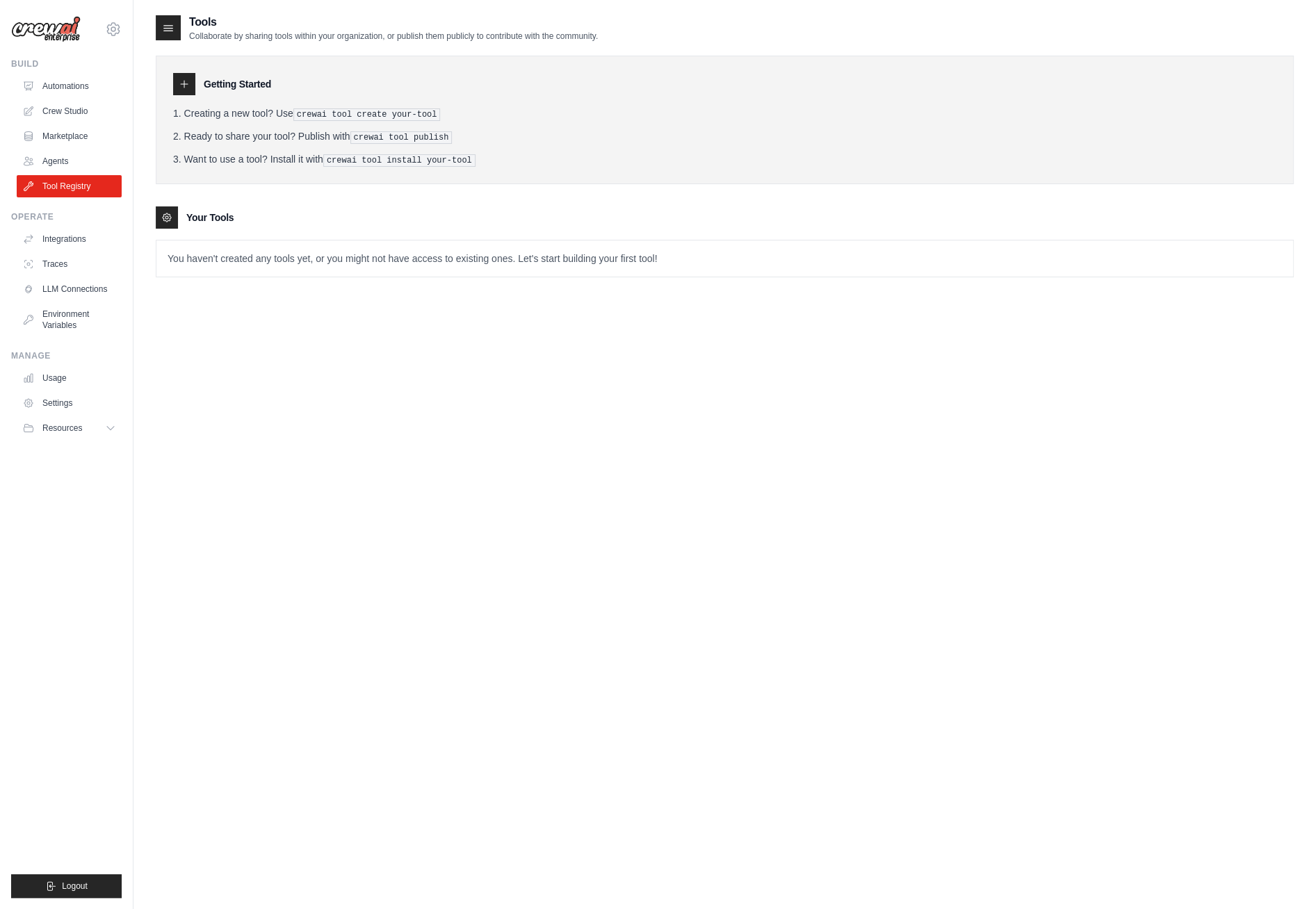
click at [185, 88] on icon at bounding box center [184, 84] width 11 height 11
click at [171, 215] on icon at bounding box center [167, 218] width 8 height 8
click at [441, 253] on p "You haven't created any tools yet, or you might not have access to existing one…" at bounding box center [725, 259] width 1137 height 36
click at [617, 253] on p "You haven't created any tools yet, or you might not have access to existing one…" at bounding box center [725, 259] width 1137 height 36
click at [638, 253] on p "You haven't created any tools yet, or you might not have access to existing one…" at bounding box center [725, 259] width 1137 height 36
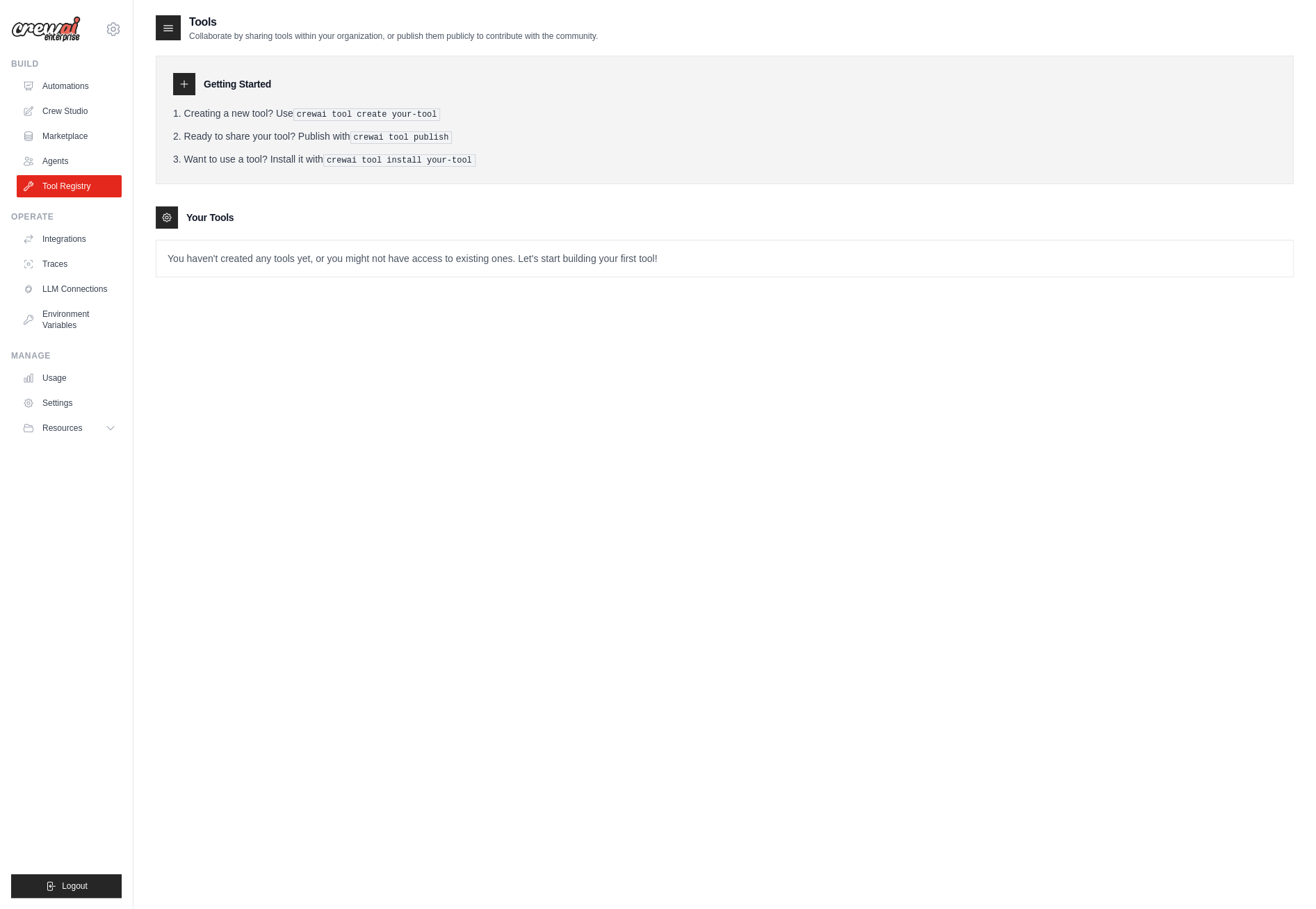
click at [659, 254] on p "You haven't created any tools yet, or you might not have access to existing one…" at bounding box center [725, 259] width 1137 height 36
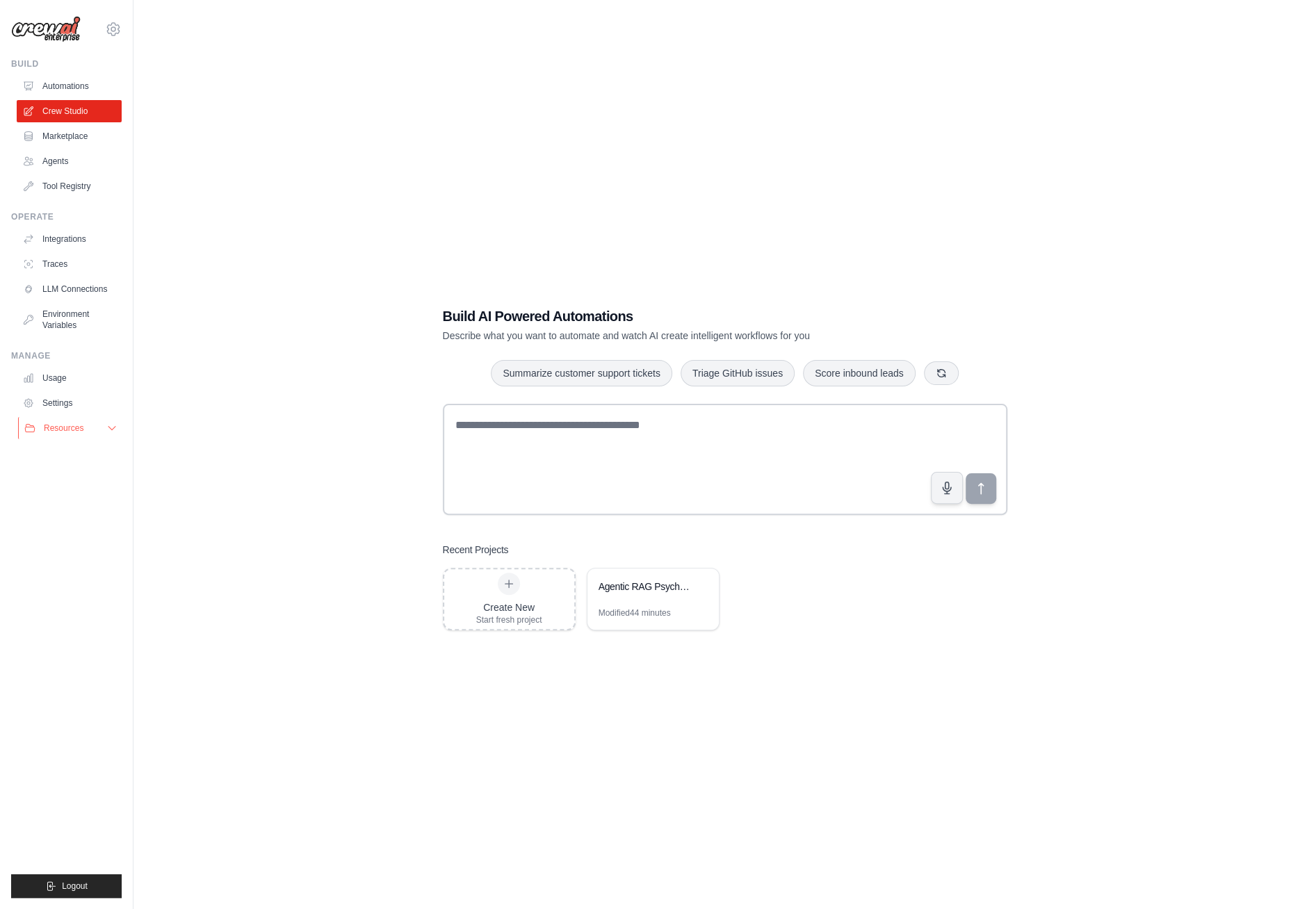
click at [109, 428] on icon at bounding box center [111, 428] width 11 height 11
click at [68, 404] on link "Settings" at bounding box center [70, 404] width 105 height 22
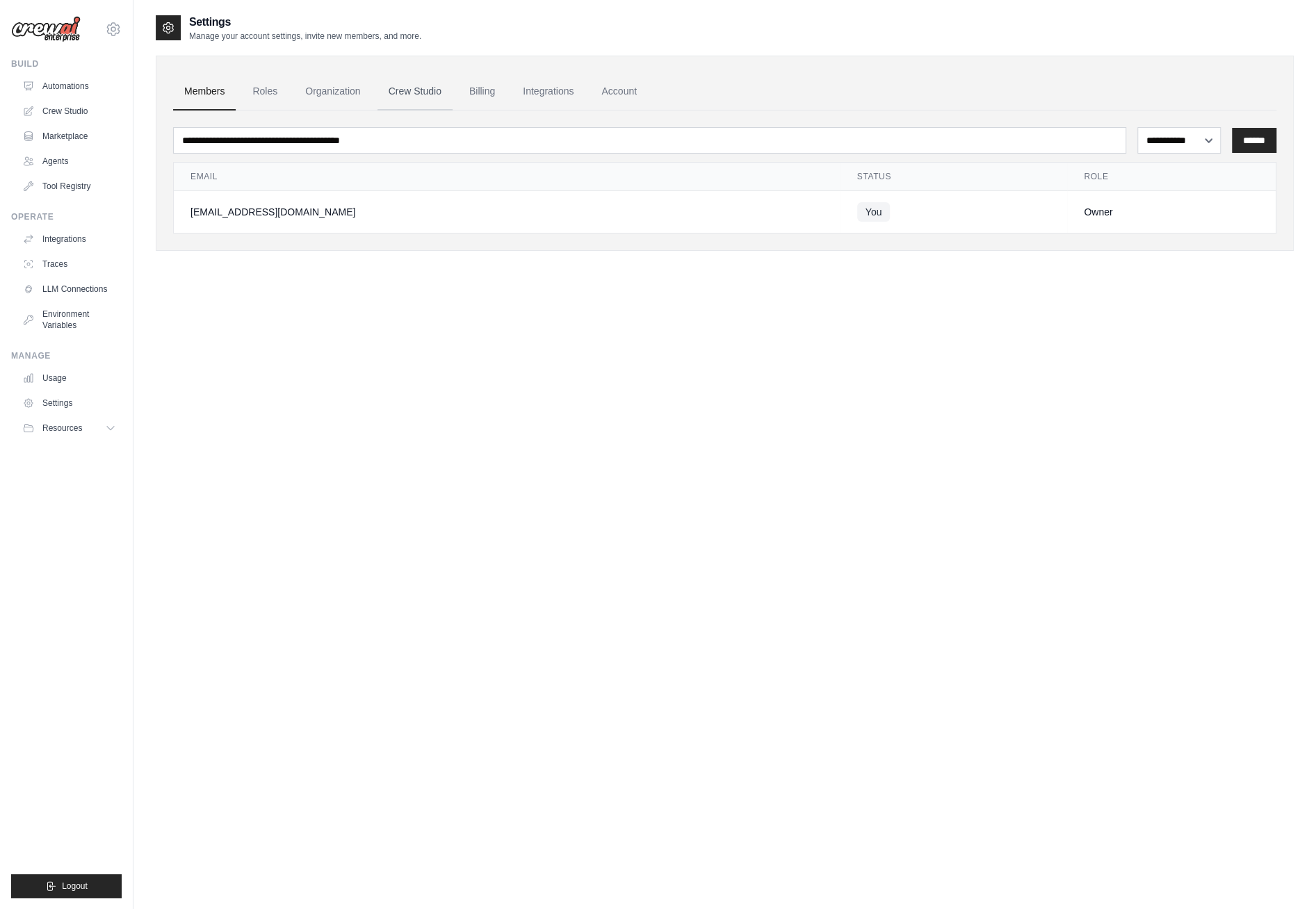
click at [410, 94] on link "Crew Studio" at bounding box center [415, 92] width 75 height 38
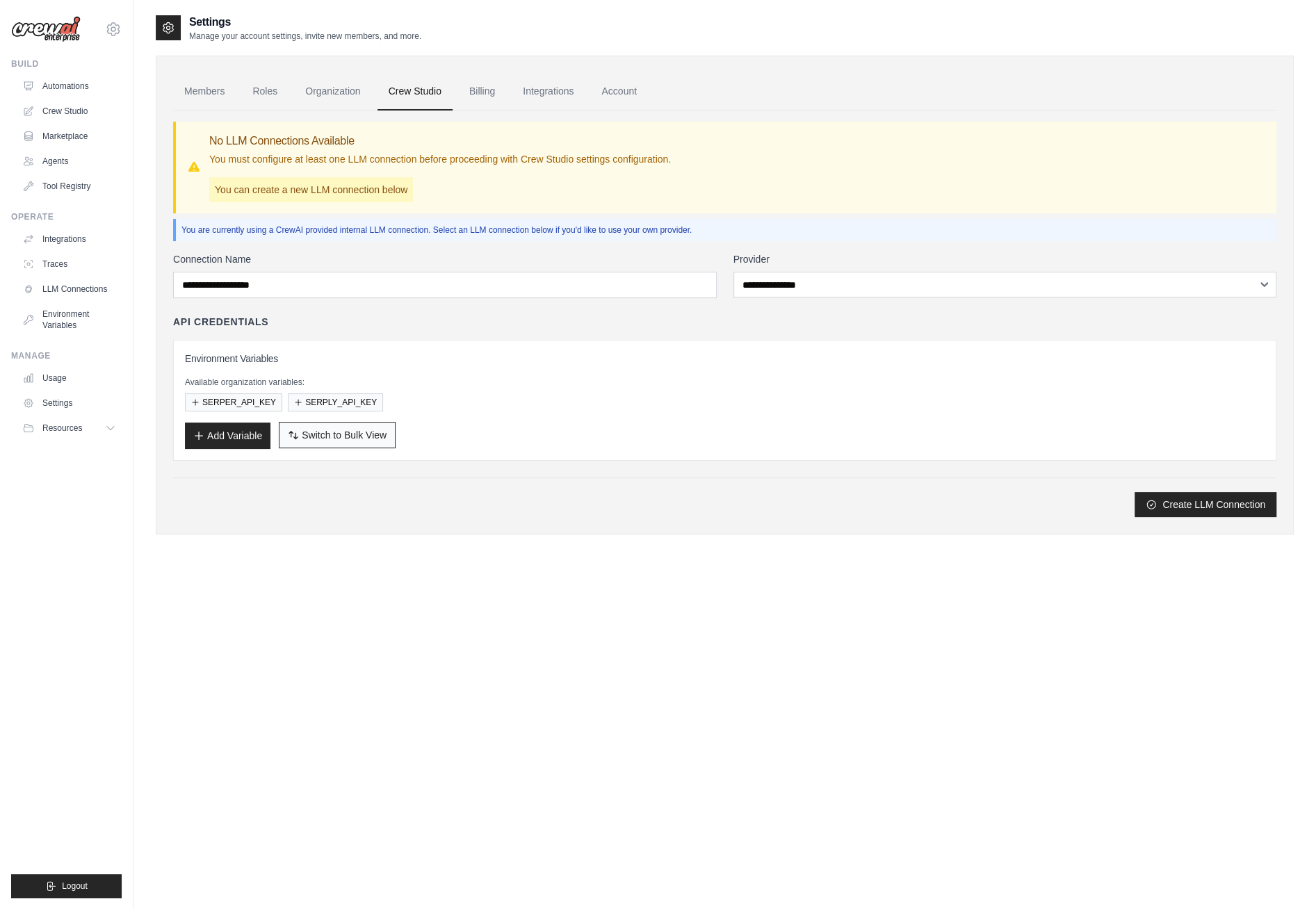
click at [361, 436] on span "Switch to Bulk View" at bounding box center [344, 436] width 85 height 14
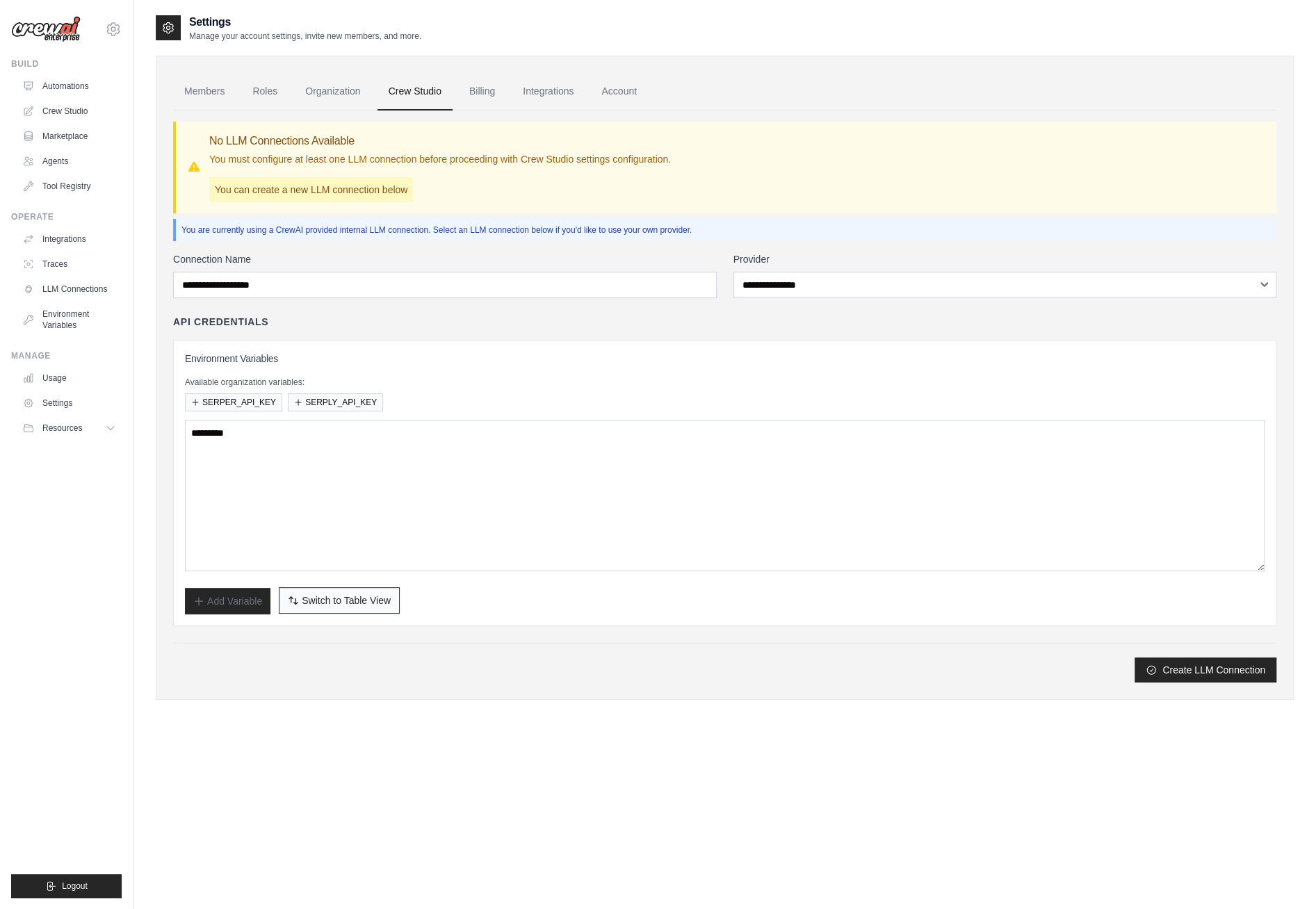
click at [340, 598] on span "Switch to Table View" at bounding box center [346, 600] width 89 height 14
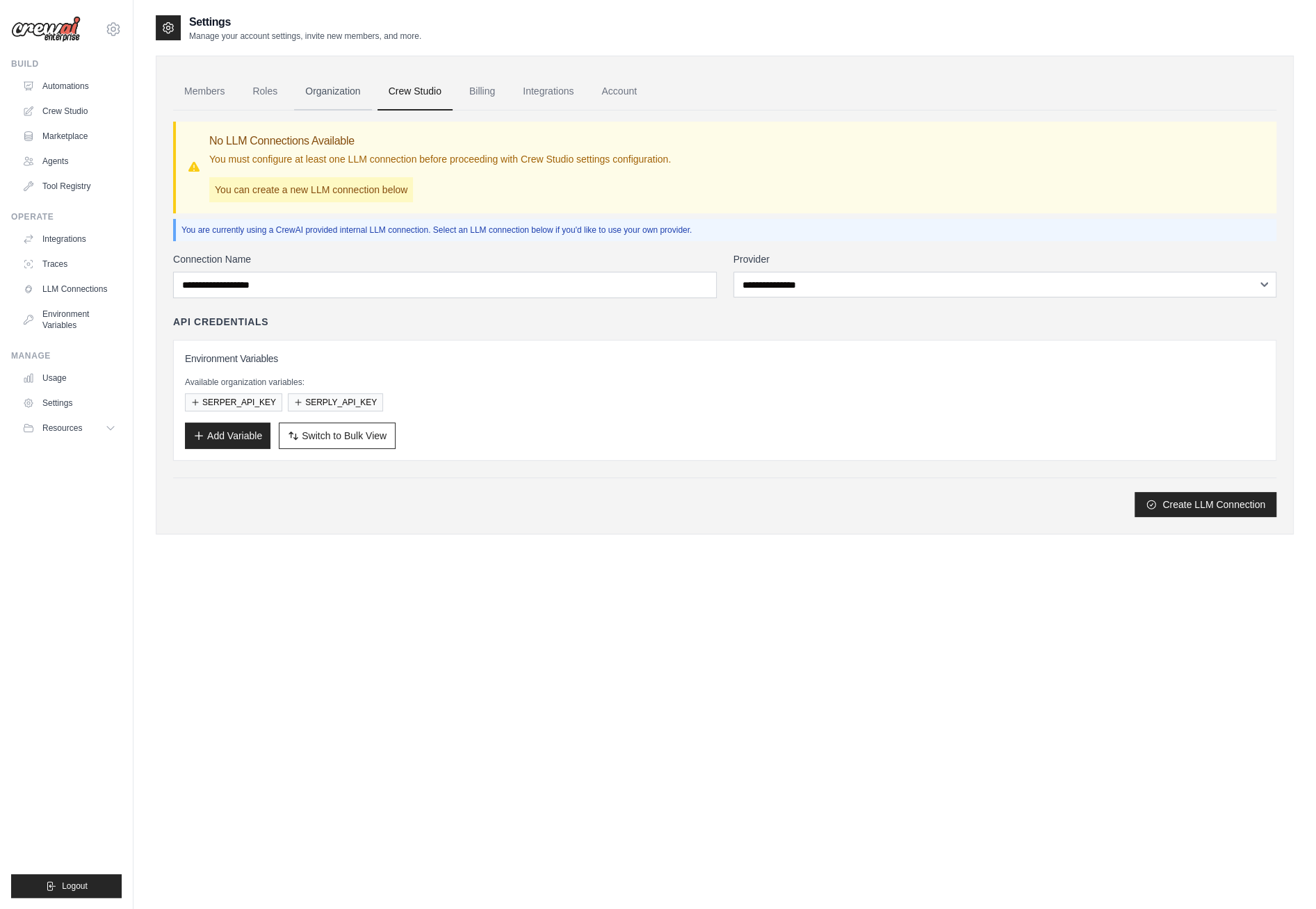
click at [352, 93] on link "Organization" at bounding box center [332, 92] width 77 height 38
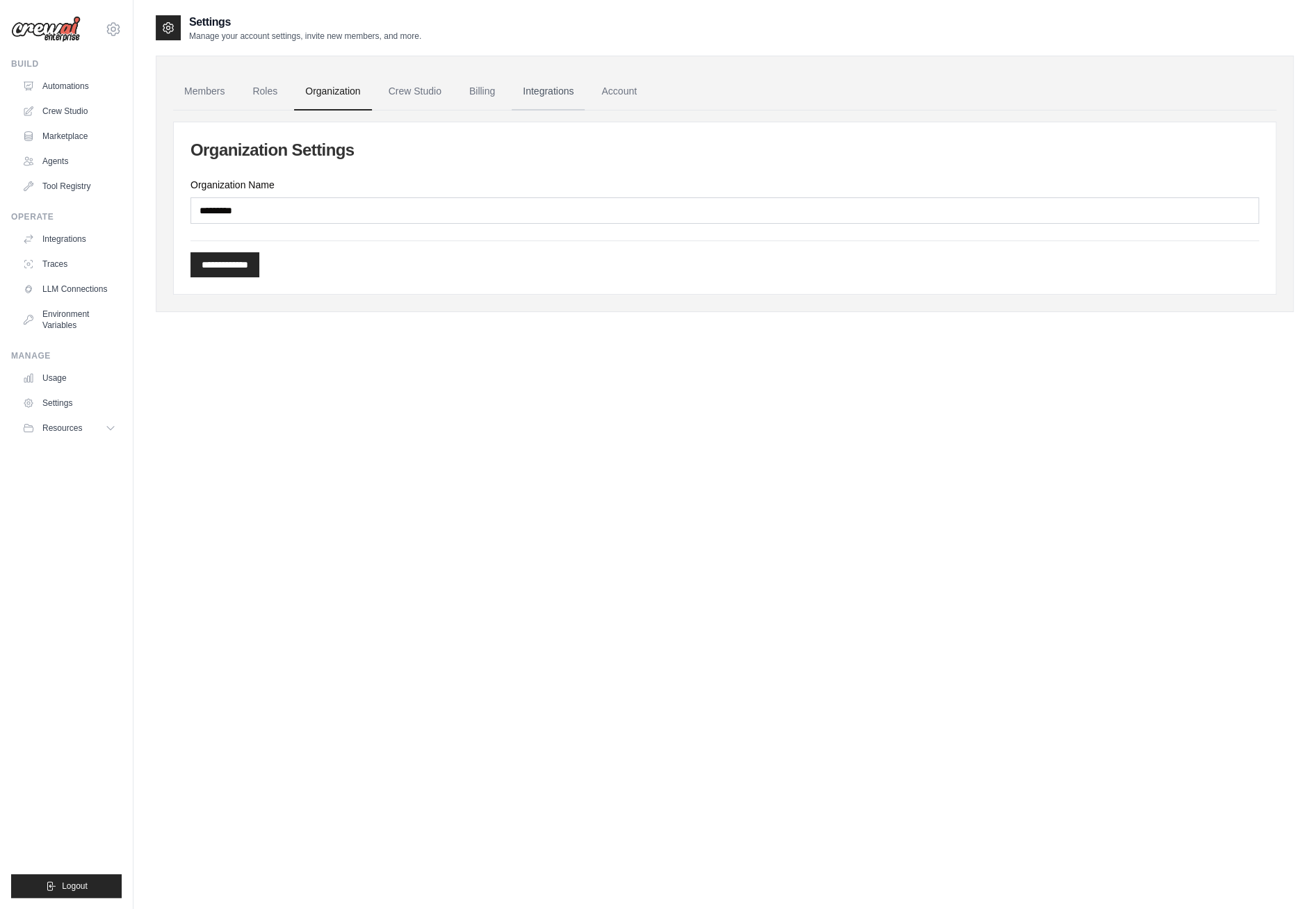
click at [563, 93] on link "Integrations" at bounding box center [548, 92] width 73 height 38
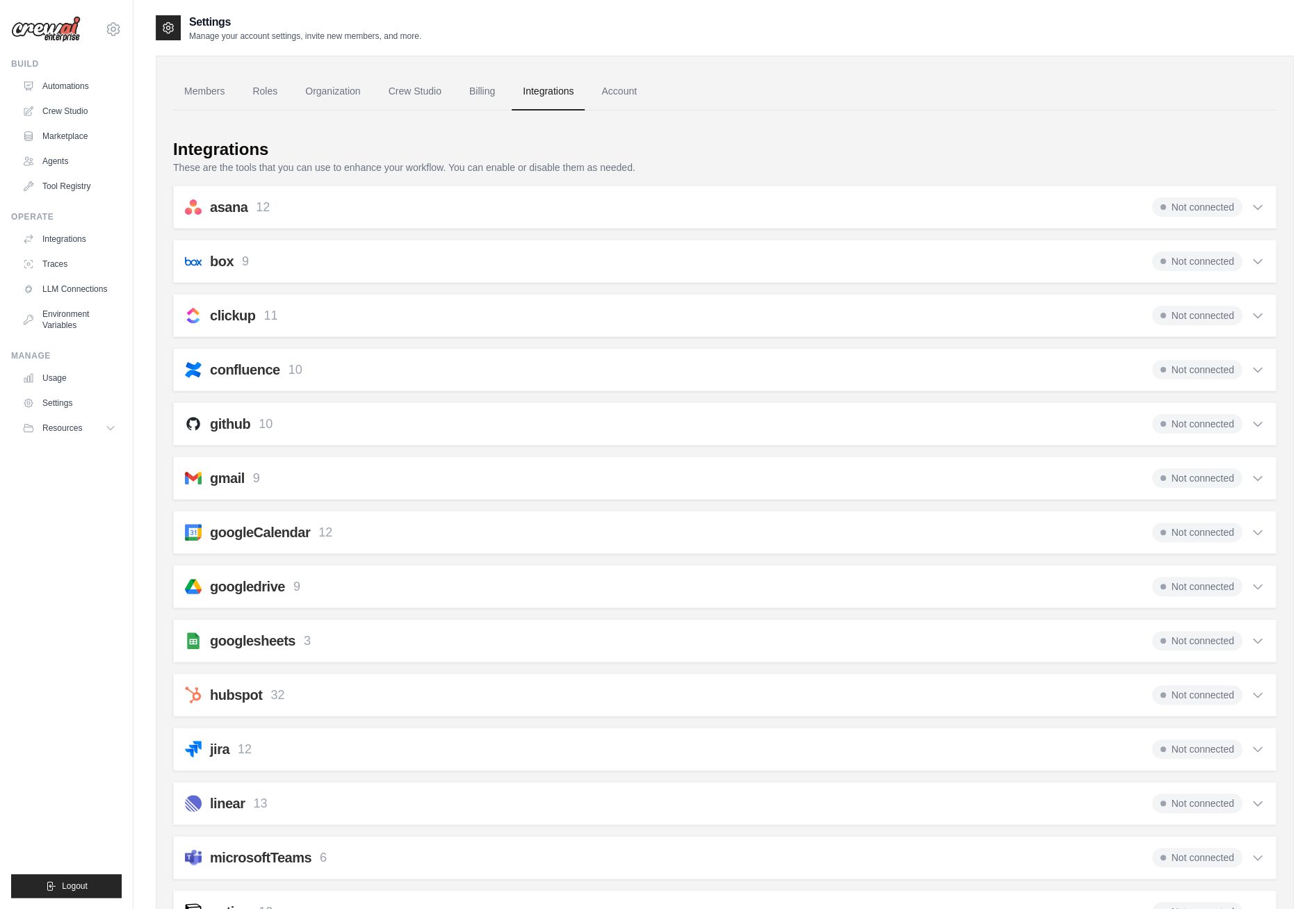
click at [617, 91] on link "Account" at bounding box center [620, 92] width 58 height 38
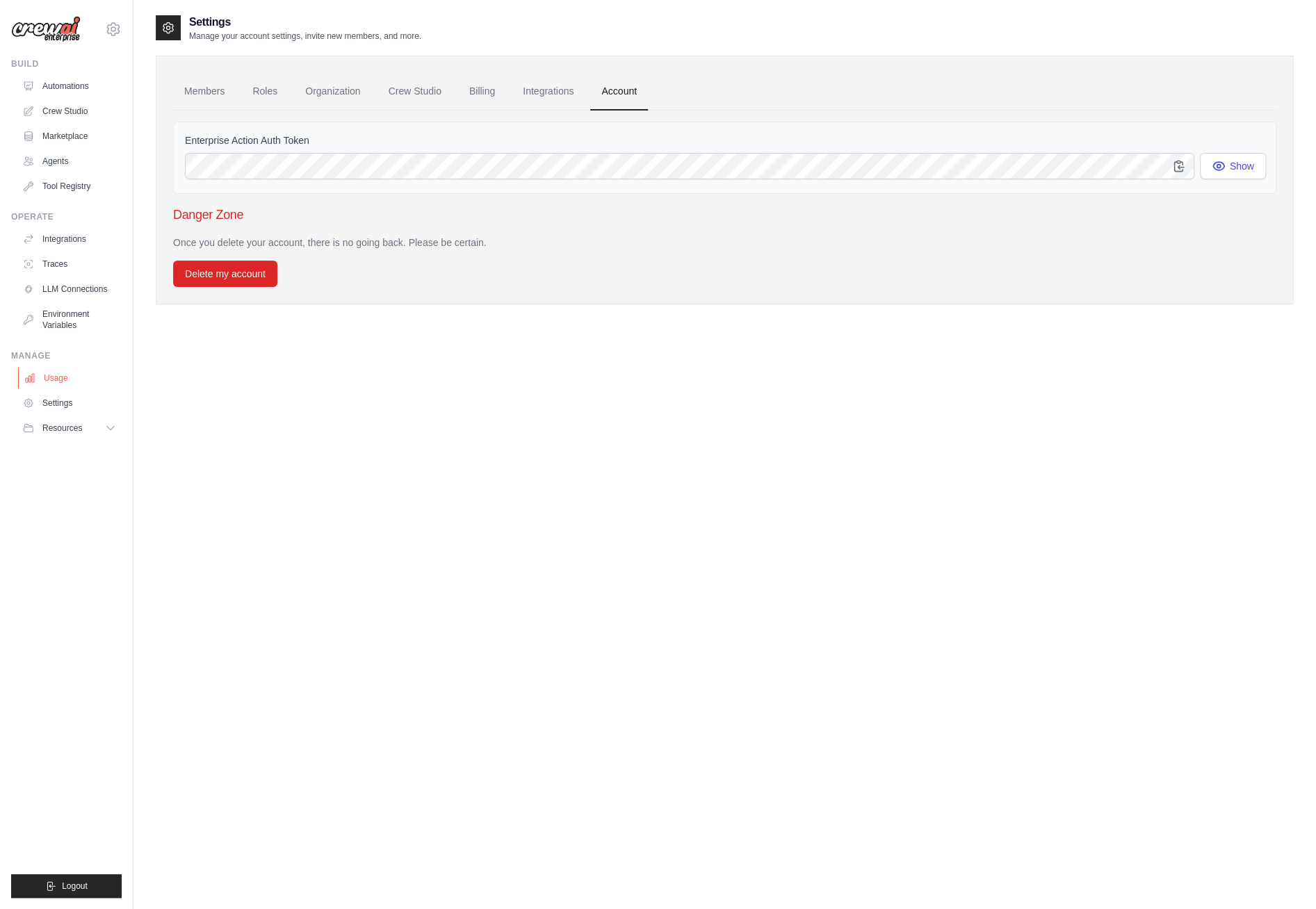
click at [65, 378] on link "Usage" at bounding box center [70, 378] width 105 height 22
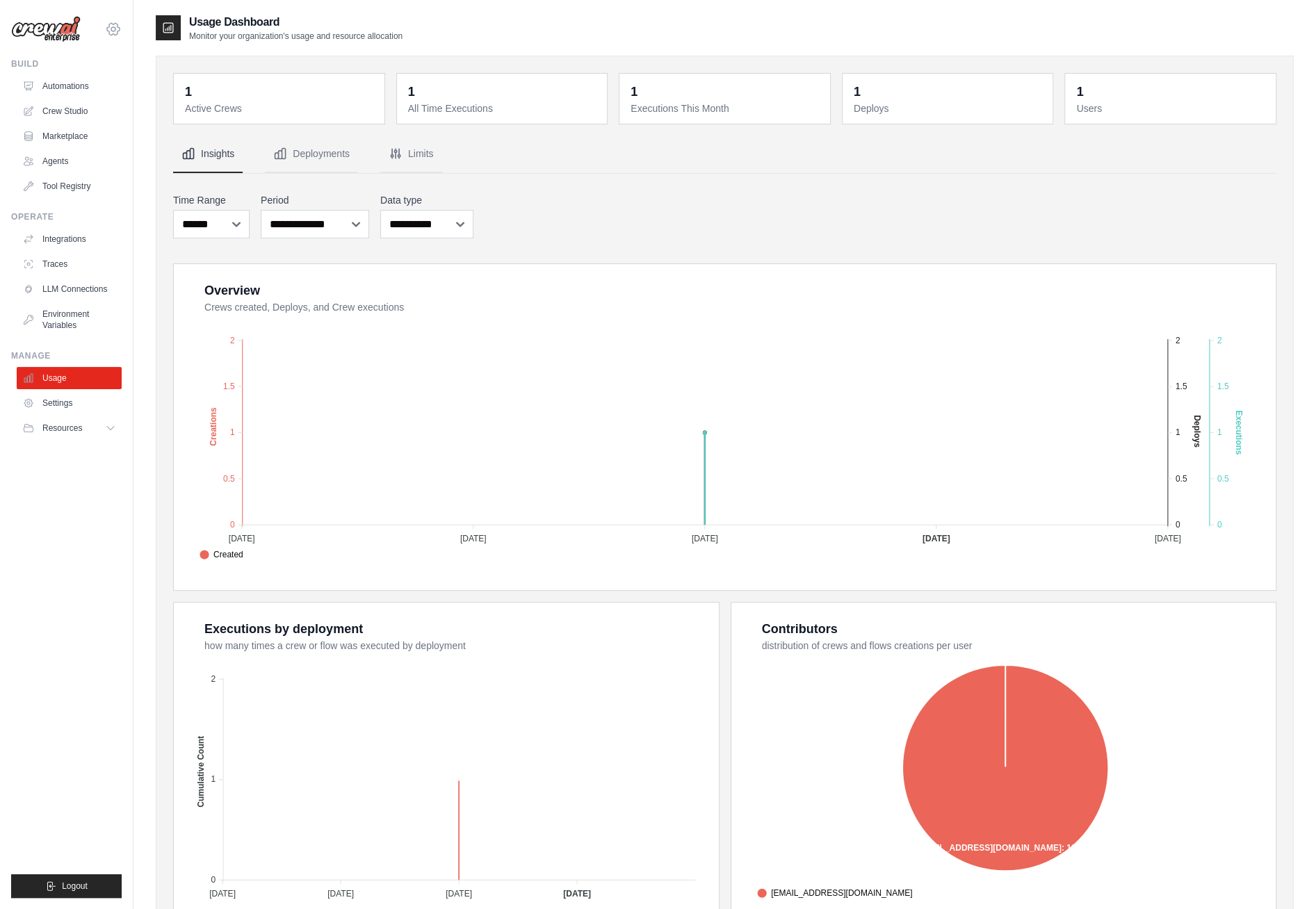
click at [120, 33] on icon at bounding box center [113, 29] width 17 height 17
click at [103, 101] on link "Settings" at bounding box center [113, 93] width 122 height 25
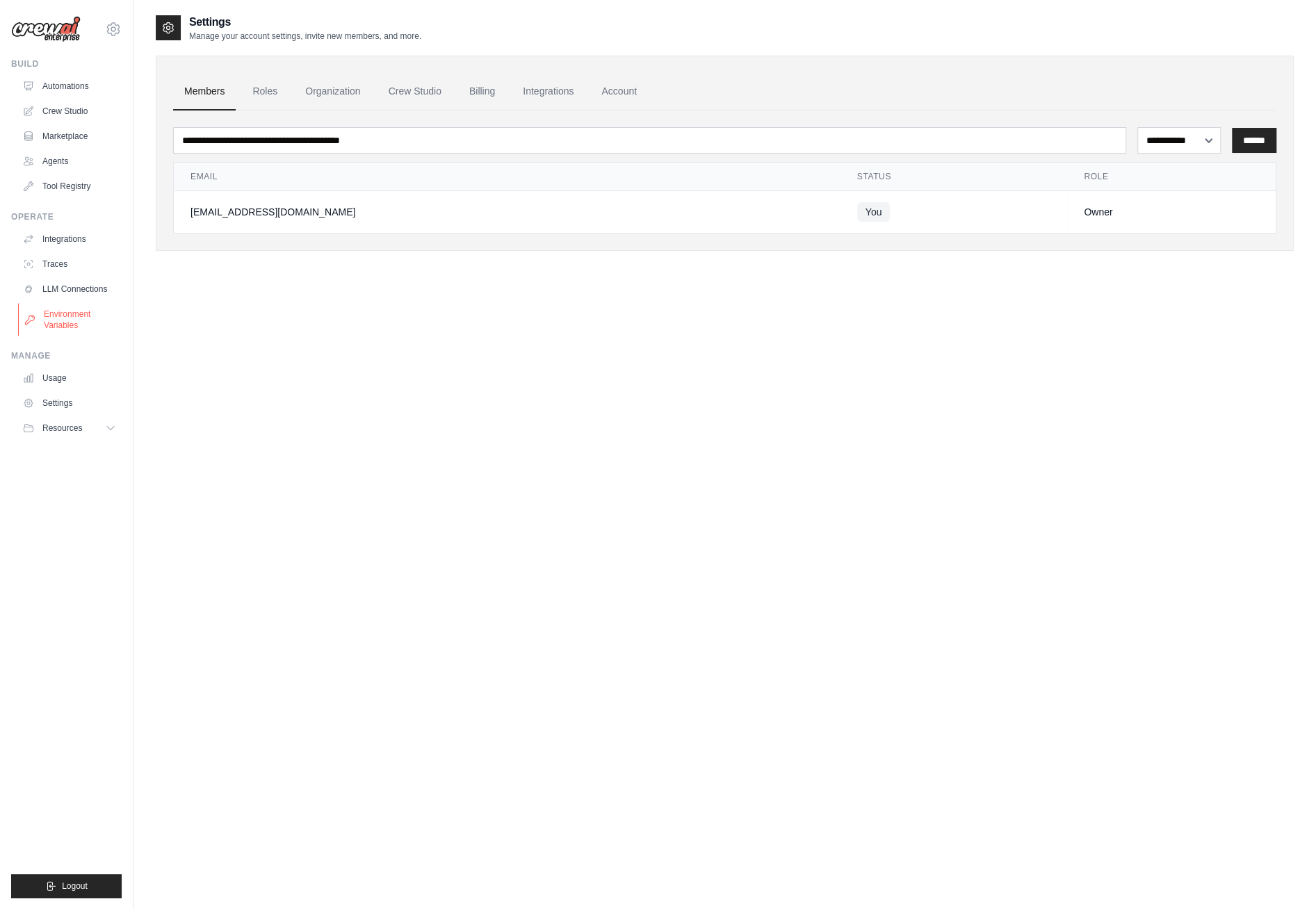
click at [77, 319] on link "Environment Variables" at bounding box center [70, 319] width 105 height 33
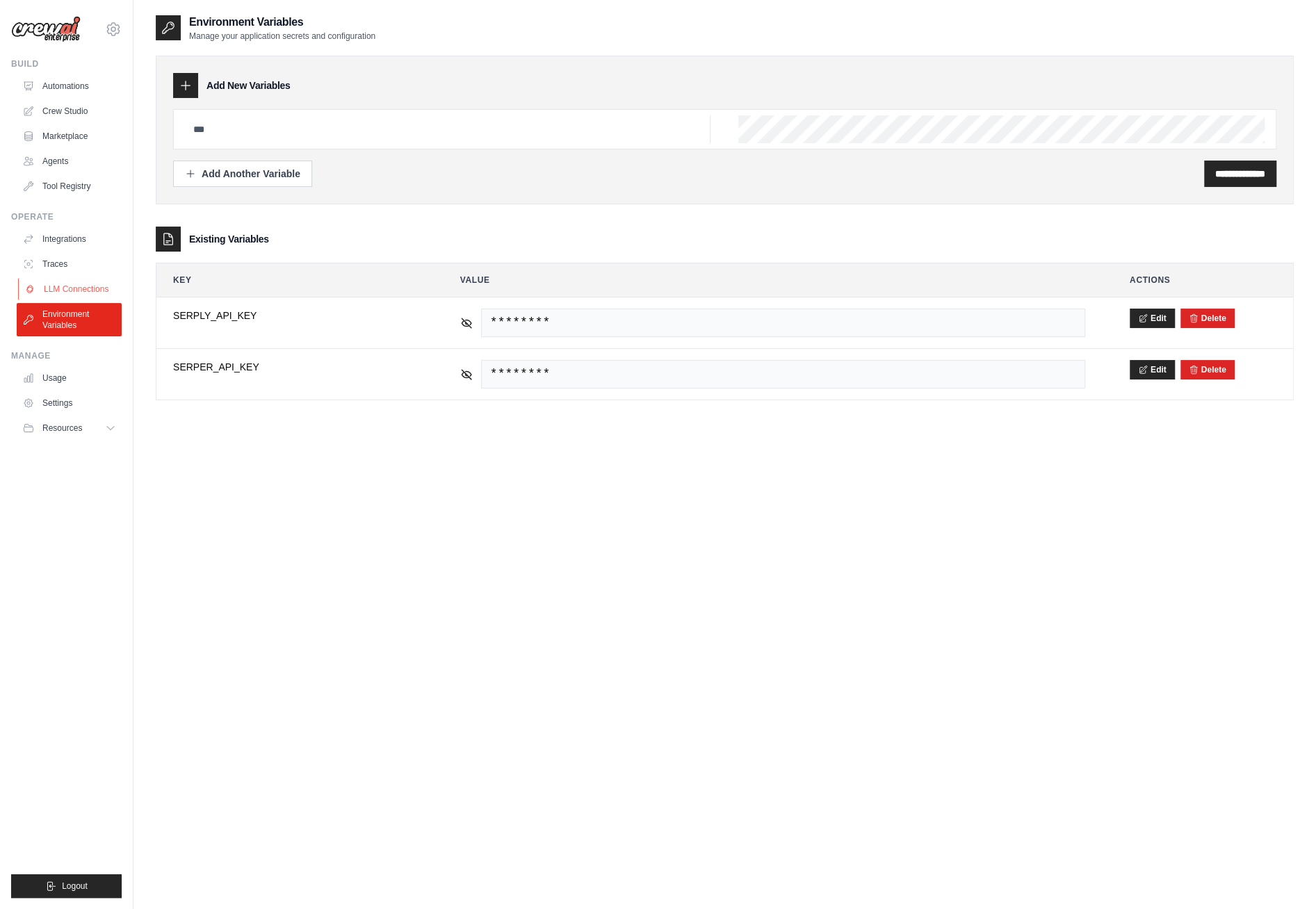
click at [81, 287] on link "LLM Connections" at bounding box center [70, 289] width 105 height 22
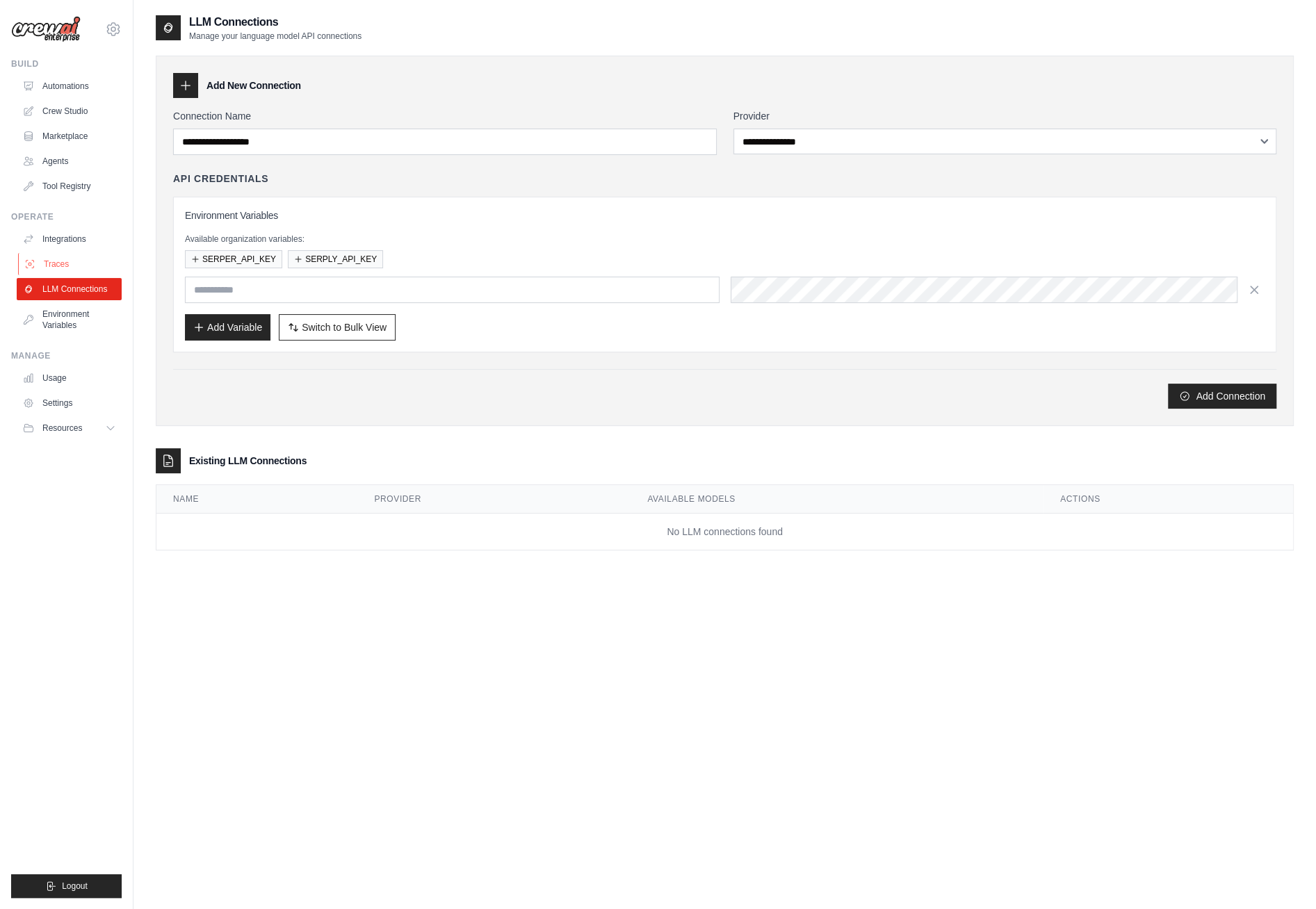
click at [79, 262] on link "Traces" at bounding box center [70, 264] width 105 height 22
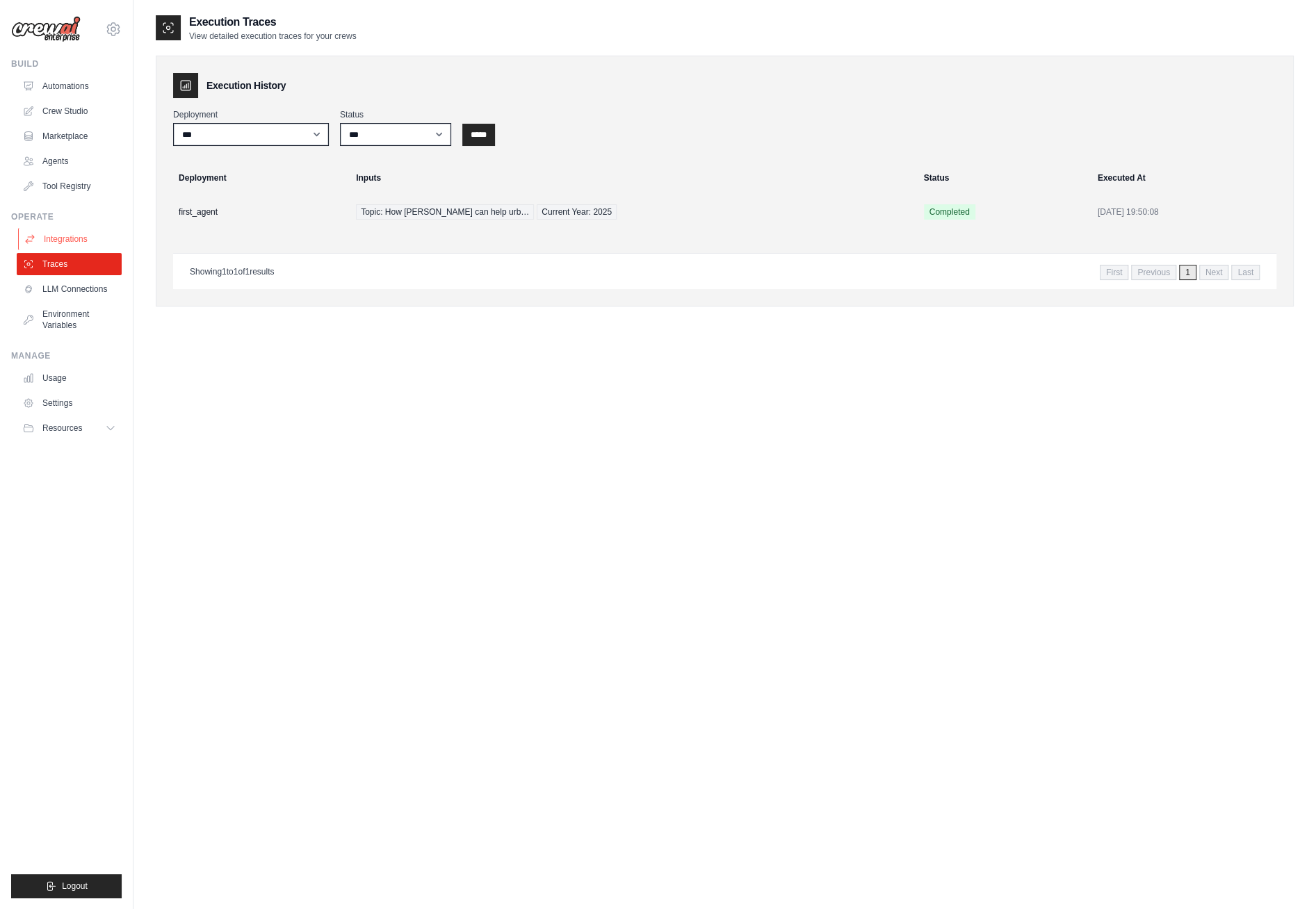
click at [79, 242] on link "Integrations" at bounding box center [70, 239] width 105 height 22
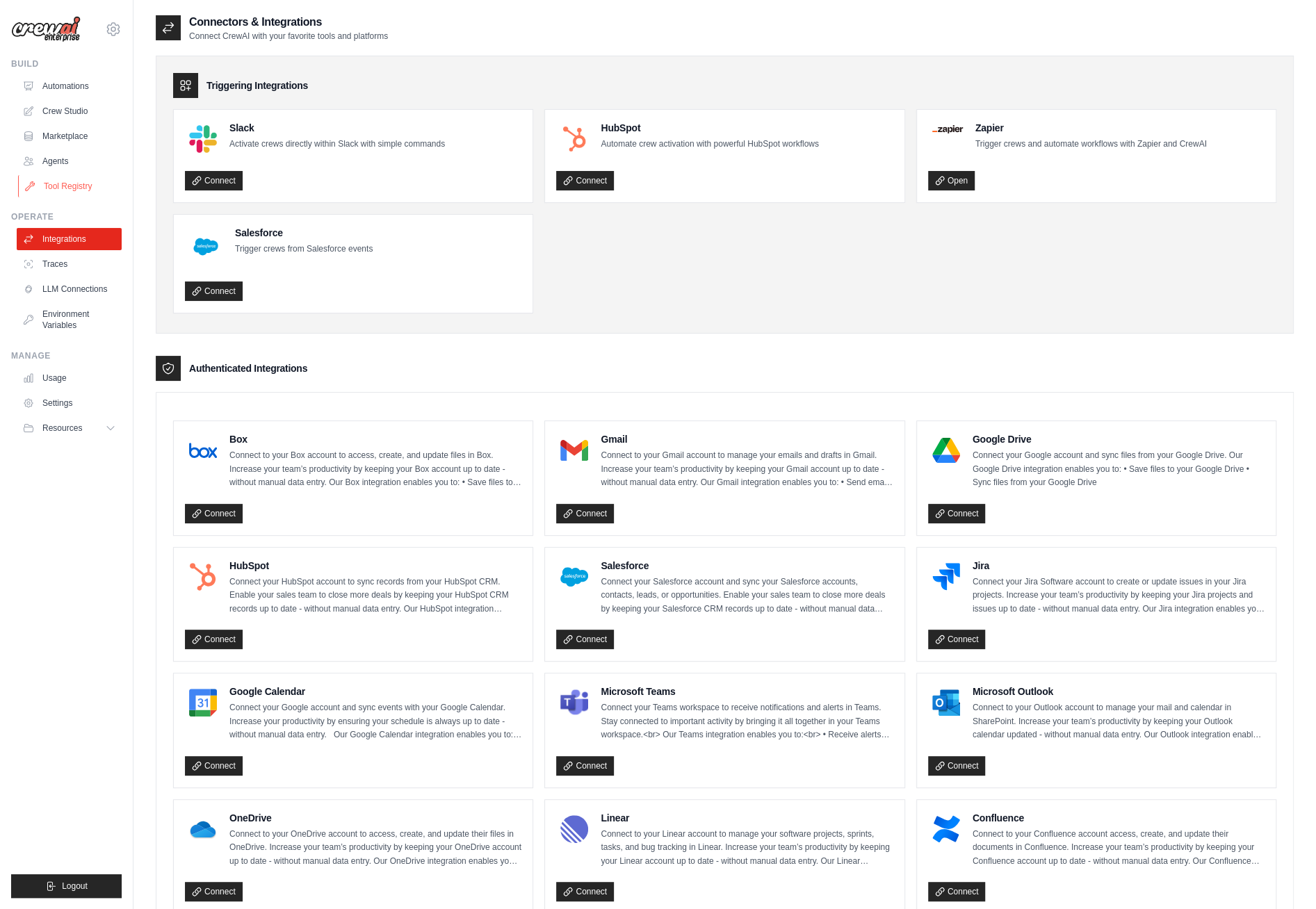
click at [73, 191] on link "Tool Registry" at bounding box center [70, 186] width 105 height 22
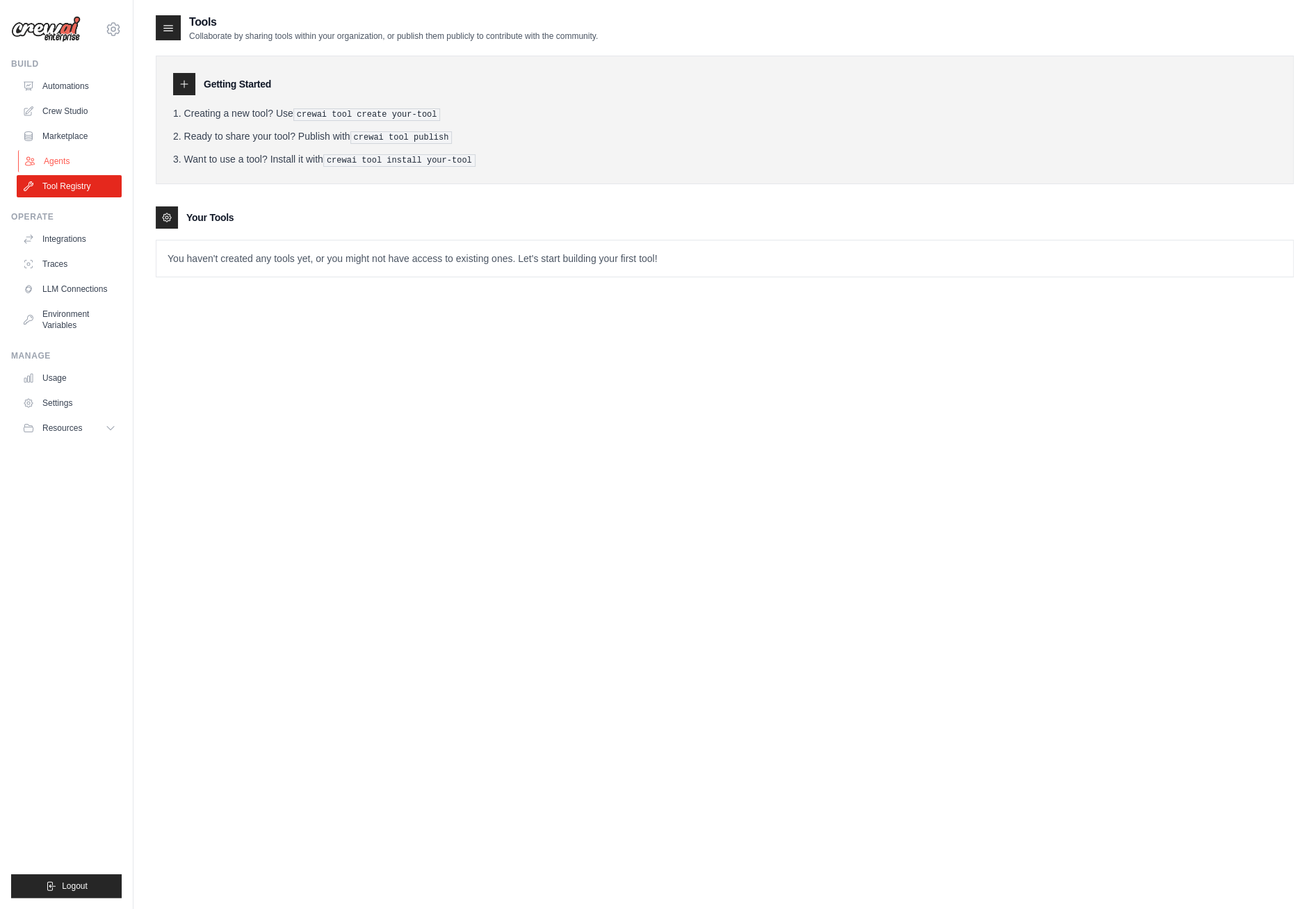
click at [76, 164] on link "Agents" at bounding box center [70, 161] width 105 height 22
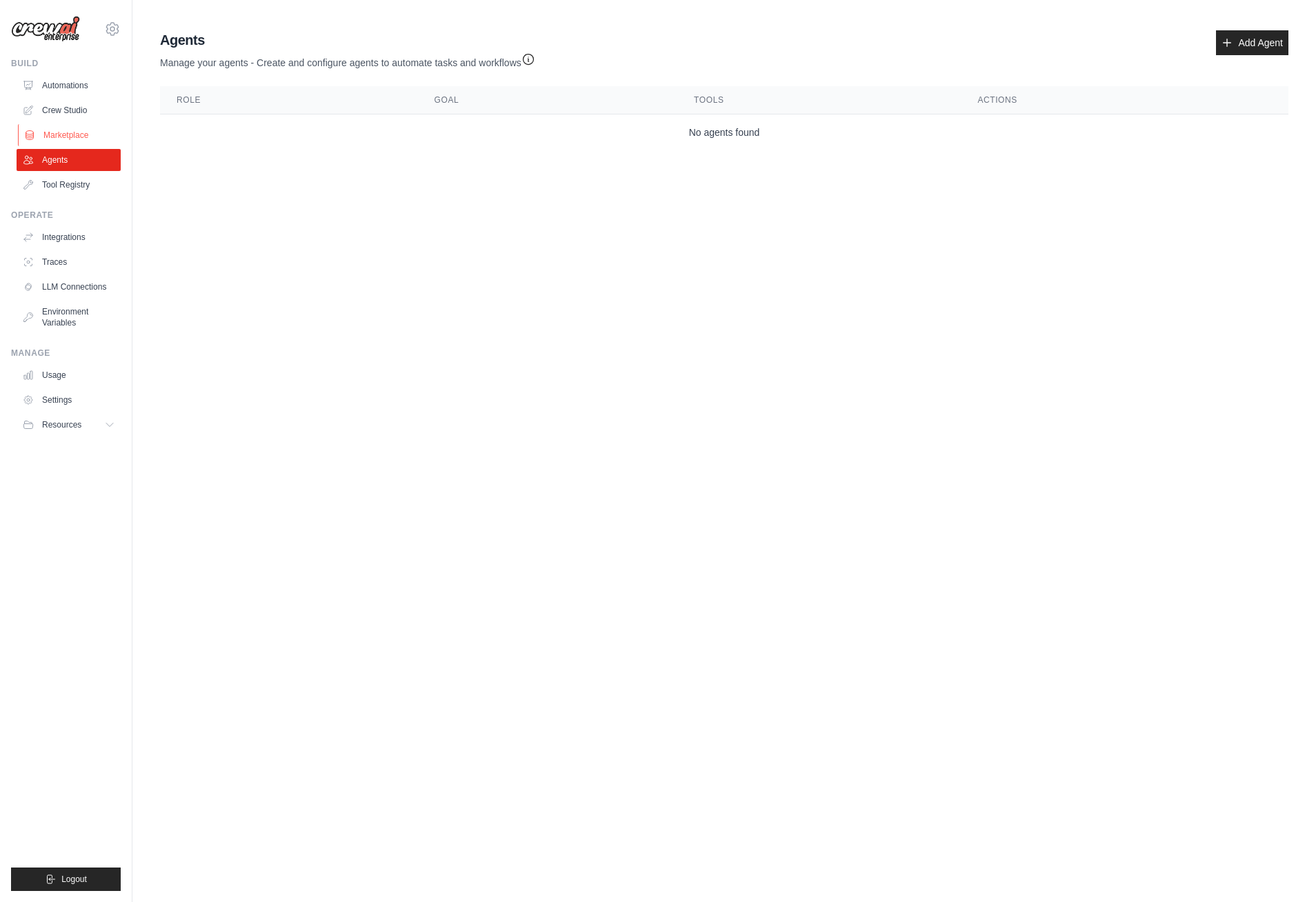
click at [78, 135] on link "Marketplace" at bounding box center [69, 135] width 104 height 22
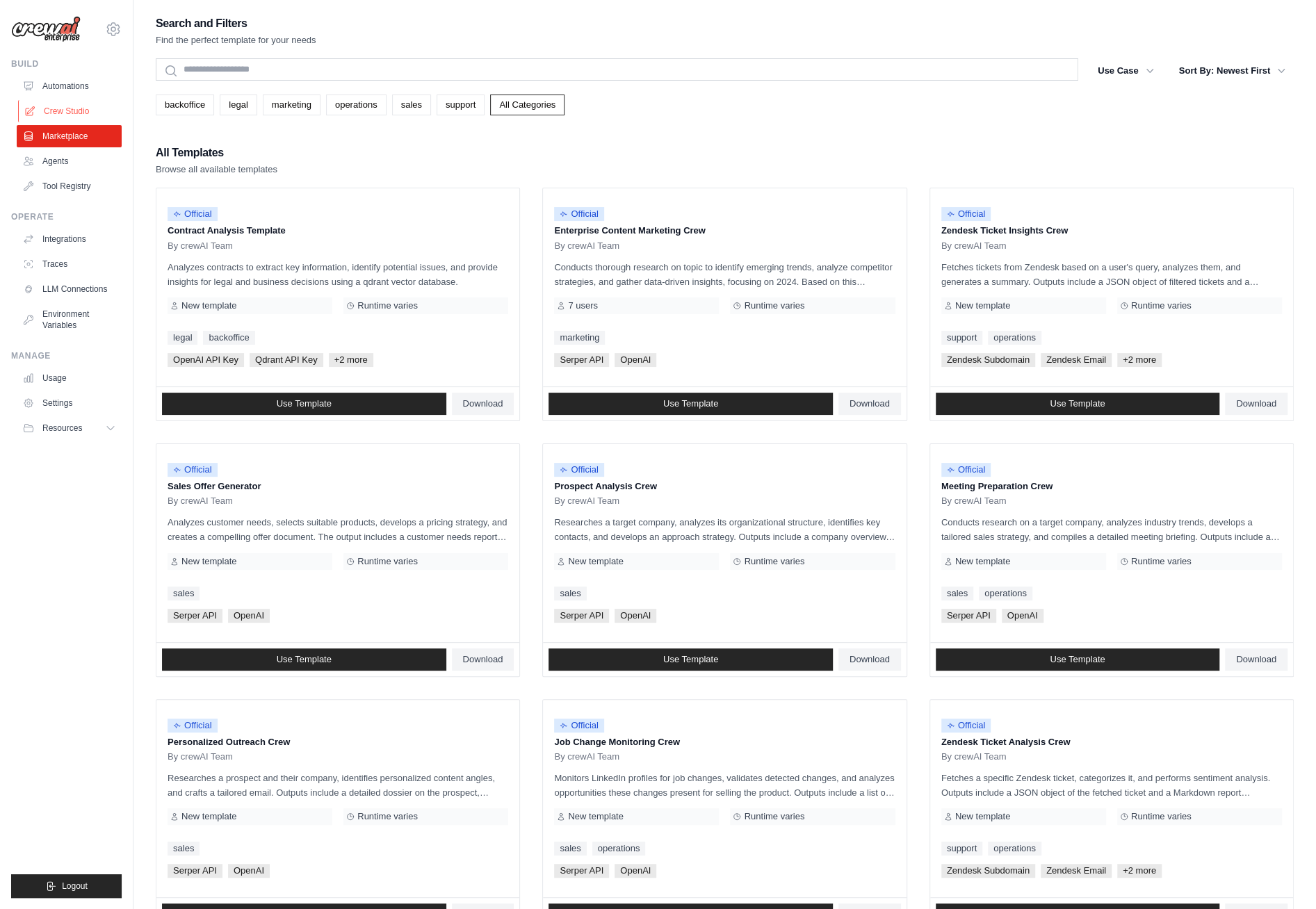
click at [84, 115] on link "Crew Studio" at bounding box center [70, 111] width 105 height 22
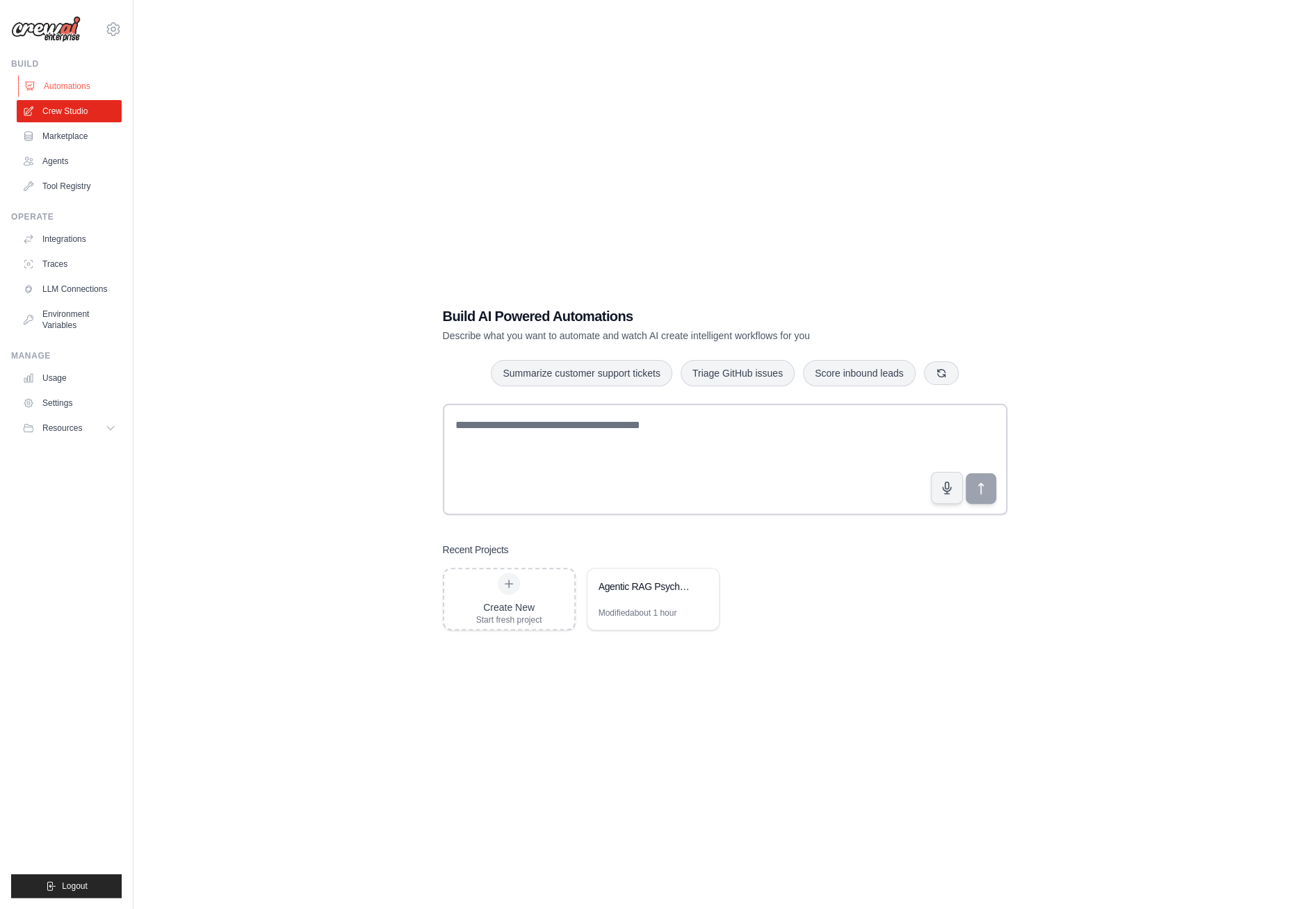
click at [83, 86] on link "Automations" at bounding box center [70, 86] width 105 height 22
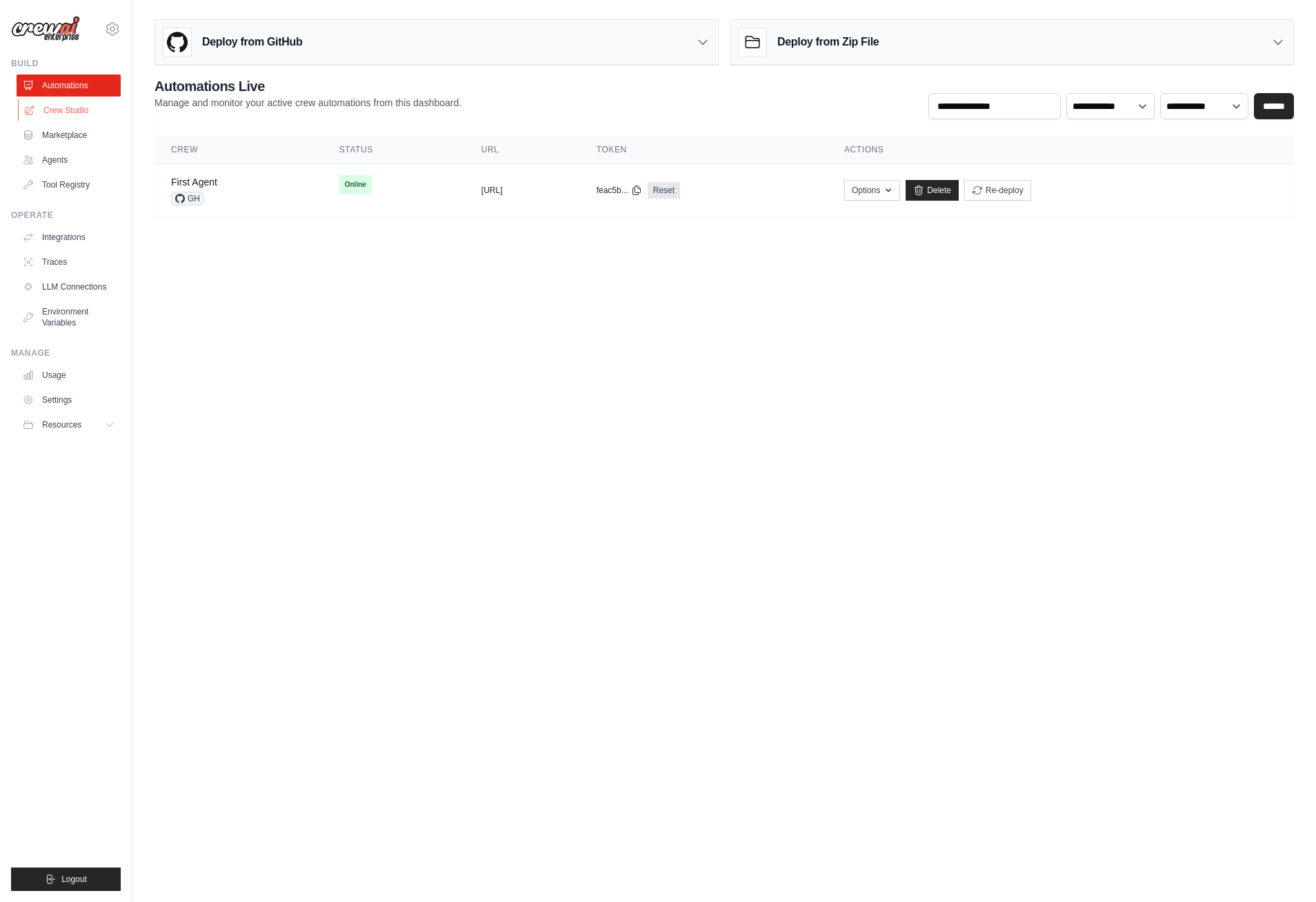
click at [55, 115] on link "Crew Studio" at bounding box center [69, 110] width 104 height 22
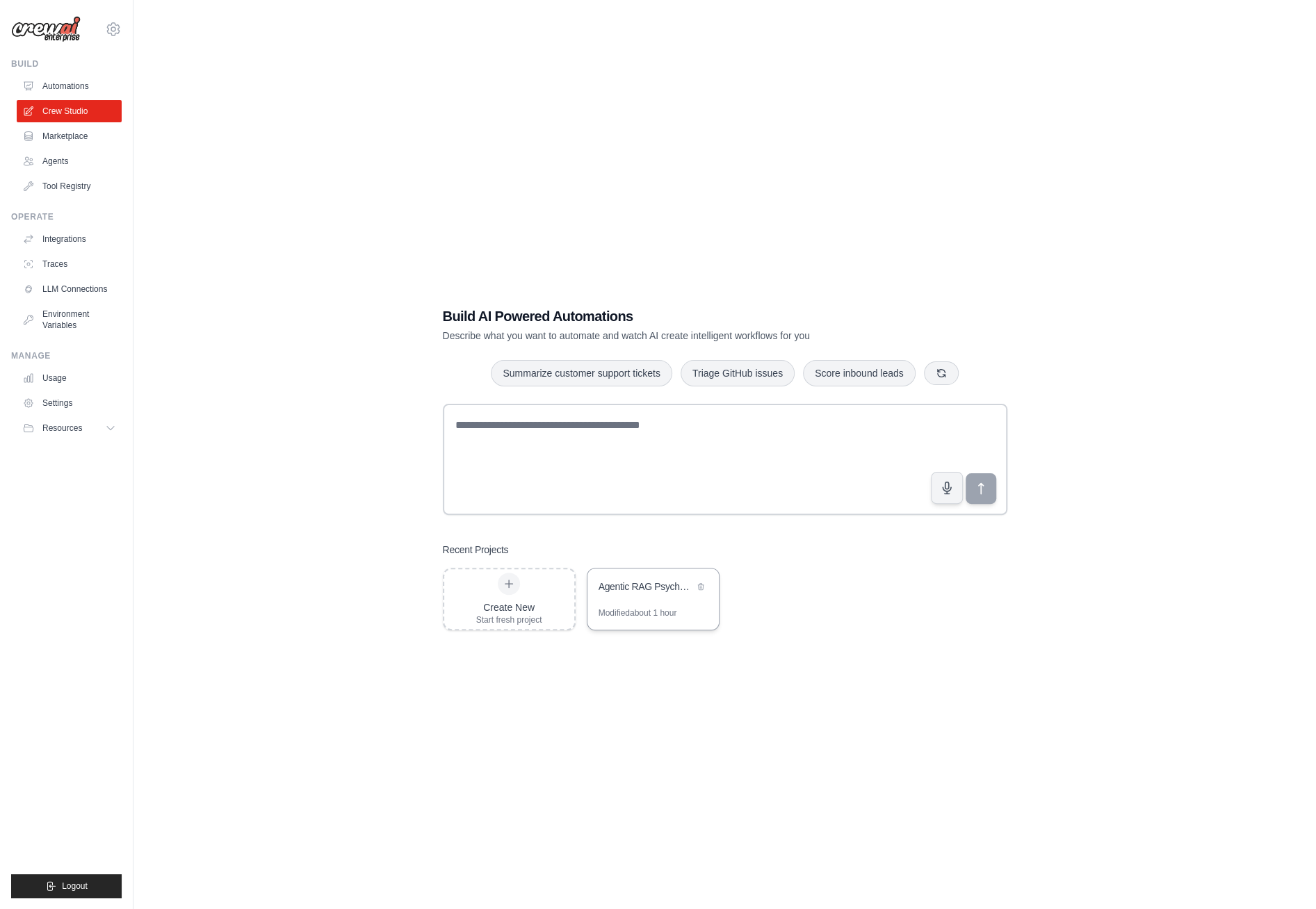
click at [654, 598] on div "Agentic RAG Psychological Diagnostics & Treatment Planning System" at bounding box center [654, 587] width 132 height 39
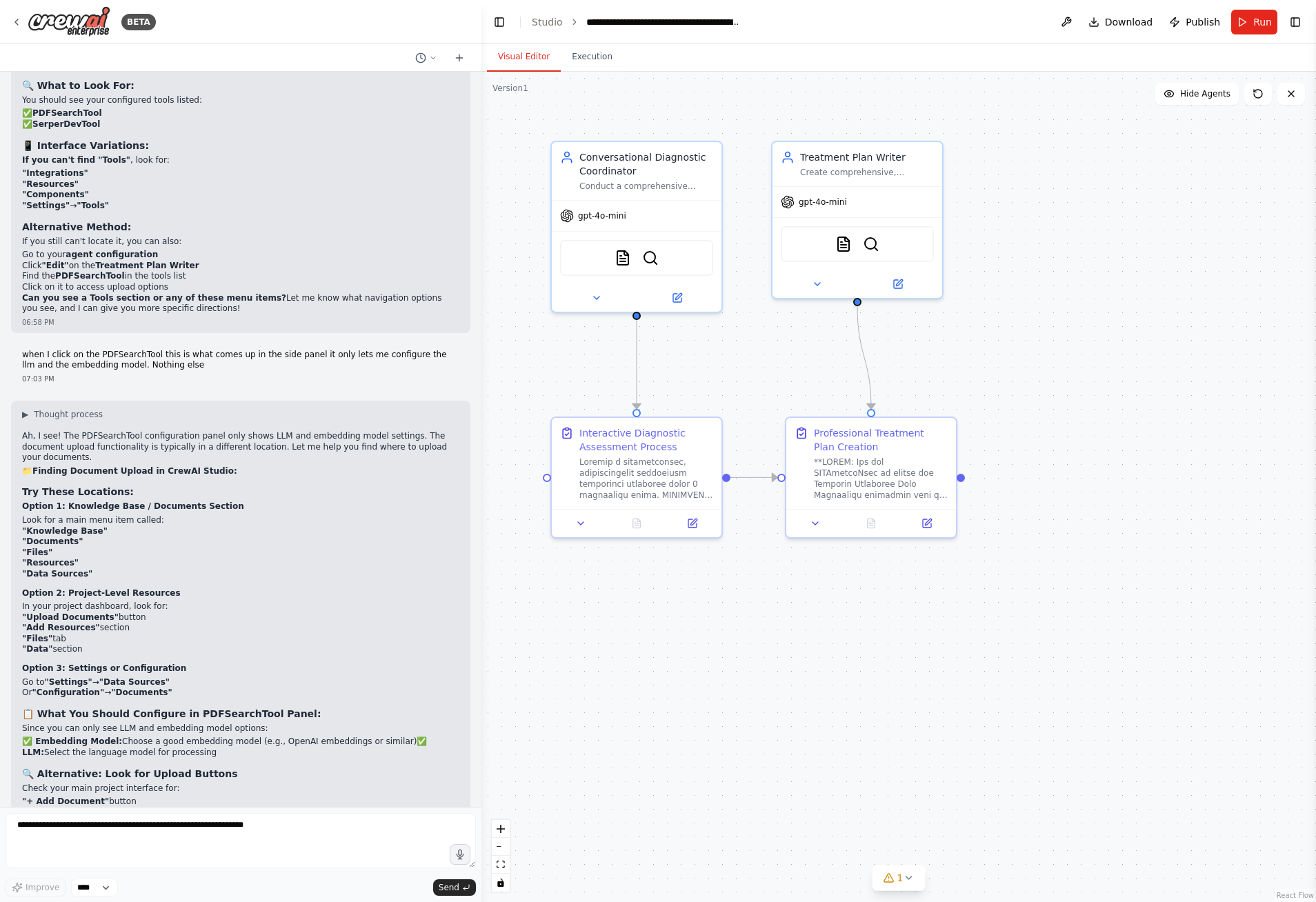
scroll to position [7436, 0]
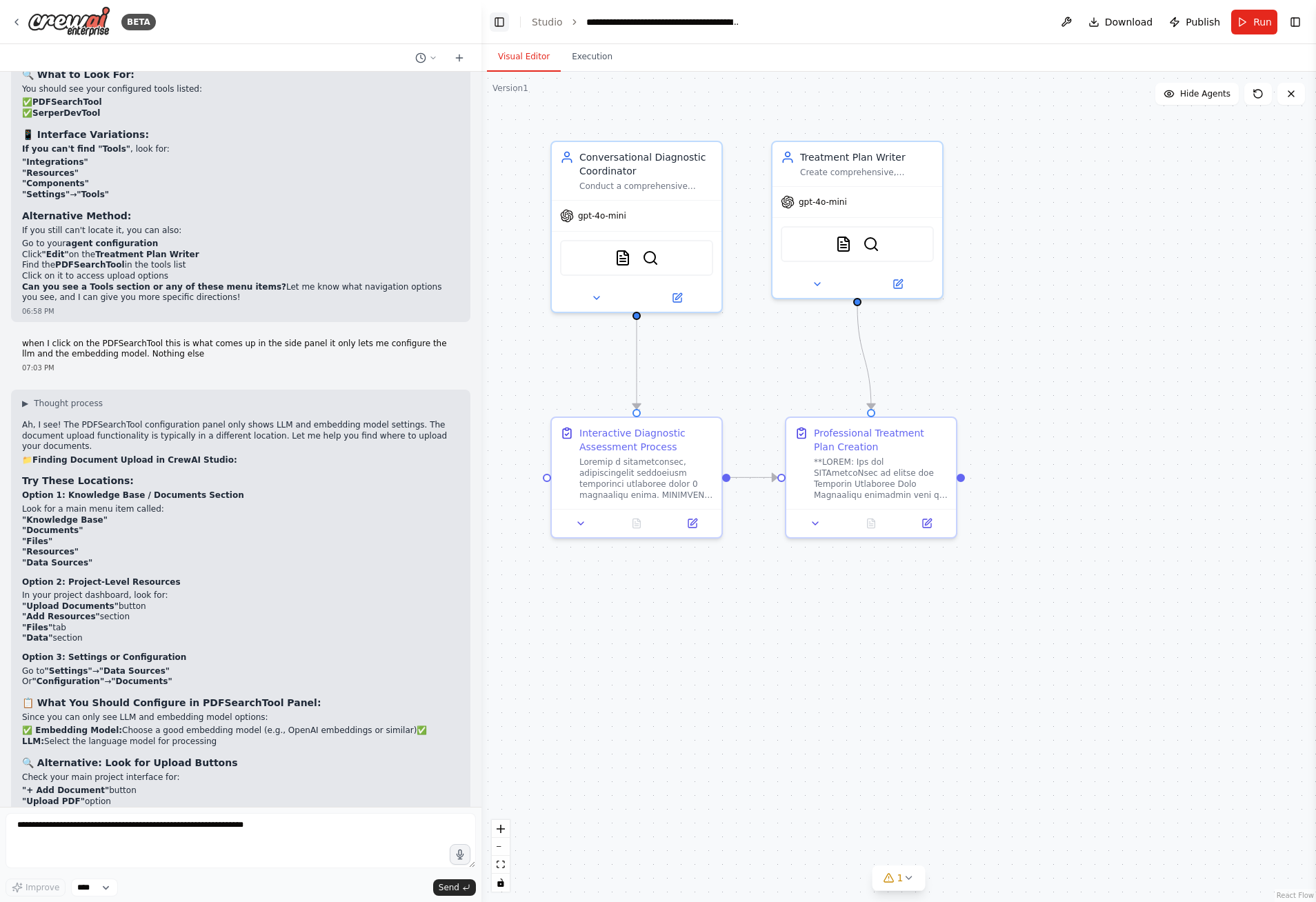
click at [504, 21] on button "Toggle Left Sidebar" at bounding box center [498, 22] width 19 height 19
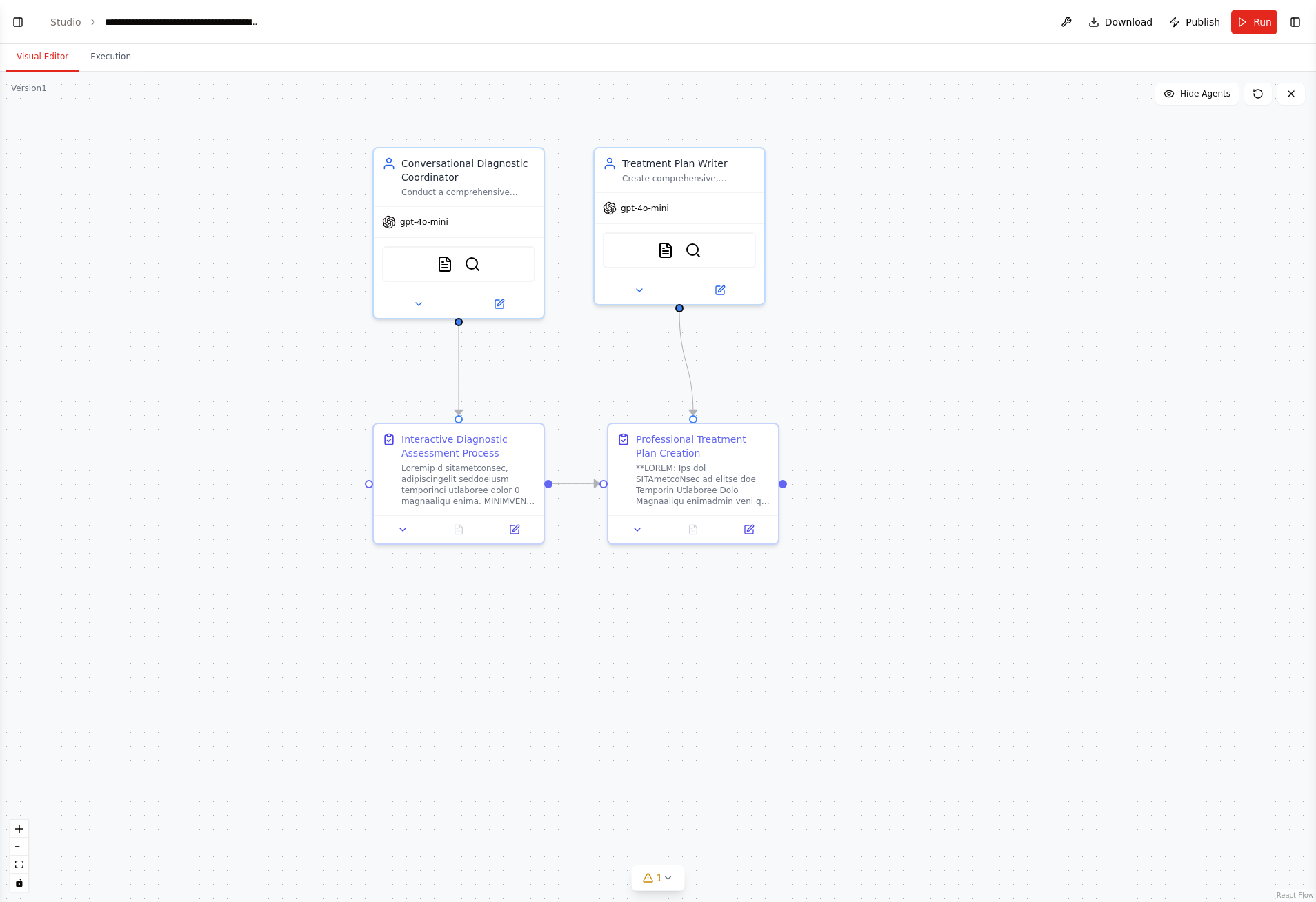
drag, startPoint x: 217, startPoint y: 119, endPoint x: 520, endPoint y: 125, distance: 303.1
click at [520, 125] on div ".deletable-edge-delete-btn { width: 20px; height: 20px; border: 0px solid #ffff…" at bounding box center [658, 487] width 1316 height 831
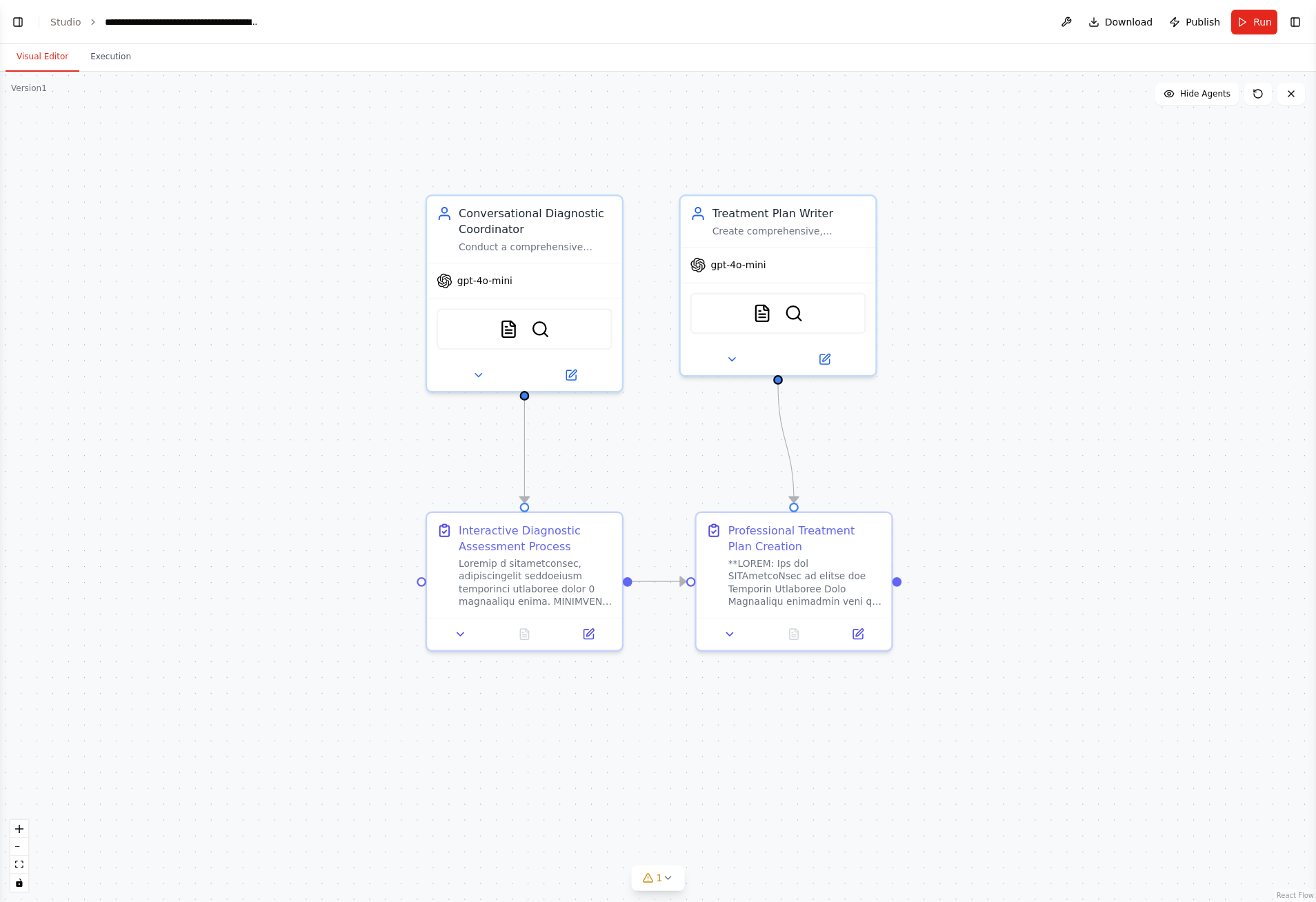
drag, startPoint x: 425, startPoint y: 335, endPoint x: 672, endPoint y: 432, distance: 265.4
click at [672, 432] on div ".deletable-edge-delete-btn { width: 20px; height: 20px; border: 0px solid #ffff…" at bounding box center [658, 487] width 1316 height 831
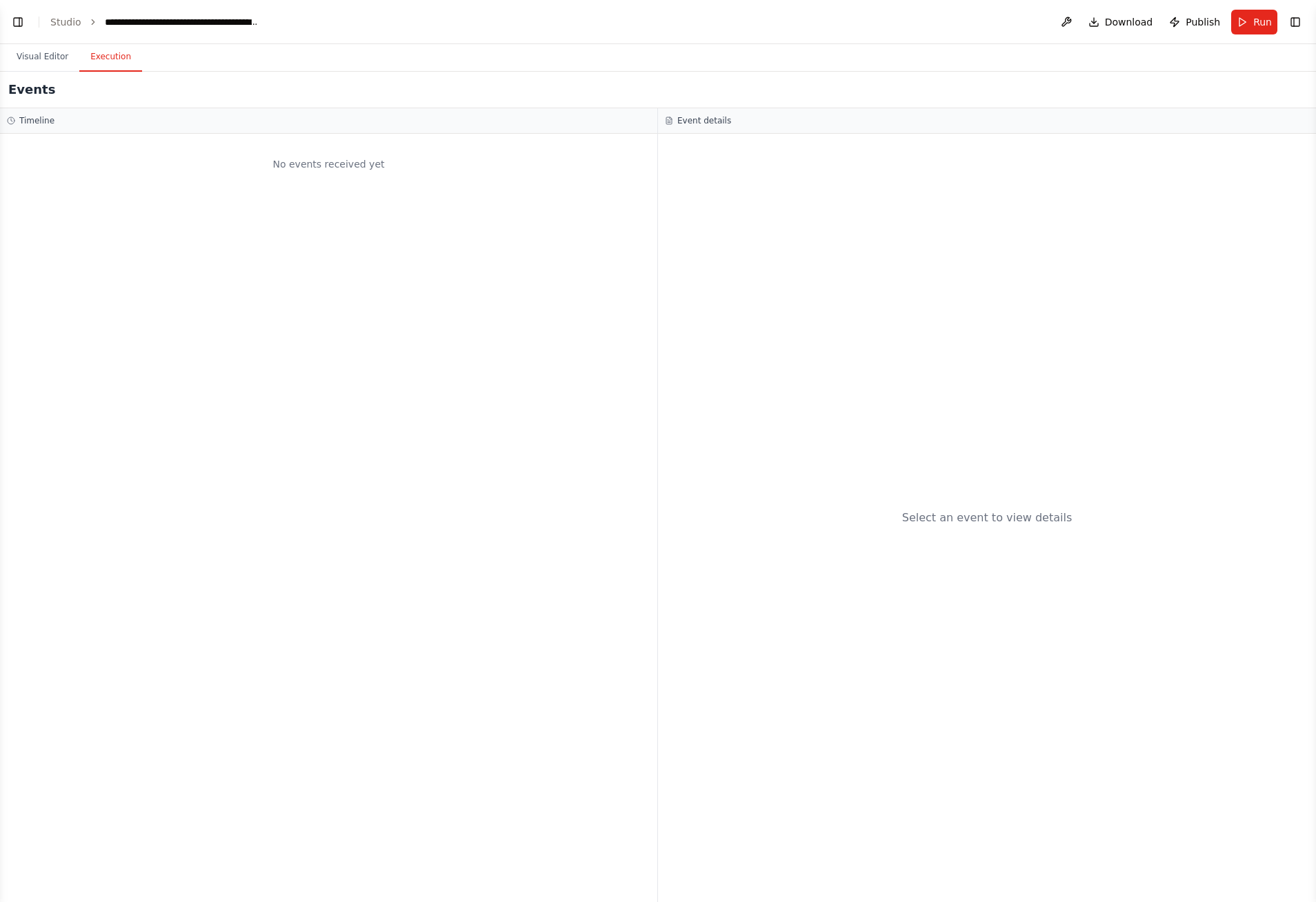
click at [100, 58] on button "Execution" at bounding box center [110, 56] width 62 height 29
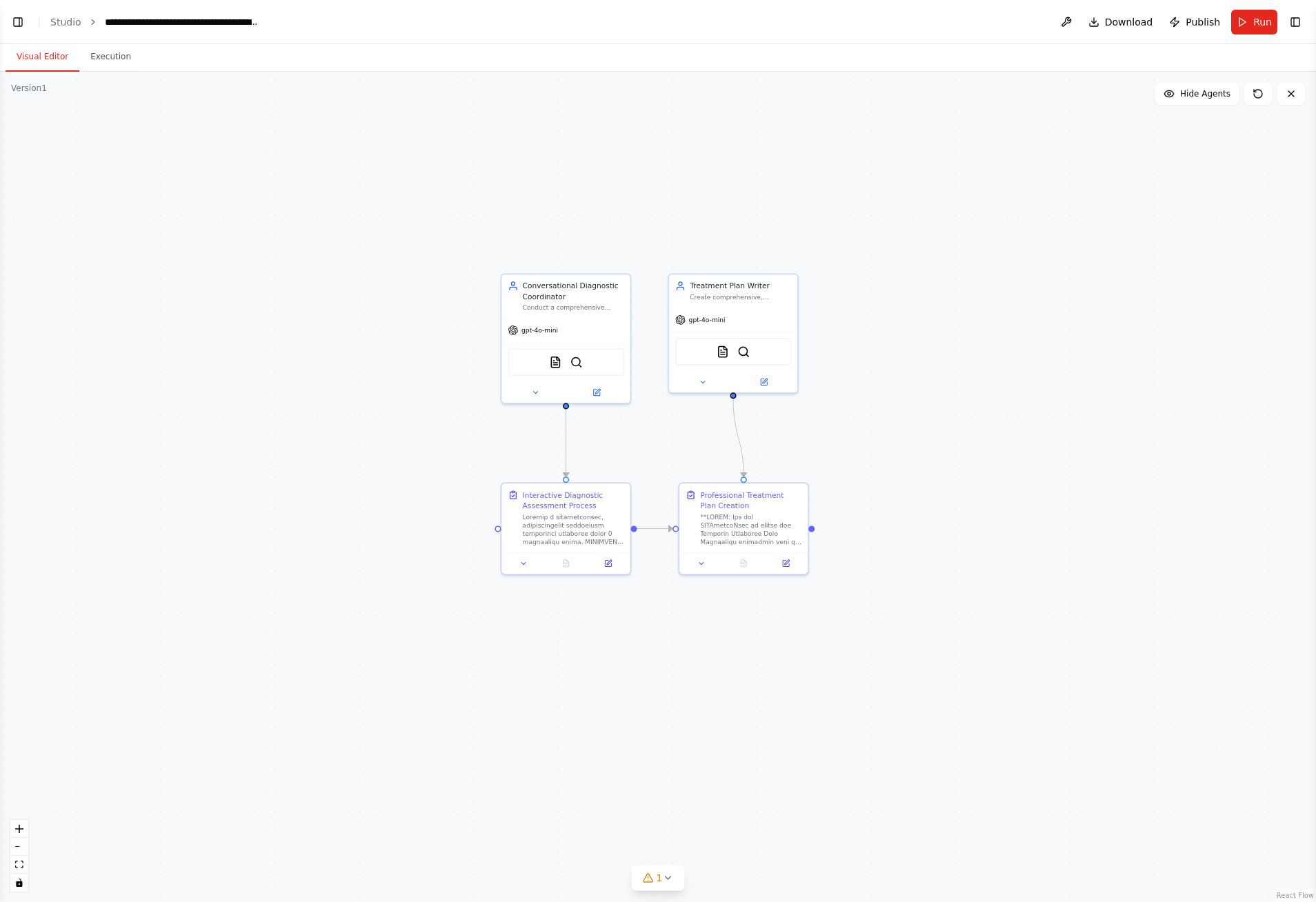
click at [55, 55] on button "Visual Editor" at bounding box center [43, 56] width 73 height 29
click at [22, 26] on button "Toggle Left Sidebar" at bounding box center [17, 22] width 19 height 19
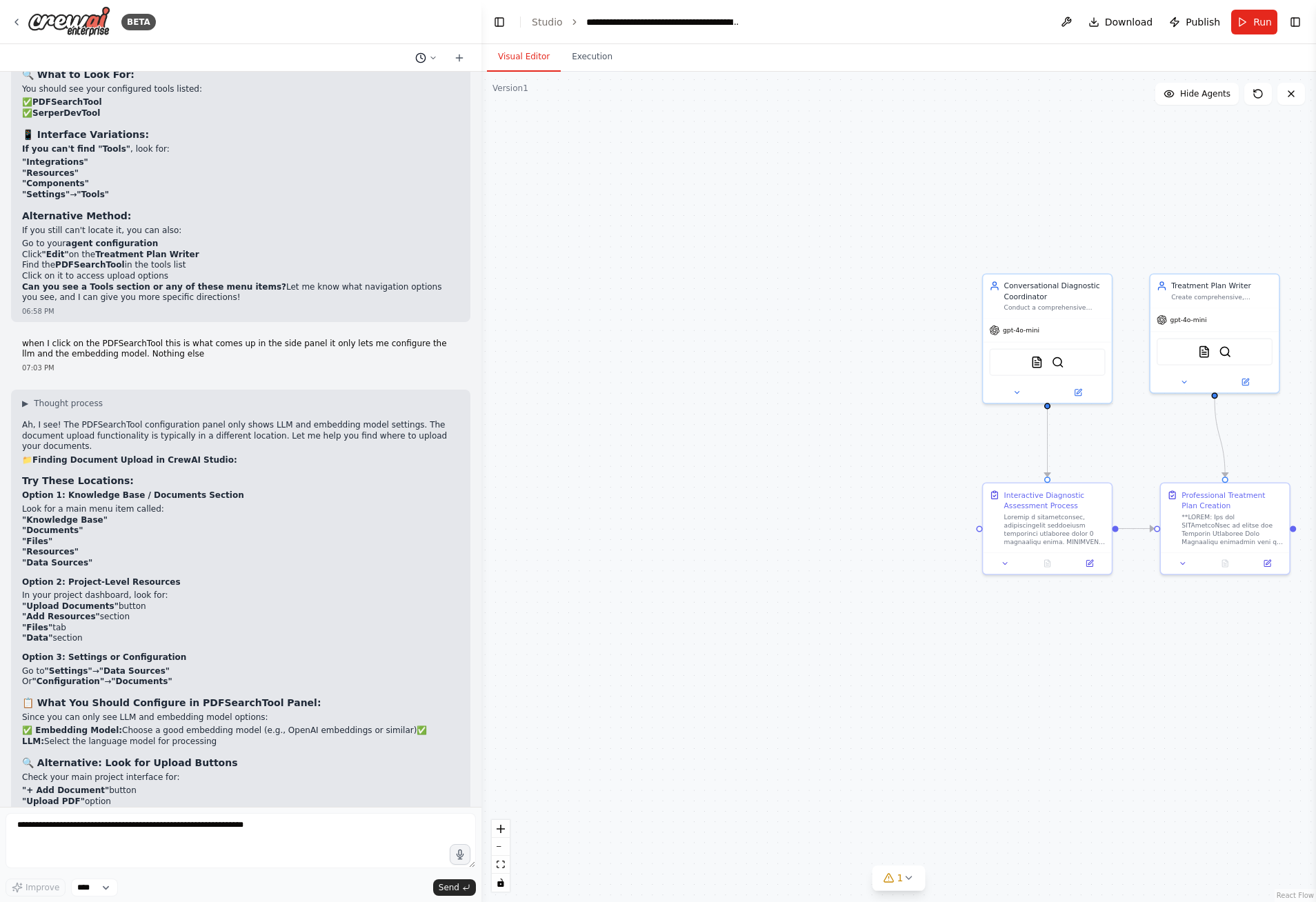
click at [437, 56] on icon at bounding box center [433, 57] width 8 height 8
click at [393, 29] on div at bounding box center [241, 451] width 482 height 902
click at [295, 835] on textarea at bounding box center [241, 842] width 471 height 56
click at [109, 835] on textarea at bounding box center [241, 842] width 471 height 56
type textarea "**********"
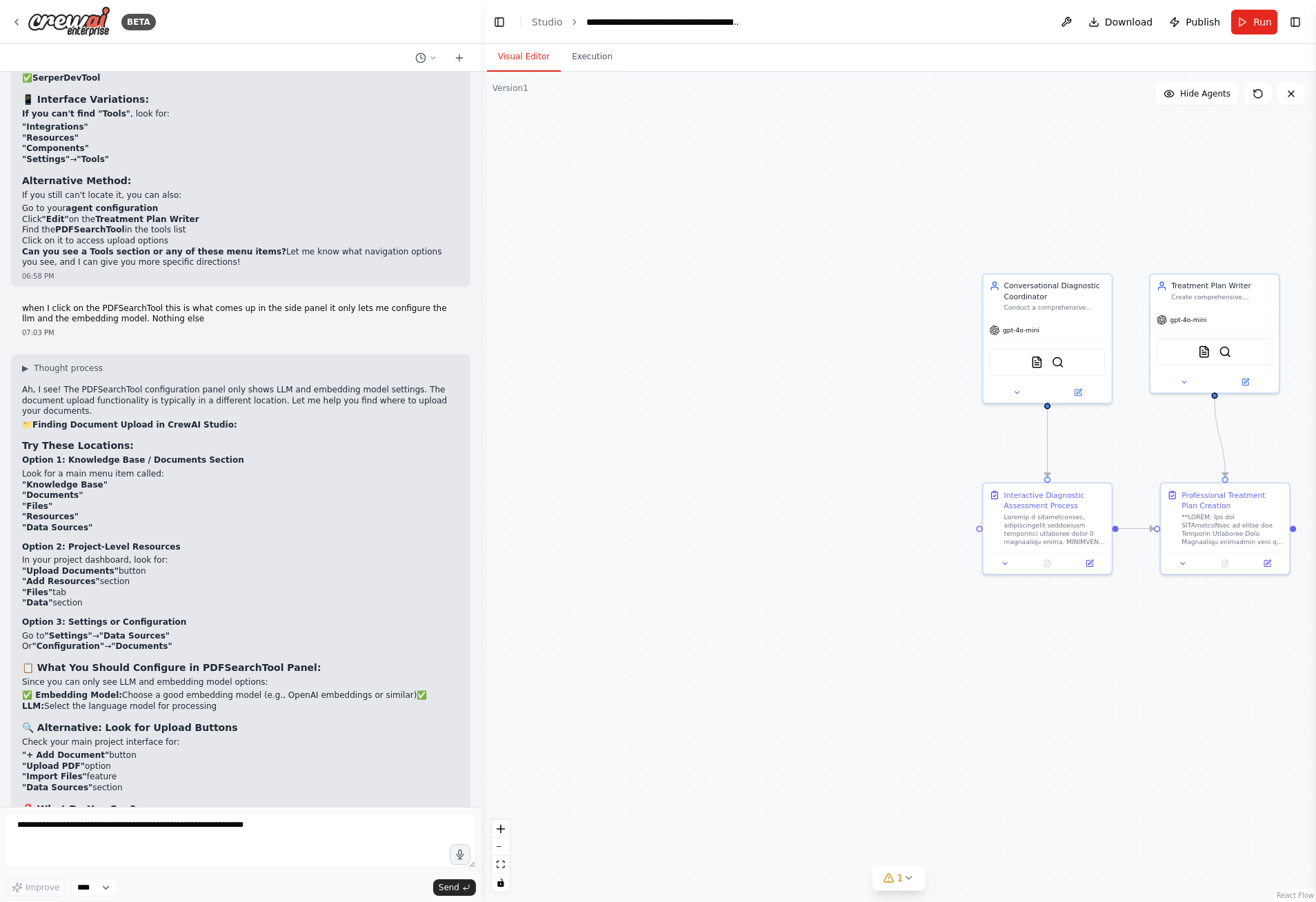
scroll to position [7517, 0]
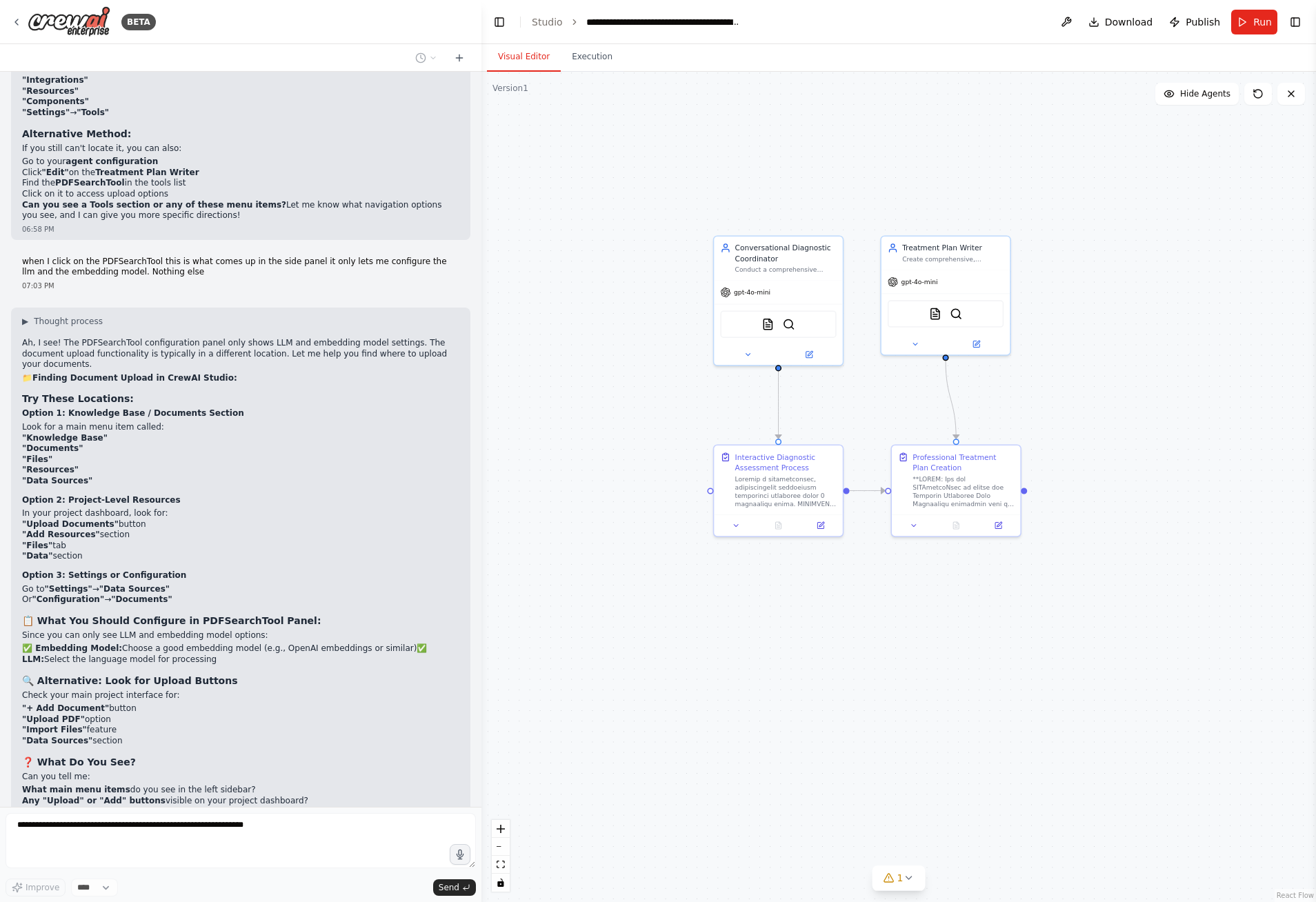
drag, startPoint x: 892, startPoint y: 416, endPoint x: 624, endPoint y: 379, distance: 270.5
click at [624, 379] on div ".deletable-edge-delete-btn { width: 20px; height: 20px; border: 0px solid #ffff…" at bounding box center [899, 487] width 834 height 831
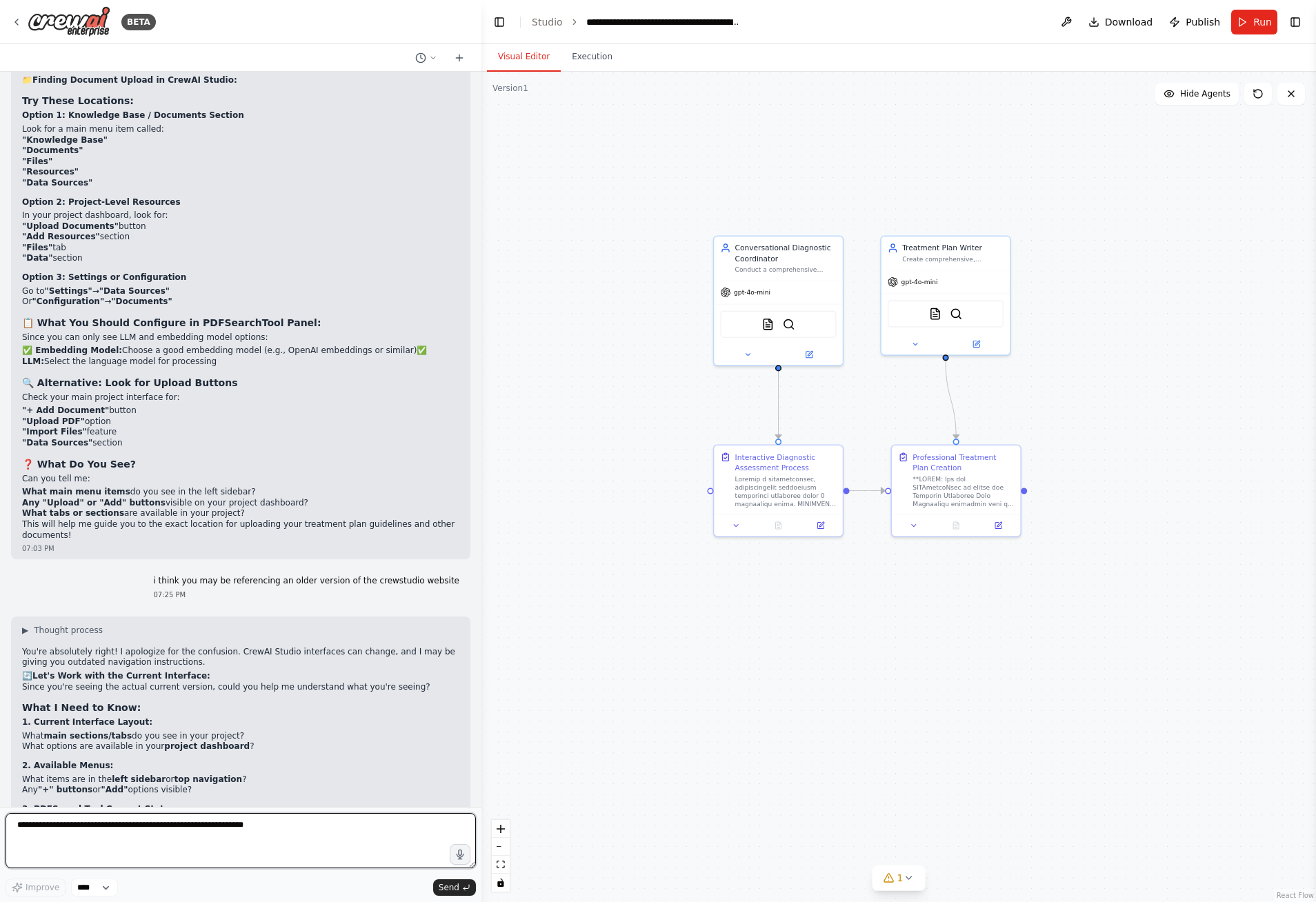
scroll to position [7827, 0]
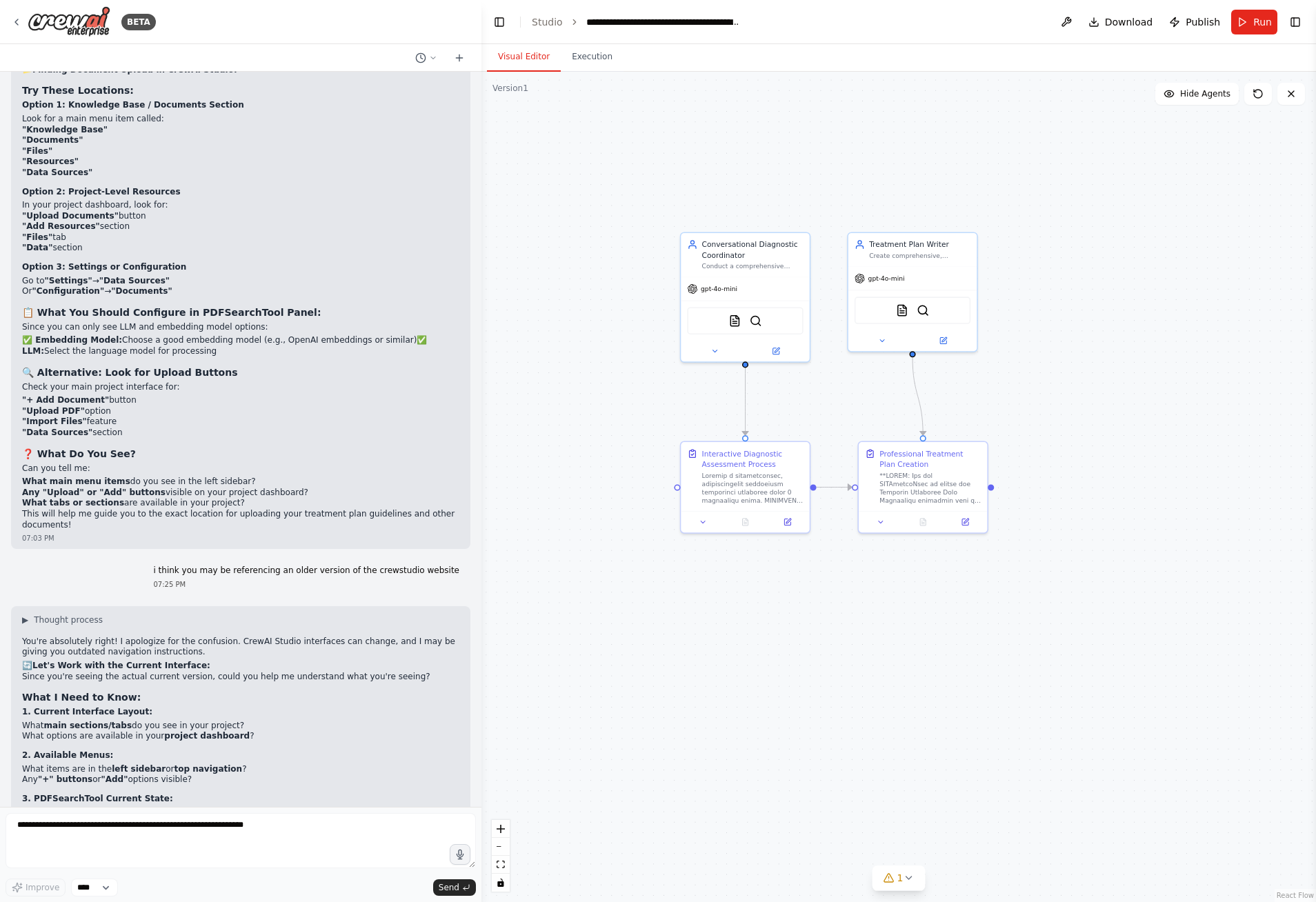
drag, startPoint x: 846, startPoint y: 143, endPoint x: 814, endPoint y: 140, distance: 32.1
click at [814, 140] on div ".deletable-edge-delete-btn { width: 20px; height: 20px; border: 0px solid #ffff…" at bounding box center [899, 487] width 834 height 831
click at [373, 26] on div "BETA" at bounding box center [241, 22] width 482 height 45
click at [900, 310] on img at bounding box center [902, 308] width 13 height 13
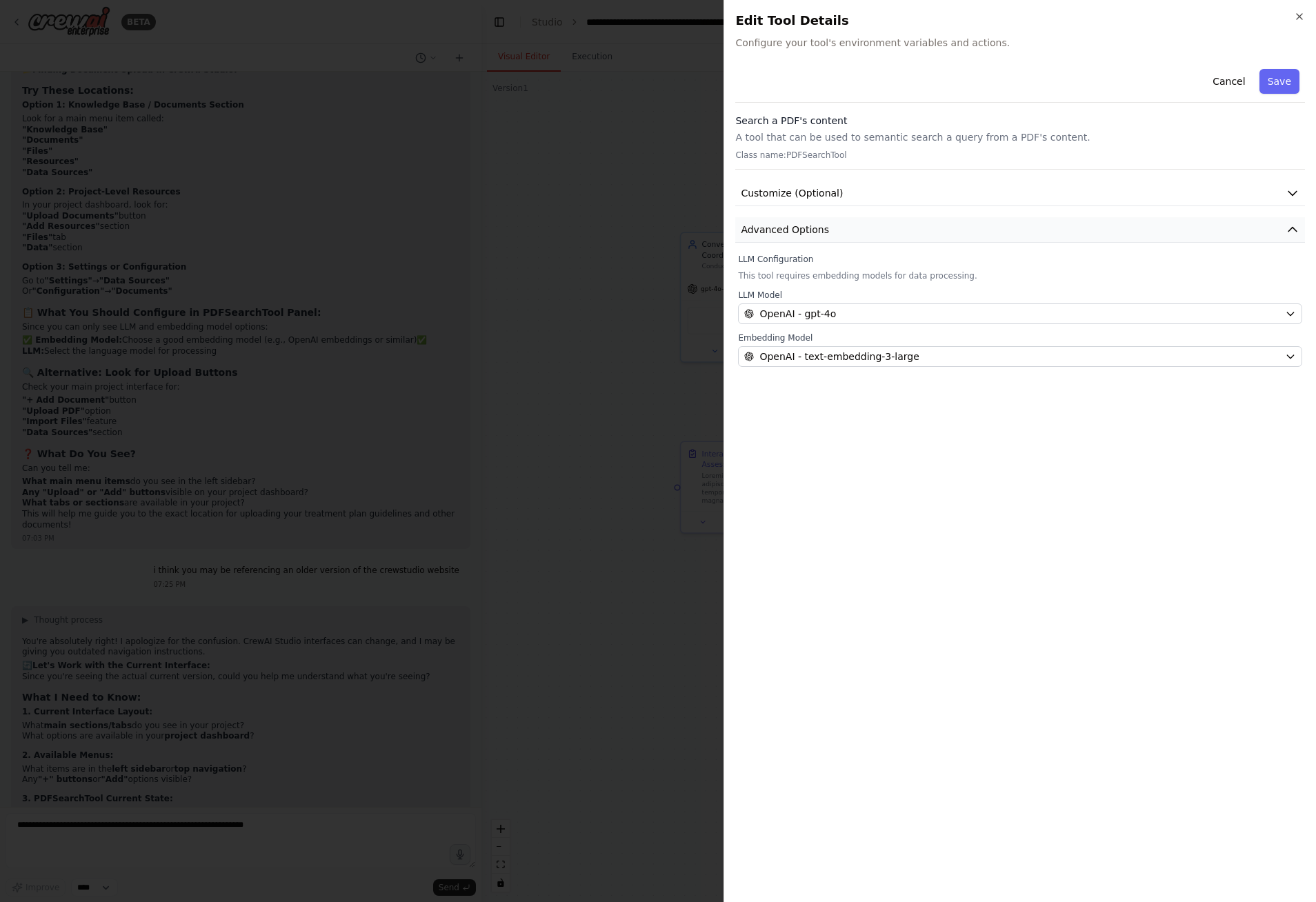
click at [1297, 228] on icon "button" at bounding box center [1292, 230] width 14 height 14
click at [1293, 196] on icon "button" at bounding box center [1292, 193] width 14 height 14
click at [754, 244] on button "button" at bounding box center [750, 238] width 25 height 14
click at [755, 241] on button "button" at bounding box center [750, 238] width 25 height 14
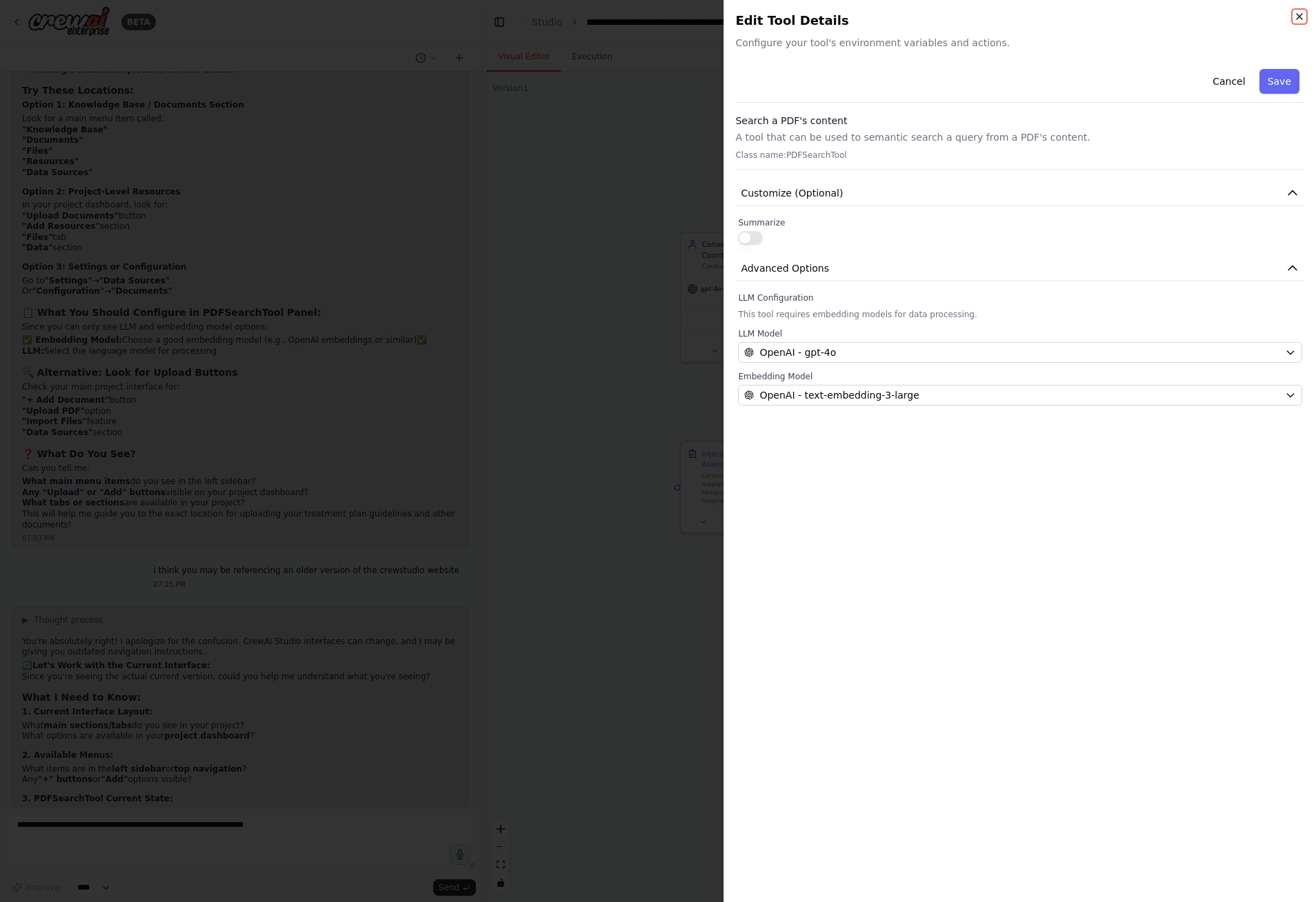
click at [1298, 15] on icon "button" at bounding box center [1299, 16] width 11 height 11
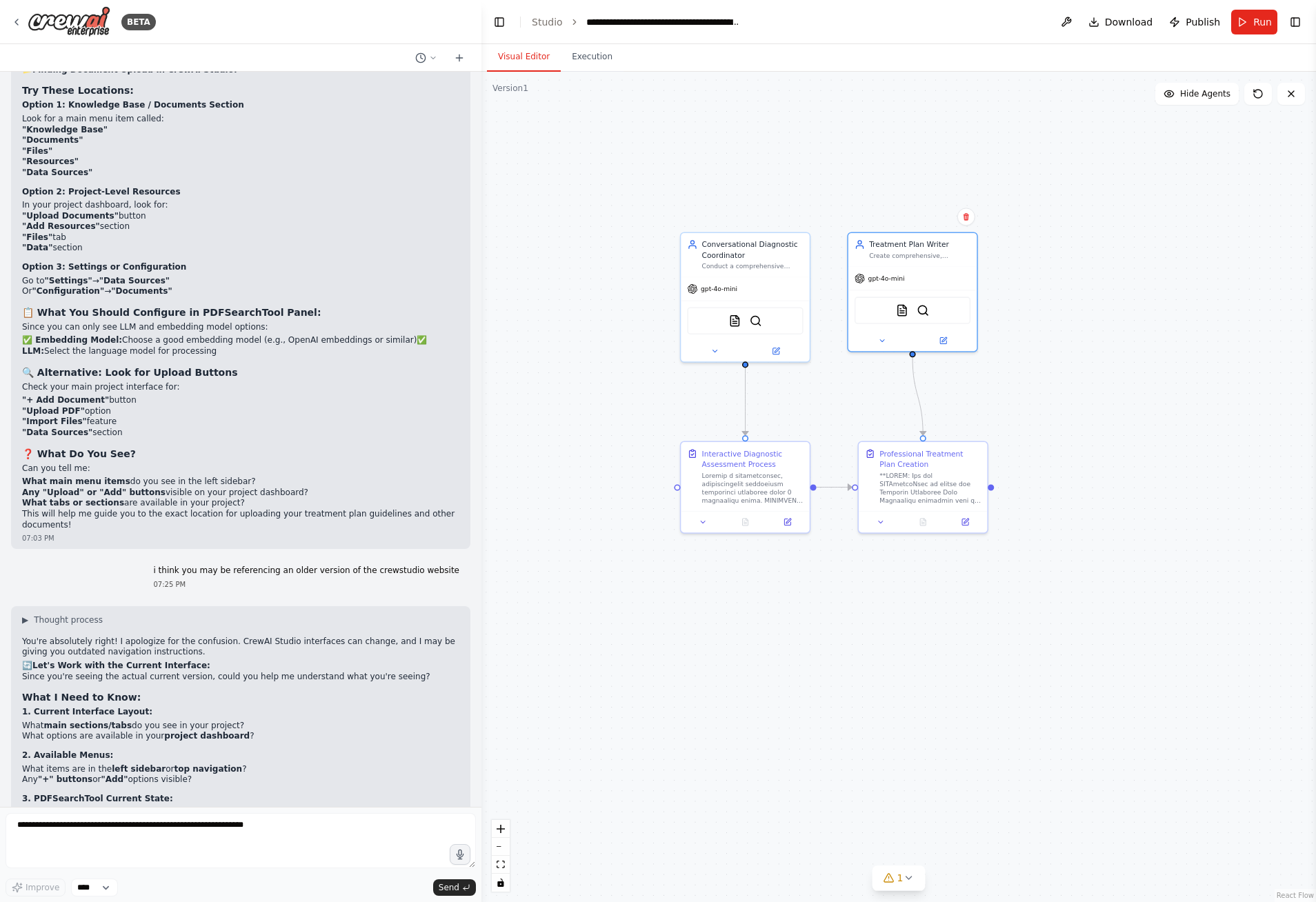
click at [594, 336] on div ".deletable-edge-delete-btn { width: 20px; height: 20px; border: 0px solid #ffff…" at bounding box center [899, 487] width 834 height 831
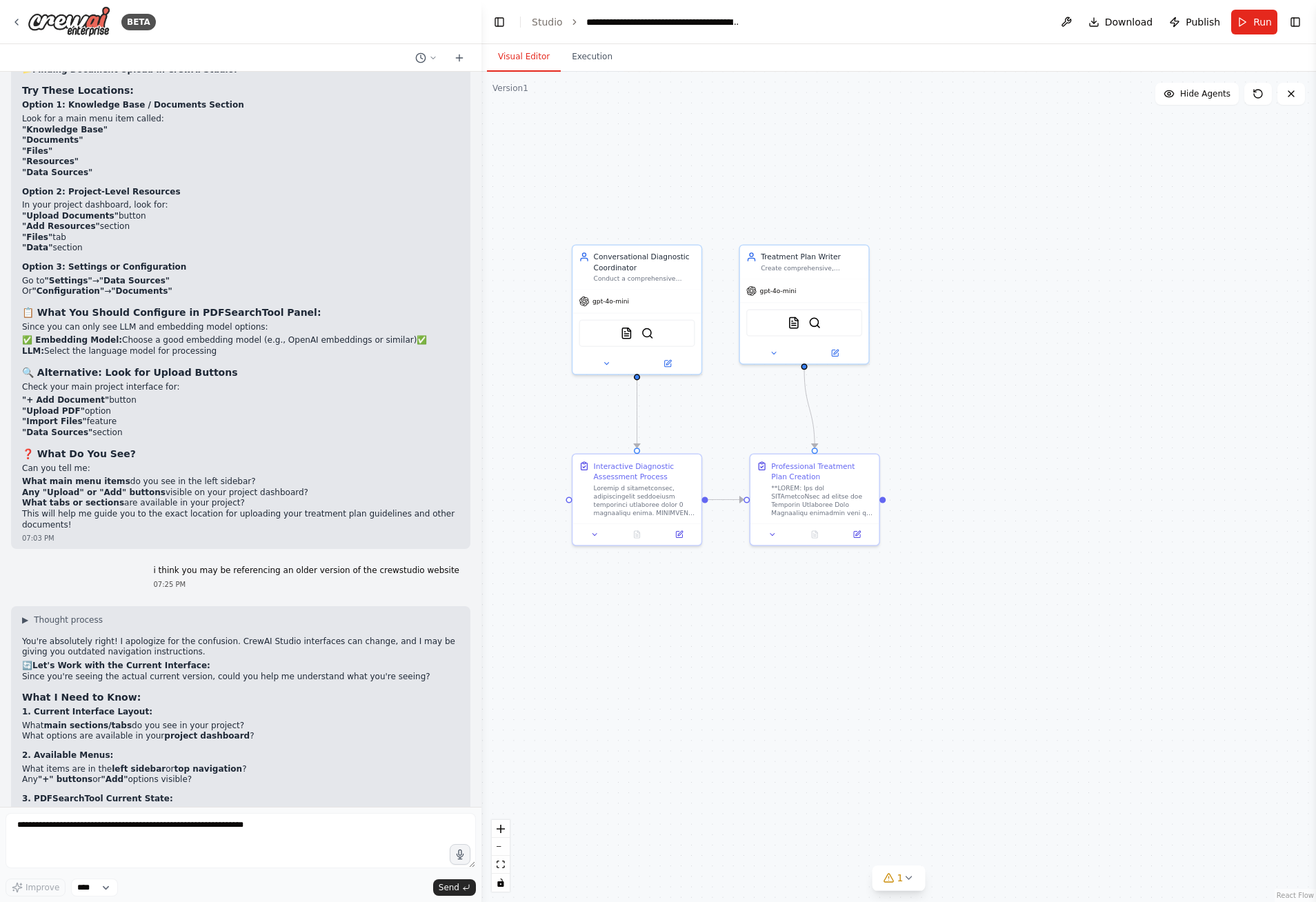
drag, startPoint x: 938, startPoint y: 166, endPoint x: 881, endPoint y: 188, distance: 61.1
click at [879, 188] on div ".deletable-edge-delete-btn { width: 20px; height: 20px; border: 0px solid #ffff…" at bounding box center [899, 487] width 834 height 831
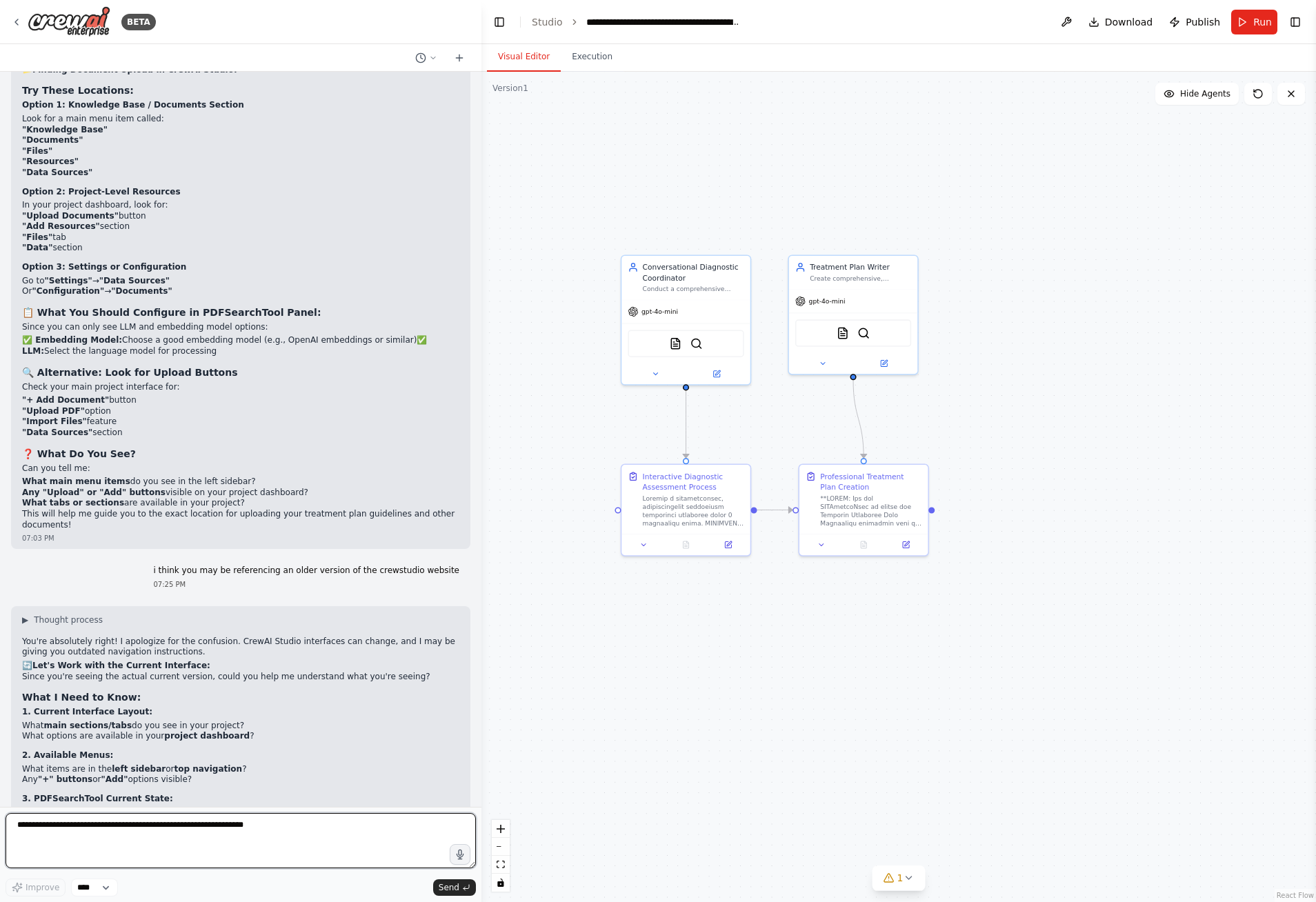
click at [205, 826] on textarea at bounding box center [241, 842] width 471 height 56
type textarea "*"
click at [1298, 22] on button "Toggle Right Sidebar" at bounding box center [1294, 22] width 19 height 19
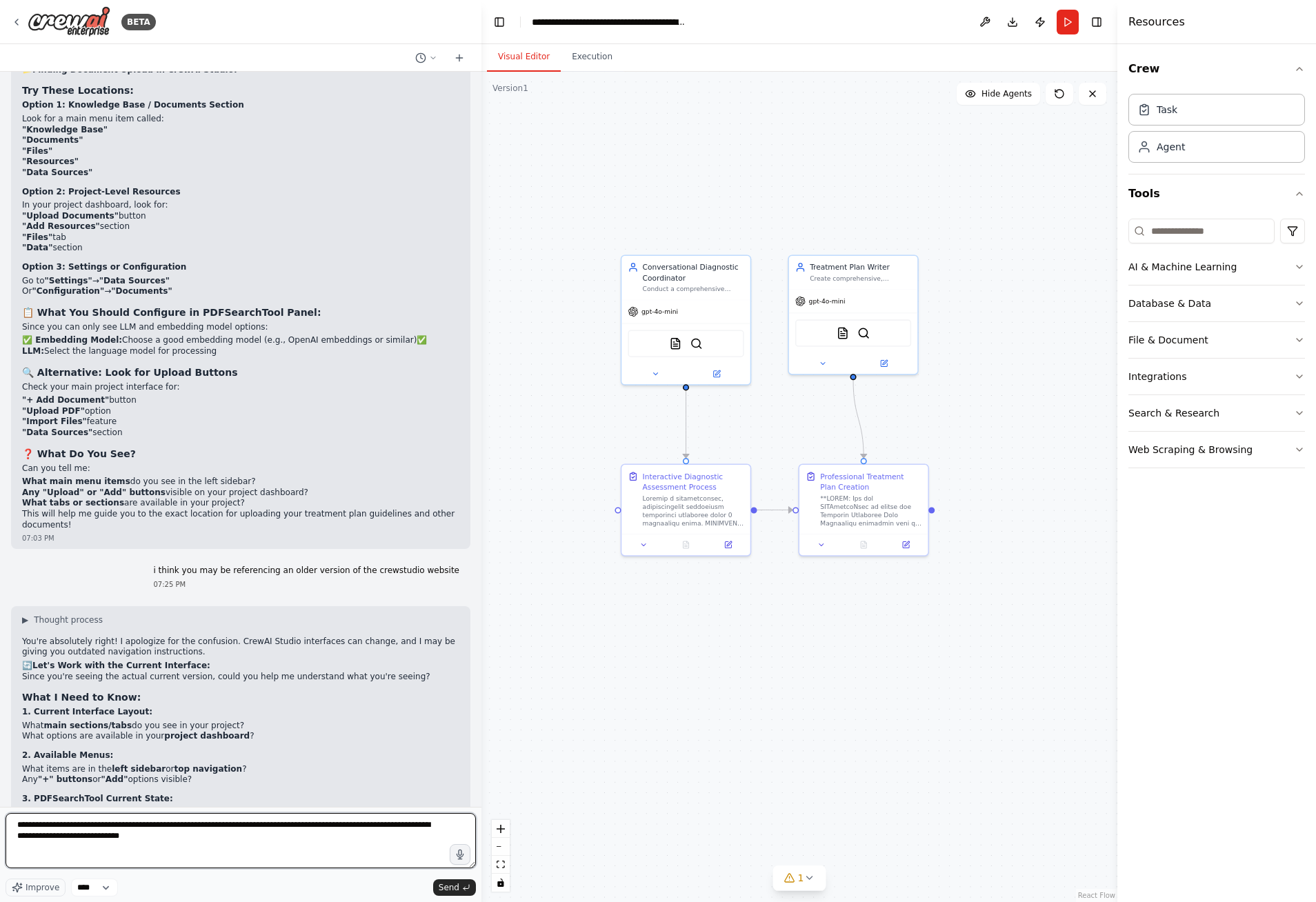
click at [164, 846] on textarea "**********" at bounding box center [241, 842] width 471 height 56
type textarea "**********"
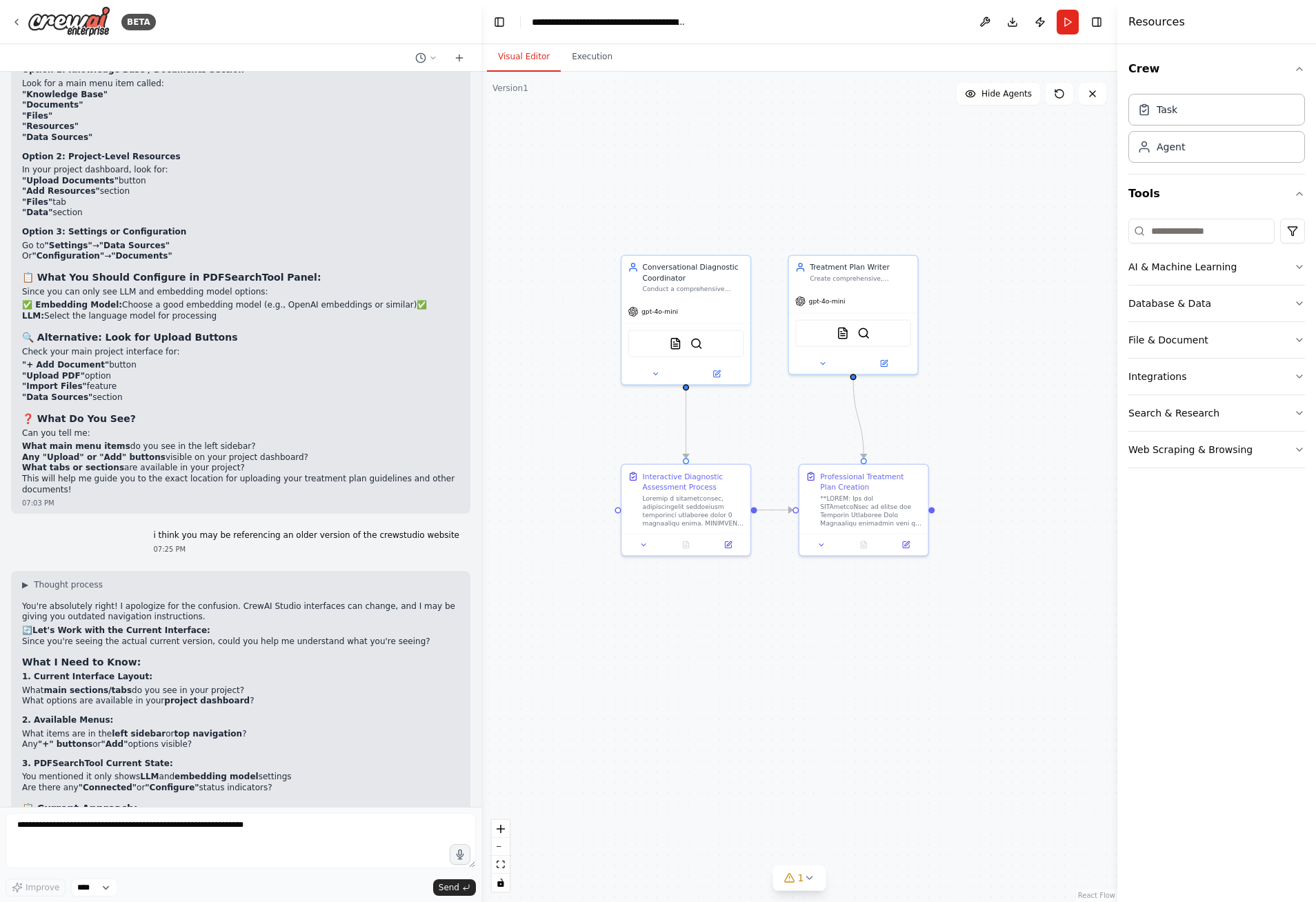
scroll to position [7930, 0]
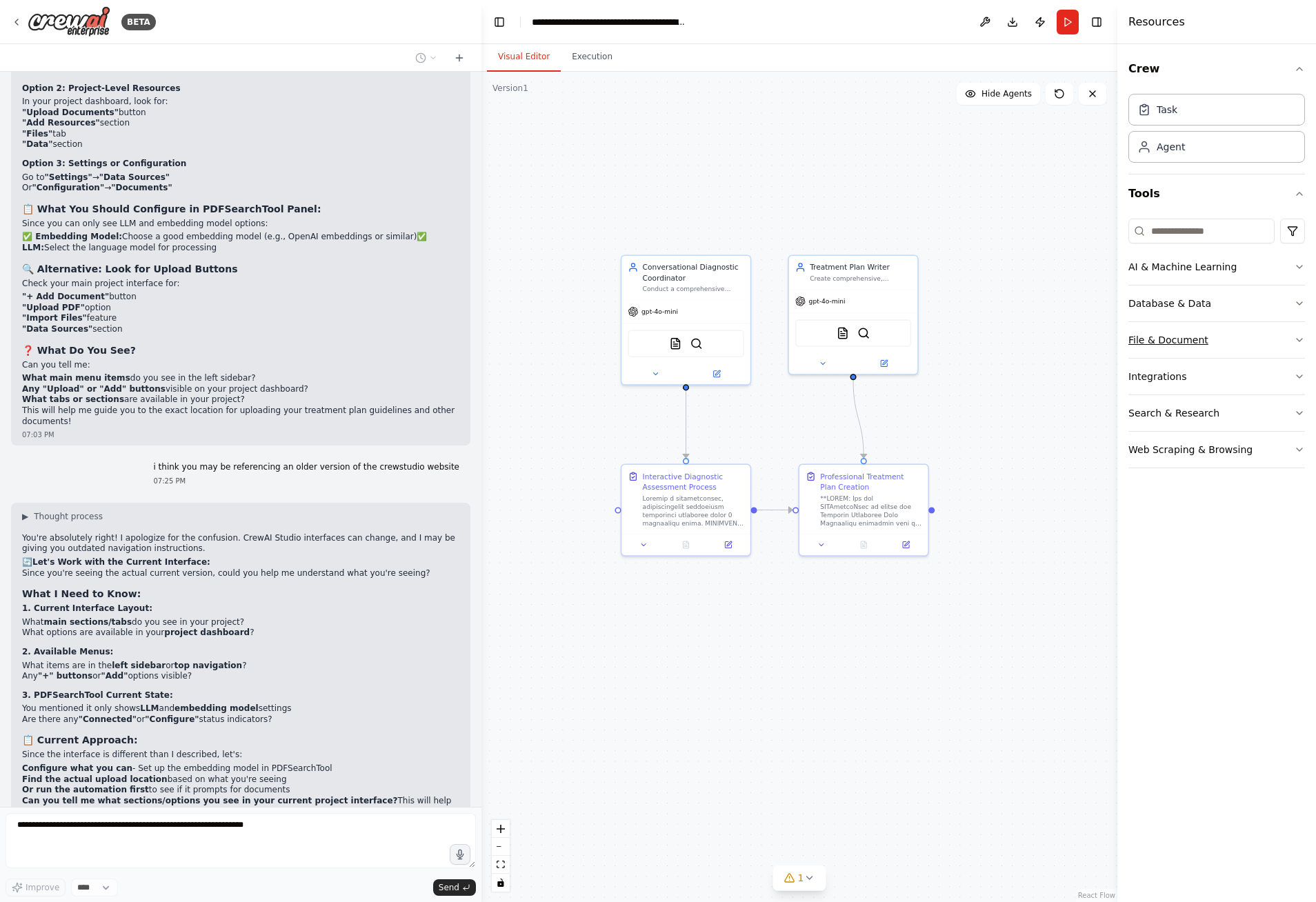
click at [1229, 341] on button "File & Document" at bounding box center [1217, 340] width 176 height 36
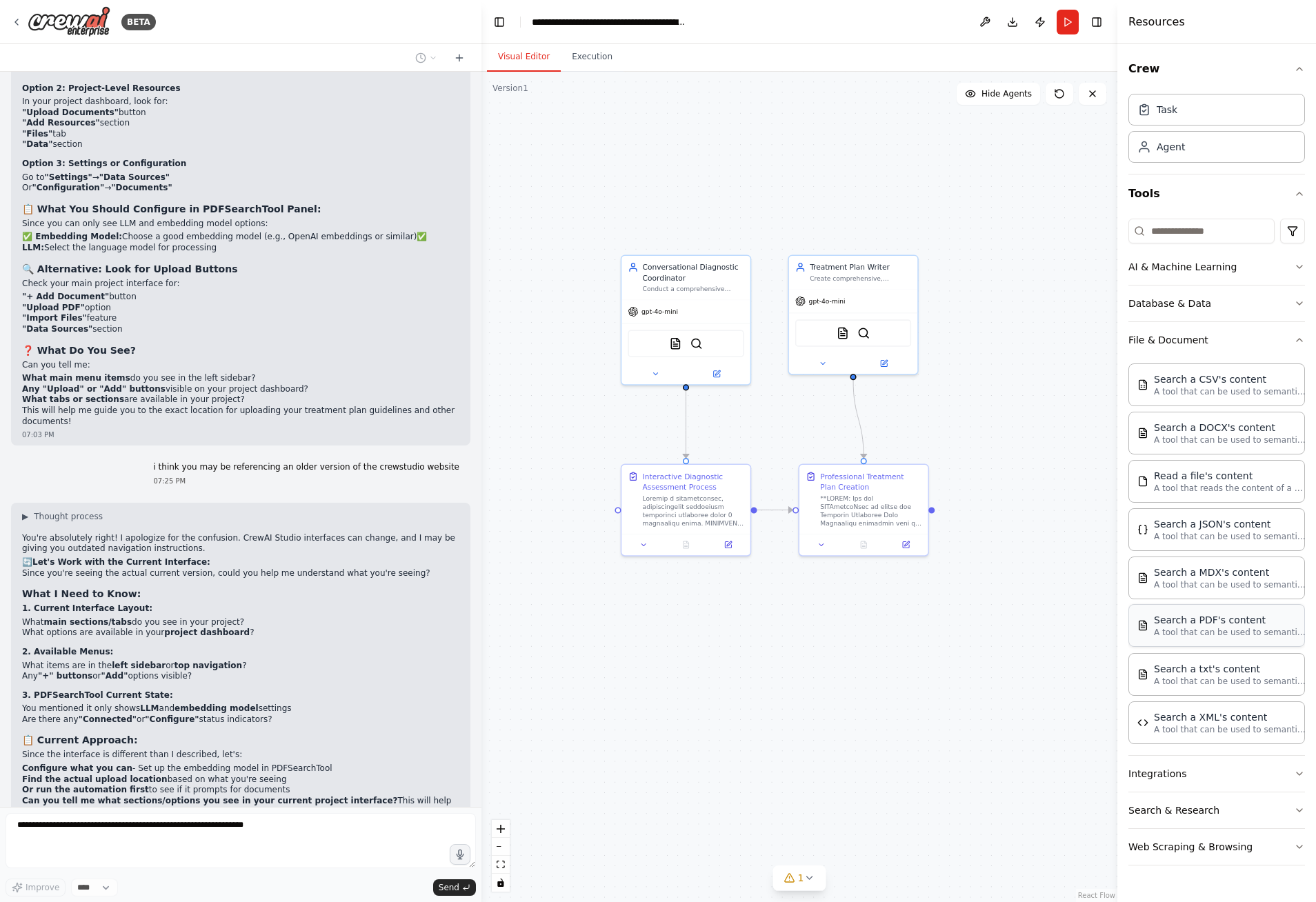
drag, startPoint x: 1205, startPoint y: 620, endPoint x: 1190, endPoint y: 627, distance: 16.6
click at [1190, 627] on p "A tool that can be used to semantic search a query from a PDF's content." at bounding box center [1229, 632] width 152 height 11
click at [987, 23] on button at bounding box center [985, 22] width 22 height 25
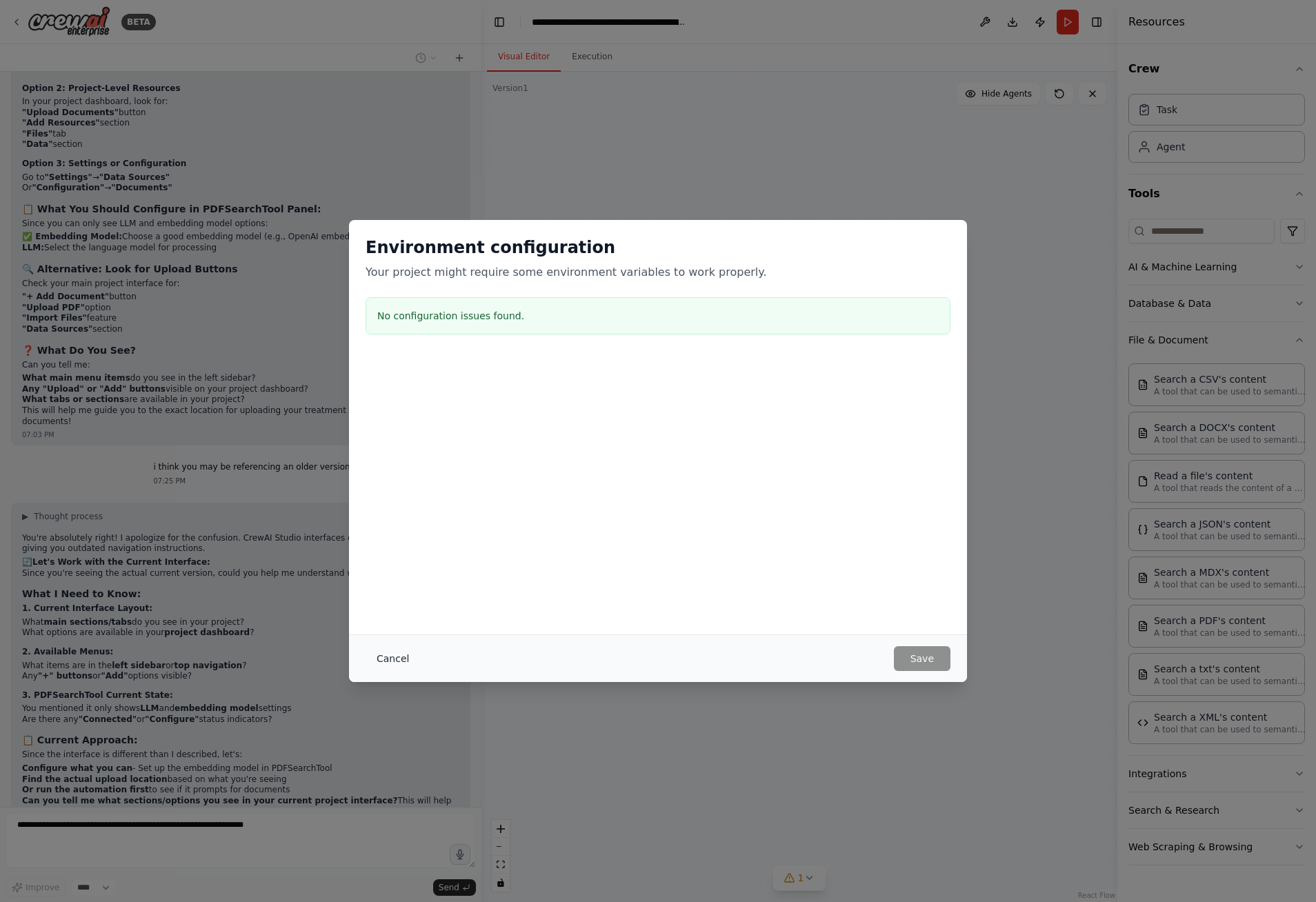
click at [398, 661] on button "Cancel" at bounding box center [392, 658] width 55 height 25
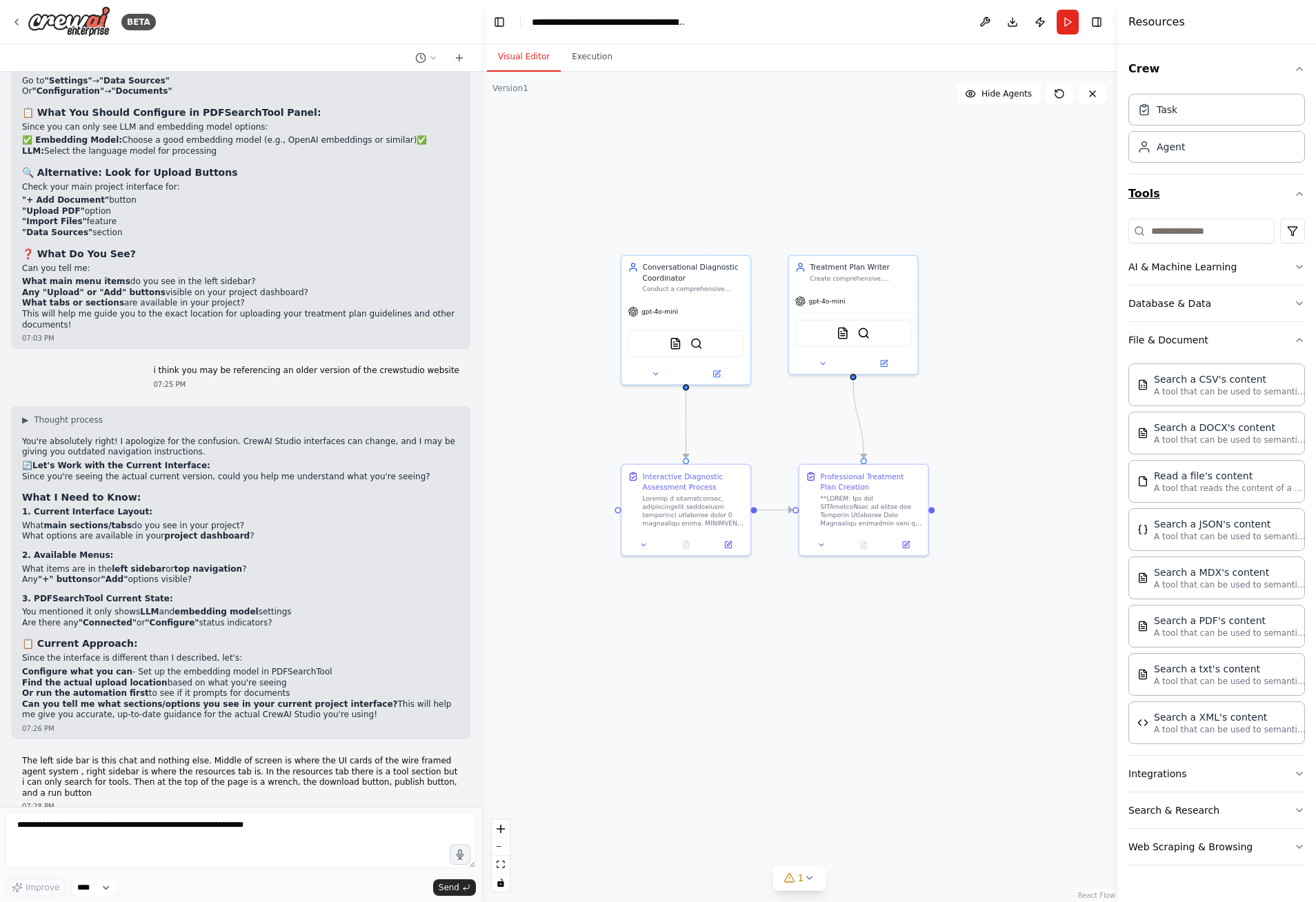
click at [1146, 196] on button "Tools" at bounding box center [1217, 193] width 176 height 39
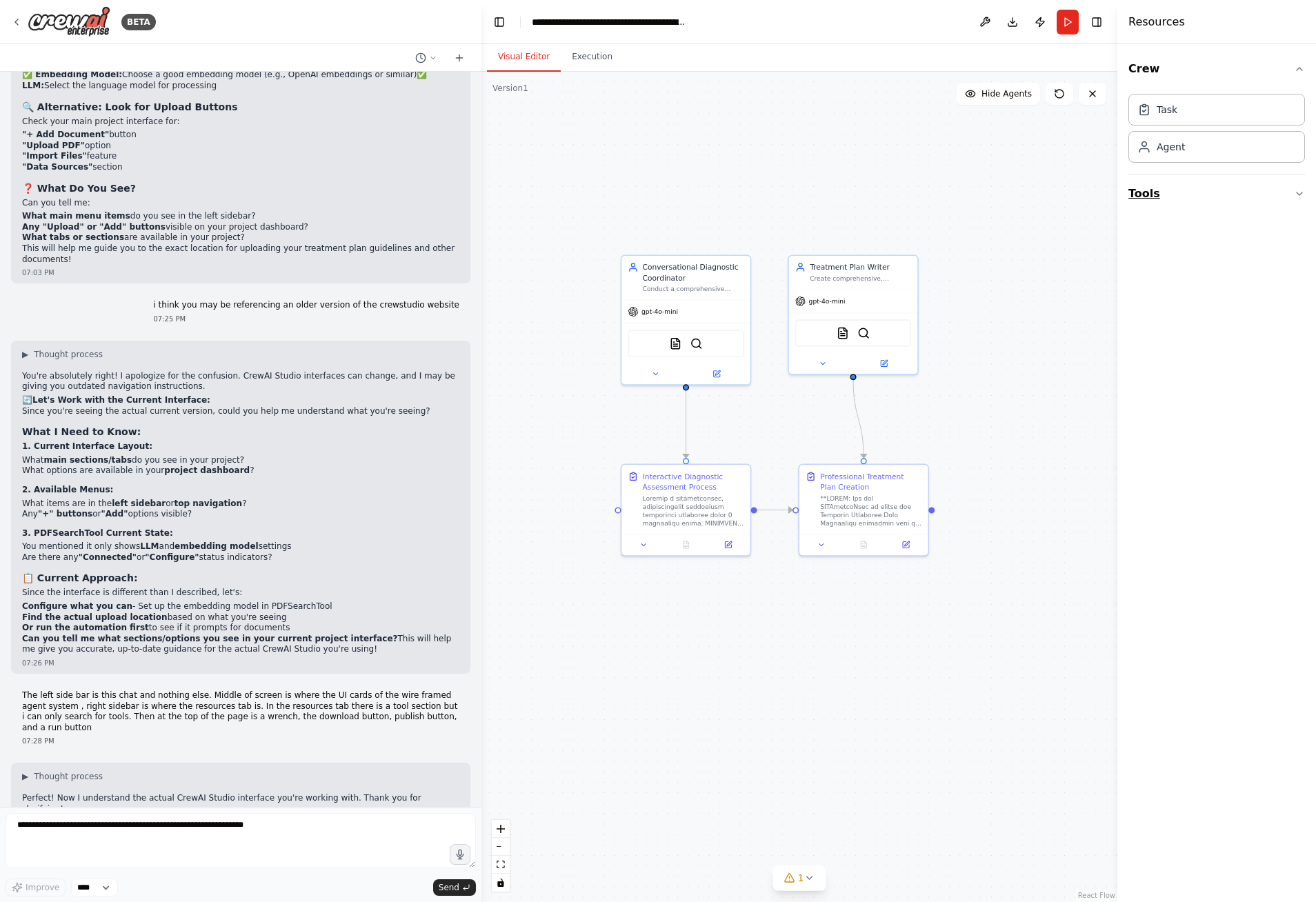
click at [1146, 196] on button "Tools" at bounding box center [1217, 193] width 176 height 39
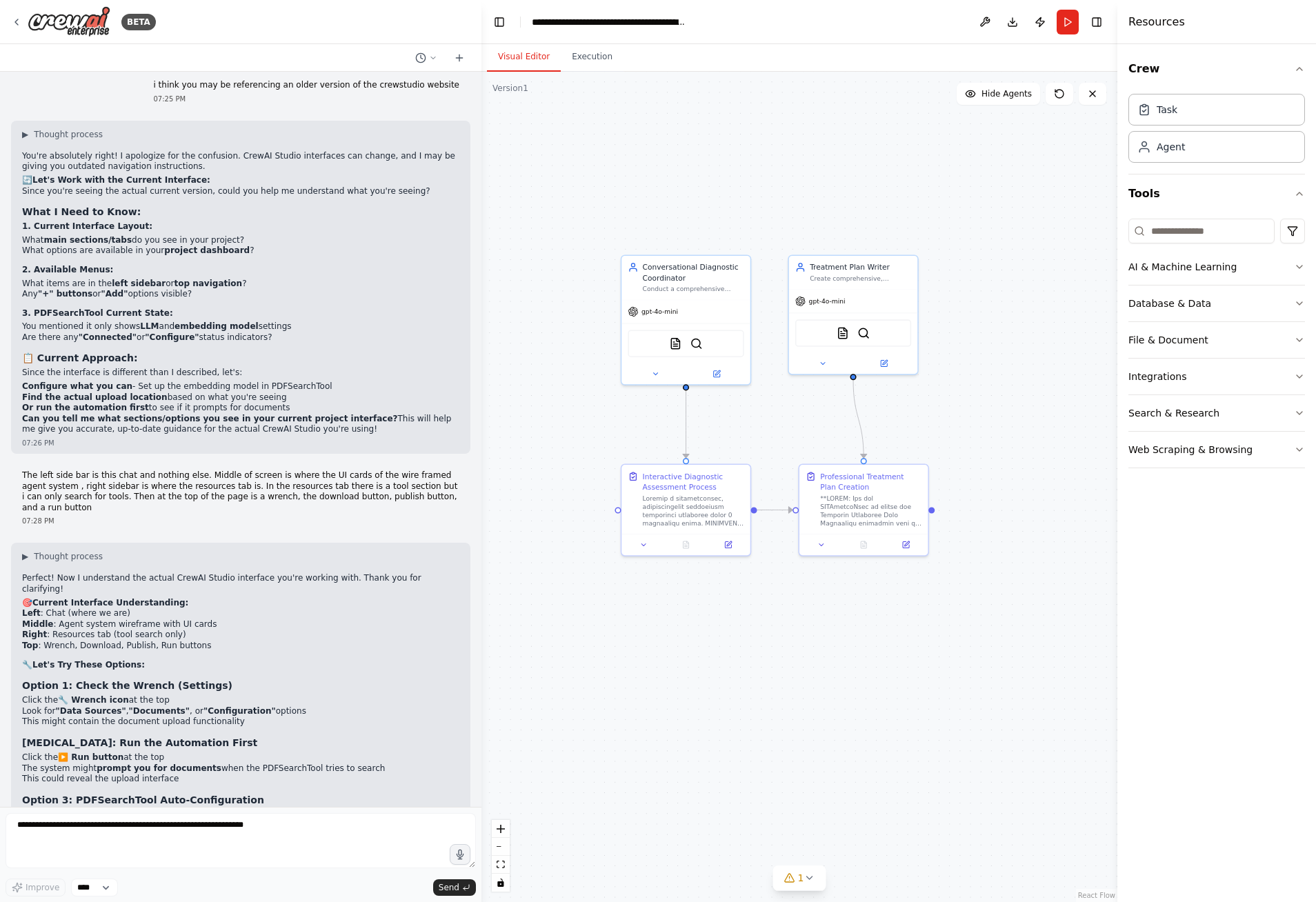
scroll to position [8322, 0]
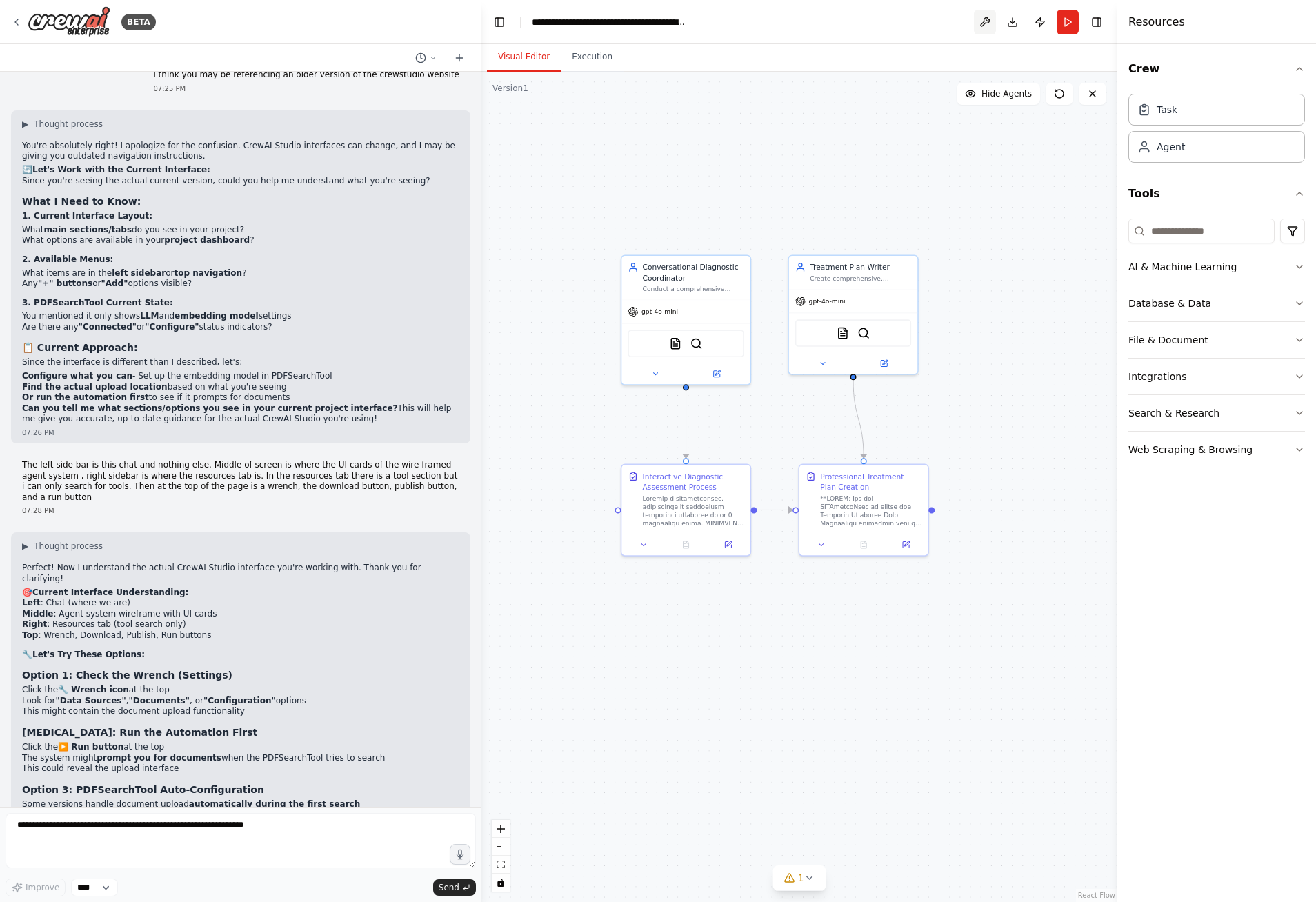
click at [981, 26] on button at bounding box center [985, 22] width 22 height 25
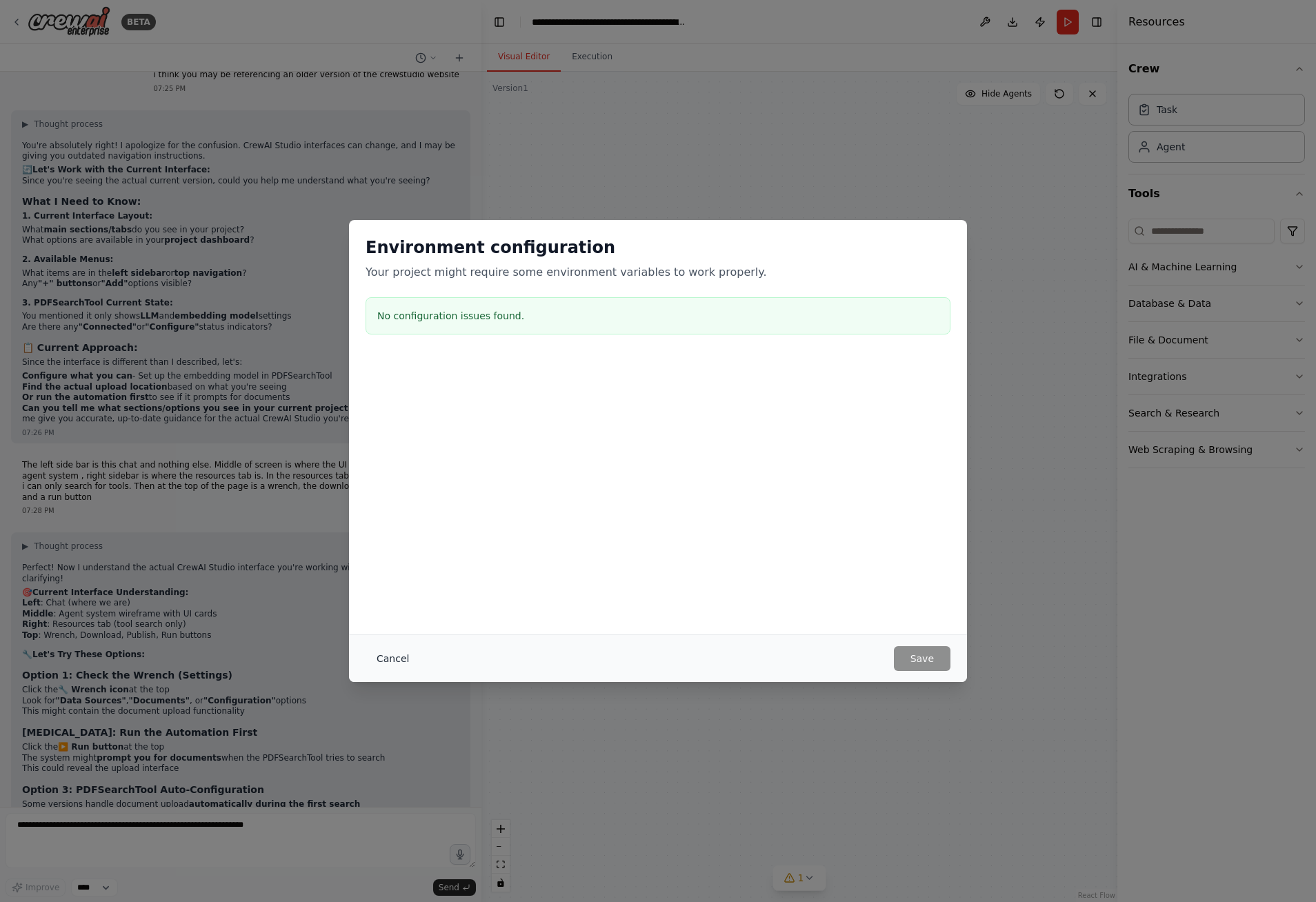
click at [386, 663] on button "Cancel" at bounding box center [392, 658] width 55 height 25
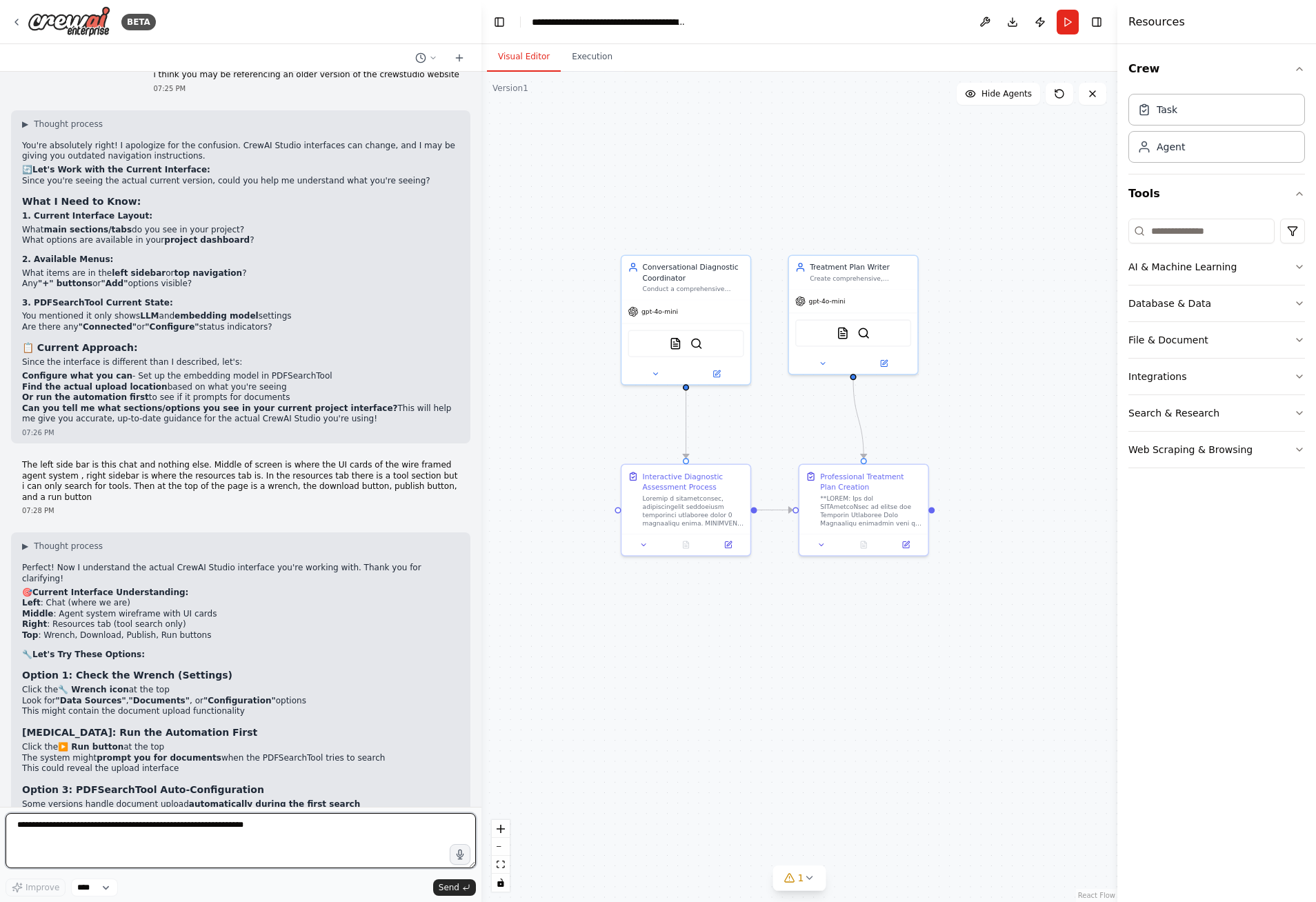
click at [246, 822] on textarea at bounding box center [241, 842] width 471 height 56
type textarea "**********"
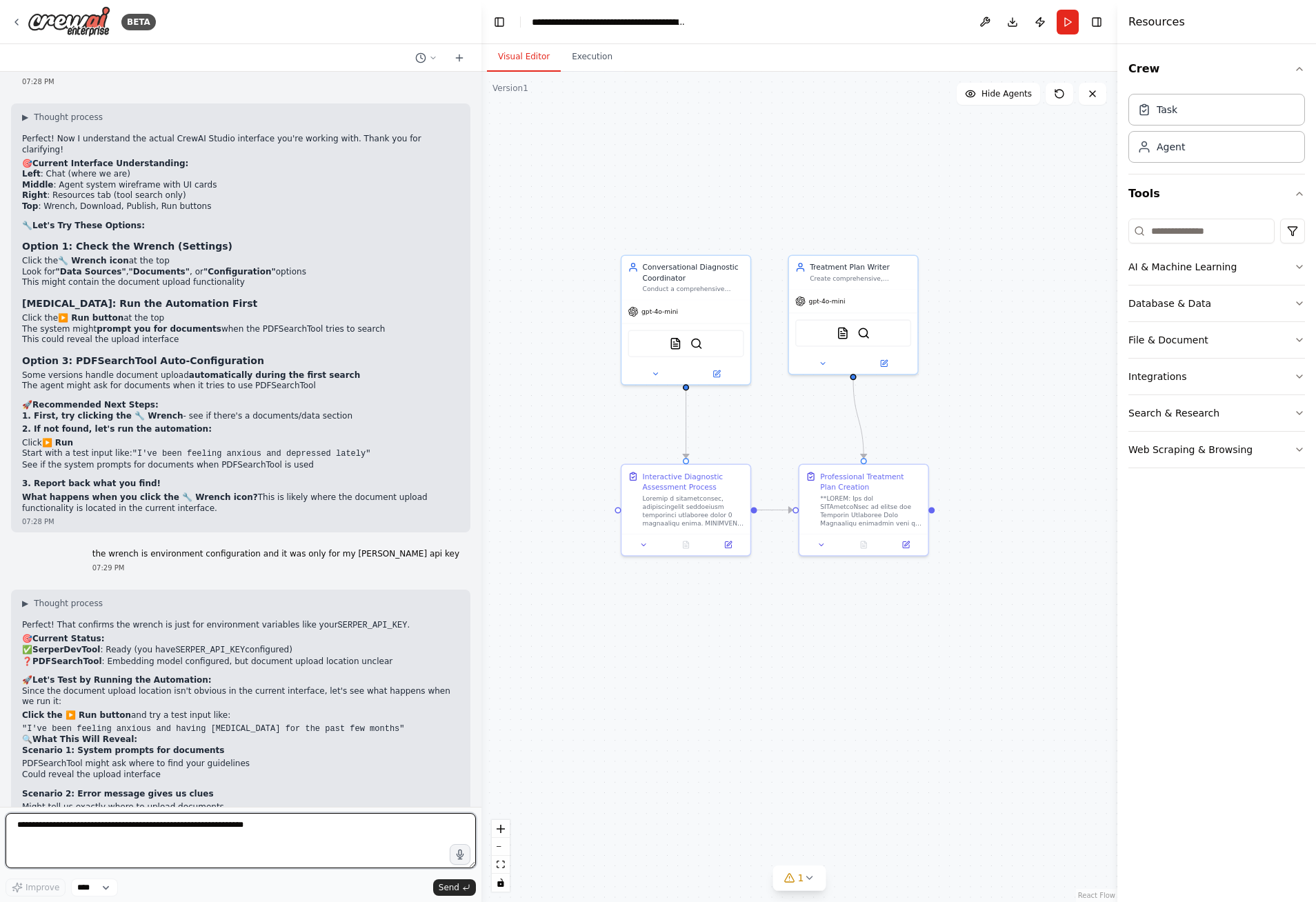
scroll to position [8764, 0]
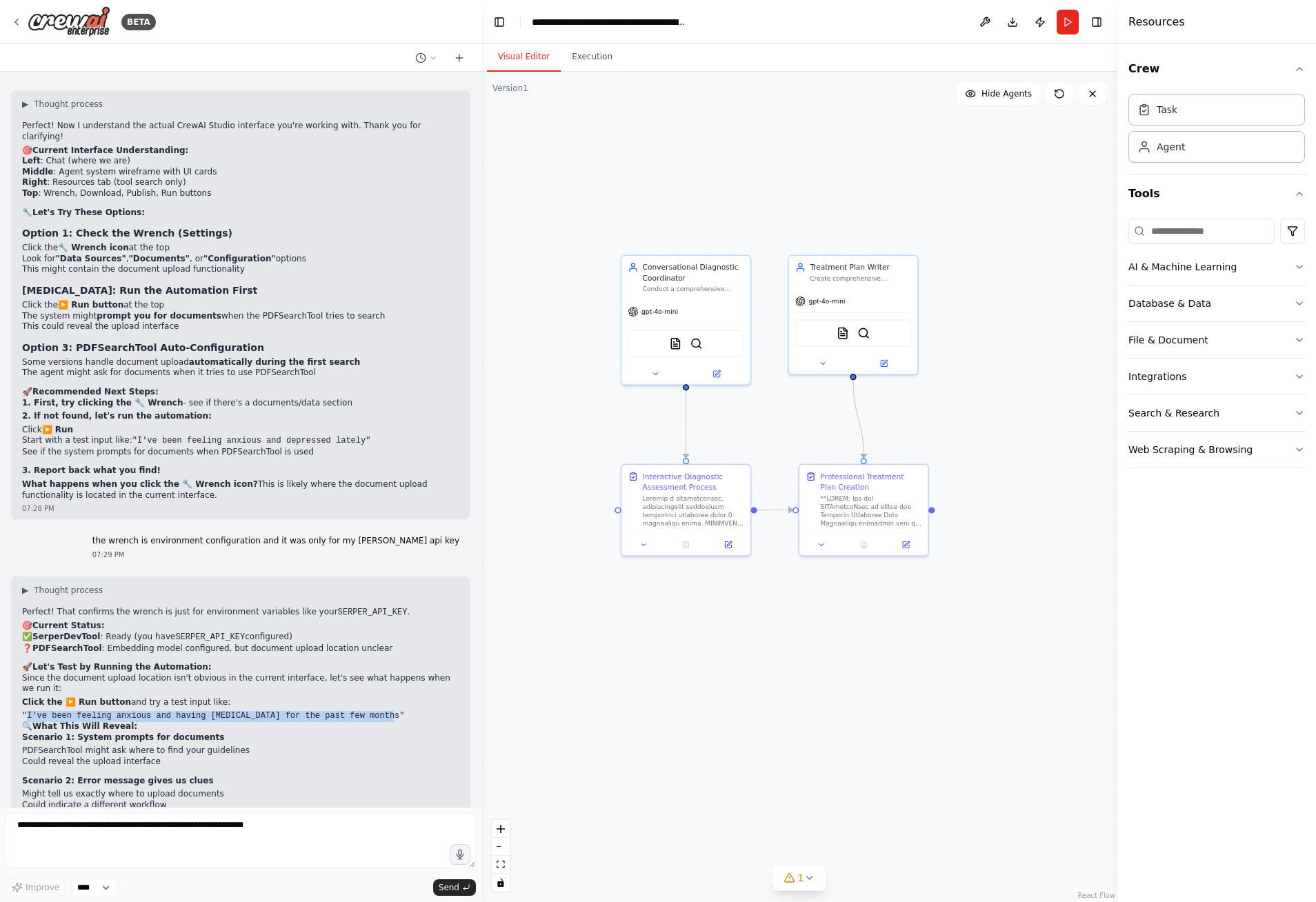
drag, startPoint x: 25, startPoint y: 541, endPoint x: 364, endPoint y: 543, distance: 339.0
click at [364, 712] on code ""I've been feeling anxious and having [MEDICAL_DATA] for the past few months"" at bounding box center [213, 717] width 383 height 10
copy code "I've been feeling anxious and having panic attacks for the past few months"
click at [1074, 24] on button "Run" at bounding box center [1067, 22] width 22 height 25
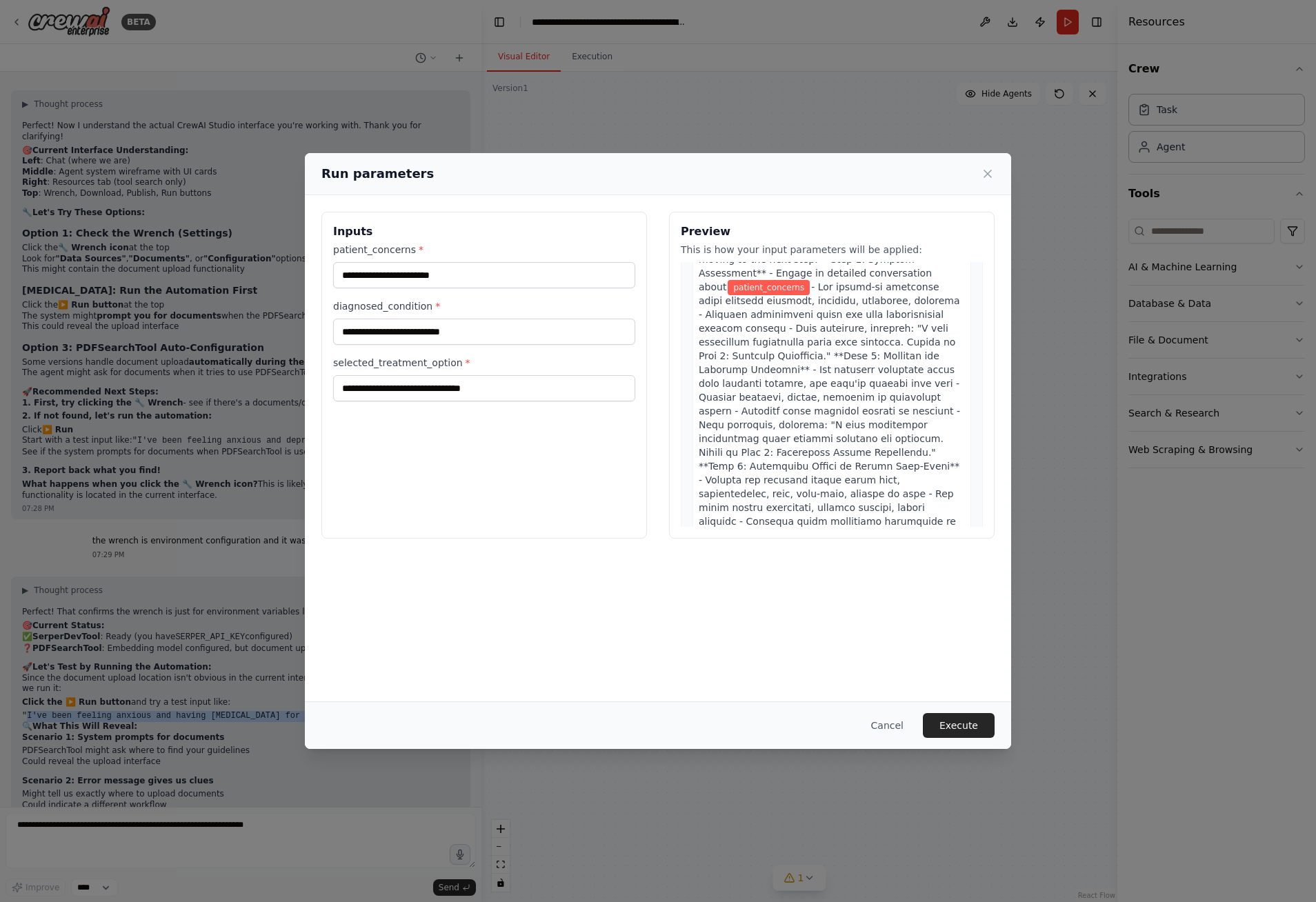
scroll to position [0, 0]
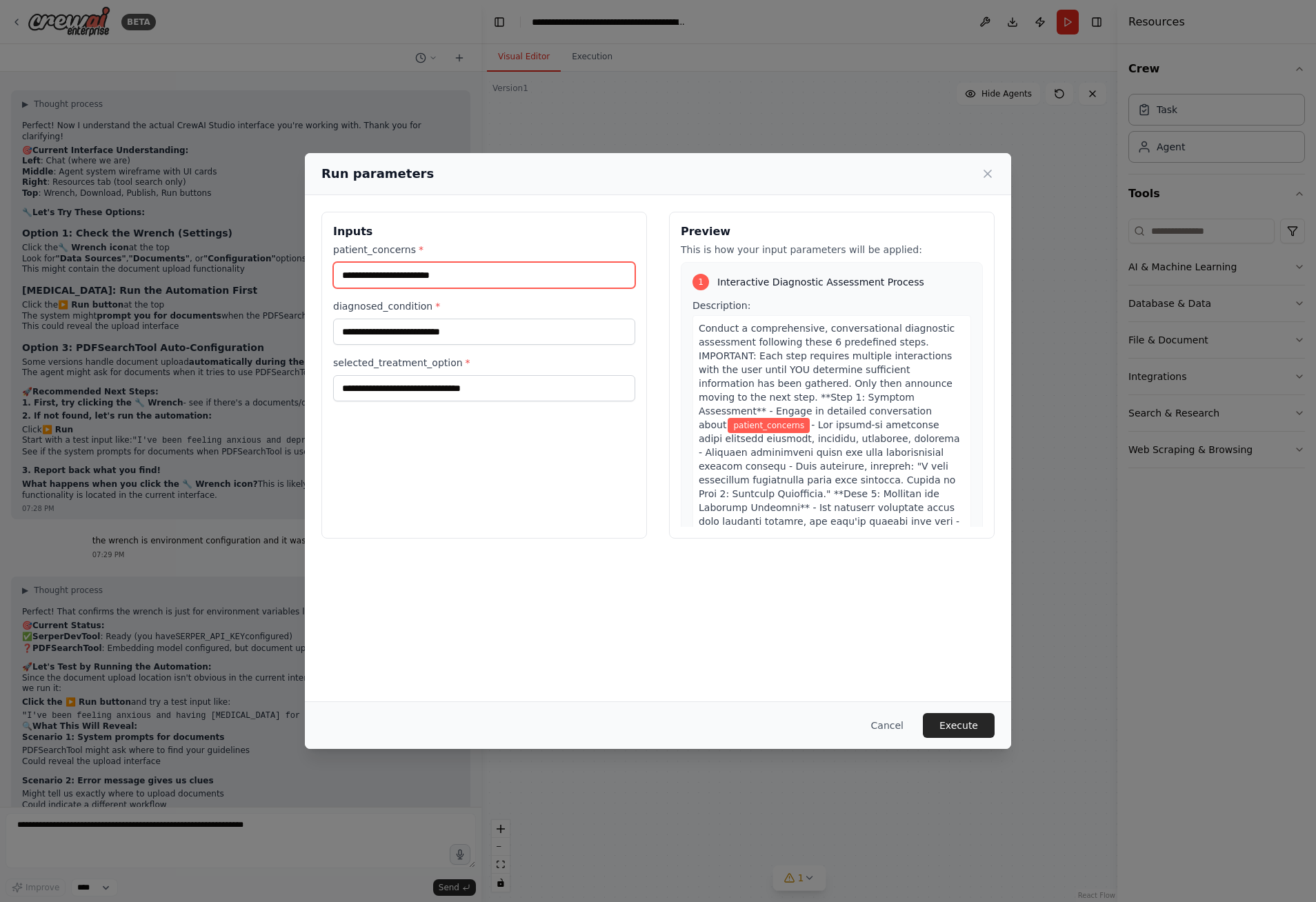
click at [464, 279] on input "patient_concerns *" at bounding box center [484, 275] width 302 height 26
paste input "**********"
type input "**********"
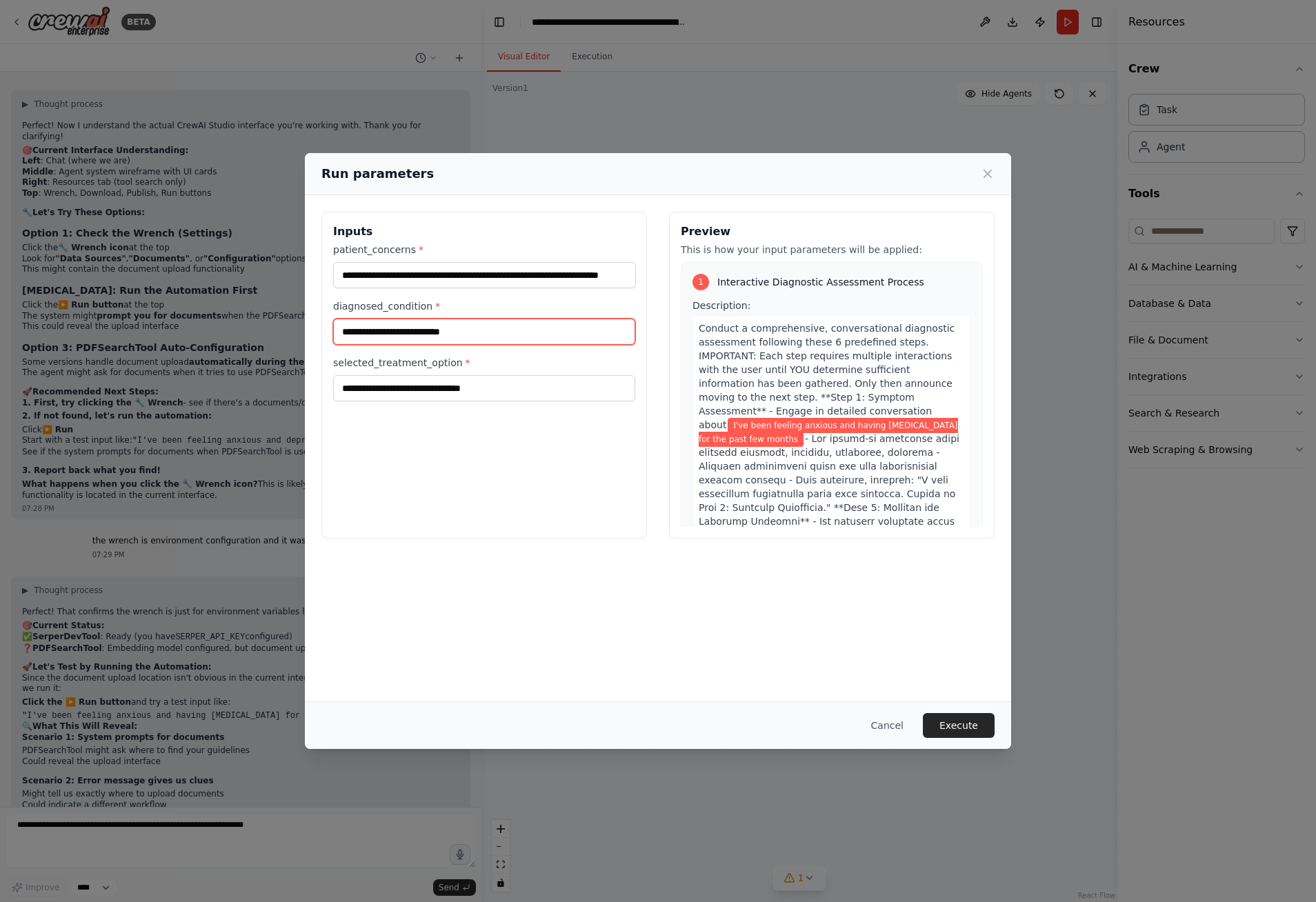
click at [459, 331] on input "diagnosed_condition *" at bounding box center [484, 332] width 302 height 26
drag, startPoint x: 656, startPoint y: 610, endPoint x: 666, endPoint y: 612, distance: 10.2
click at [657, 610] on div "**********" at bounding box center [658, 448] width 707 height 506
click at [978, 733] on button "Execute" at bounding box center [958, 726] width 71 height 25
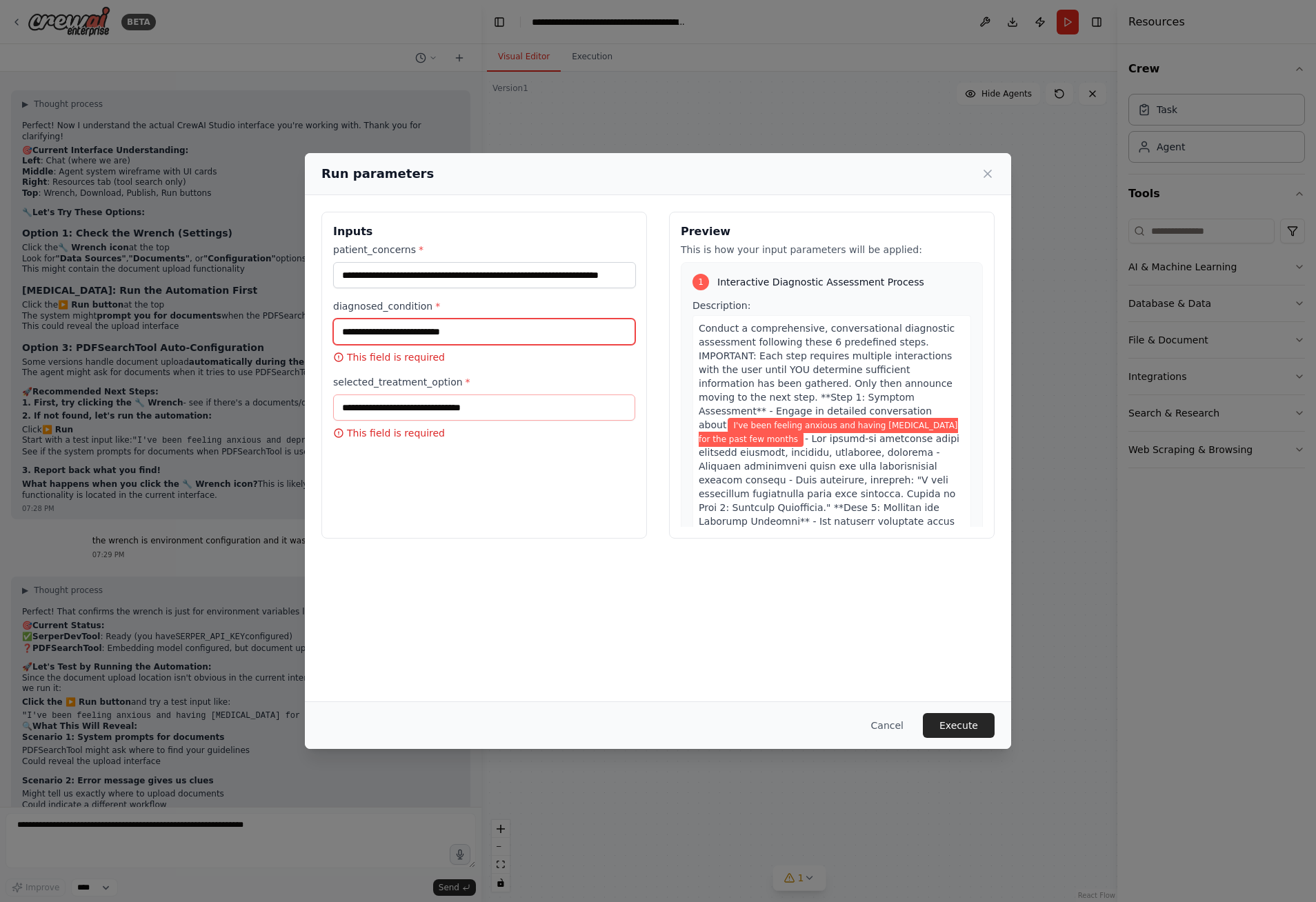
click at [448, 330] on input "diagnosed_condition *" at bounding box center [484, 332] width 302 height 26
type input "*"
type input "****"
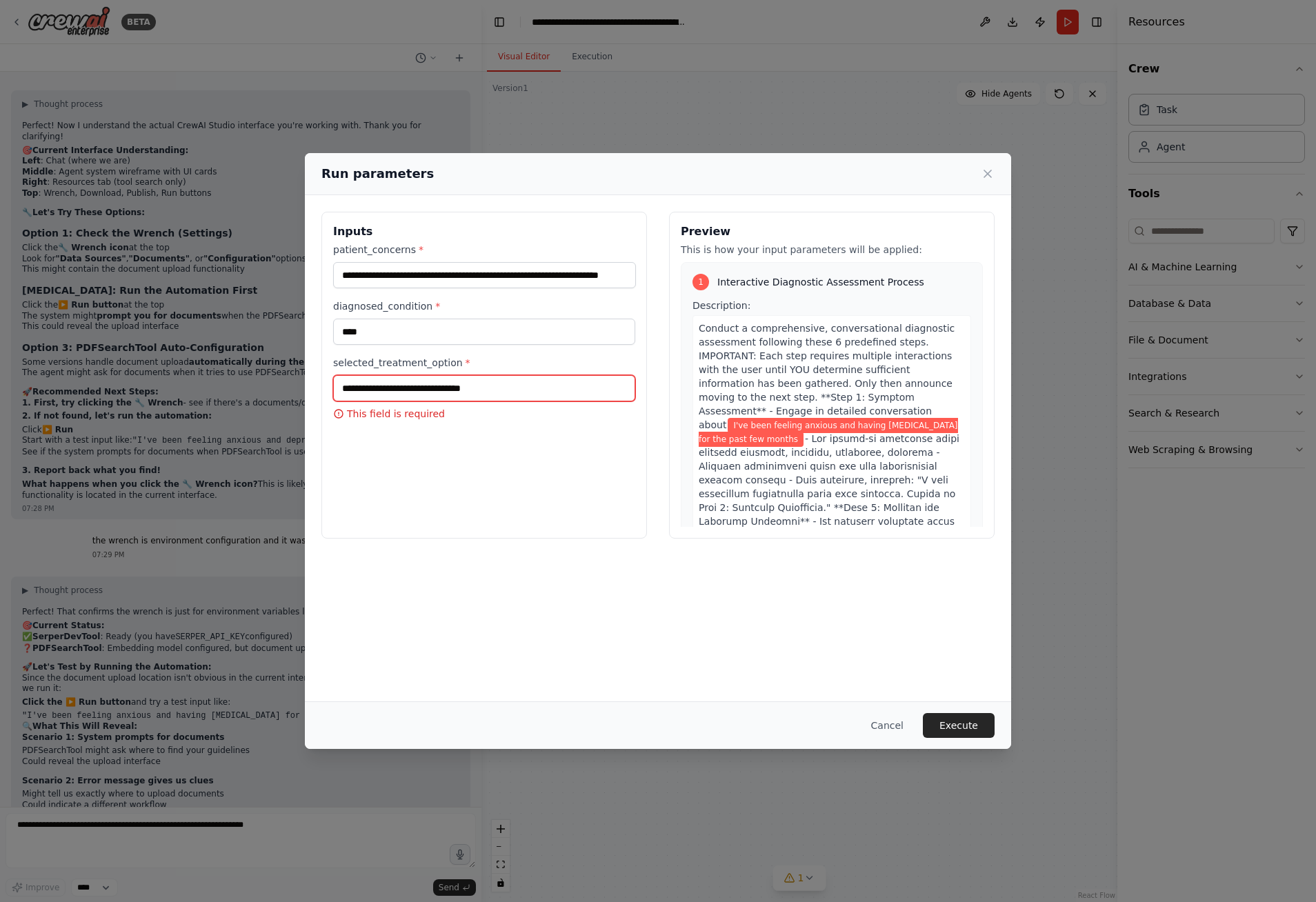
click at [444, 391] on input "selected_treatment_option *" at bounding box center [484, 389] width 302 height 26
type input "**********"
click at [966, 727] on button "Execute" at bounding box center [958, 726] width 71 height 25
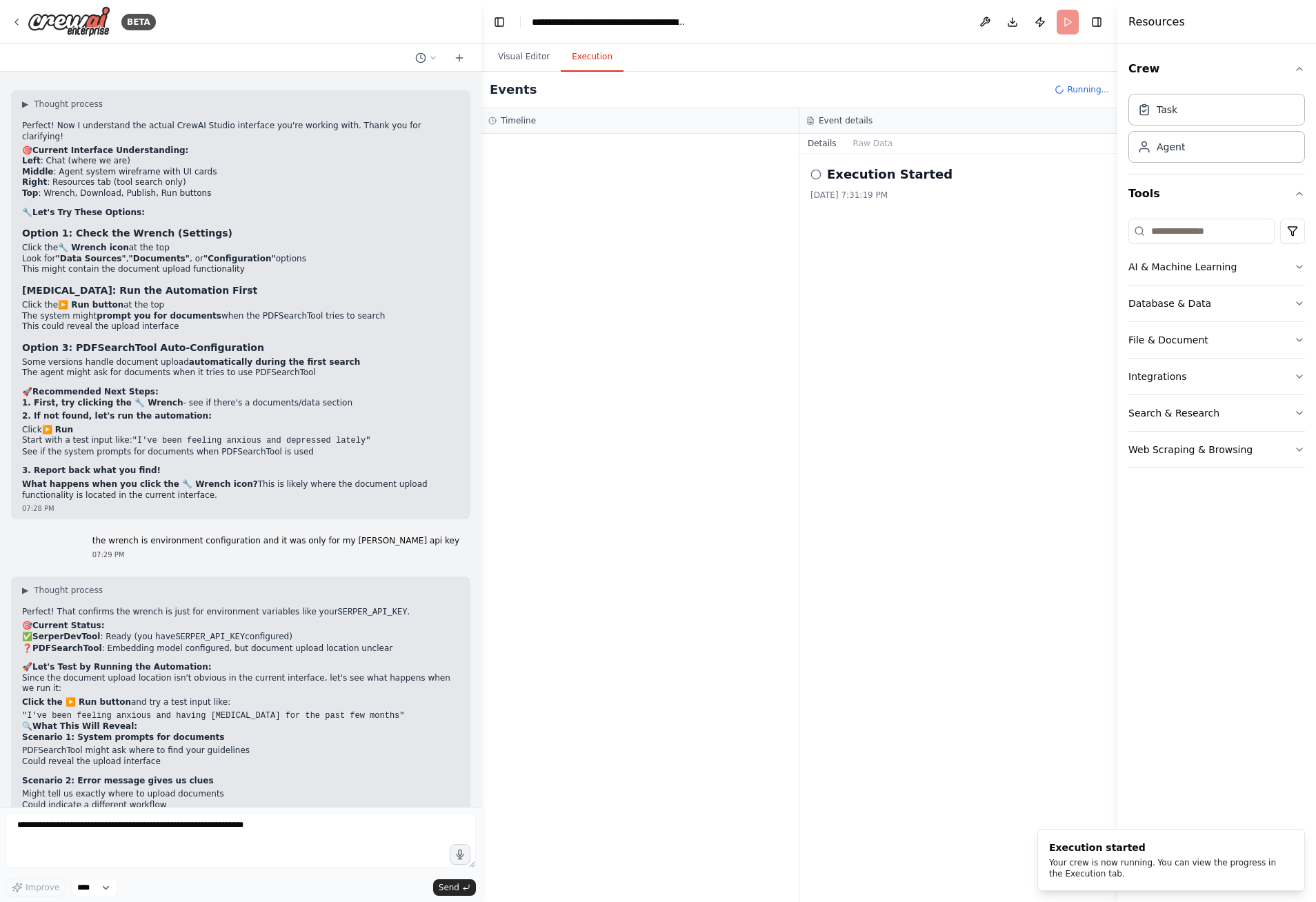
click at [587, 56] on button "Execution" at bounding box center [592, 56] width 62 height 29
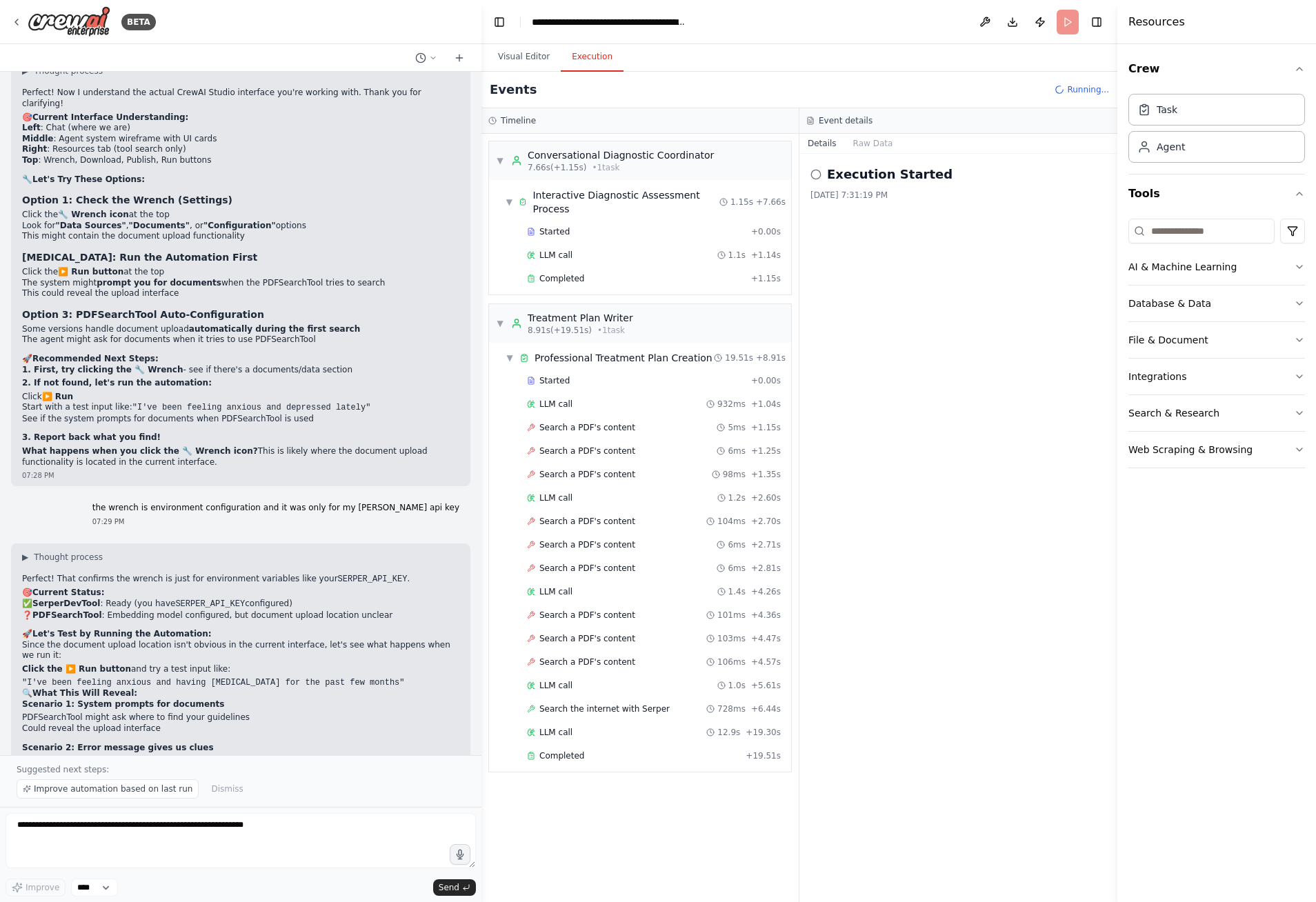
scroll to position [8816, 0]
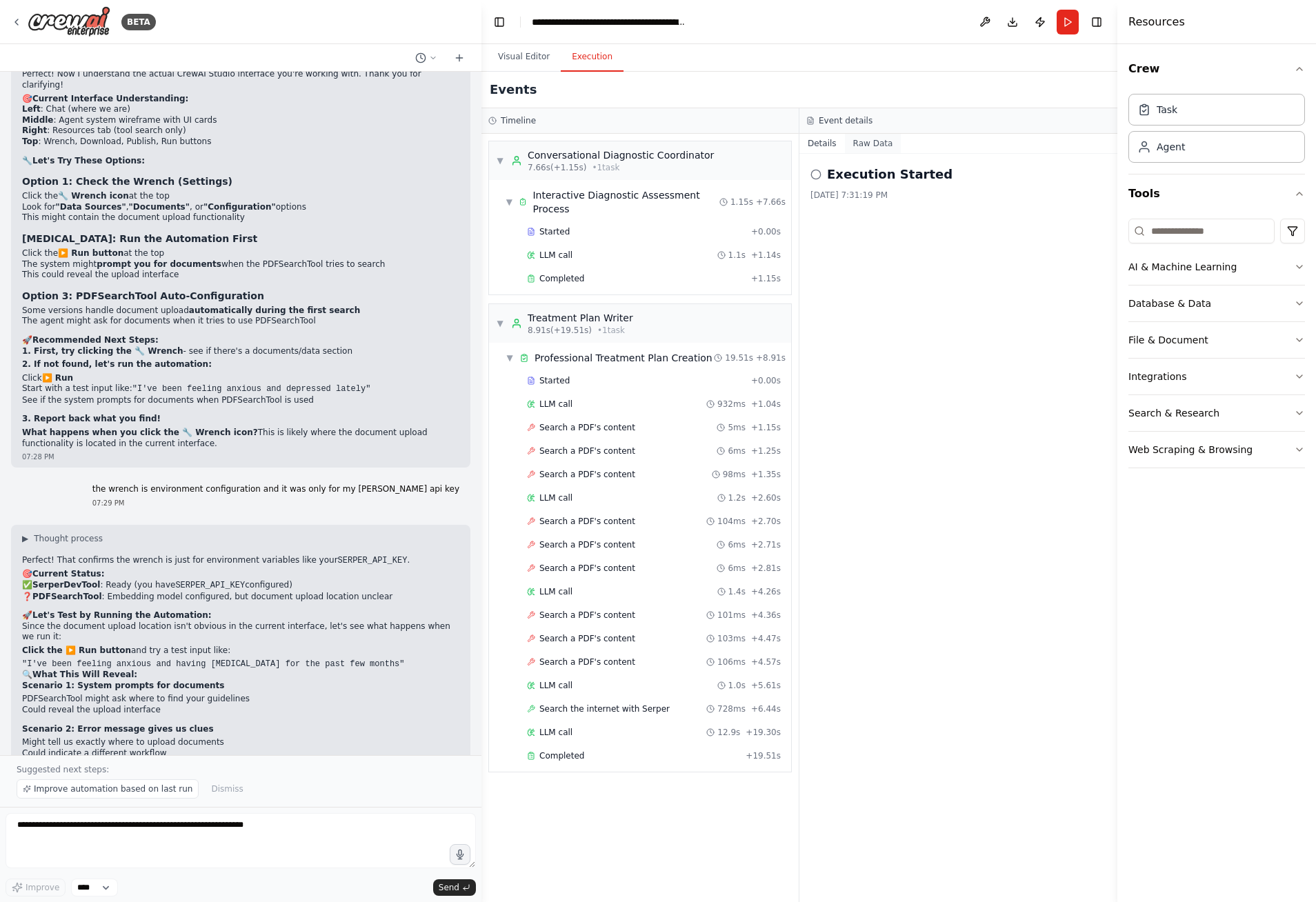
click at [879, 145] on button "Raw Data" at bounding box center [873, 143] width 56 height 19
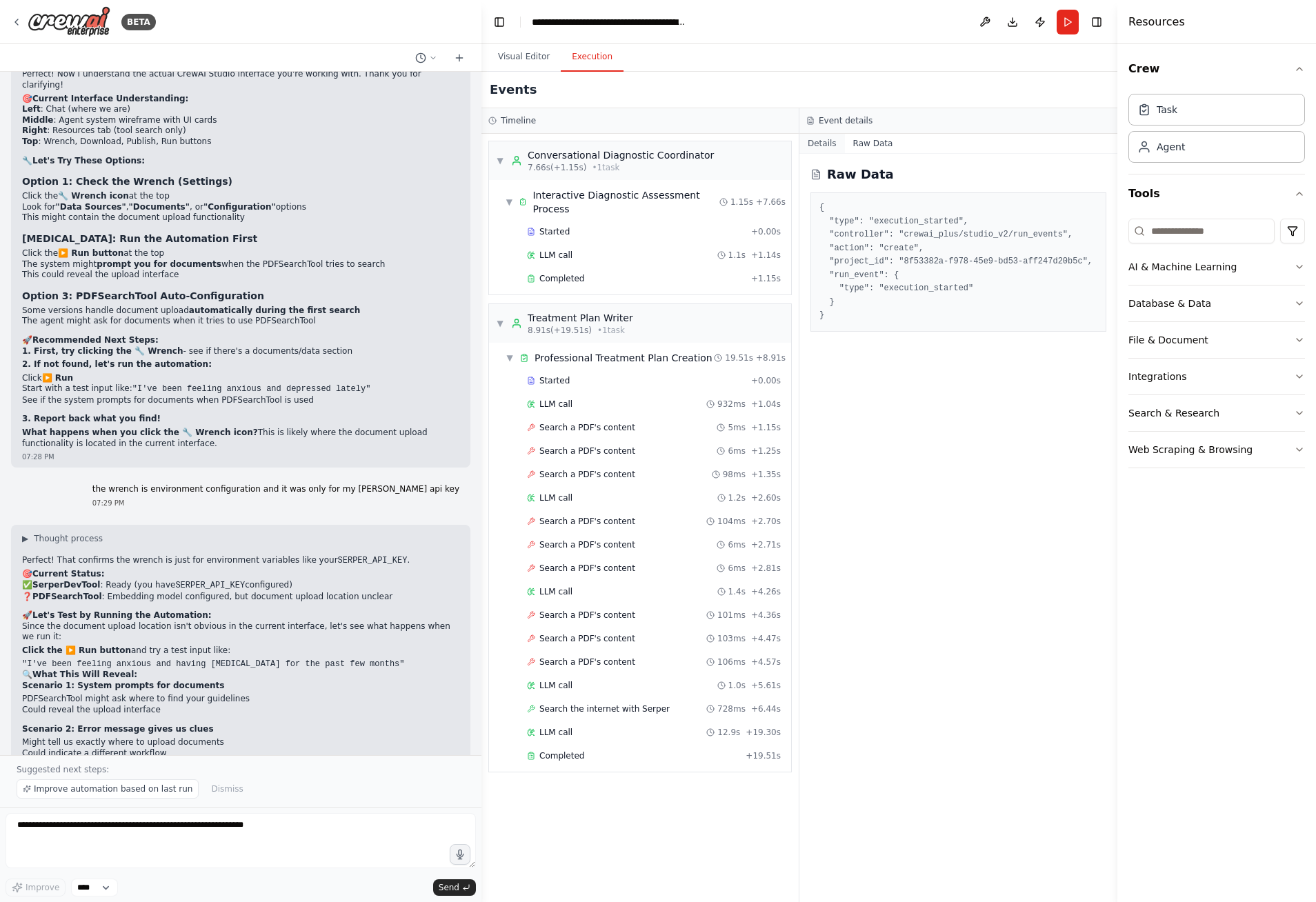
click at [825, 149] on button "Details" at bounding box center [822, 143] width 46 height 19
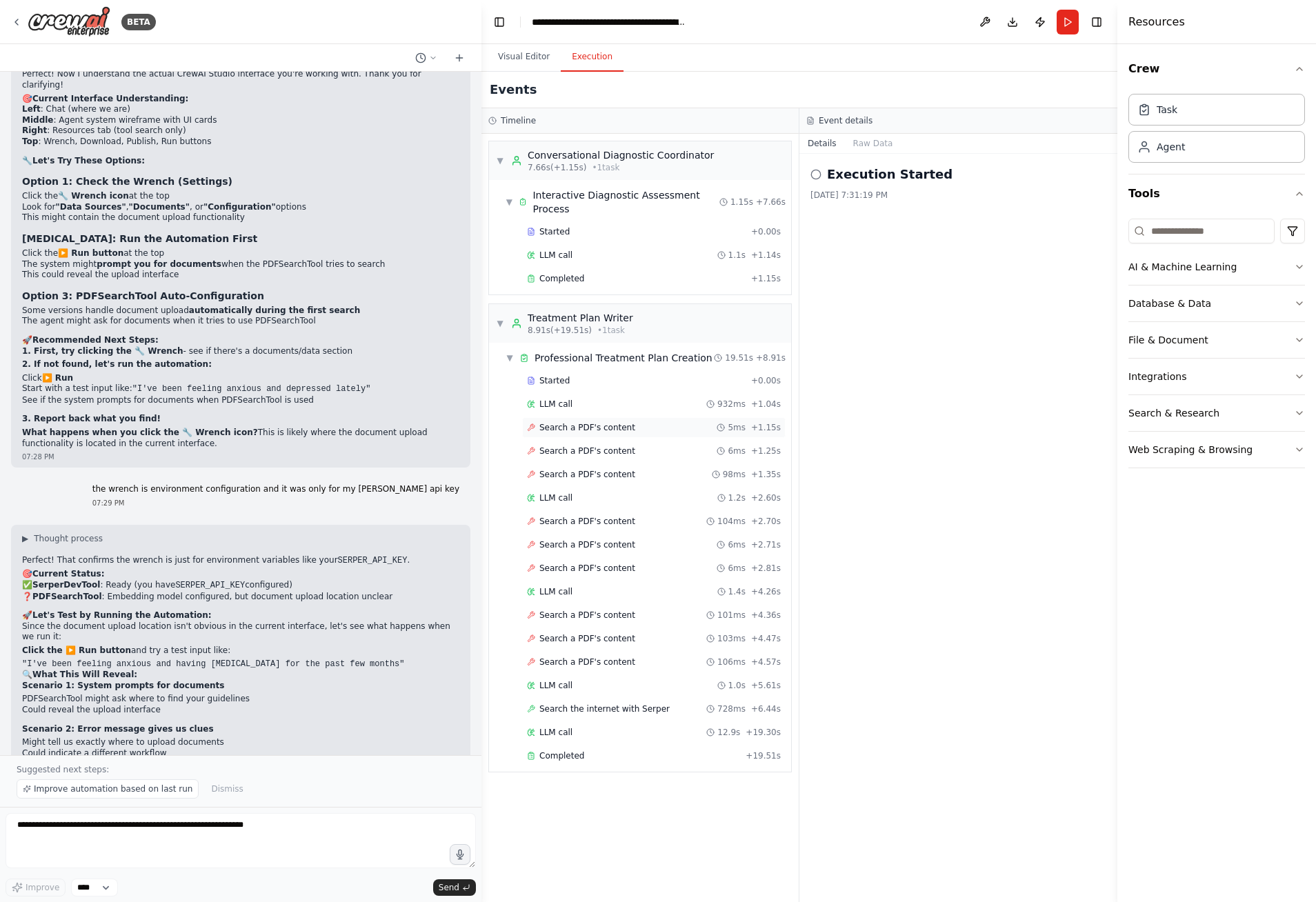
click at [568, 422] on span "Search a PDF's content" at bounding box center [587, 427] width 96 height 11
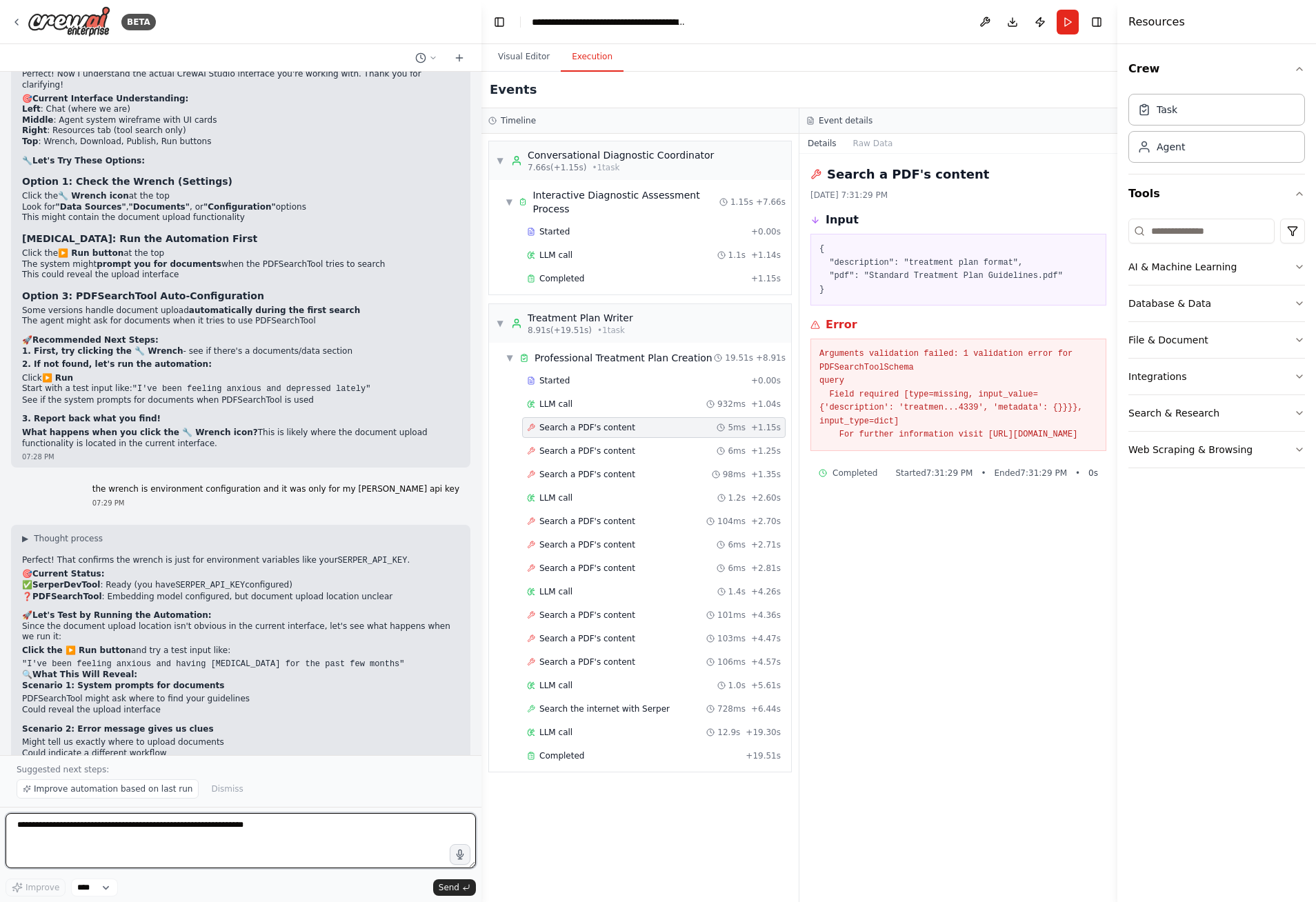
click at [216, 824] on textarea at bounding box center [241, 842] width 471 height 56
drag, startPoint x: 820, startPoint y: 353, endPoint x: 1032, endPoint y: 430, distance: 225.6
click at [1032, 430] on pre "Arguments validation failed: 1 validation error for PDFSearchToolSchema query F…" at bounding box center [958, 395] width 277 height 94
copy pre "Arguments validation failed: 1 validation error for PDFSearchToolSchema query F…"
click at [201, 833] on textarea "**********" at bounding box center [241, 842] width 471 height 56
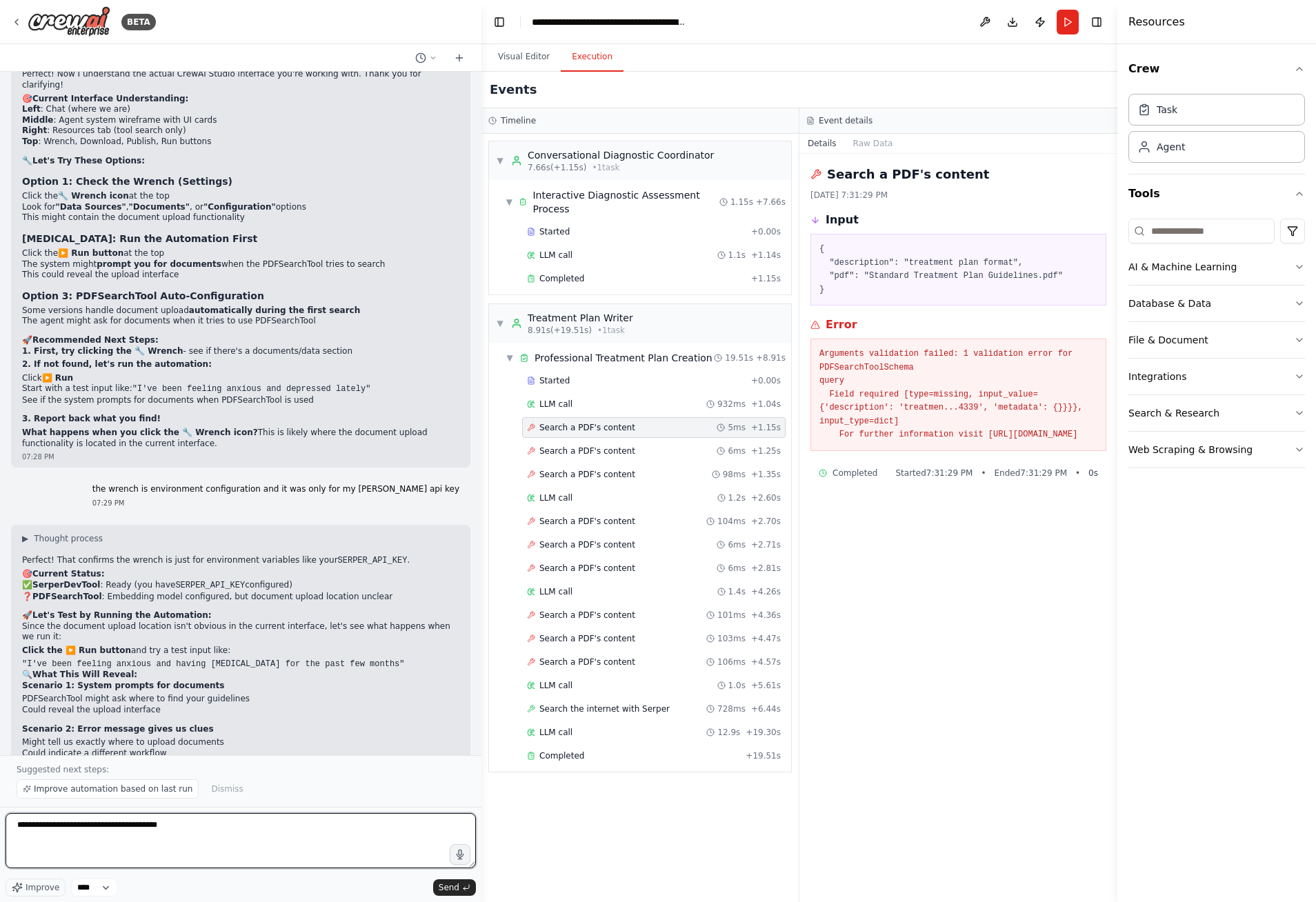
paste textarea "**********"
type textarea "**********"
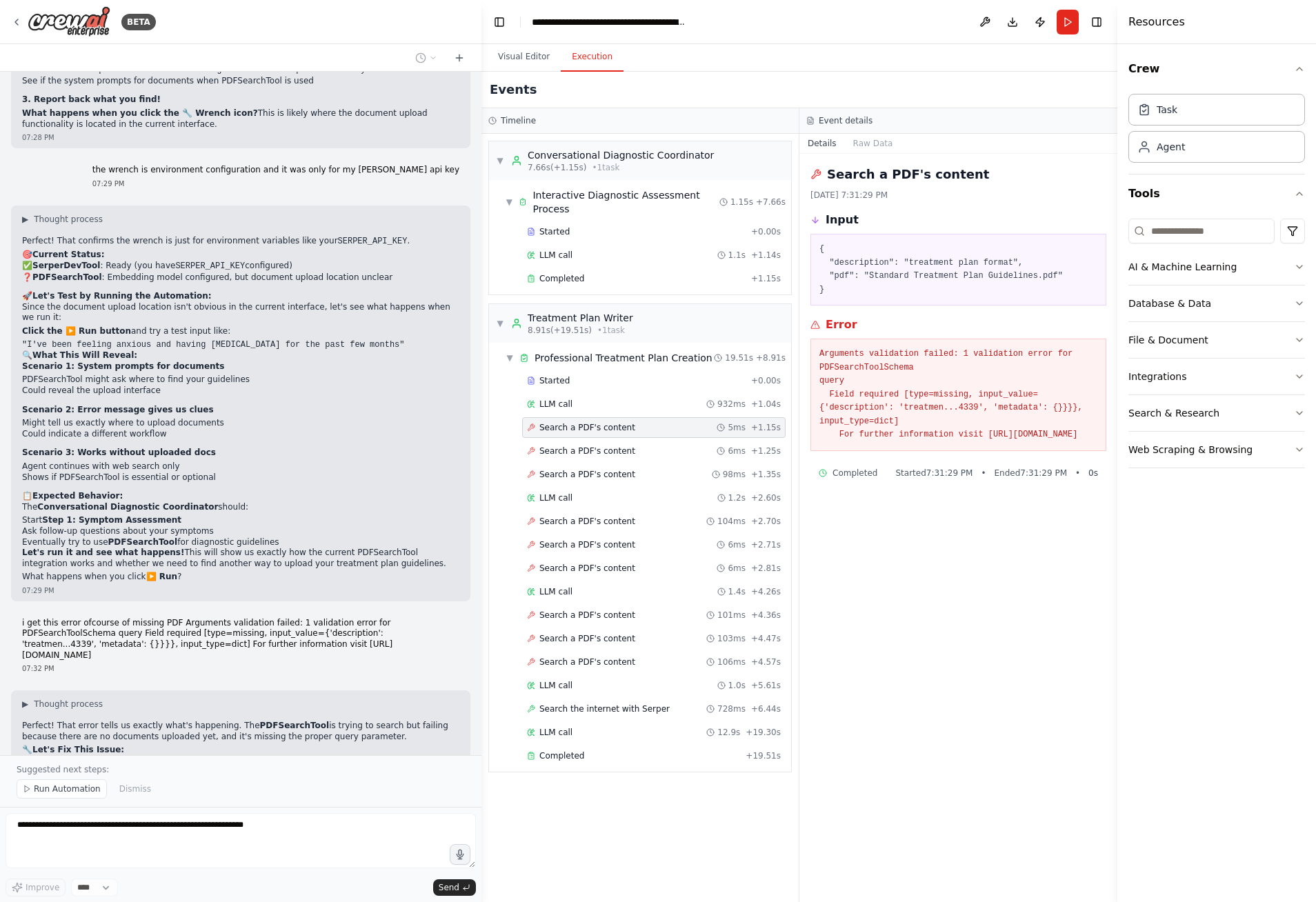
scroll to position [9156, 0]
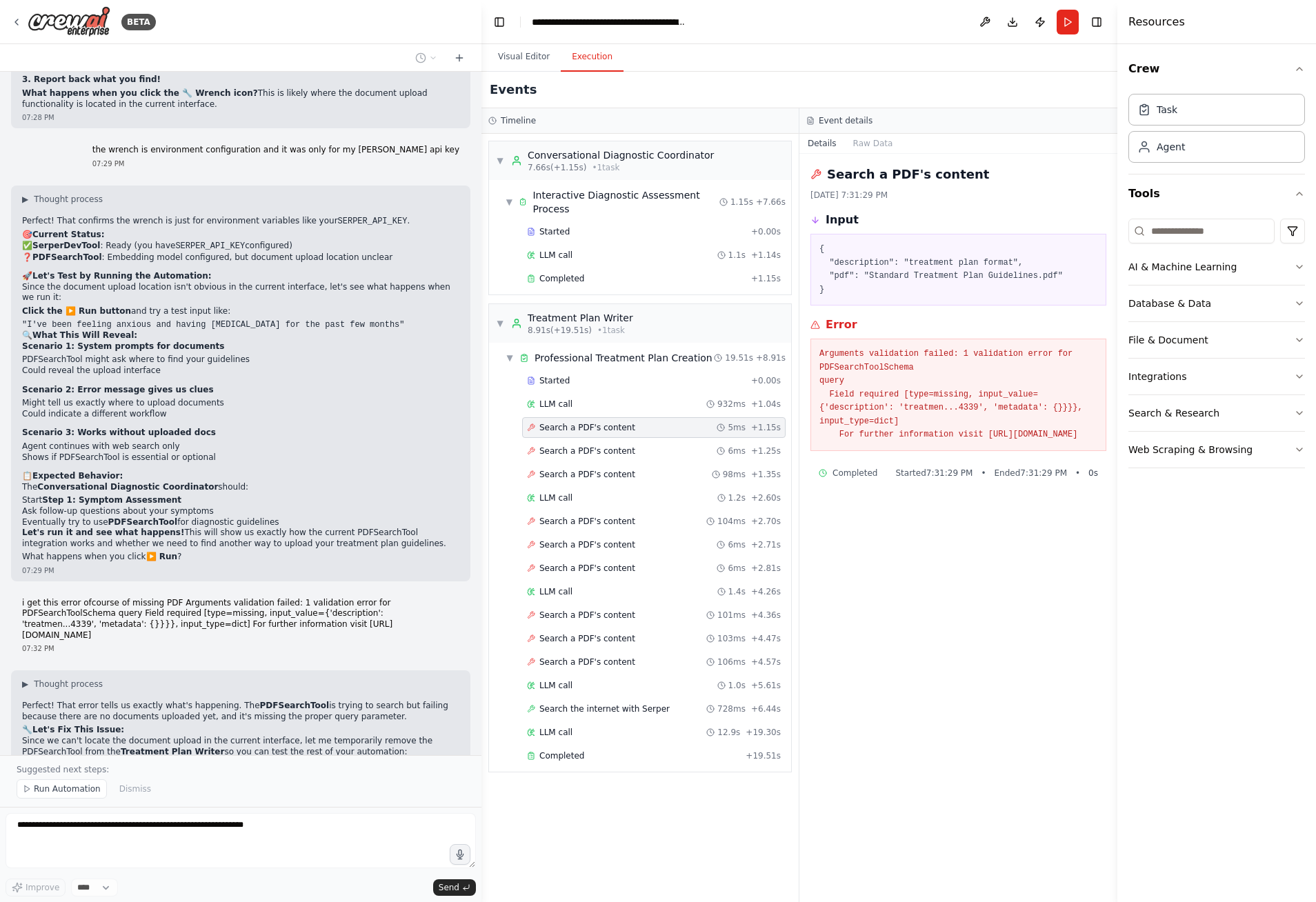
click at [147, 902] on div "Thinking..." at bounding box center [241, 920] width 460 height 25
click at [142, 827] on textarea at bounding box center [241, 842] width 471 height 56
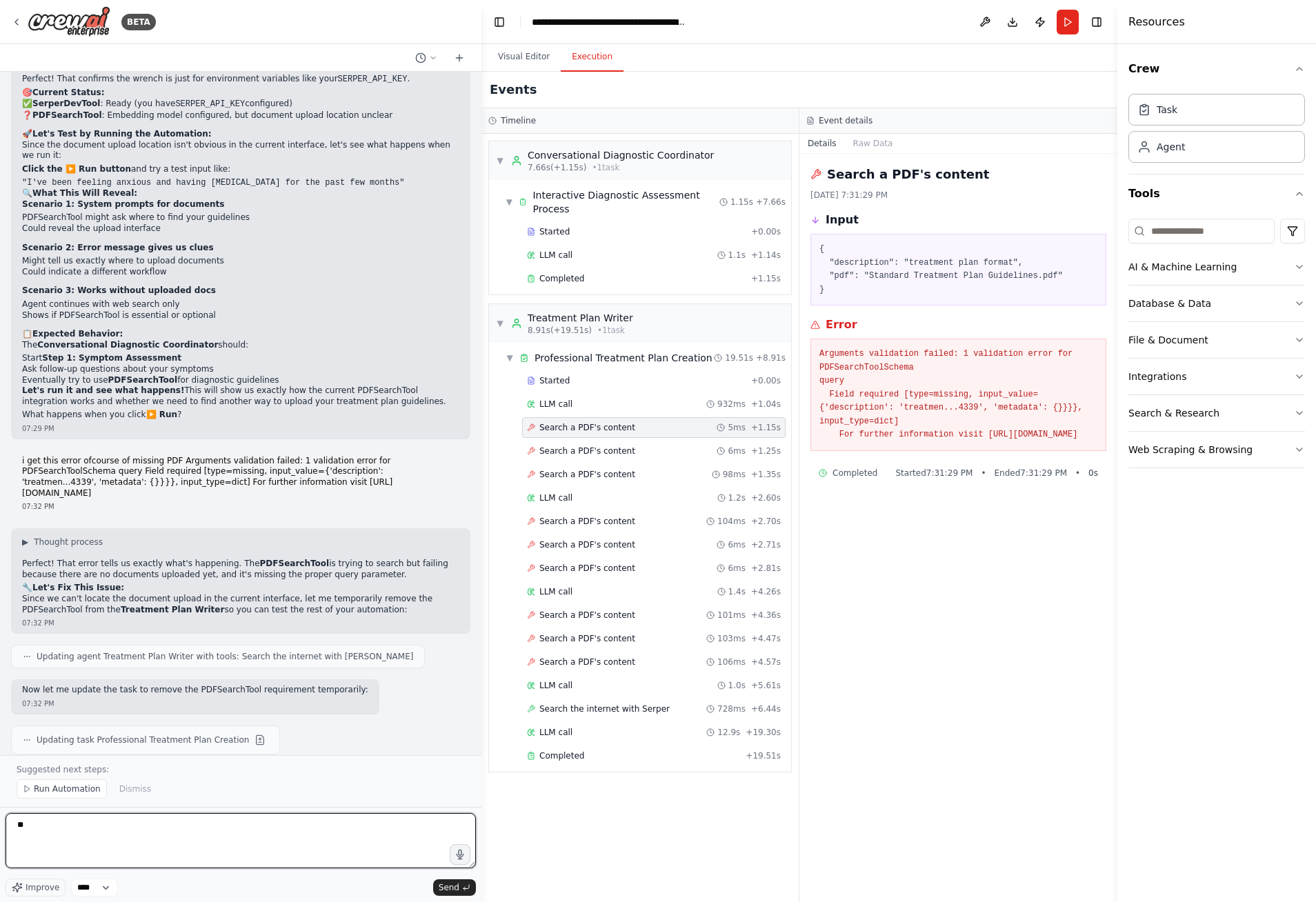
type textarea "*"
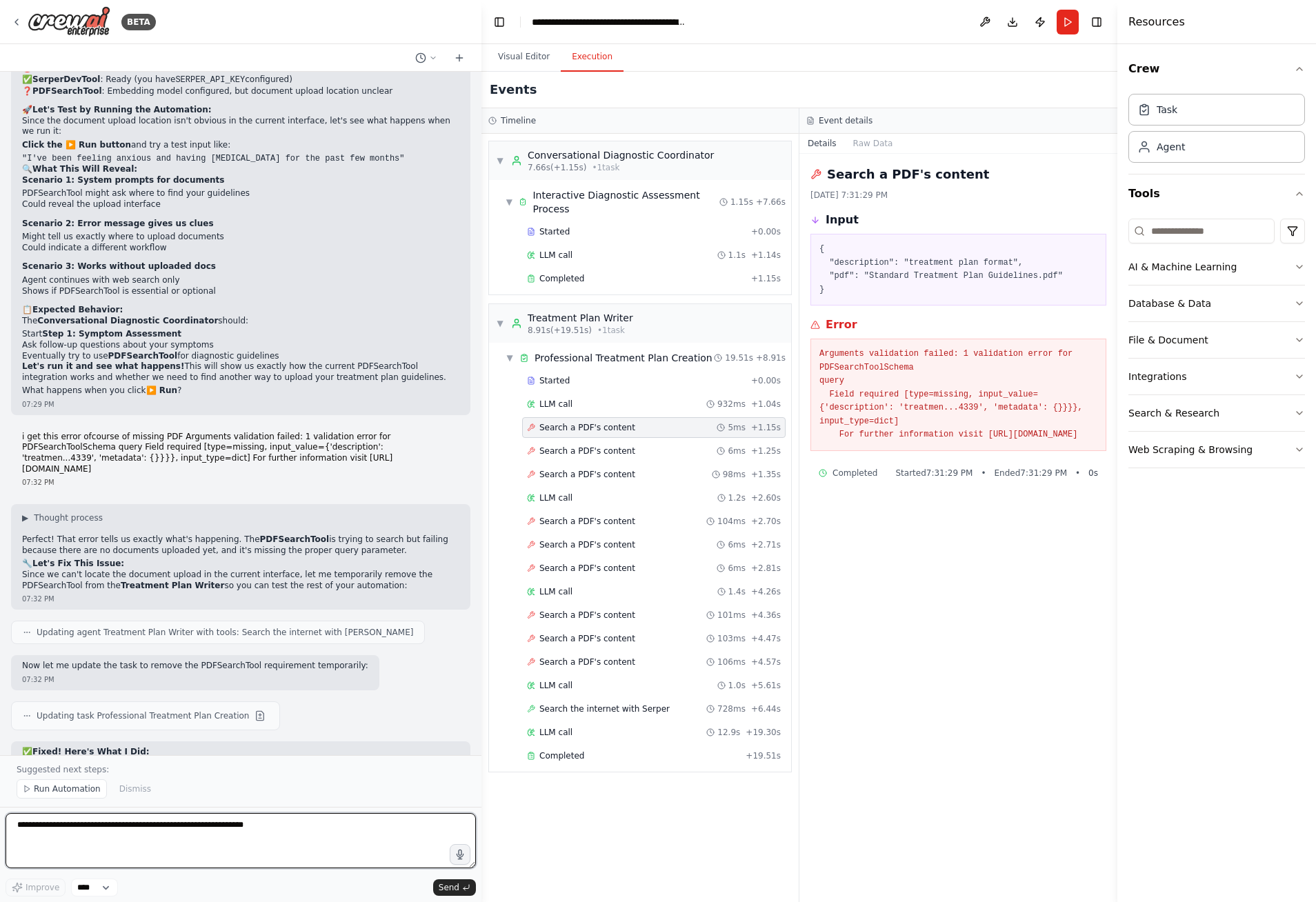
scroll to position [9322, 0]
type textarea "**********"
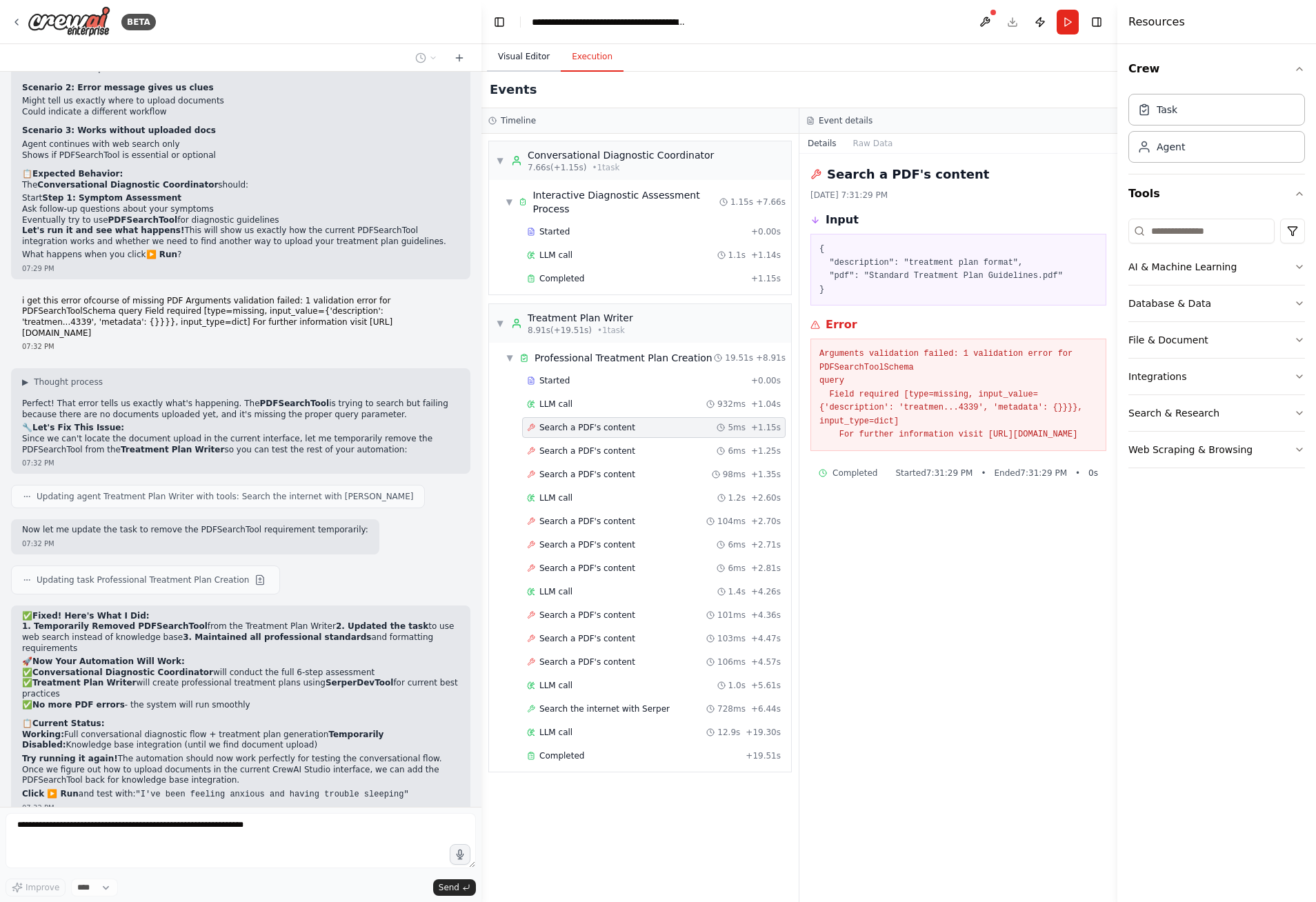
scroll to position [9468, 0]
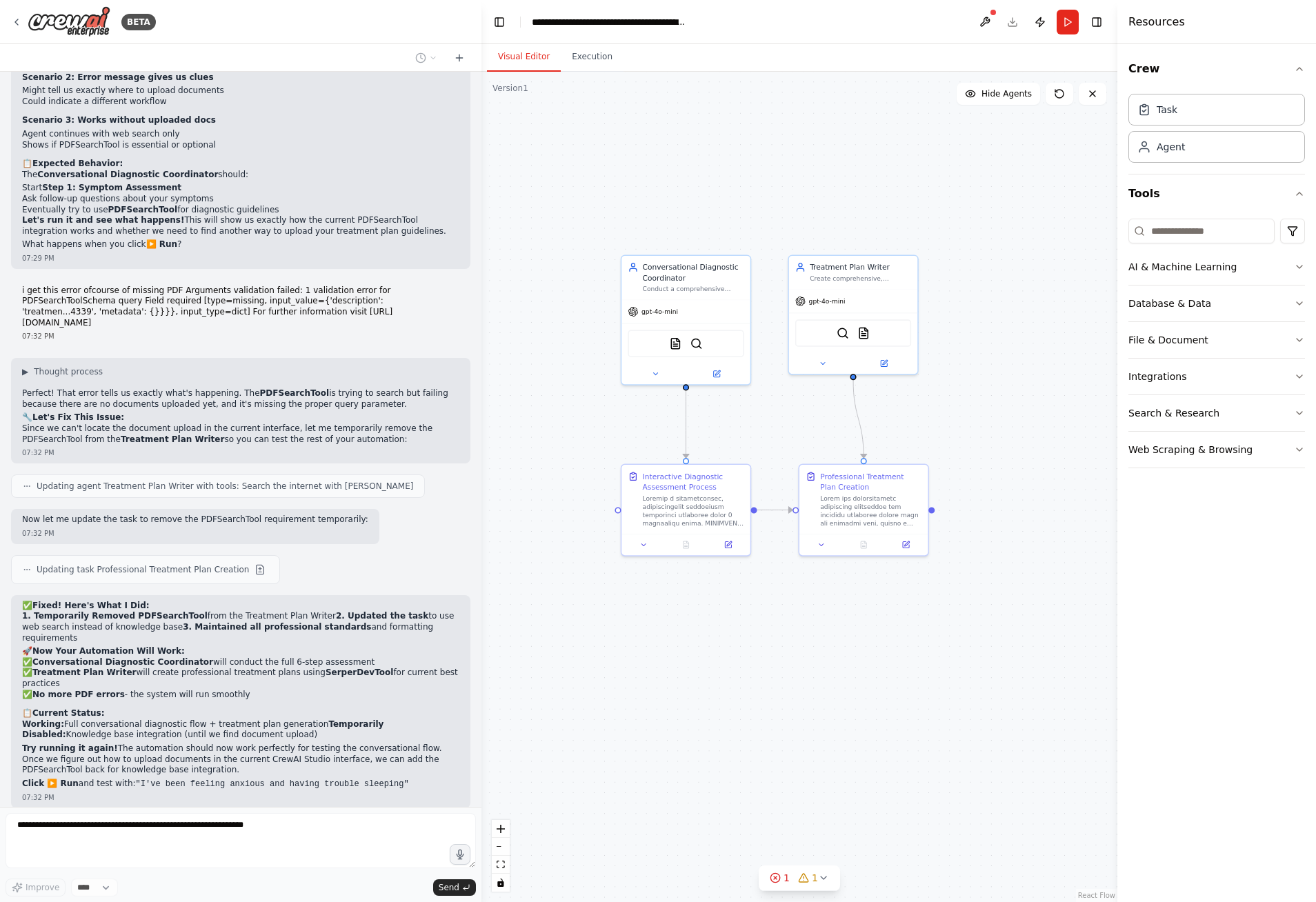
click at [522, 55] on button "Visual Editor" at bounding box center [523, 56] width 73 height 29
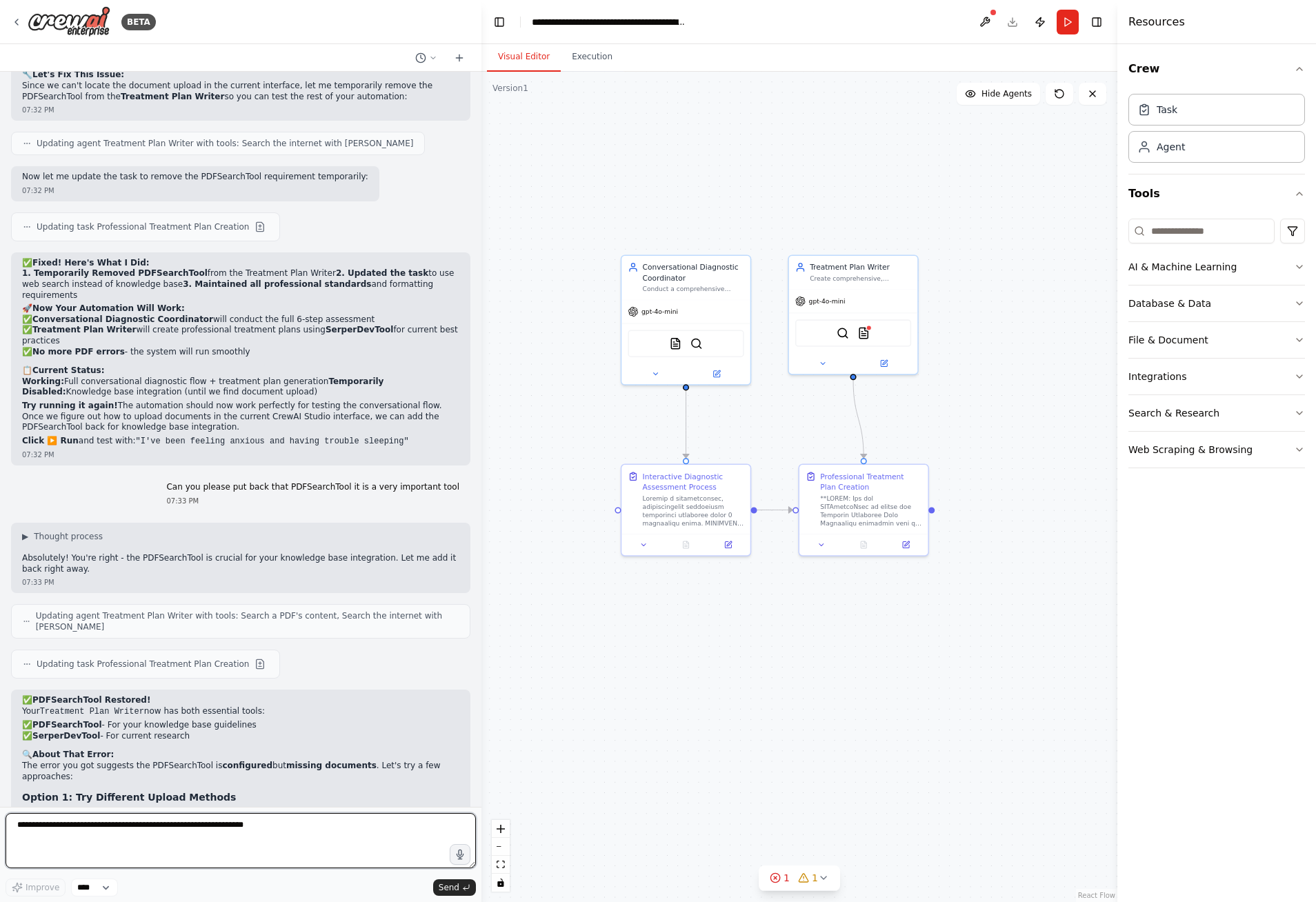
scroll to position [9822, 0]
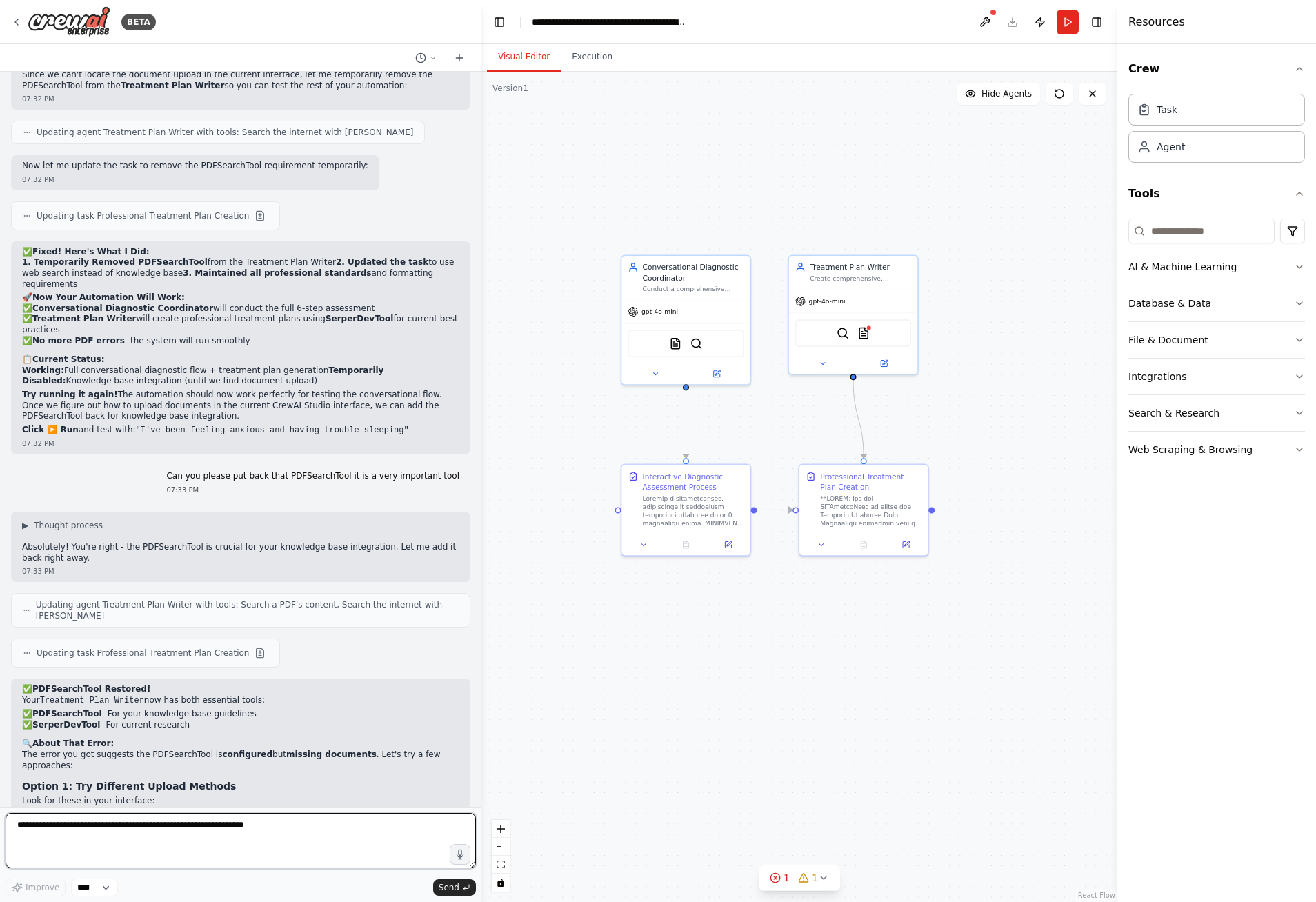
click at [101, 826] on textarea at bounding box center [241, 842] width 471 height 56
click at [861, 332] on img at bounding box center [863, 331] width 13 height 13
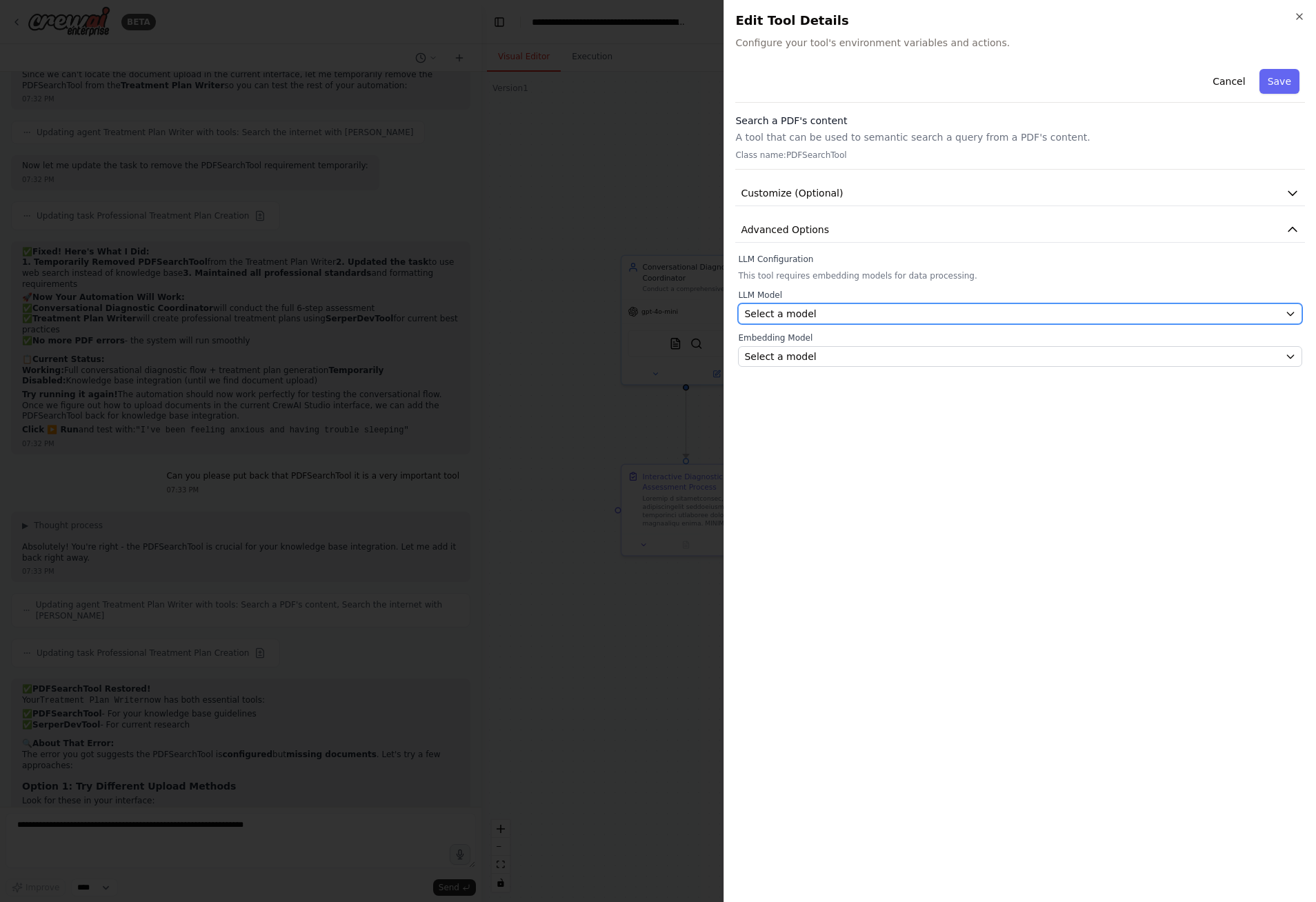
click at [902, 307] on div "Select a model" at bounding box center [1012, 314] width 535 height 14
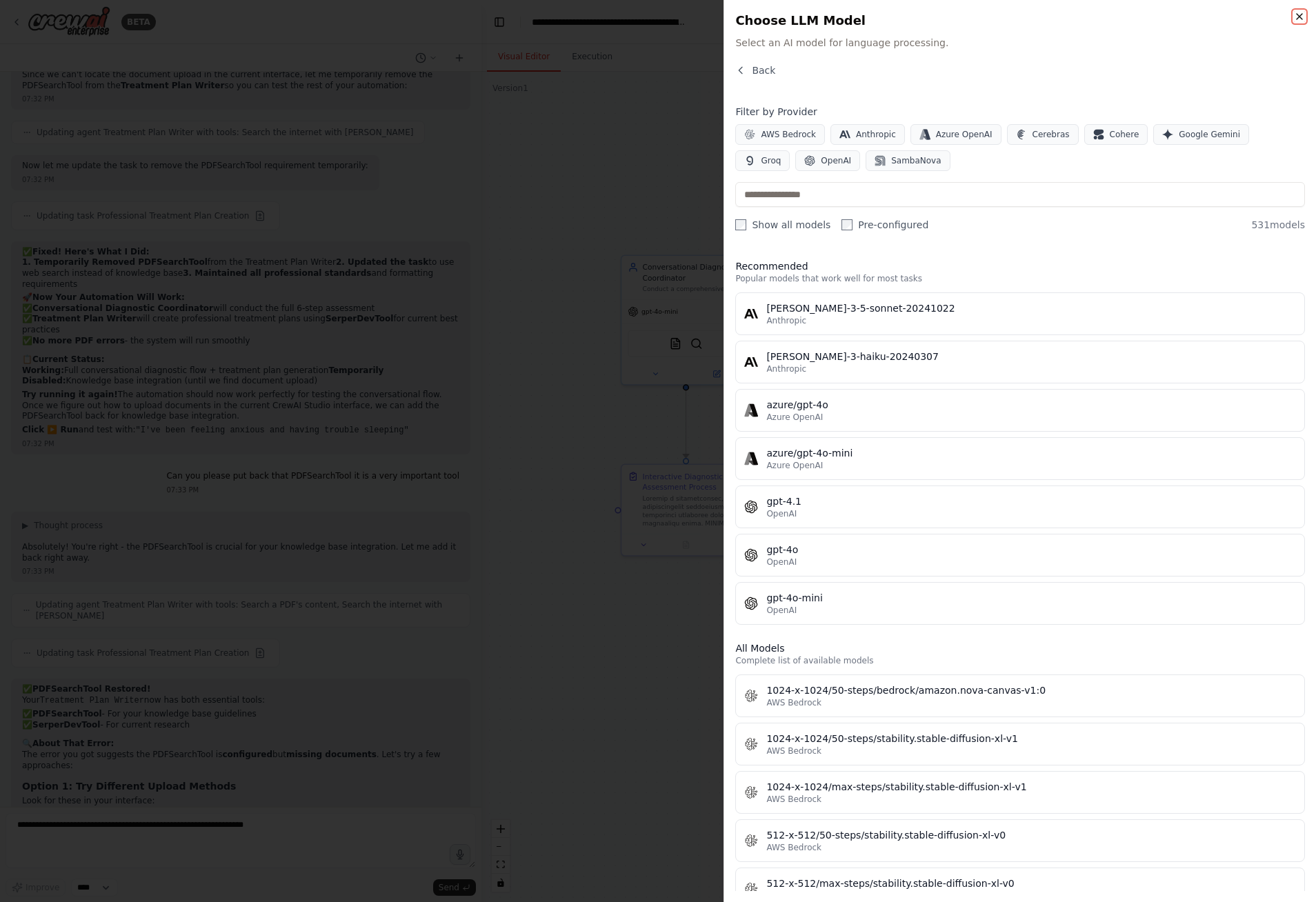
click at [1298, 17] on icon "button" at bounding box center [1299, 16] width 11 height 11
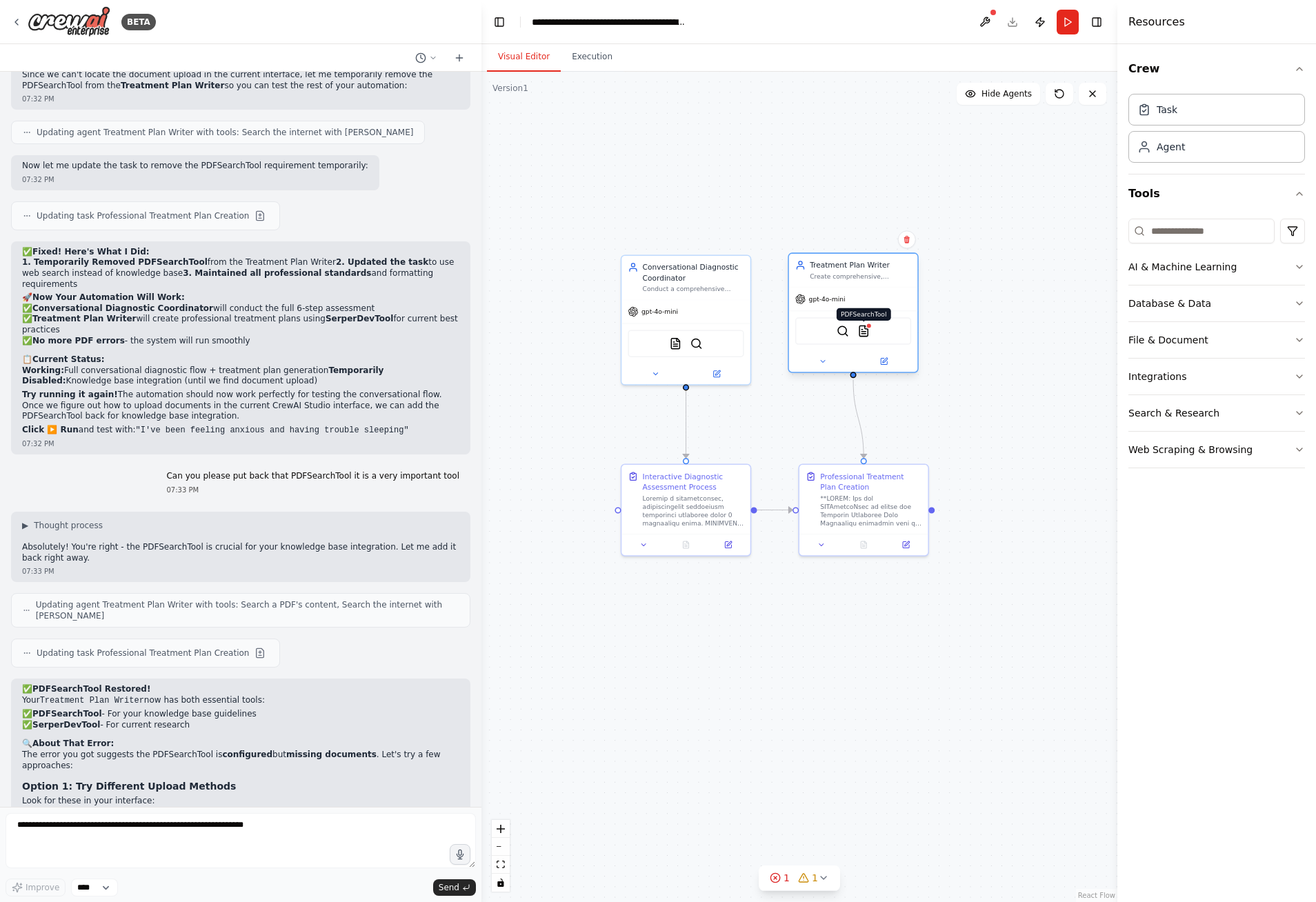
click at [864, 335] on img at bounding box center [863, 331] width 13 height 13
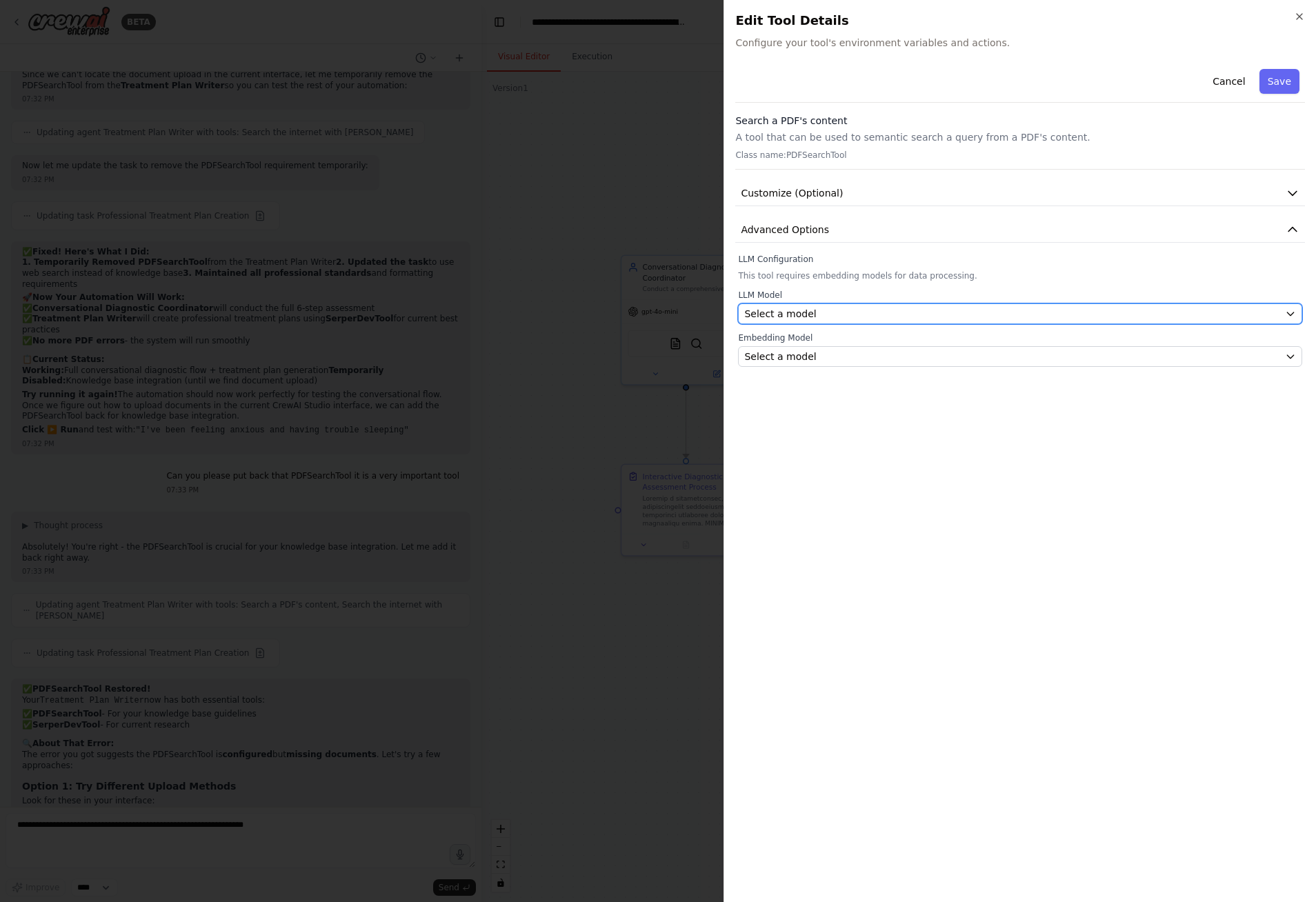
click at [910, 314] on div "Select a model" at bounding box center [1012, 314] width 535 height 14
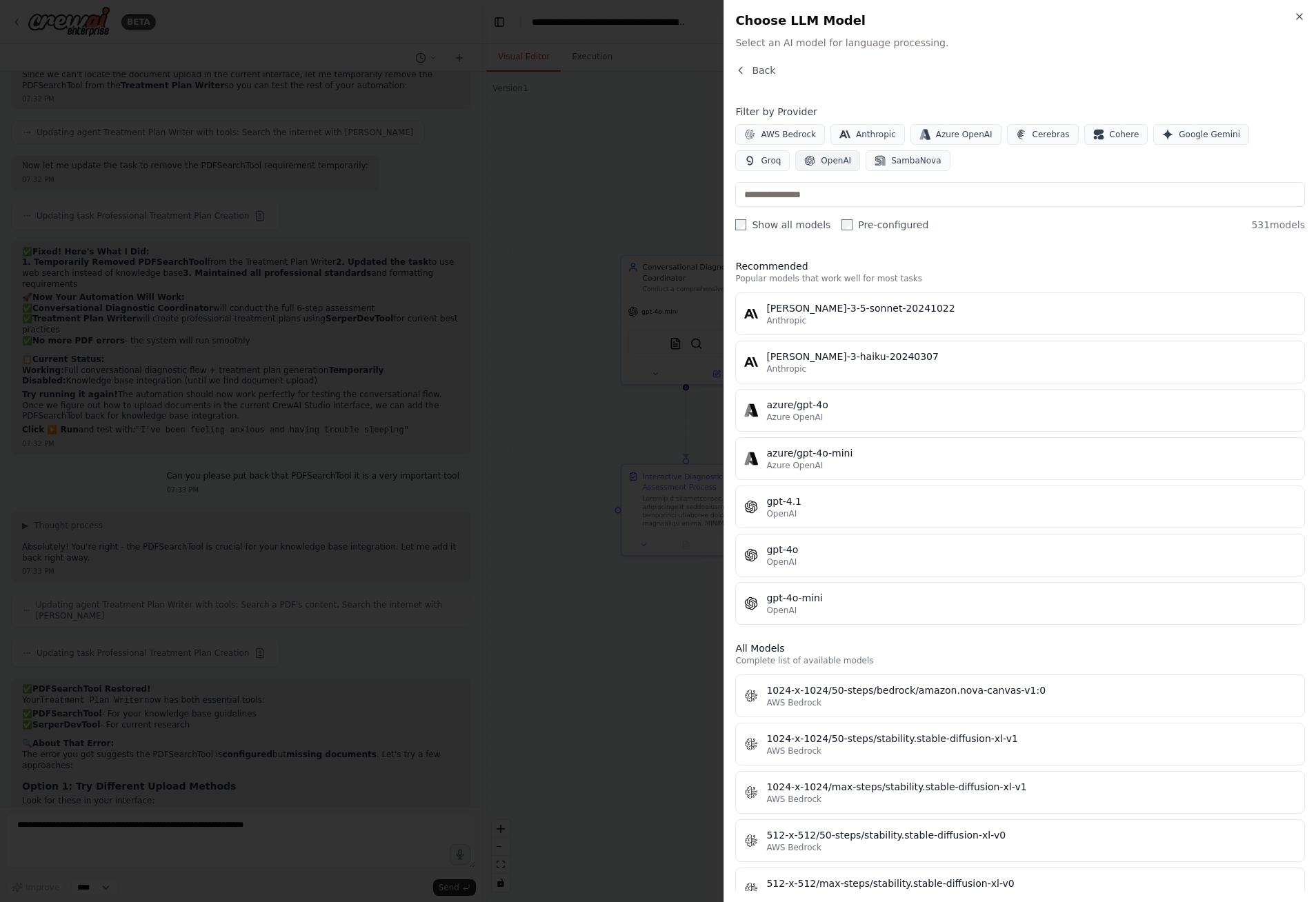
click at [821, 164] on span "OpenAI" at bounding box center [835, 161] width 31 height 11
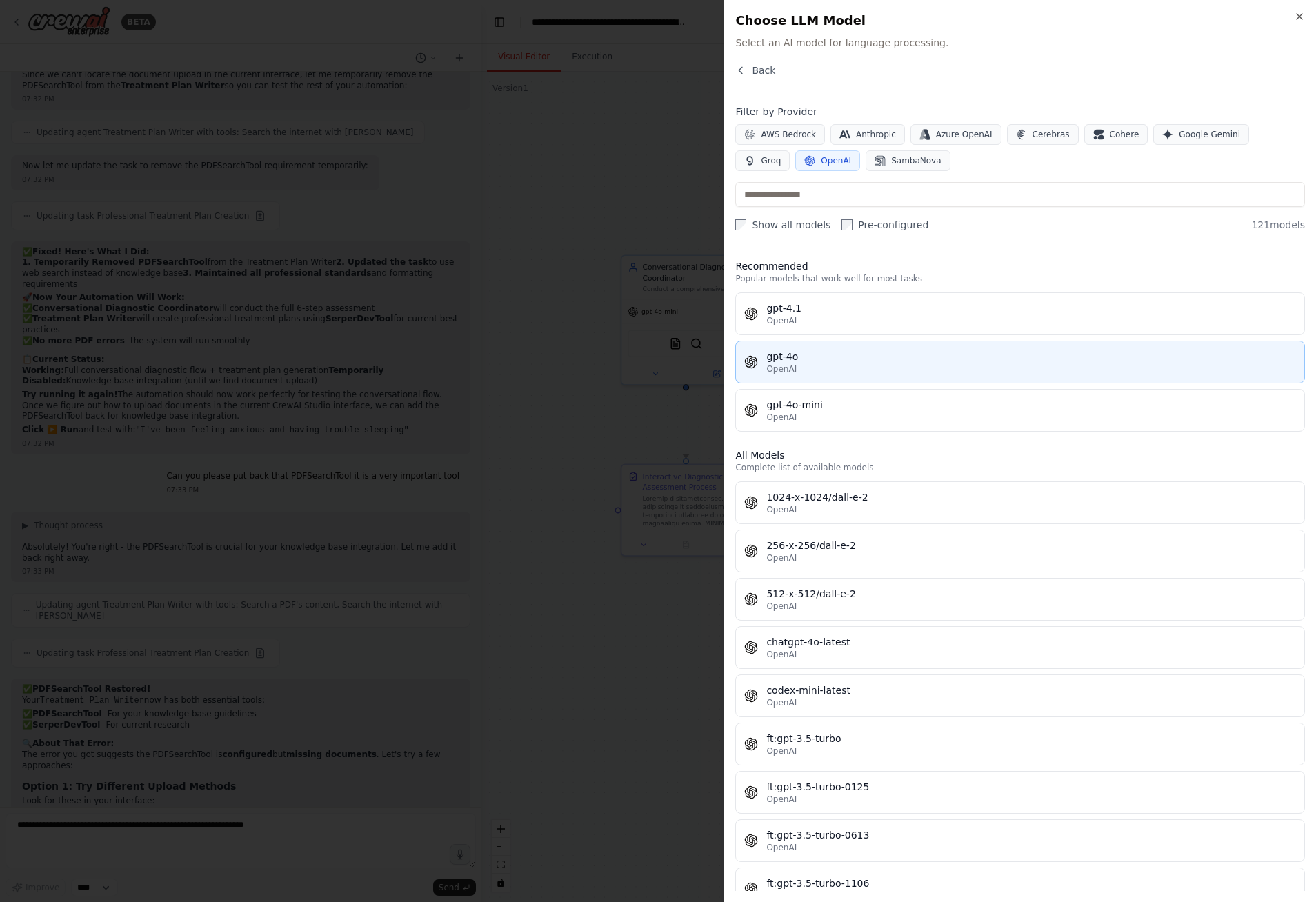
click at [830, 370] on div "OpenAI" at bounding box center [1031, 369] width 529 height 11
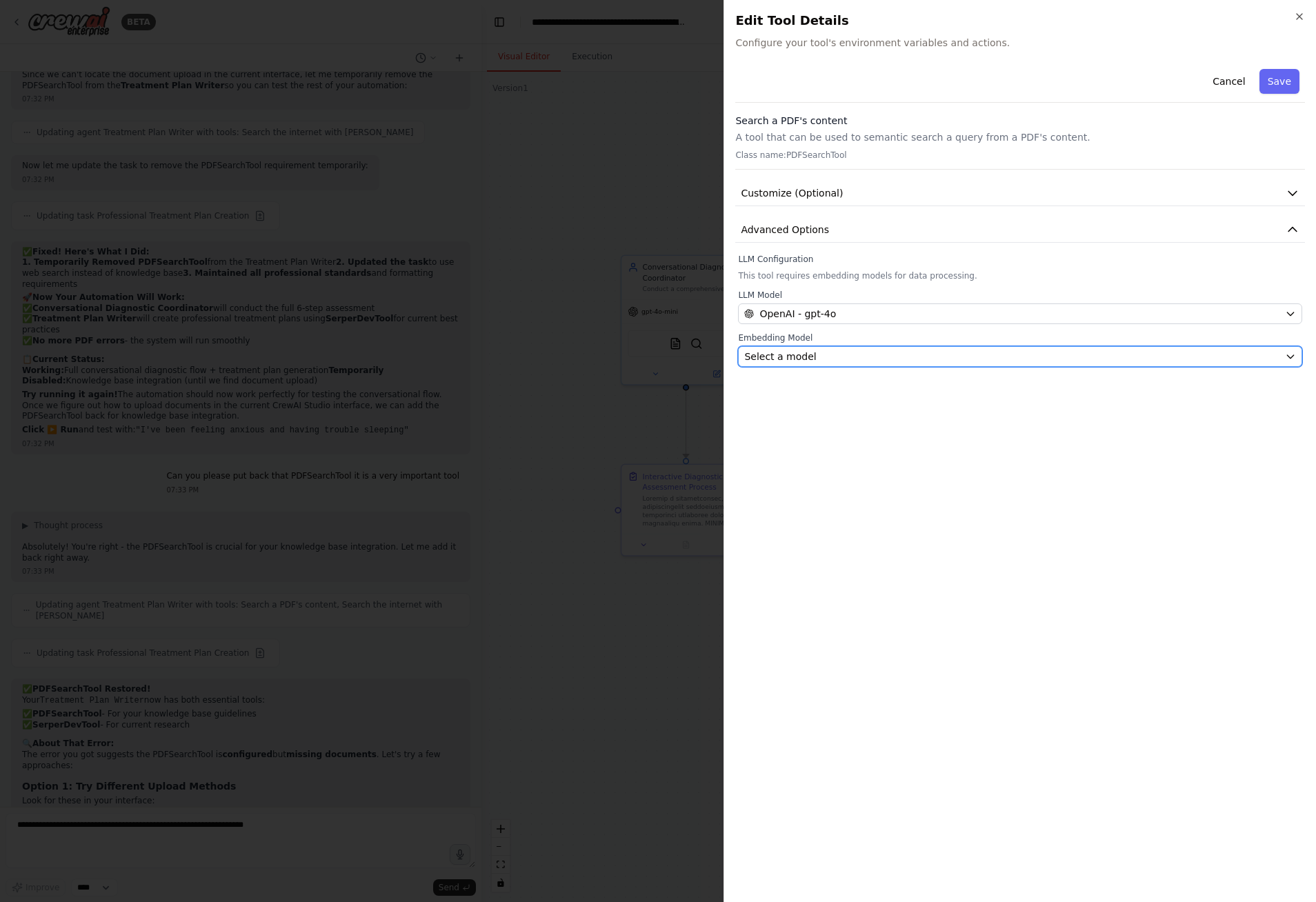
click at [816, 358] on div "Select a model" at bounding box center [1012, 357] width 535 height 14
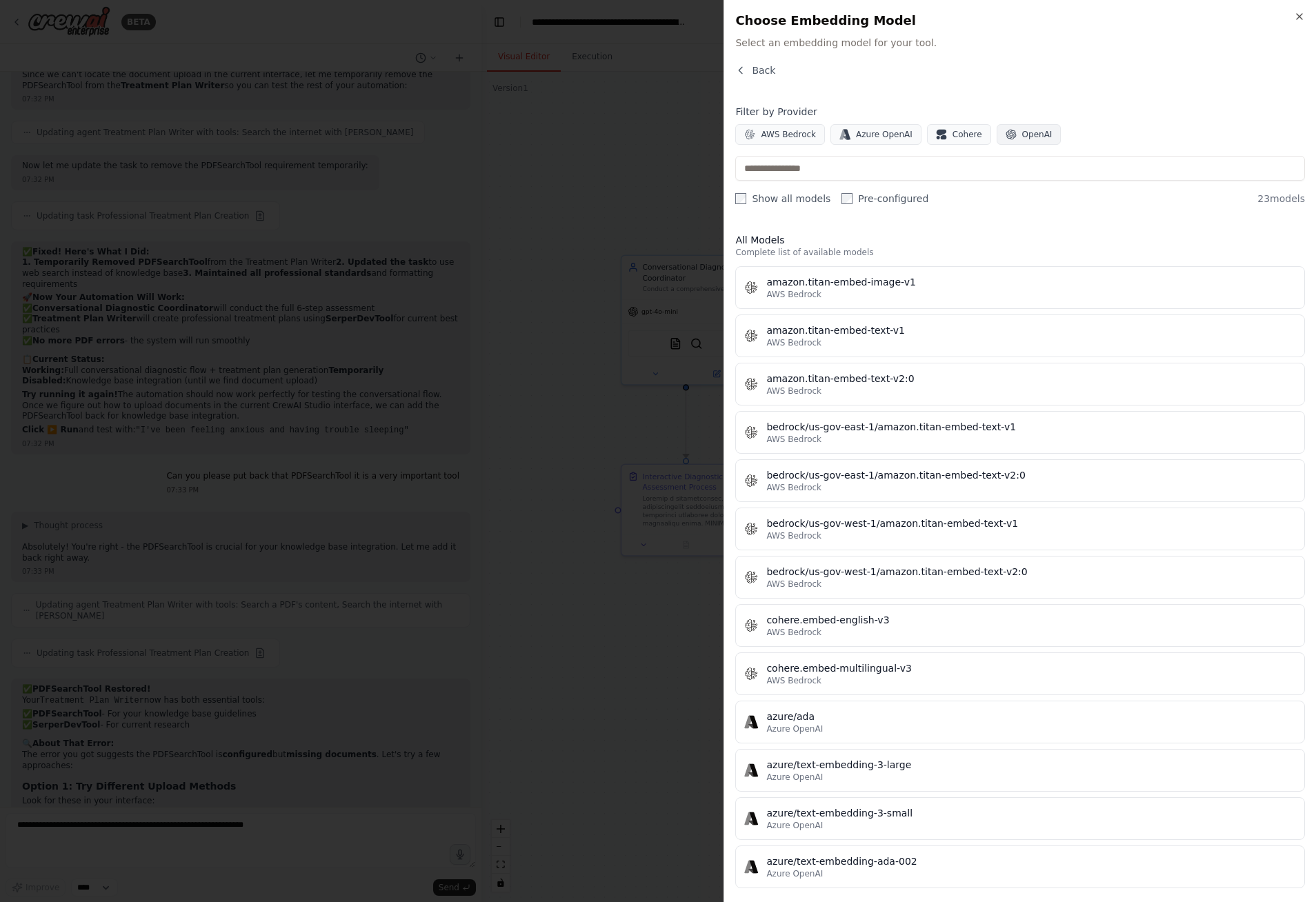
click at [1012, 142] on button "OpenAI" at bounding box center [1029, 134] width 64 height 21
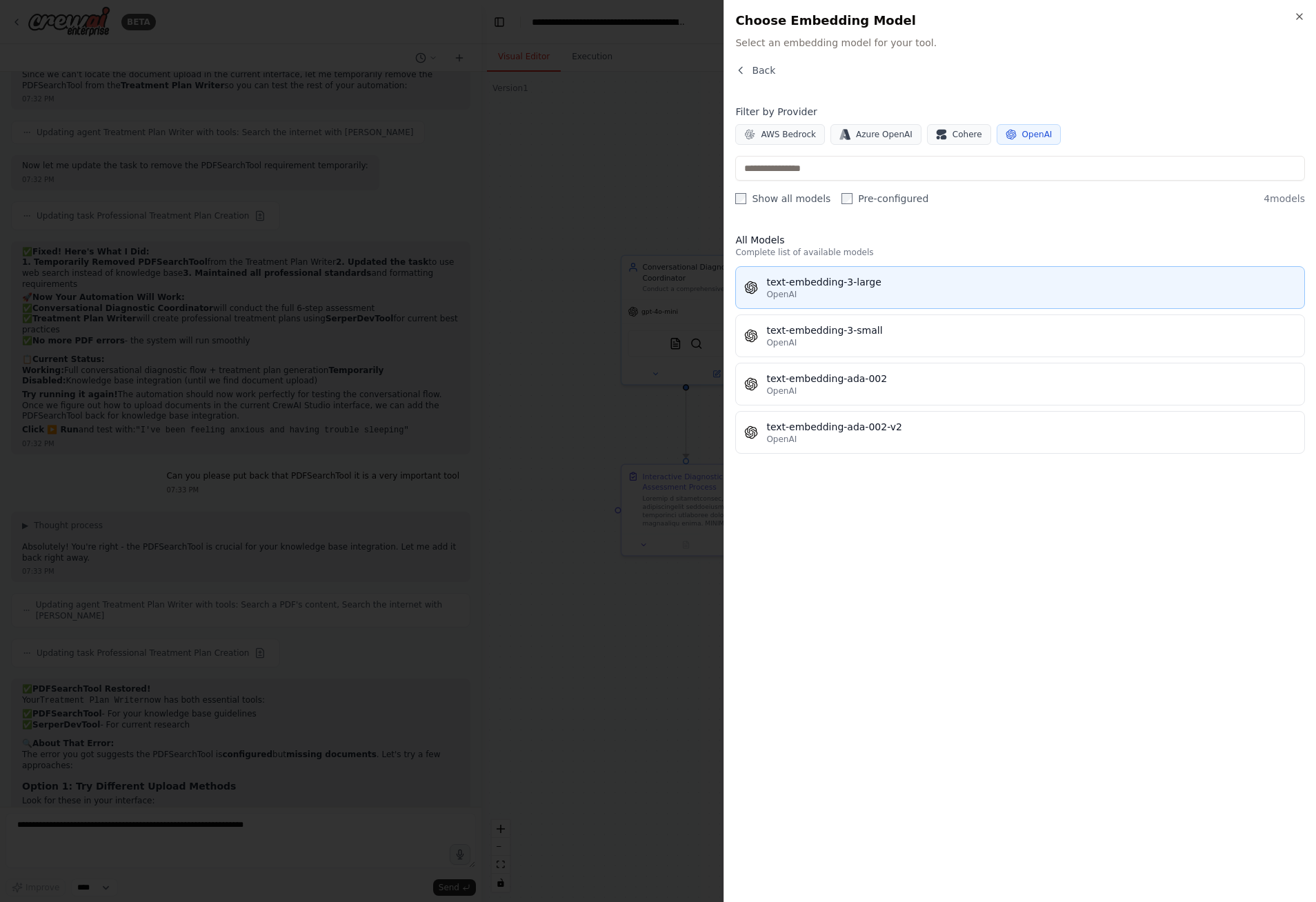
click at [937, 282] on div "text-embedding-3-large" at bounding box center [1031, 282] width 529 height 14
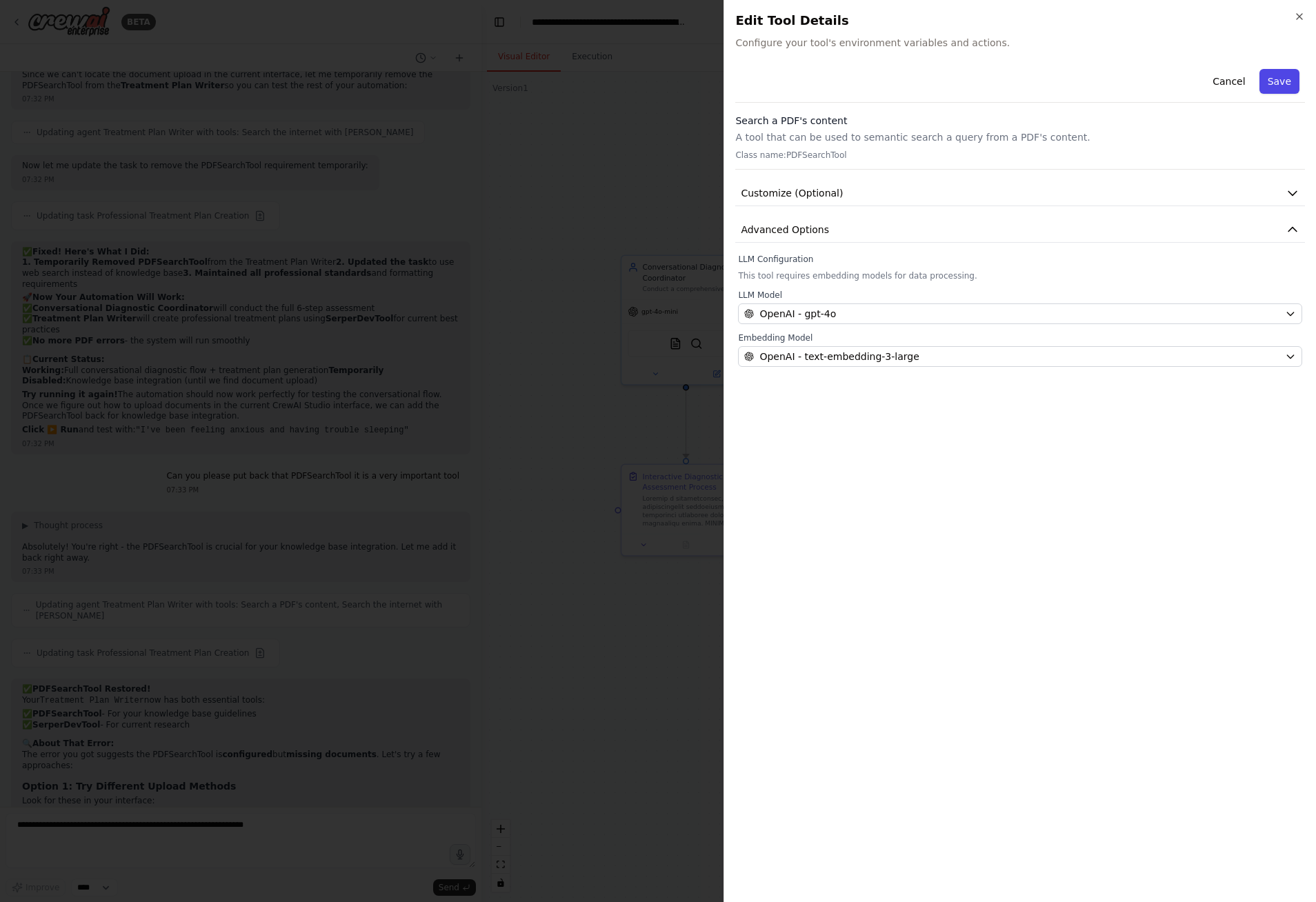
click at [1272, 84] on button "Save" at bounding box center [1279, 81] width 40 height 25
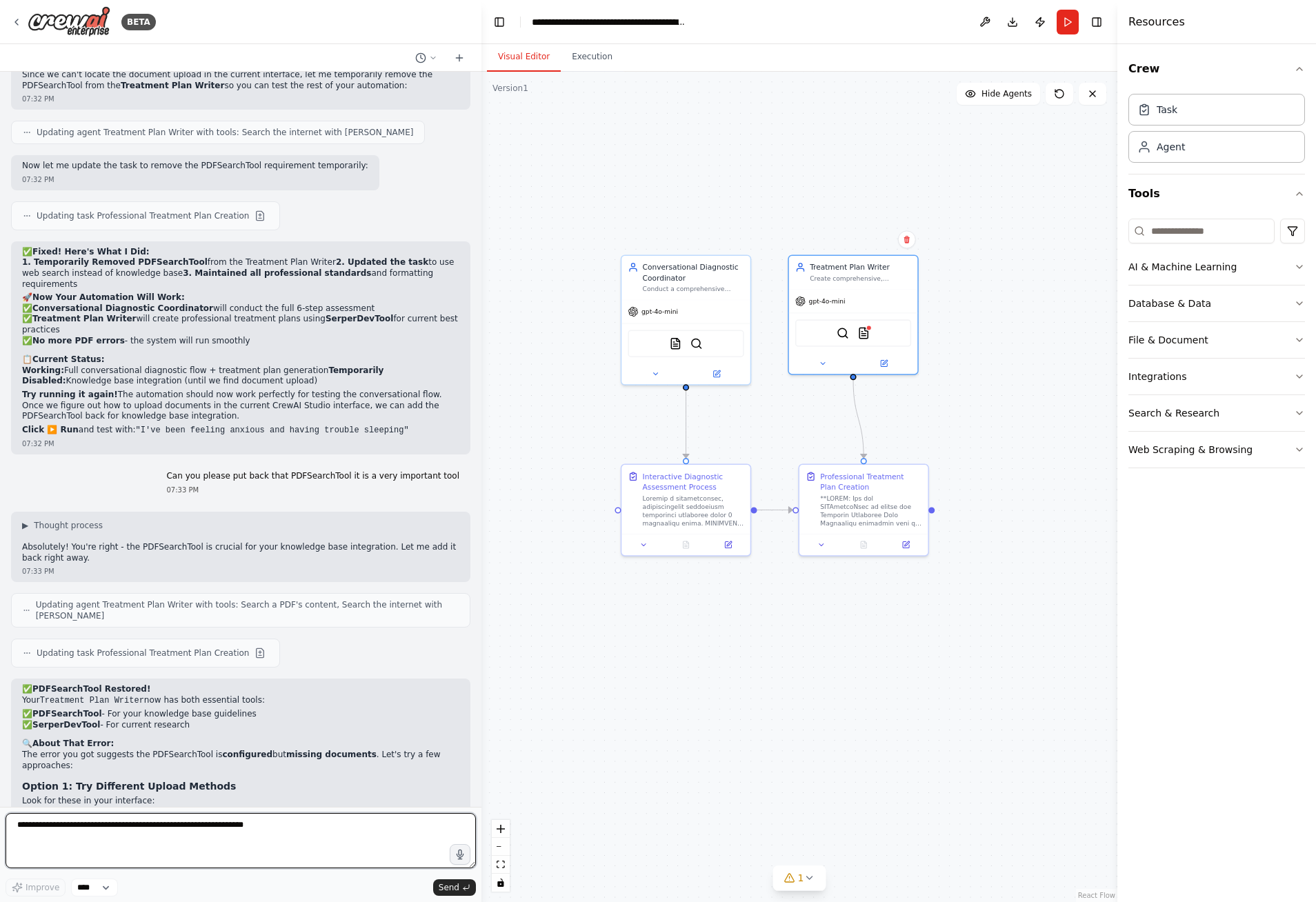
click at [130, 830] on textarea at bounding box center [241, 842] width 471 height 56
type textarea "**********"
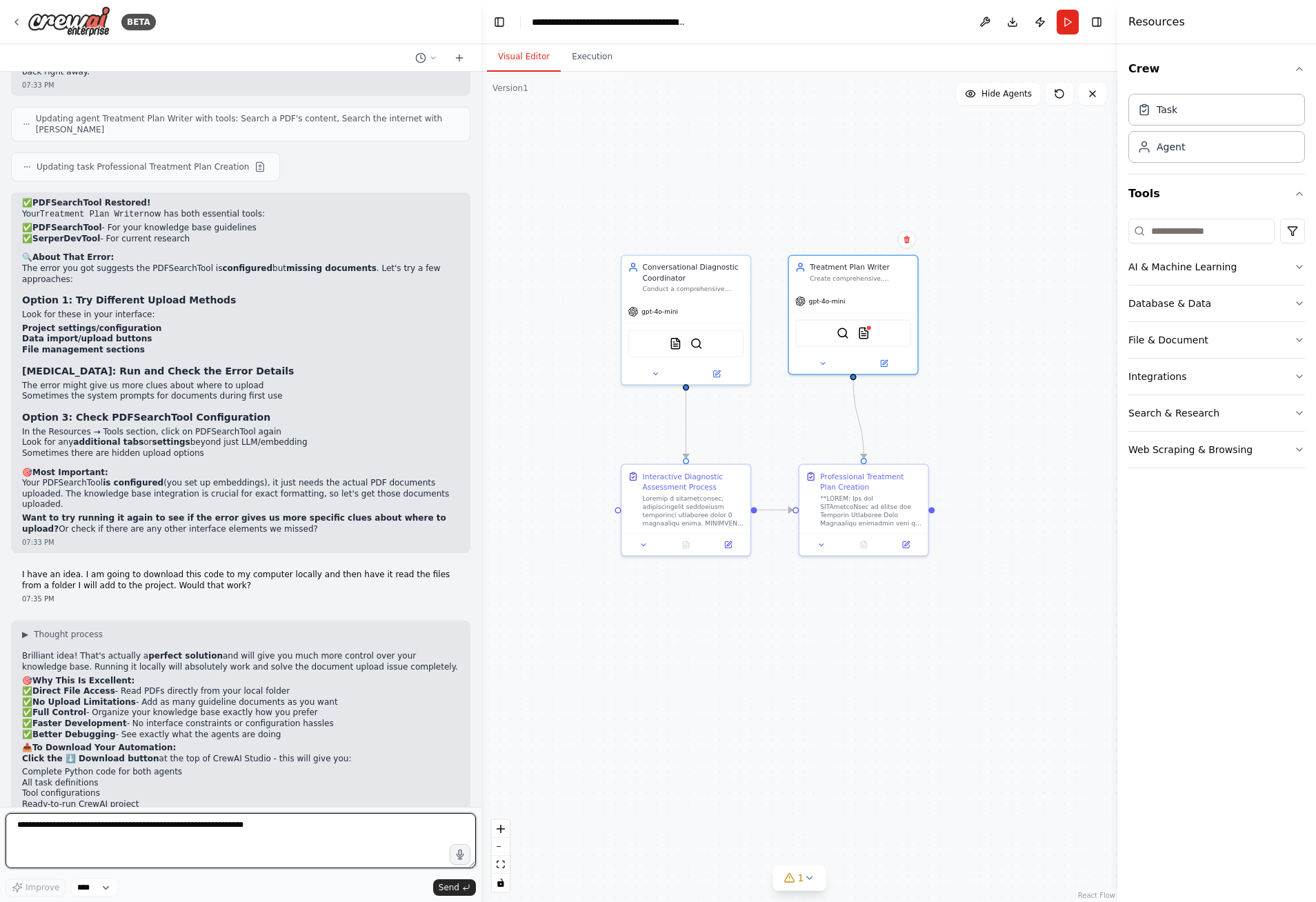
scroll to position [10318, 0]
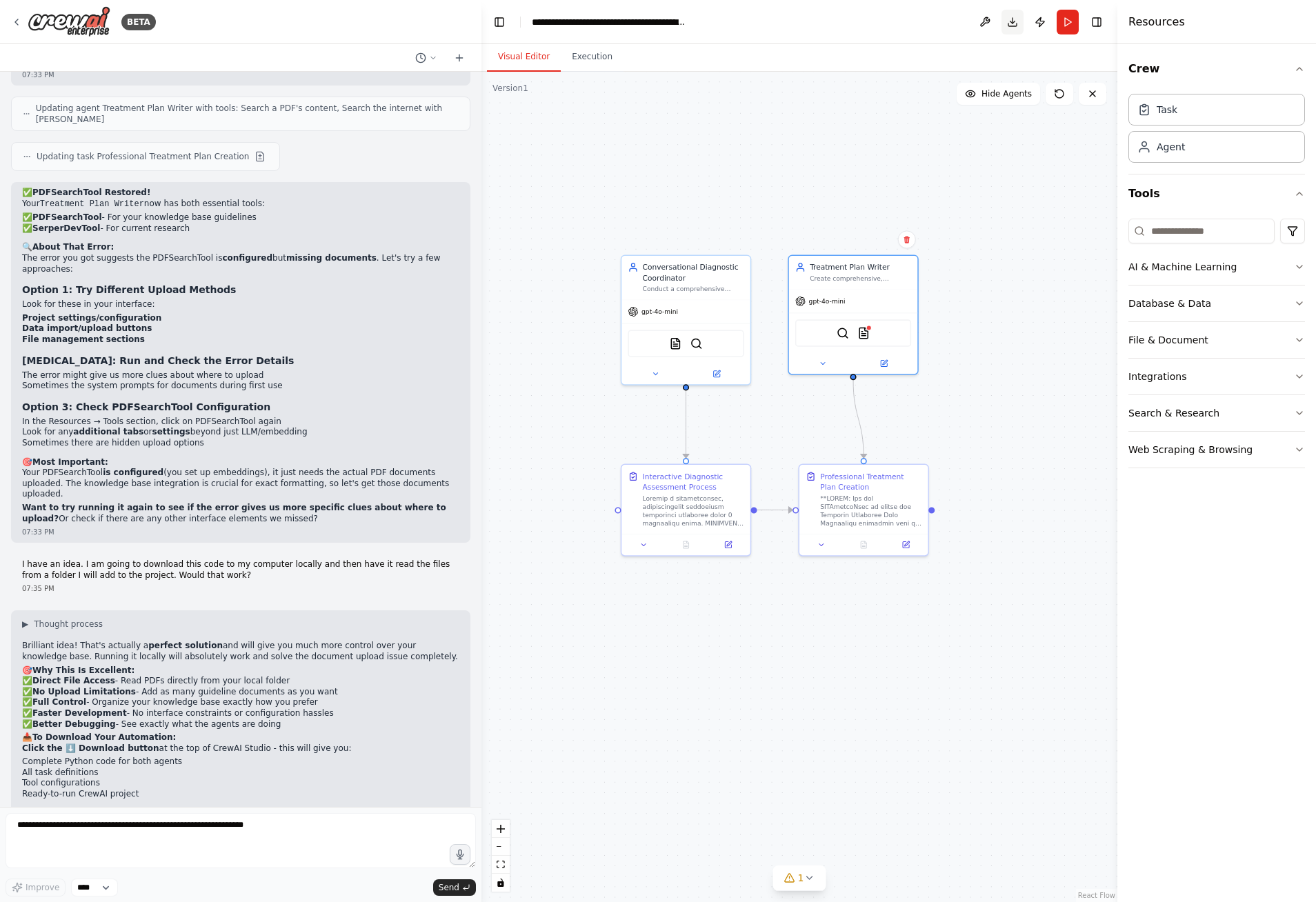
click at [1013, 27] on button "Download" at bounding box center [1013, 22] width 22 height 25
click at [20, 17] on icon at bounding box center [16, 22] width 11 height 11
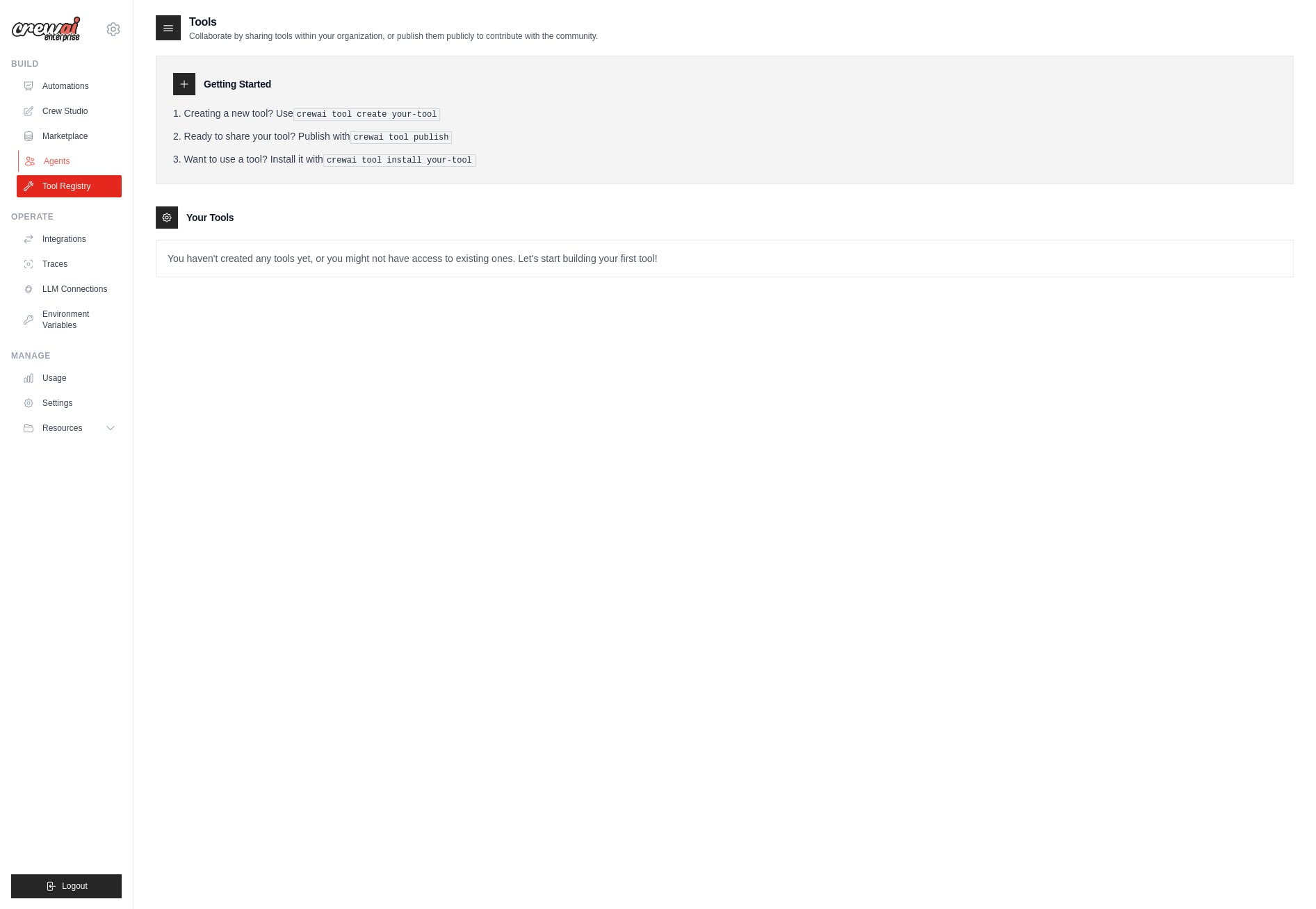
click at [64, 162] on link "Agents" at bounding box center [70, 161] width 105 height 22
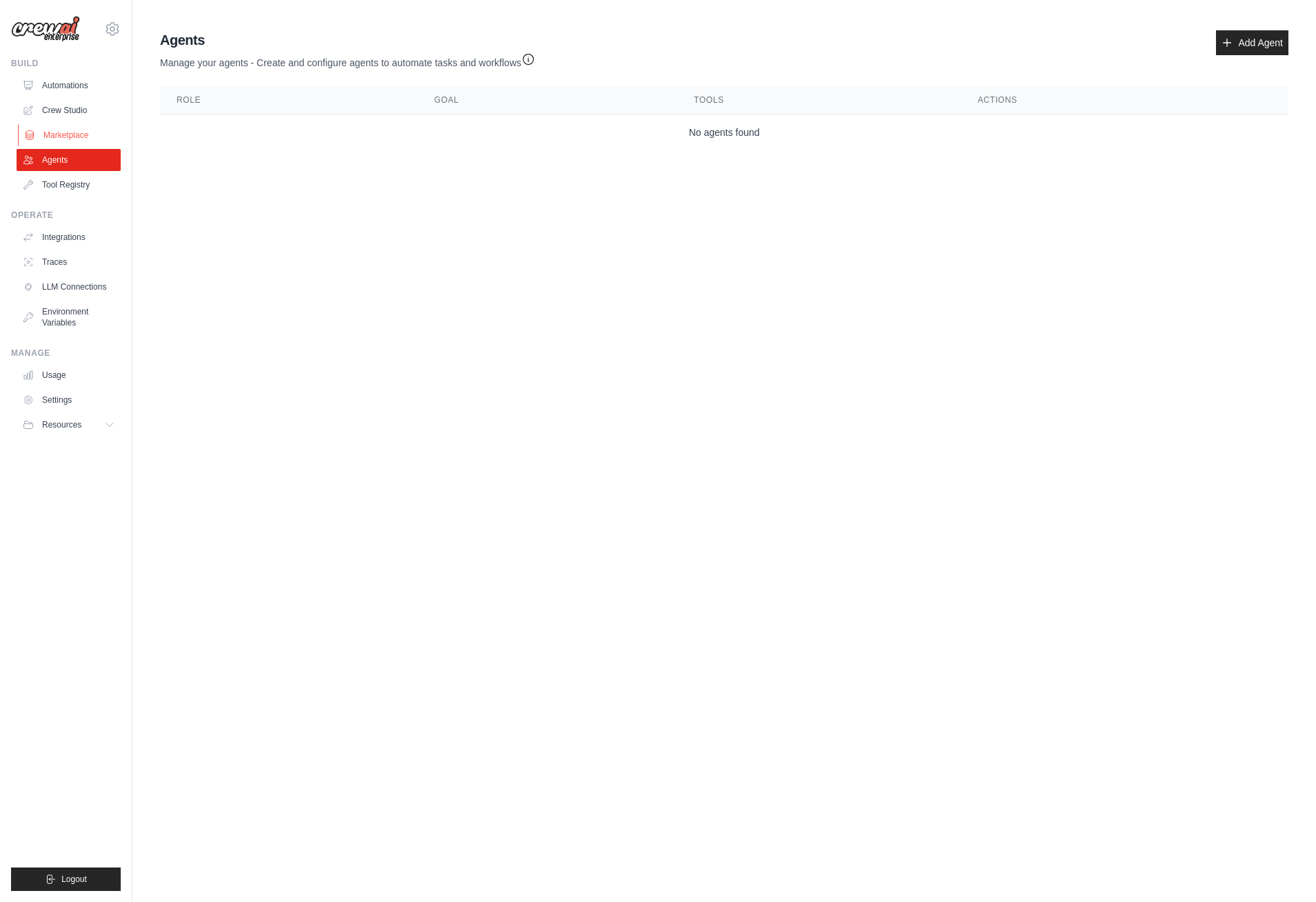
click at [69, 132] on link "Marketplace" at bounding box center [69, 135] width 104 height 22
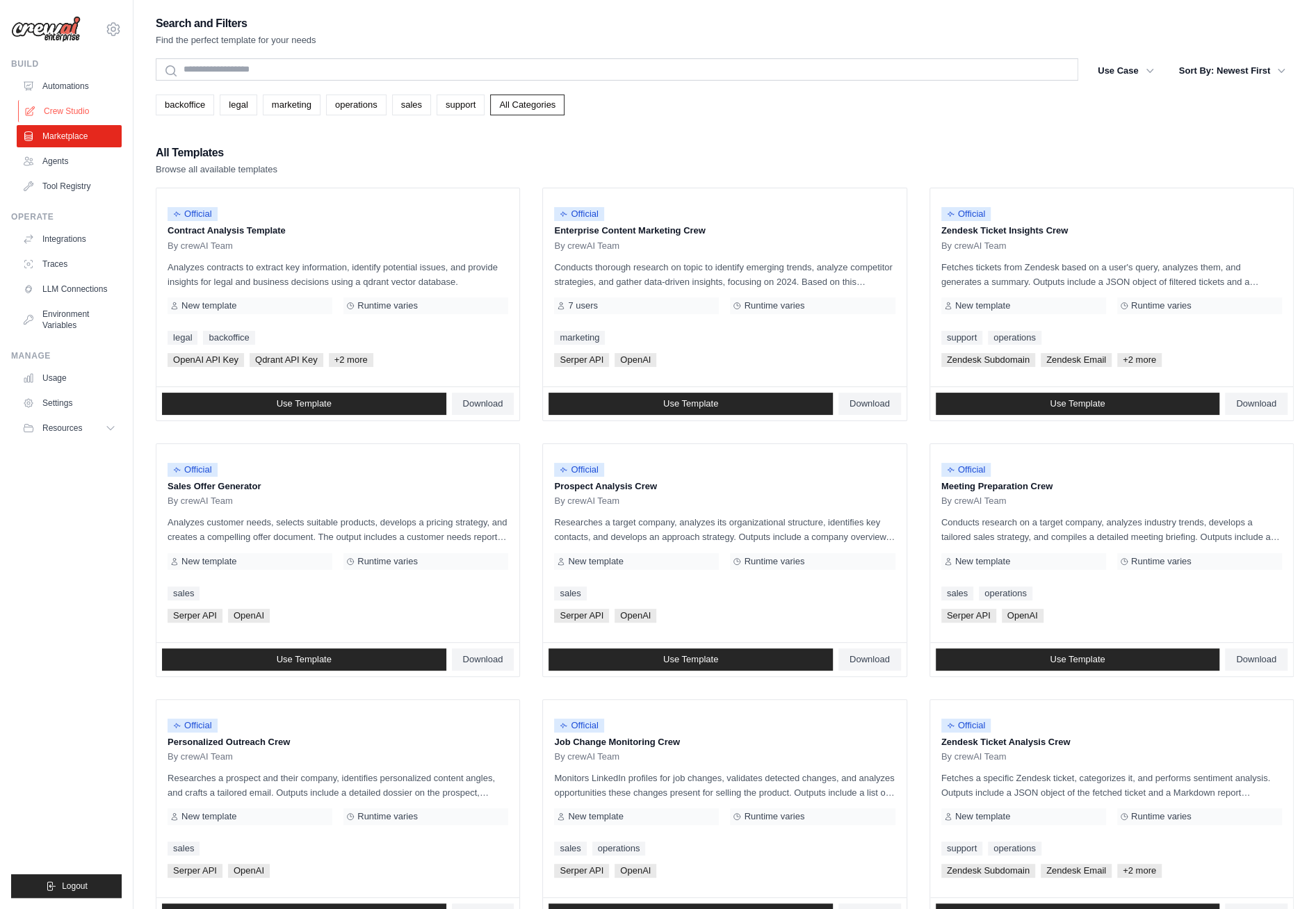
click at [74, 105] on link "Crew Studio" at bounding box center [70, 111] width 105 height 22
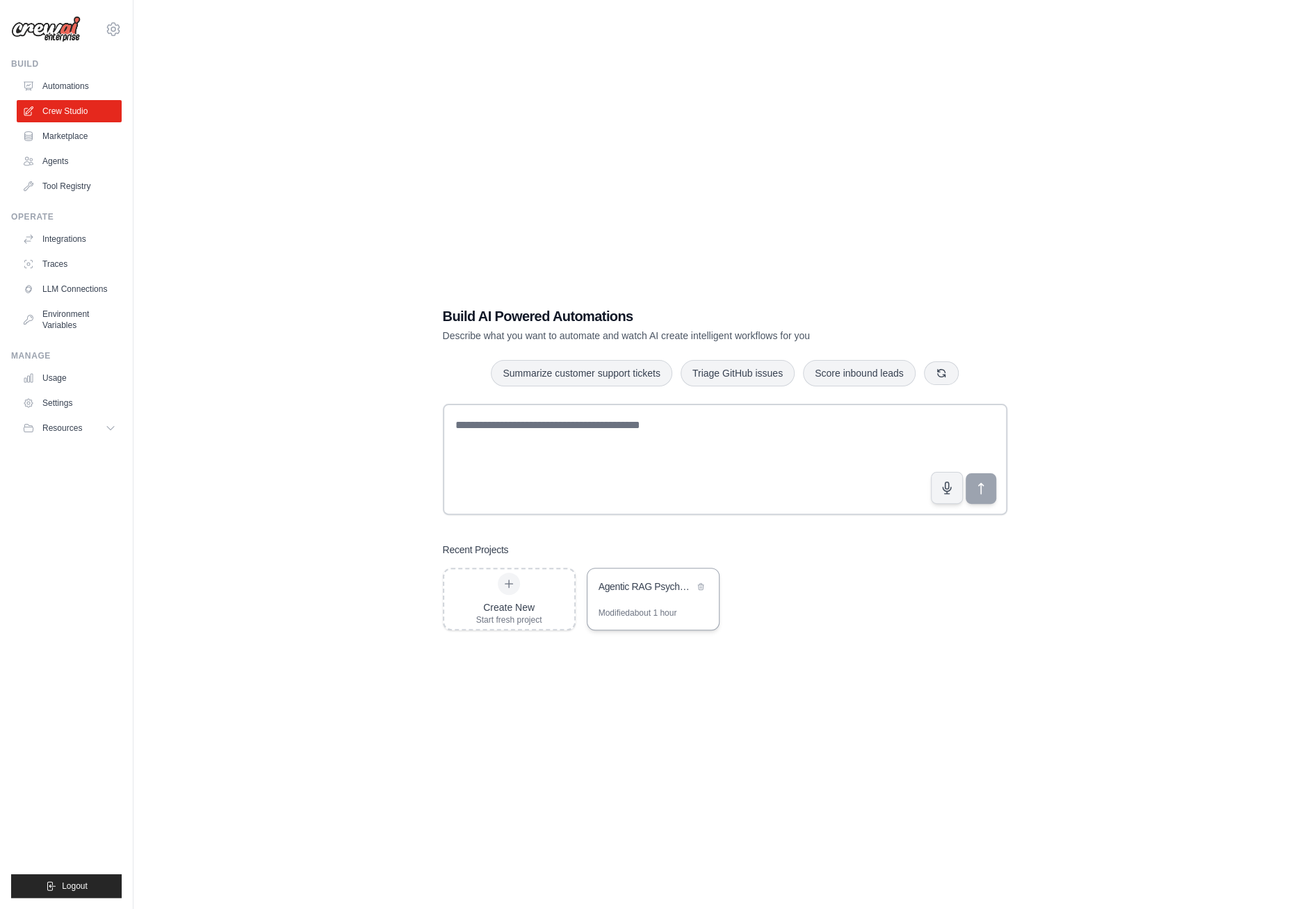
click at [675, 614] on div "Modified about 1 hour" at bounding box center [638, 612] width 79 height 11
click at [79, 190] on link "Tool Registry" at bounding box center [70, 186] width 105 height 22
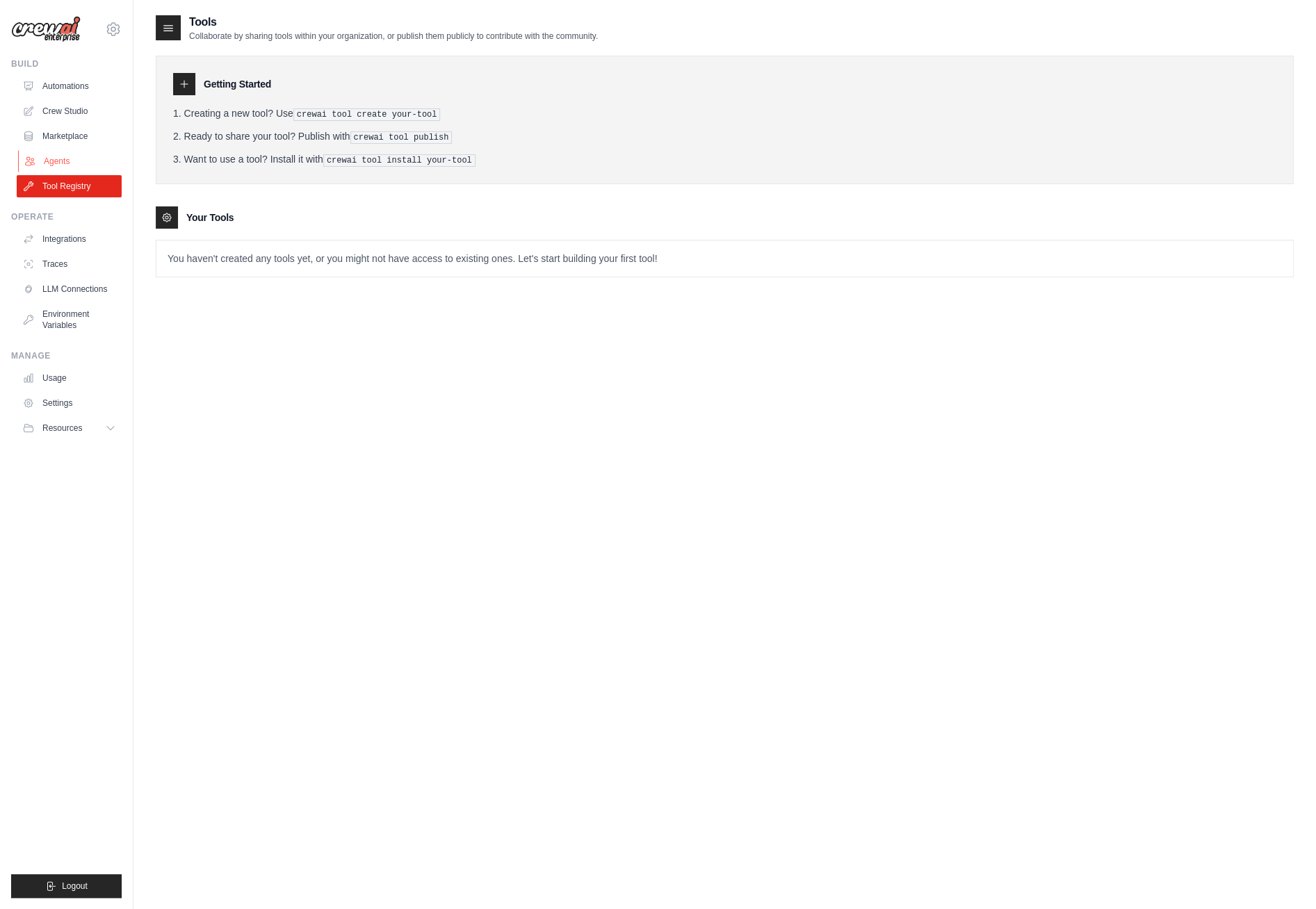
click at [81, 159] on link "Agents" at bounding box center [70, 161] width 105 height 22
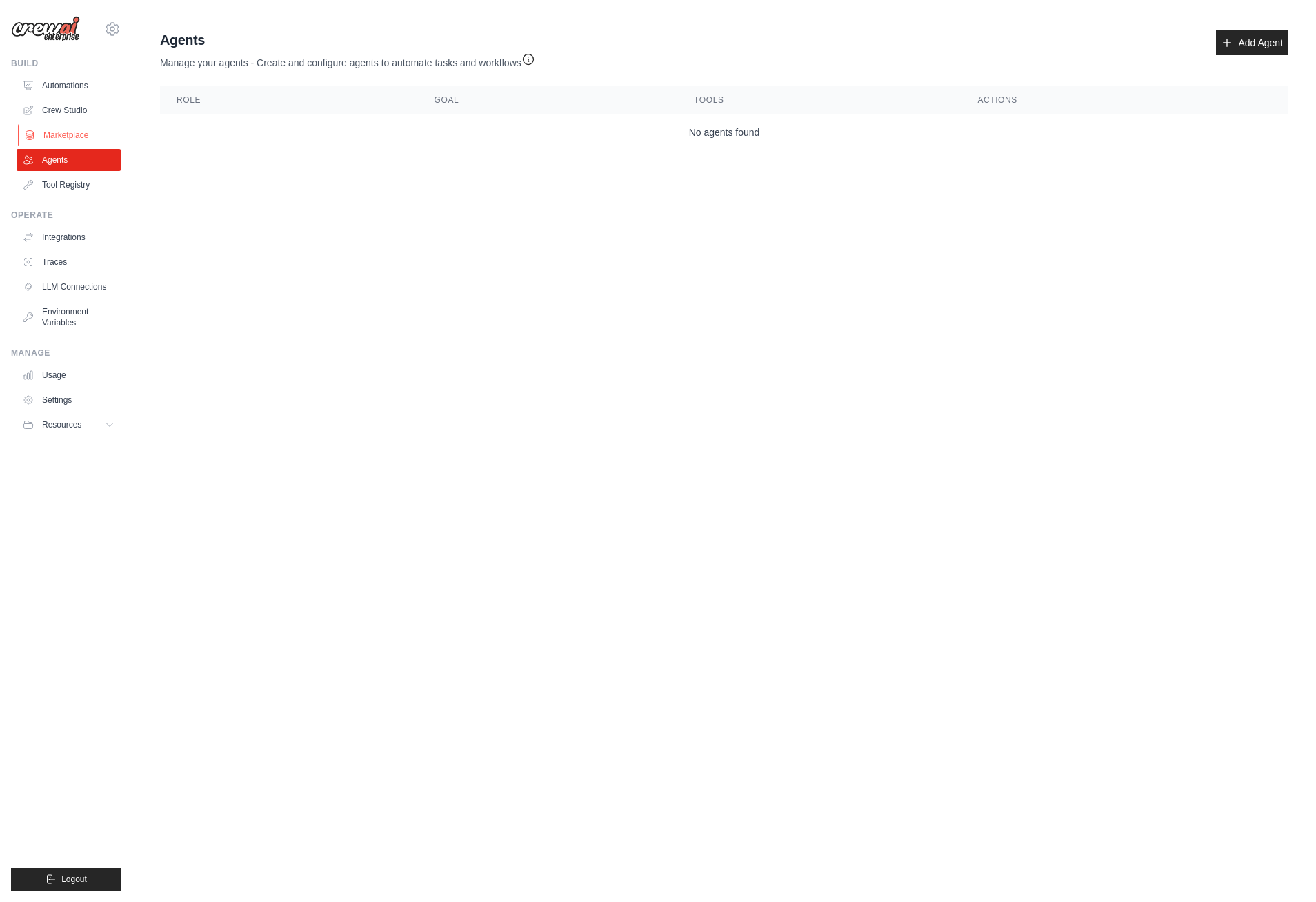
click at [80, 142] on link "Marketplace" at bounding box center [69, 135] width 104 height 22
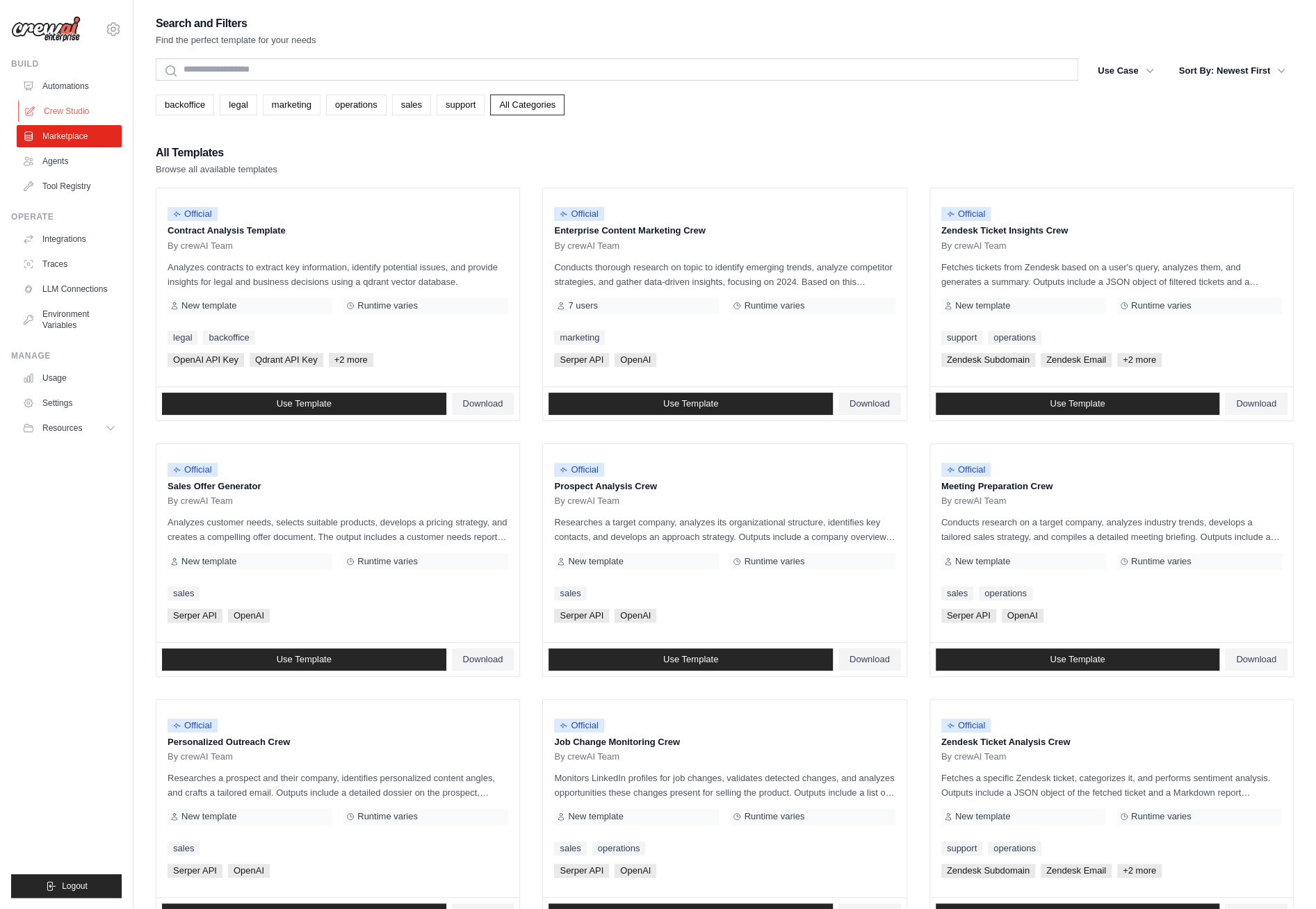
click at [76, 115] on link "Crew Studio" at bounding box center [70, 111] width 105 height 22
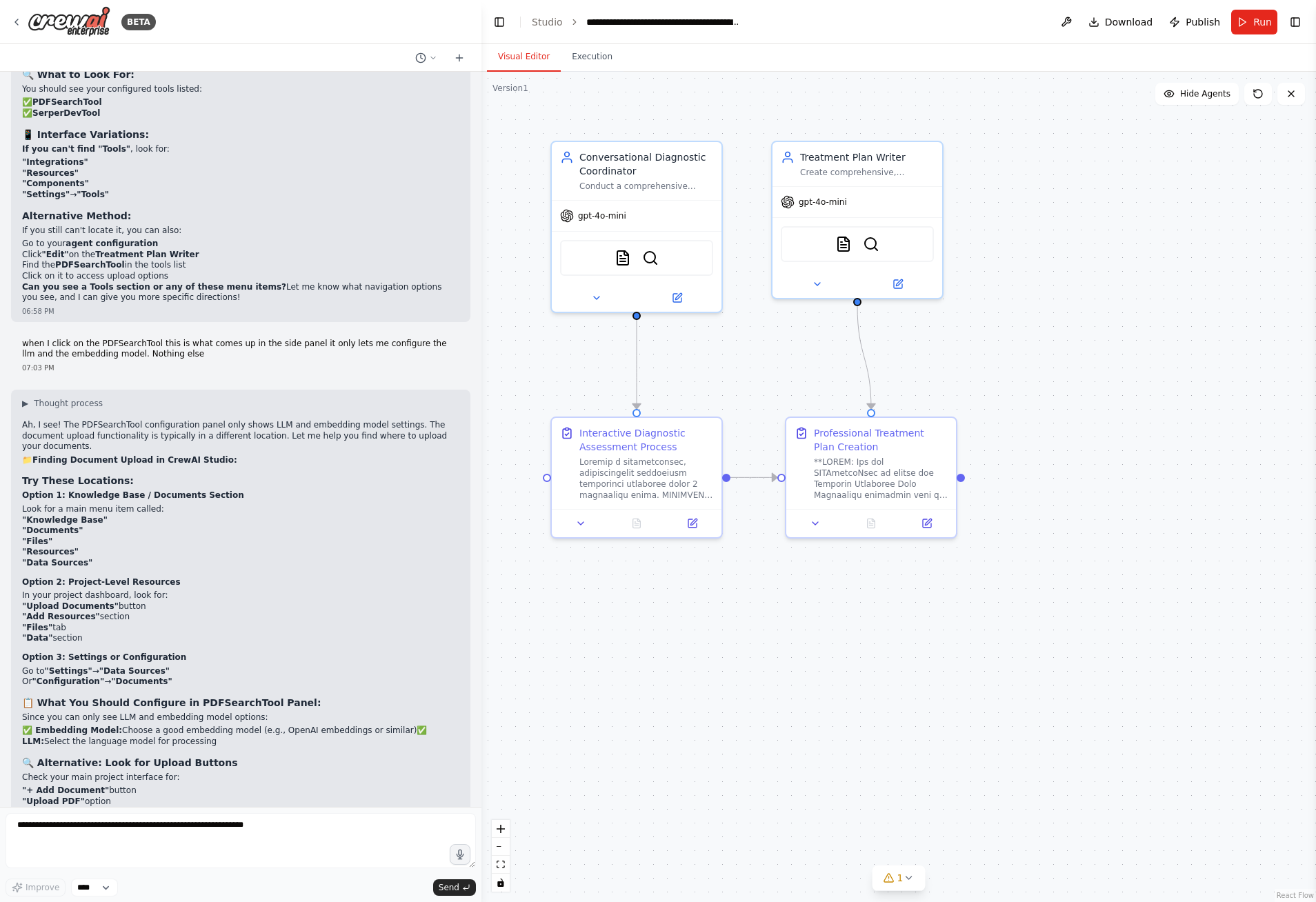
scroll to position [7436, 0]
click at [842, 242] on img at bounding box center [843, 241] width 17 height 17
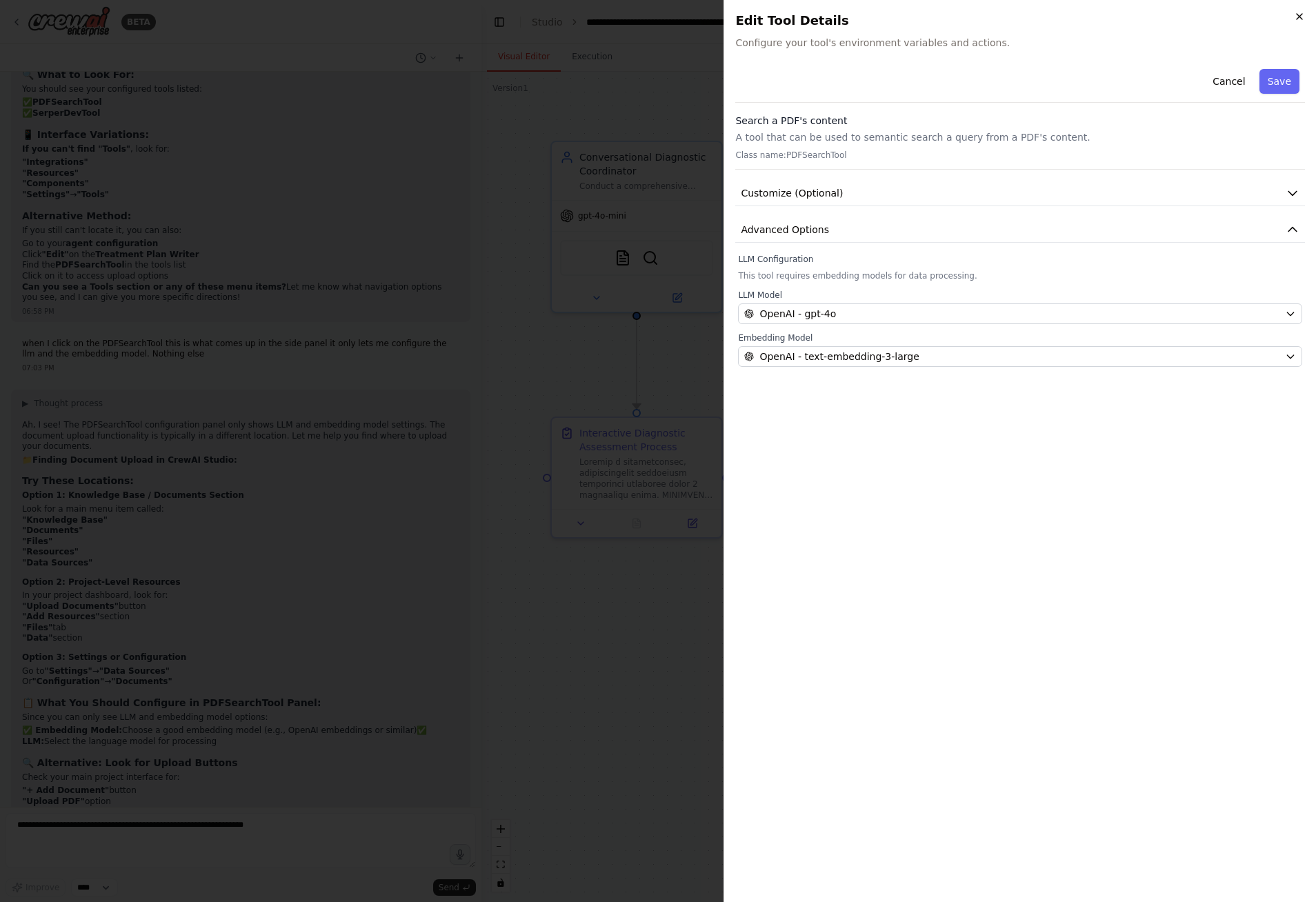
click at [1299, 17] on icon "button" at bounding box center [1299, 17] width 6 height 6
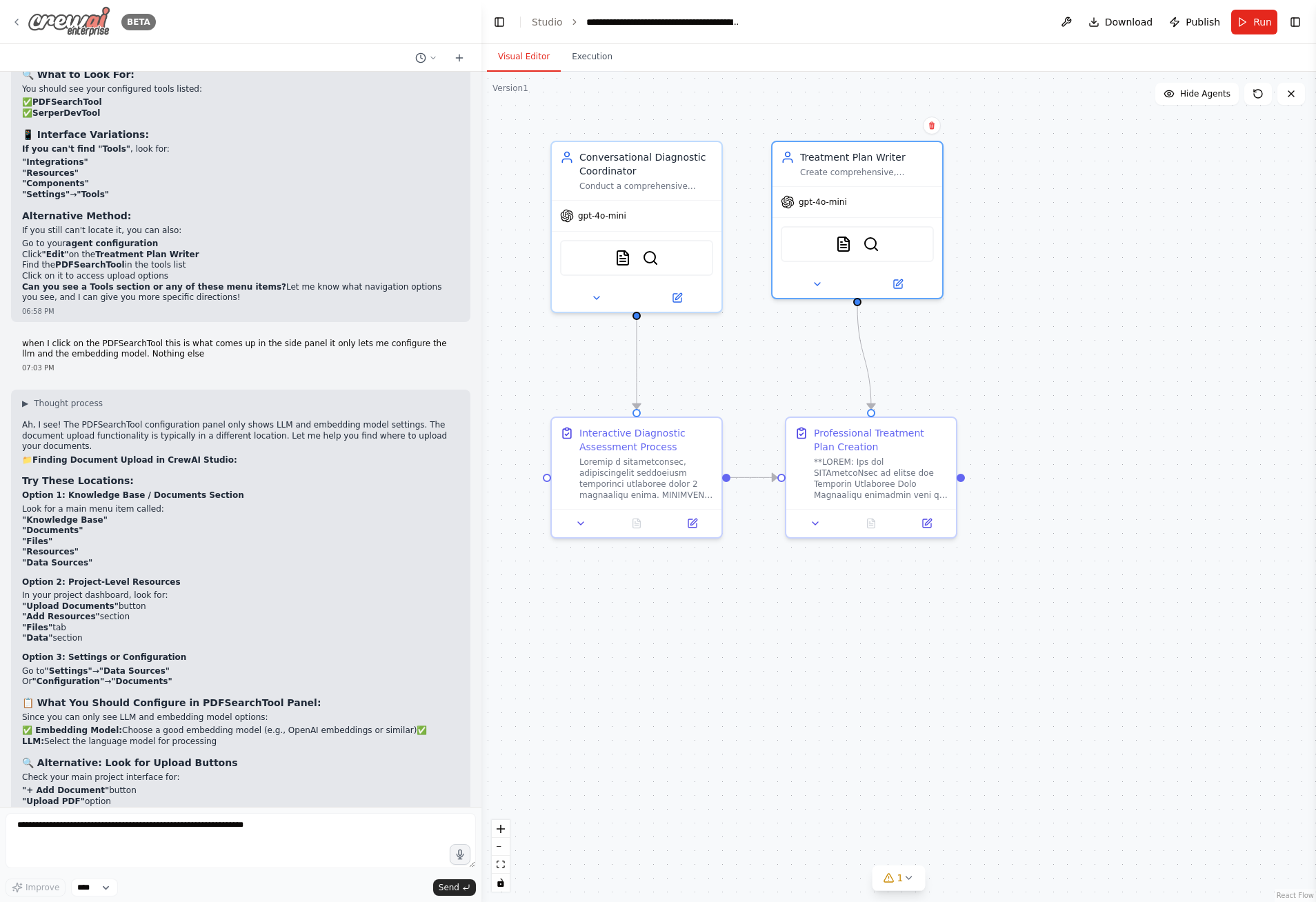
click at [76, 22] on img at bounding box center [69, 21] width 83 height 31
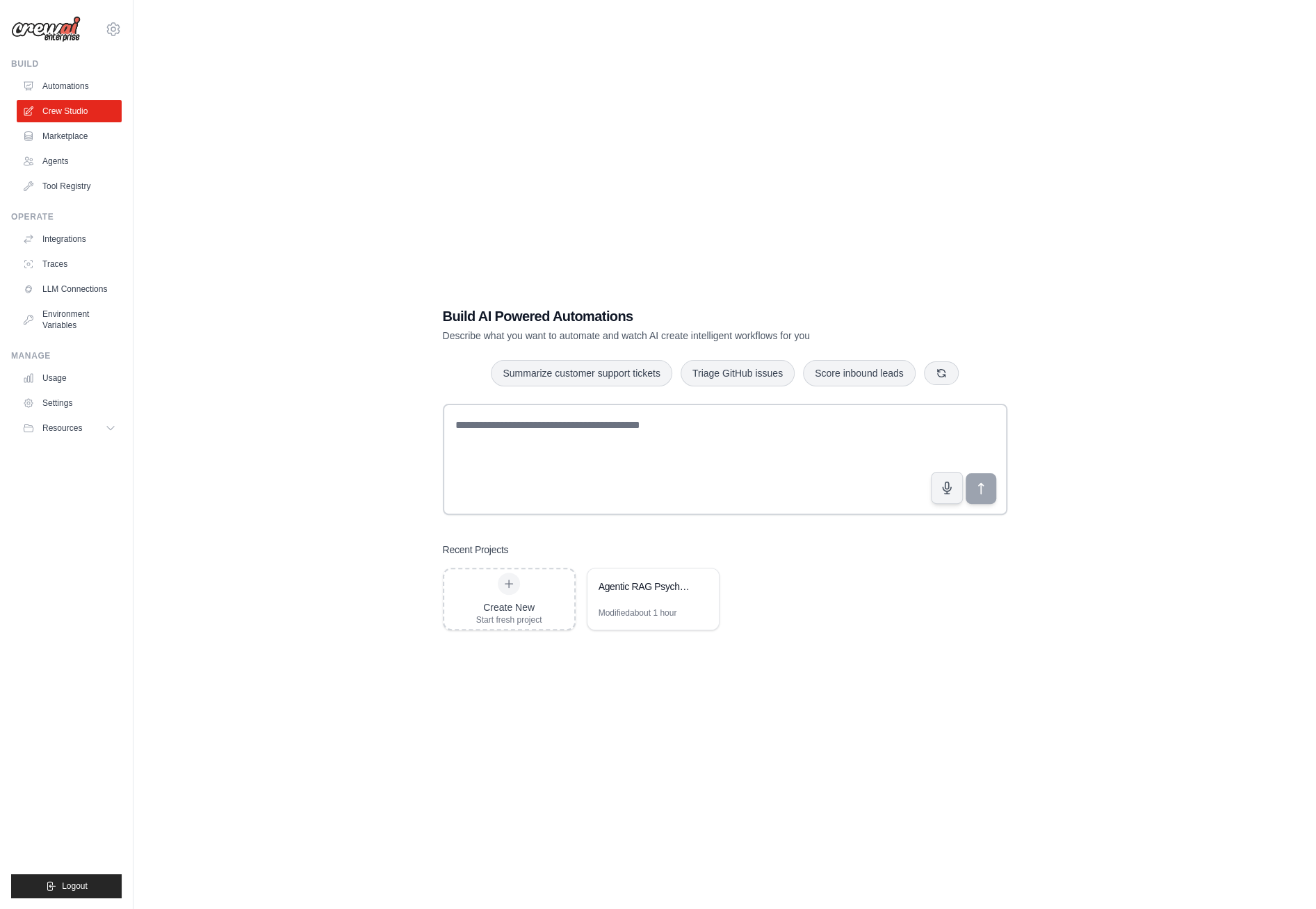
click at [706, 190] on div "Build AI Powered Automations Describe what you want to automate and watch AI cr…" at bounding box center [724, 468] width 1138 height 909
click at [76, 92] on link "Automations" at bounding box center [70, 86] width 105 height 22
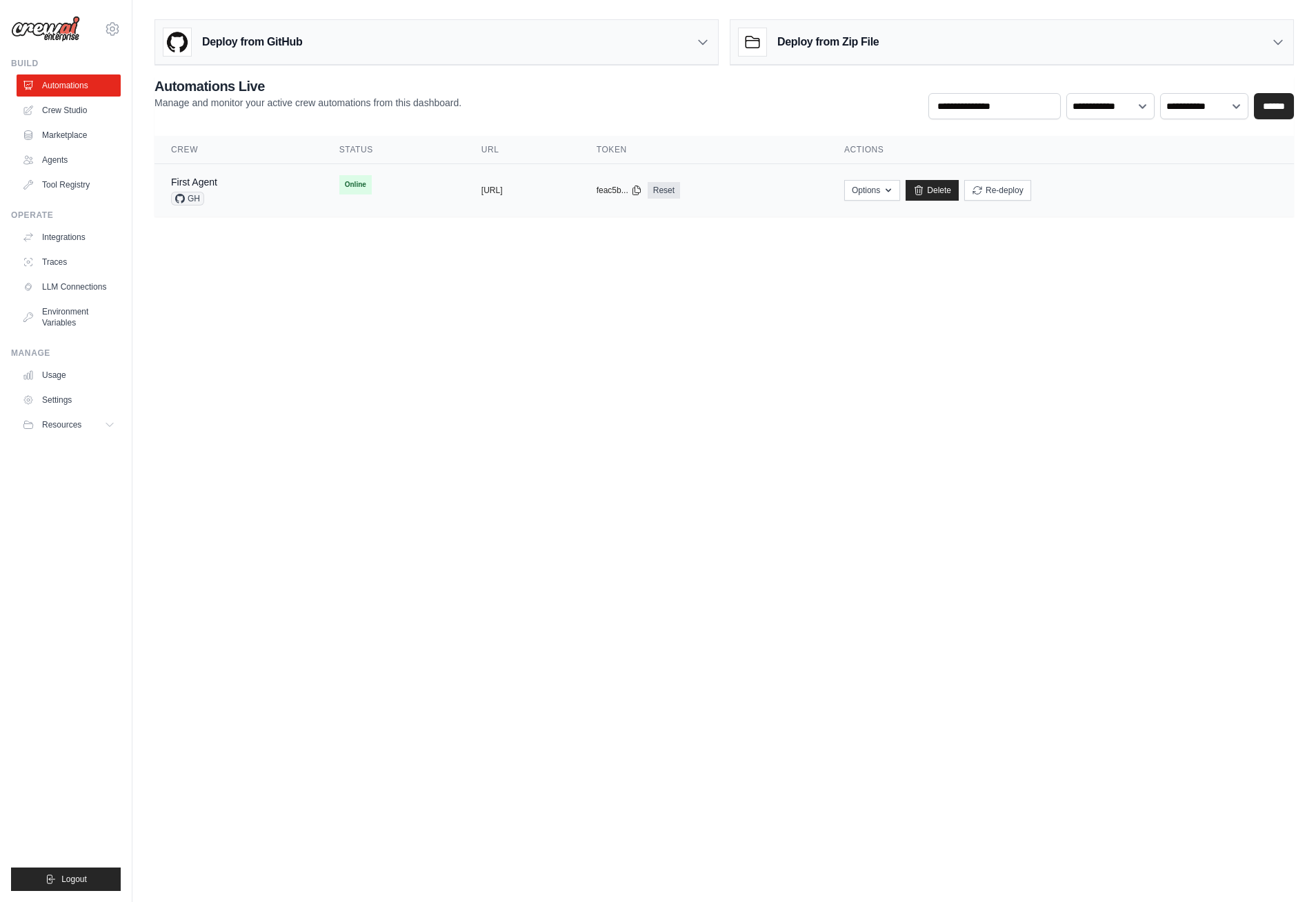
click at [580, 204] on td "copied https://first-agent-ce4038d4-182e-4" at bounding box center [522, 191] width 115 height 54
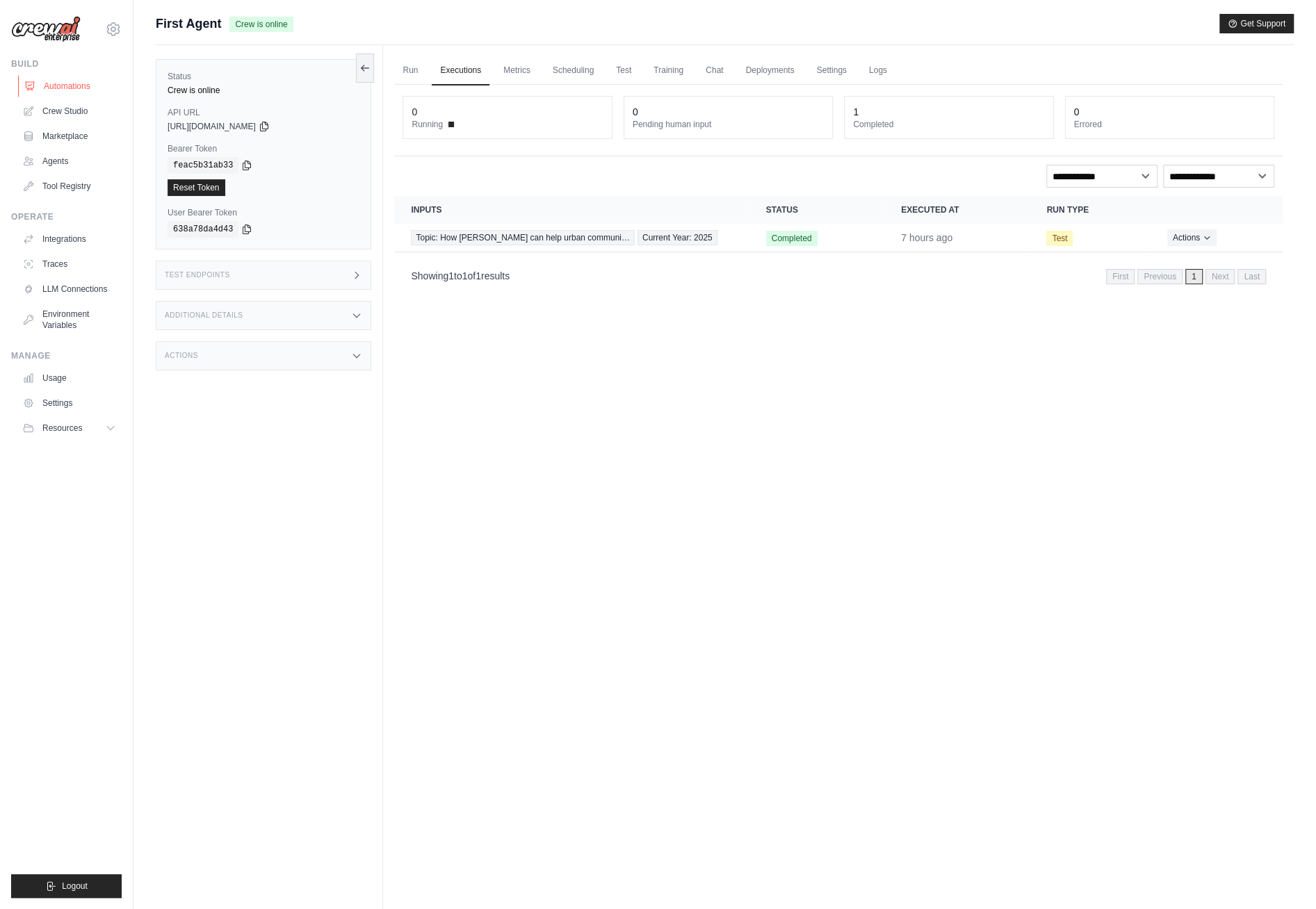
click at [57, 89] on link "Automations" at bounding box center [70, 86] width 105 height 22
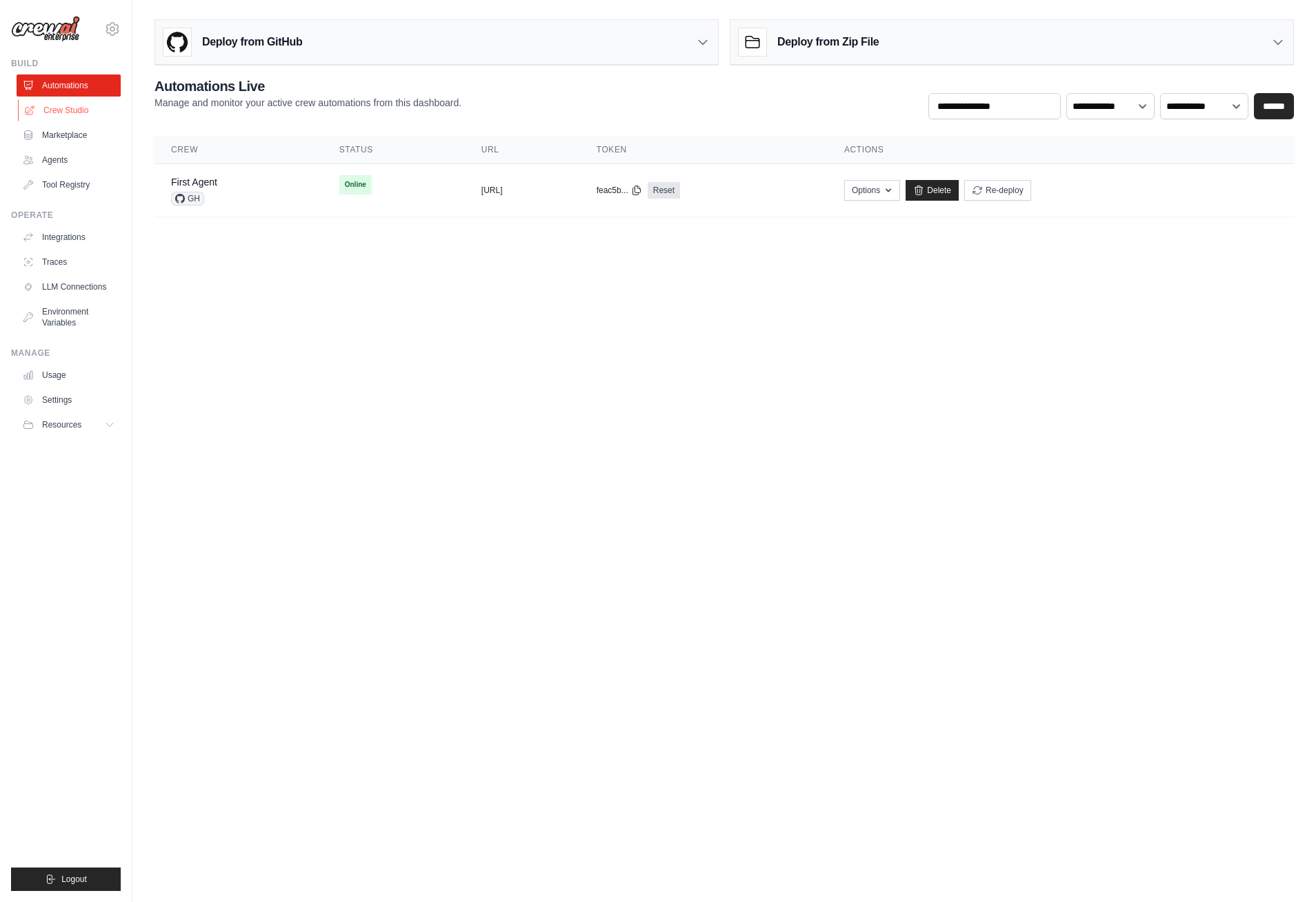
click at [73, 110] on link "Crew Studio" at bounding box center [69, 110] width 104 height 22
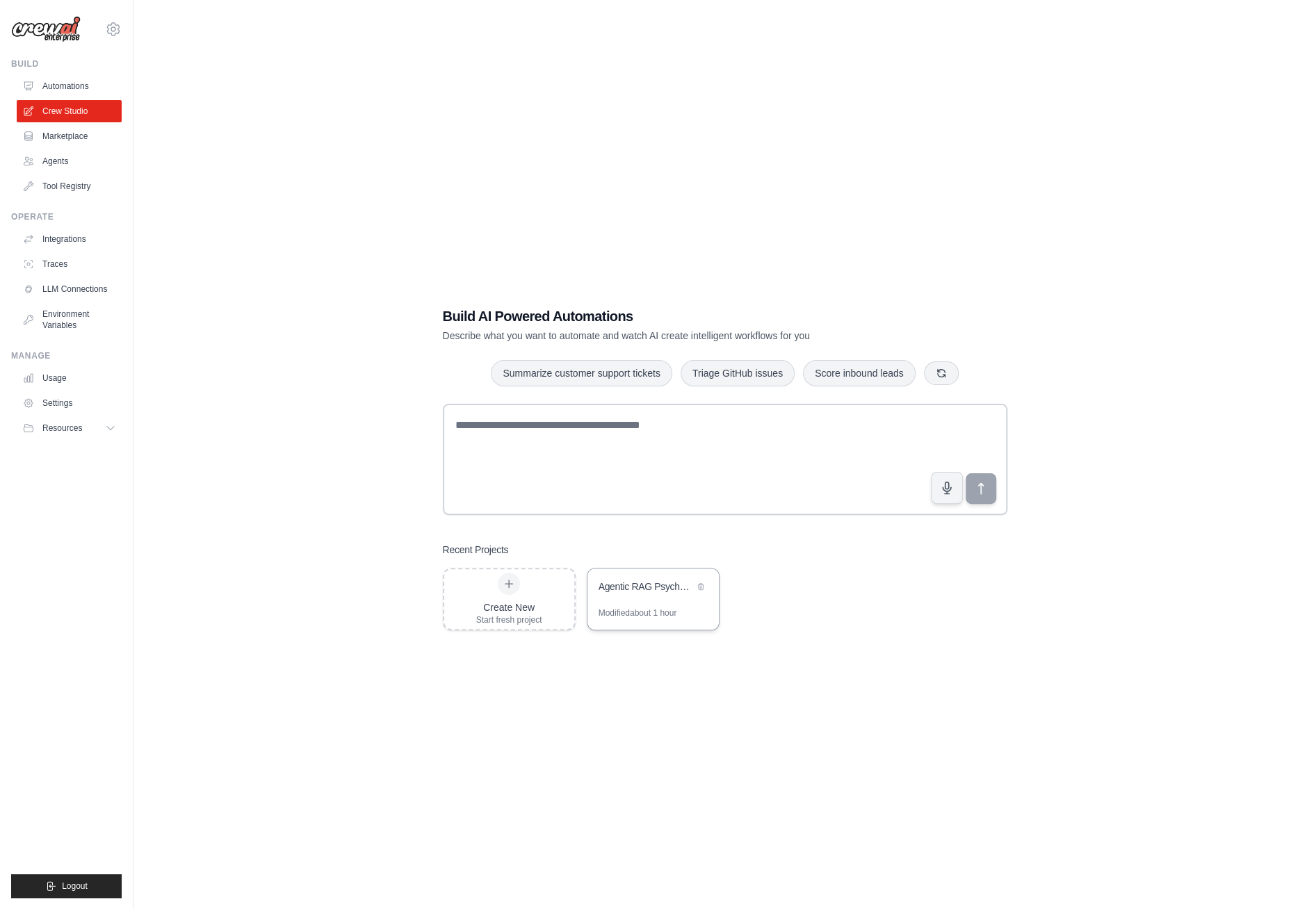
click at [656, 598] on div "Agentic RAG Psychological Diagnostics & Treatment Planning System" at bounding box center [654, 587] width 132 height 39
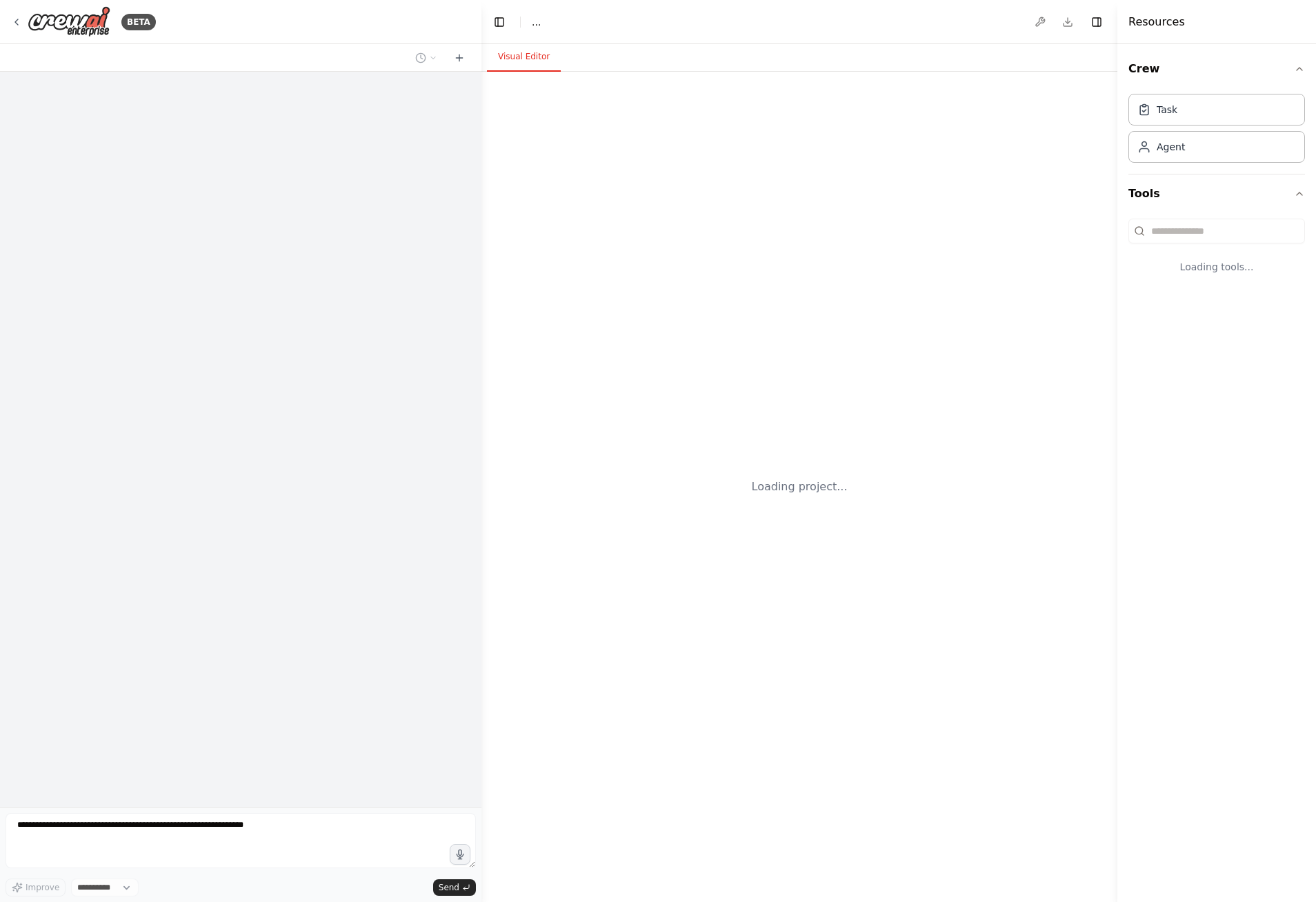
select select "****"
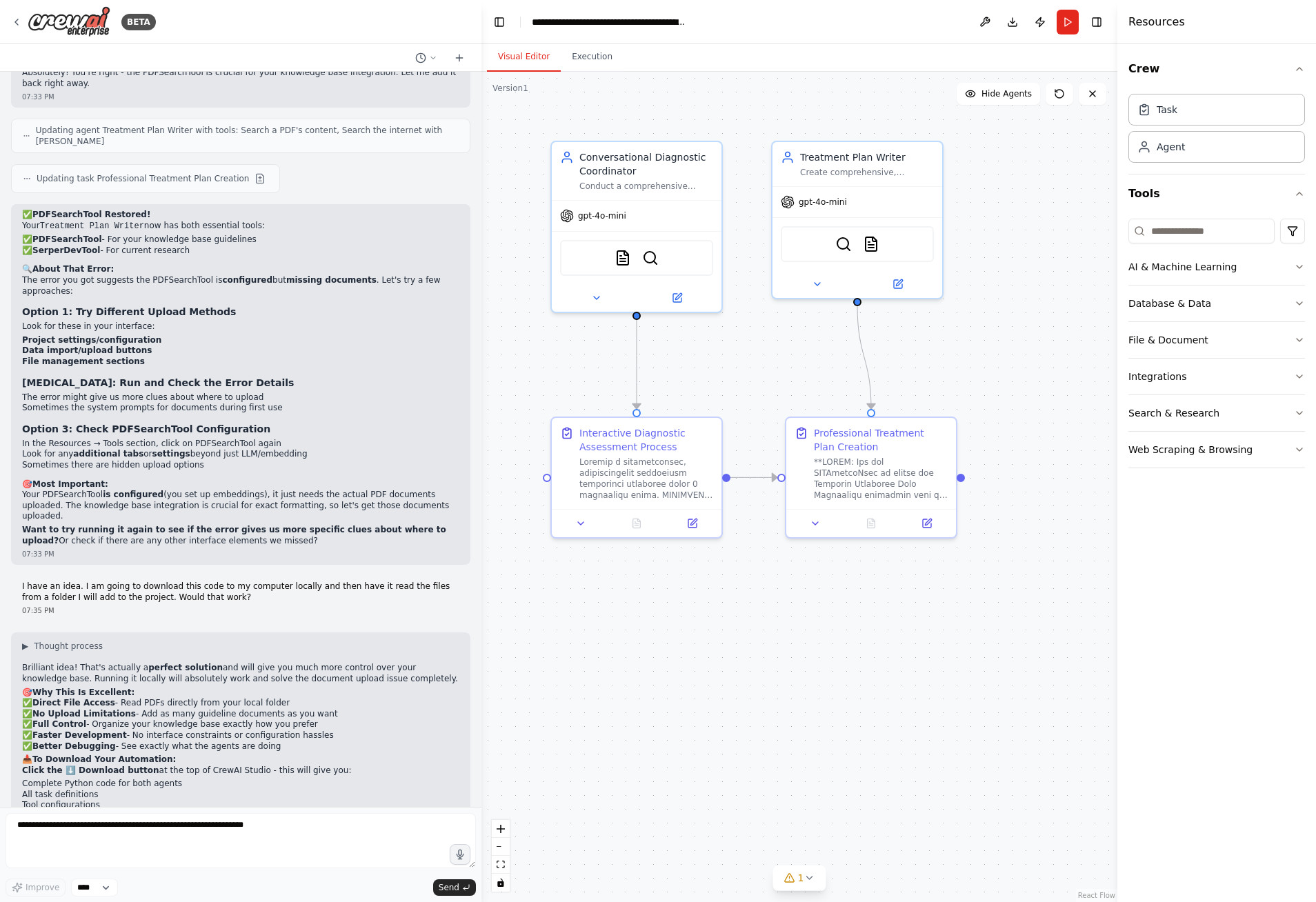
scroll to position [10318, 0]
